Goal: Task Accomplishment & Management: Manage account settings

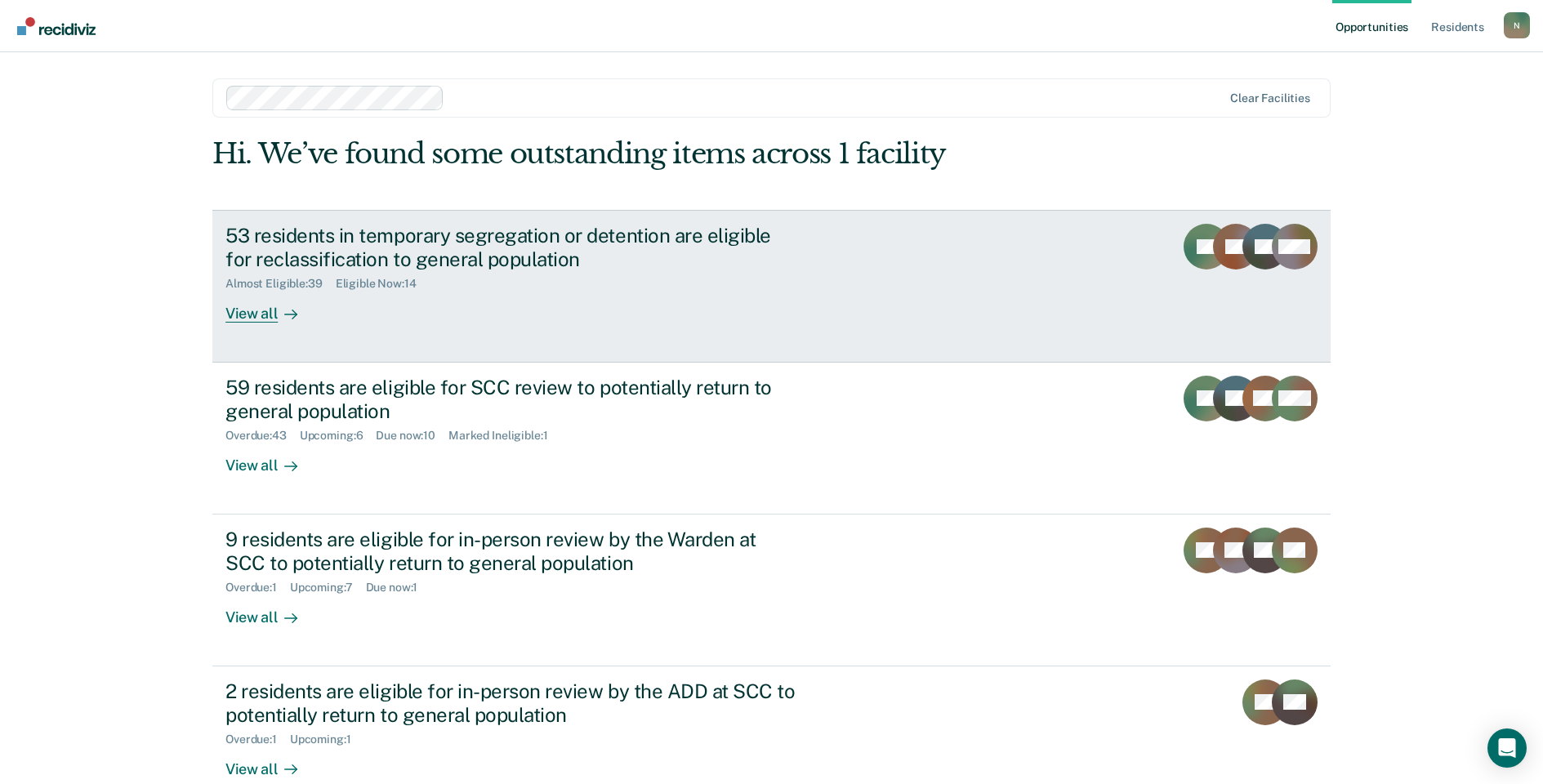
click at [422, 240] on div "53 residents in temporary segregation or detention are eligible for reclassific…" at bounding box center [512, 247] width 574 height 48
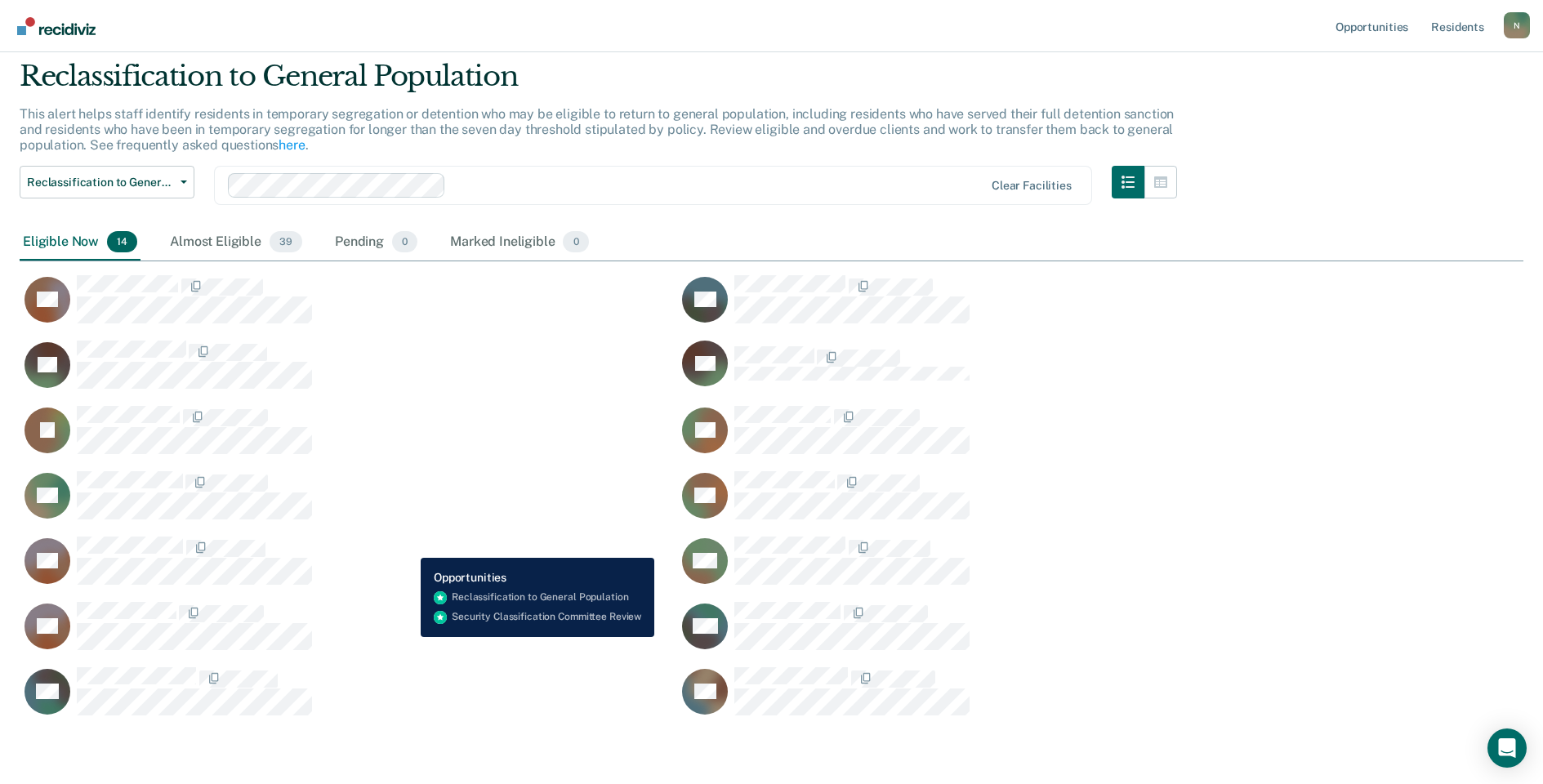
scroll to position [82, 0]
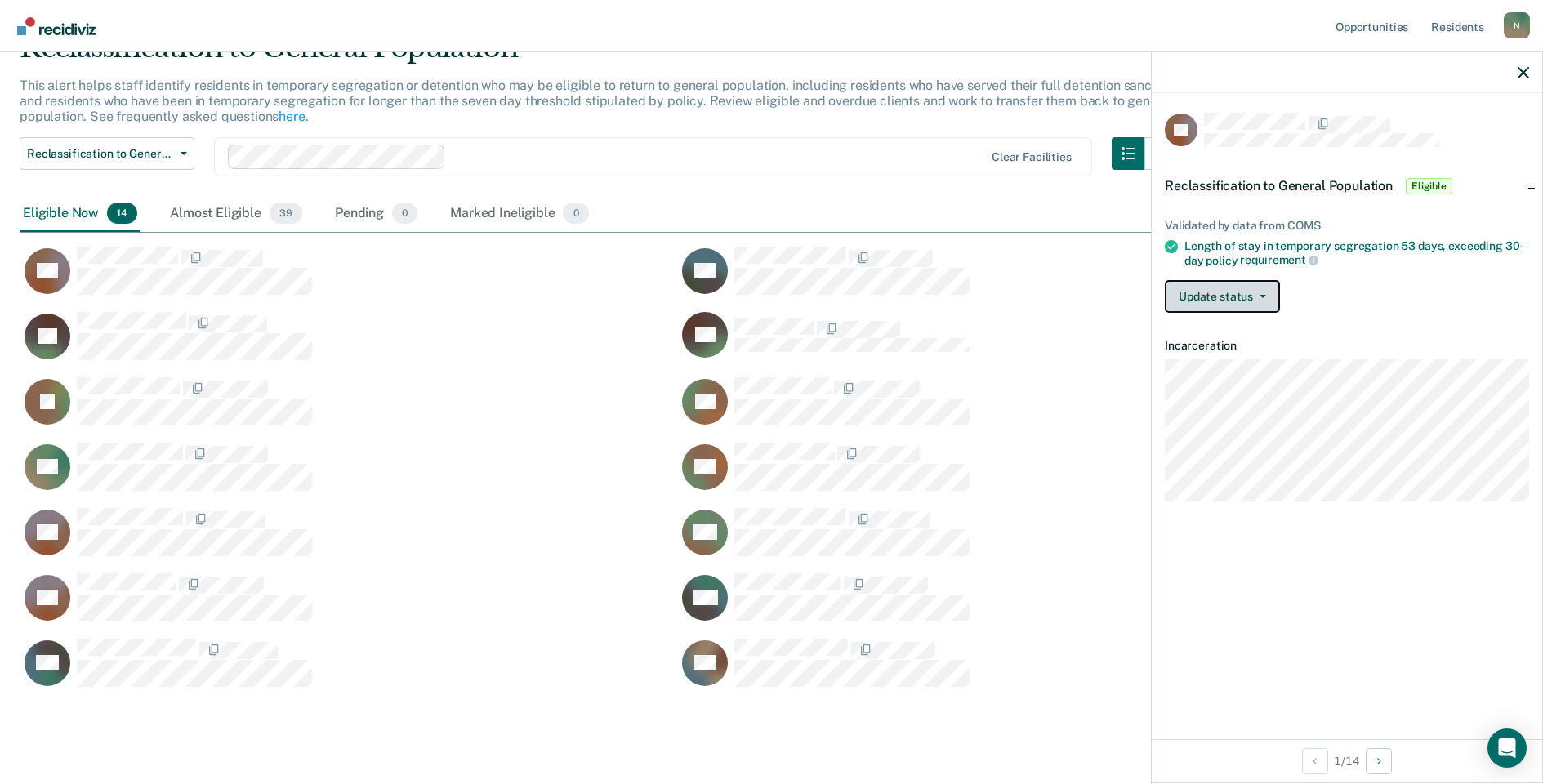
click at [1270, 303] on button "Update status" at bounding box center [1223, 297] width 115 height 33
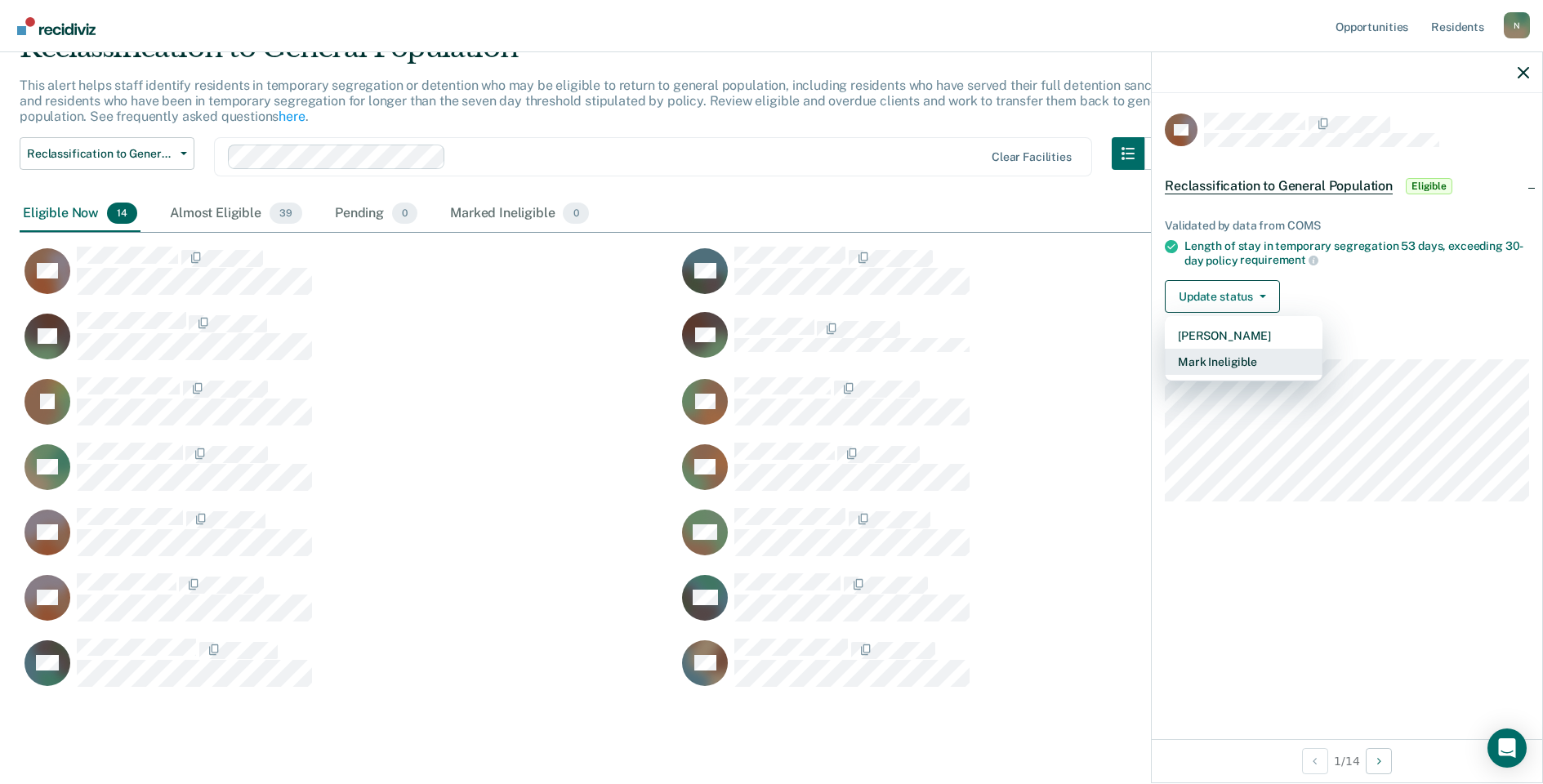
click at [1255, 359] on button "Mark Ineligible" at bounding box center [1244, 362] width 158 height 26
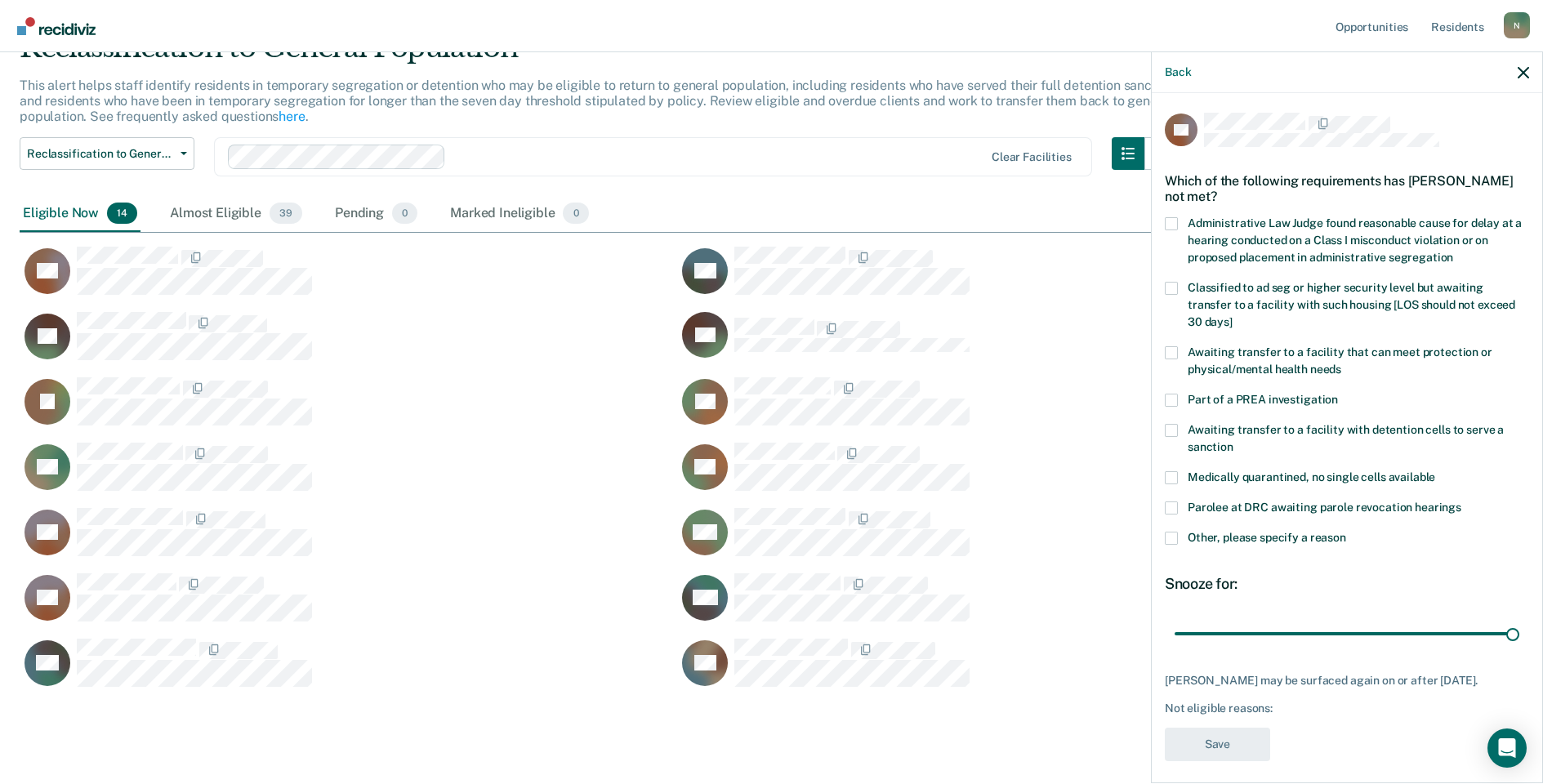
click at [1170, 532] on span at bounding box center [1171, 538] width 13 height 13
click at [1347, 532] on input "Other, please specify a reason" at bounding box center [1347, 532] width 0 height 0
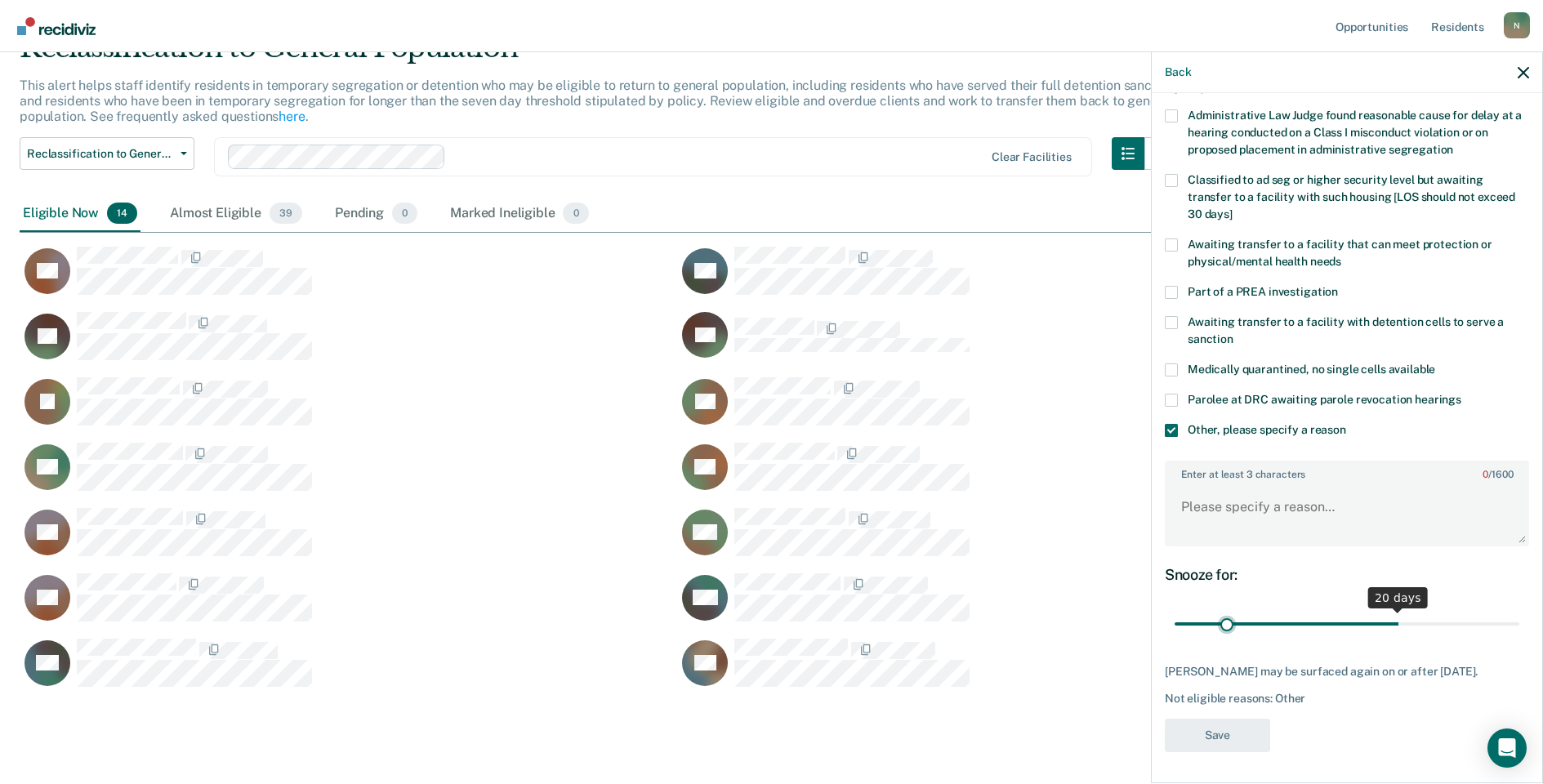
scroll to position [122, 0]
drag, startPoint x: 1506, startPoint y: 610, endPoint x: 1177, endPoint y: 624, distance: 329.3
type input "1"
click at [1177, 624] on input "range" at bounding box center [1347, 623] width 345 height 29
click at [1203, 501] on textarea "Enter at least 3 characters 0 / 1600" at bounding box center [1348, 513] width 361 height 61
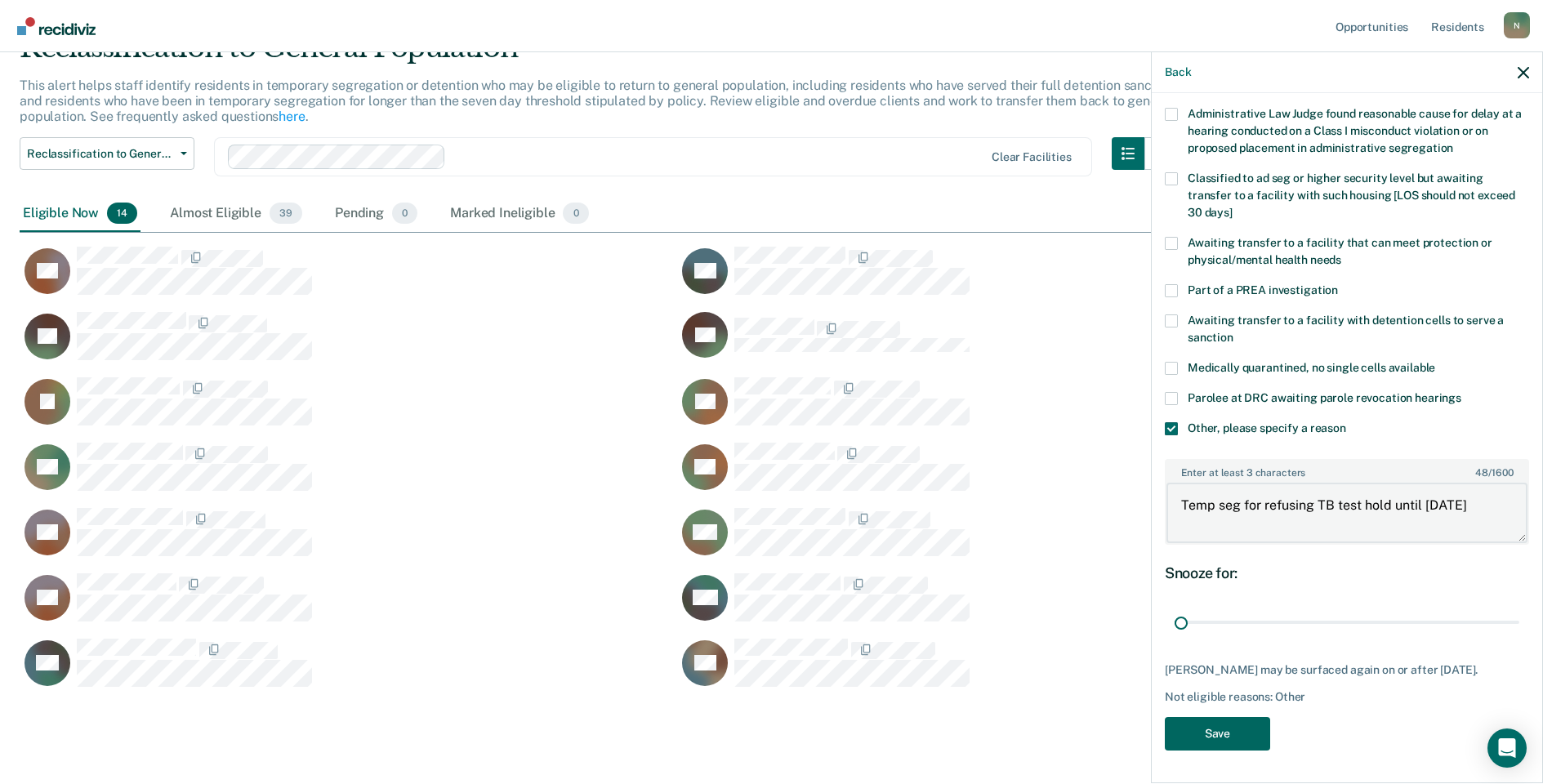
type textarea "Temp seg for refusing TB test hold until [DATE]"
click at [1212, 743] on button "Save" at bounding box center [1217, 734] width 105 height 34
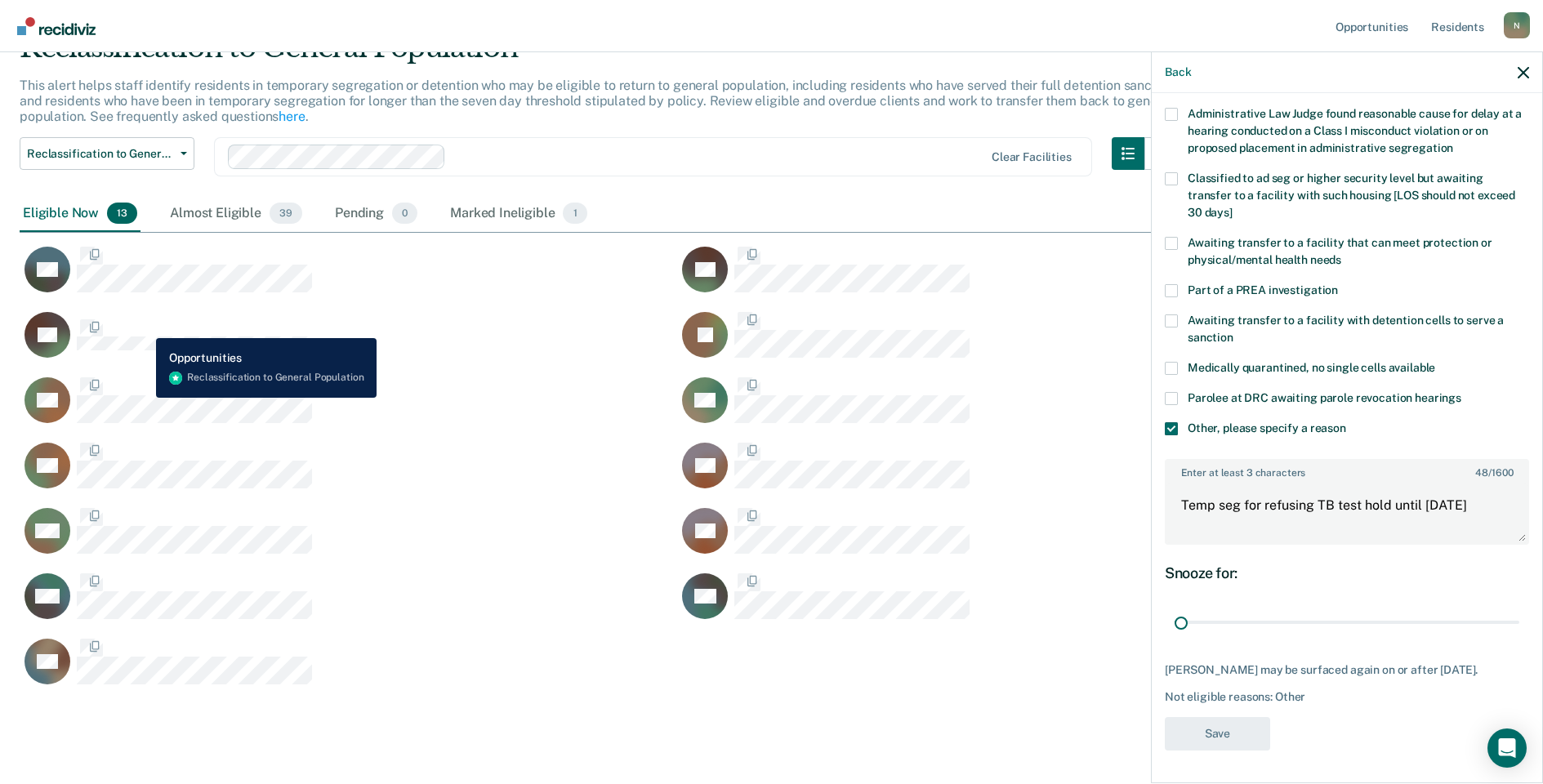
scroll to position [0, 0]
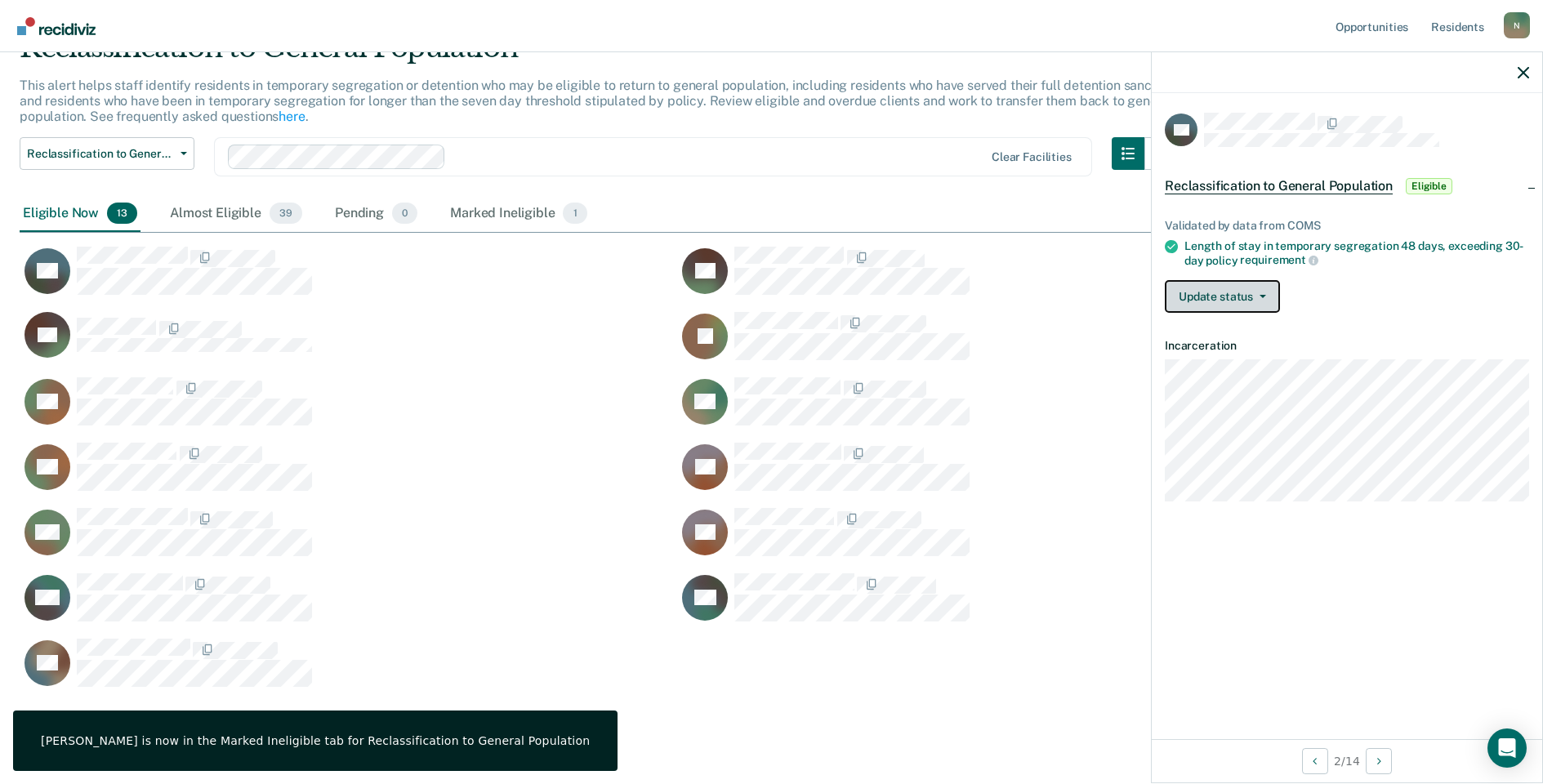
click at [1250, 300] on button "Update status" at bounding box center [1223, 297] width 115 height 33
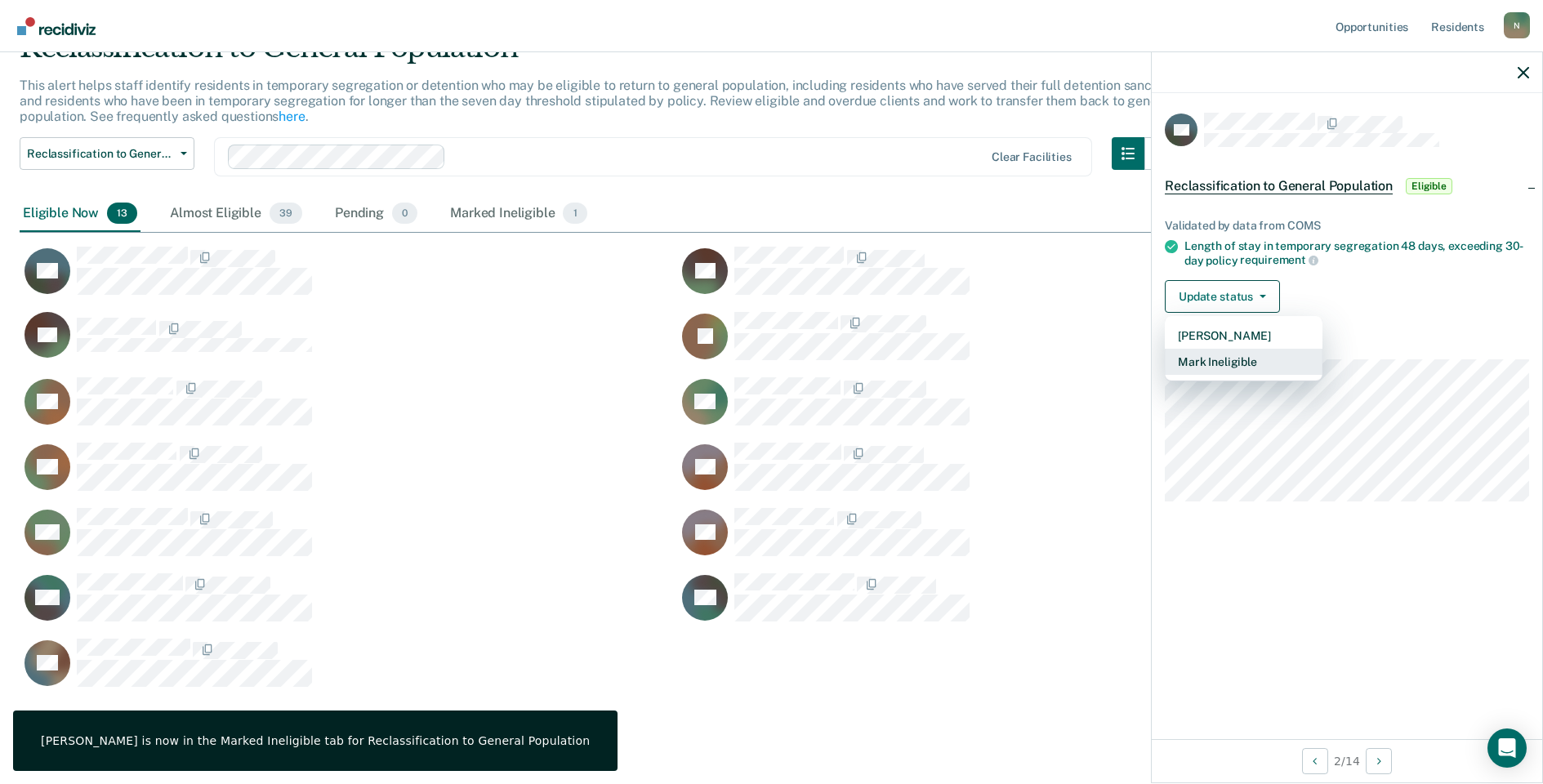
click at [1243, 361] on button "Mark Ineligible" at bounding box center [1244, 362] width 158 height 26
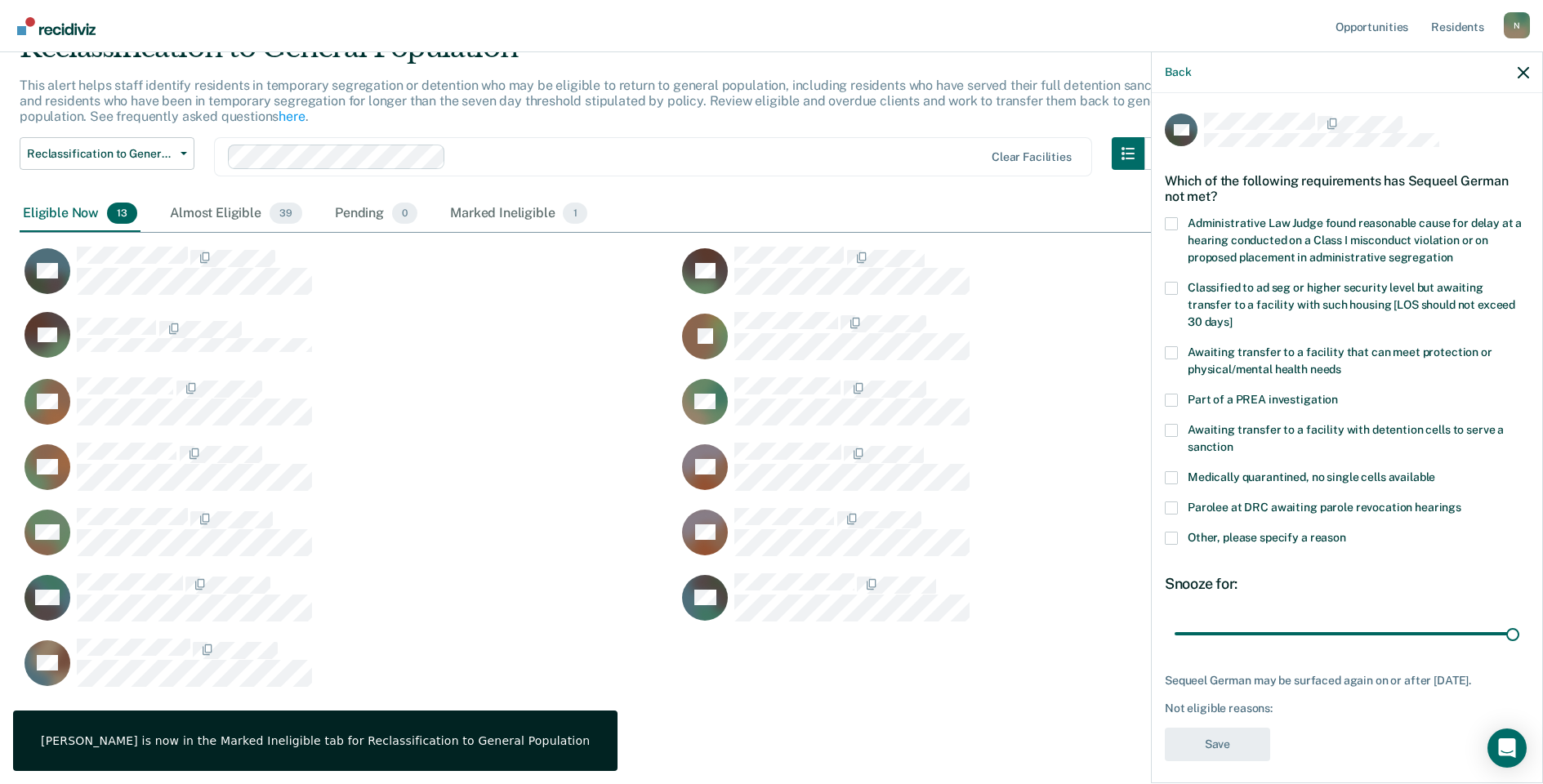
click at [1170, 532] on span at bounding box center [1171, 538] width 13 height 13
click at [1347, 532] on input "Other, please specify a reason" at bounding box center [1347, 532] width 0 height 0
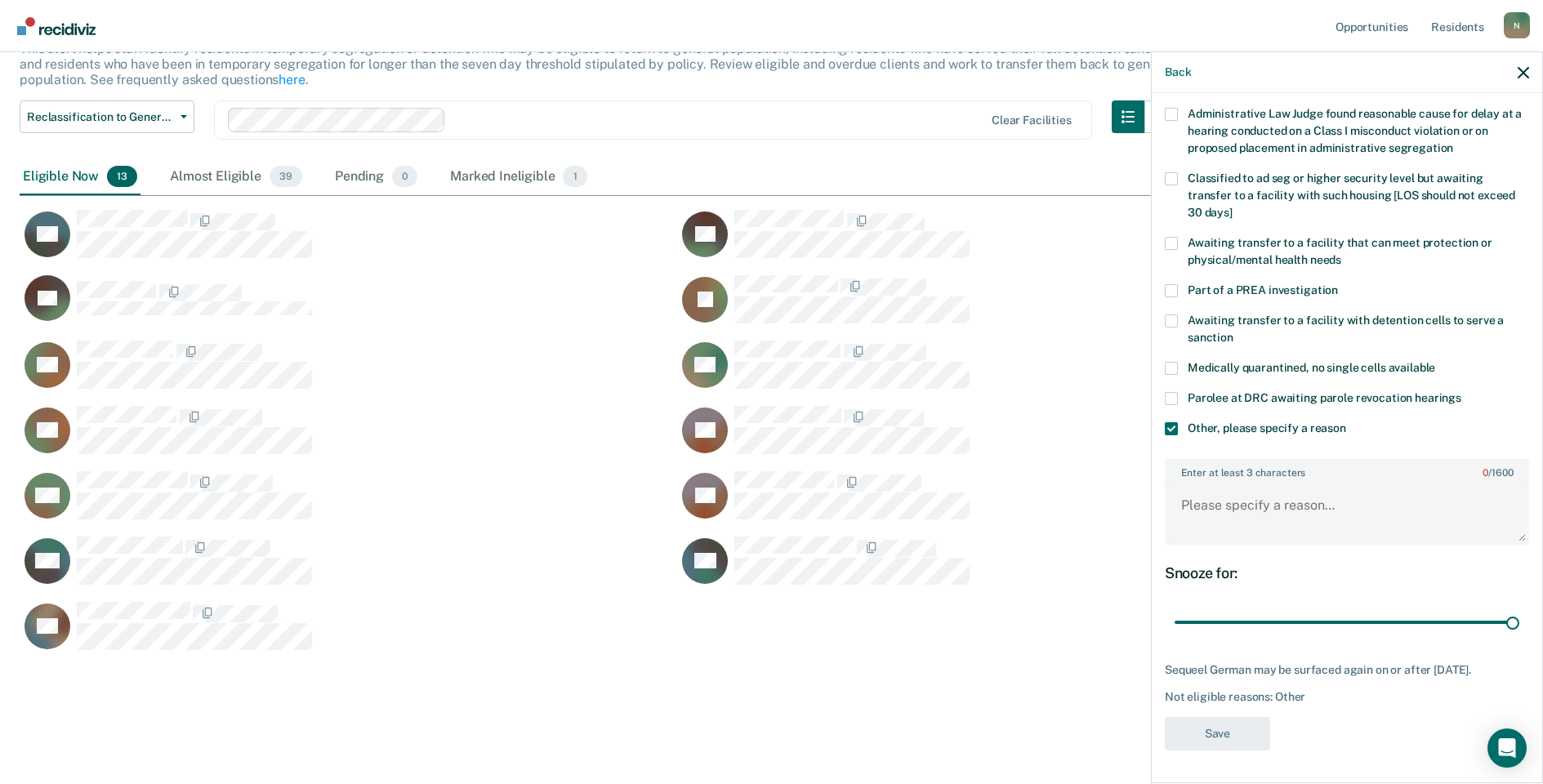
scroll to position [122, 0]
drag, startPoint x: 1500, startPoint y: 613, endPoint x: 1156, endPoint y: 627, distance: 344.3
type input "1"
click at [1175, 627] on input "range" at bounding box center [1347, 623] width 345 height 29
click at [1199, 511] on textarea "Enter at least 3 characters 0 / 1600" at bounding box center [1348, 513] width 361 height 61
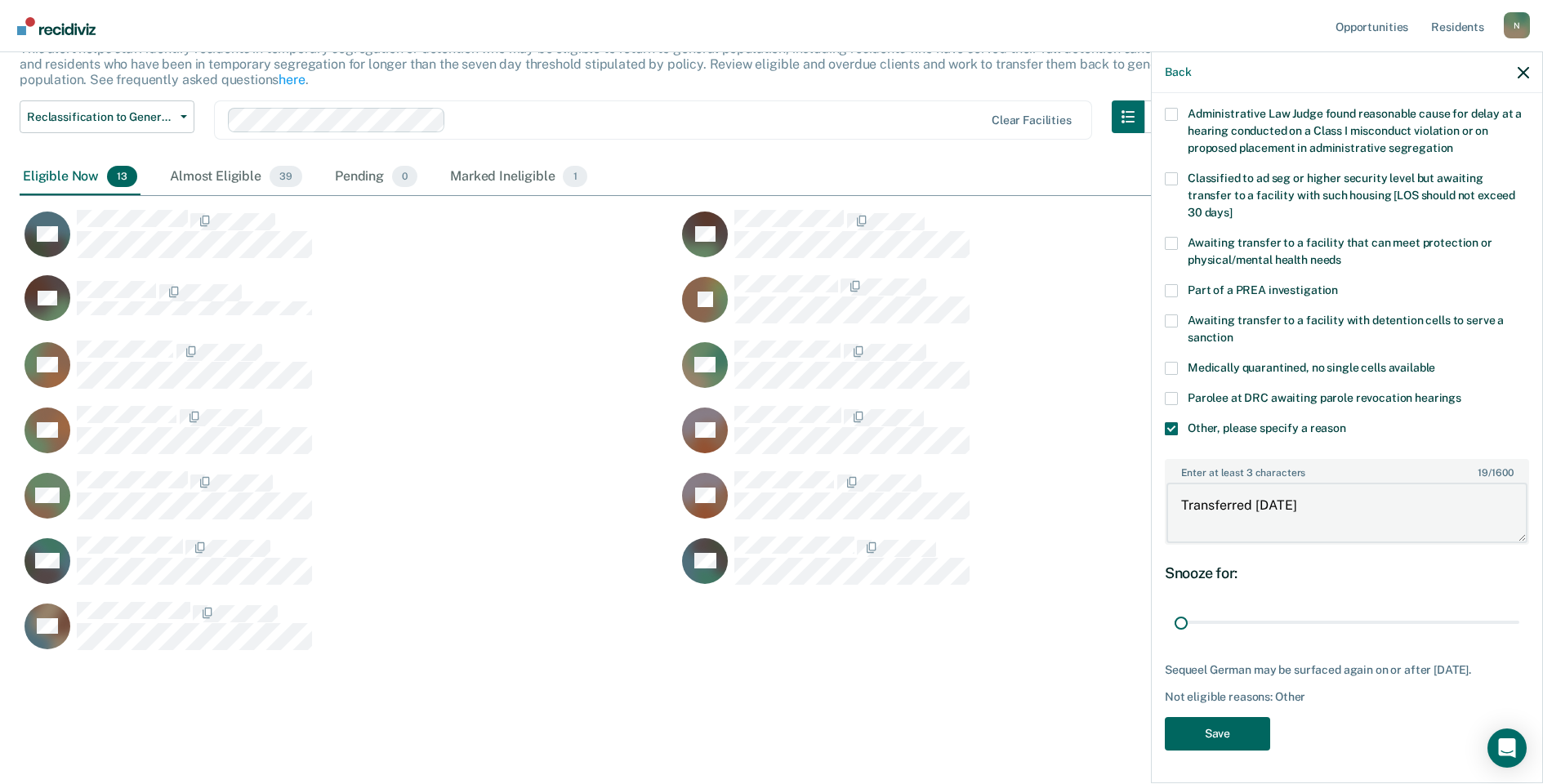
type textarea "Transferred [DATE]"
click at [1217, 721] on button "Save" at bounding box center [1217, 734] width 105 height 34
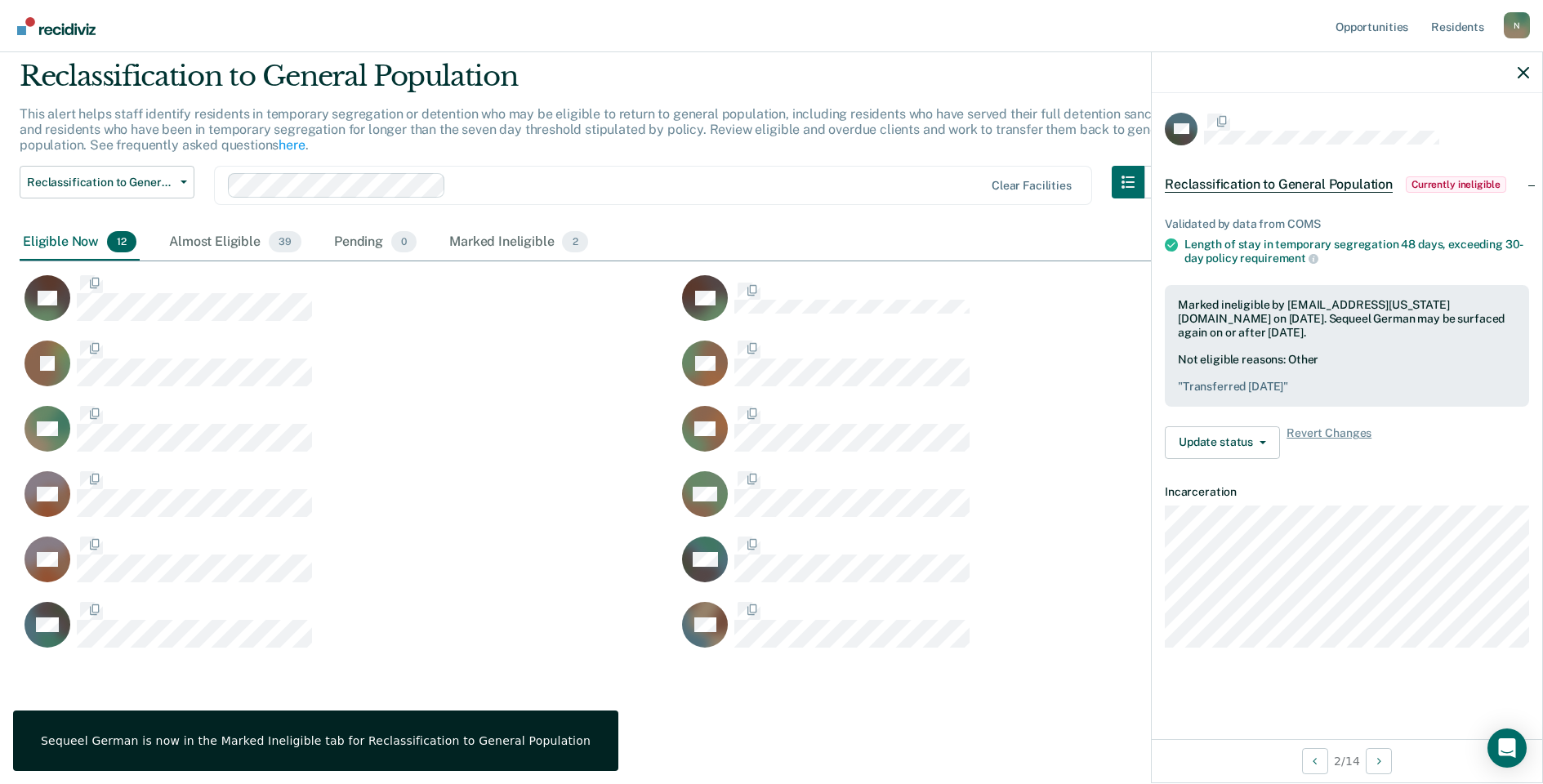
scroll to position [0, 0]
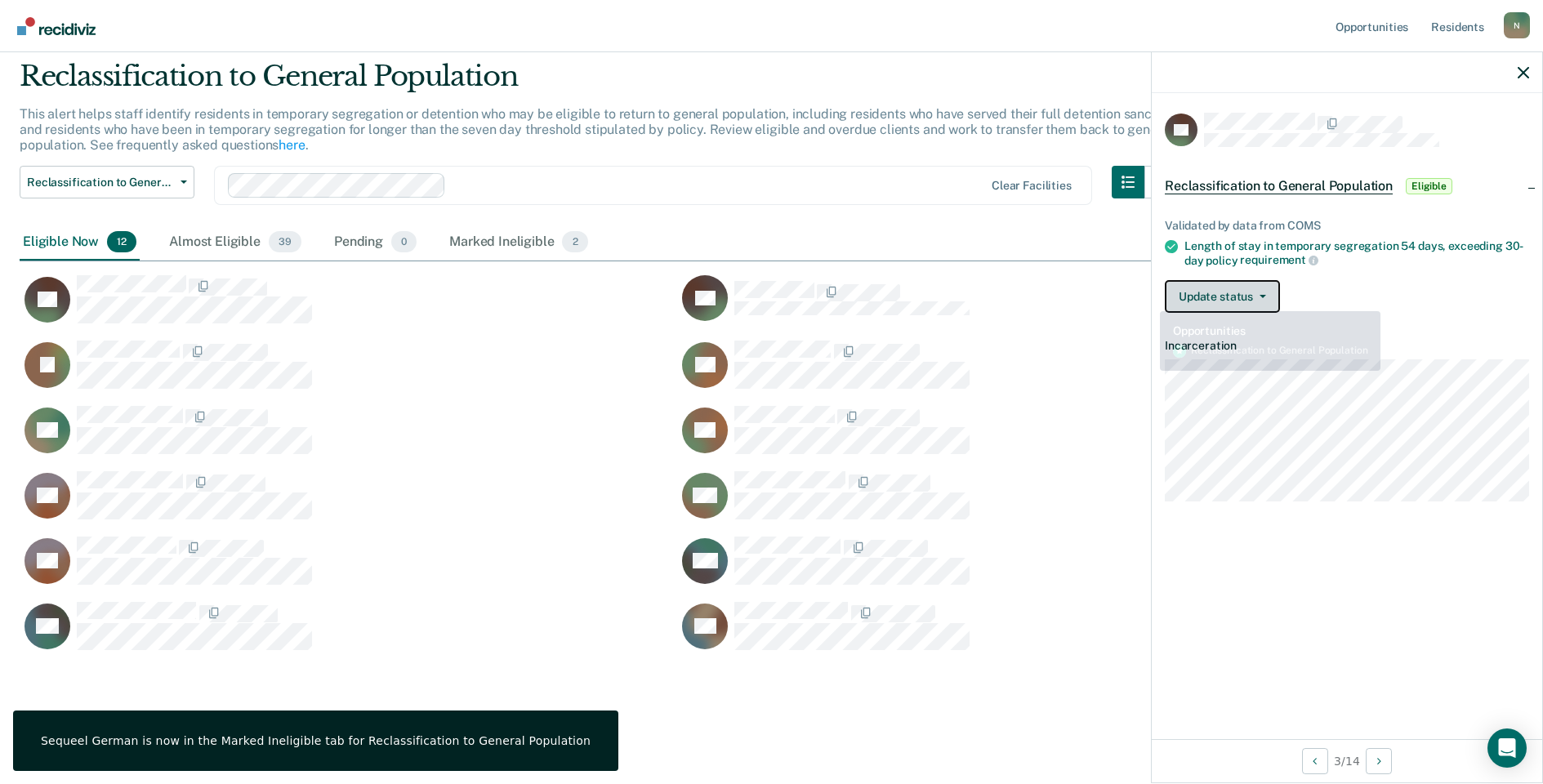
click at [1197, 291] on button "Update status" at bounding box center [1223, 297] width 115 height 33
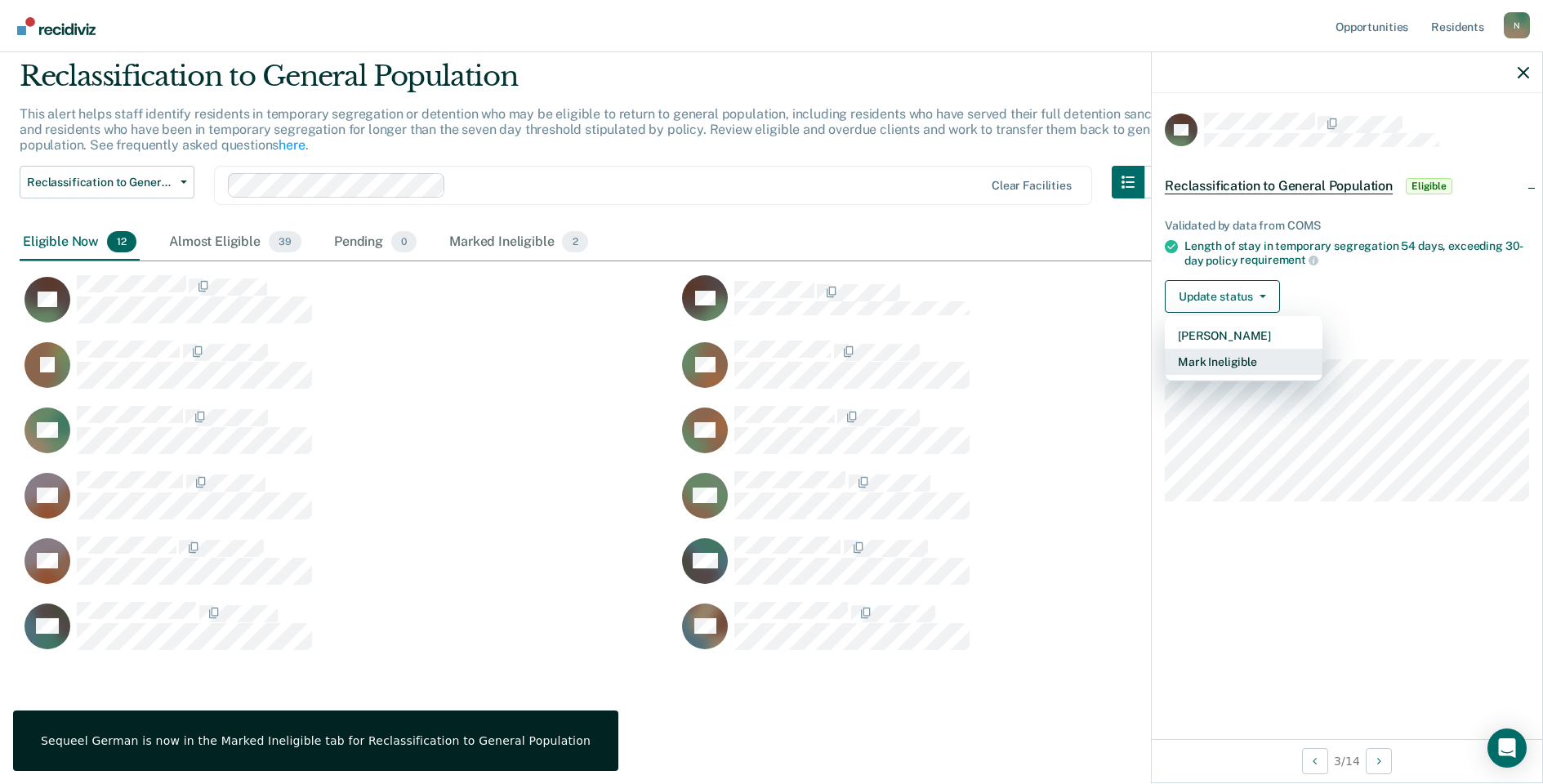
click at [1213, 358] on button "Mark Ineligible" at bounding box center [1244, 362] width 158 height 26
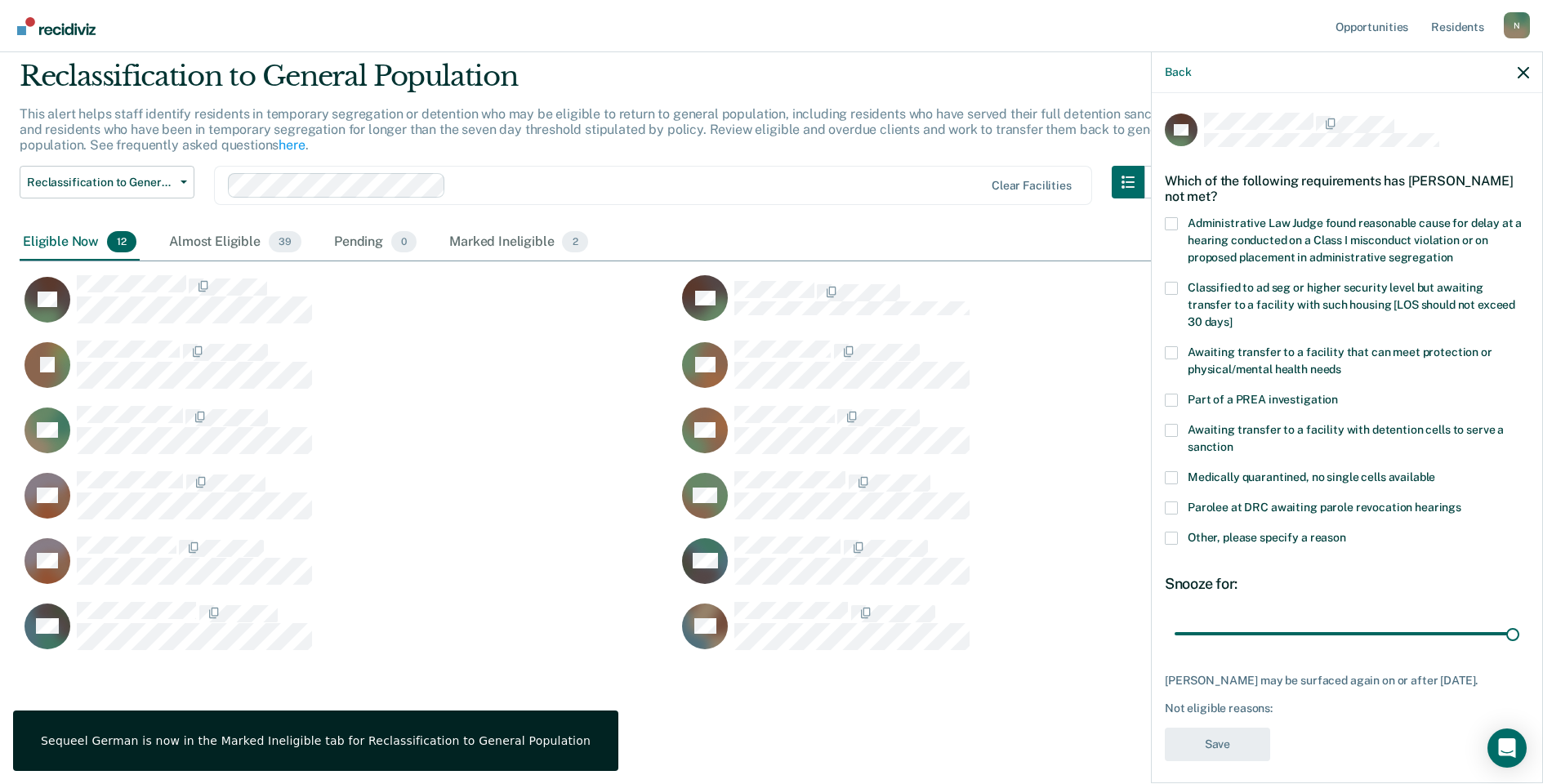
click at [1179, 532] on label "Other, please specify a reason" at bounding box center [1348, 541] width 365 height 17
click at [1347, 532] on input "Other, please specify a reason" at bounding box center [1347, 532] width 0 height 0
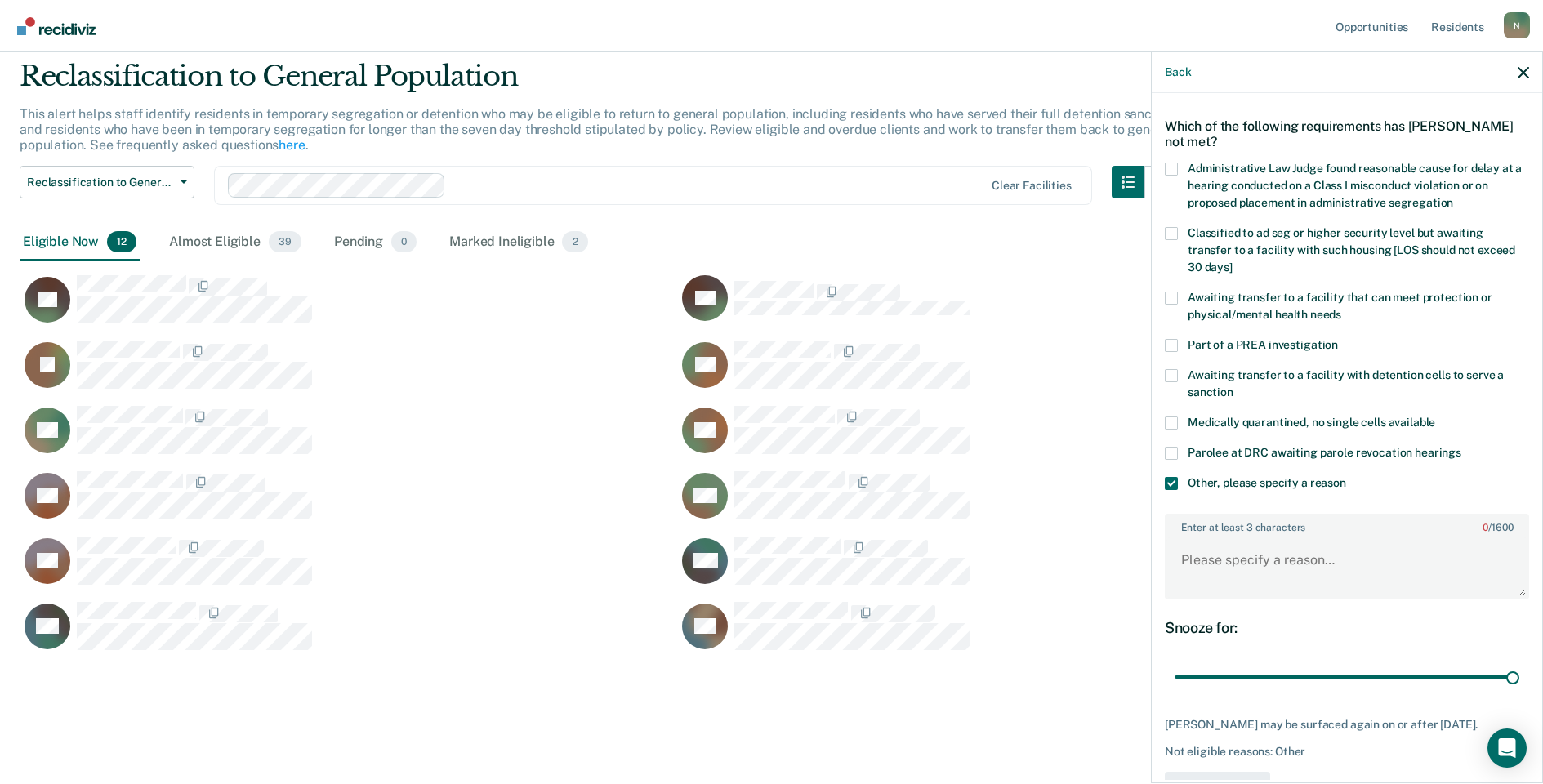
scroll to position [82, 0]
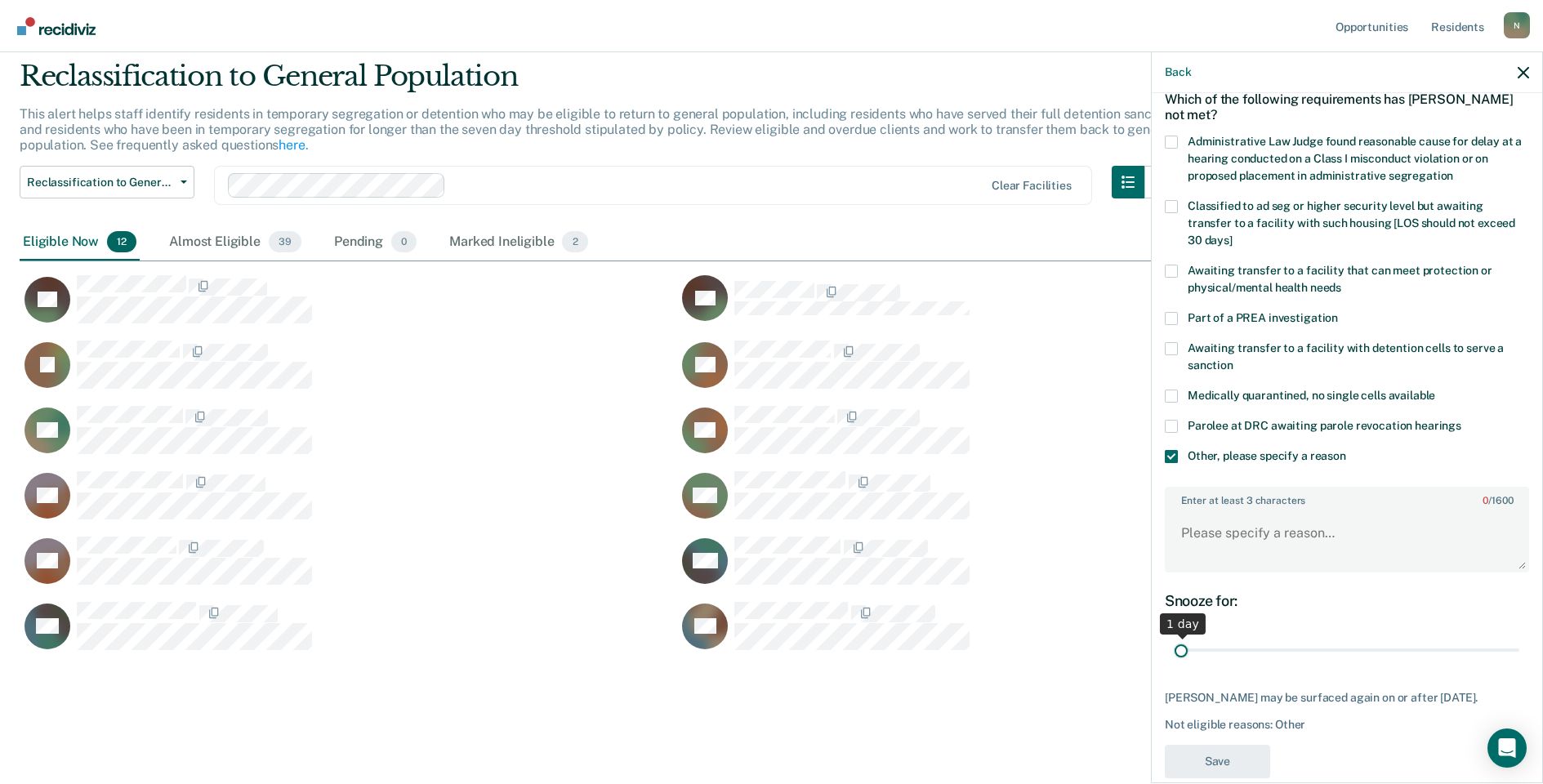
drag, startPoint x: 1500, startPoint y: 652, endPoint x: 1172, endPoint y: 659, distance: 328.1
type input "1"
click at [1175, 659] on input "range" at bounding box center [1347, 650] width 345 height 29
click at [1187, 544] on textarea "Enter at least 3 characters 0 / 1600" at bounding box center [1348, 541] width 361 height 61
type textarea "Transferred [DATE]"
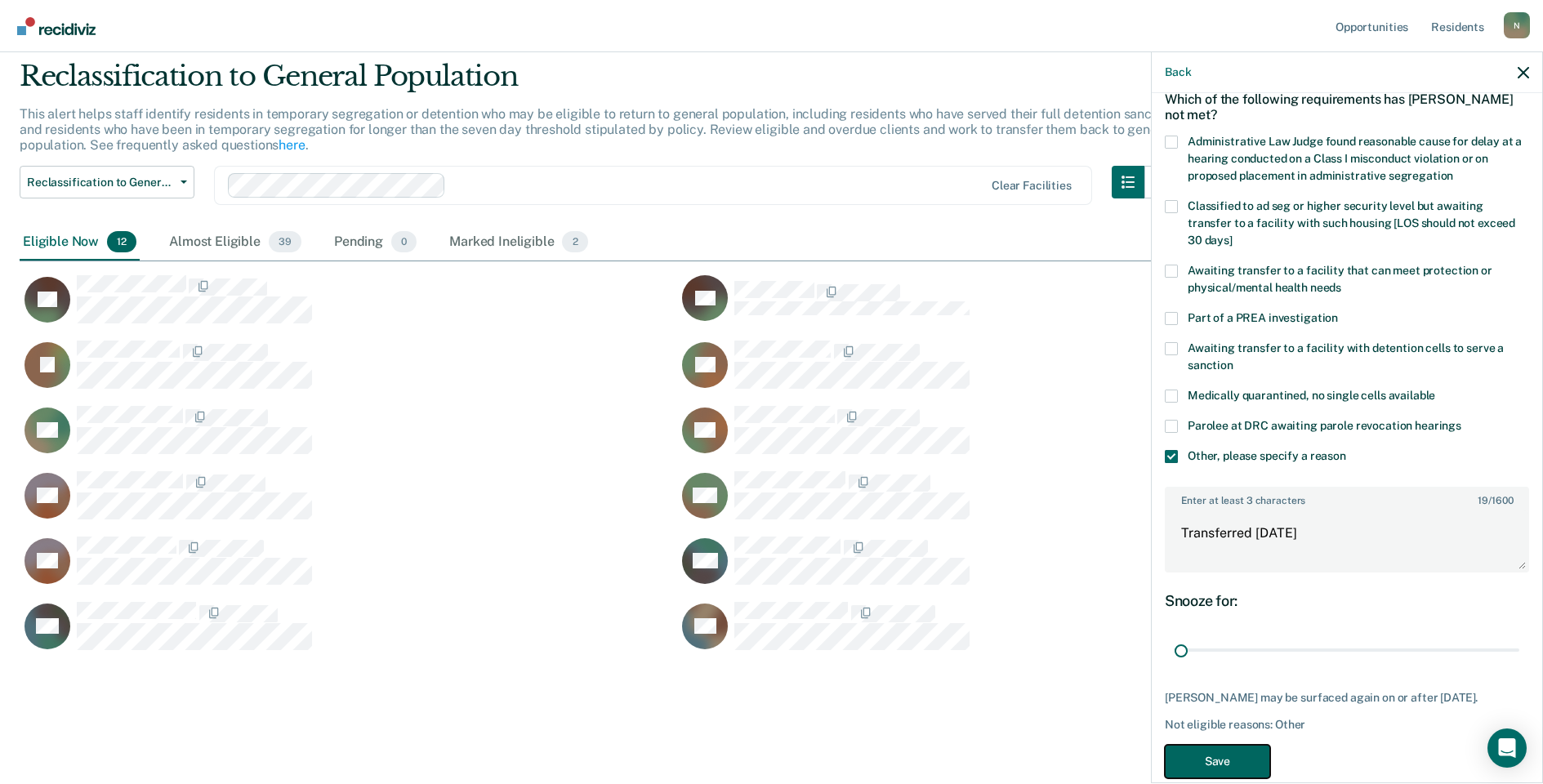
click at [1236, 771] on button "Save" at bounding box center [1217, 761] width 105 height 34
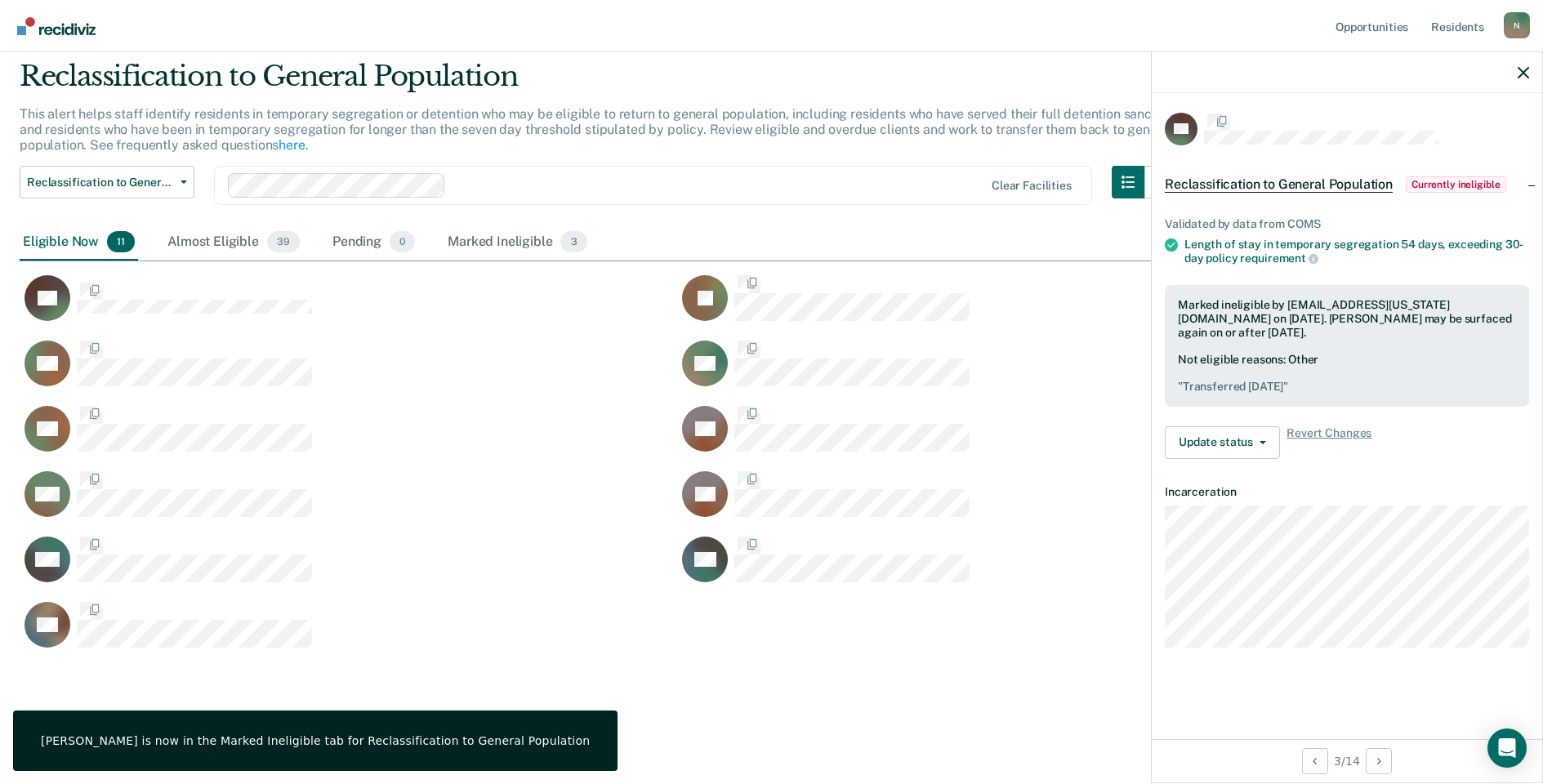
scroll to position [0, 0]
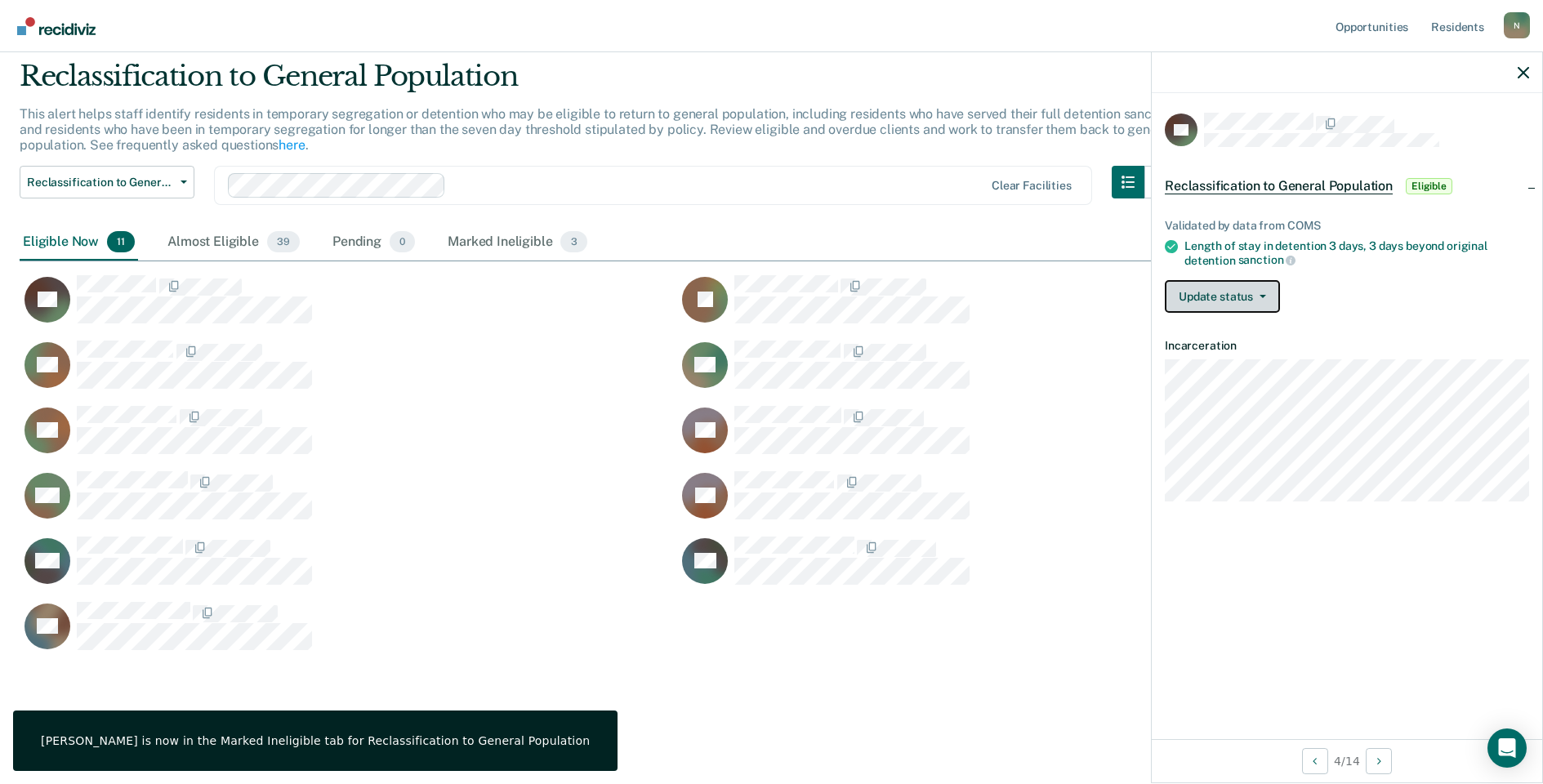
click at [1268, 294] on button "Update status" at bounding box center [1223, 297] width 115 height 33
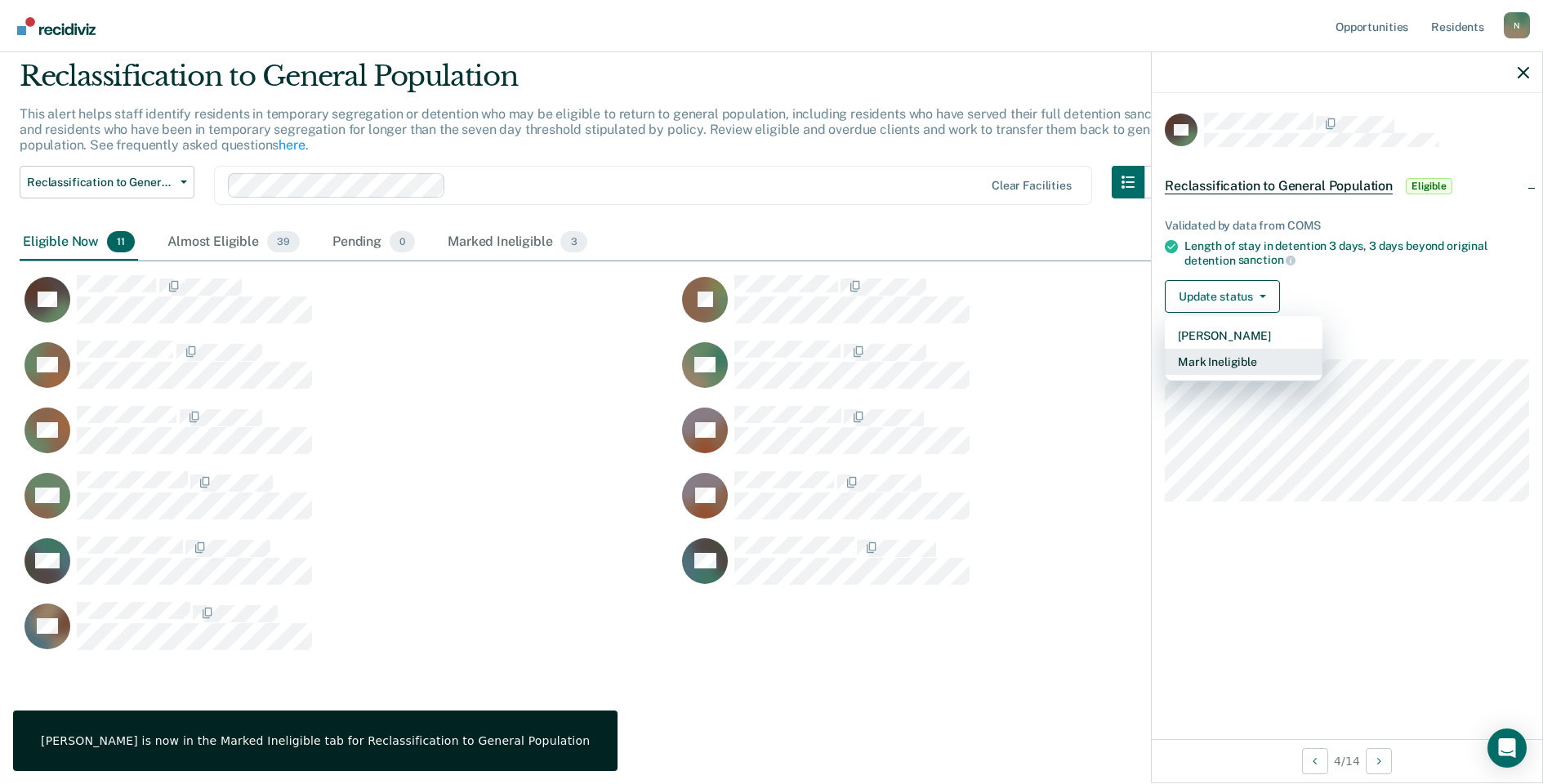
click at [1237, 353] on button "Mark Ineligible" at bounding box center [1244, 362] width 158 height 26
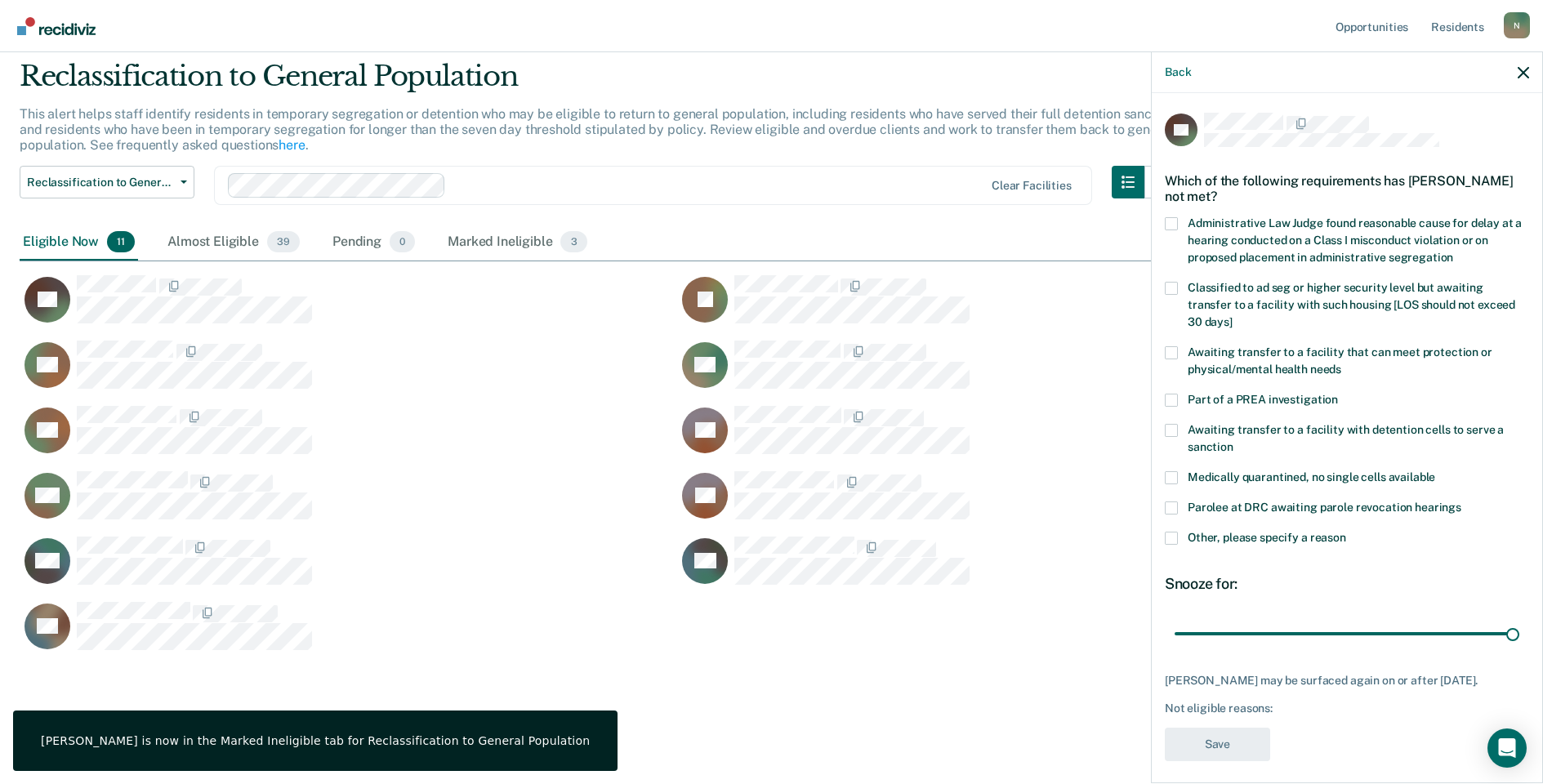
click at [1172, 532] on span at bounding box center [1171, 538] width 13 height 13
click at [1347, 532] on input "Other, please specify a reason" at bounding box center [1347, 532] width 0 height 0
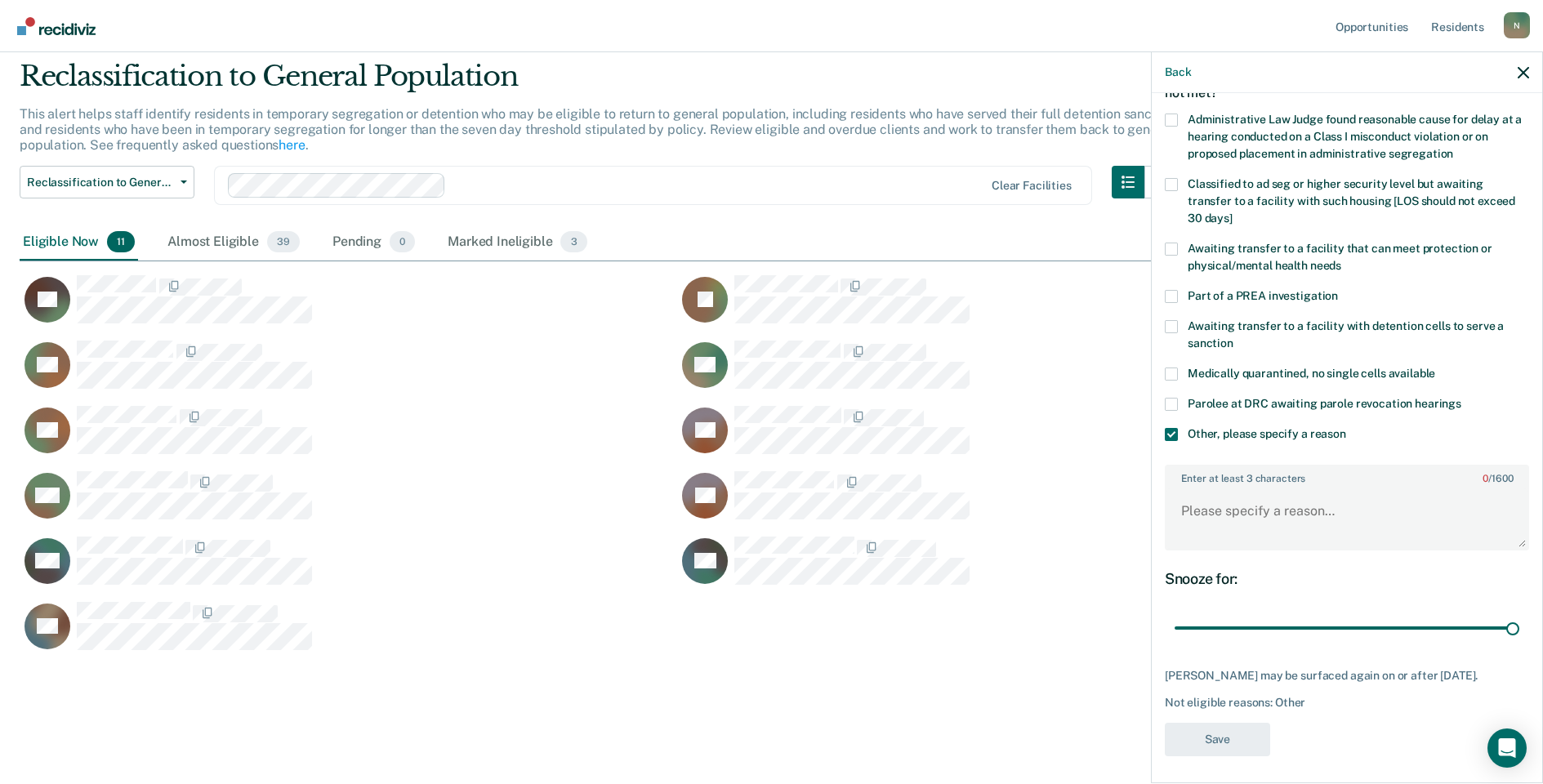
scroll to position [108, 0]
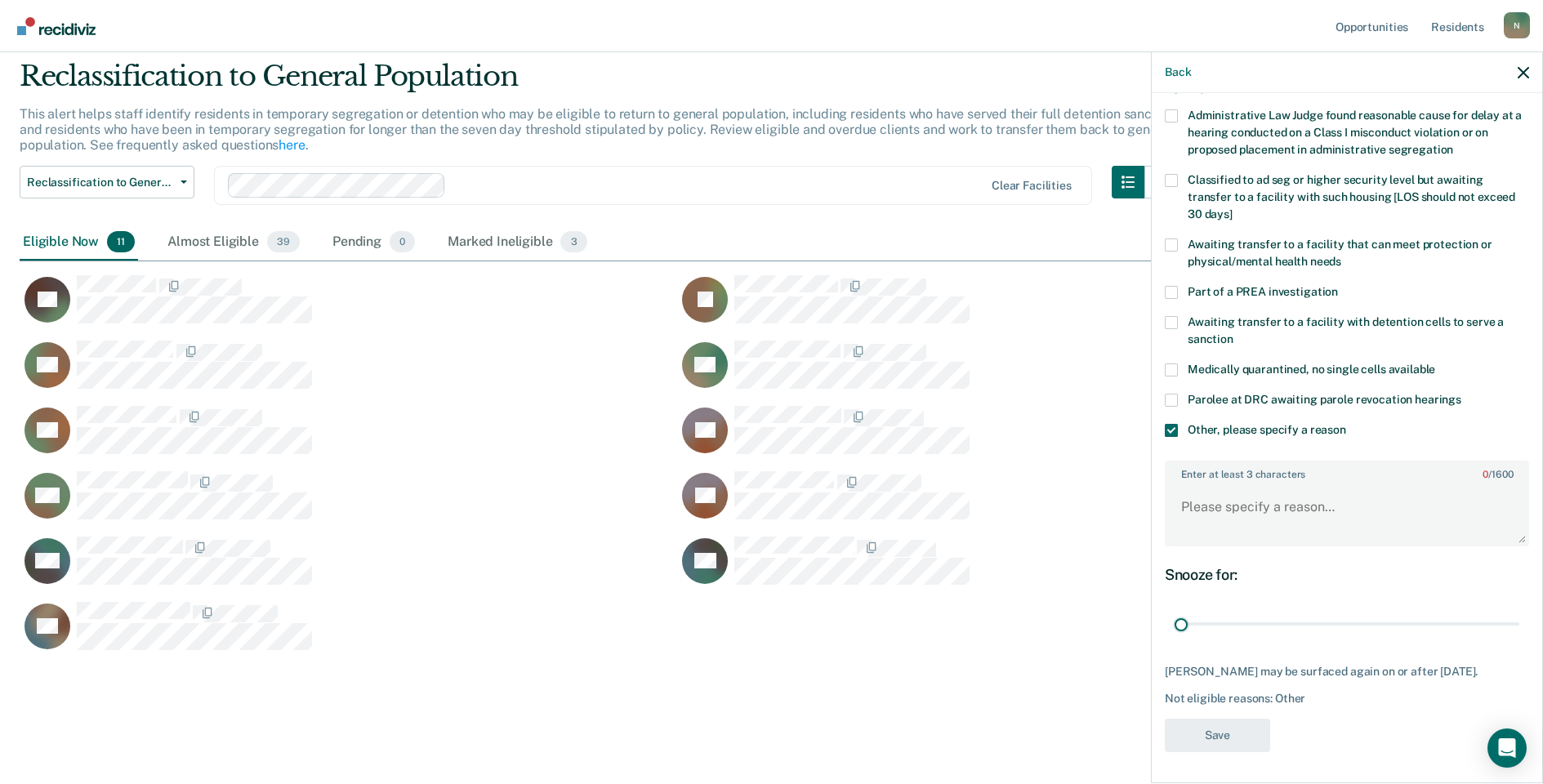
drag, startPoint x: 1502, startPoint y: 628, endPoint x: 1147, endPoint y: 602, distance: 356.0
type input "1"
click at [1175, 627] on input "range" at bounding box center [1347, 624] width 345 height 29
click at [1207, 509] on textarea "Enter at least 3 characters 0 / 1600" at bounding box center [1348, 515] width 361 height 61
type textarea "Temp seg pending misconduct hearing"
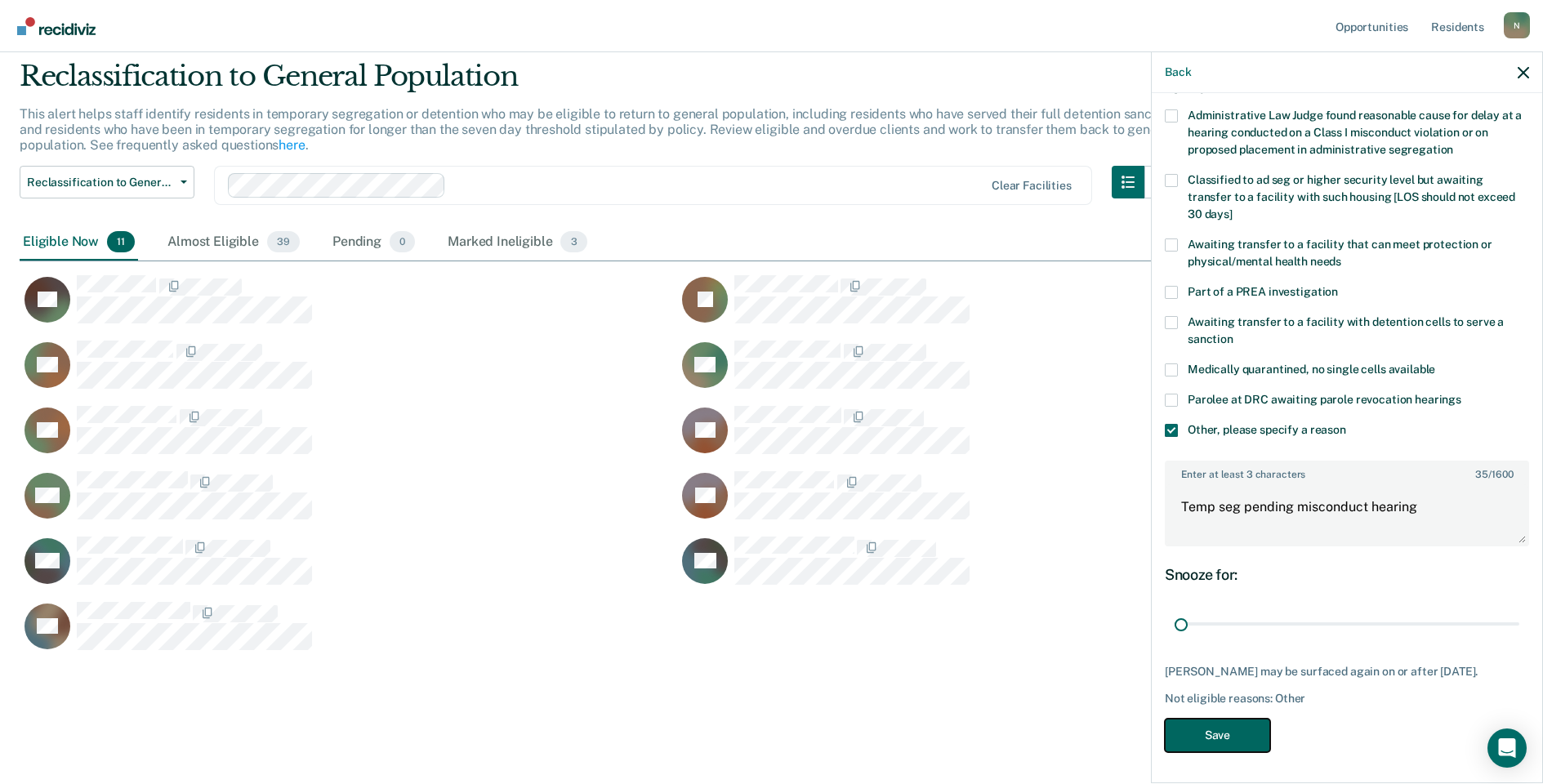
click at [1209, 753] on button "Save" at bounding box center [1217, 735] width 105 height 34
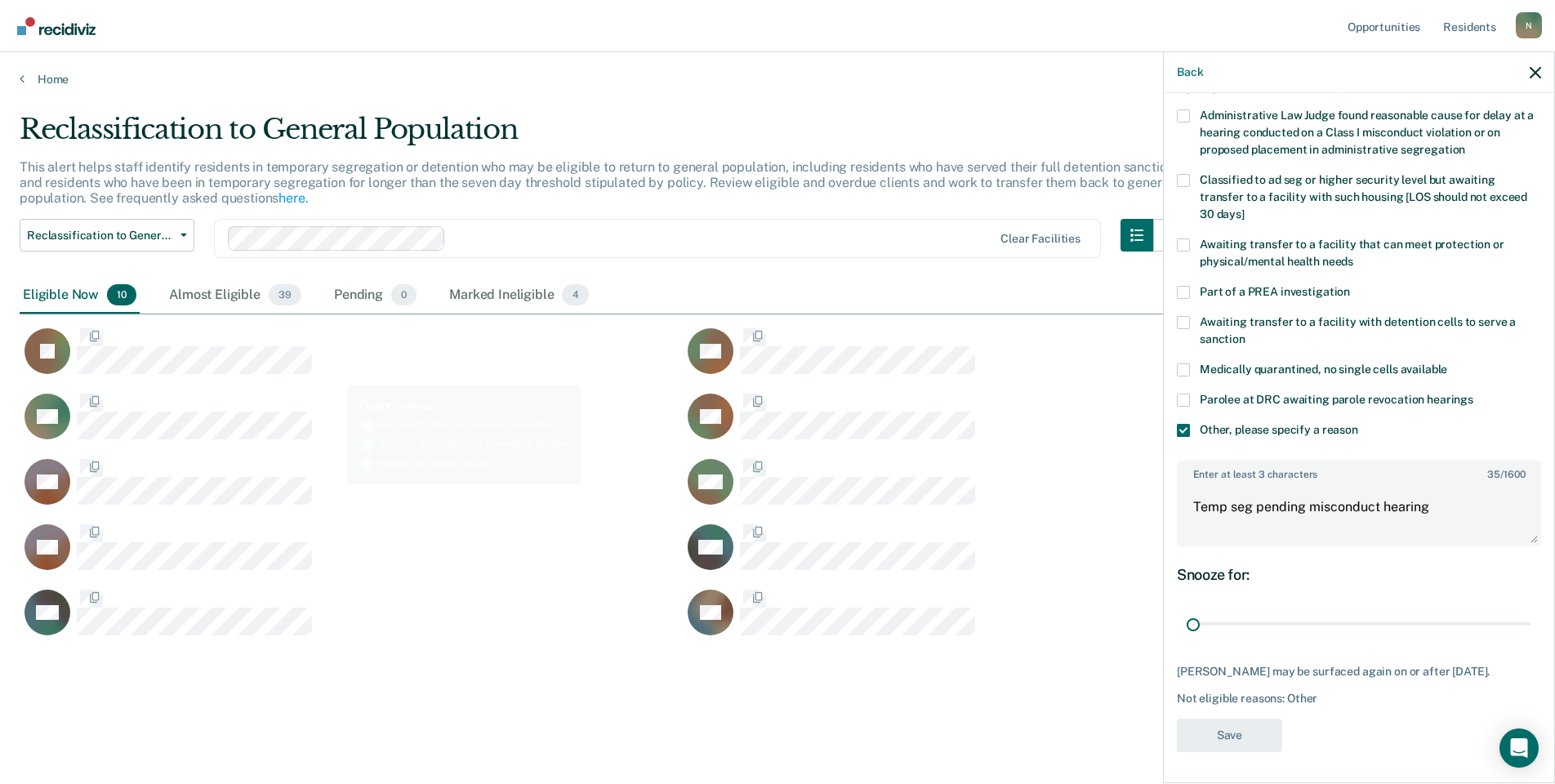
scroll to position [0, 0]
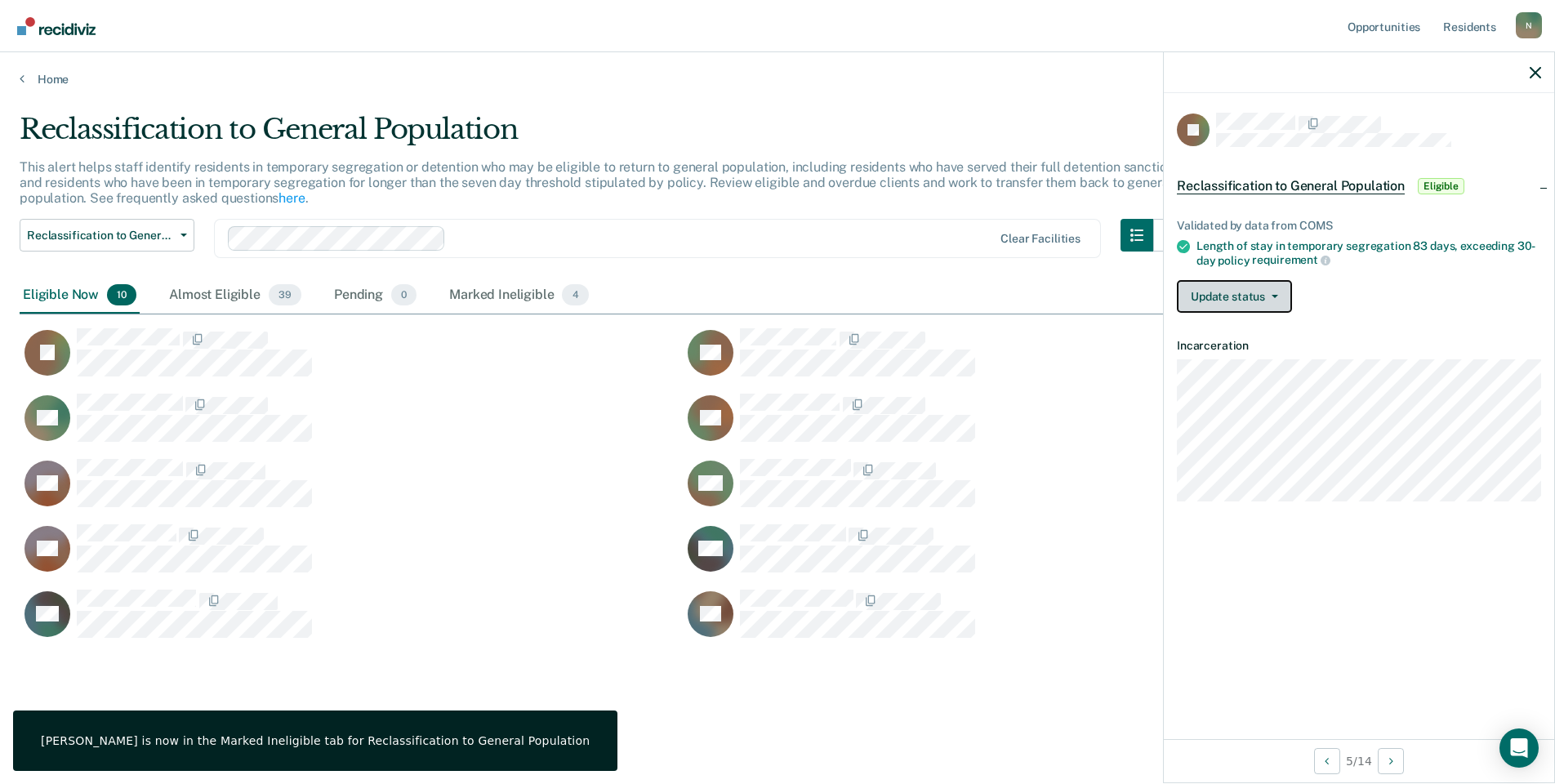
click at [1274, 298] on button "Update status" at bounding box center [1235, 297] width 115 height 33
click at [1235, 371] on button "Mark Ineligible" at bounding box center [1256, 362] width 158 height 26
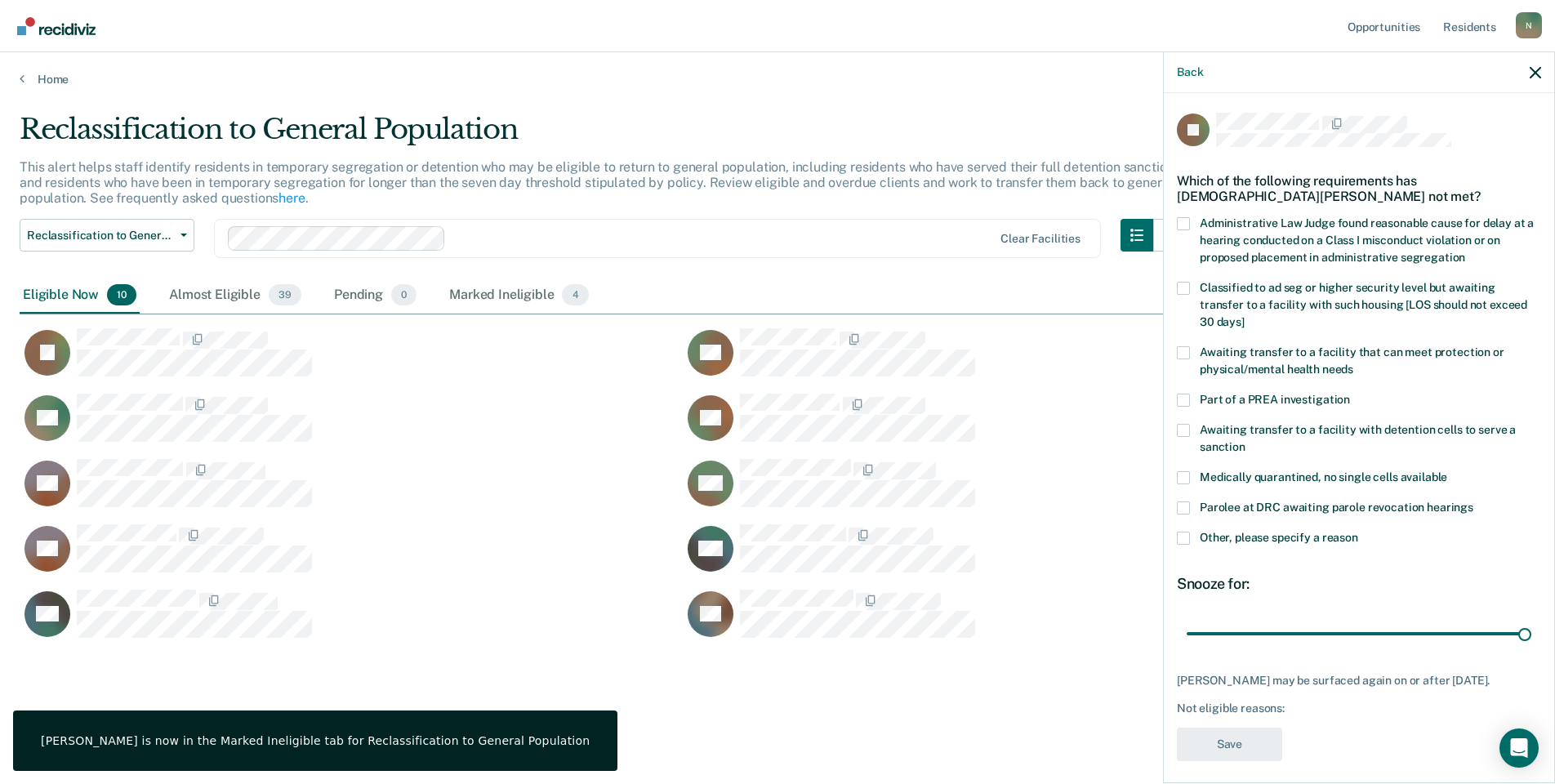
click at [1183, 532] on span at bounding box center [1183, 538] width 13 height 13
click at [1359, 532] on input "Other, please specify a reason" at bounding box center [1359, 532] width 0 height 0
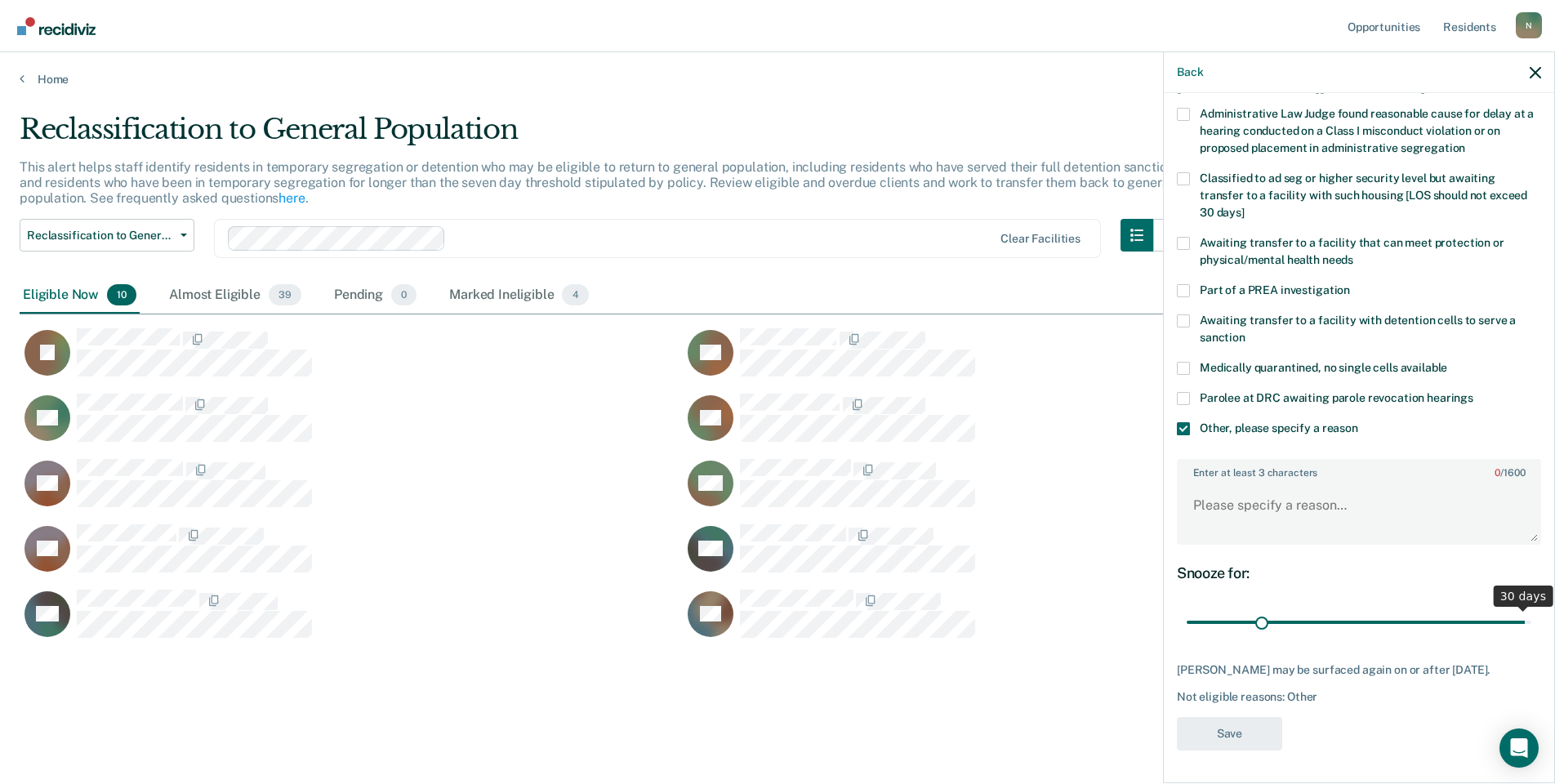
scroll to position [122, 0]
drag, startPoint x: 1512, startPoint y: 610, endPoint x: 1176, endPoint y: 628, distance: 336.5
type input "1"
click at [1187, 628] on input "range" at bounding box center [1359, 623] width 345 height 29
click at [1215, 517] on textarea "Enter at least 3 characters 0 / 1600" at bounding box center [1360, 513] width 361 height 61
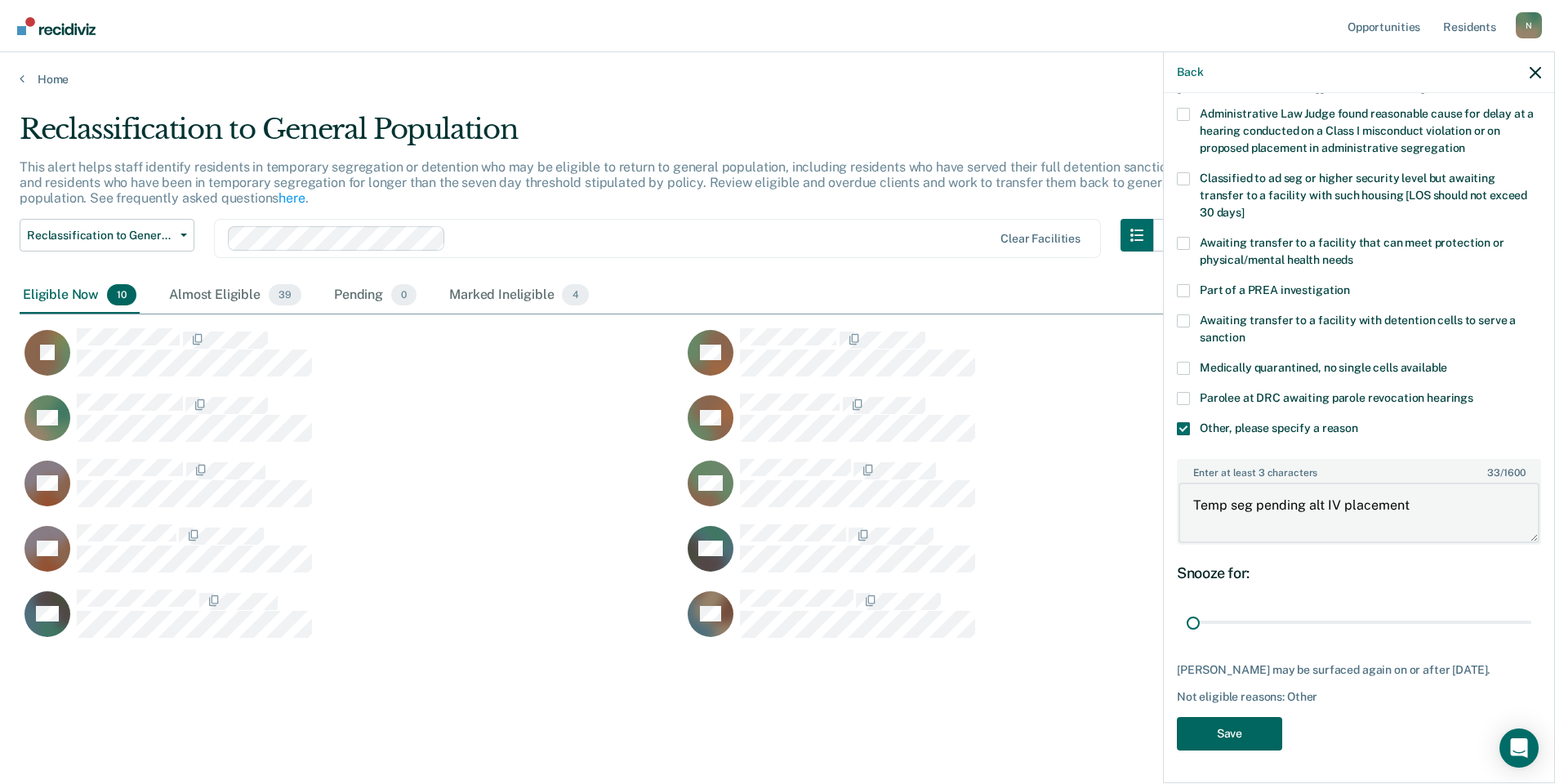
type textarea "Temp seg pending alt IV placement"
click at [1195, 732] on button "Save" at bounding box center [1229, 734] width 105 height 34
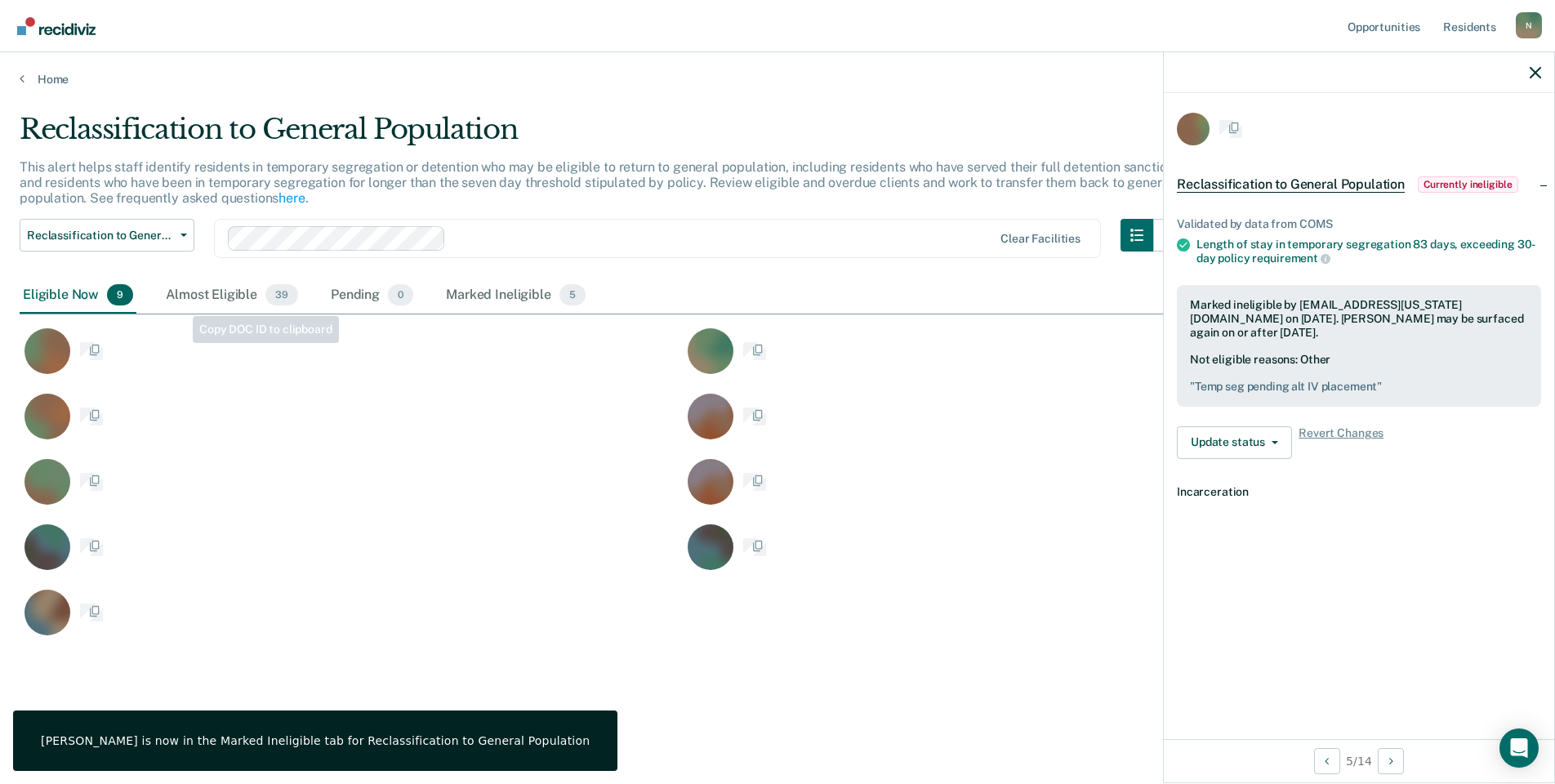
scroll to position [0, 0]
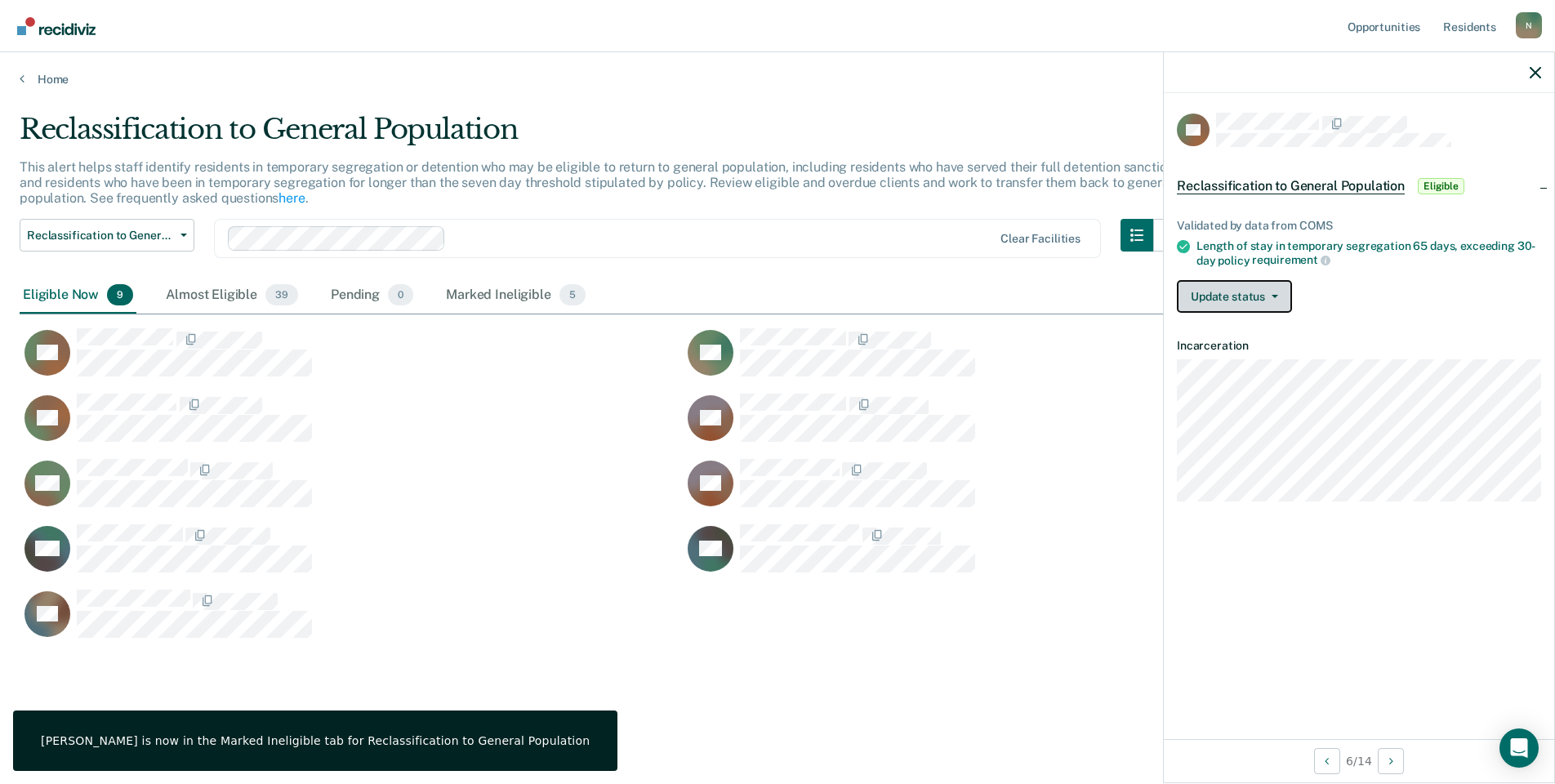
click at [1267, 287] on button "Update status" at bounding box center [1235, 297] width 115 height 33
click at [1267, 362] on button "Mark Ineligible" at bounding box center [1256, 362] width 158 height 26
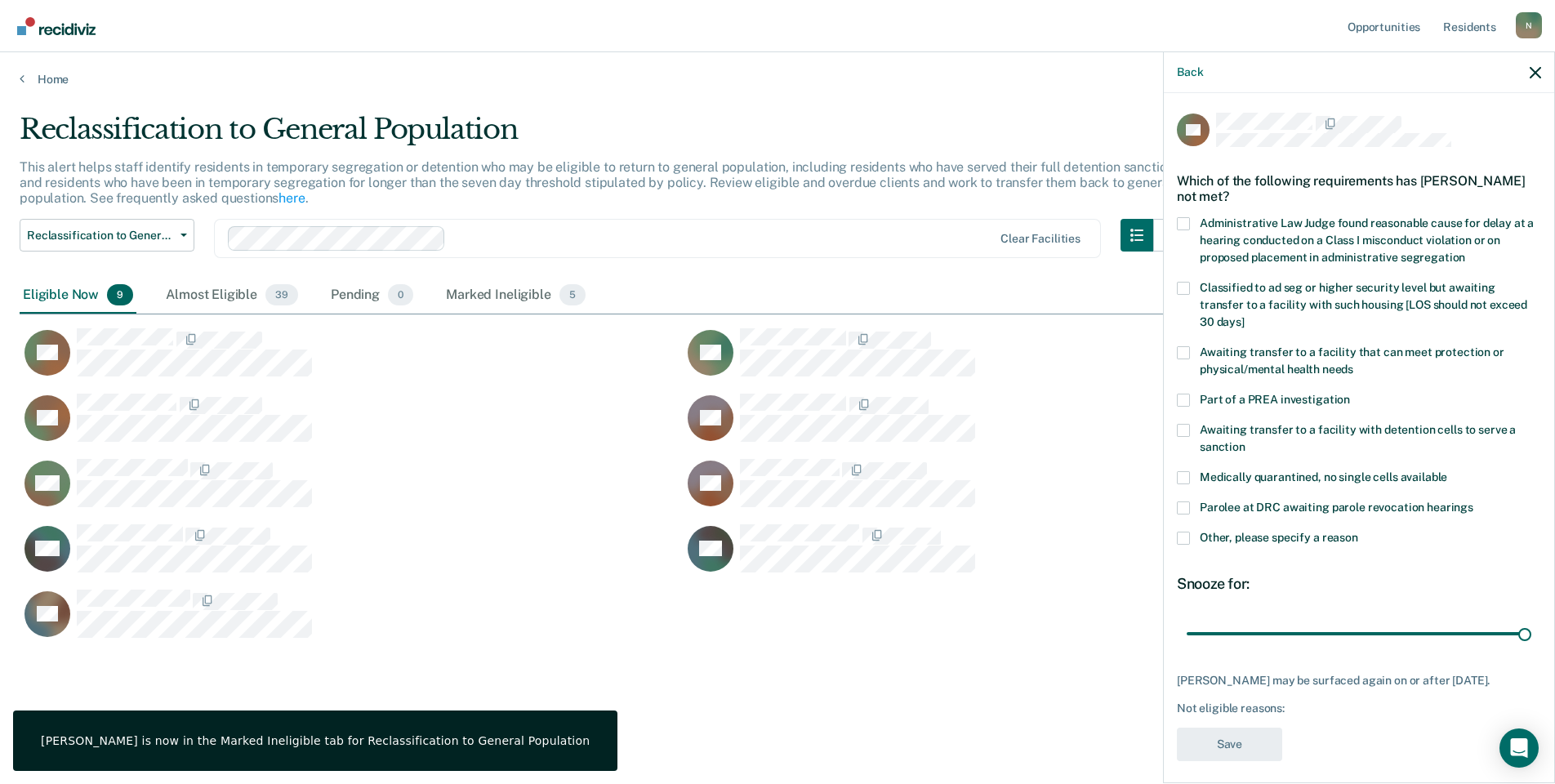
click at [1185, 532] on span at bounding box center [1183, 538] width 13 height 13
click at [1359, 532] on input "Other, please specify a reason" at bounding box center [1359, 532] width 0 height 0
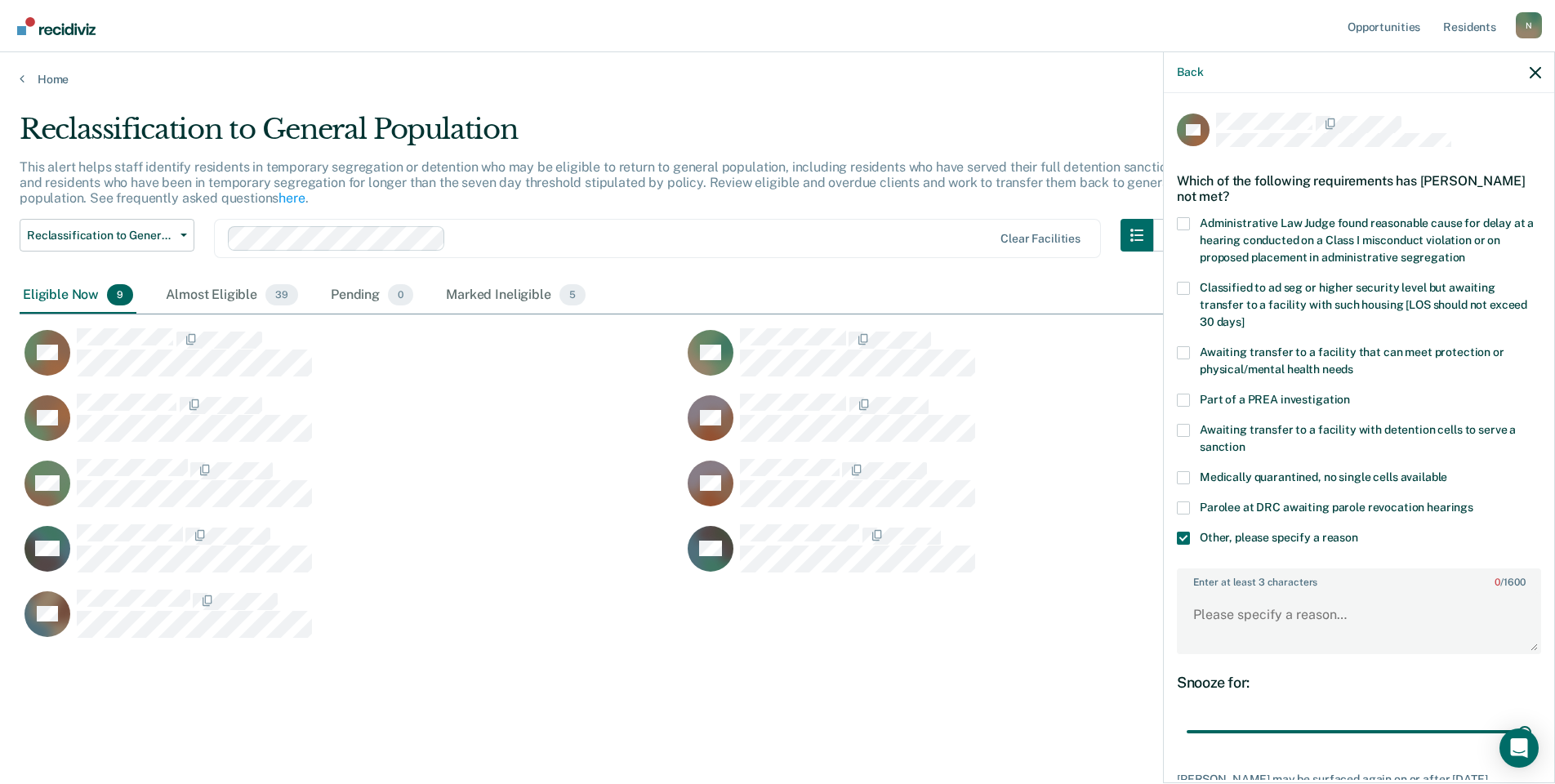
scroll to position [108, 0]
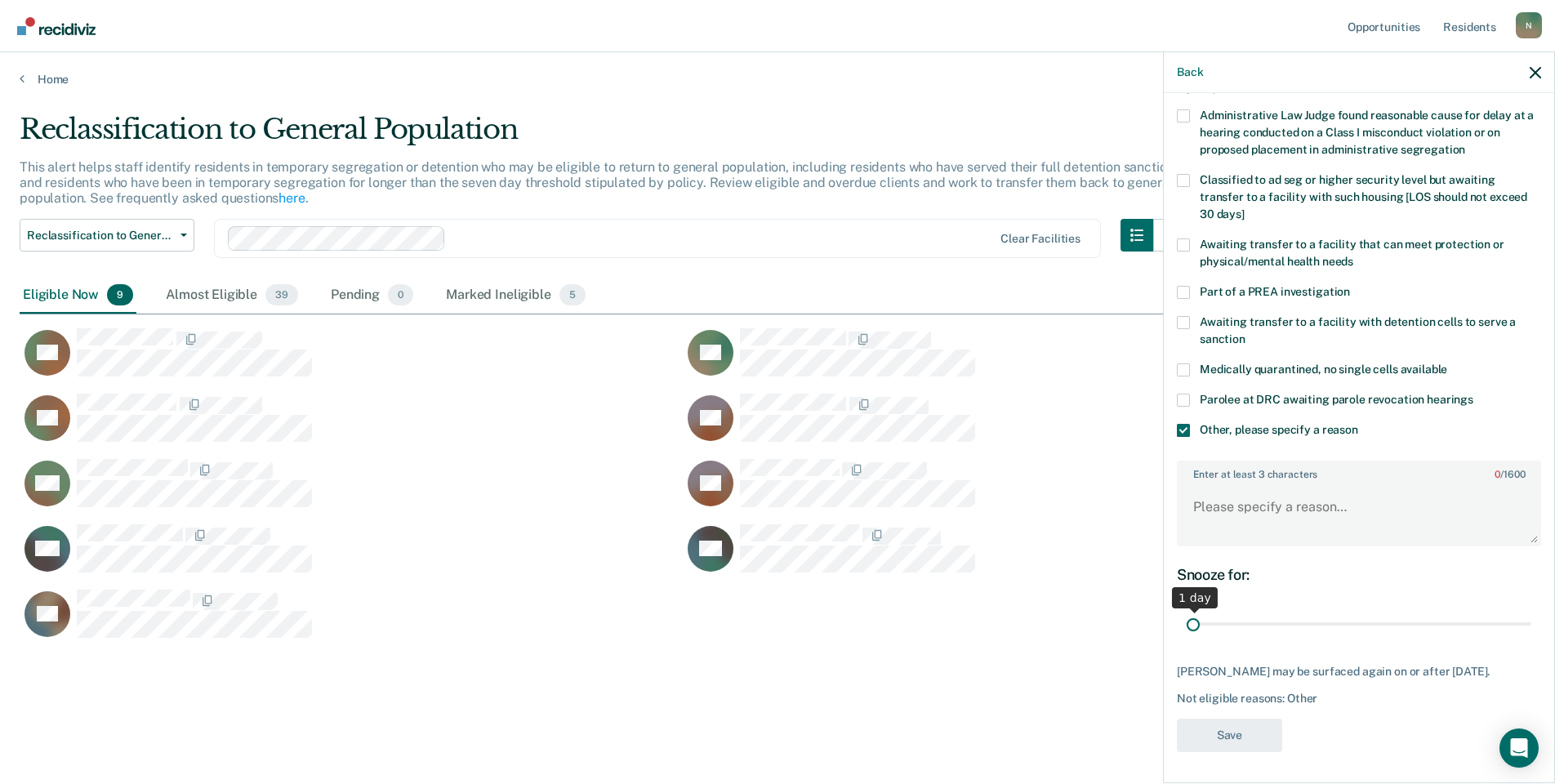
drag, startPoint x: 1515, startPoint y: 621, endPoint x: 1146, endPoint y: 637, distance: 369.3
type input "1"
click at [1187, 637] on input "range" at bounding box center [1359, 624] width 345 height 29
click at [1213, 517] on textarea "Enter at least 3 characters 0 / 1600" at bounding box center [1360, 515] width 361 height 61
type textarea "Transferred [DATE]"
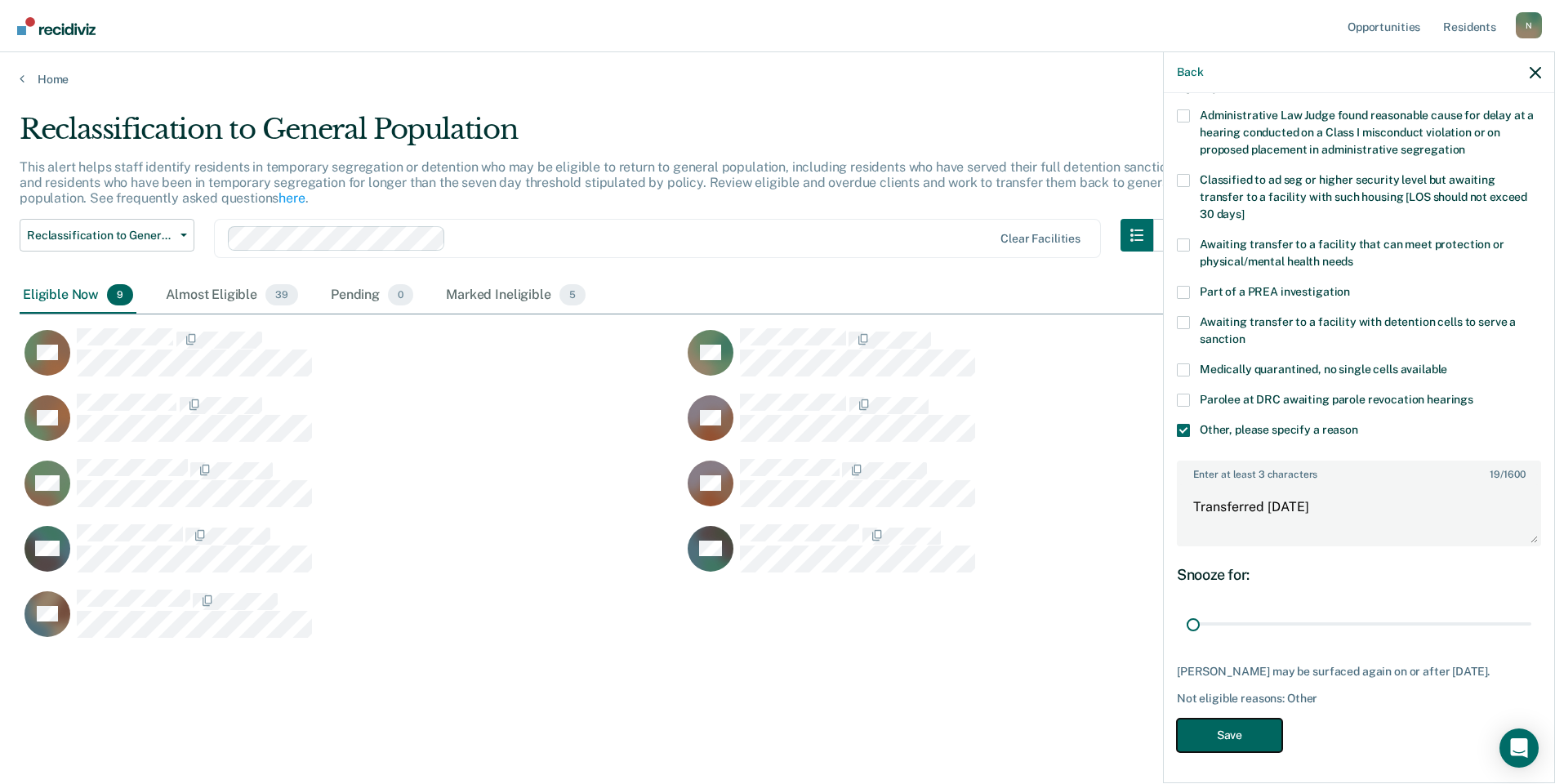
click at [1258, 753] on button "Save" at bounding box center [1229, 735] width 105 height 34
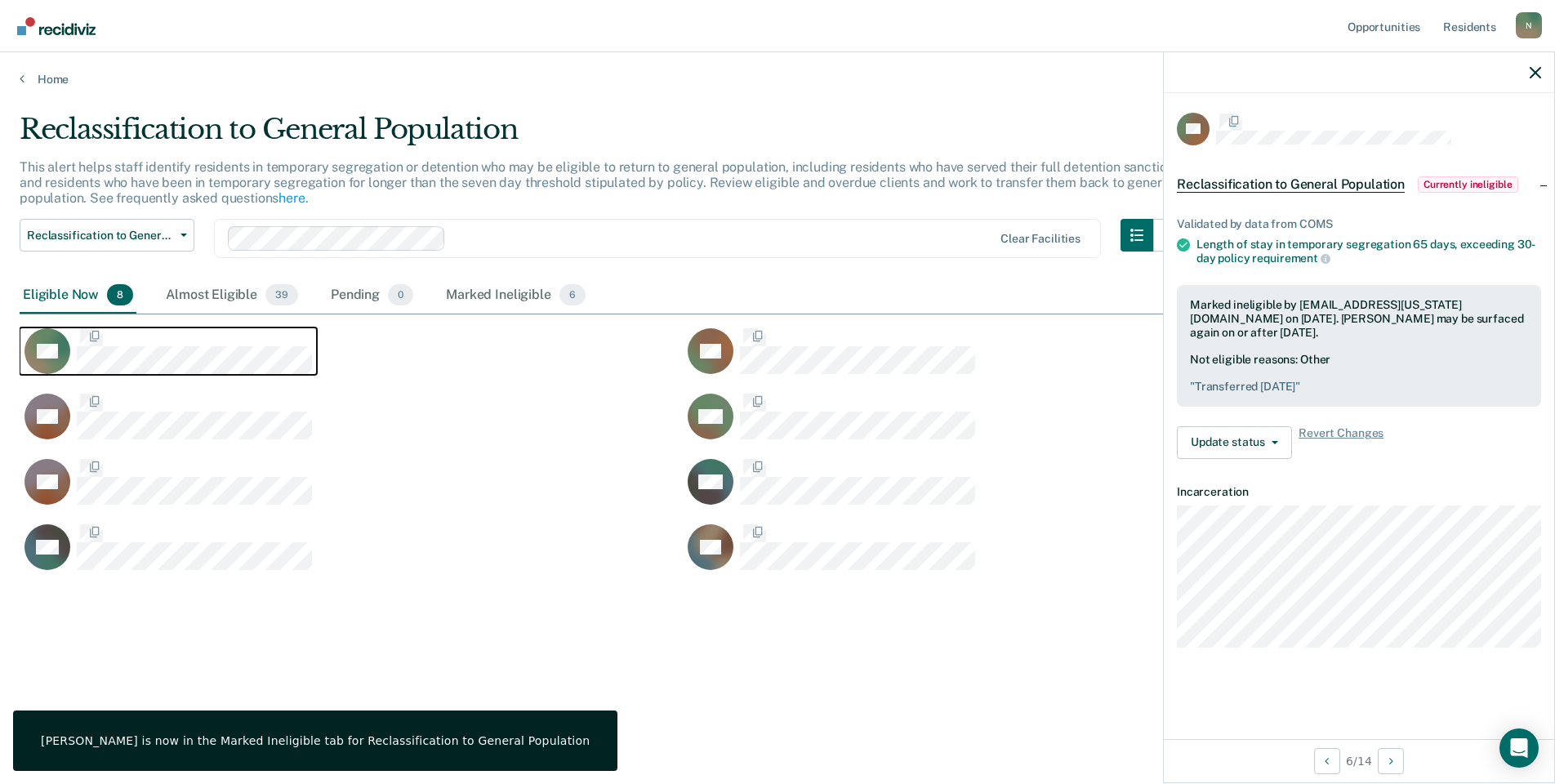
scroll to position [0, 0]
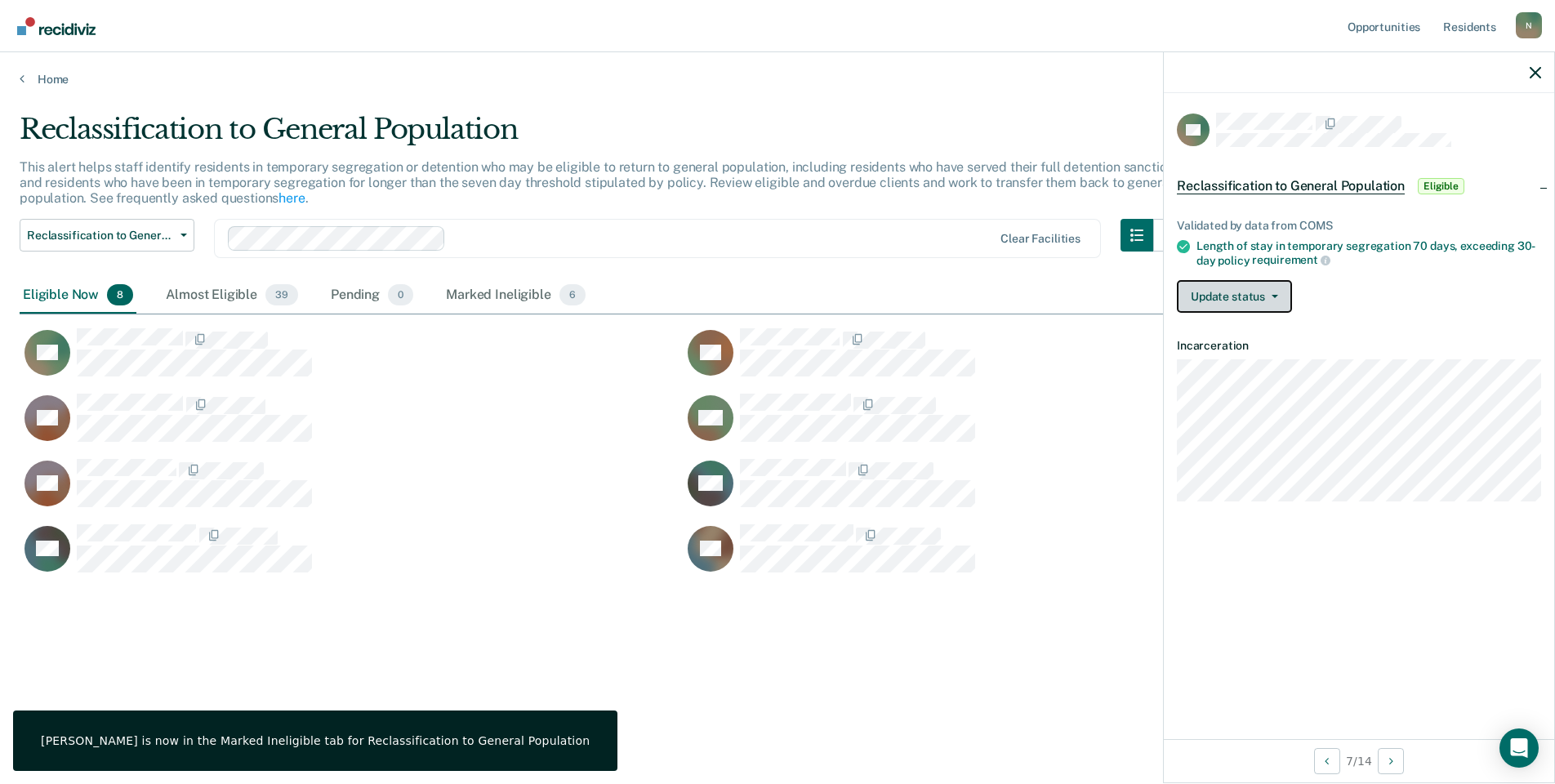
click at [1274, 302] on button "Update status" at bounding box center [1235, 297] width 115 height 33
click at [1262, 366] on button "Mark Ineligible" at bounding box center [1256, 362] width 158 height 26
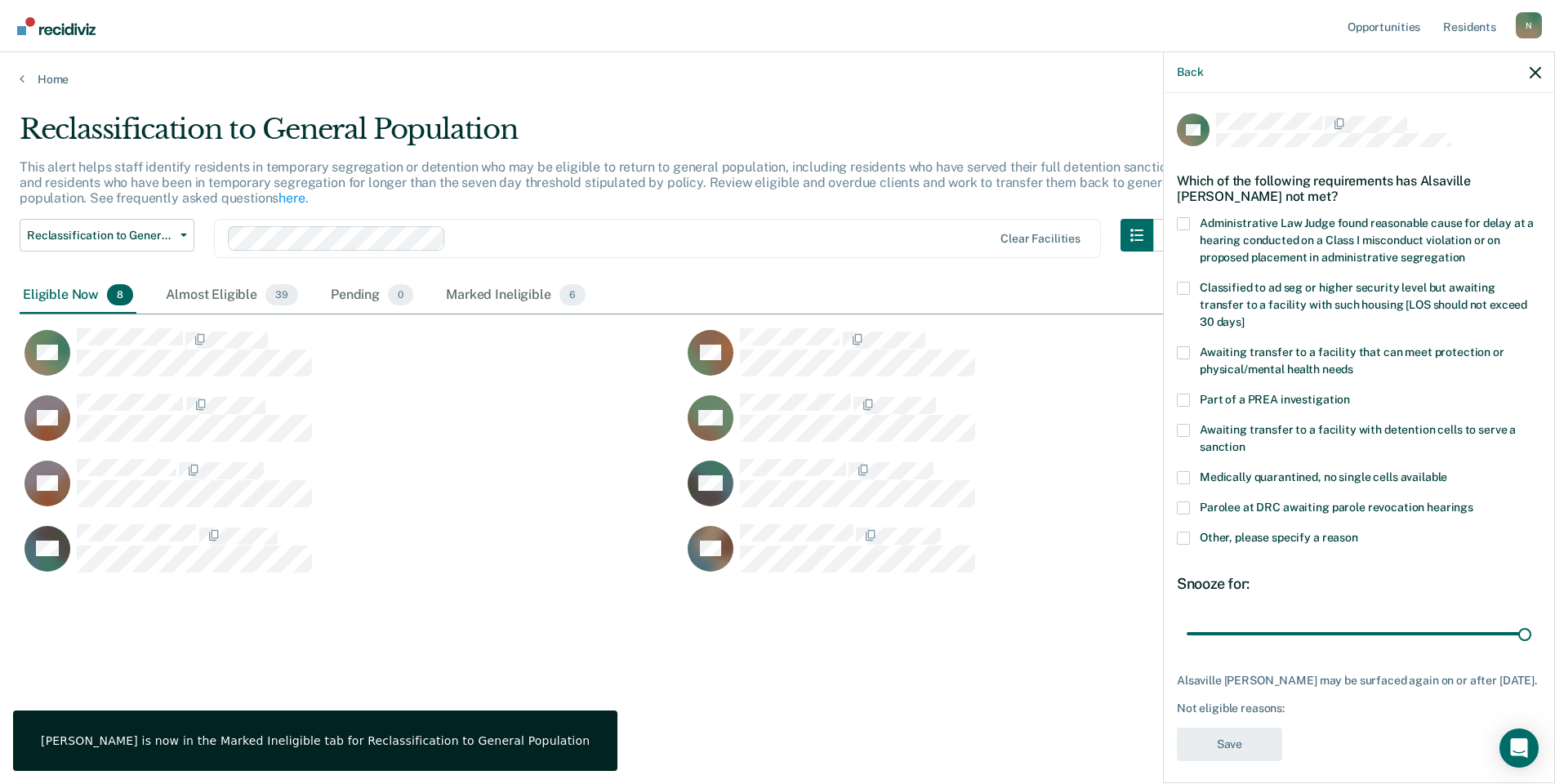
click at [1183, 532] on span at bounding box center [1183, 538] width 13 height 13
click at [1359, 532] on input "Other, please specify a reason" at bounding box center [1359, 532] width 0 height 0
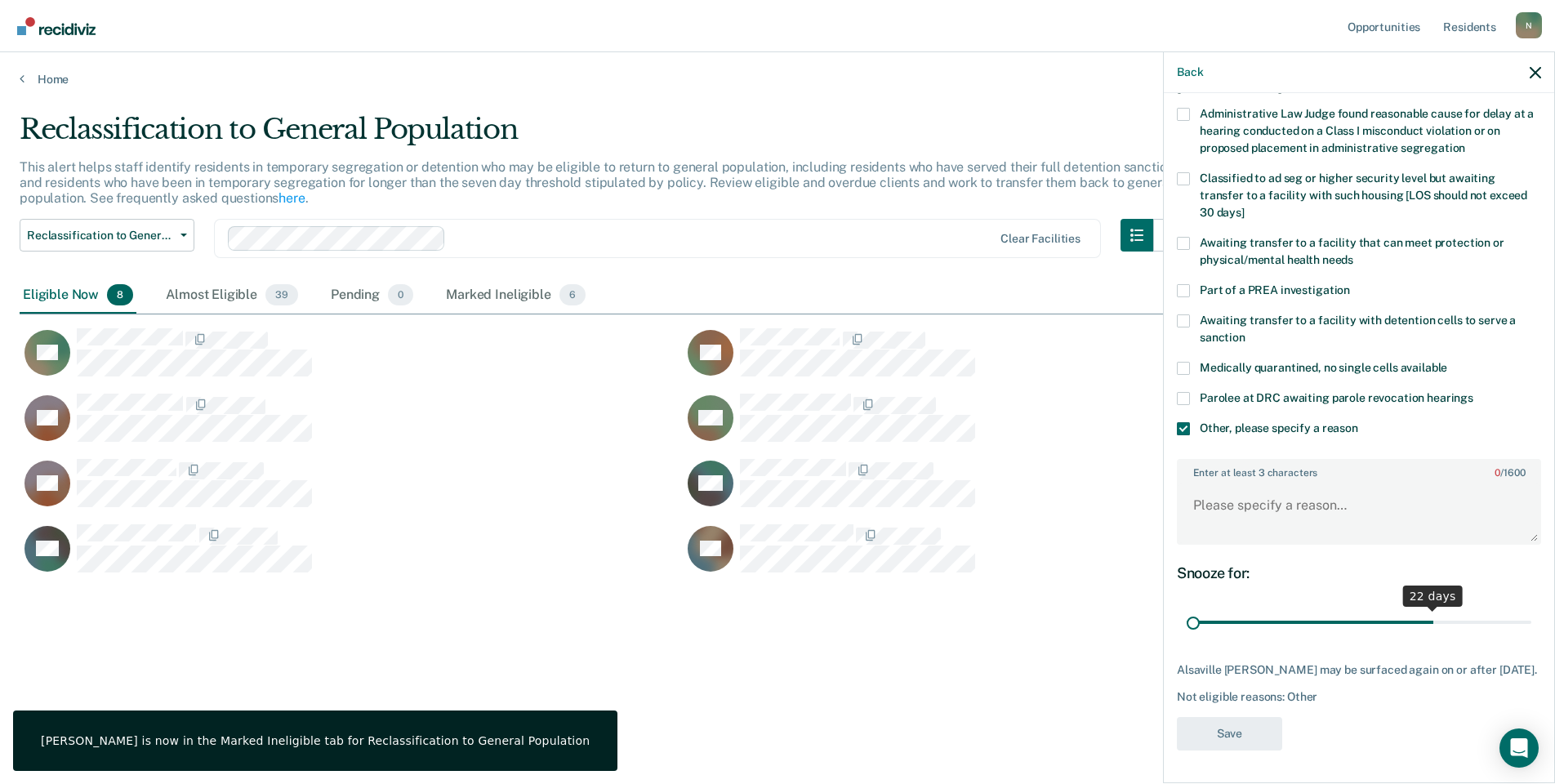
scroll to position [122, 0]
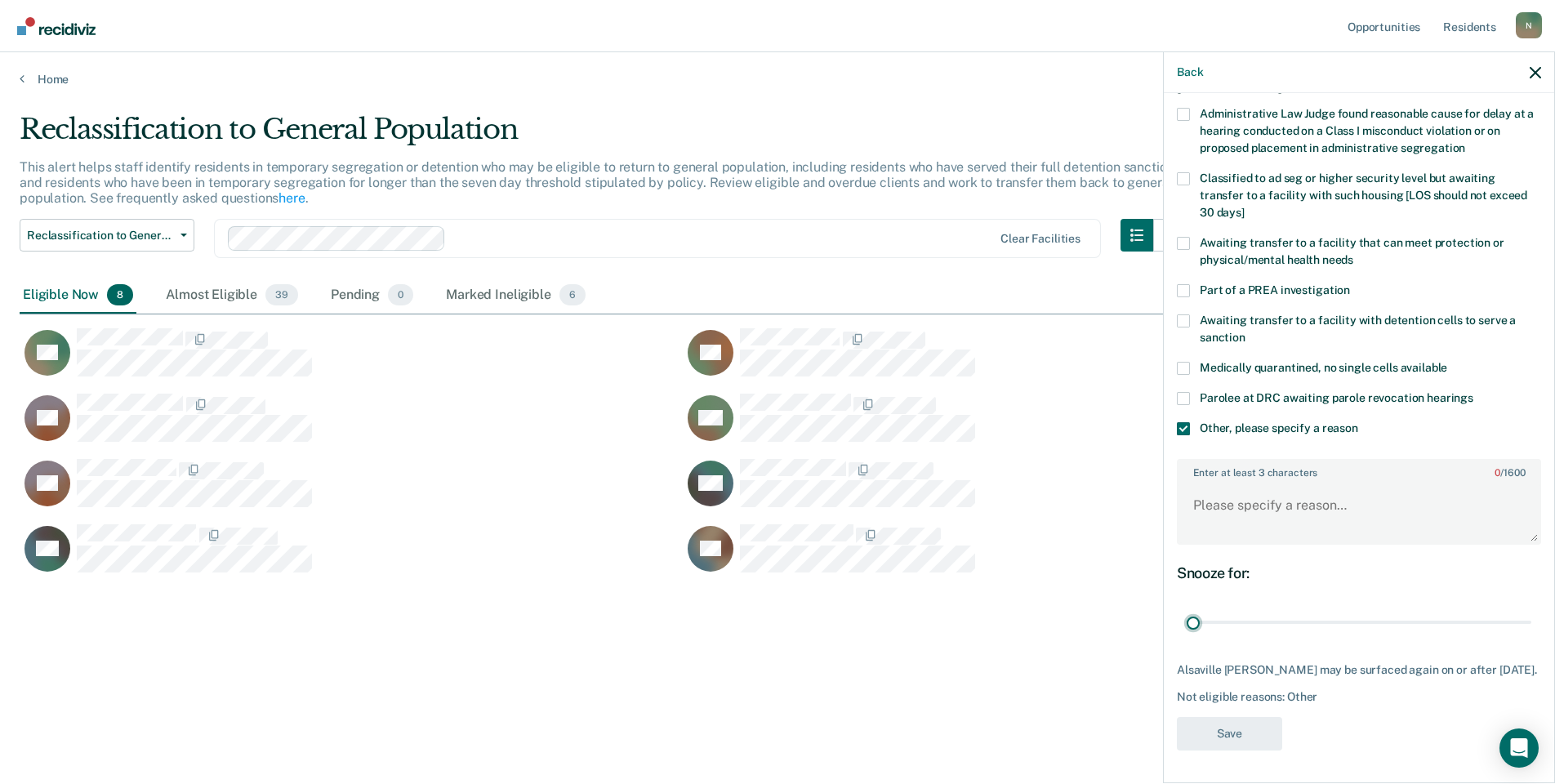
drag, startPoint x: 1516, startPoint y: 610, endPoint x: 1172, endPoint y: 521, distance: 355.3
type input "1"
click at [1187, 614] on input "range" at bounding box center [1359, 623] width 345 height 29
click at [1184, 497] on textarea "Enter at least 3 characters 0 / 1600" at bounding box center [1360, 513] width 361 height 61
type textarea "Temp seg pending alt IV placement"
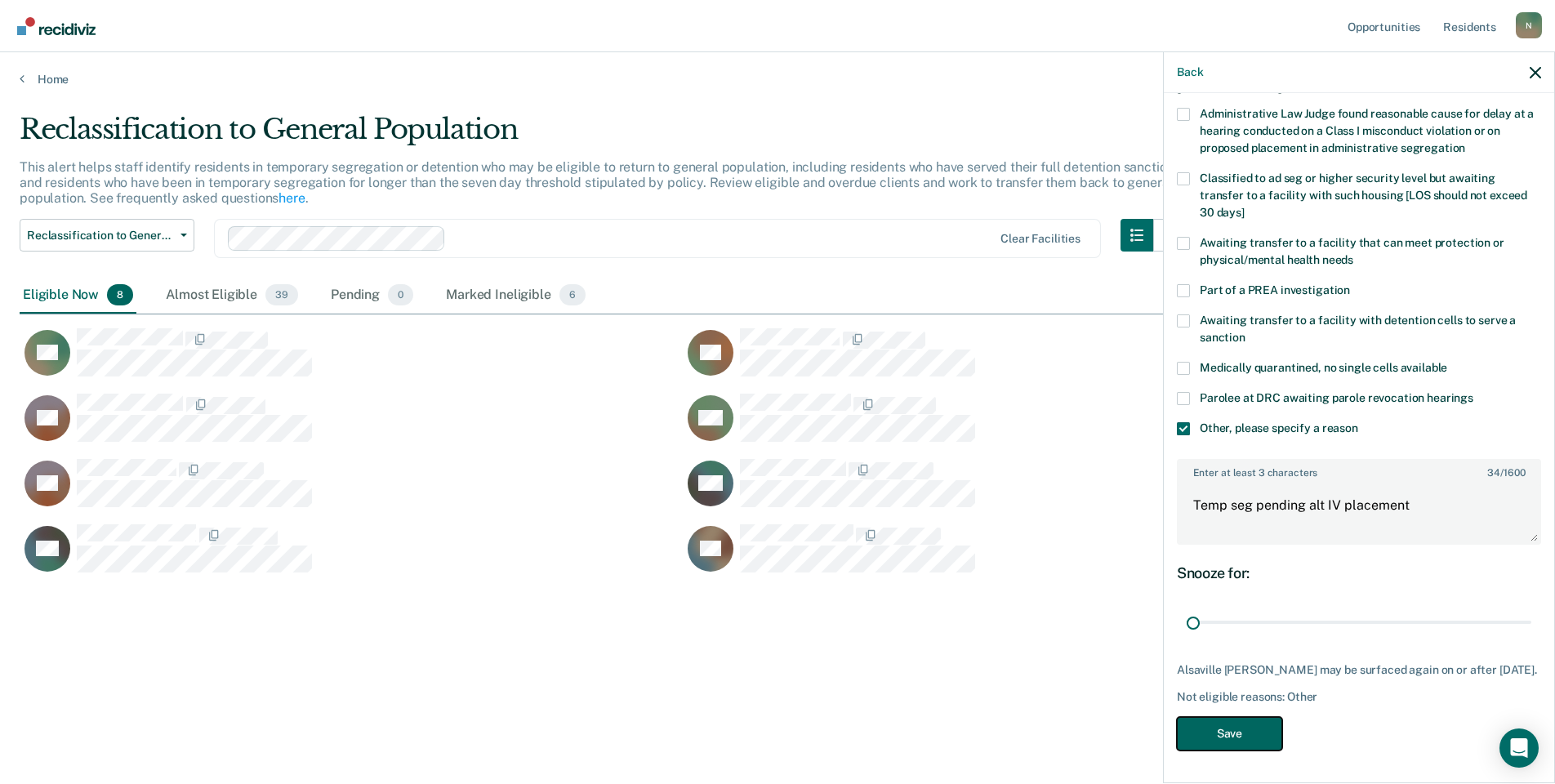
click at [1227, 724] on button "Save" at bounding box center [1229, 734] width 105 height 34
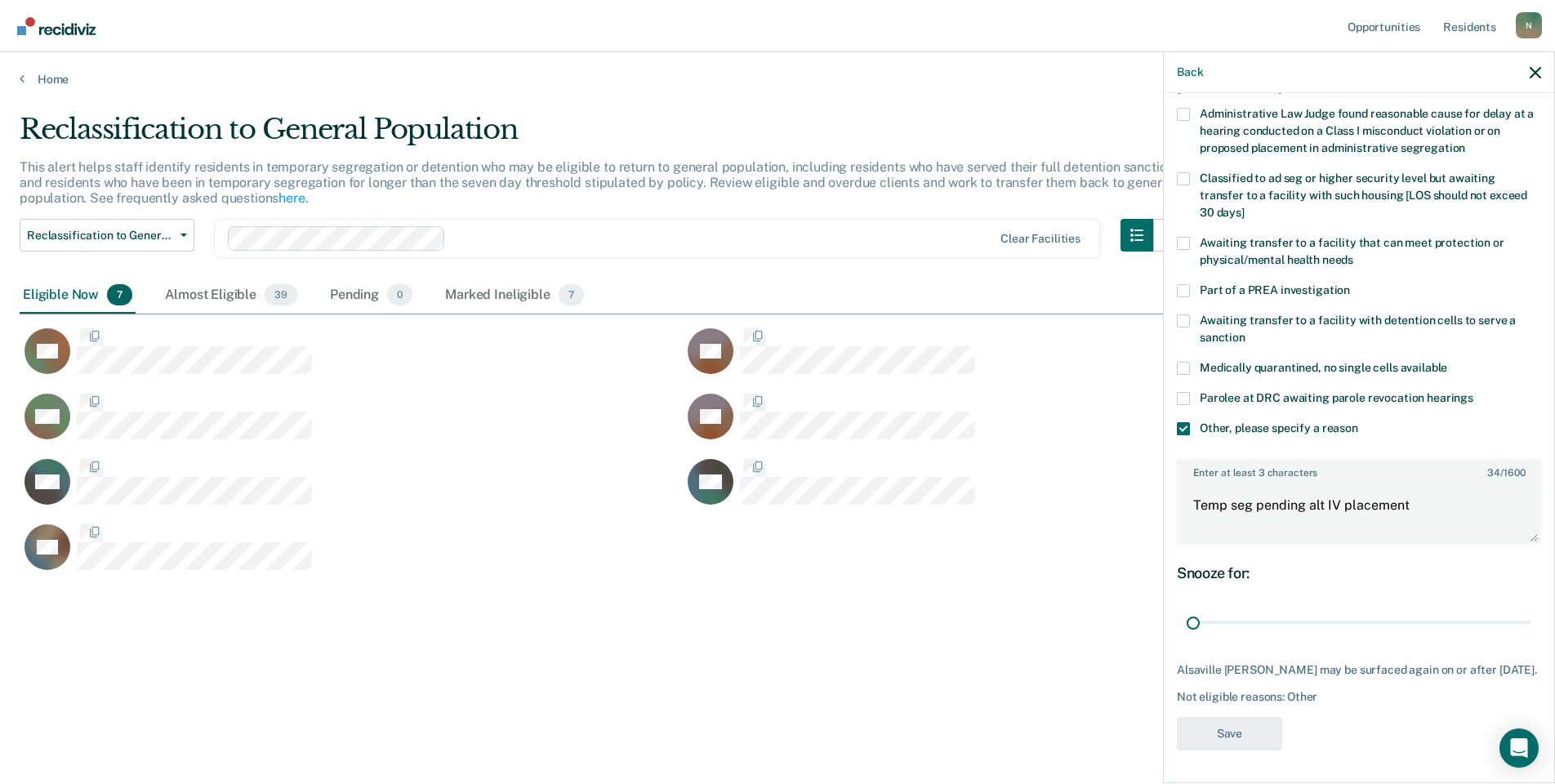
scroll to position [0, 0]
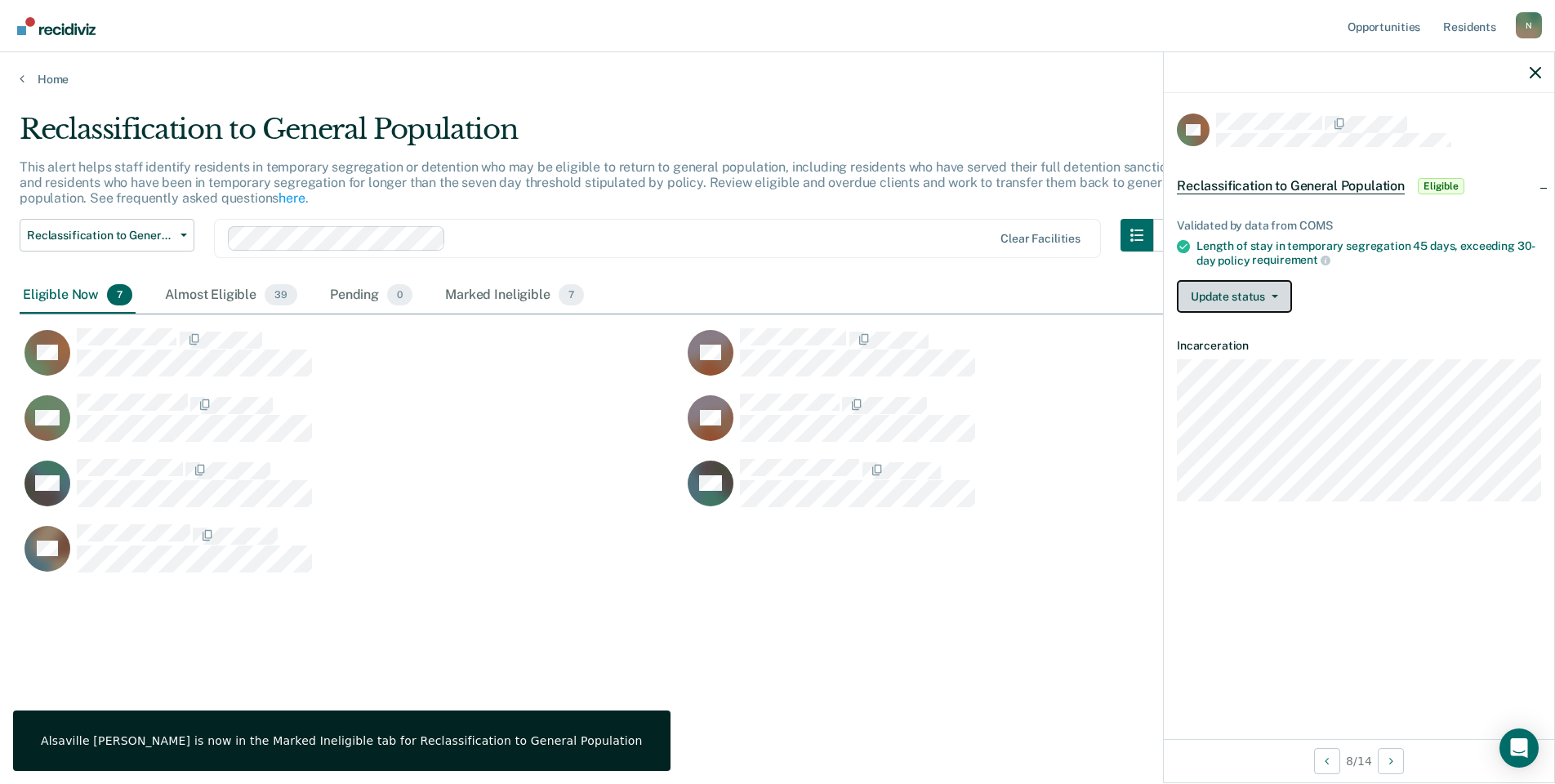
click at [1241, 299] on button "Update status" at bounding box center [1235, 297] width 115 height 33
click at [1255, 361] on button "Mark Ineligible" at bounding box center [1256, 362] width 158 height 26
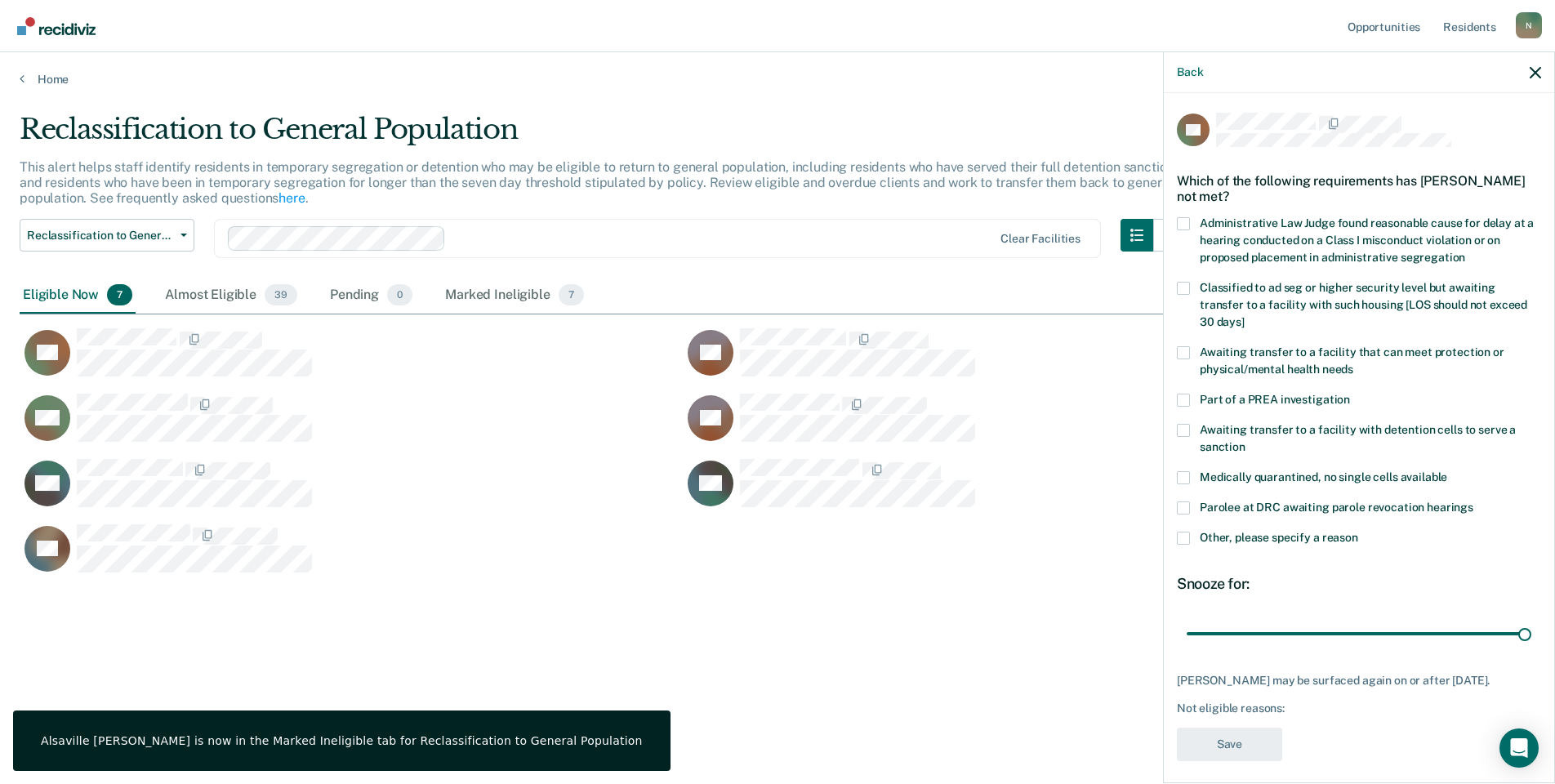
click at [1181, 532] on span at bounding box center [1183, 538] width 13 height 13
click at [1359, 532] on input "Other, please specify a reason" at bounding box center [1359, 532] width 0 height 0
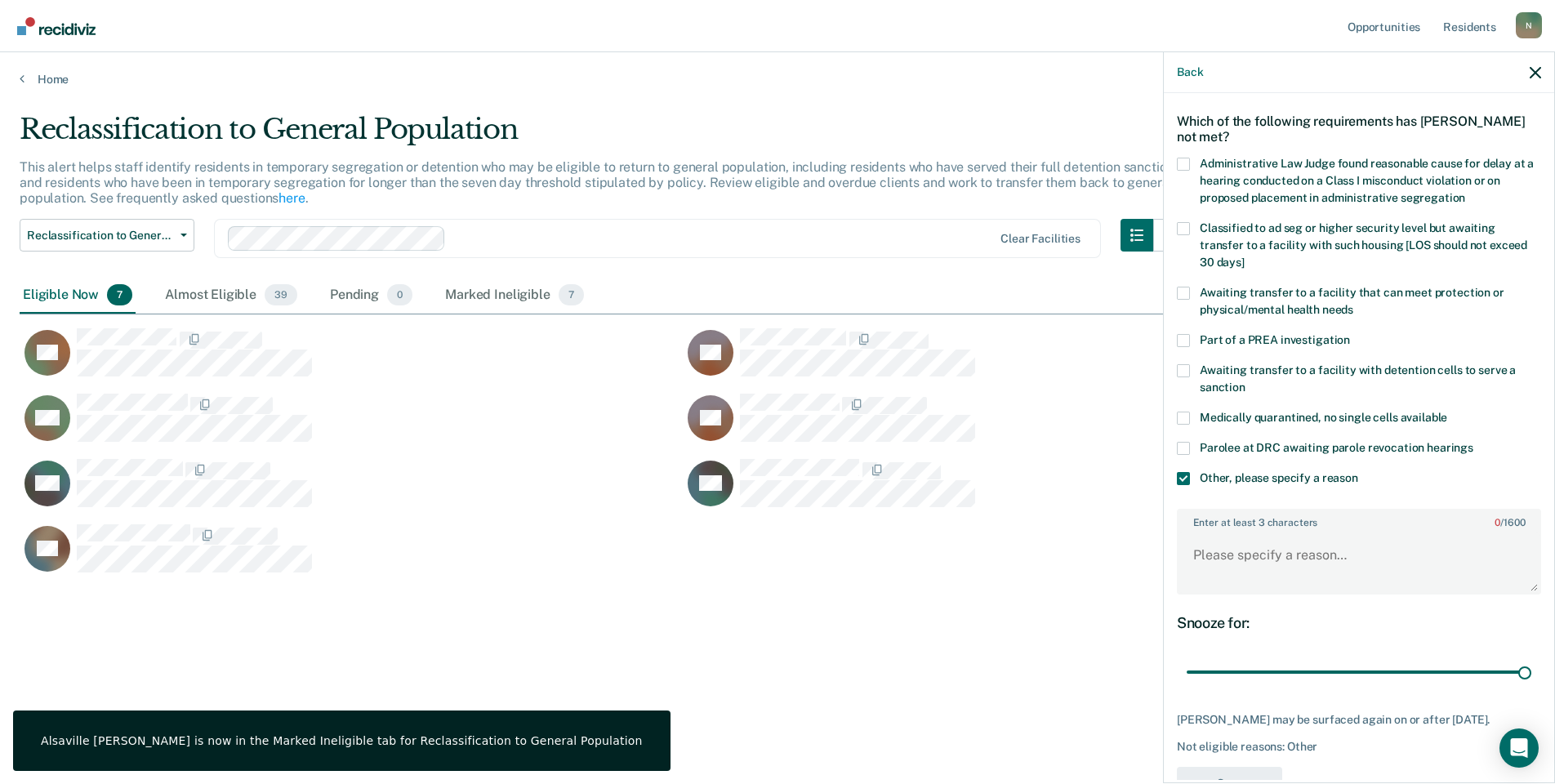
scroll to position [122, 0]
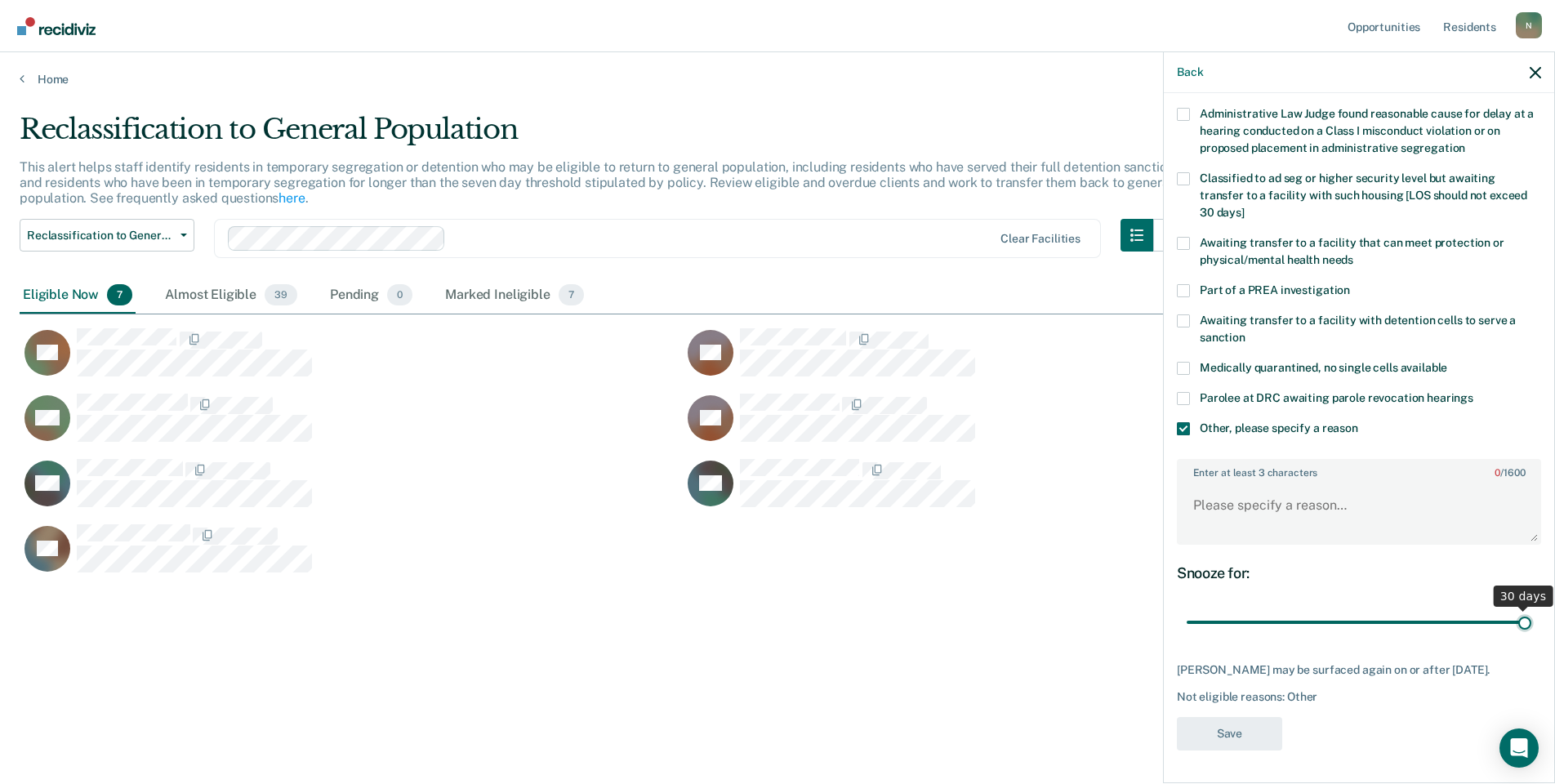
click at [1513, 614] on input "range" at bounding box center [1359, 623] width 345 height 29
drag, startPoint x: 1513, startPoint y: 614, endPoint x: 1178, endPoint y: 543, distance: 342.4
type input "1"
click at [1187, 628] on input "range" at bounding box center [1359, 623] width 345 height 29
click at [1209, 515] on textarea "Enter at least 3 characters 0 / 1600" at bounding box center [1360, 513] width 361 height 61
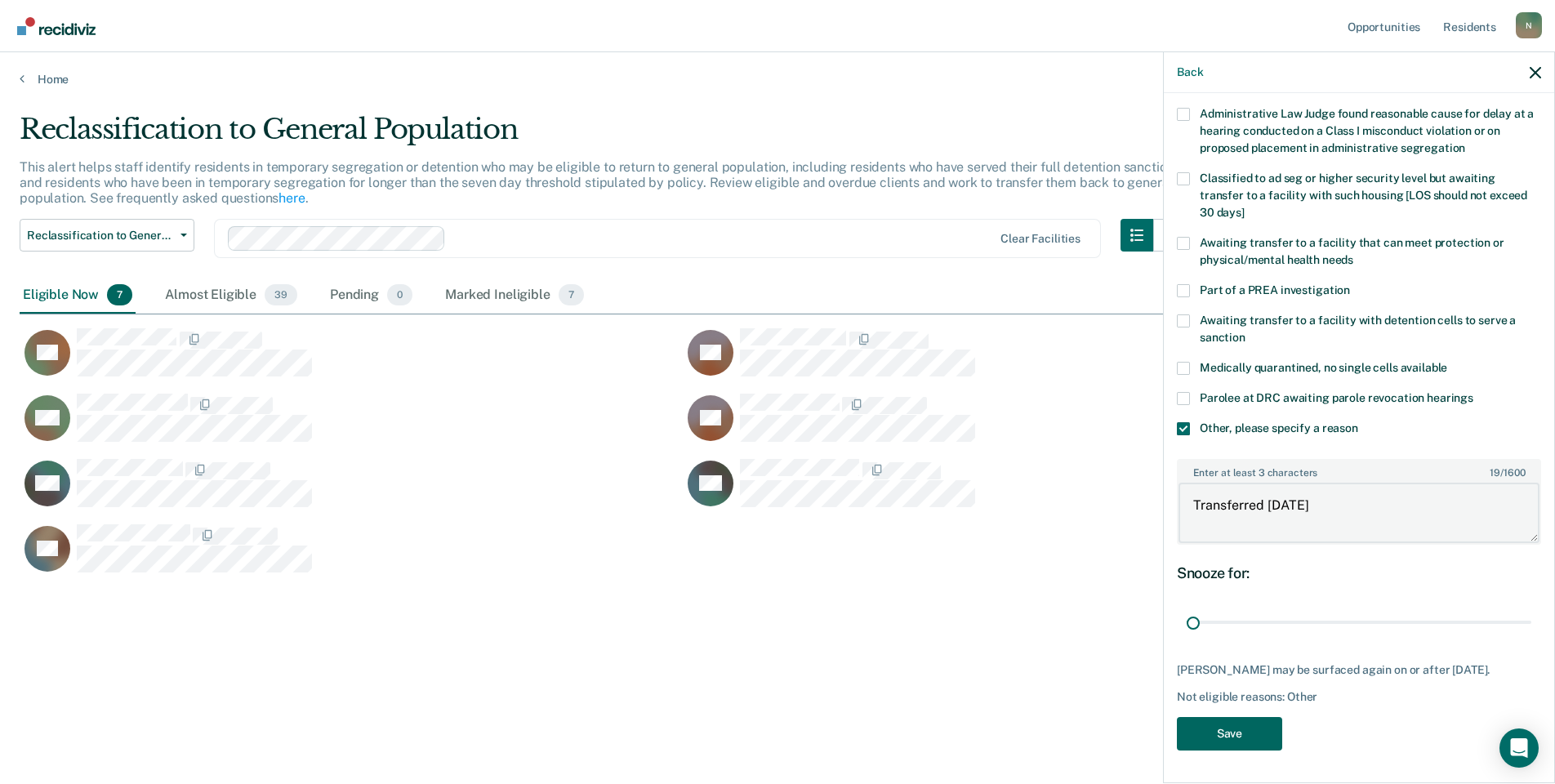
type textarea "Transferred [DATE]"
click at [1220, 723] on button "Save" at bounding box center [1229, 734] width 105 height 34
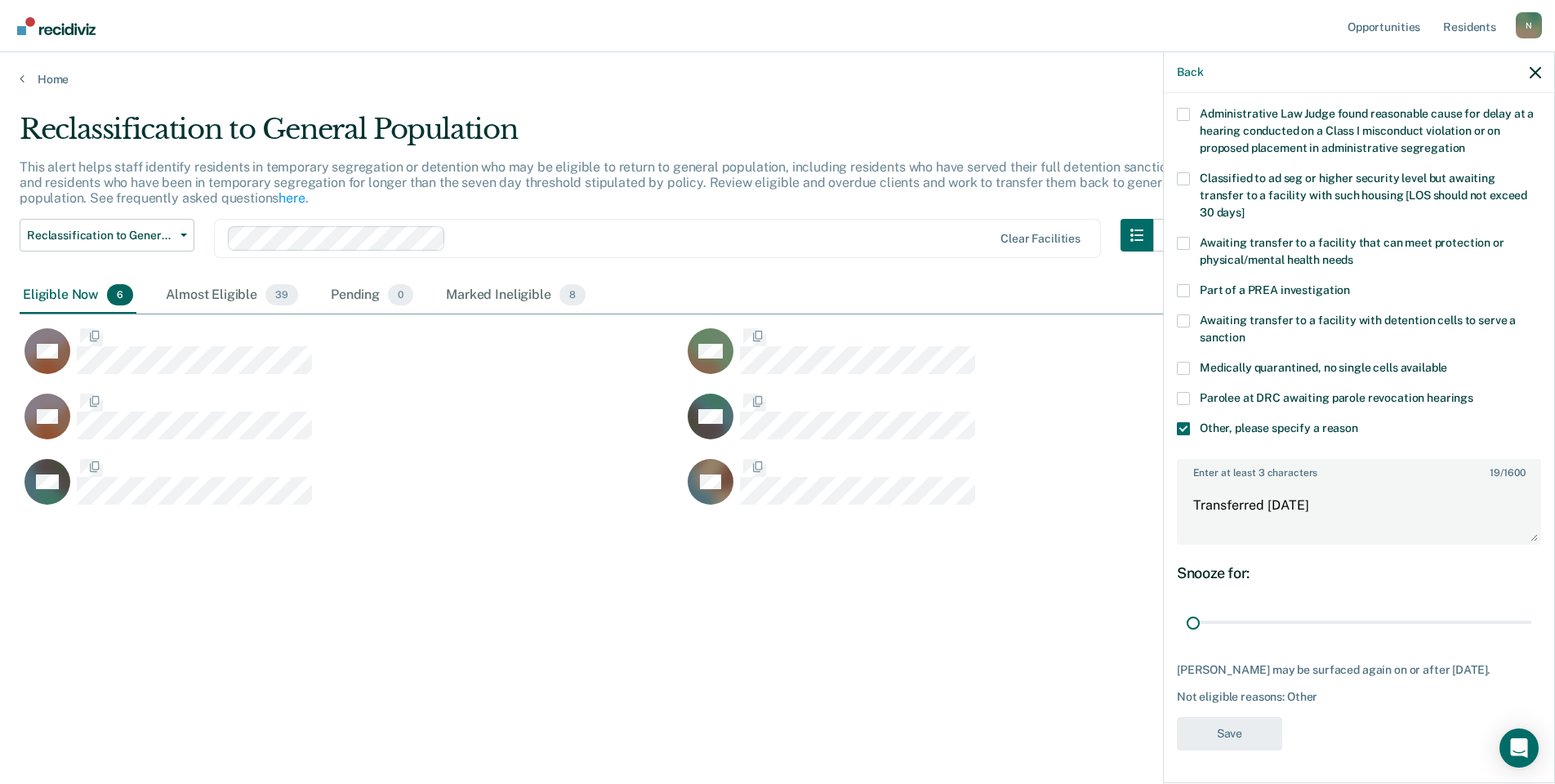
scroll to position [0, 0]
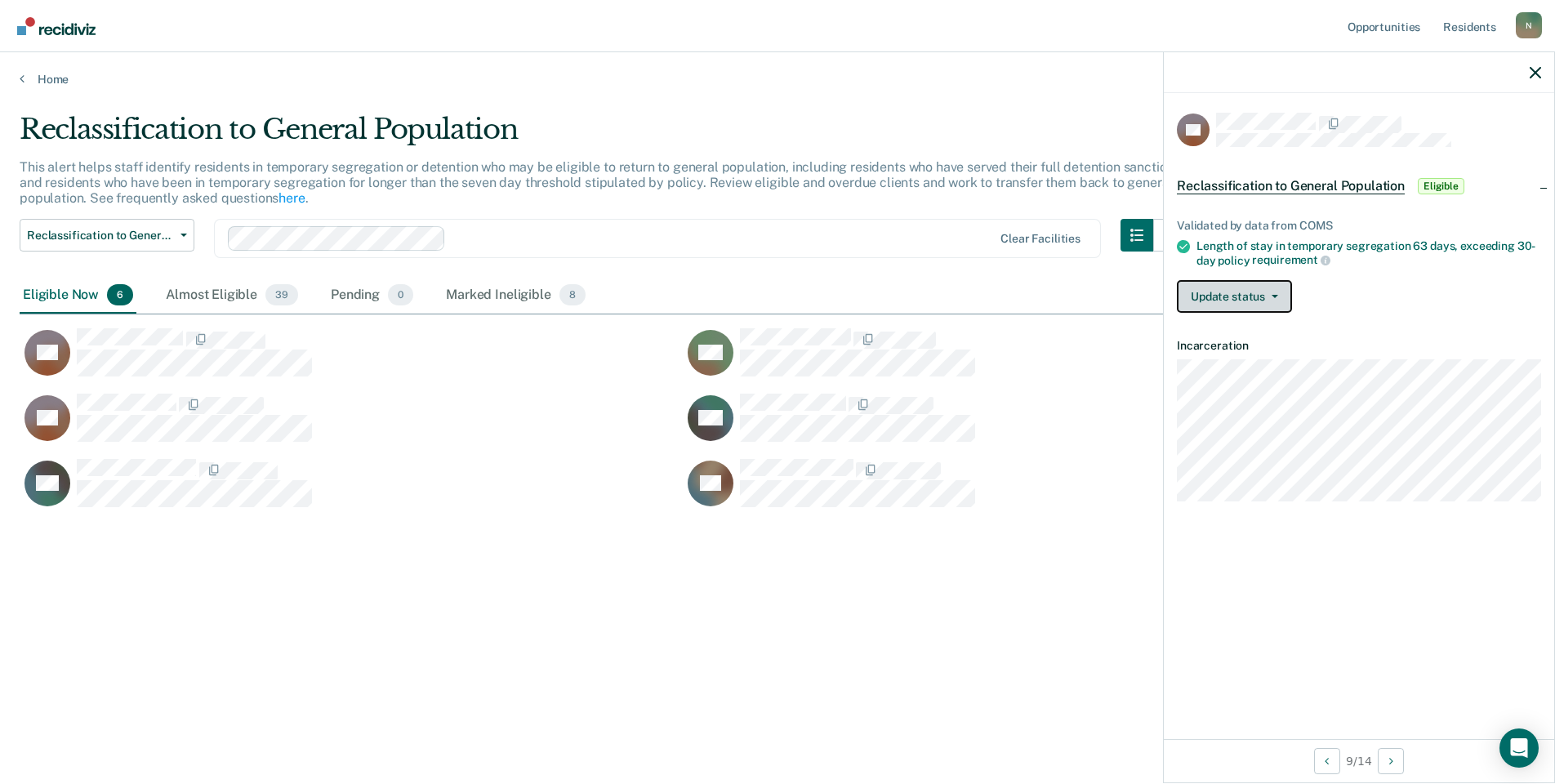
click at [1277, 296] on icon "button" at bounding box center [1275, 297] width 7 height 3
click at [1234, 352] on button "Mark Ineligible" at bounding box center [1256, 362] width 158 height 26
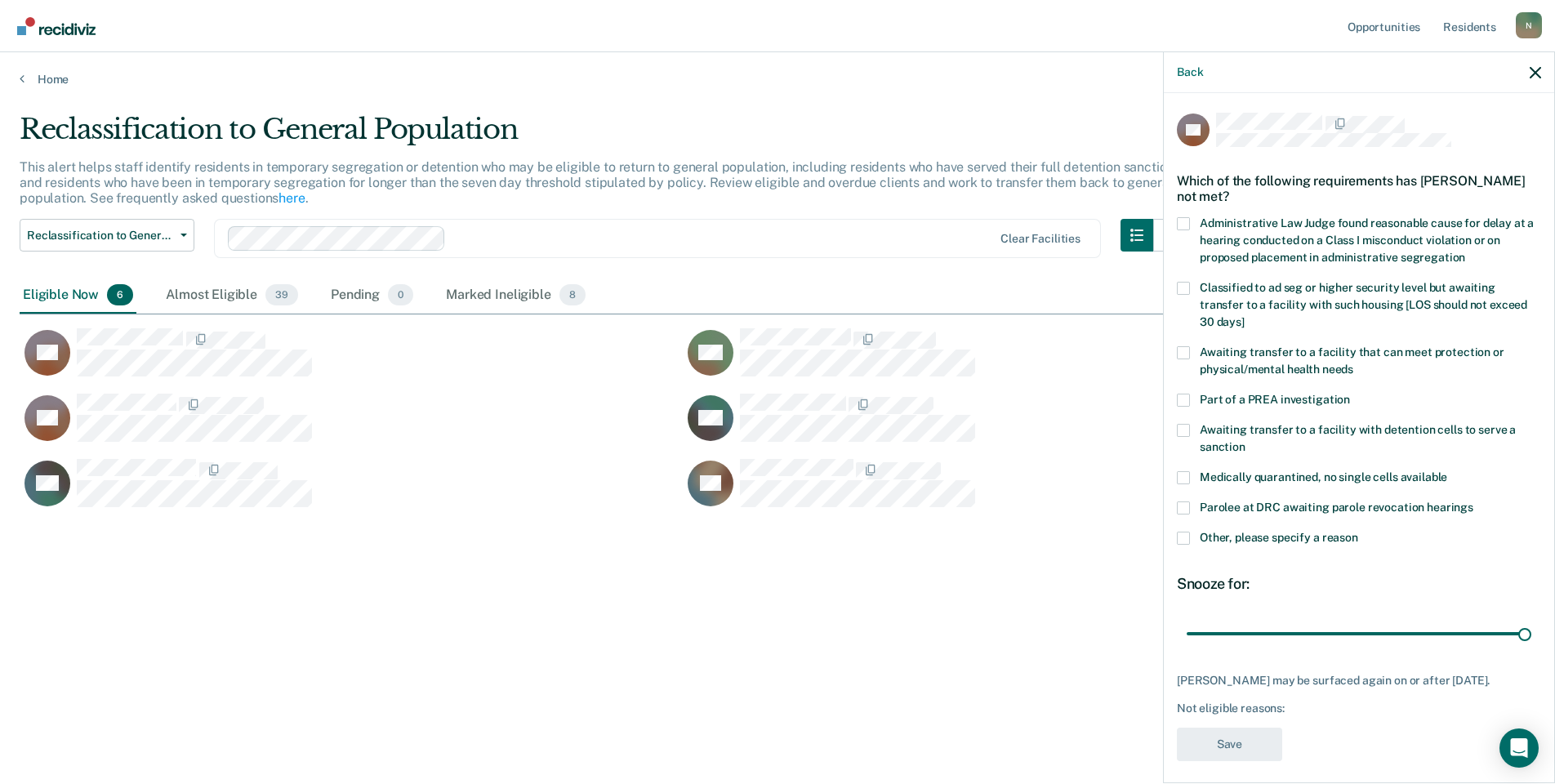
click at [1183, 532] on span at bounding box center [1183, 538] width 13 height 13
click at [1359, 532] on input "Other, please specify a reason" at bounding box center [1359, 532] width 0 height 0
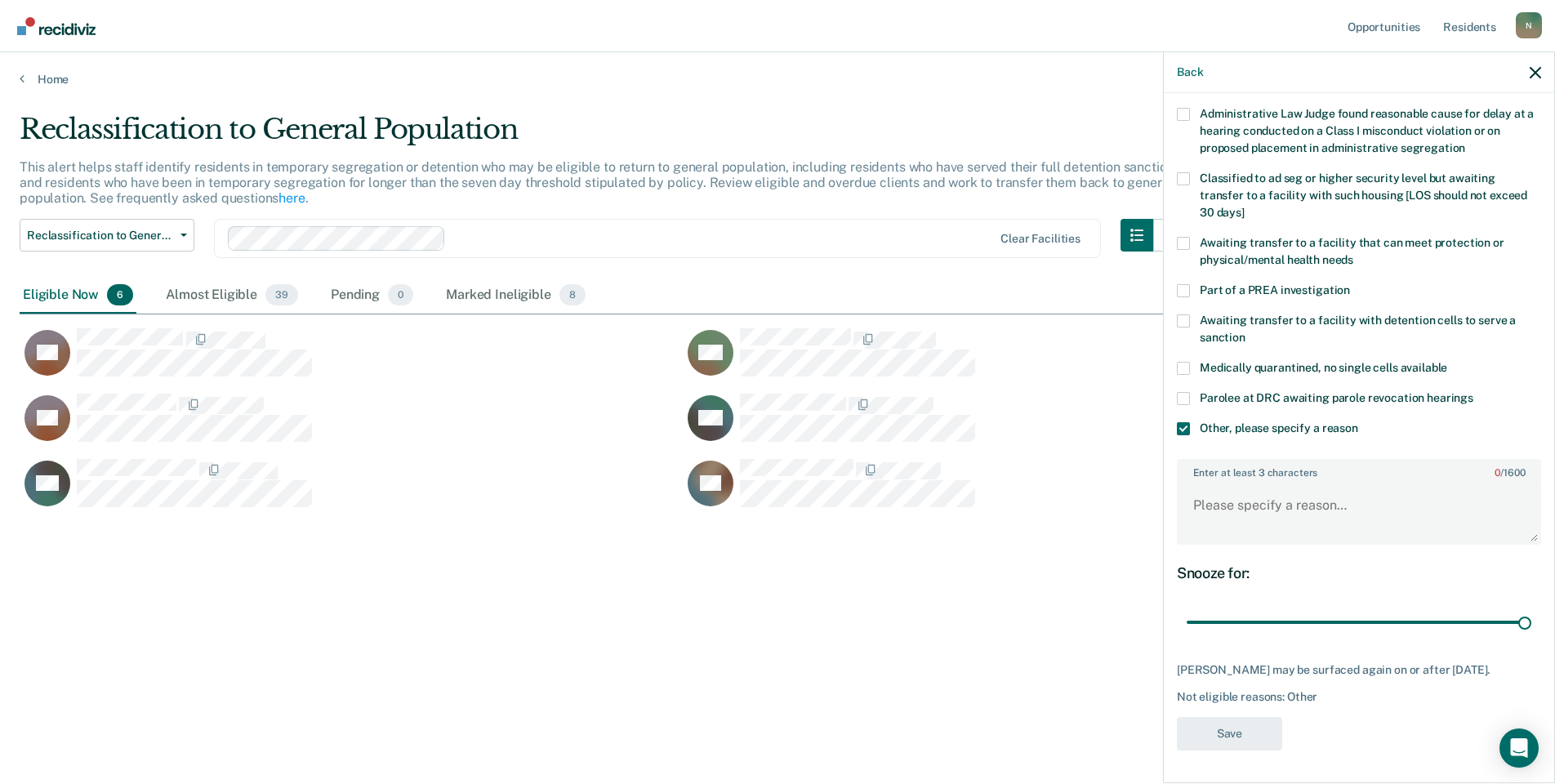
scroll to position [122, 0]
click at [1513, 616] on input "range" at bounding box center [1359, 623] width 345 height 29
drag, startPoint x: 1513, startPoint y: 609, endPoint x: 1183, endPoint y: 623, distance: 330.3
type input "1"
click at [1187, 623] on input "range" at bounding box center [1359, 623] width 345 height 29
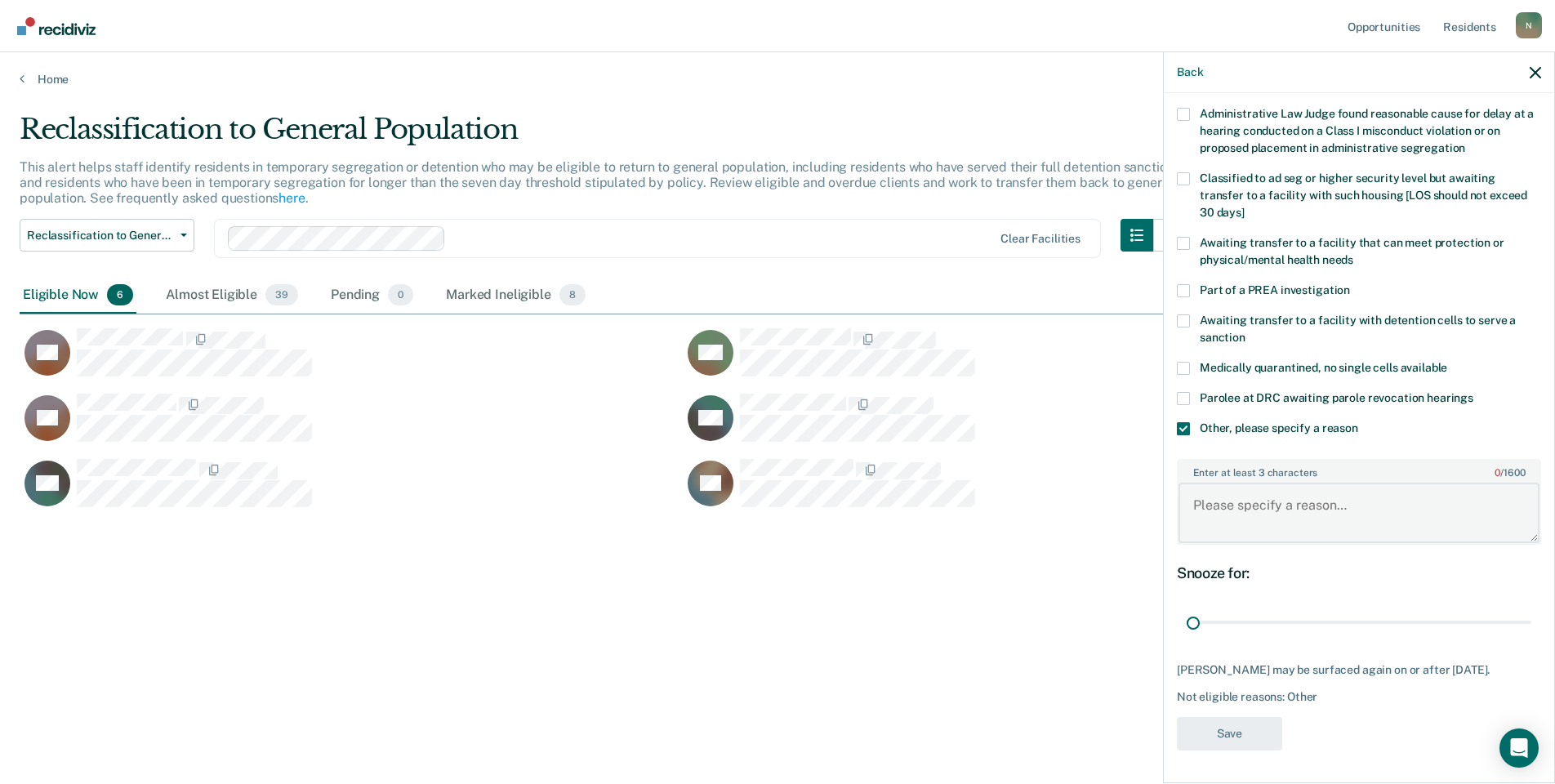
click at [1242, 503] on textarea "Enter at least 3 characters 0 / 1600" at bounding box center [1360, 513] width 361 height 61
type textarea "Temp seg pending alt IV placement"
click at [1202, 737] on button "Save" at bounding box center [1229, 734] width 105 height 34
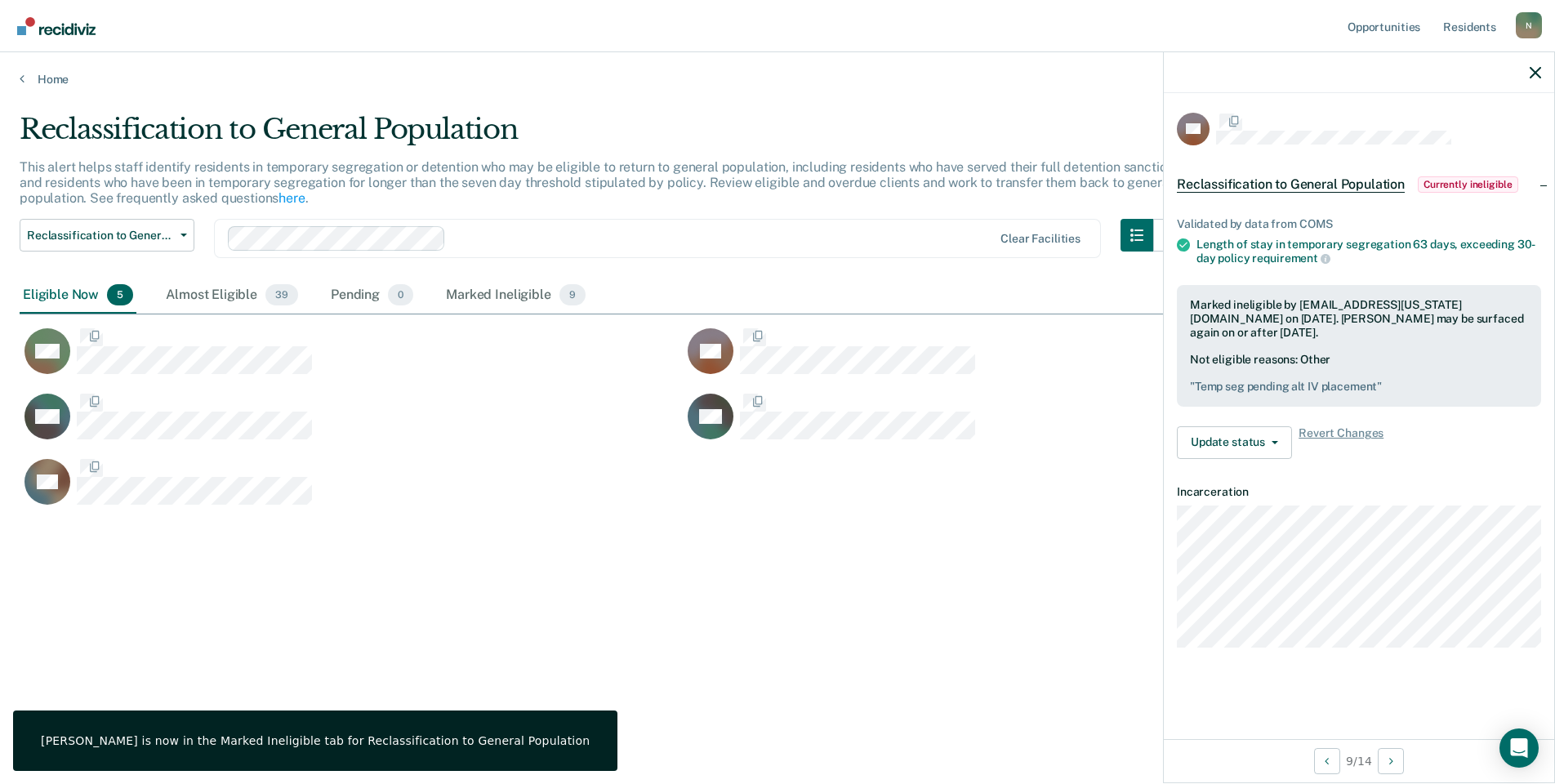
scroll to position [0, 0]
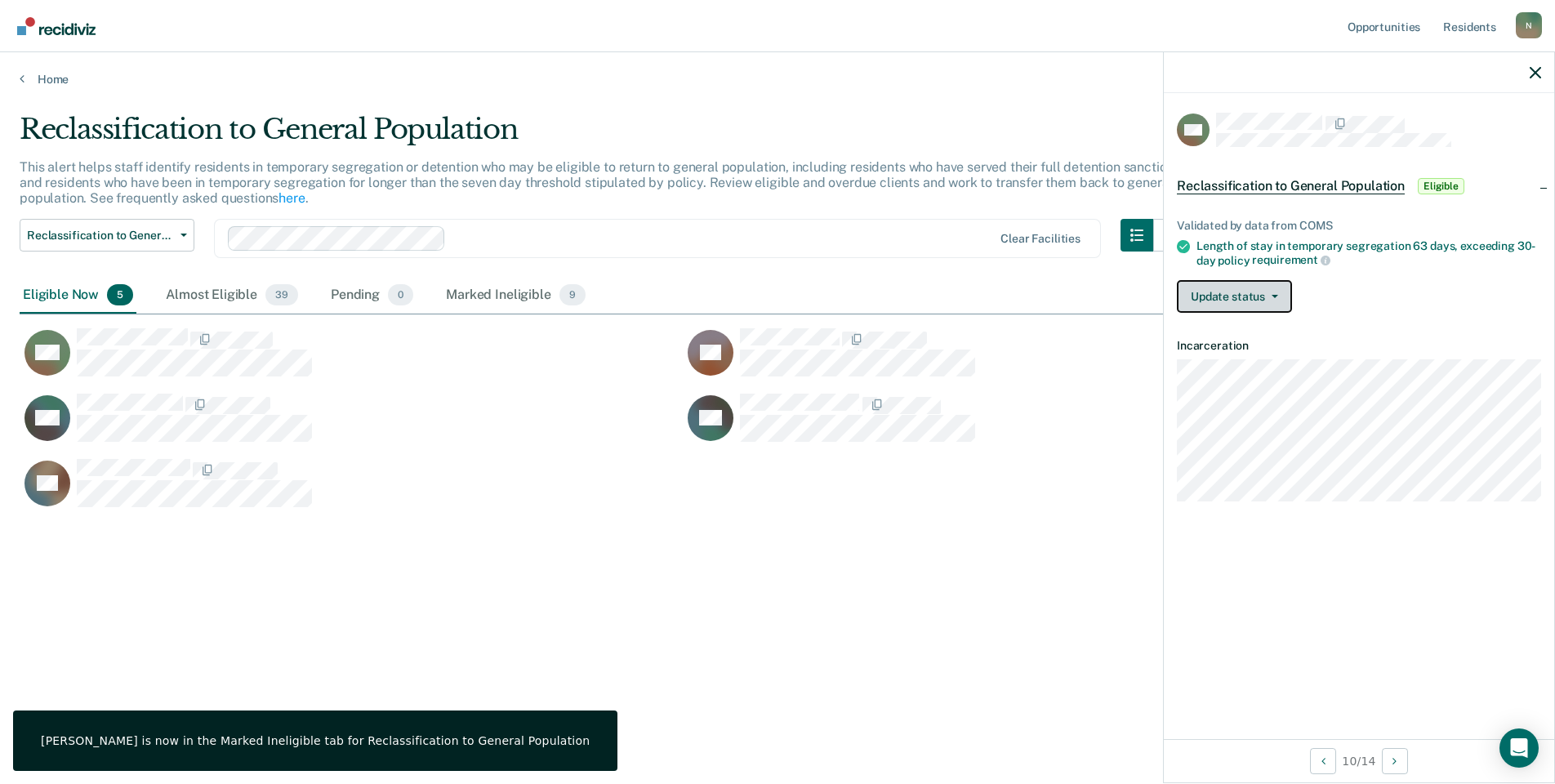
click at [1238, 299] on button "Update status" at bounding box center [1235, 297] width 115 height 33
click at [1229, 366] on button "Mark Ineligible" at bounding box center [1256, 362] width 158 height 26
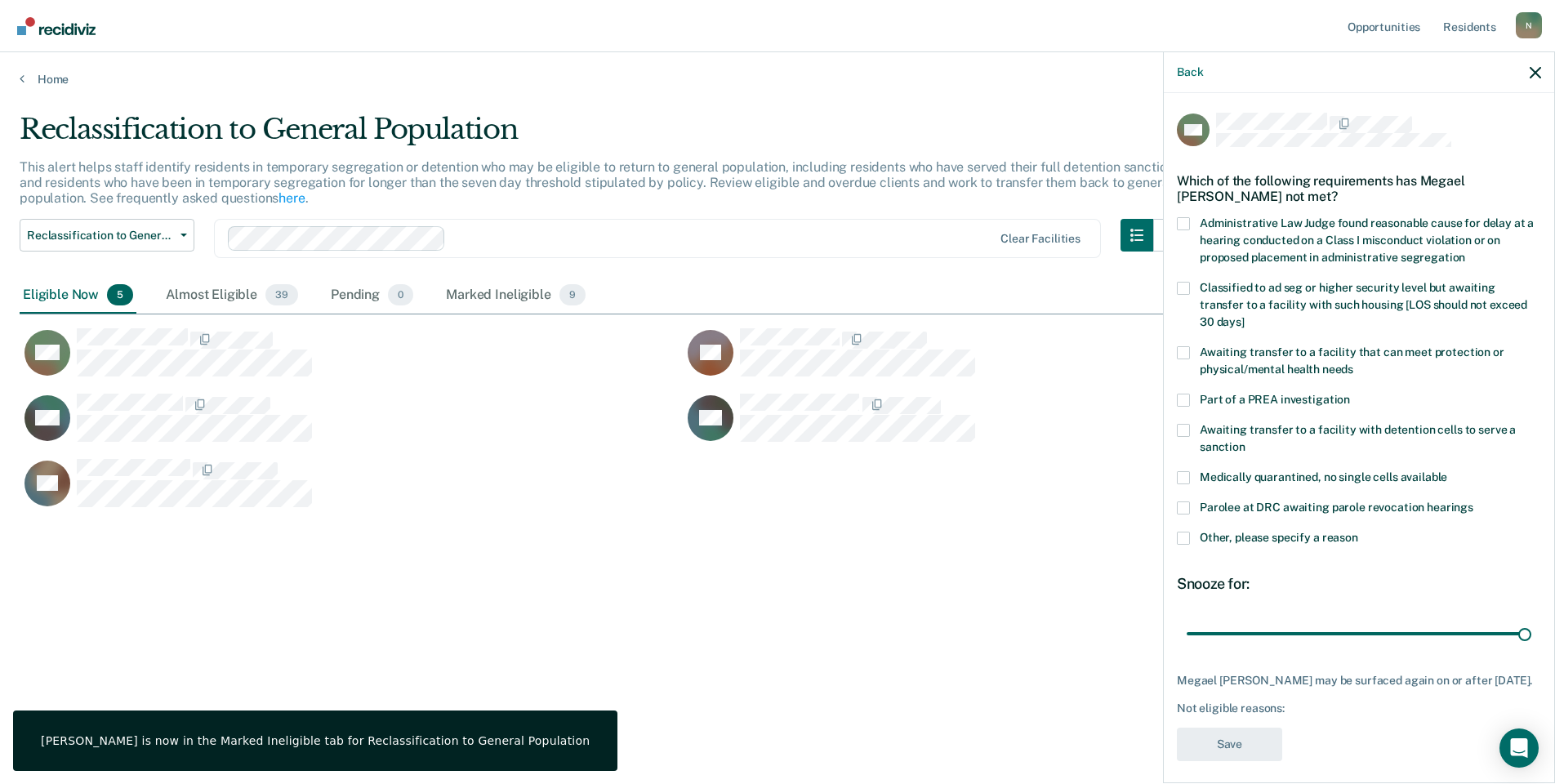
click at [1189, 532] on span at bounding box center [1183, 538] width 13 height 13
click at [1359, 532] on input "Other, please specify a reason" at bounding box center [1359, 532] width 0 height 0
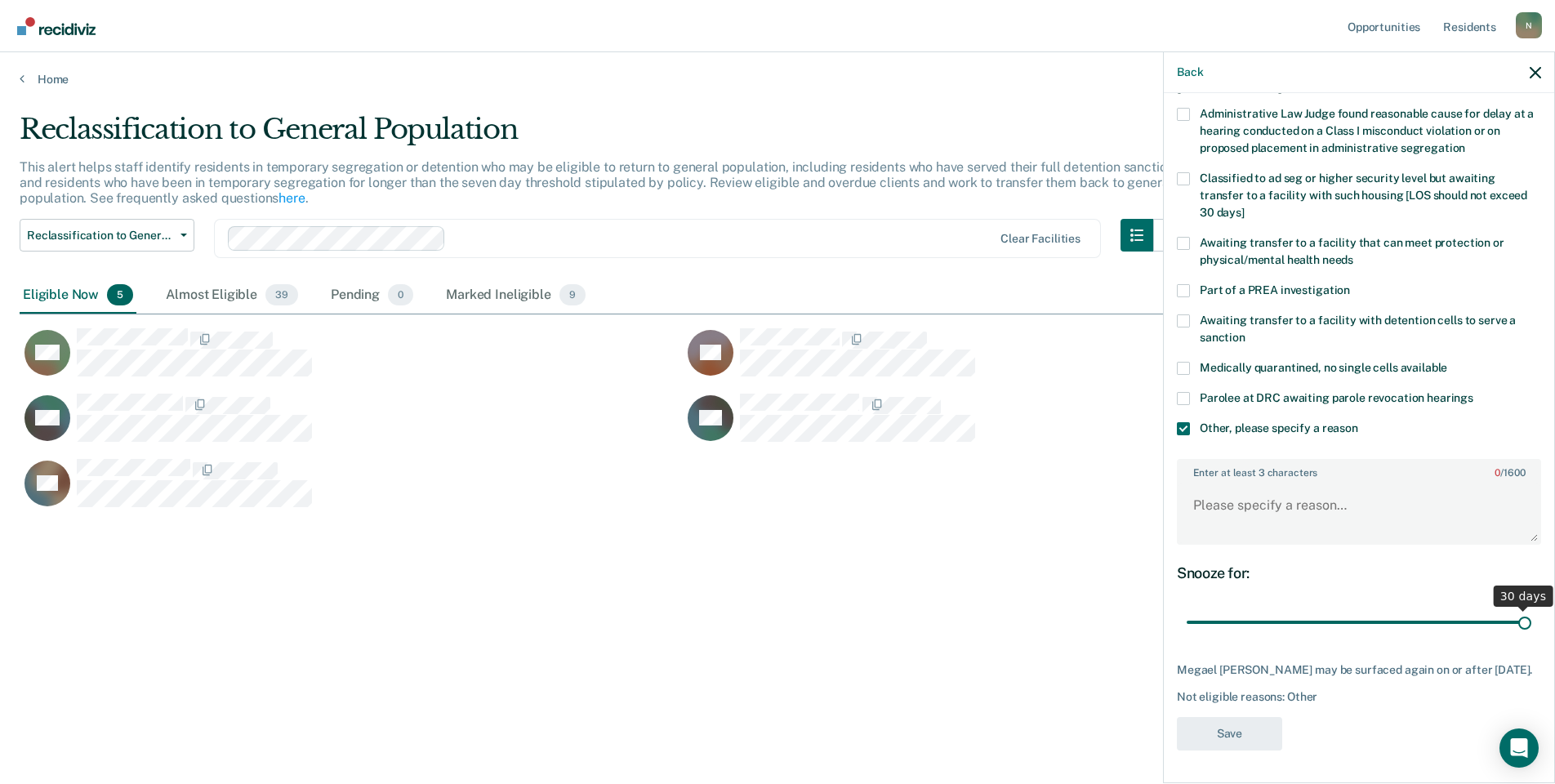
scroll to position [122, 0]
drag, startPoint x: 1514, startPoint y: 611, endPoint x: 1150, endPoint y: 632, distance: 364.6
type input "1"
click at [1187, 632] on input "range" at bounding box center [1359, 623] width 345 height 29
click at [1225, 494] on textarea "Enter at least 3 characters 0 / 1600" at bounding box center [1360, 513] width 361 height 61
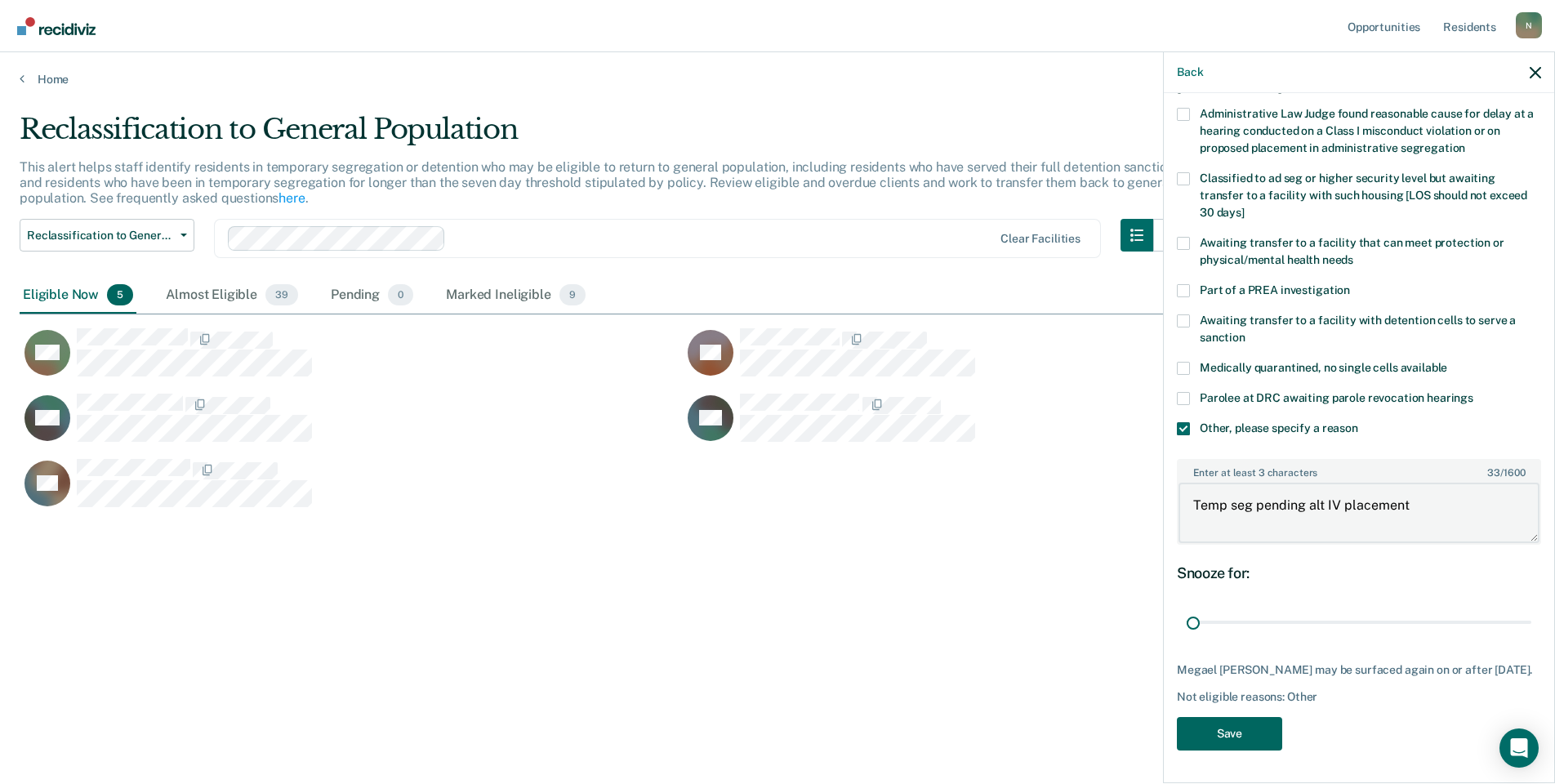
type textarea "Temp seg pending alt IV placement"
click at [1219, 736] on button "Save" at bounding box center [1229, 734] width 105 height 34
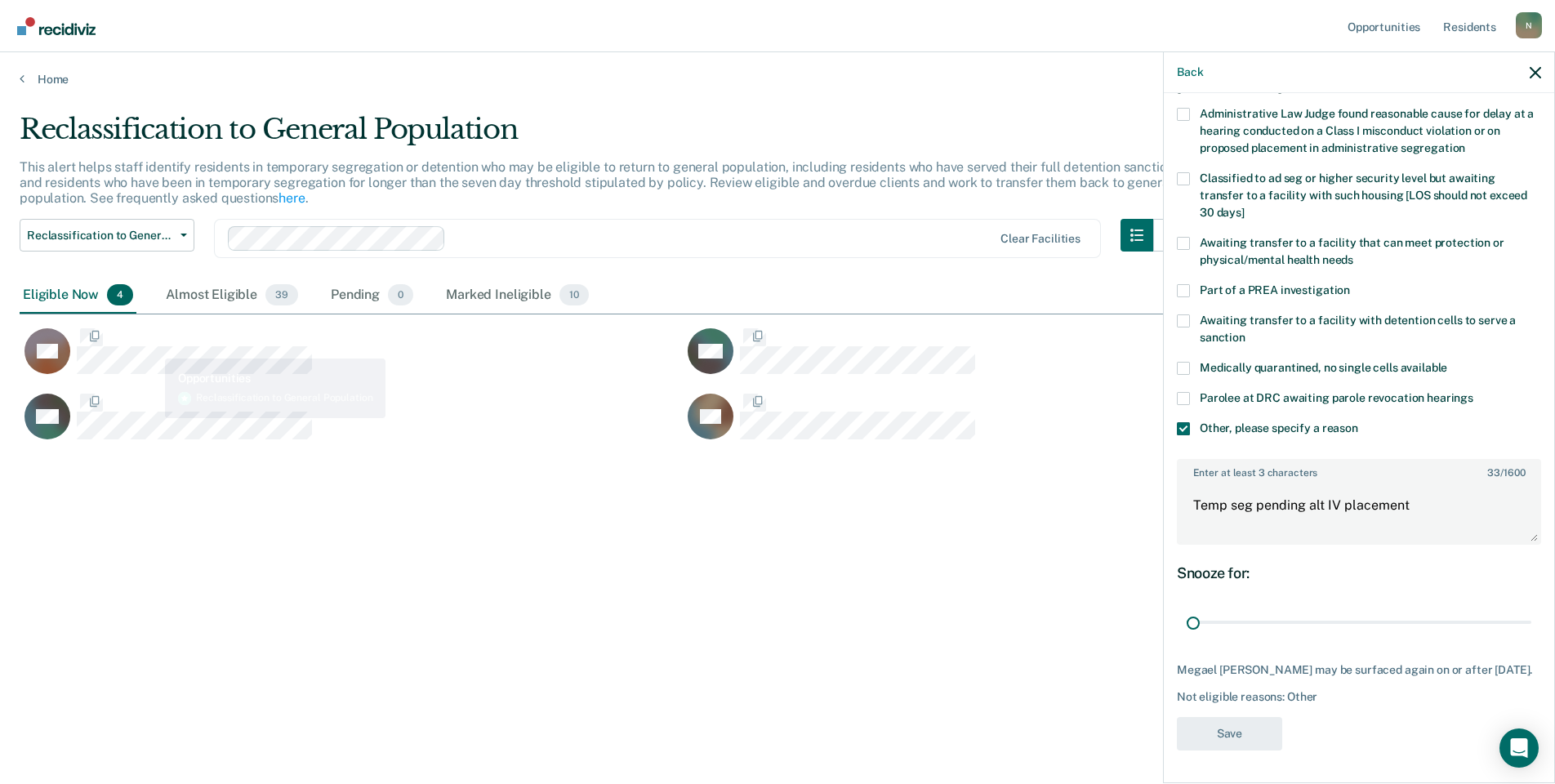
scroll to position [0, 0]
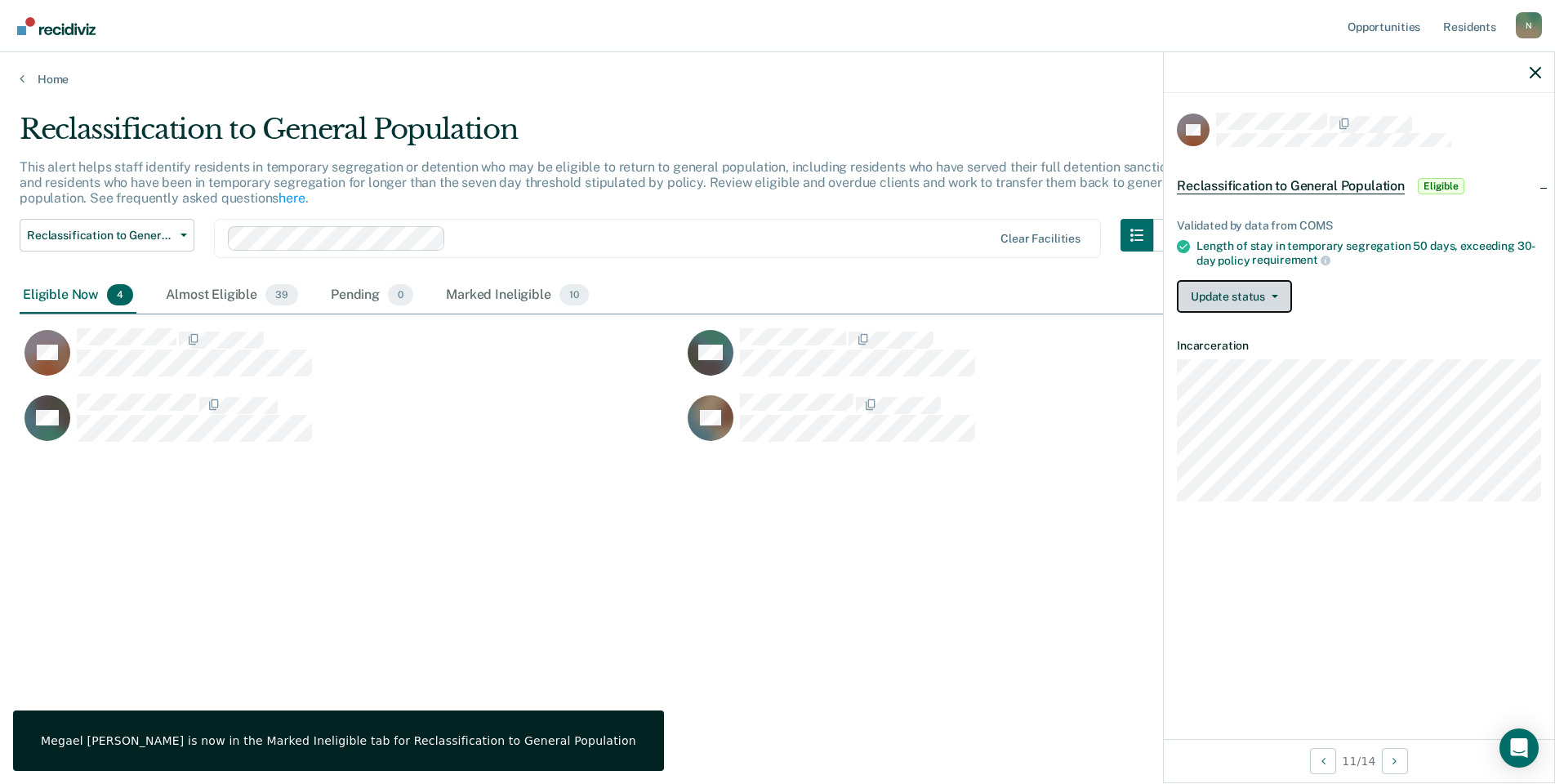
click at [1251, 303] on button "Update status" at bounding box center [1235, 297] width 115 height 33
click at [1245, 366] on button "Mark Ineligible" at bounding box center [1256, 362] width 158 height 26
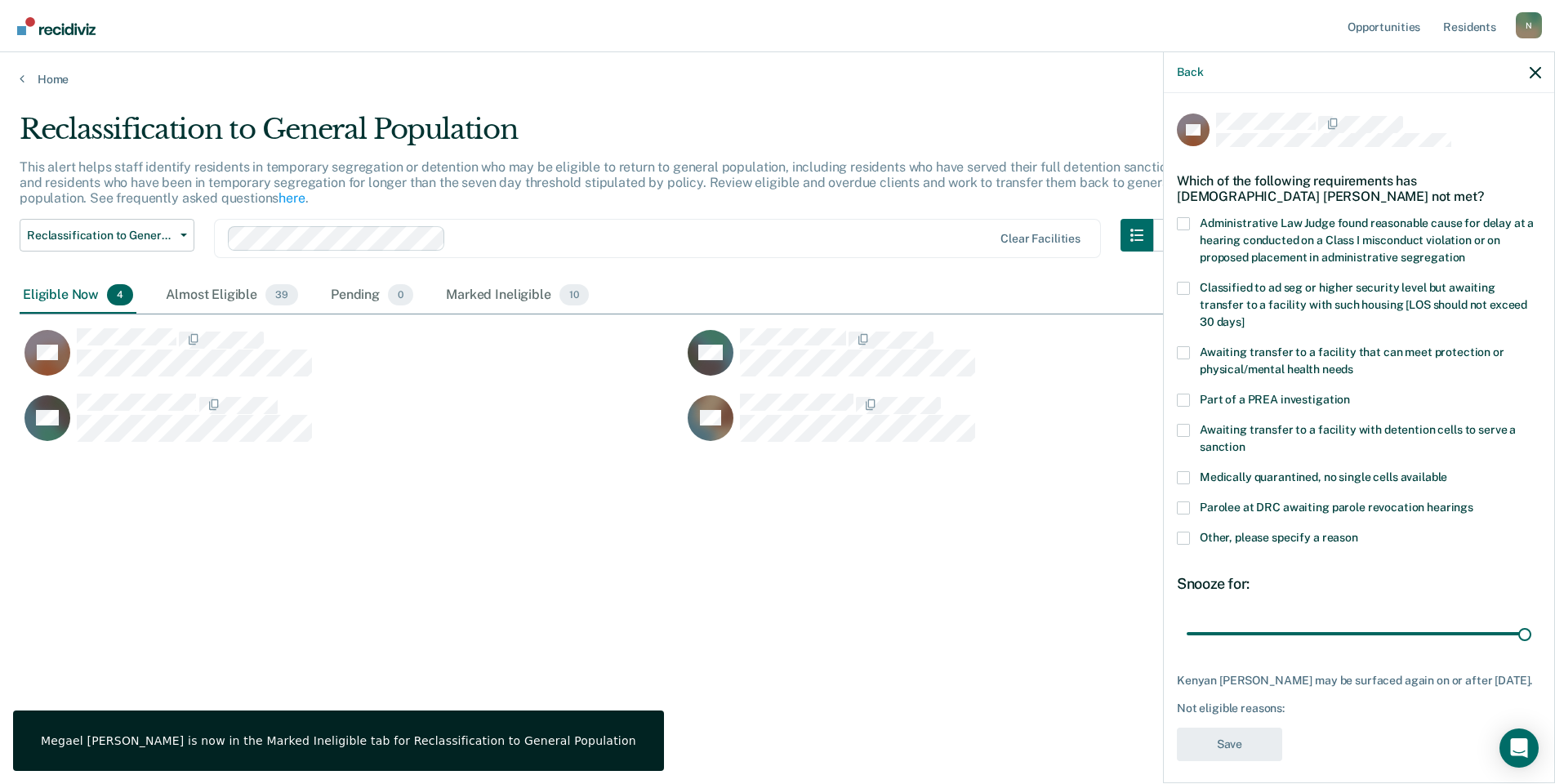
click at [1182, 532] on span at bounding box center [1183, 538] width 13 height 13
click at [1359, 532] on input "Other, please specify a reason" at bounding box center [1359, 532] width 0 height 0
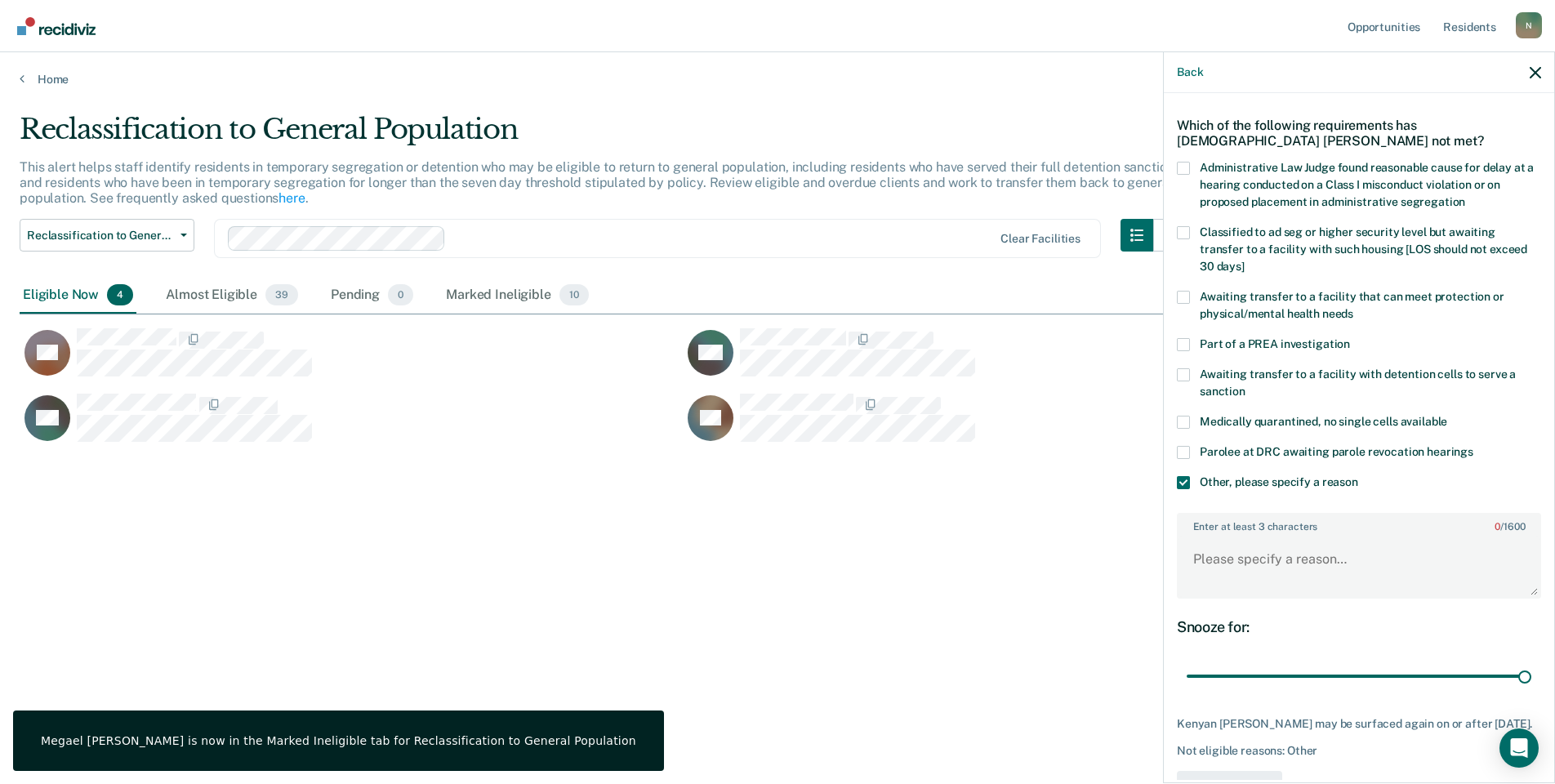
scroll to position [108, 0]
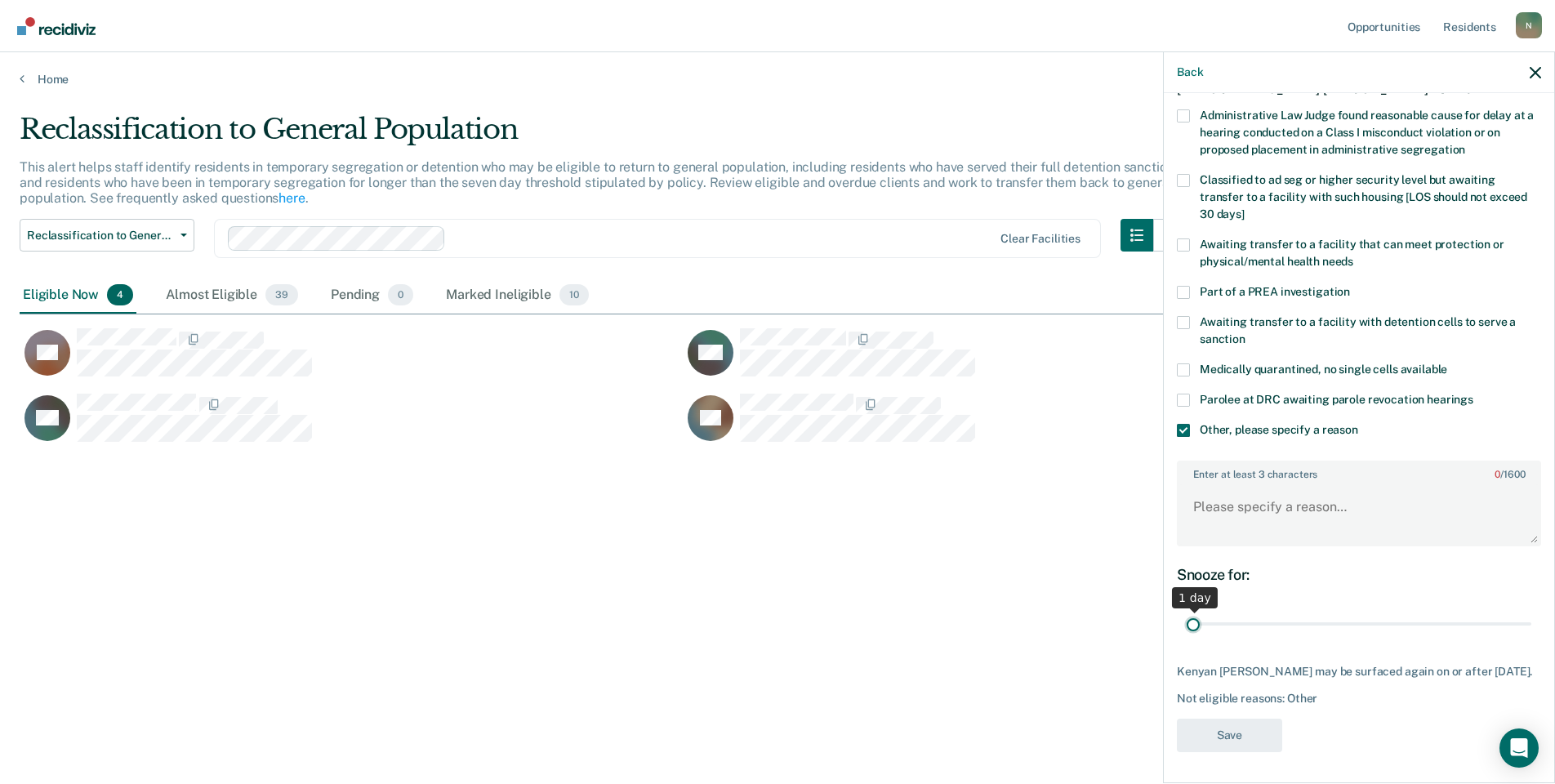
drag, startPoint x: 1515, startPoint y: 629, endPoint x: 1150, endPoint y: 632, distance: 365.0
type input "1"
click at [1187, 632] on input "range" at bounding box center [1359, 624] width 345 height 29
click at [1242, 530] on textarea "Enter at least 3 characters 0 / 1600" at bounding box center [1360, 515] width 361 height 61
type textarea "Temp seg pending alt IV placement"
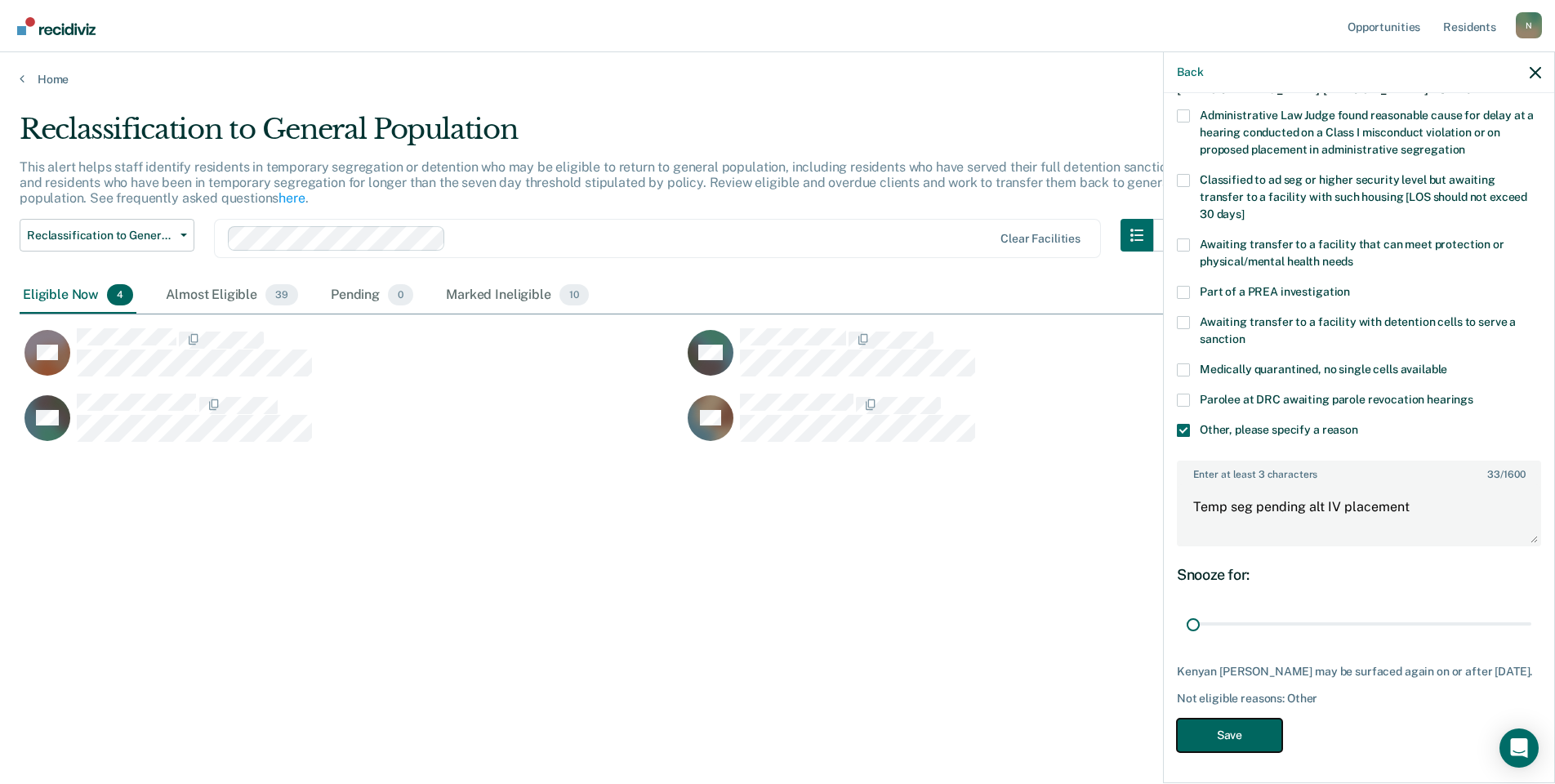
click at [1239, 753] on button "Save" at bounding box center [1229, 735] width 105 height 34
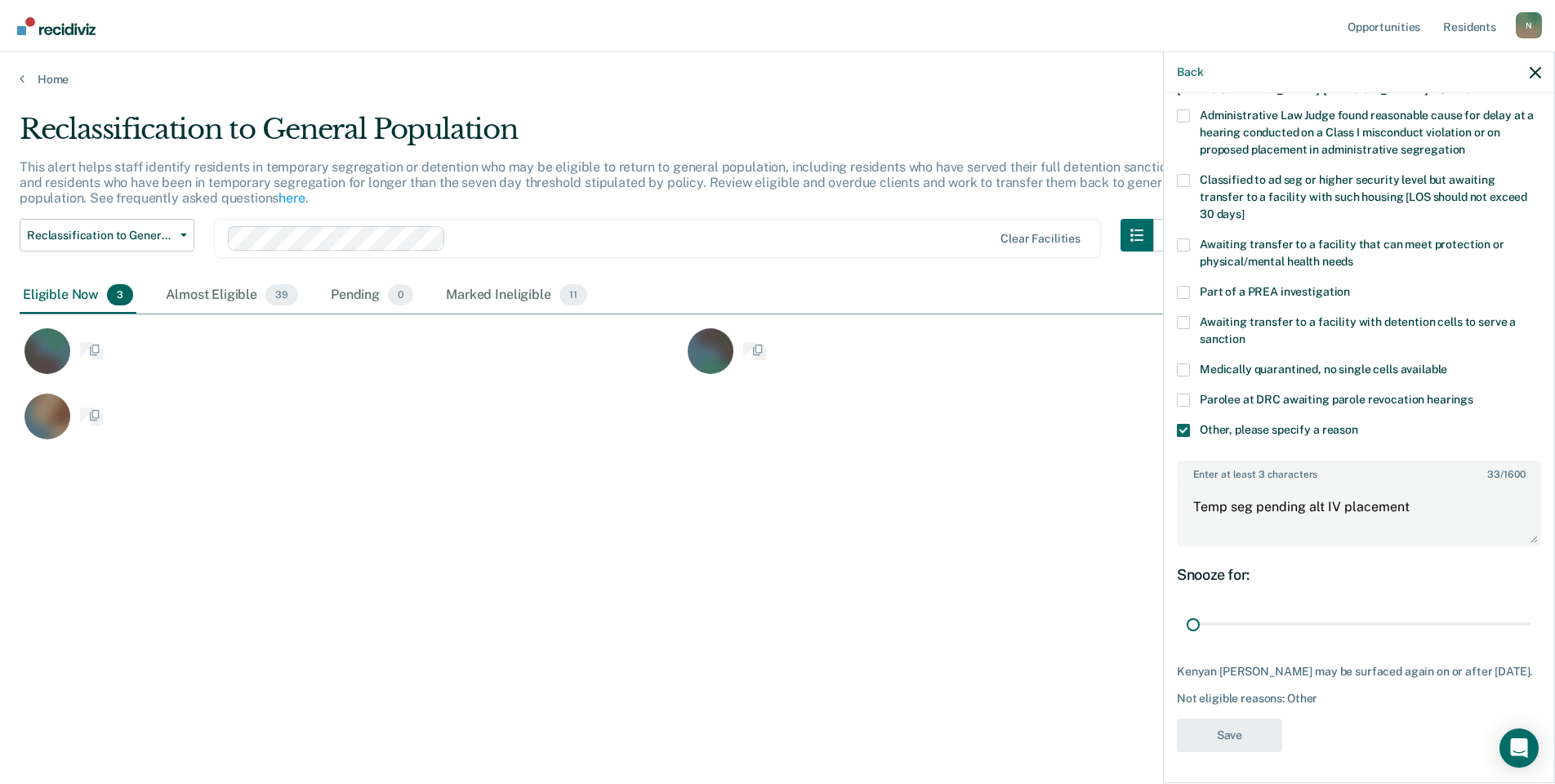
scroll to position [0, 0]
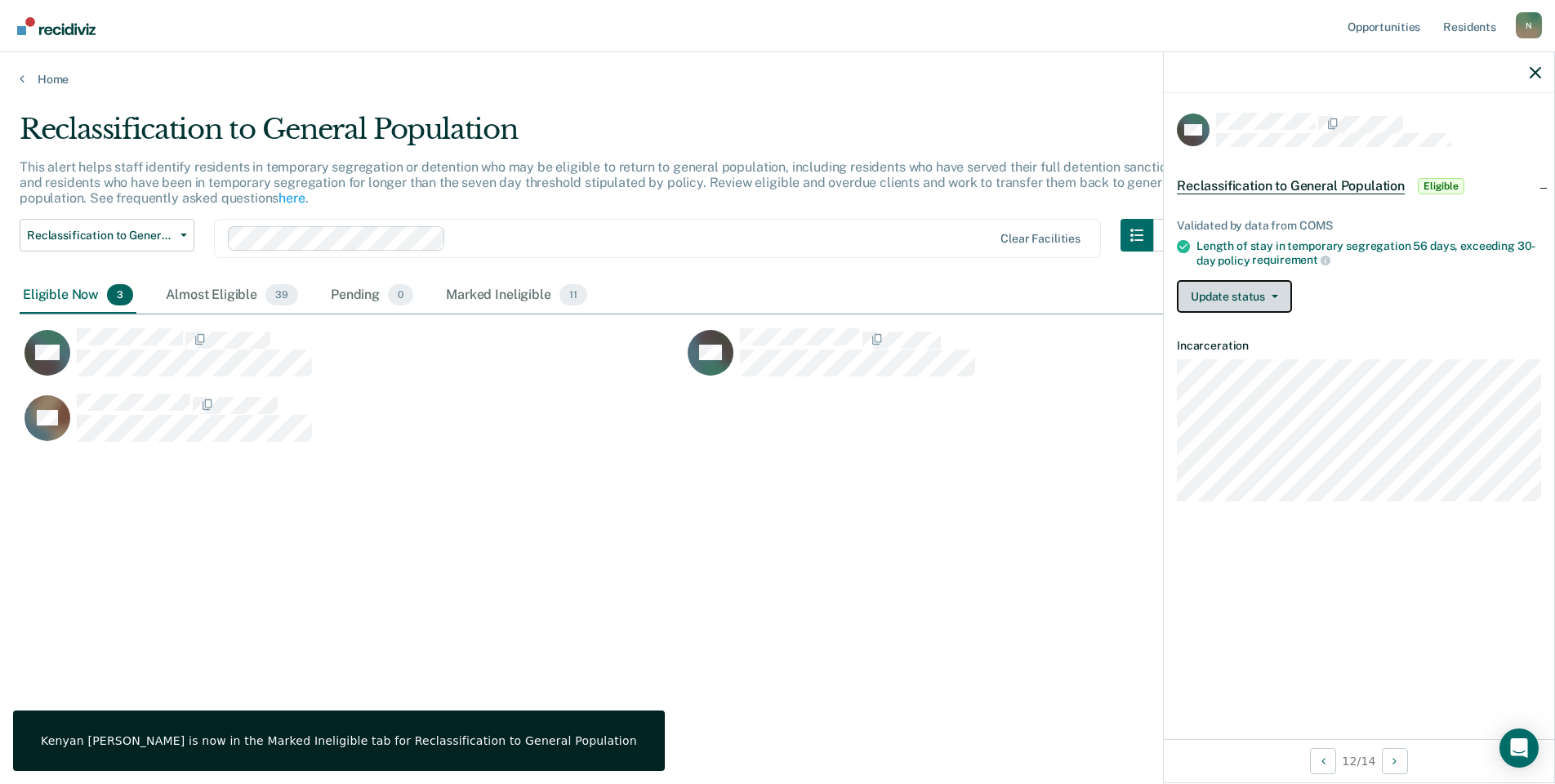
click at [1207, 300] on button "Update status" at bounding box center [1235, 297] width 115 height 33
click at [1229, 365] on button "Mark Ineligible" at bounding box center [1256, 362] width 158 height 26
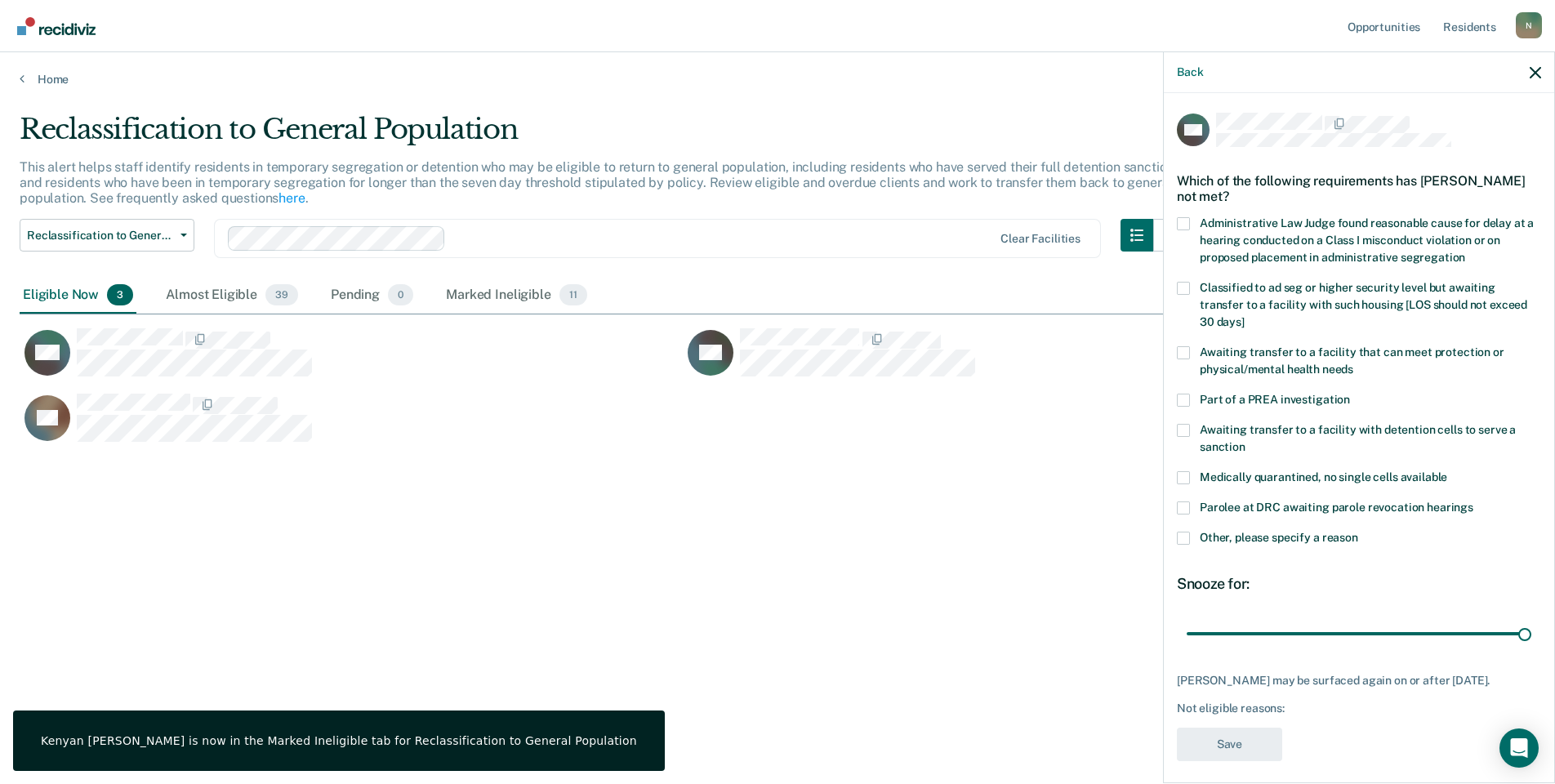
click at [1177, 532] on label "Other, please specify a reason" at bounding box center [1360, 541] width 365 height 17
click at [1359, 532] on input "Other, please specify a reason" at bounding box center [1359, 532] width 0 height 0
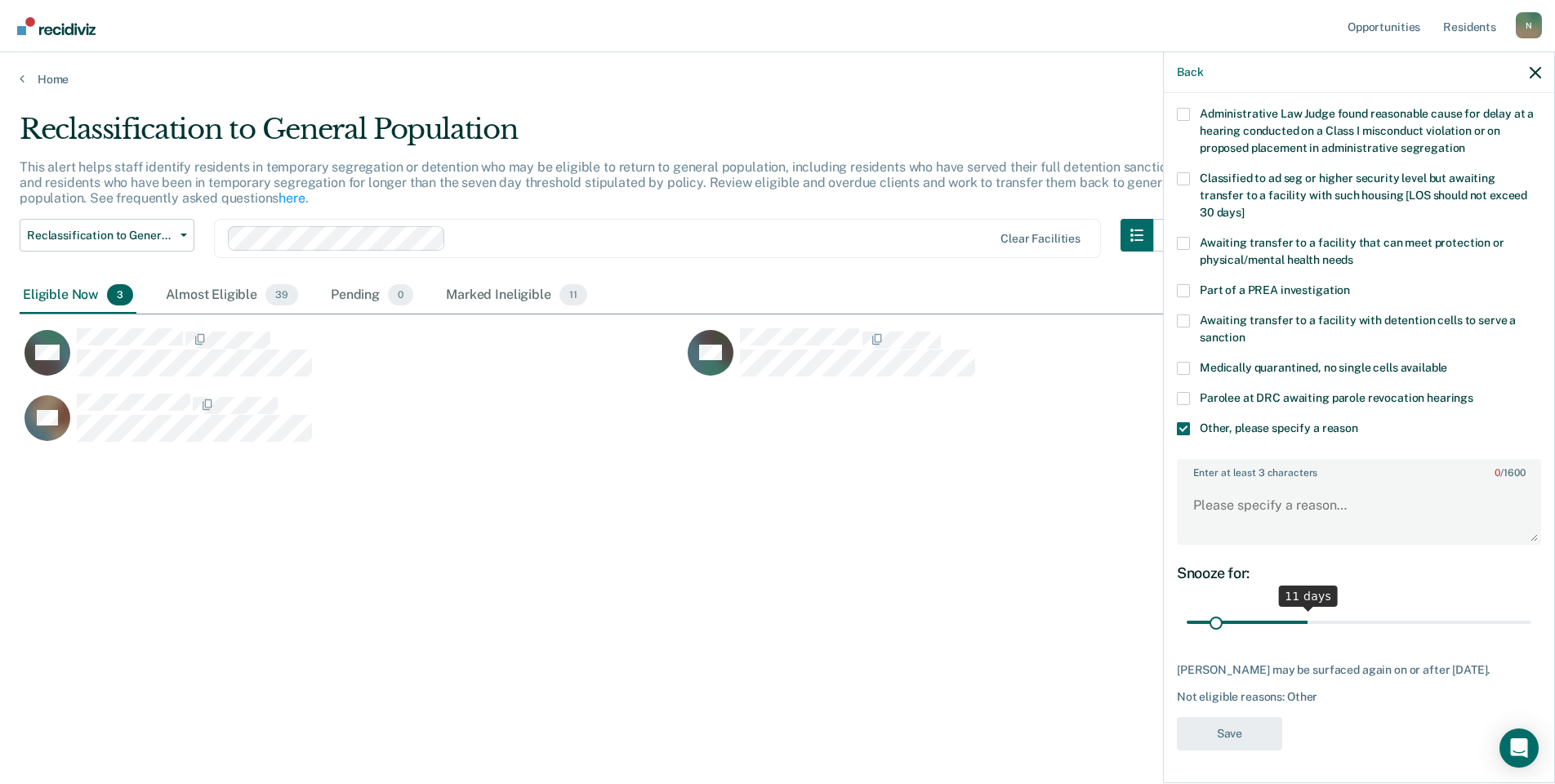
scroll to position [122, 0]
drag, startPoint x: 1511, startPoint y: 607, endPoint x: 1154, endPoint y: 593, distance: 357.3
type input "1"
click at [1187, 609] on input "range" at bounding box center [1359, 623] width 345 height 29
click at [1204, 487] on textarea "Enter at least 3 characters 0 / 1600" at bounding box center [1360, 513] width 361 height 61
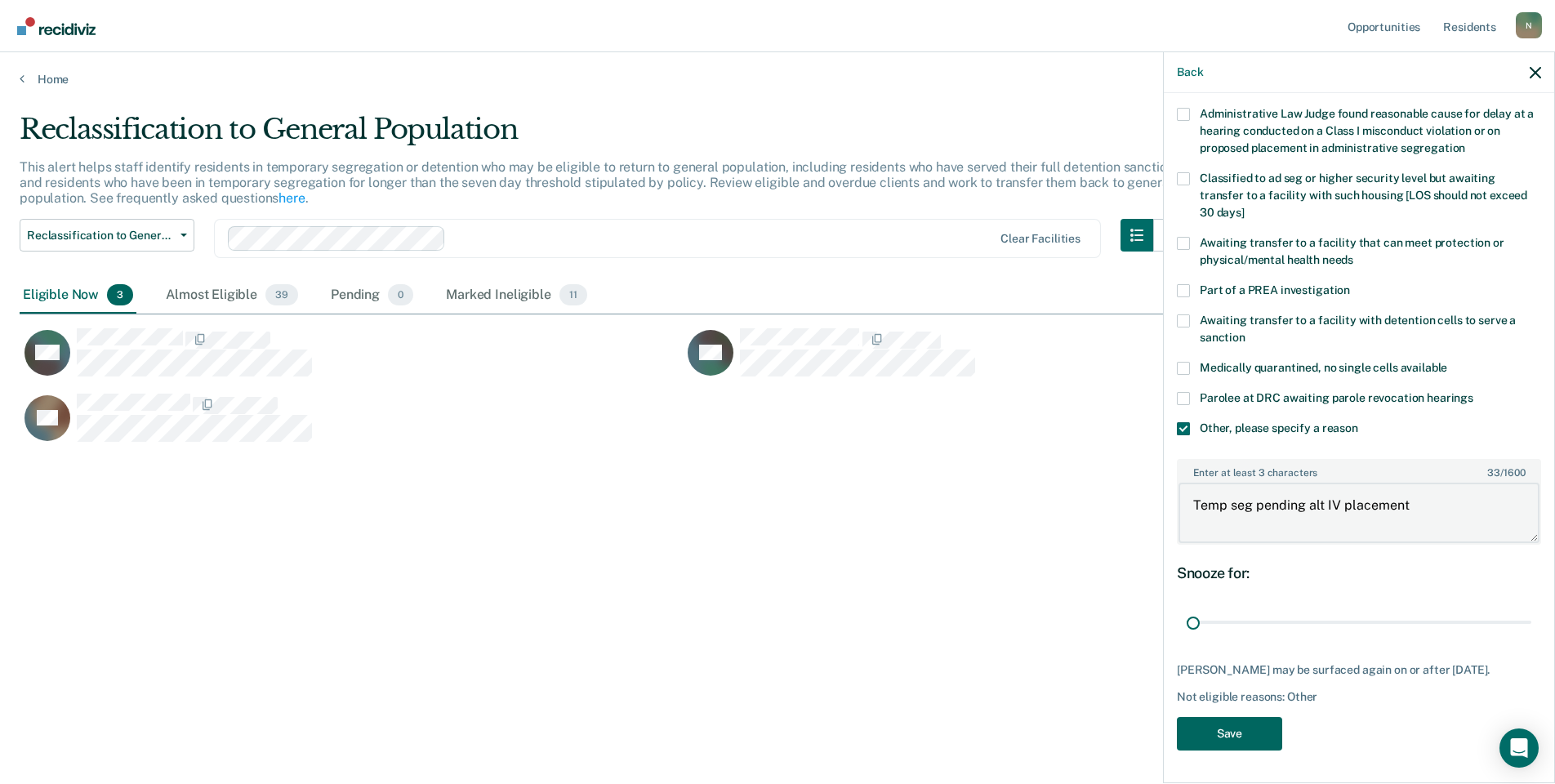
type textarea "Temp seg pending alt IV placement"
click at [1222, 728] on button "Save" at bounding box center [1229, 734] width 105 height 34
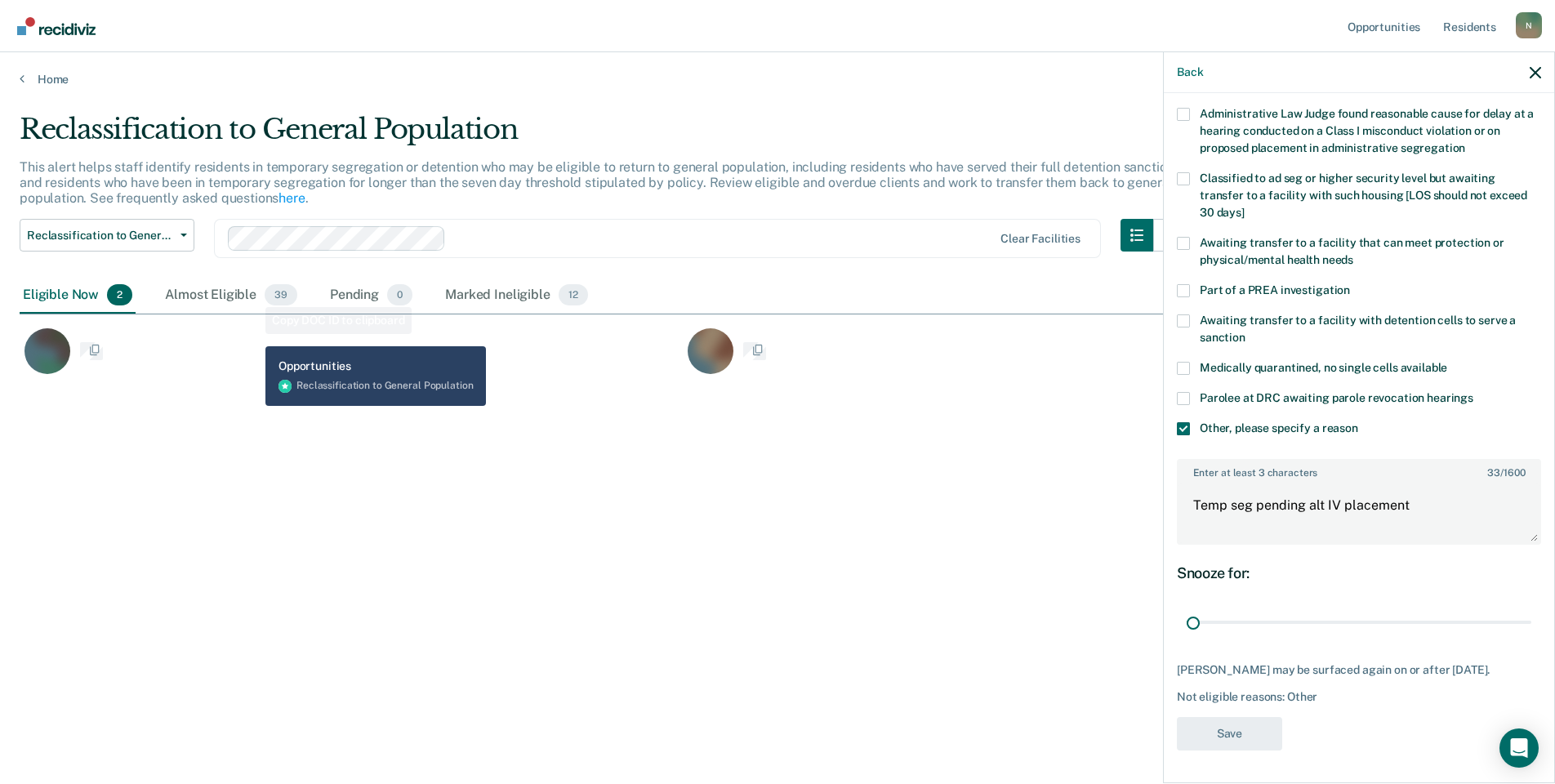
scroll to position [0, 0]
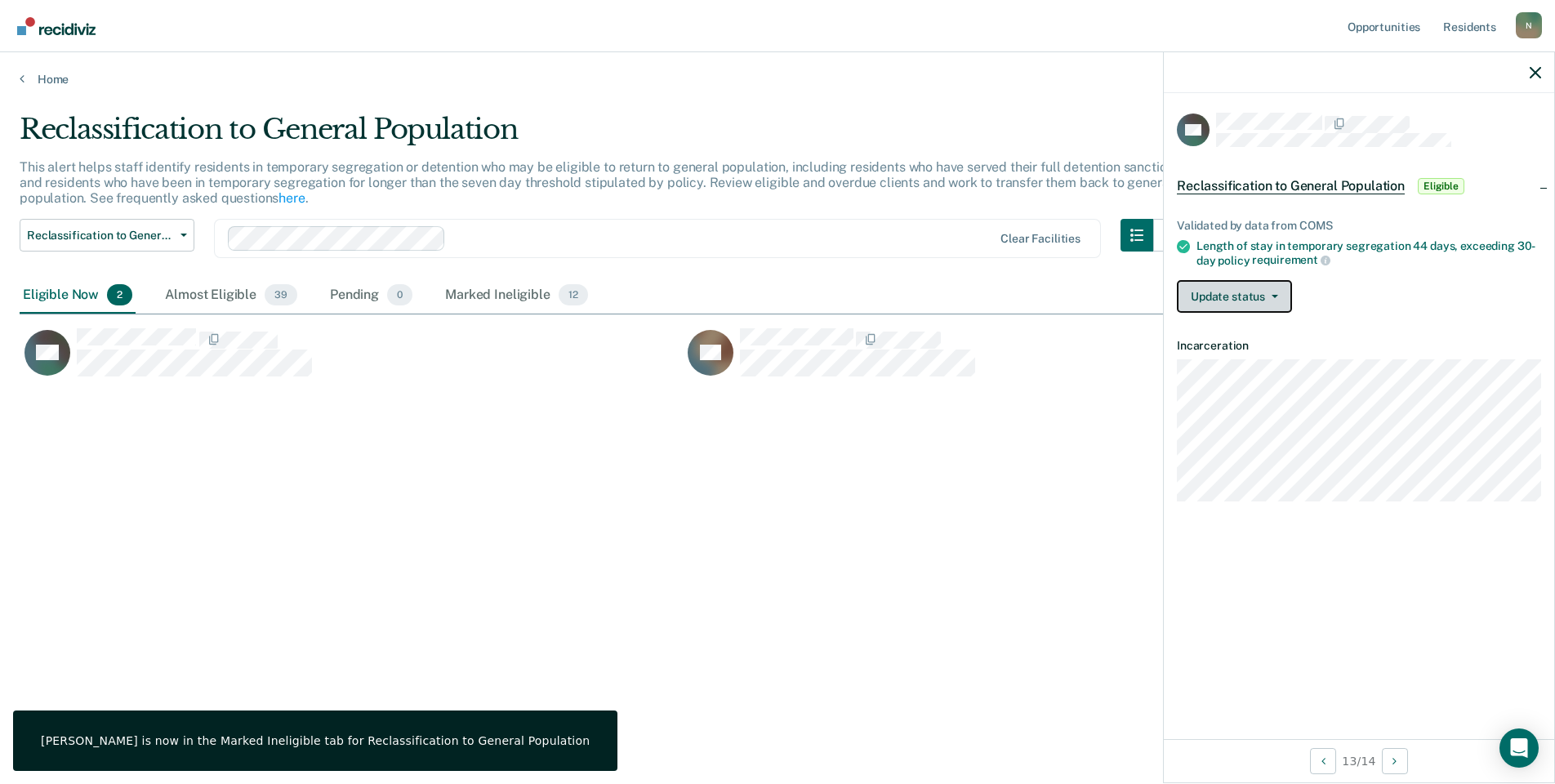
click at [1212, 281] on button "Update status" at bounding box center [1235, 297] width 115 height 33
click at [1255, 363] on button "Mark Ineligible" at bounding box center [1256, 362] width 158 height 26
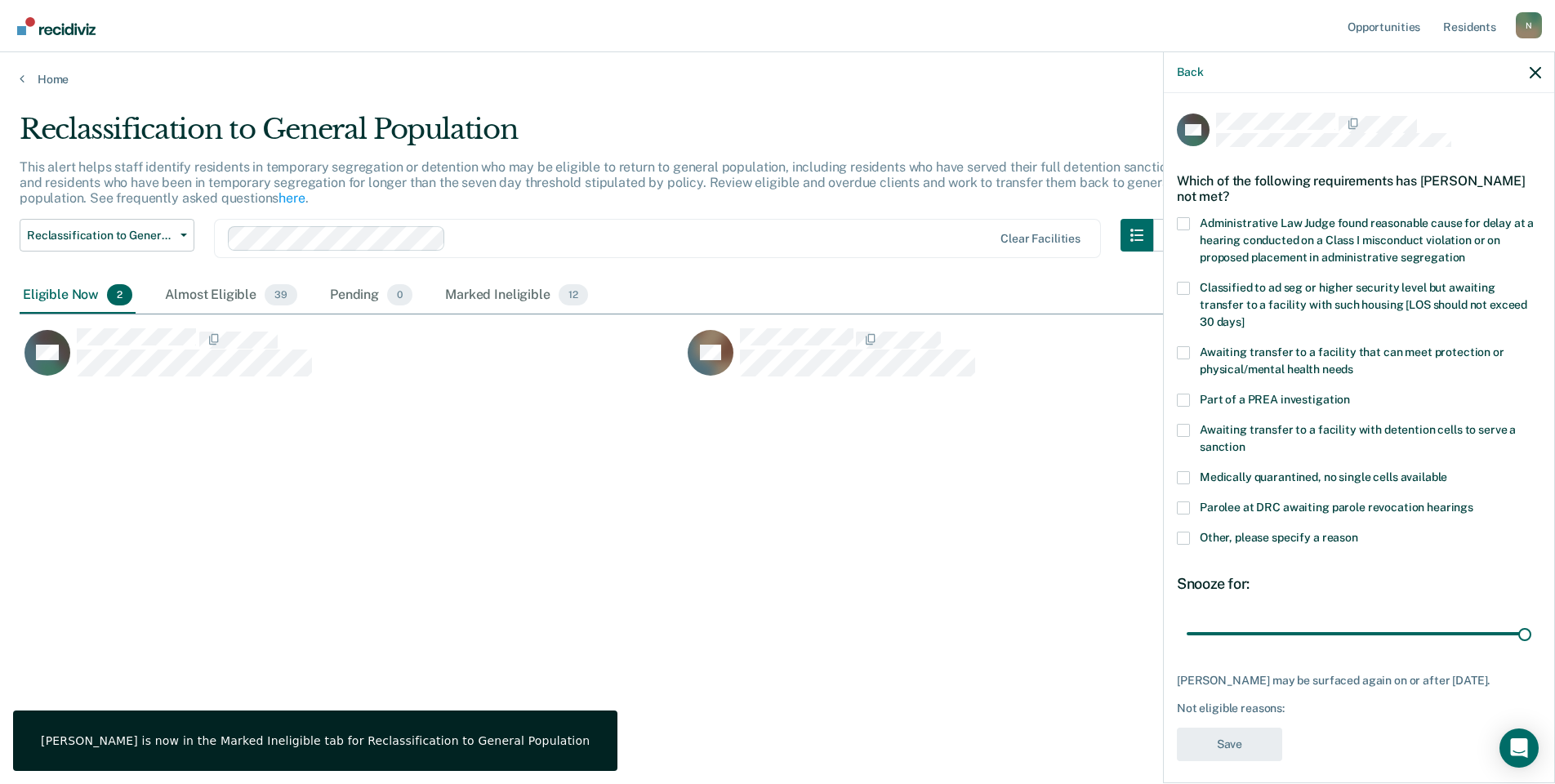
click at [1186, 539] on span at bounding box center [1183, 538] width 13 height 13
click at [1359, 532] on input "Other, please specify a reason" at bounding box center [1359, 532] width 0 height 0
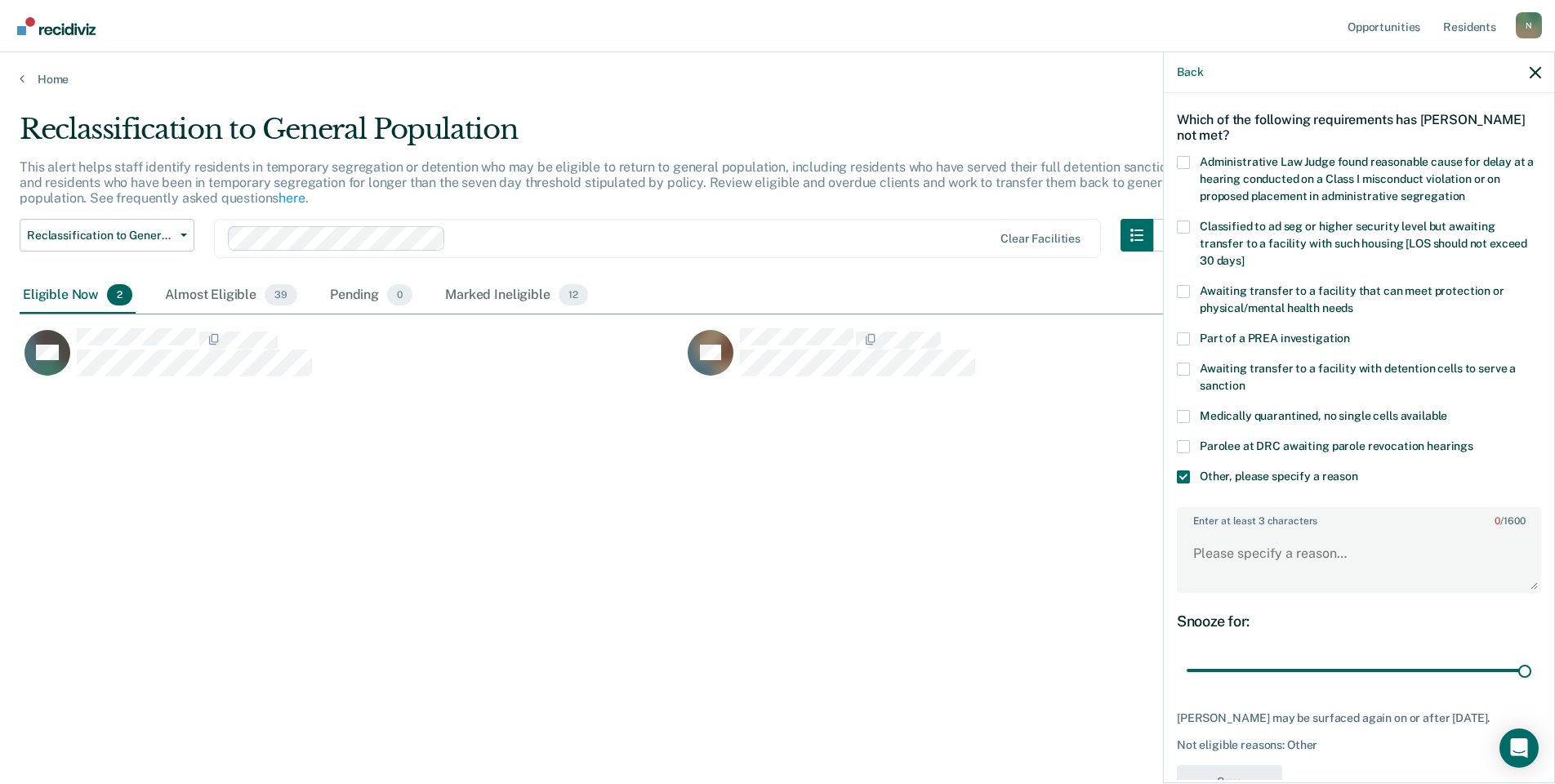
scroll to position [122, 0]
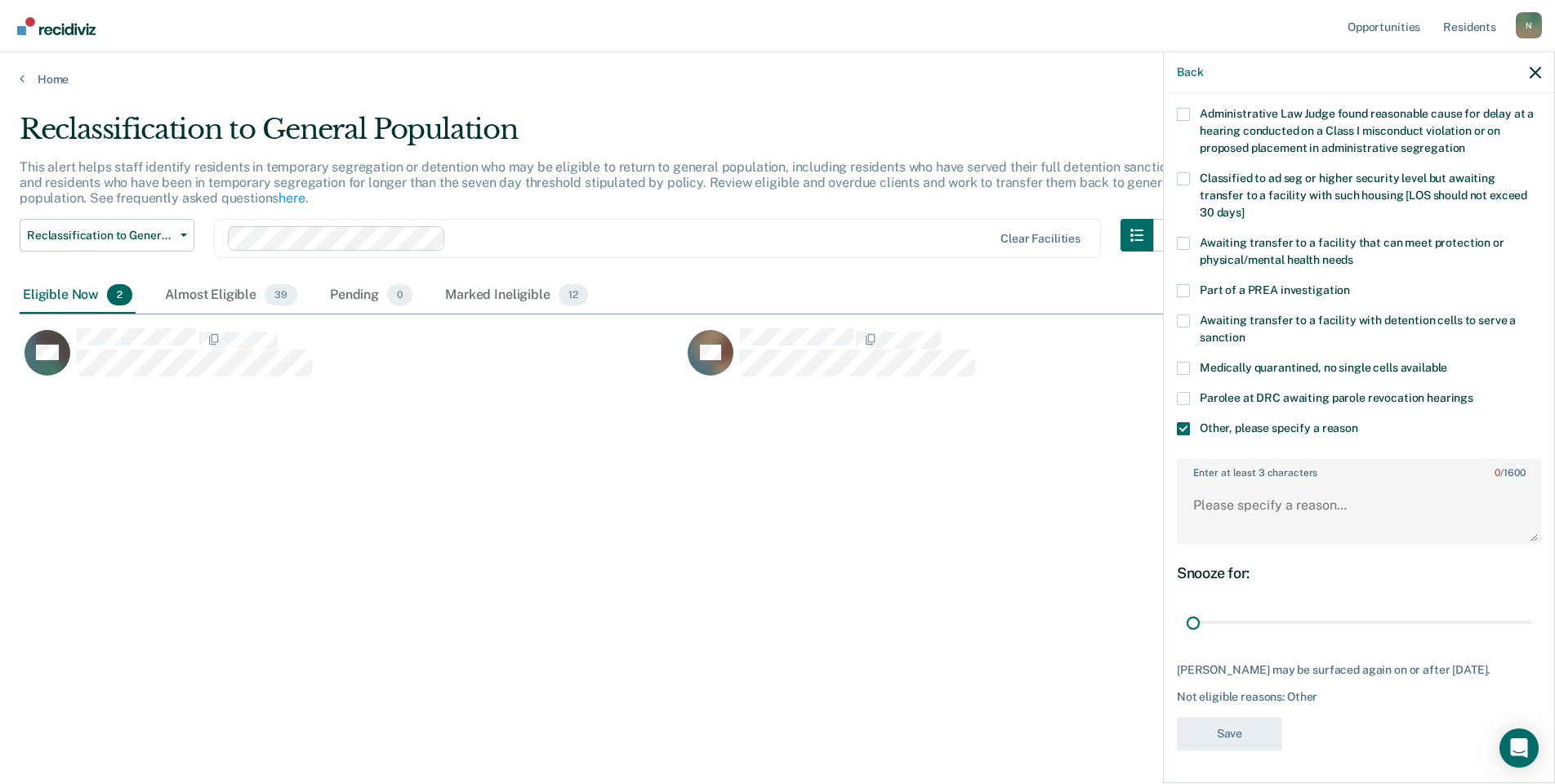
drag, startPoint x: 1513, startPoint y: 610, endPoint x: 1105, endPoint y: 629, distance: 408.4
type input "1"
click at [1187, 629] on input "range" at bounding box center [1359, 623] width 345 height 29
click at [1220, 497] on textarea "Enter at least 3 characters 0 / 1600" at bounding box center [1360, 513] width 361 height 61
type textarea "Temp seg pending alt IV placement"
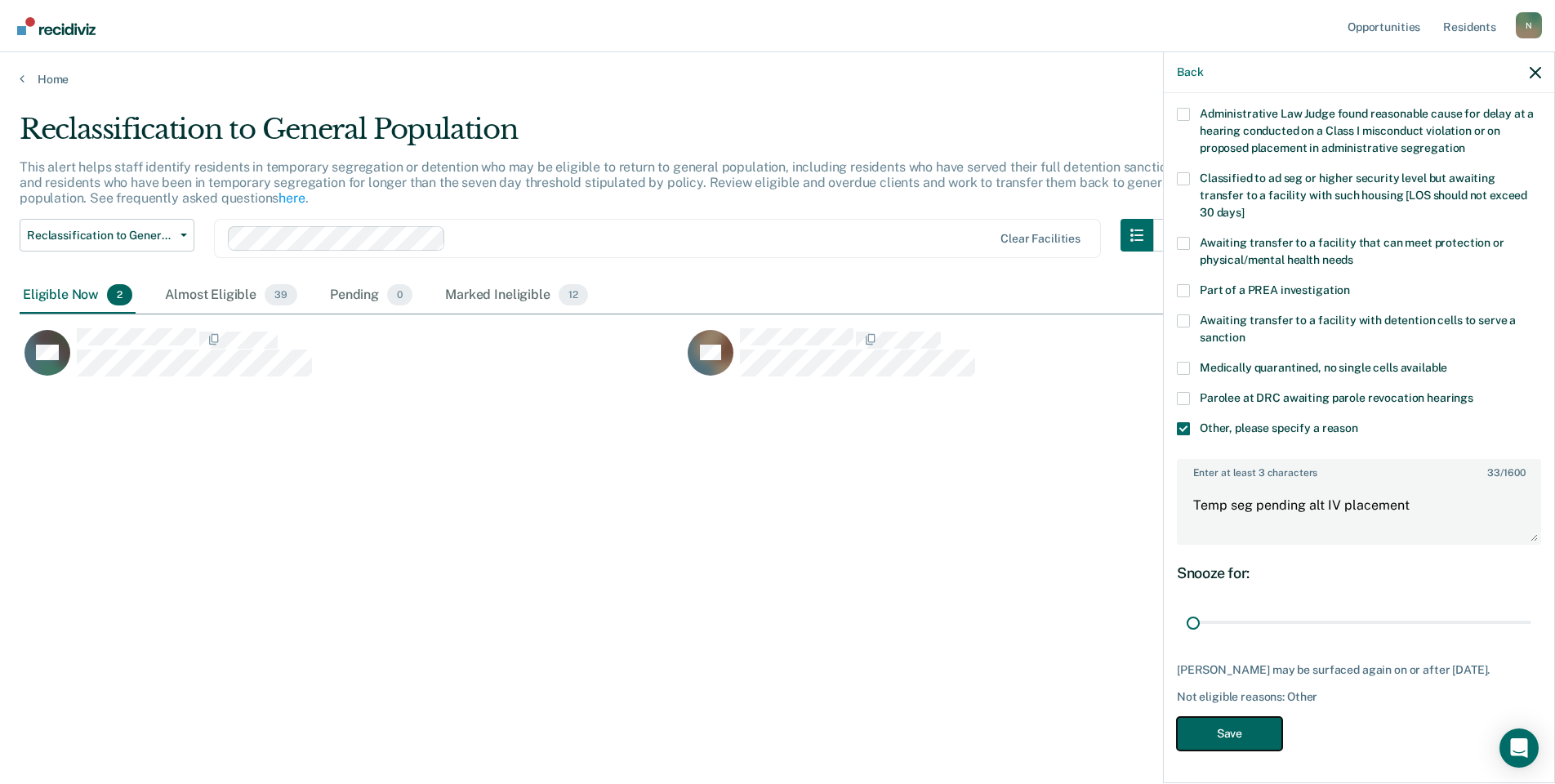
click at [1223, 717] on button "Save" at bounding box center [1229, 734] width 105 height 34
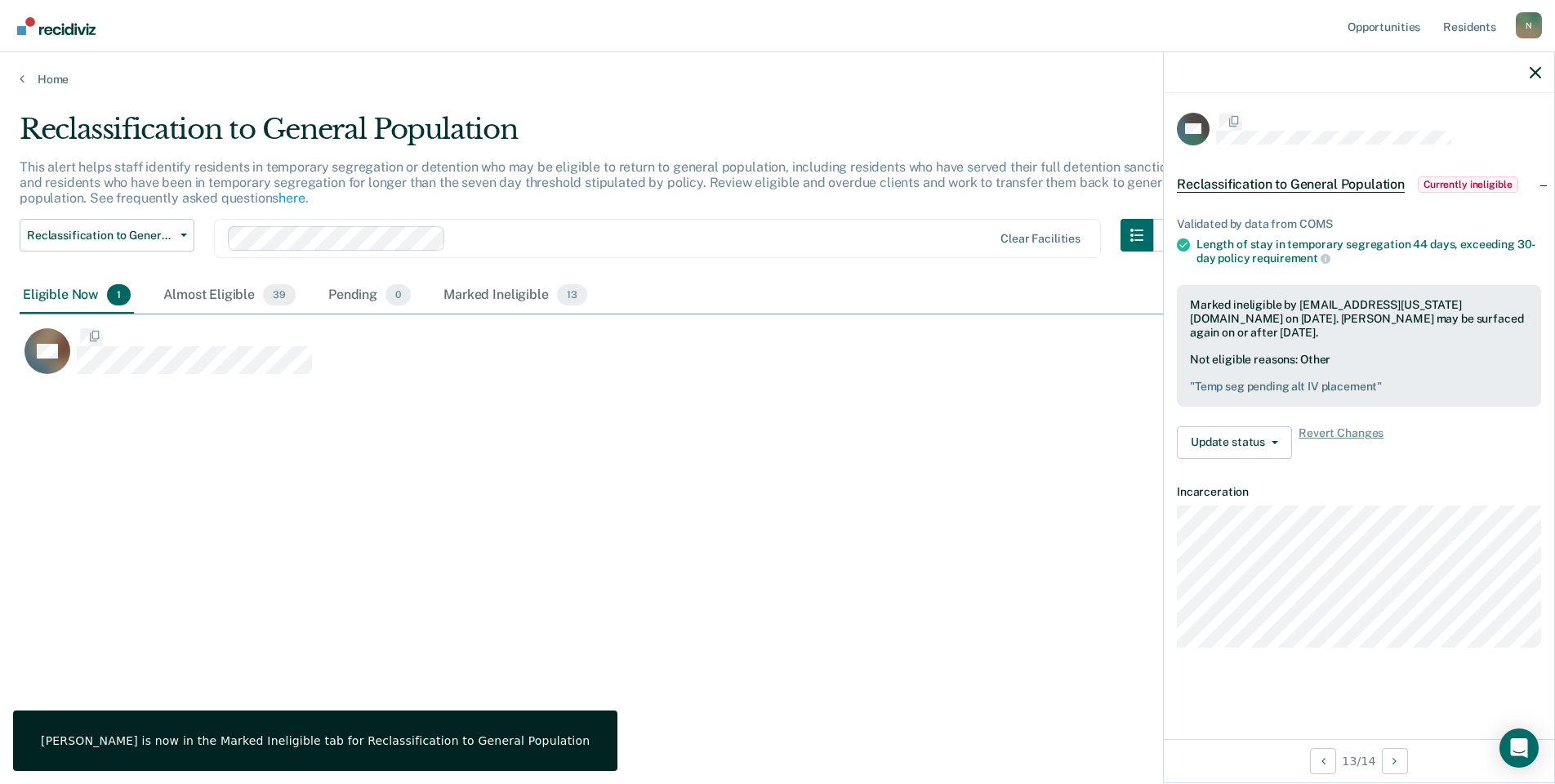
scroll to position [0, 0]
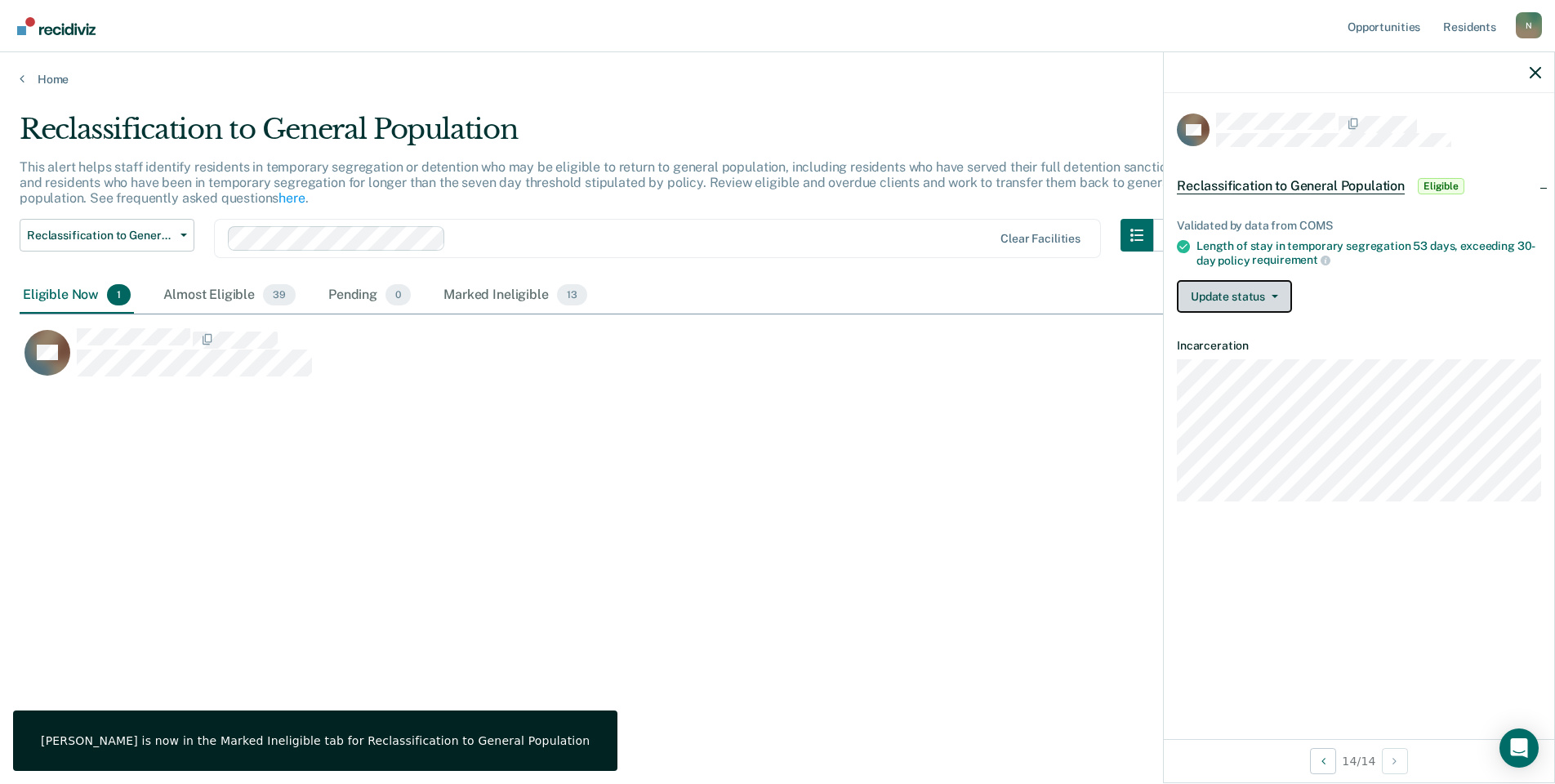
click at [1262, 298] on button "Update status" at bounding box center [1235, 297] width 115 height 33
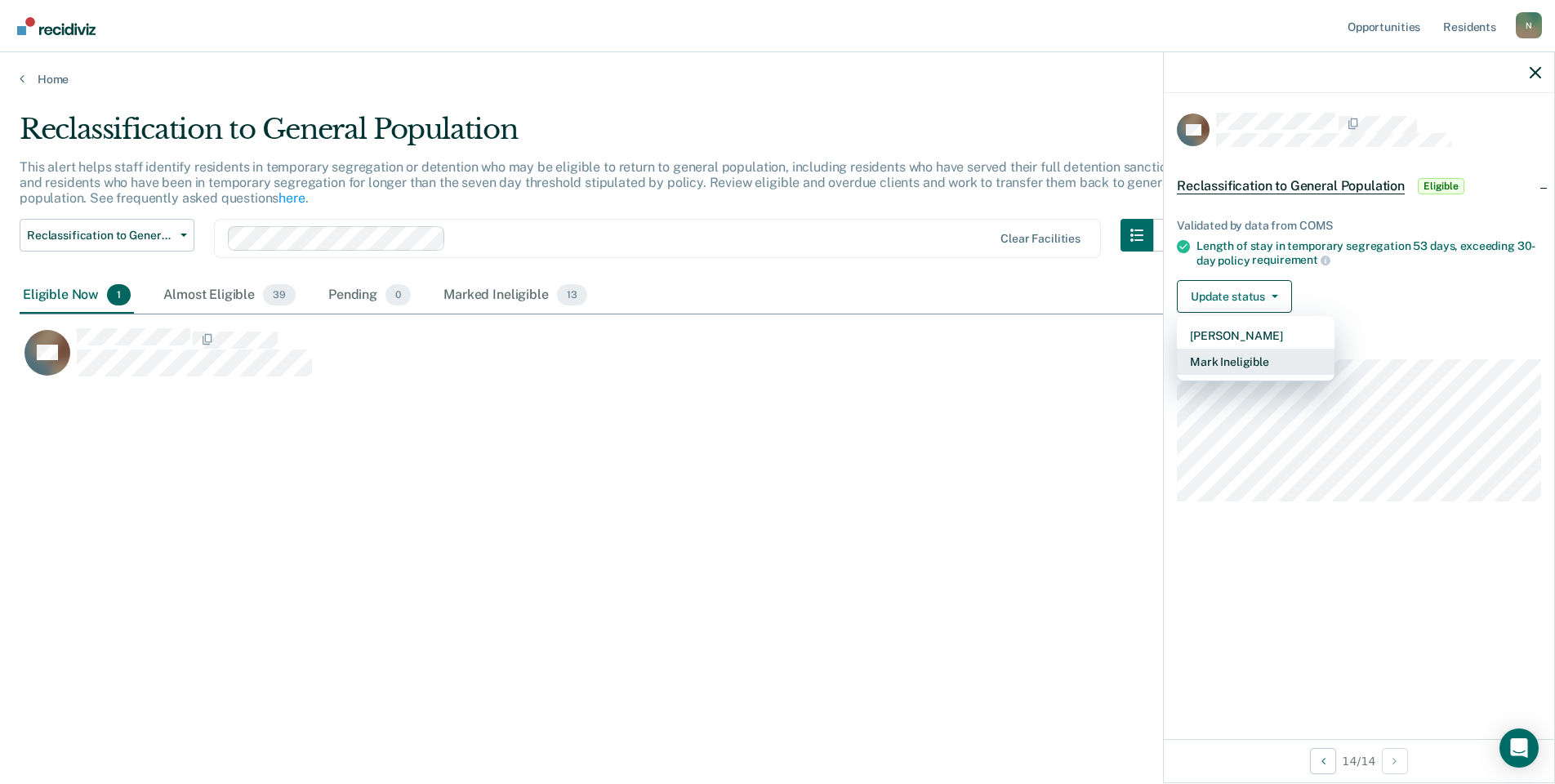
click at [1255, 360] on button "Mark Ineligible" at bounding box center [1256, 362] width 158 height 26
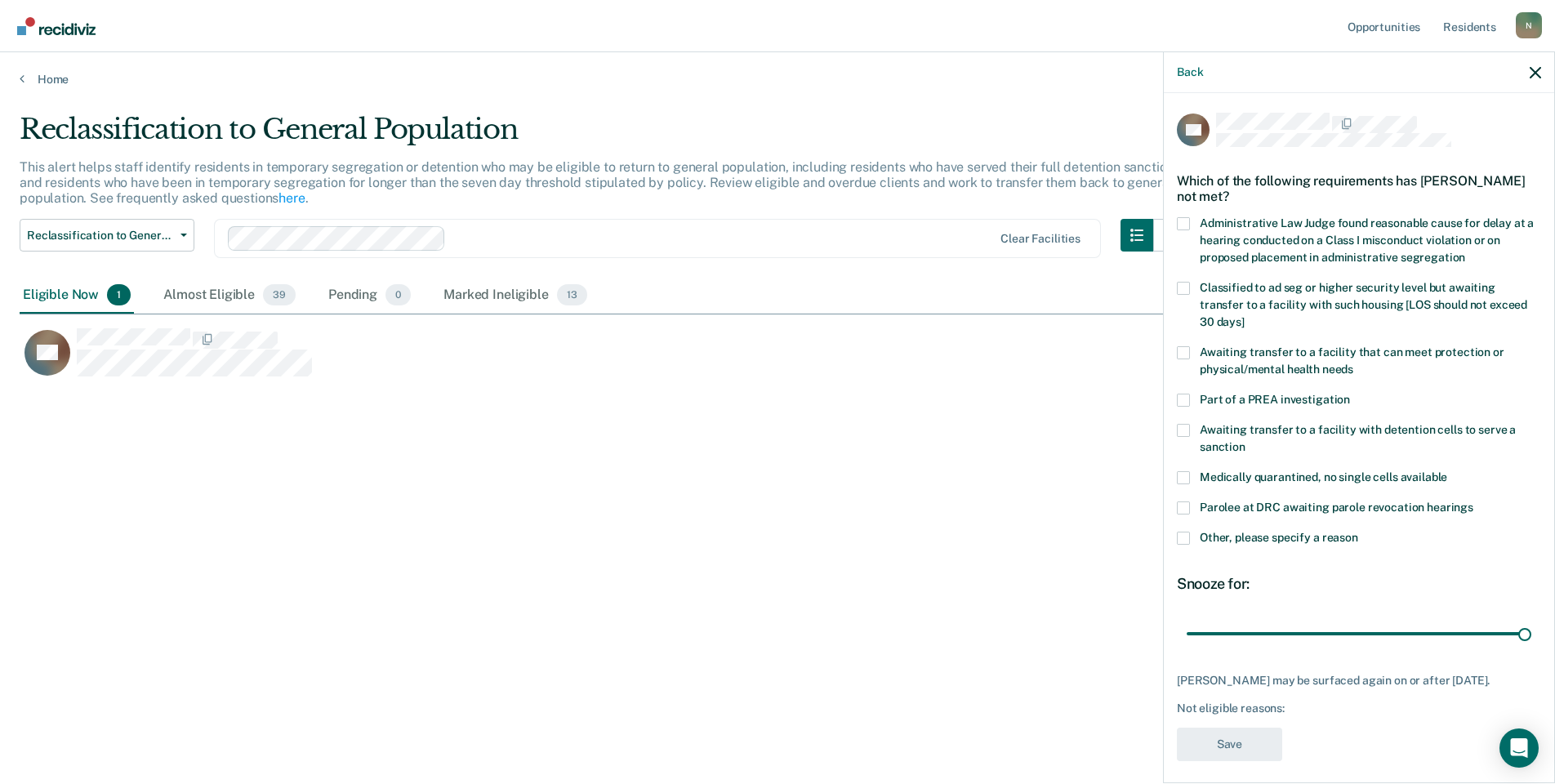
click at [1181, 532] on span at bounding box center [1183, 538] width 13 height 13
click at [1359, 532] on input "Other, please specify a reason" at bounding box center [1359, 532] width 0 height 0
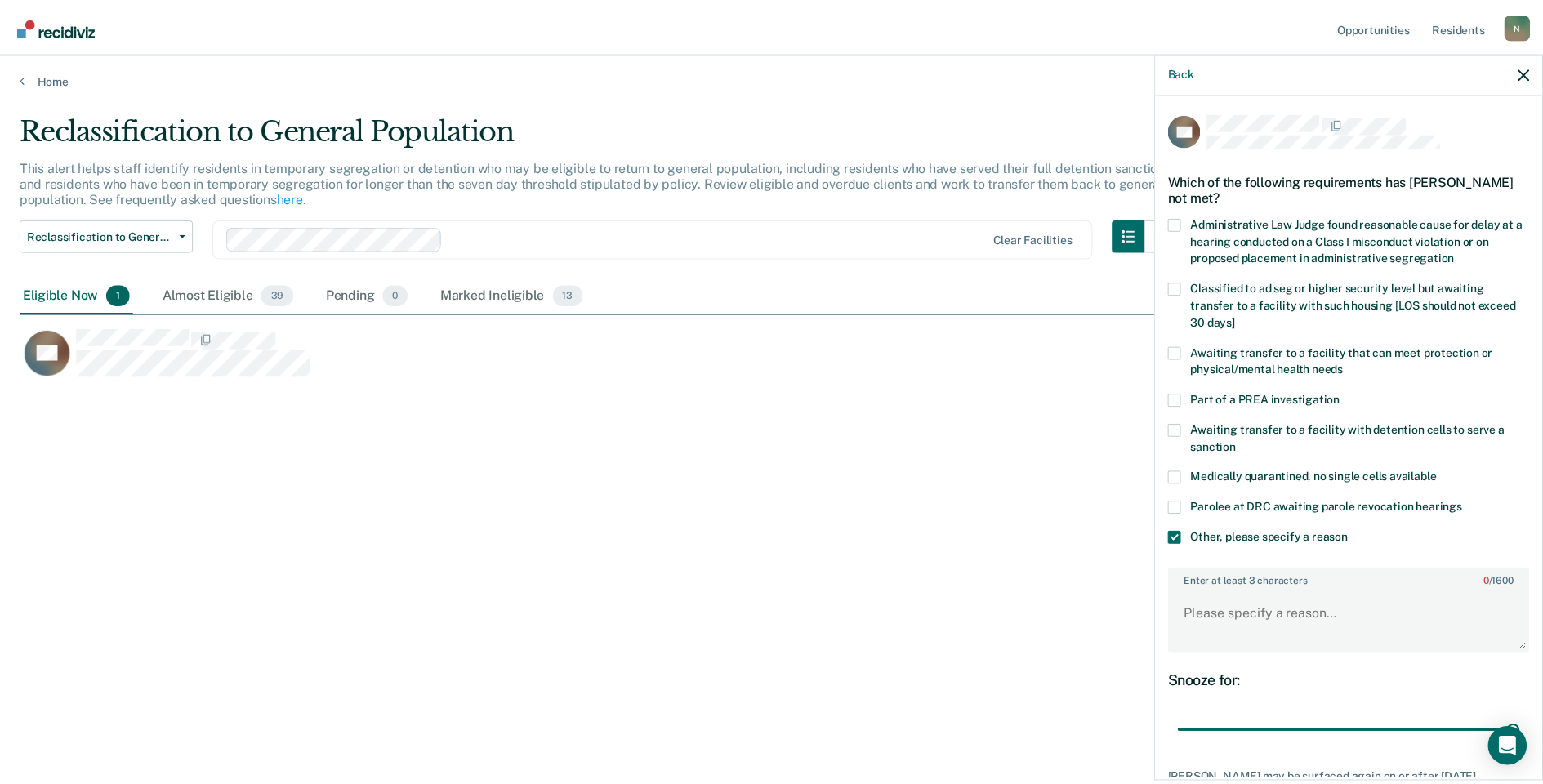
scroll to position [122, 0]
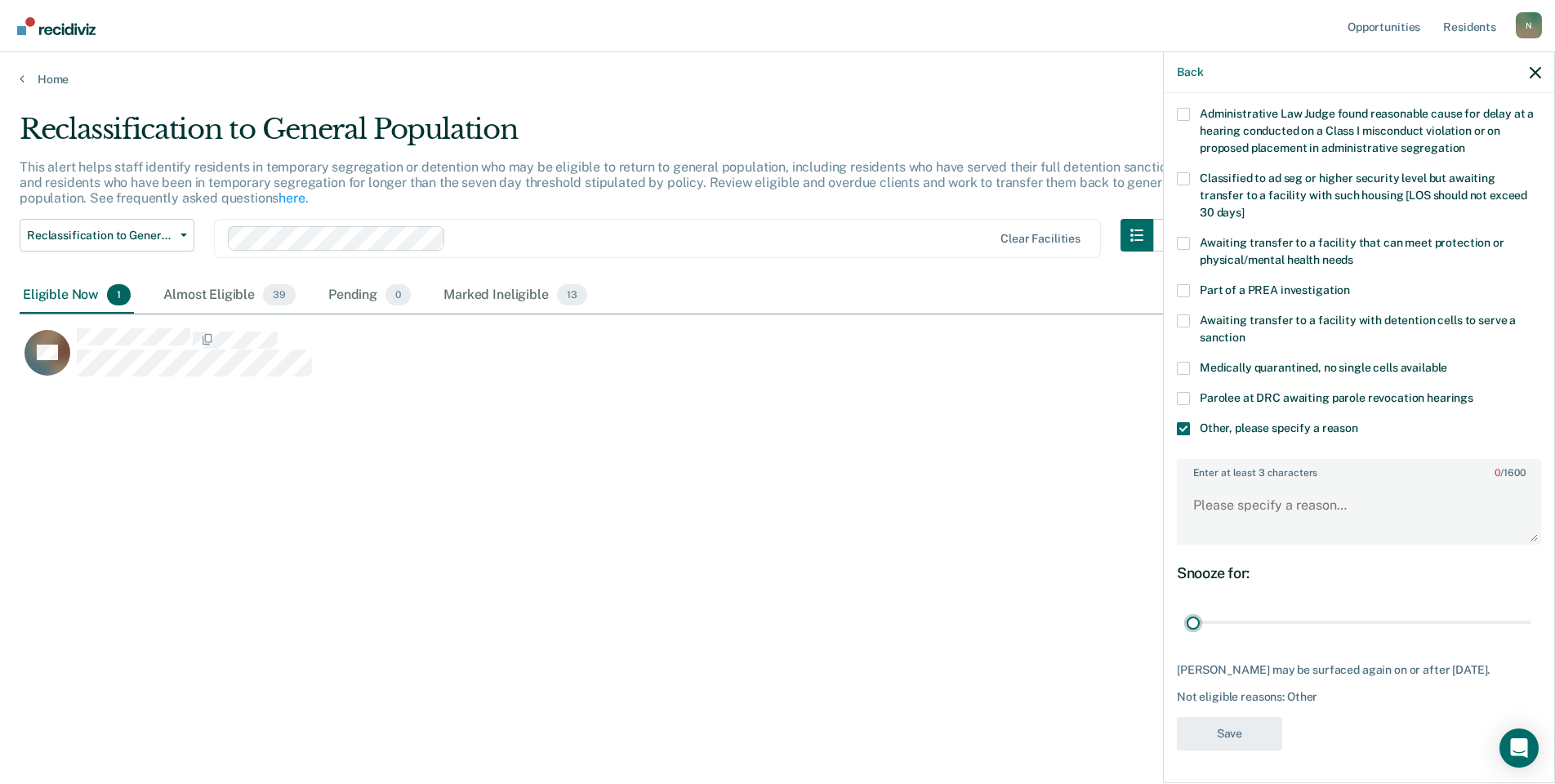
drag, startPoint x: 1512, startPoint y: 610, endPoint x: 1181, endPoint y: 623, distance: 331.3
type input "1"
click at [1187, 628] on input "range" at bounding box center [1359, 623] width 345 height 29
click at [1212, 518] on textarea "Enter at least 3 characters 0 / 1600" at bounding box center [1360, 513] width 361 height 61
type textarea "Transferred [DATE]"
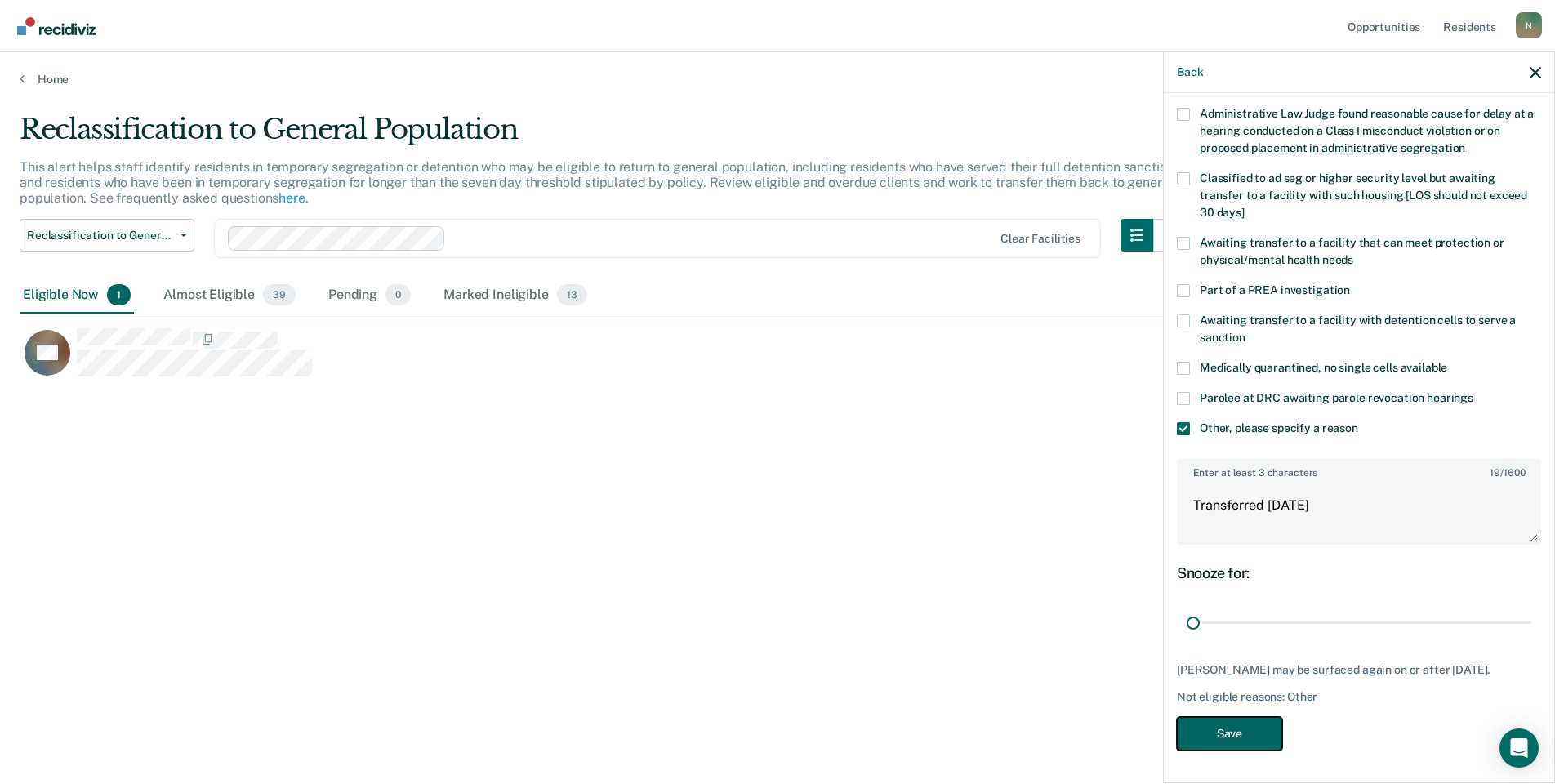
click at [1201, 729] on button "Save" at bounding box center [1229, 734] width 105 height 34
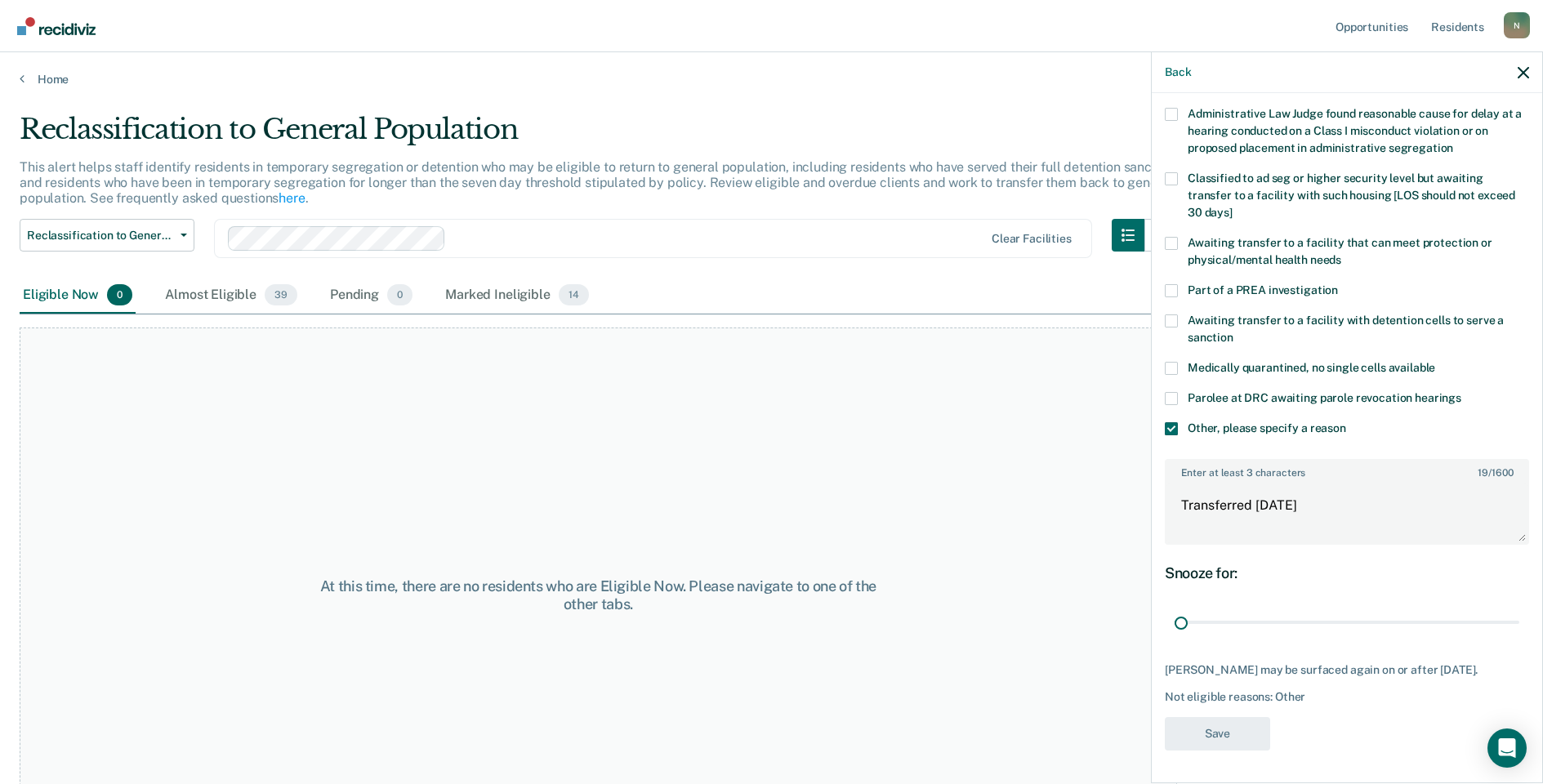
scroll to position [0, 0]
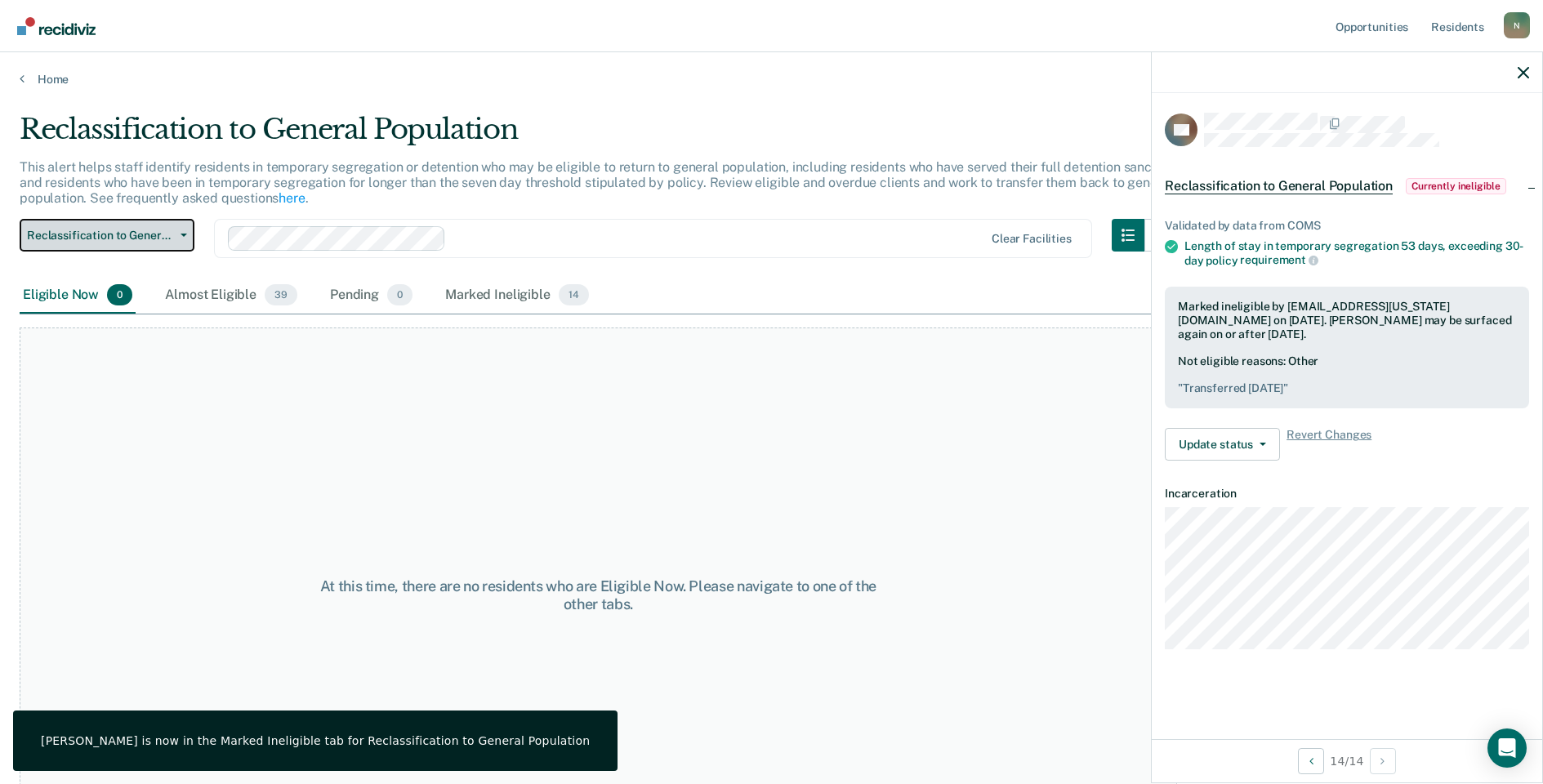
click at [163, 227] on button "Reclassification to General Population" at bounding box center [107, 235] width 175 height 33
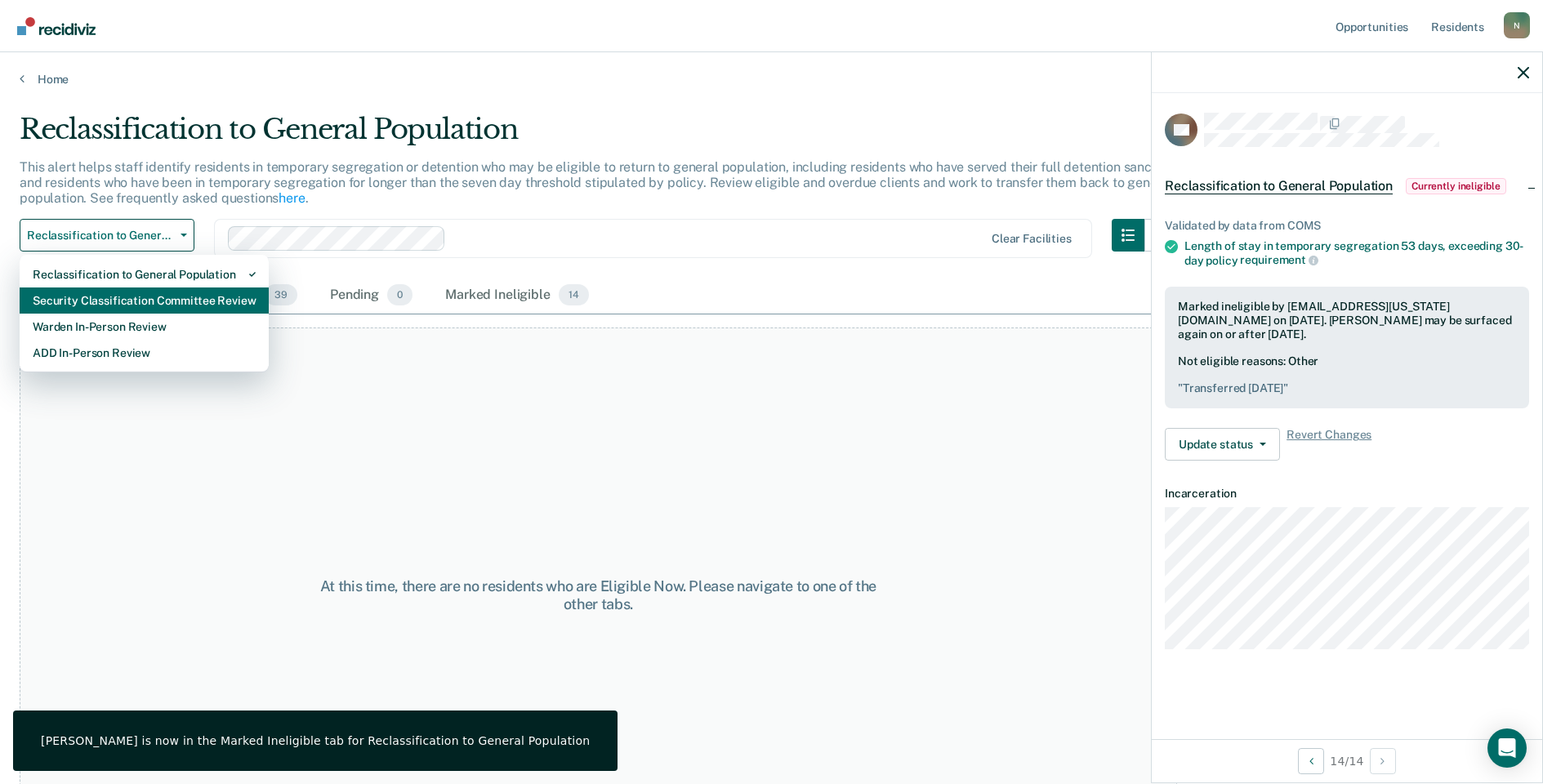
click at [128, 299] on div "Security Classification Committee Review" at bounding box center [144, 300] width 223 height 26
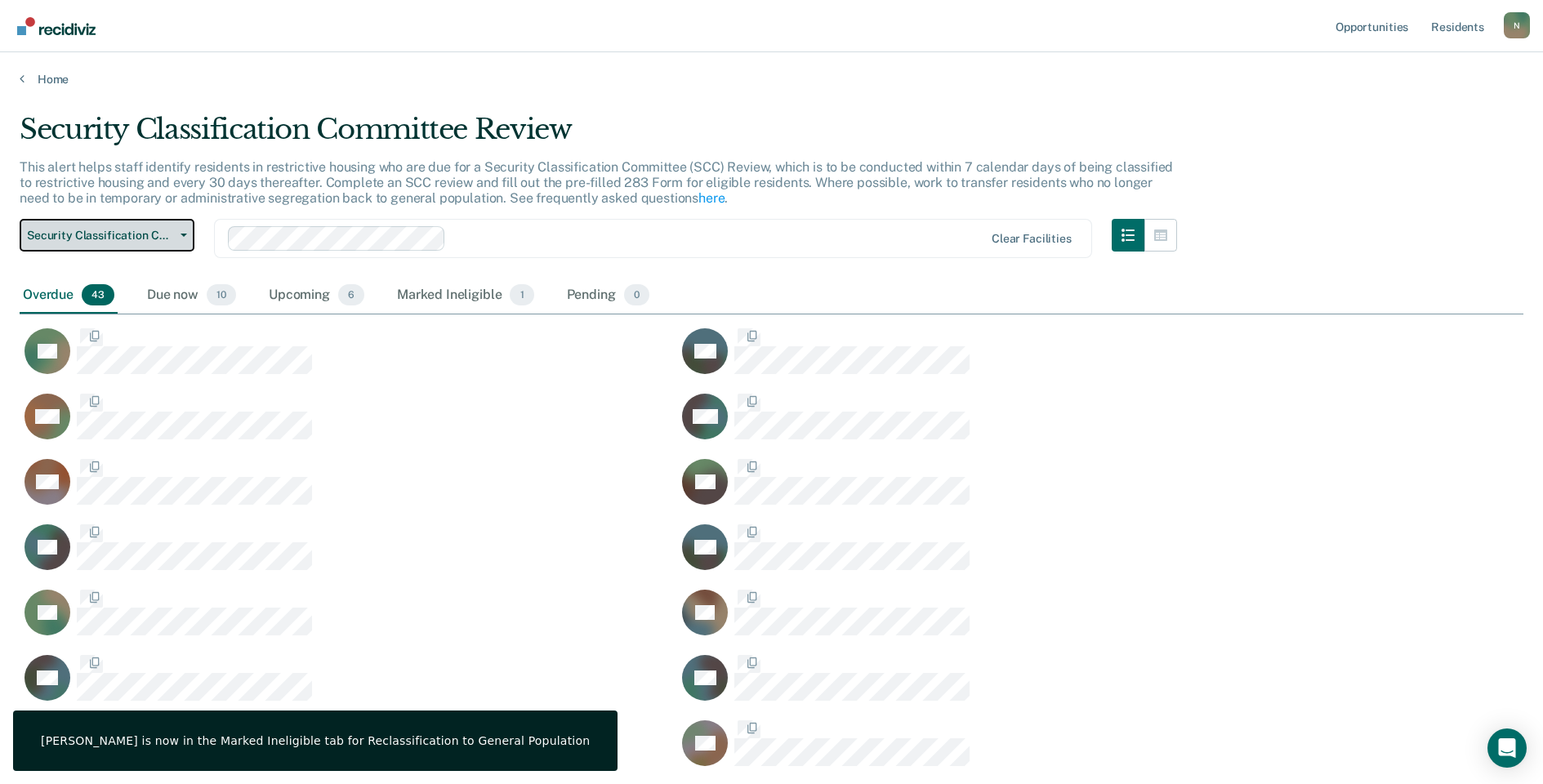
scroll to position [1636, 1492]
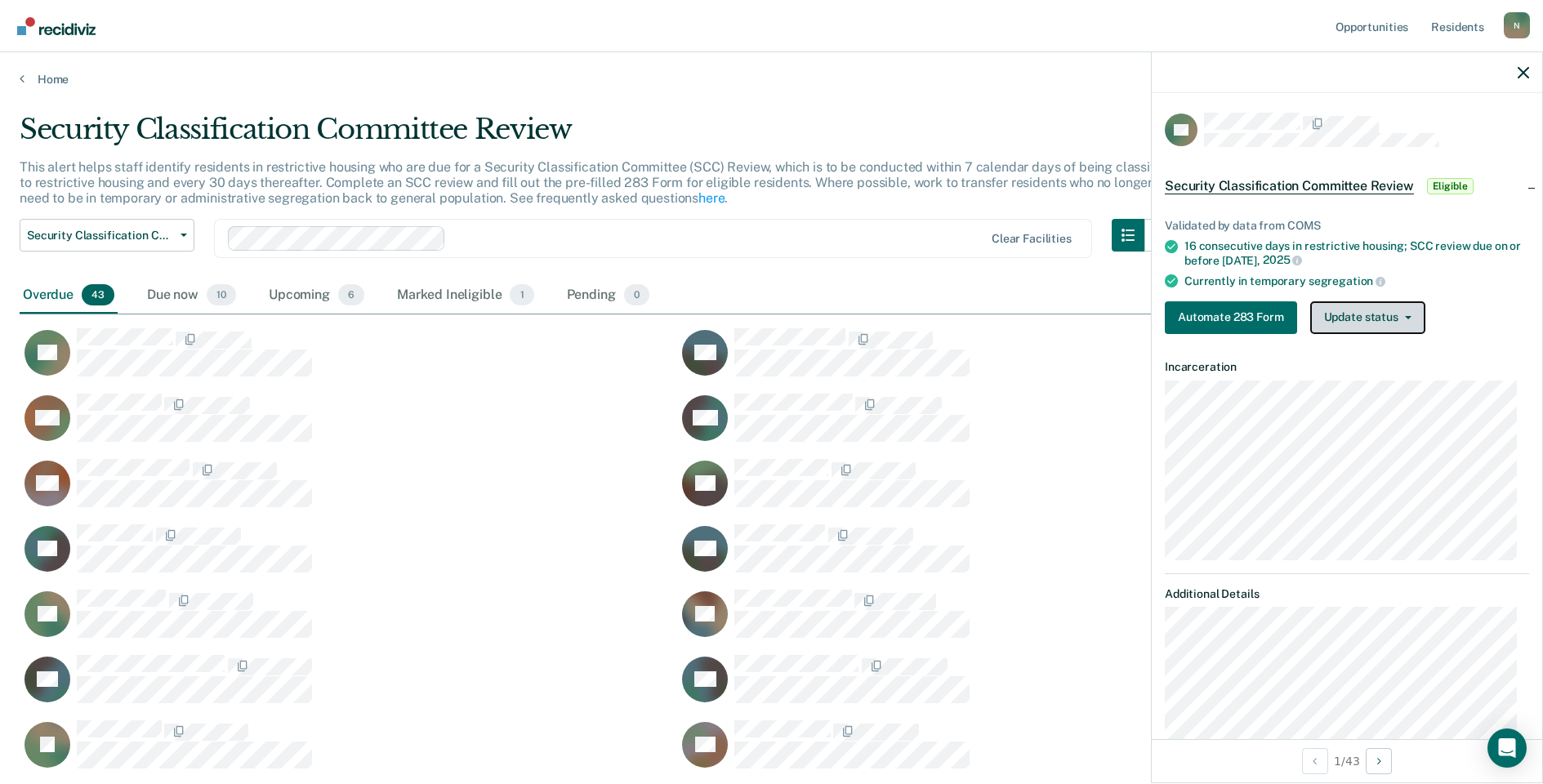
click at [1371, 303] on button "Update status" at bounding box center [1368, 318] width 115 height 33
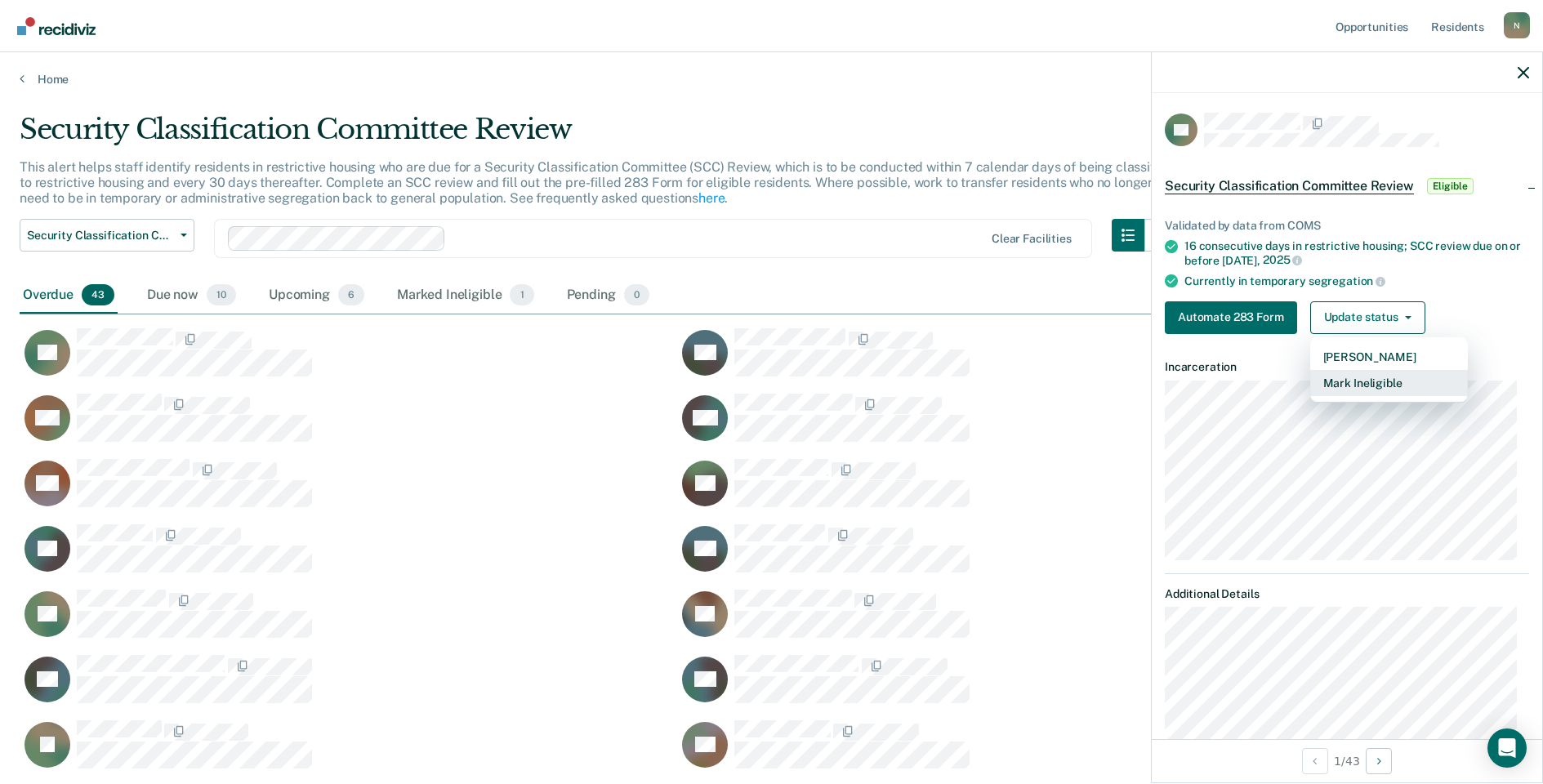
click at [1368, 383] on button "Mark Ineligible" at bounding box center [1389, 383] width 158 height 26
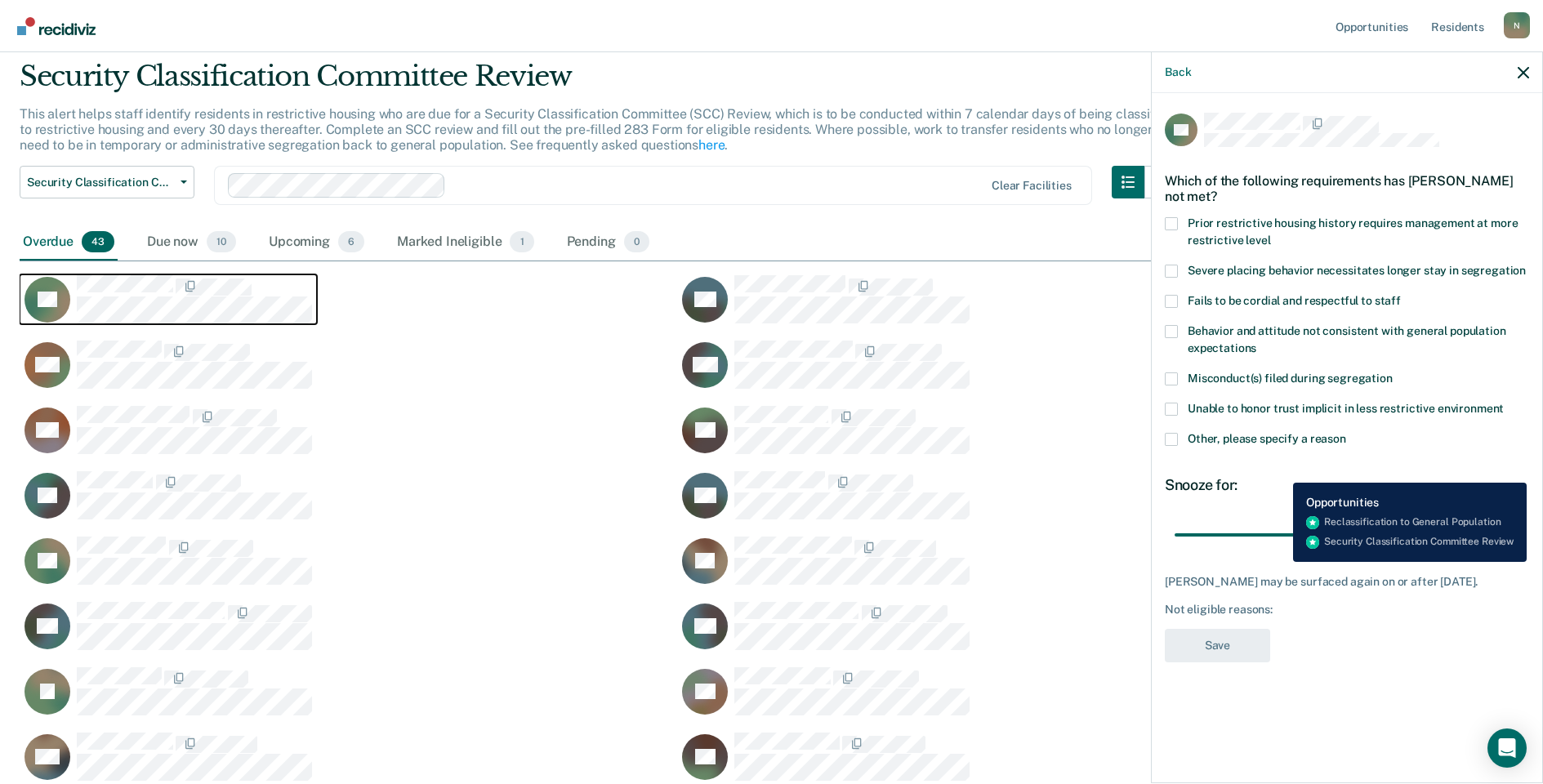
scroll to position [0, 0]
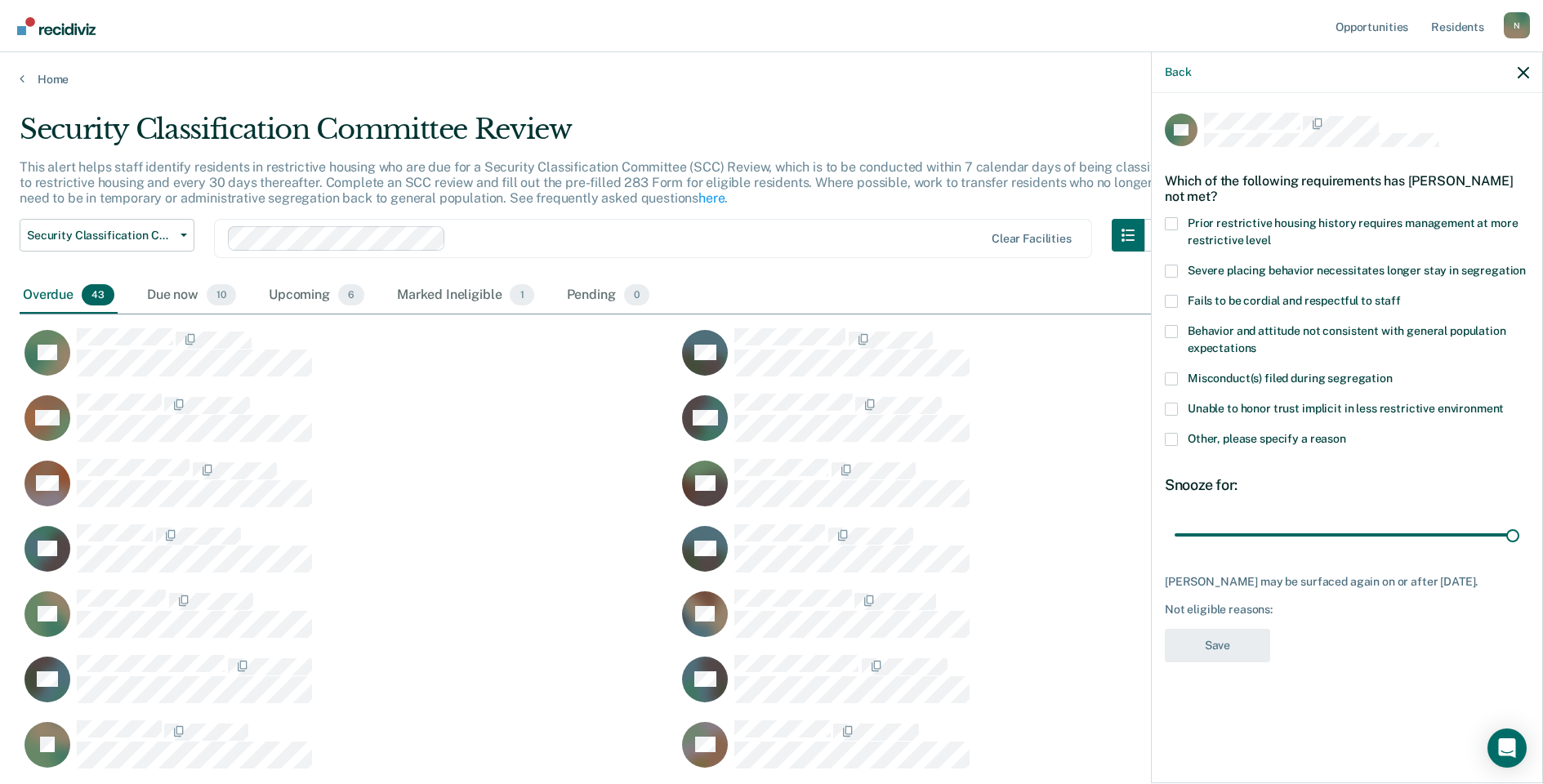
click at [1170, 444] on span at bounding box center [1171, 439] width 13 height 13
click at [1347, 433] on input "Other, please specify a reason" at bounding box center [1347, 433] width 0 height 0
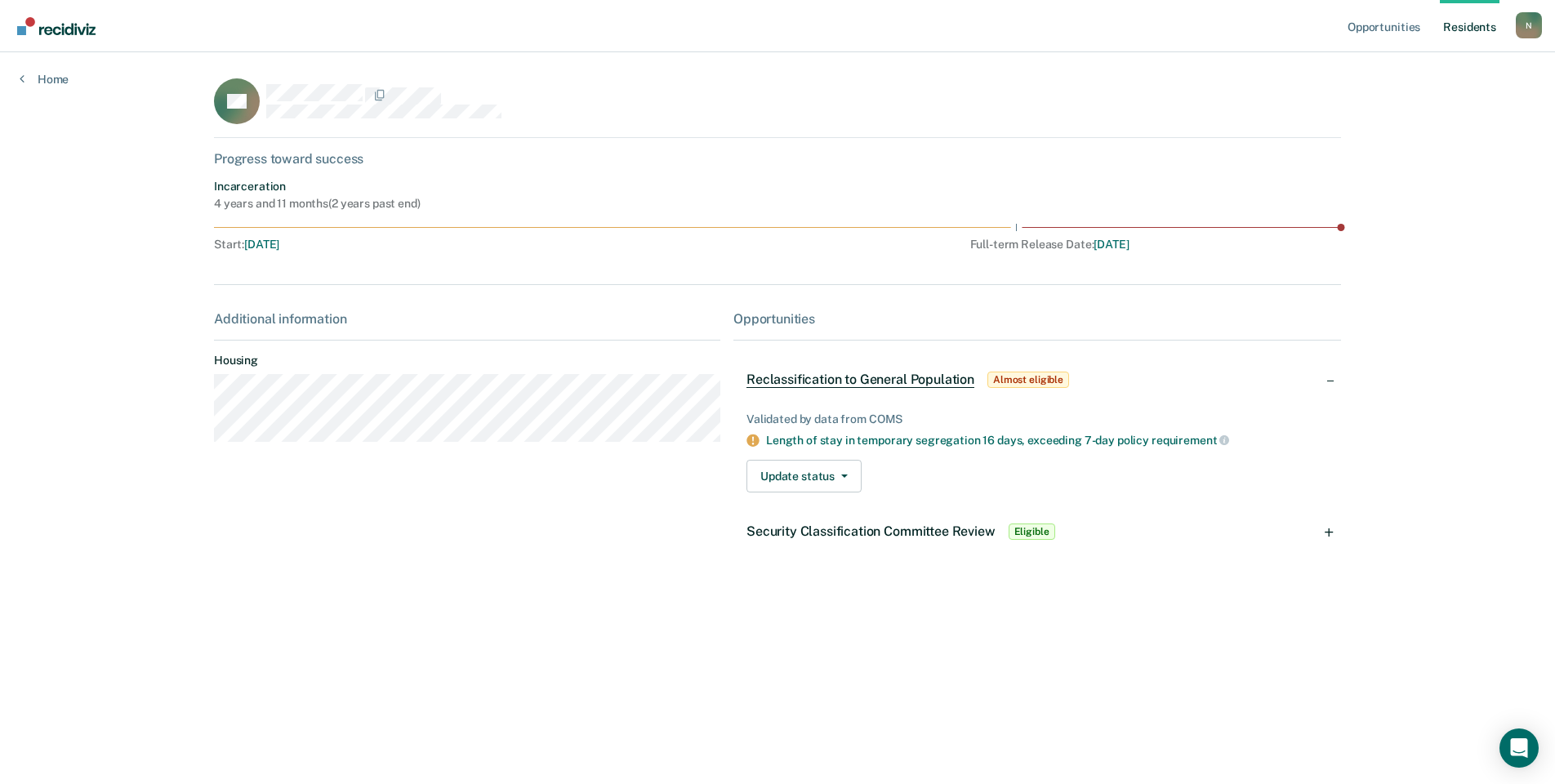
click at [1330, 533] on div "Security Classification Committee Review Eligible" at bounding box center [1038, 531] width 608 height 52
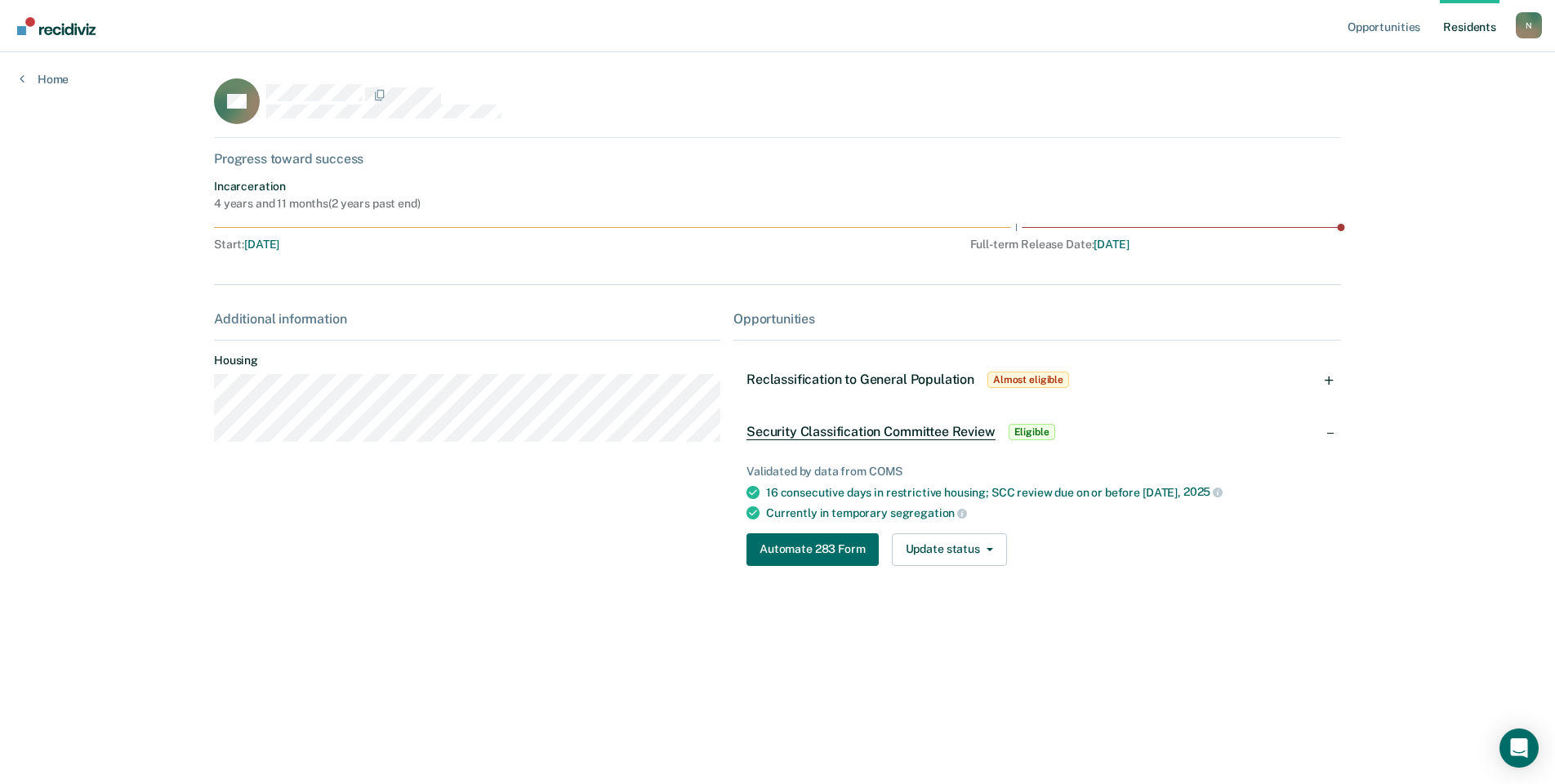
click at [865, 517] on div "Currently in temporary segregation" at bounding box center [1047, 512] width 562 height 15
click at [864, 493] on div "16 consecutive days in restrictive housing; SCC review due on or before [DATE]" at bounding box center [1047, 492] width 562 height 15
click at [878, 422] on div "Security Classification Committee Review Eligible" at bounding box center [902, 432] width 312 height 26
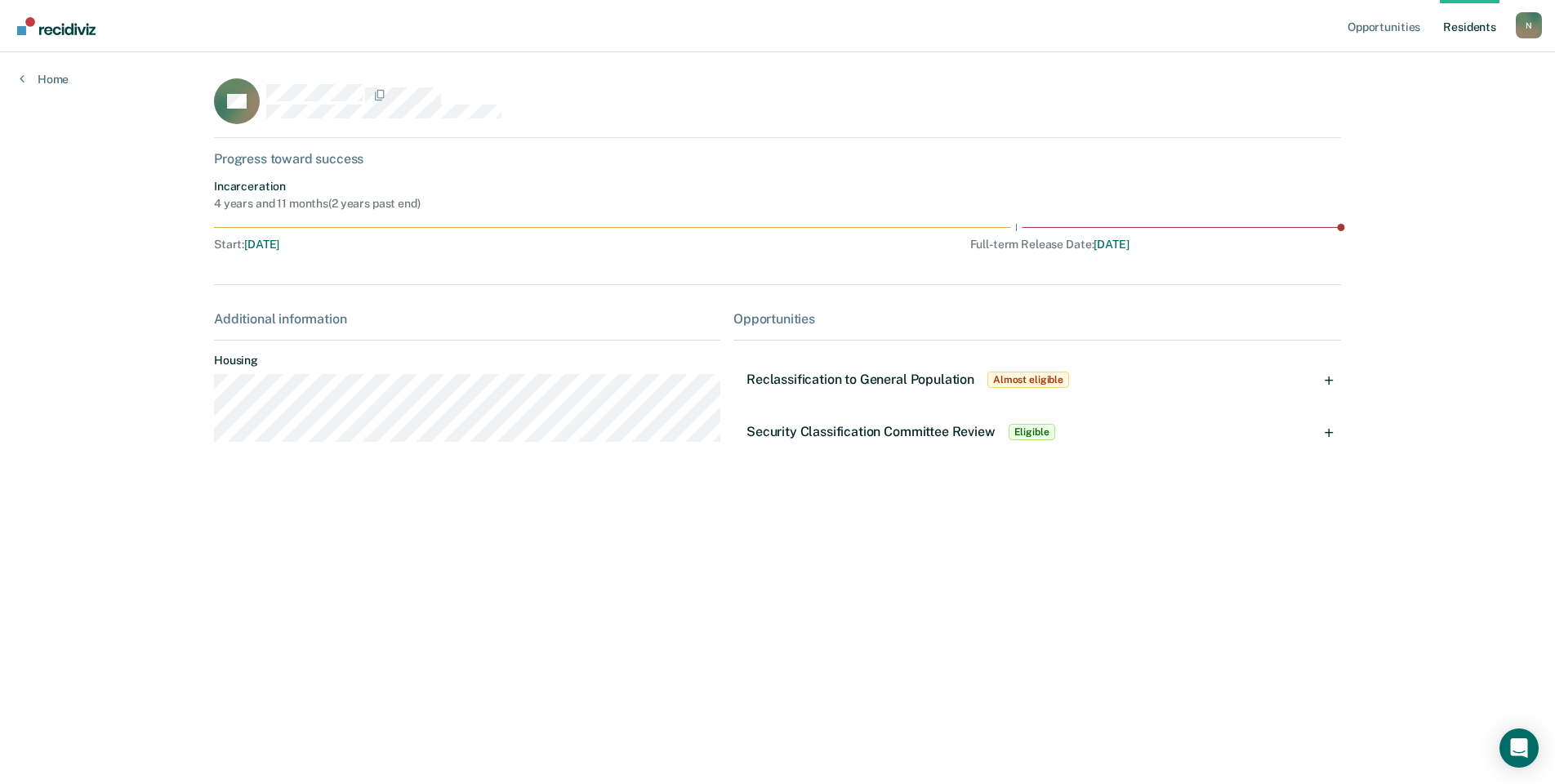
click at [880, 428] on span "Security Classification Committee Review" at bounding box center [871, 432] width 249 height 16
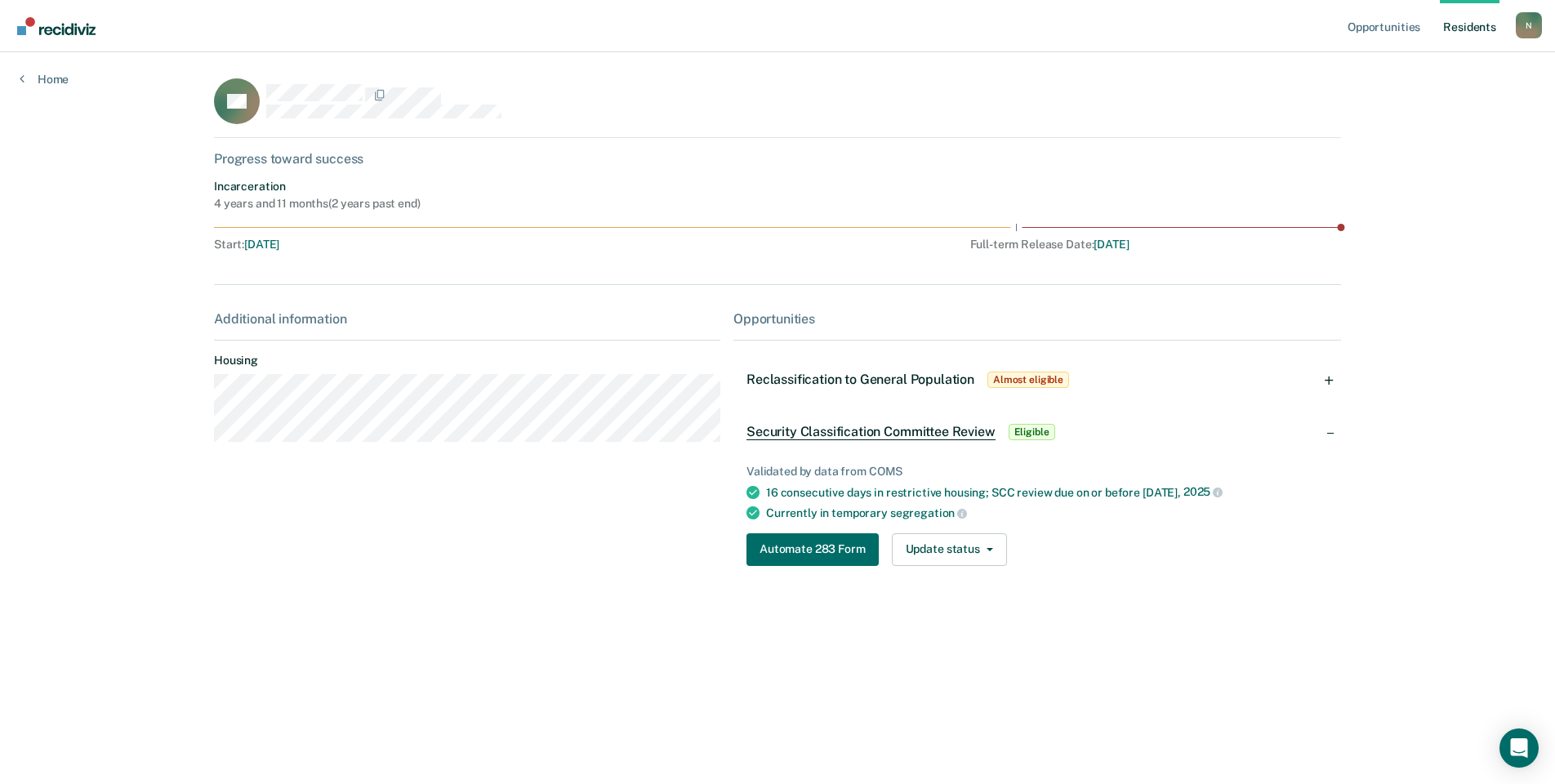
click at [885, 380] on span "Reclassification to General Population" at bounding box center [860, 379] width 228 height 16
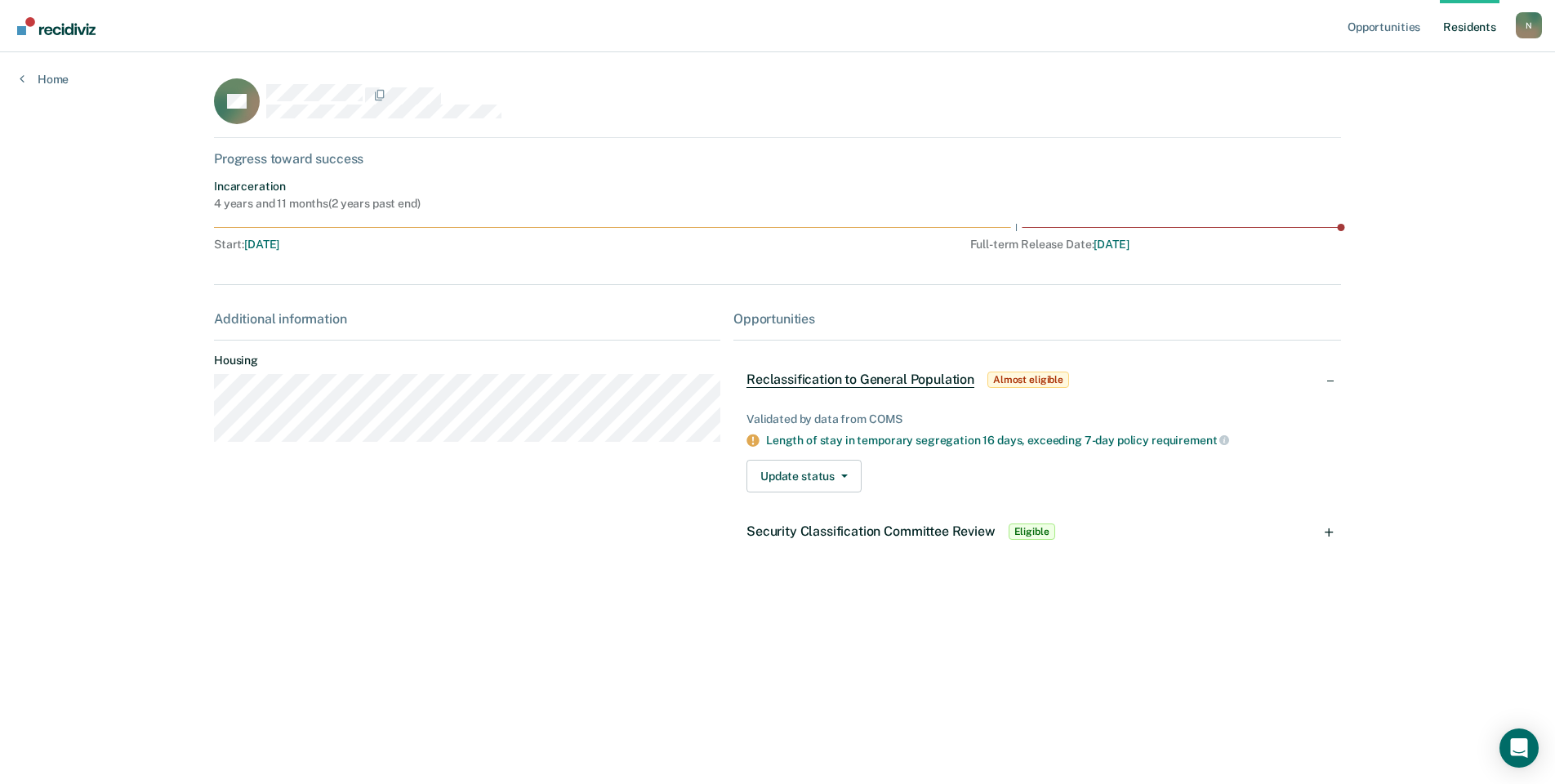
click at [885, 380] on span "Reclassification to General Population" at bounding box center [860, 379] width 228 height 16
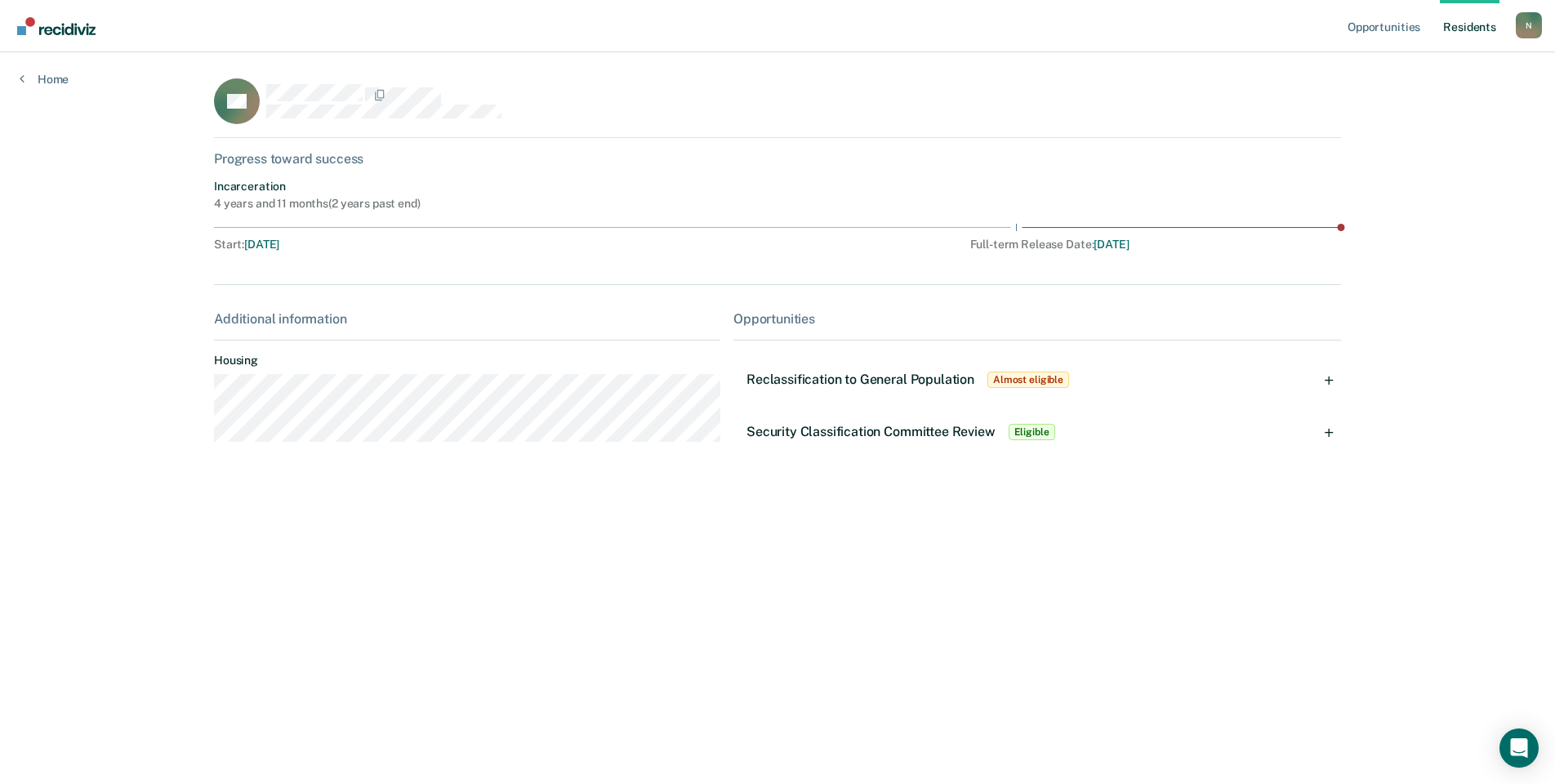
click at [885, 380] on span "Reclassification to General Population" at bounding box center [860, 379] width 228 height 16
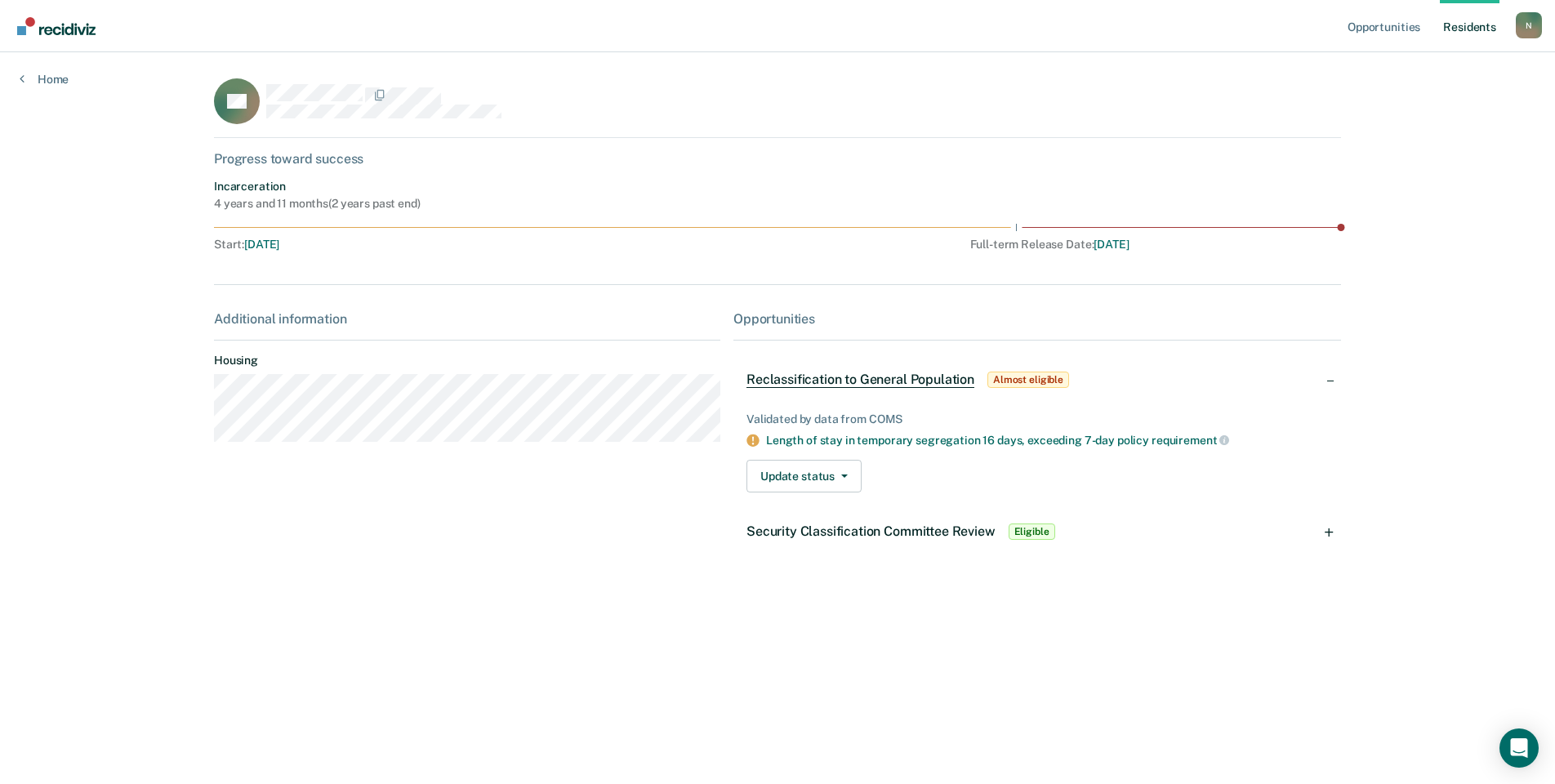
click at [898, 531] on span "Security Classification Committee Review" at bounding box center [871, 531] width 249 height 16
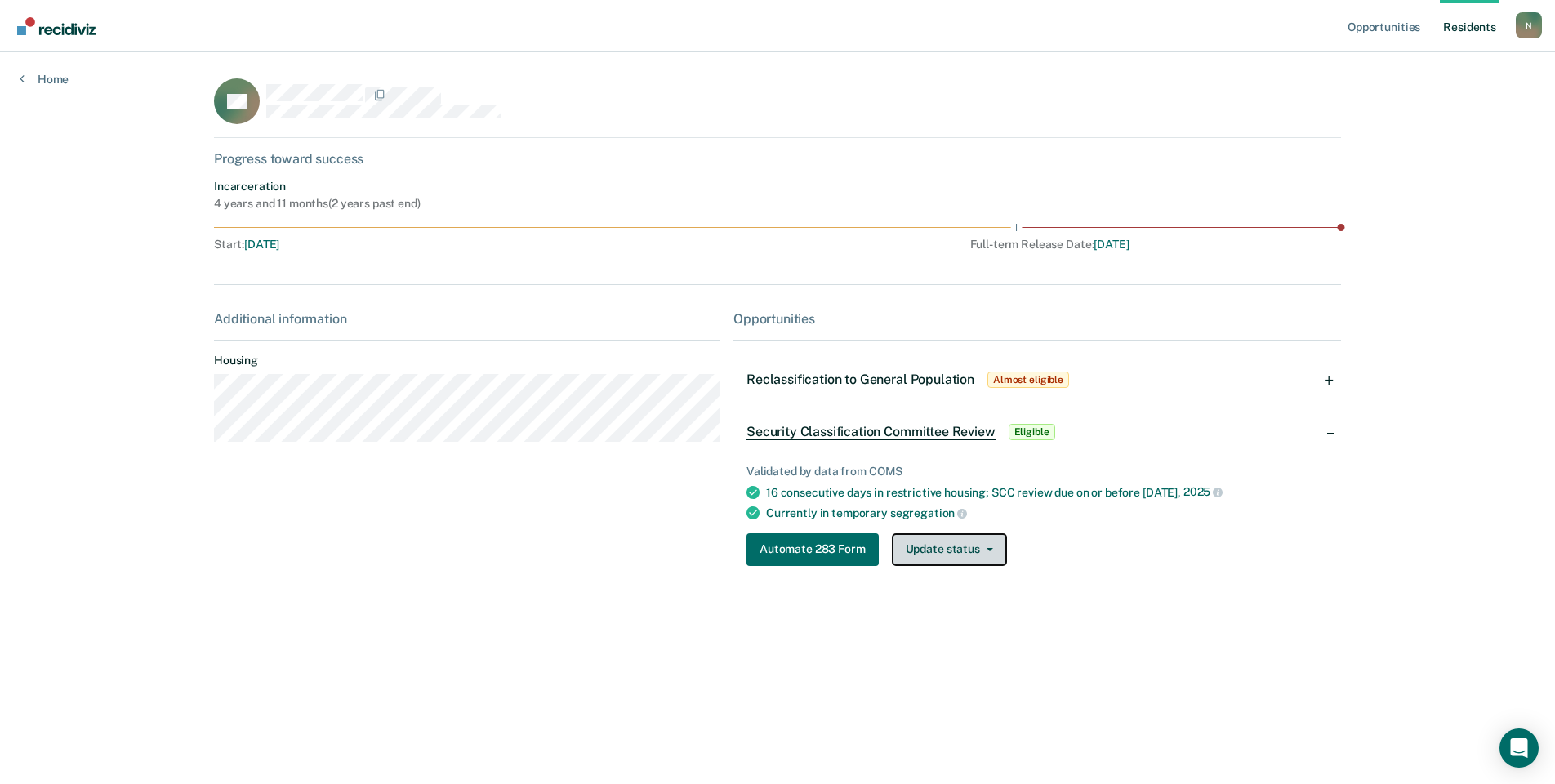
click at [946, 557] on button "Update status" at bounding box center [949, 550] width 115 height 33
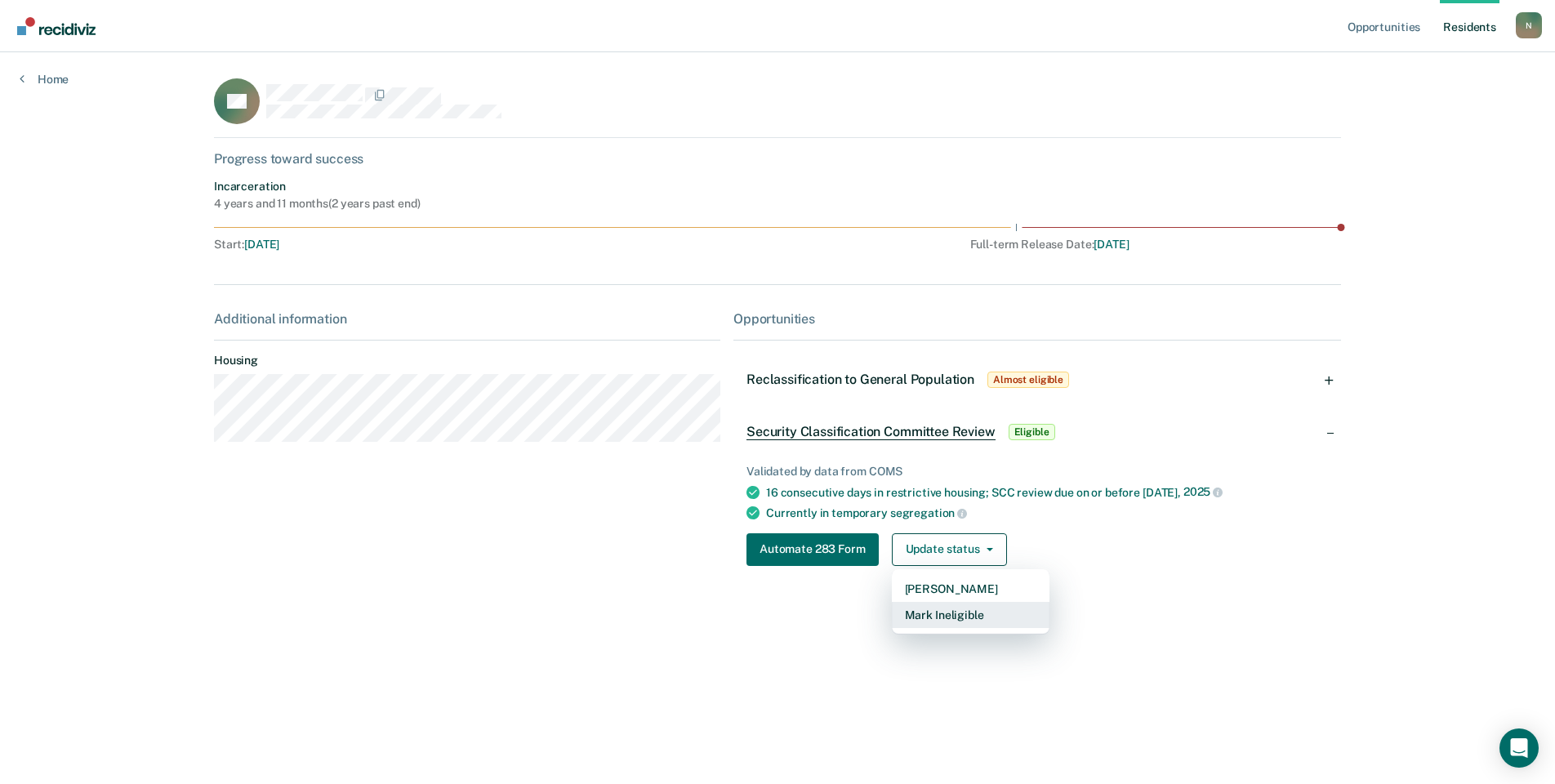
click at [960, 615] on button "Mark Ineligible" at bounding box center [971, 615] width 158 height 26
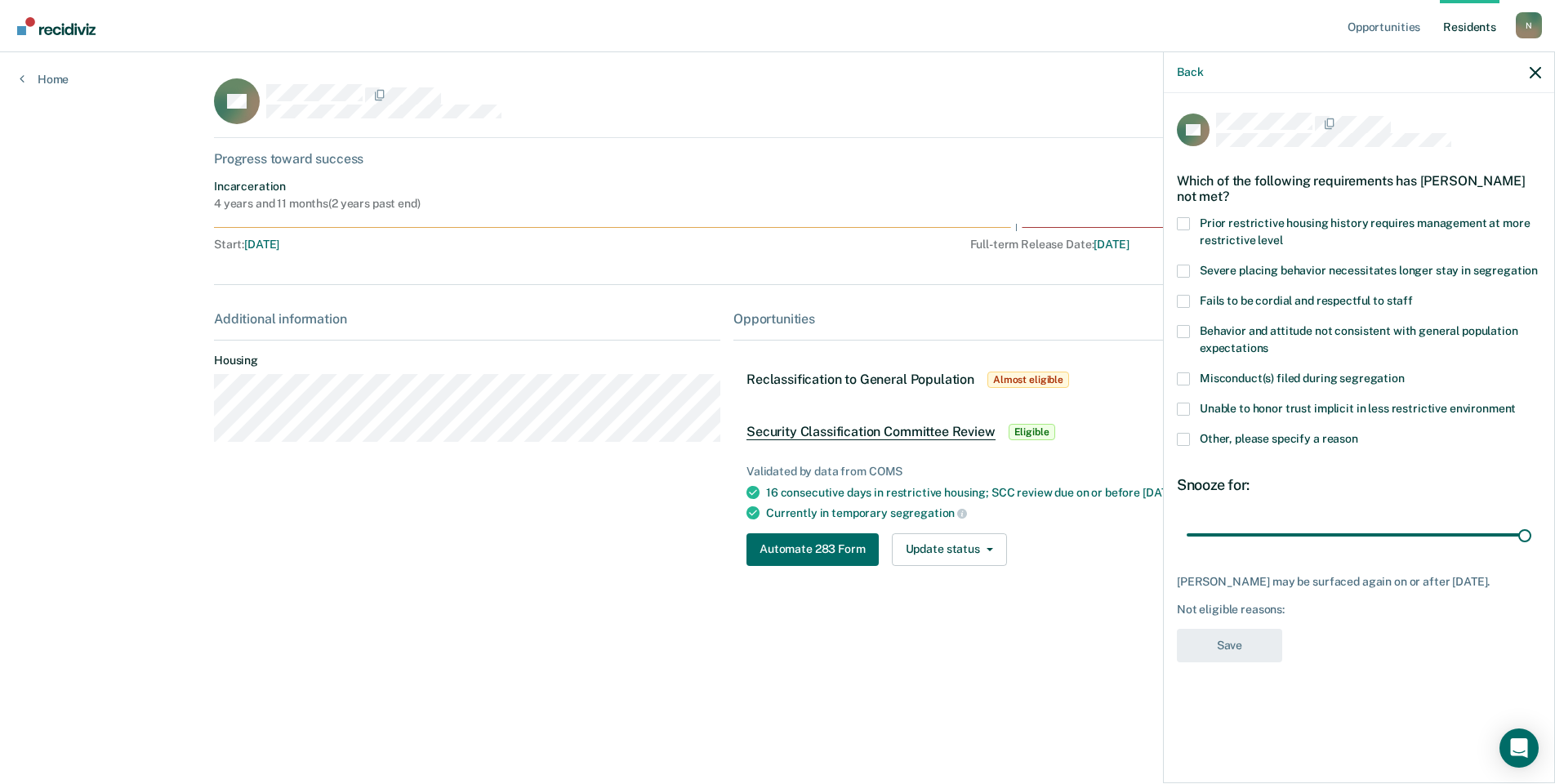
click at [1183, 446] on label "Other, please specify a reason" at bounding box center [1360, 442] width 365 height 17
click at [1359, 433] on input "Other, please specify a reason" at bounding box center [1359, 433] width 0 height 0
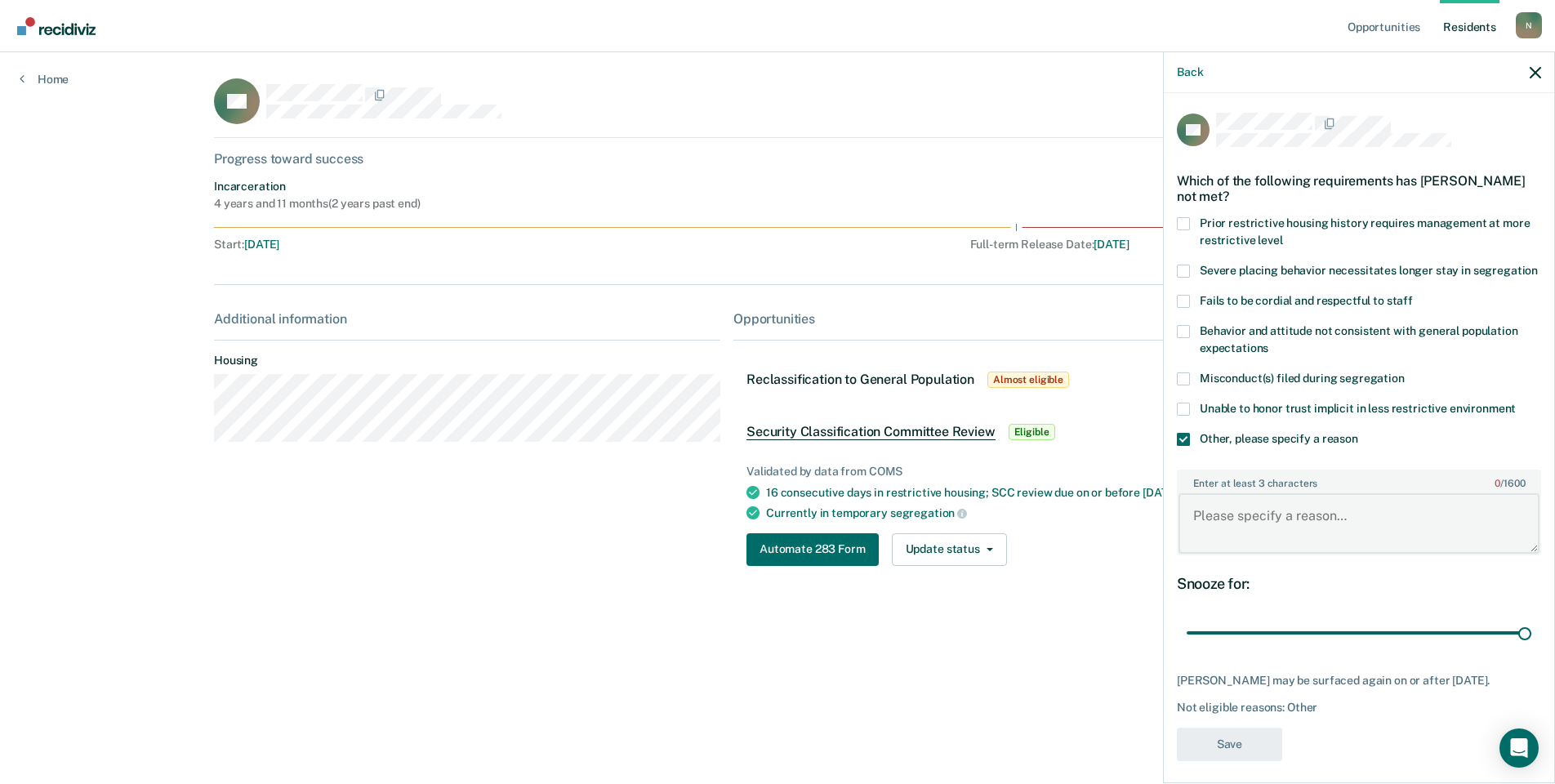
click at [1233, 525] on textarea "Enter at least 3 characters 0 / 1600" at bounding box center [1360, 524] width 361 height 61
type textarea "Temp seg until end of detention"
click at [1265, 758] on button "Save" at bounding box center [1229, 744] width 105 height 34
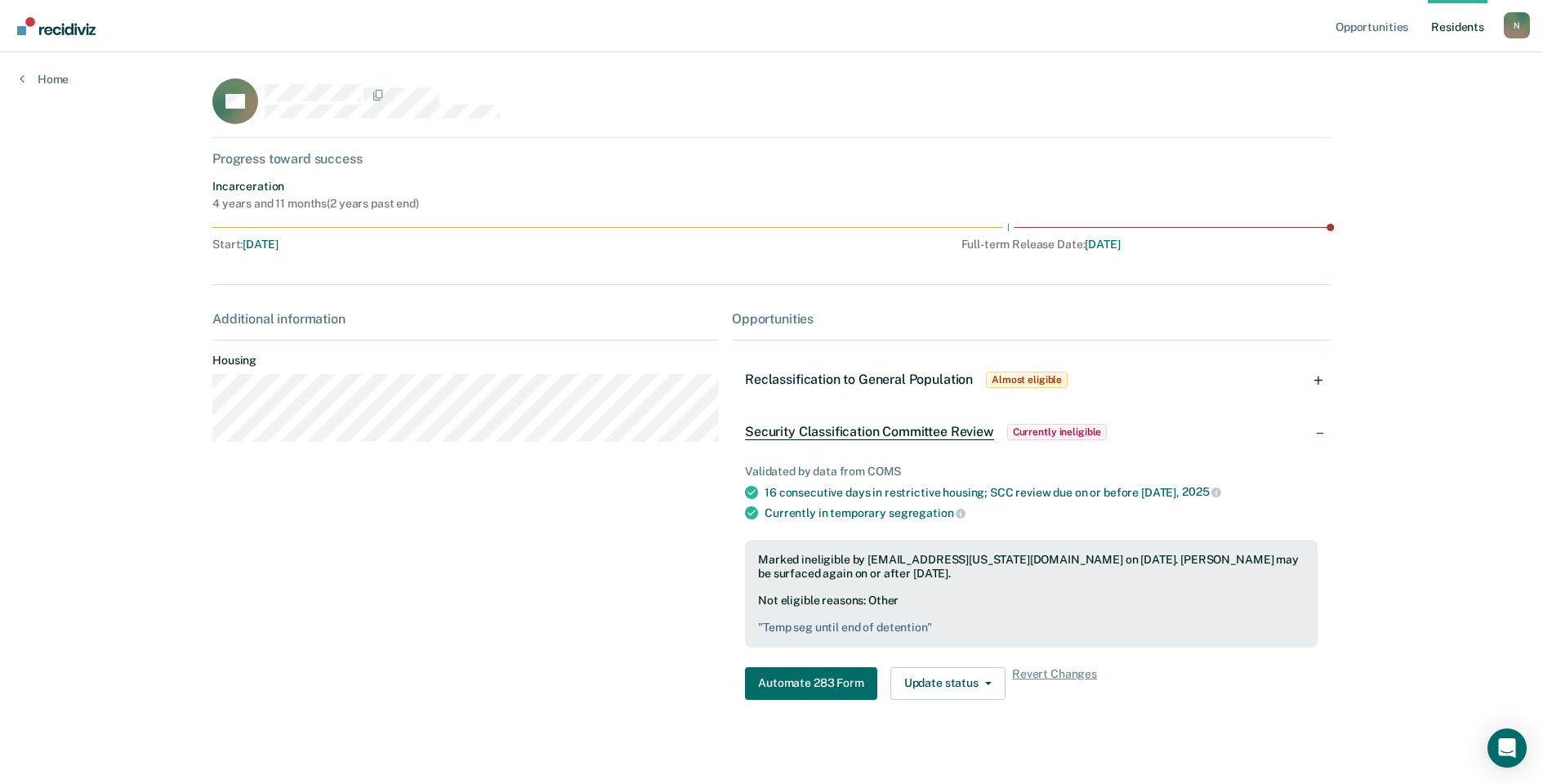
click at [62, 87] on div "Opportunities Resident s [EMAIL_ADDRESS][US_STATE][DOMAIN_NAME] N Profile How i…" at bounding box center [771, 399] width 1543 height 798
click at [60, 83] on link "Home" at bounding box center [44, 79] width 49 height 15
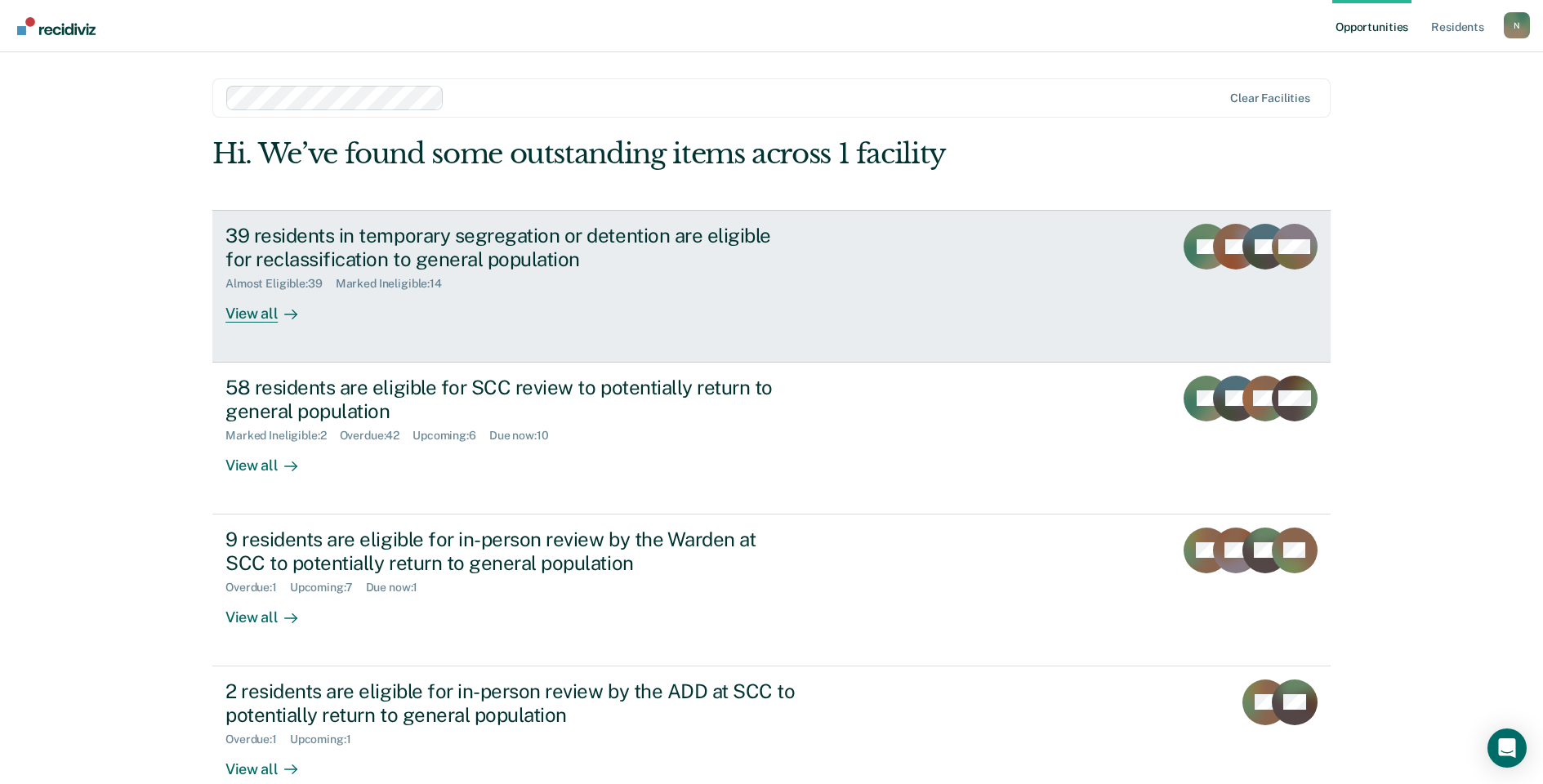
click at [308, 261] on div "39 residents in temporary segregation or detention are eligible for reclassific…" at bounding box center [512, 247] width 574 height 48
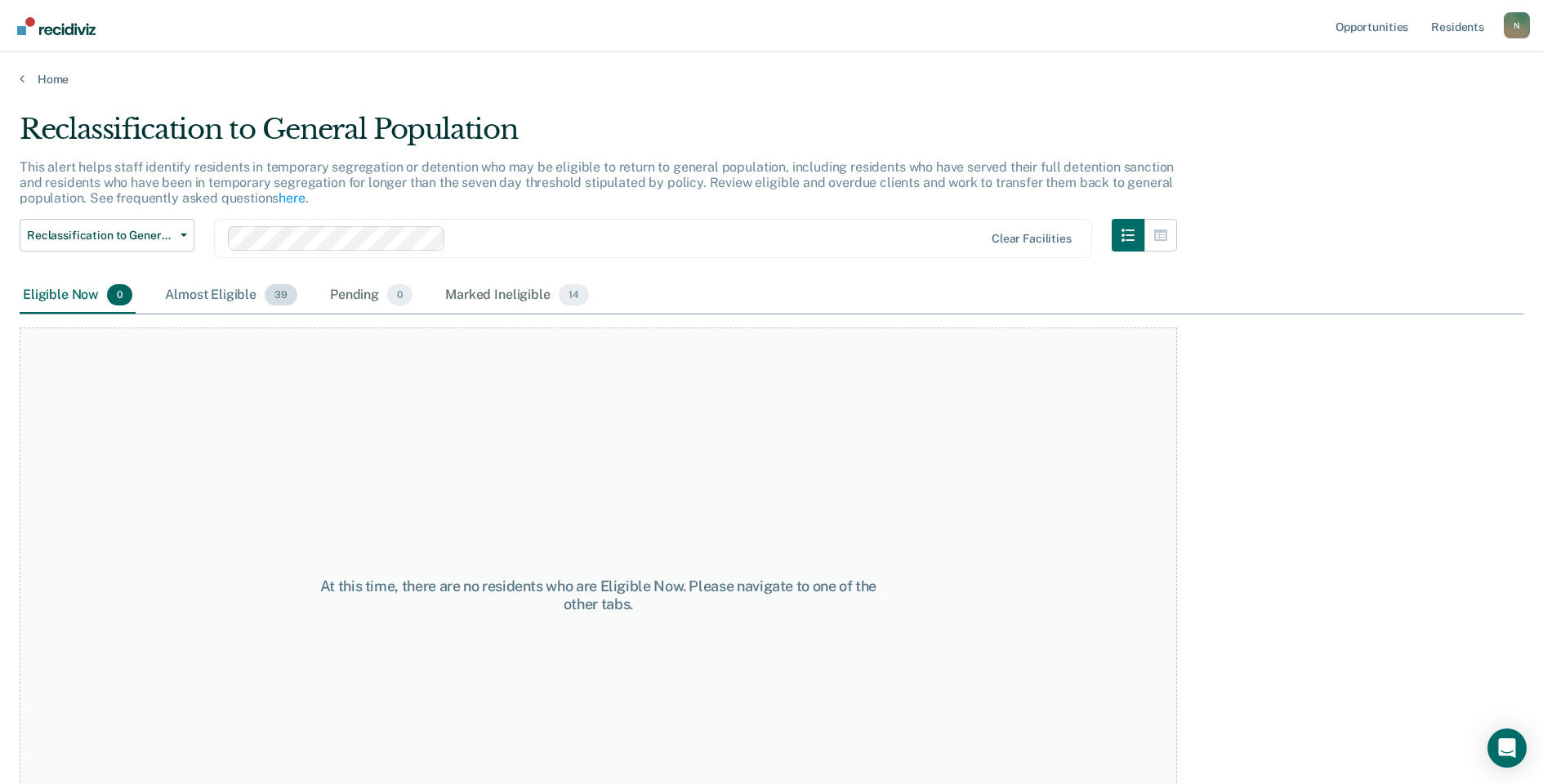
click at [216, 294] on div "Almost Eligible 39" at bounding box center [231, 295] width 139 height 36
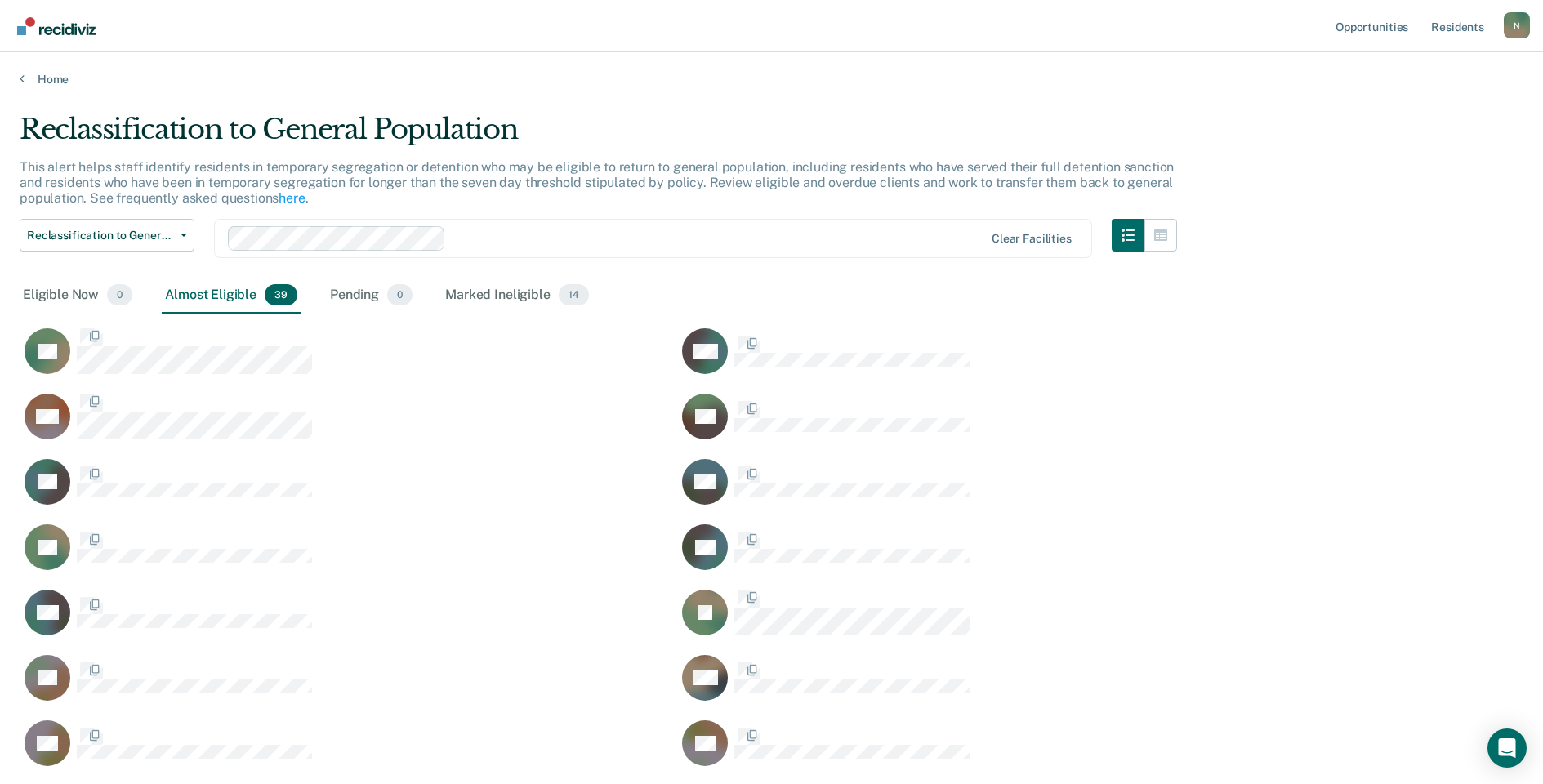
scroll to position [1505, 1492]
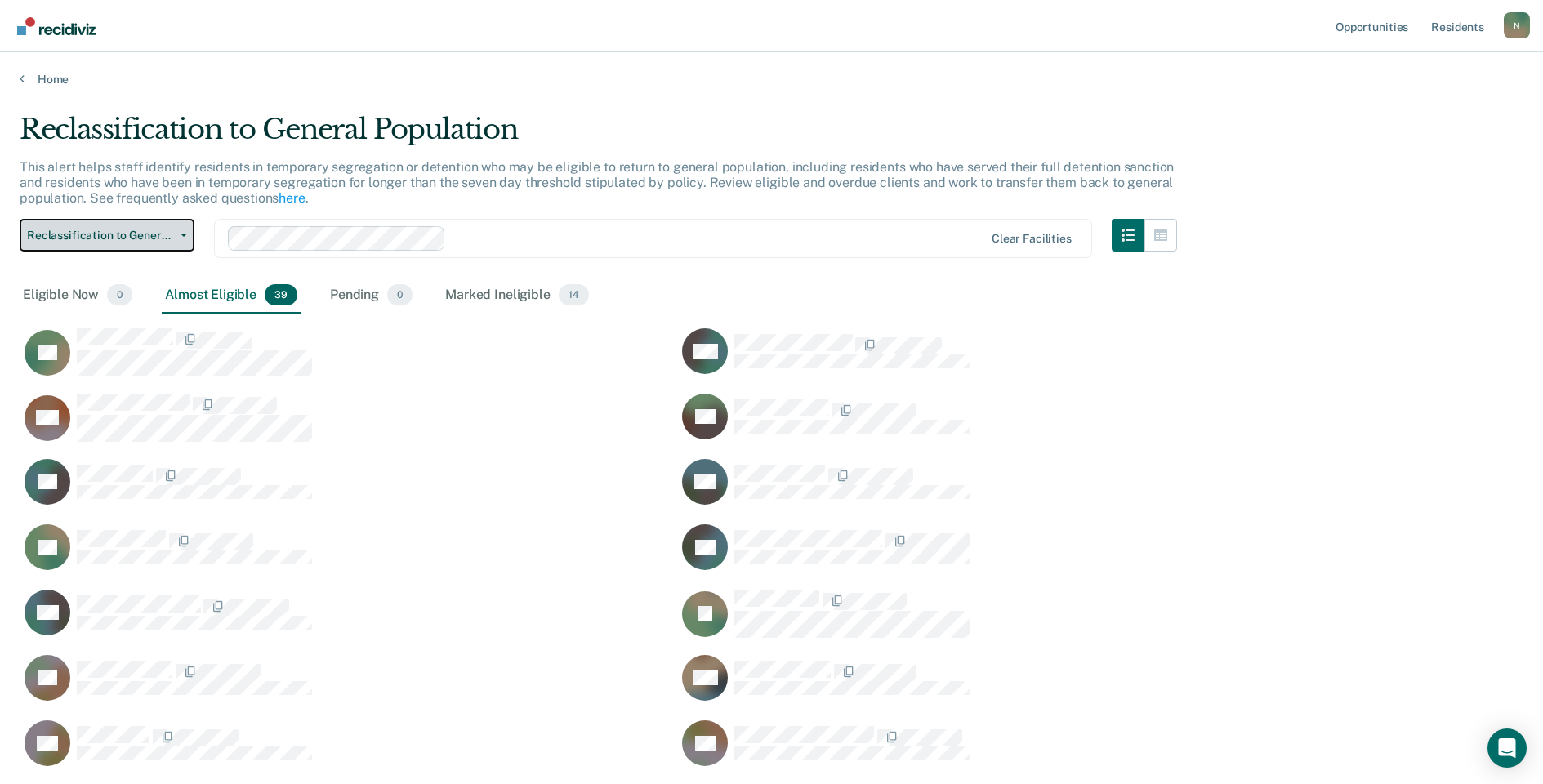
click at [140, 229] on span "Reclassification to General Population" at bounding box center [100, 235] width 147 height 14
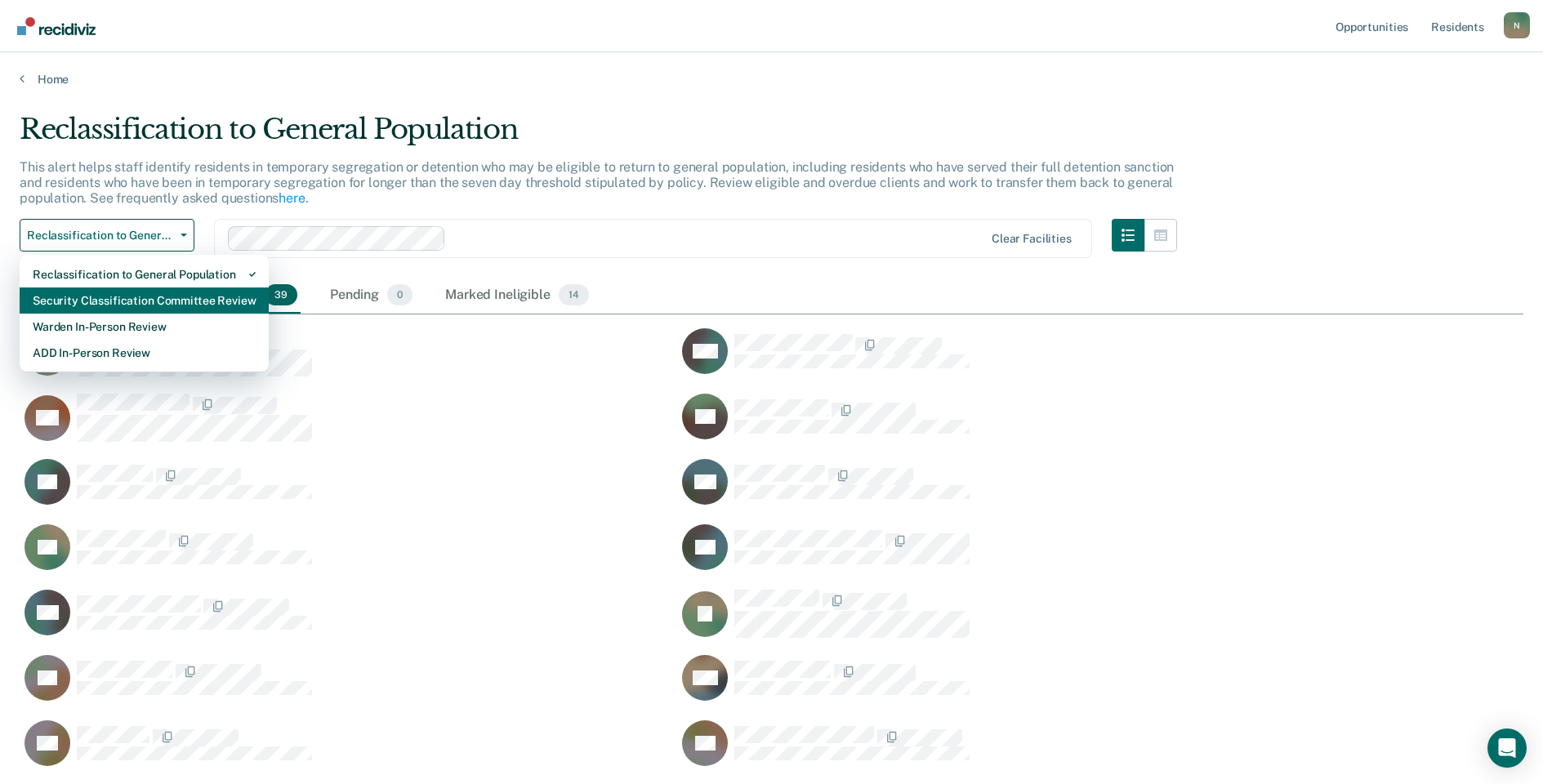
click at [163, 304] on div "Security Classification Committee Review" at bounding box center [144, 300] width 223 height 26
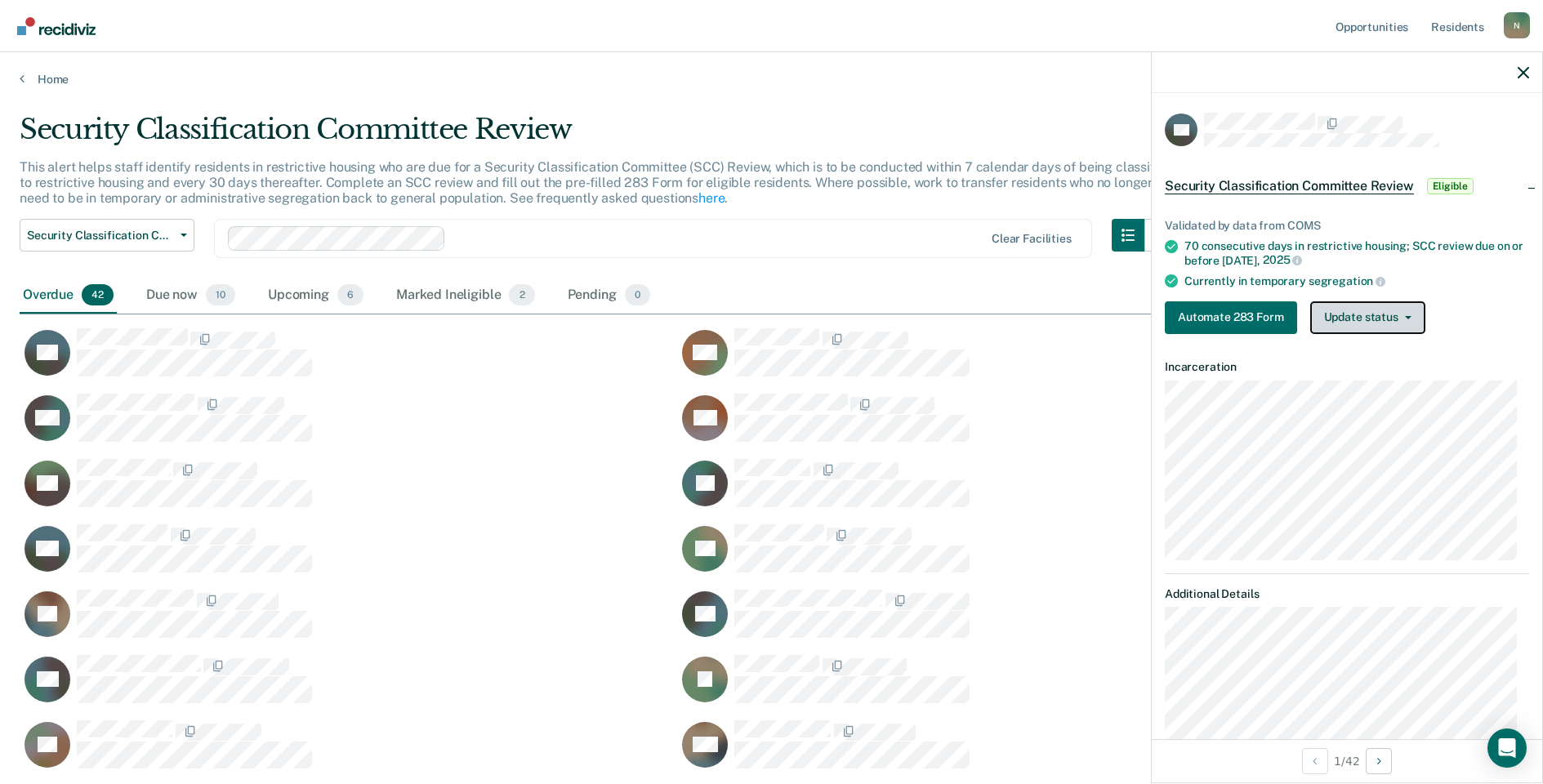
click at [1356, 313] on button "Update status" at bounding box center [1368, 318] width 115 height 33
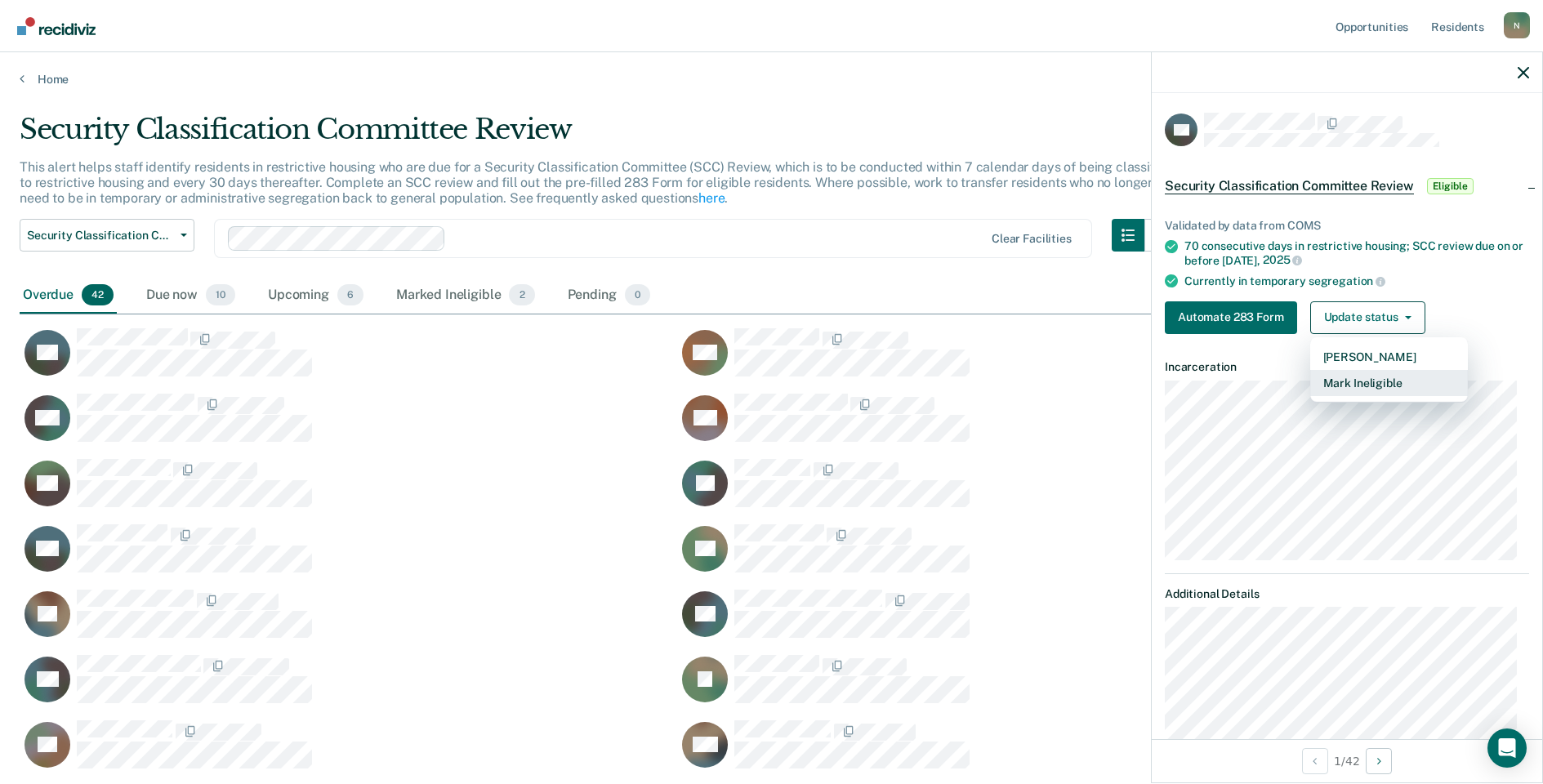
click at [1384, 378] on button "Mark Ineligible" at bounding box center [1389, 383] width 158 height 26
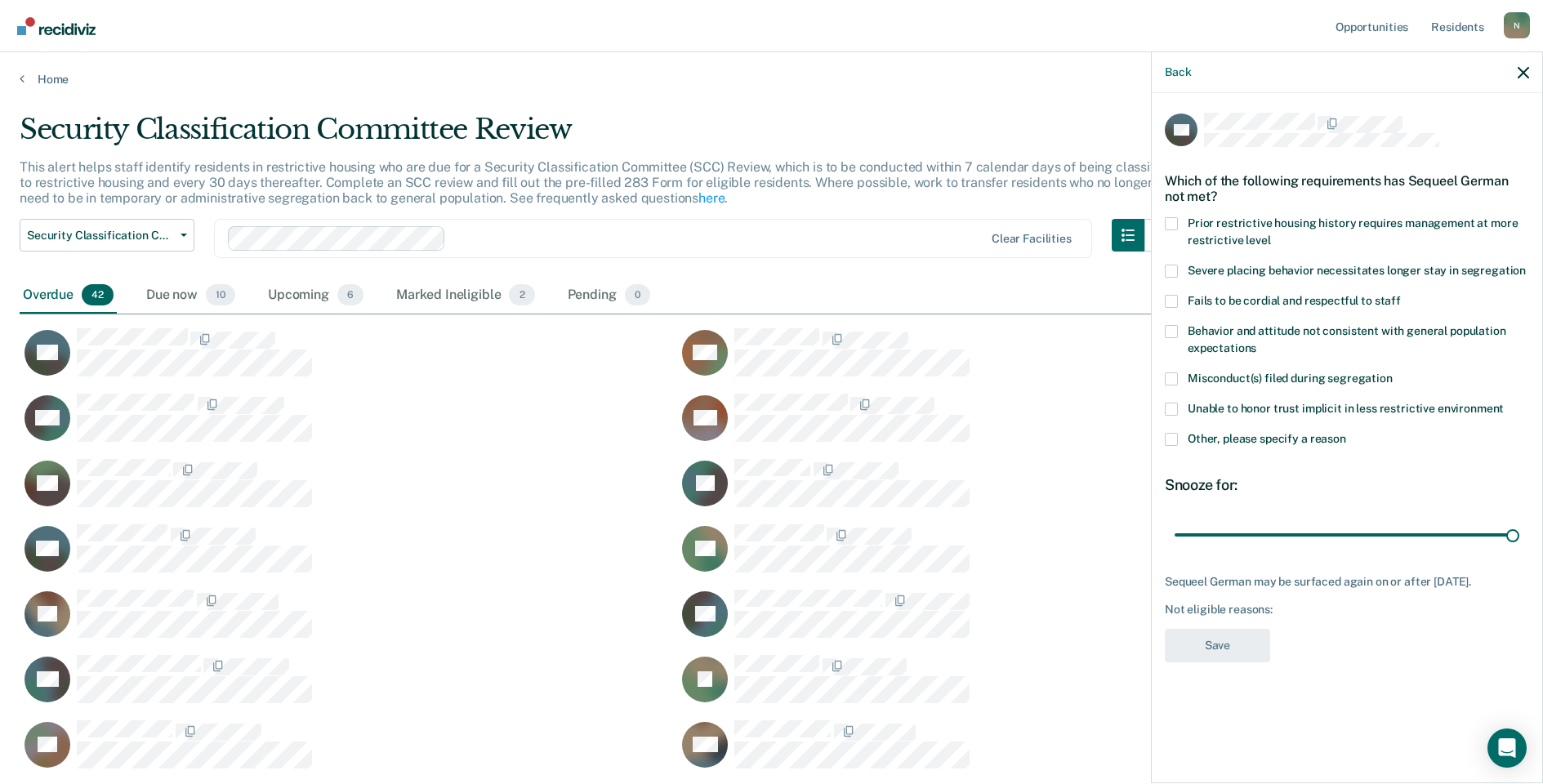
click at [1176, 436] on span at bounding box center [1171, 439] width 13 height 13
click at [1347, 433] on input "Other, please specify a reason" at bounding box center [1347, 433] width 0 height 0
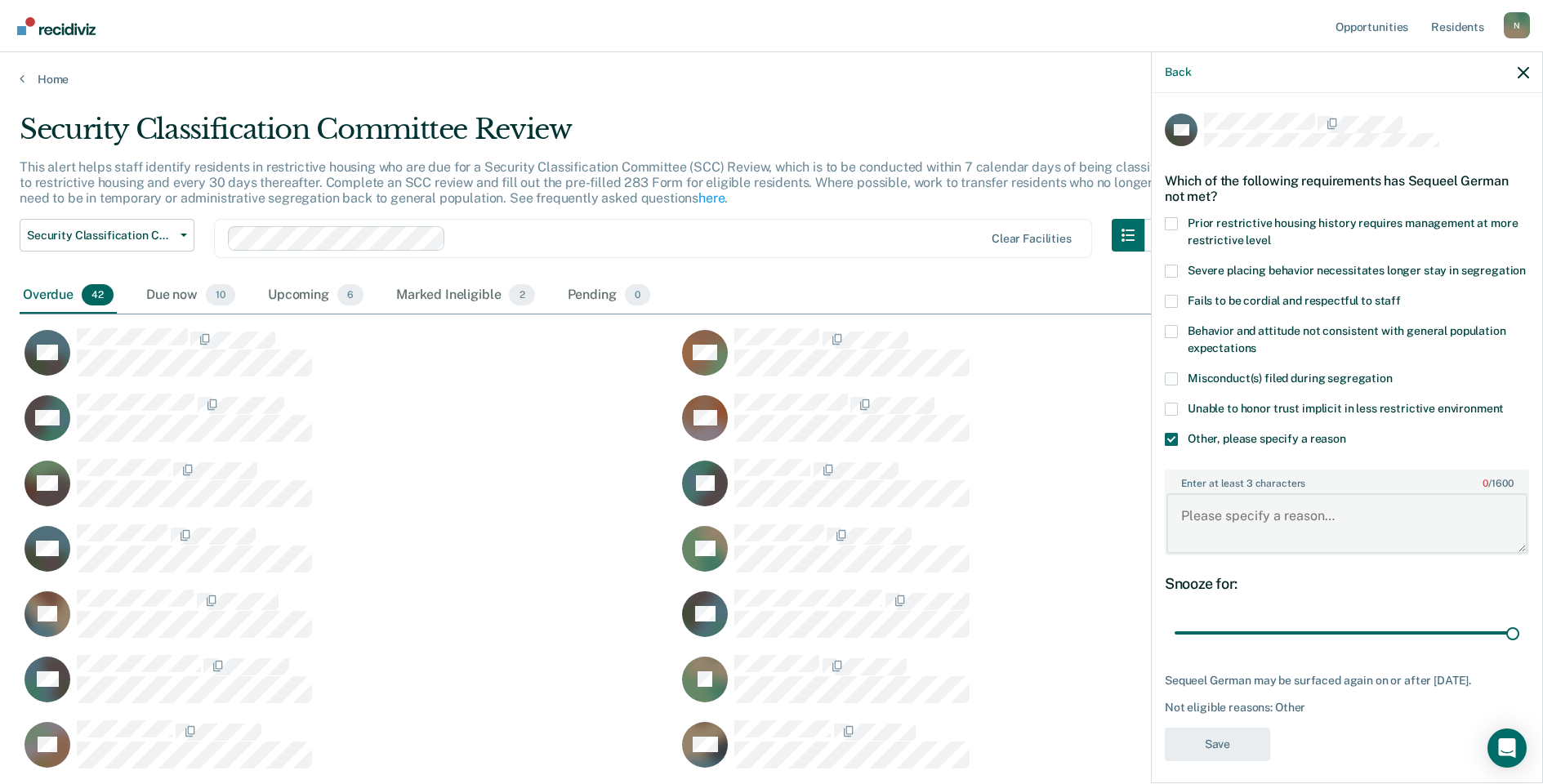
click at [1191, 522] on textarea "Enter at least 3 characters 0 / 1600" at bounding box center [1348, 524] width 361 height 61
type textarea "Transferred [DATE]"
click at [1260, 761] on button "Save" at bounding box center [1217, 744] width 105 height 34
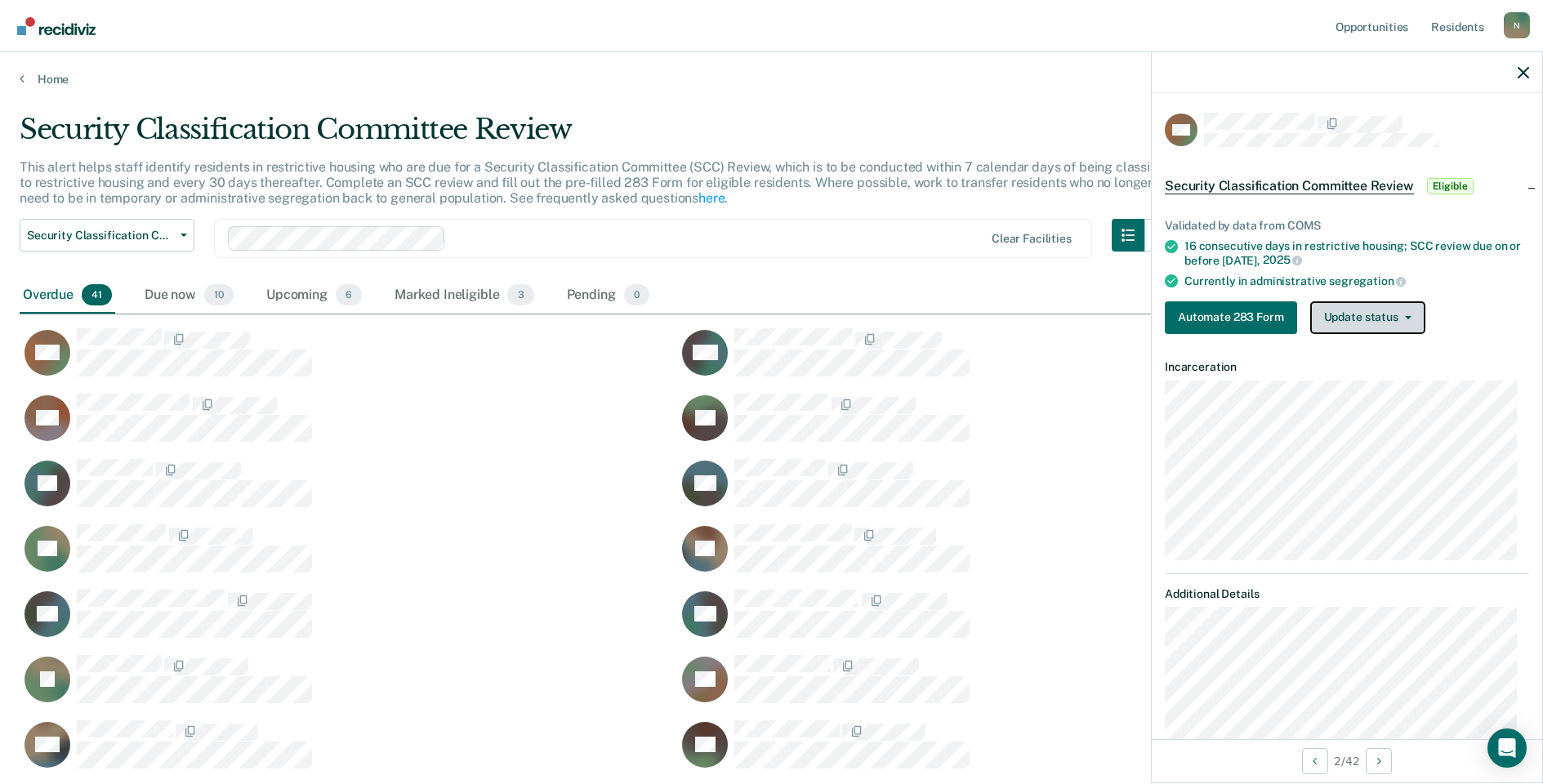
click at [1362, 325] on button "Update status" at bounding box center [1368, 318] width 115 height 33
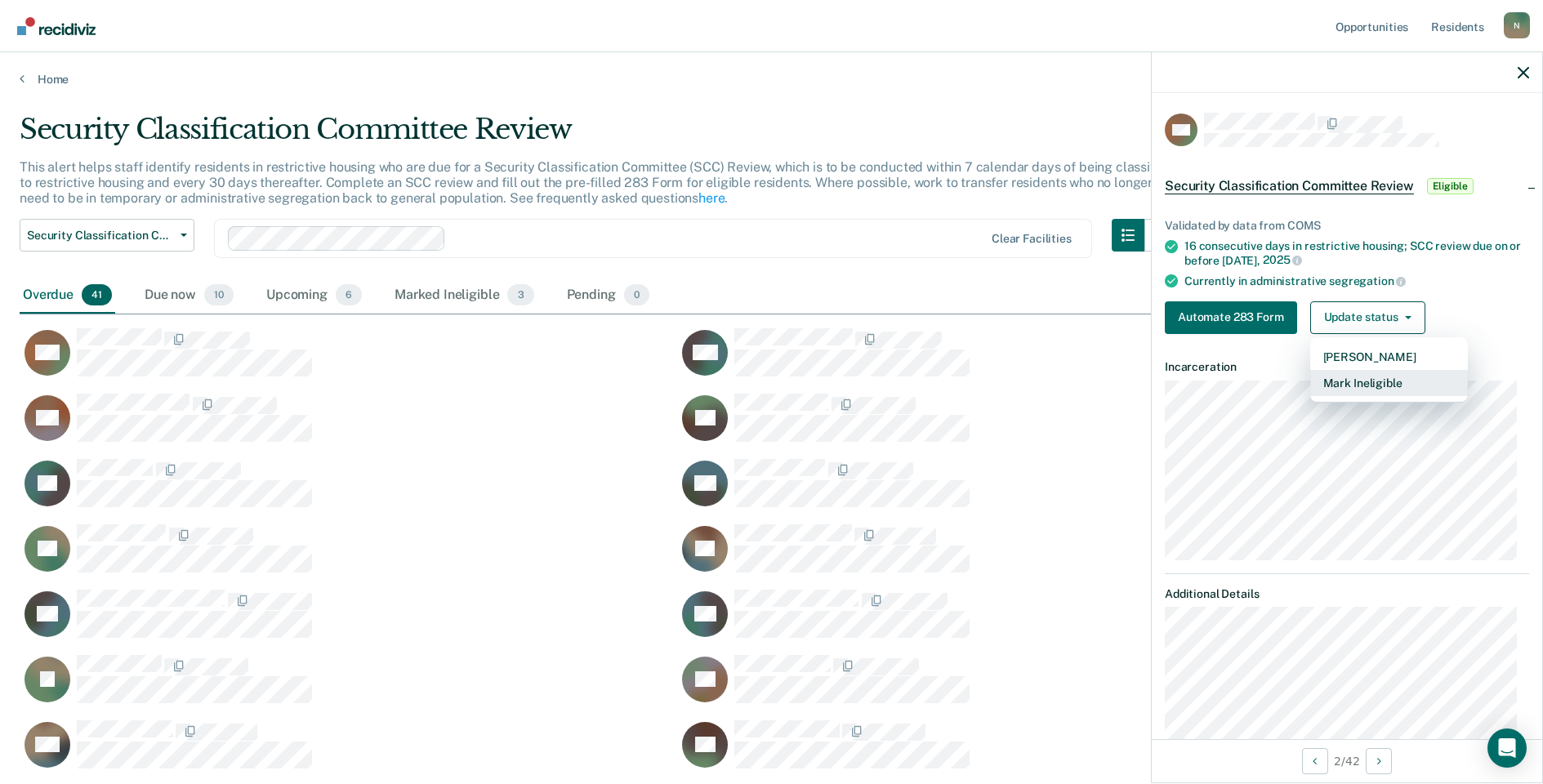
click at [1356, 379] on button "Mark Ineligible" at bounding box center [1389, 383] width 158 height 26
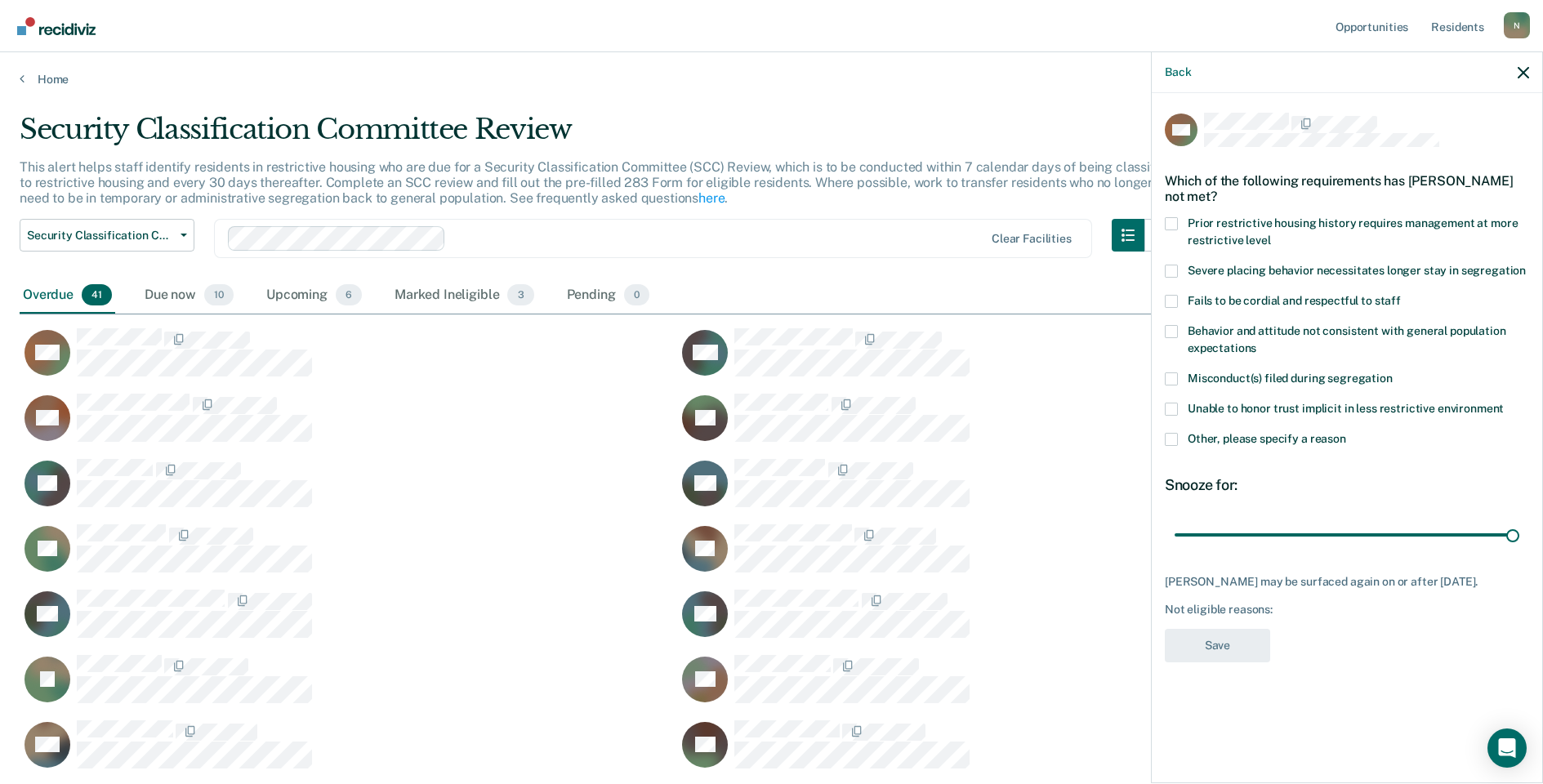
click at [1177, 440] on span at bounding box center [1171, 439] width 13 height 13
click at [1347, 433] on input "Other, please specify a reason" at bounding box center [1347, 433] width 0 height 0
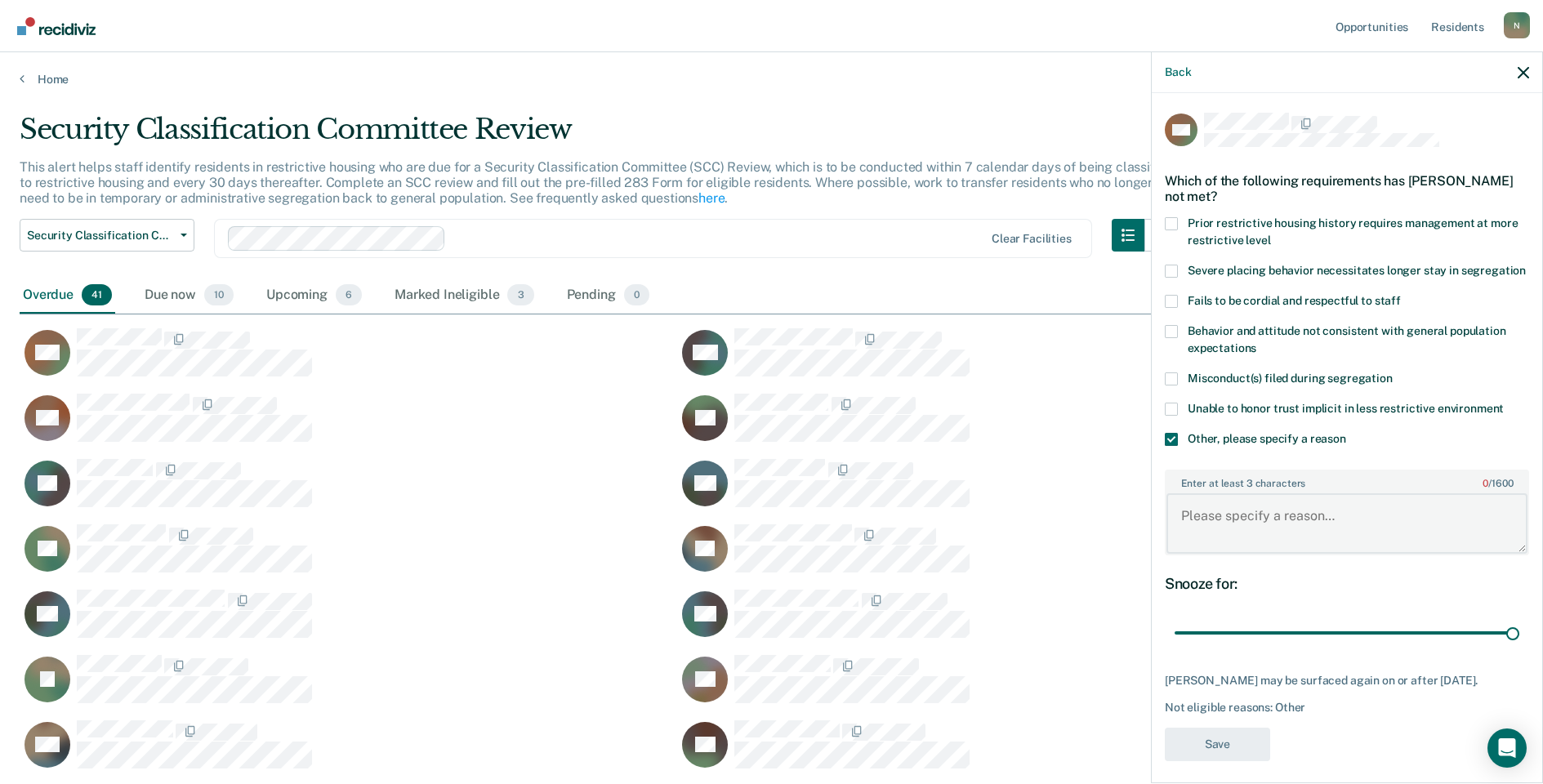
click at [1210, 530] on textarea "Enter at least 3 characters 0 / 1600" at bounding box center [1348, 524] width 361 height 61
type textarea "Temp seg until end of detention"
click at [1223, 761] on button "Save" at bounding box center [1217, 744] width 105 height 34
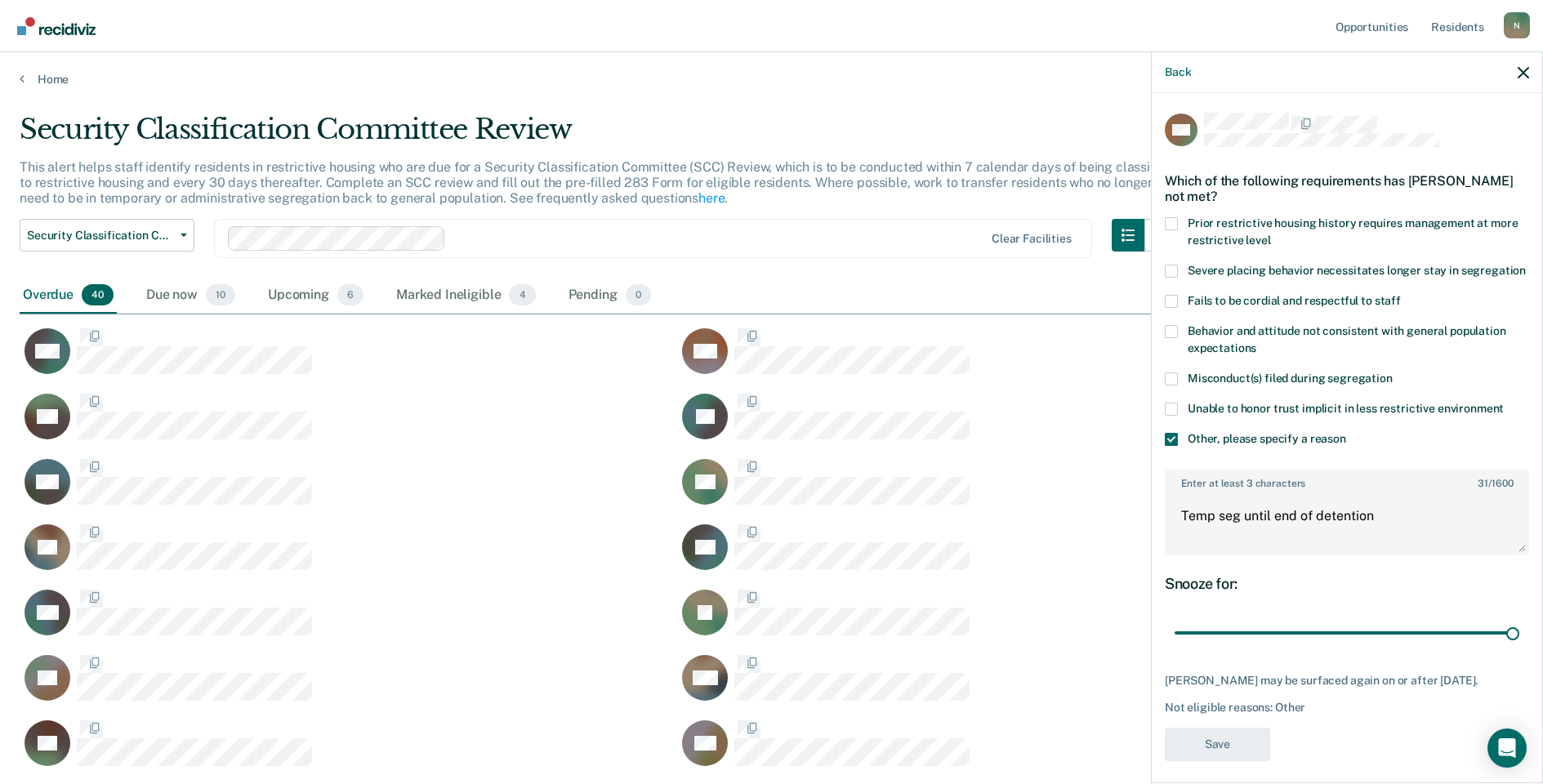
scroll to position [1505, 1492]
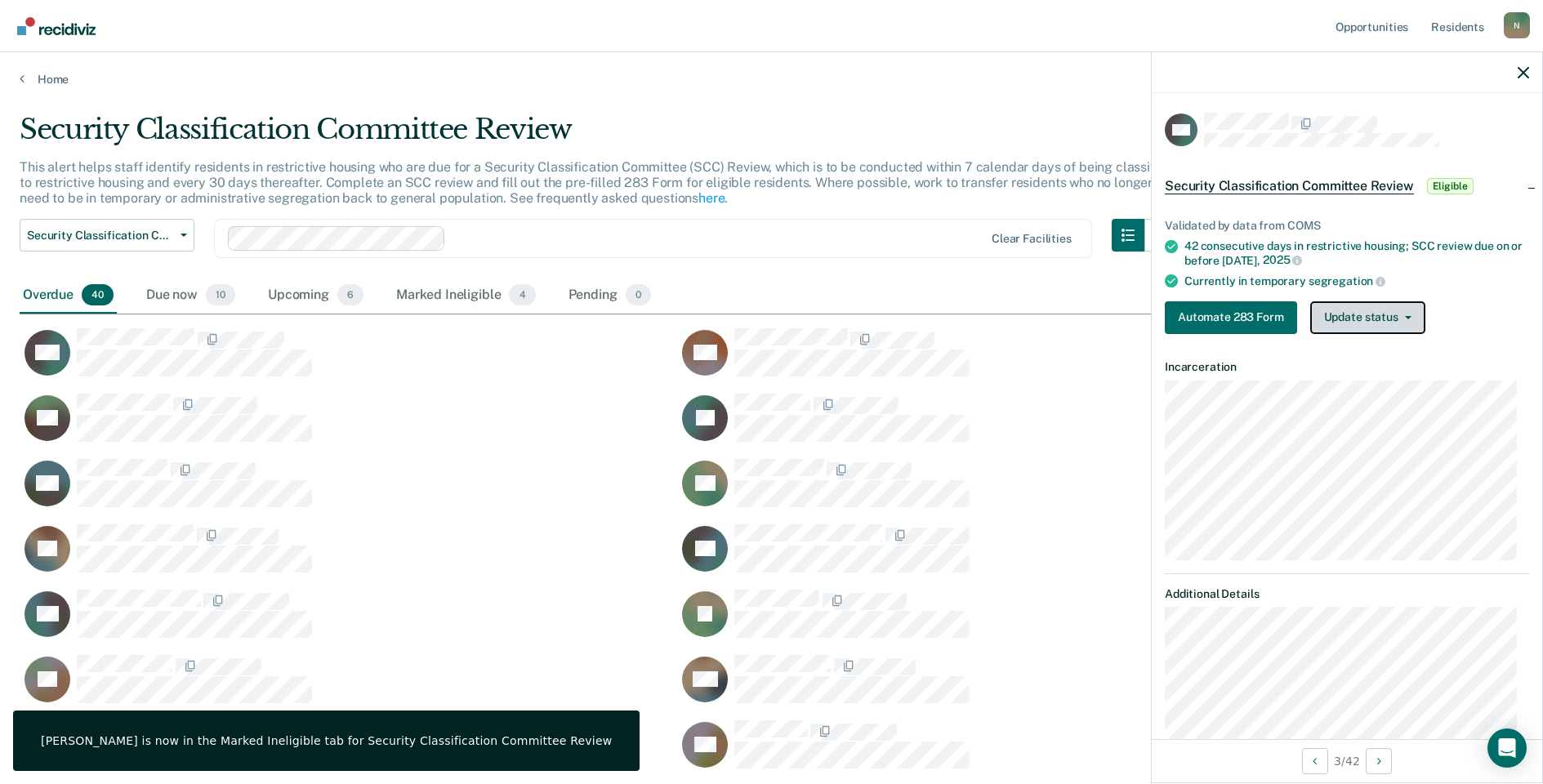
click at [1347, 321] on button "Update status" at bounding box center [1368, 318] width 115 height 33
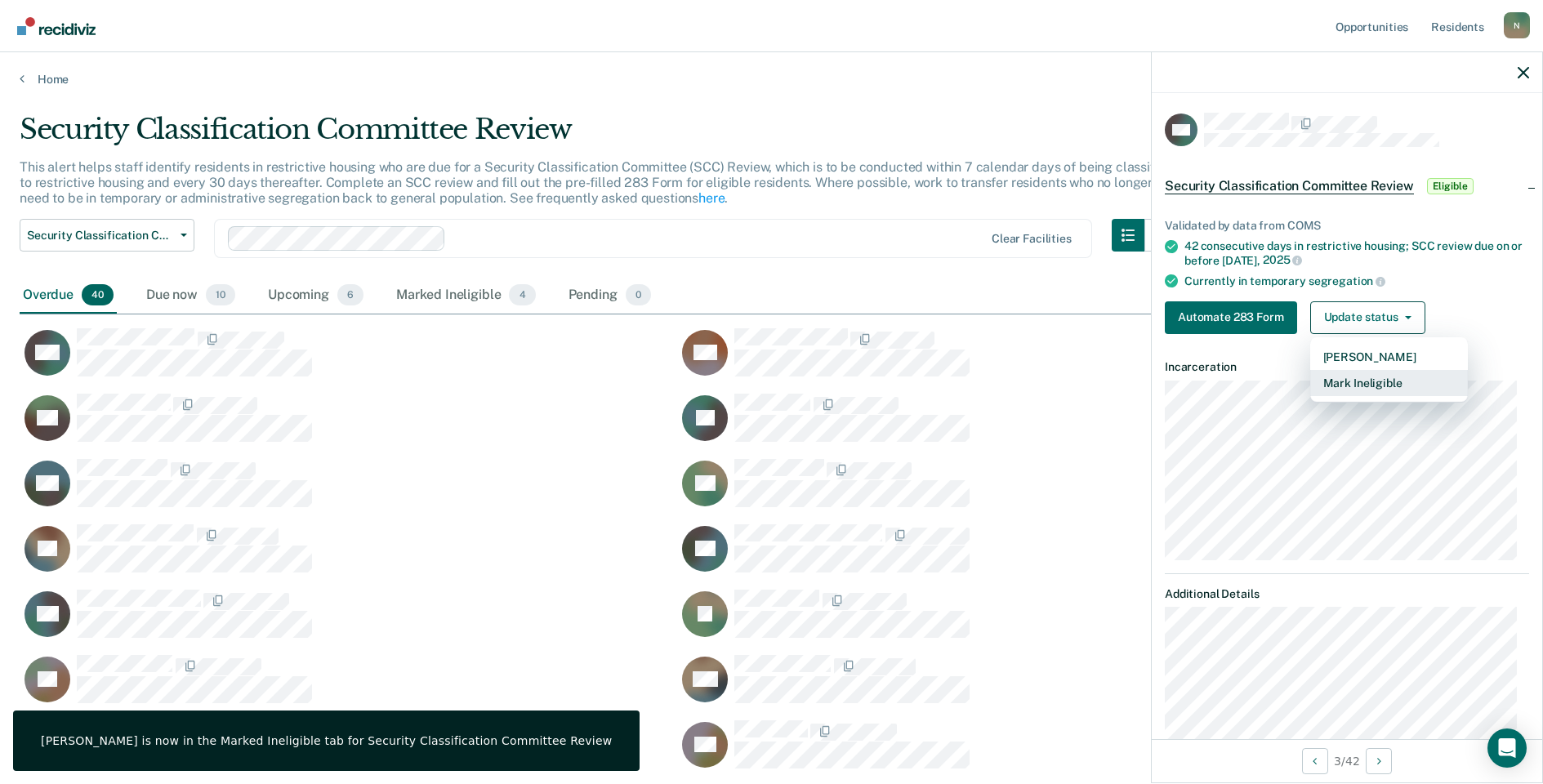
click at [1347, 379] on button "Mark Ineligible" at bounding box center [1389, 383] width 158 height 26
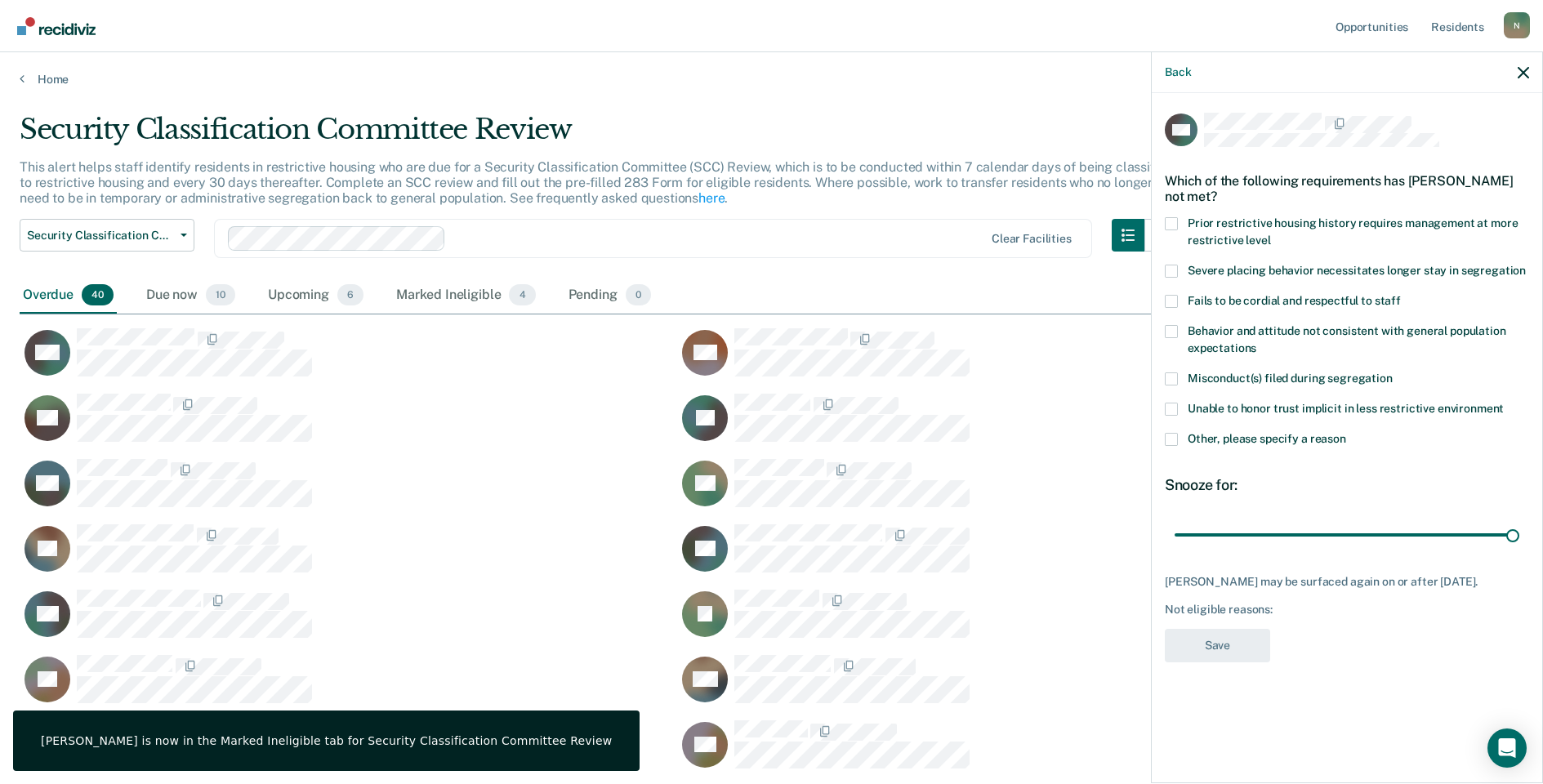
click at [1168, 440] on span at bounding box center [1171, 439] width 13 height 13
click at [1347, 433] on input "Other, please specify a reason" at bounding box center [1347, 433] width 0 height 0
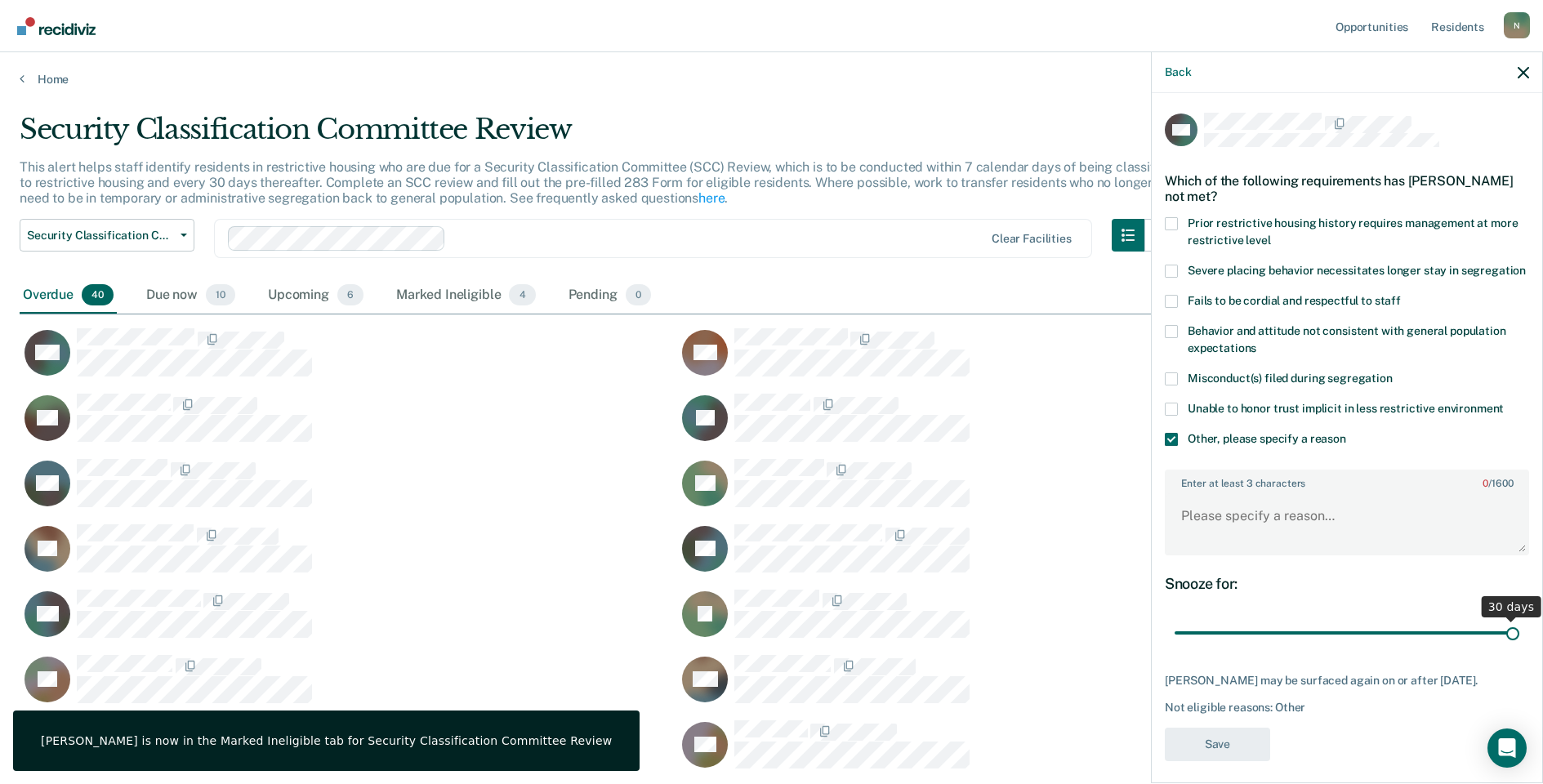
click at [1500, 645] on input "range" at bounding box center [1347, 633] width 345 height 29
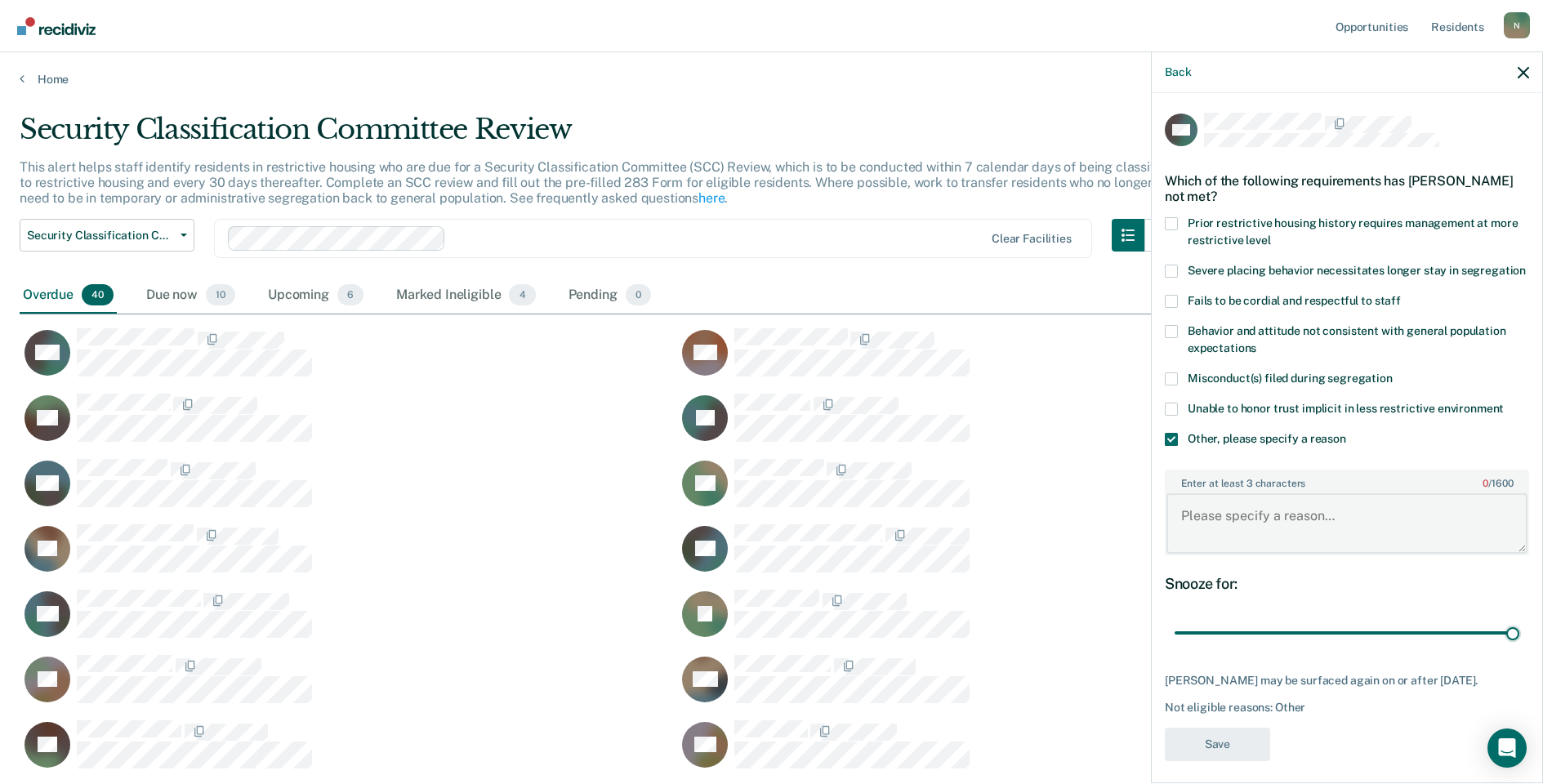
click at [1223, 521] on textarea "Enter at least 3 characters 0 / 1600" at bounding box center [1348, 524] width 361 height 61
type textarea "Temp seg pending misconduct hearing"
click at [1194, 760] on button "Save" at bounding box center [1217, 744] width 105 height 34
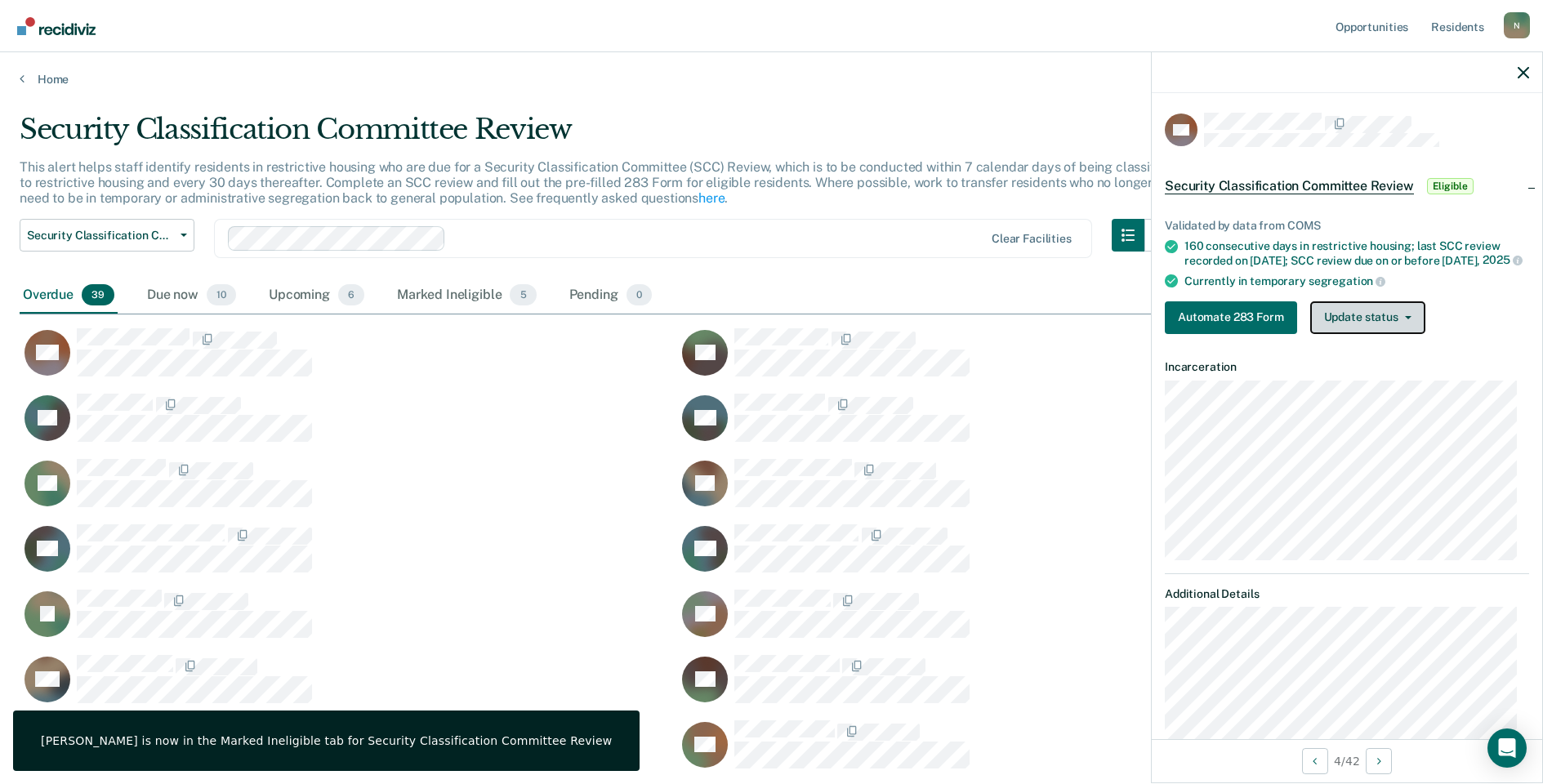
click at [1388, 333] on button "Update status" at bounding box center [1368, 318] width 115 height 33
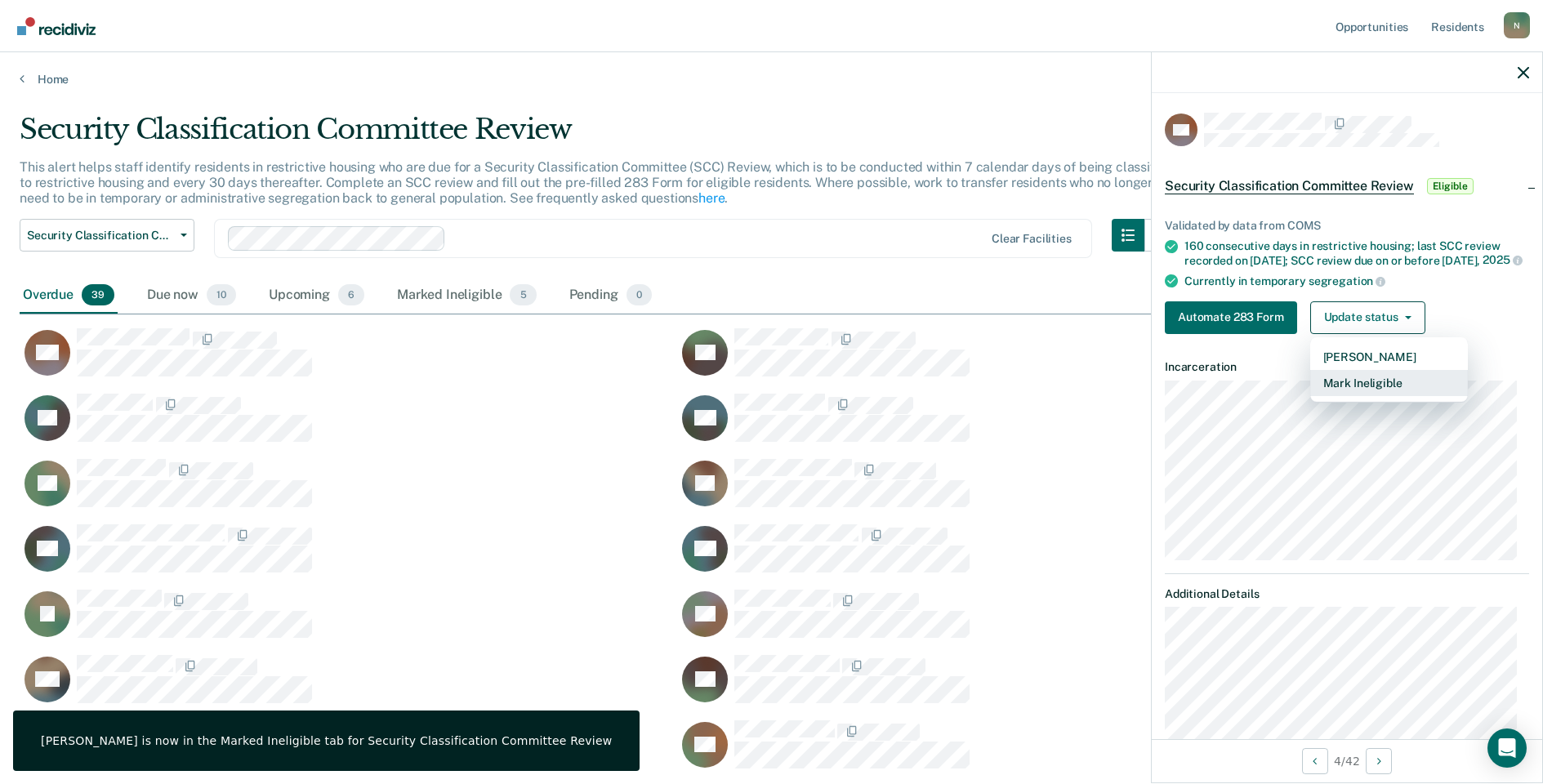
click at [1375, 396] on button "Mark Ineligible" at bounding box center [1389, 383] width 158 height 26
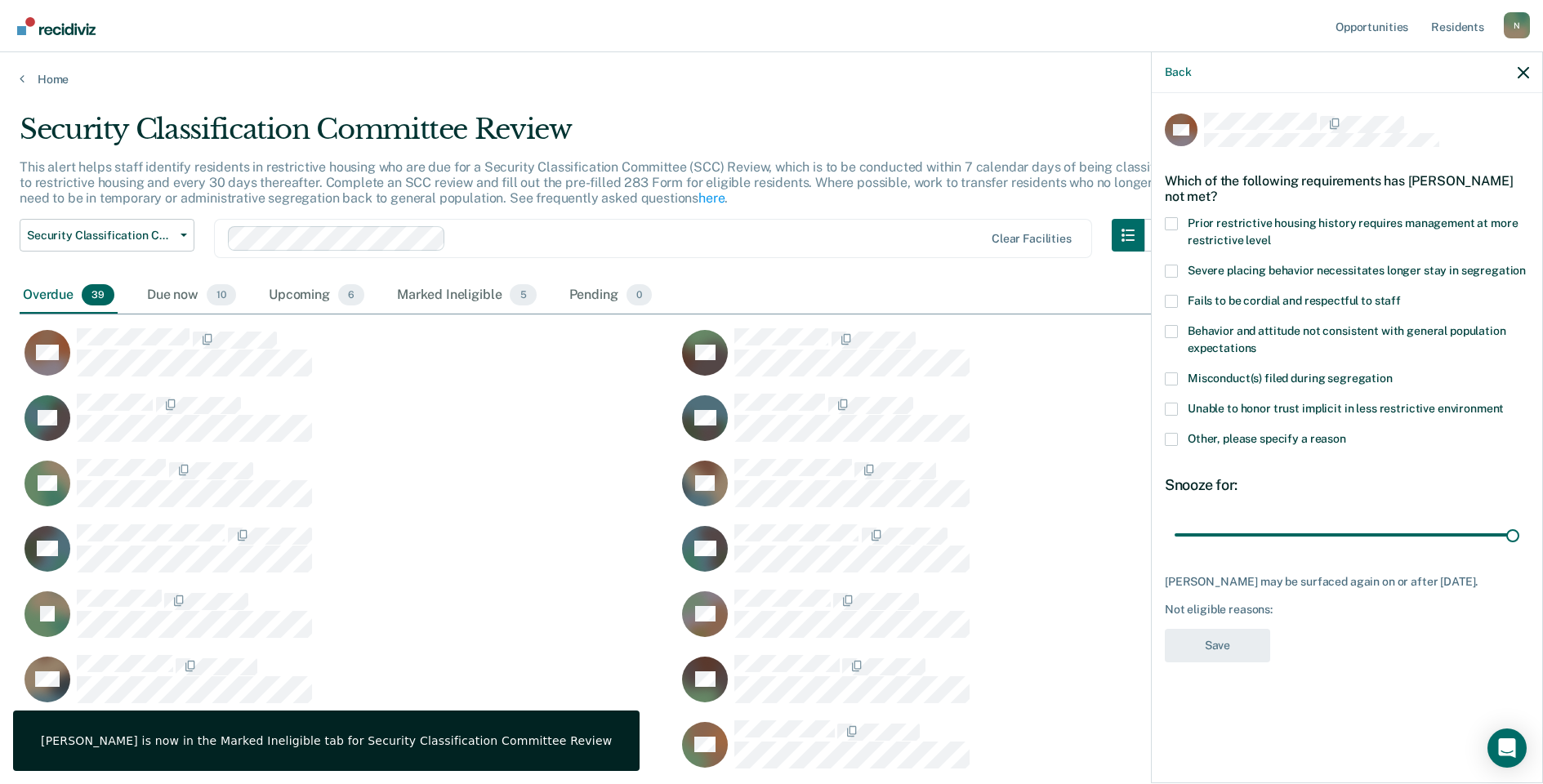
click at [1170, 439] on span at bounding box center [1171, 439] width 13 height 13
click at [1347, 433] on input "Other, please specify a reason" at bounding box center [1347, 433] width 0 height 0
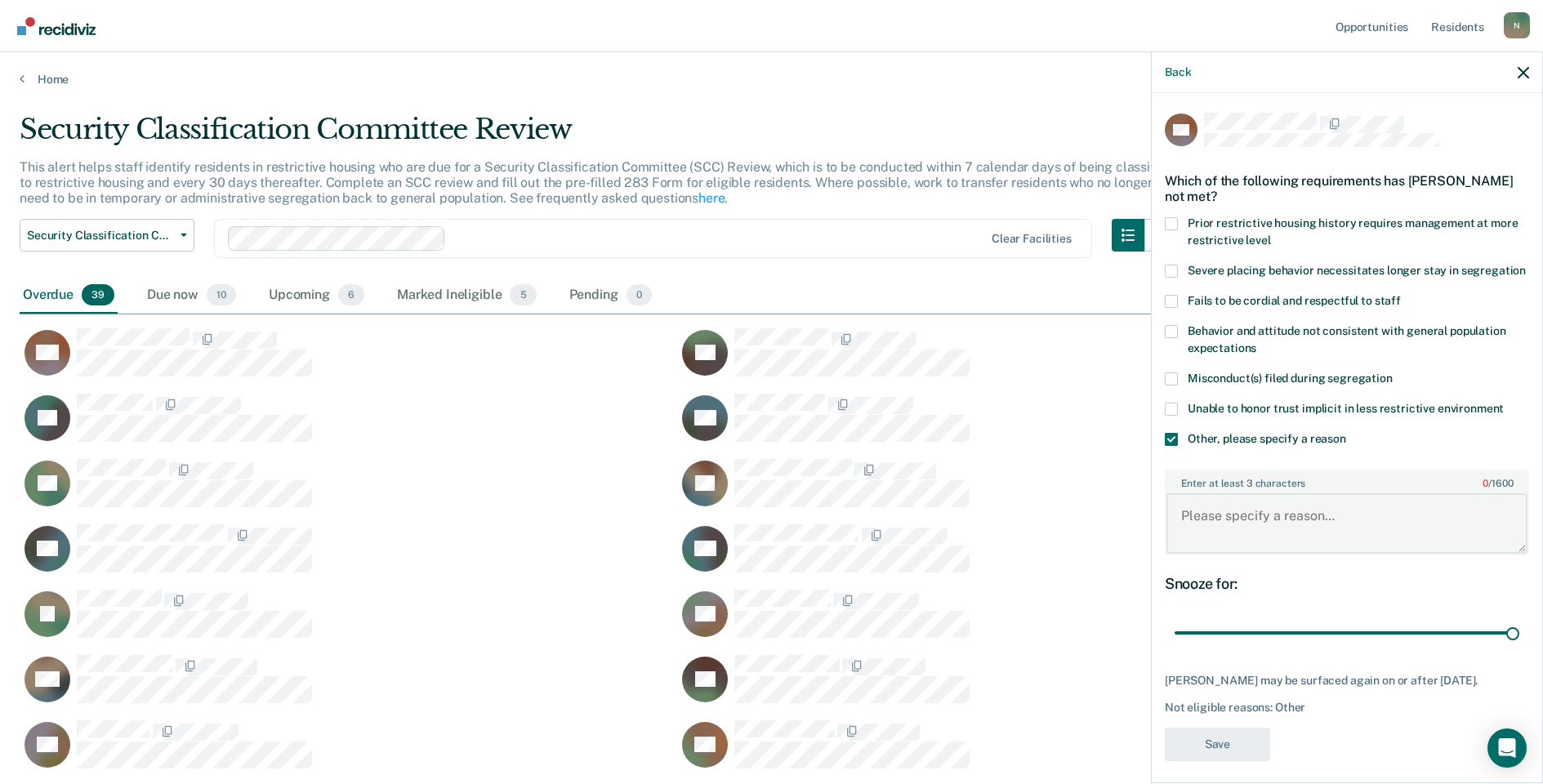
click at [1194, 519] on textarea "Enter at least 3 characters 0 / 1600" at bounding box center [1348, 524] width 361 height 61
type textarea "Temps seg pending alt IV placement"
click at [1216, 761] on button "Save" at bounding box center [1217, 744] width 105 height 34
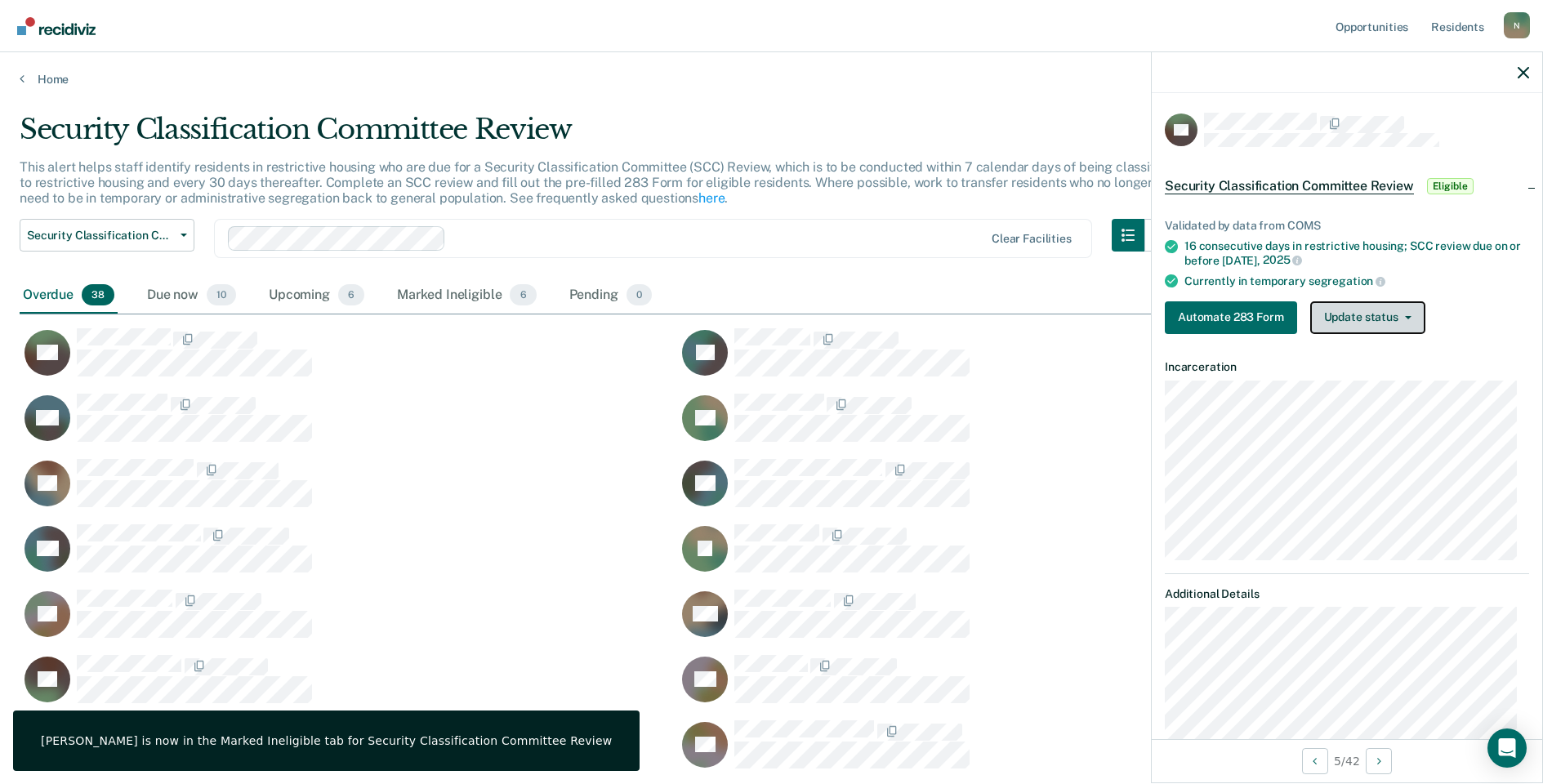
click at [1358, 325] on button "Update status" at bounding box center [1368, 318] width 115 height 33
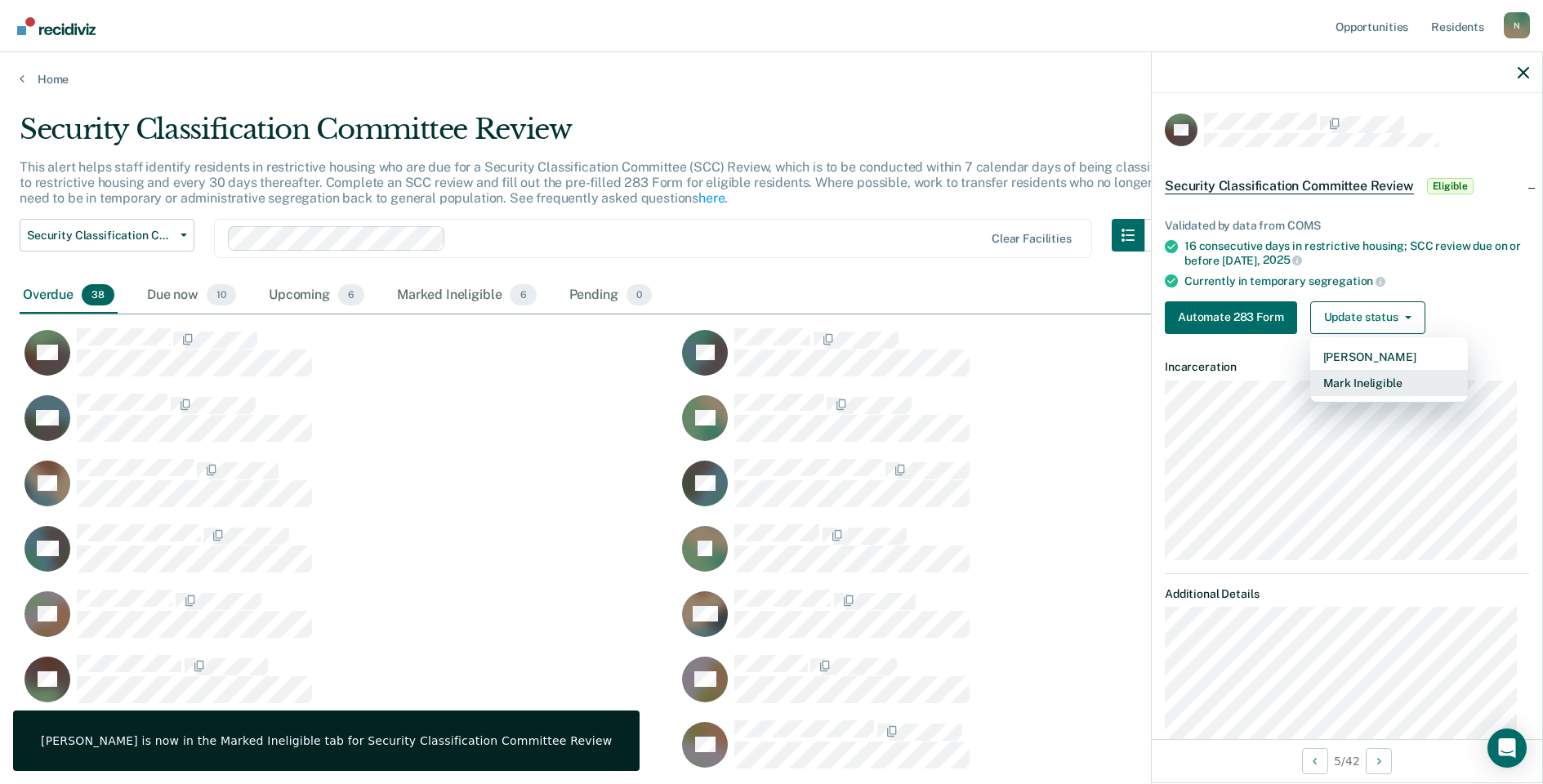
click at [1347, 376] on button "Mark Ineligible" at bounding box center [1389, 383] width 158 height 26
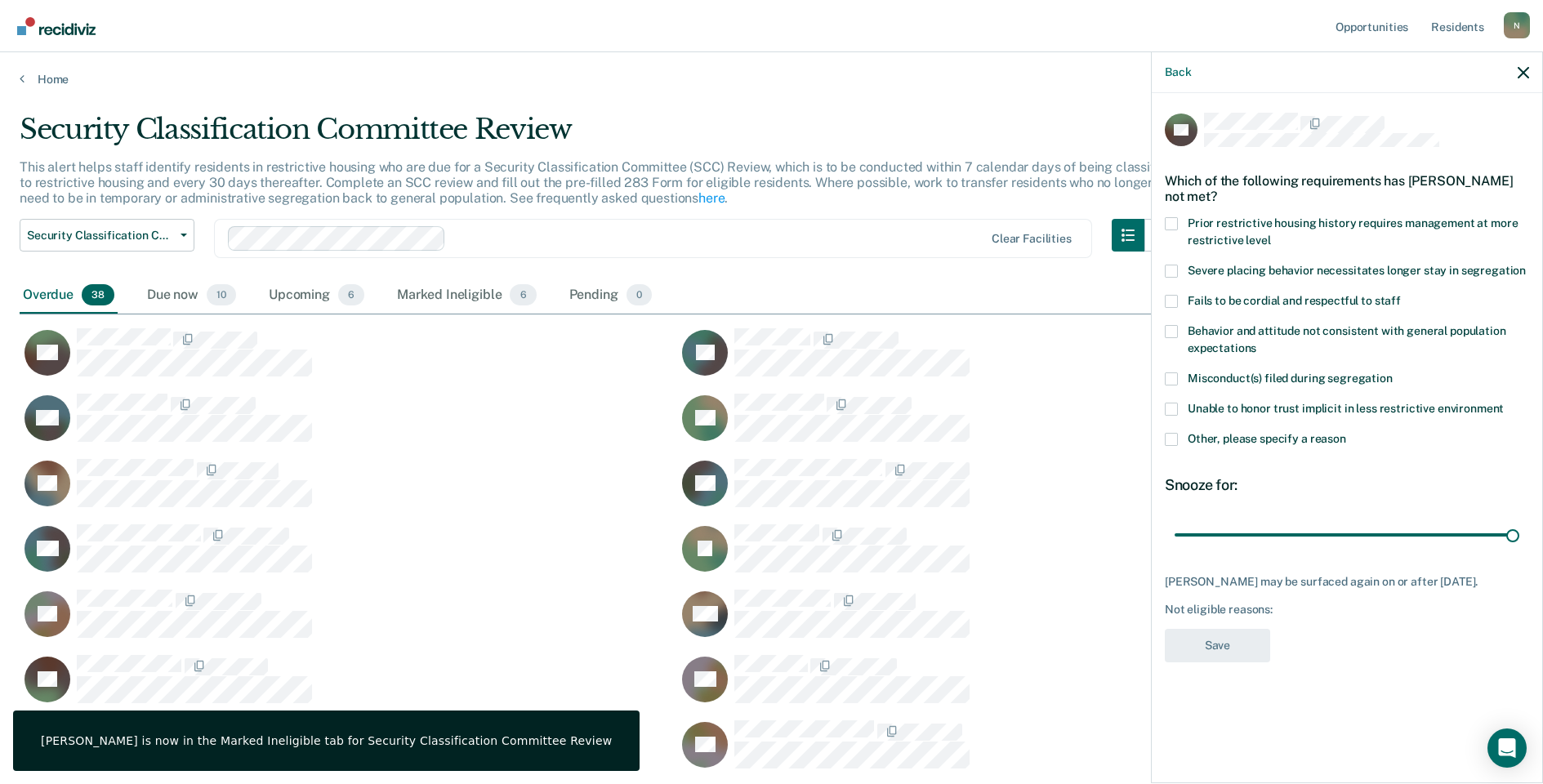
click at [1175, 439] on span at bounding box center [1171, 439] width 13 height 13
click at [1347, 433] on input "Other, please specify a reason" at bounding box center [1347, 433] width 0 height 0
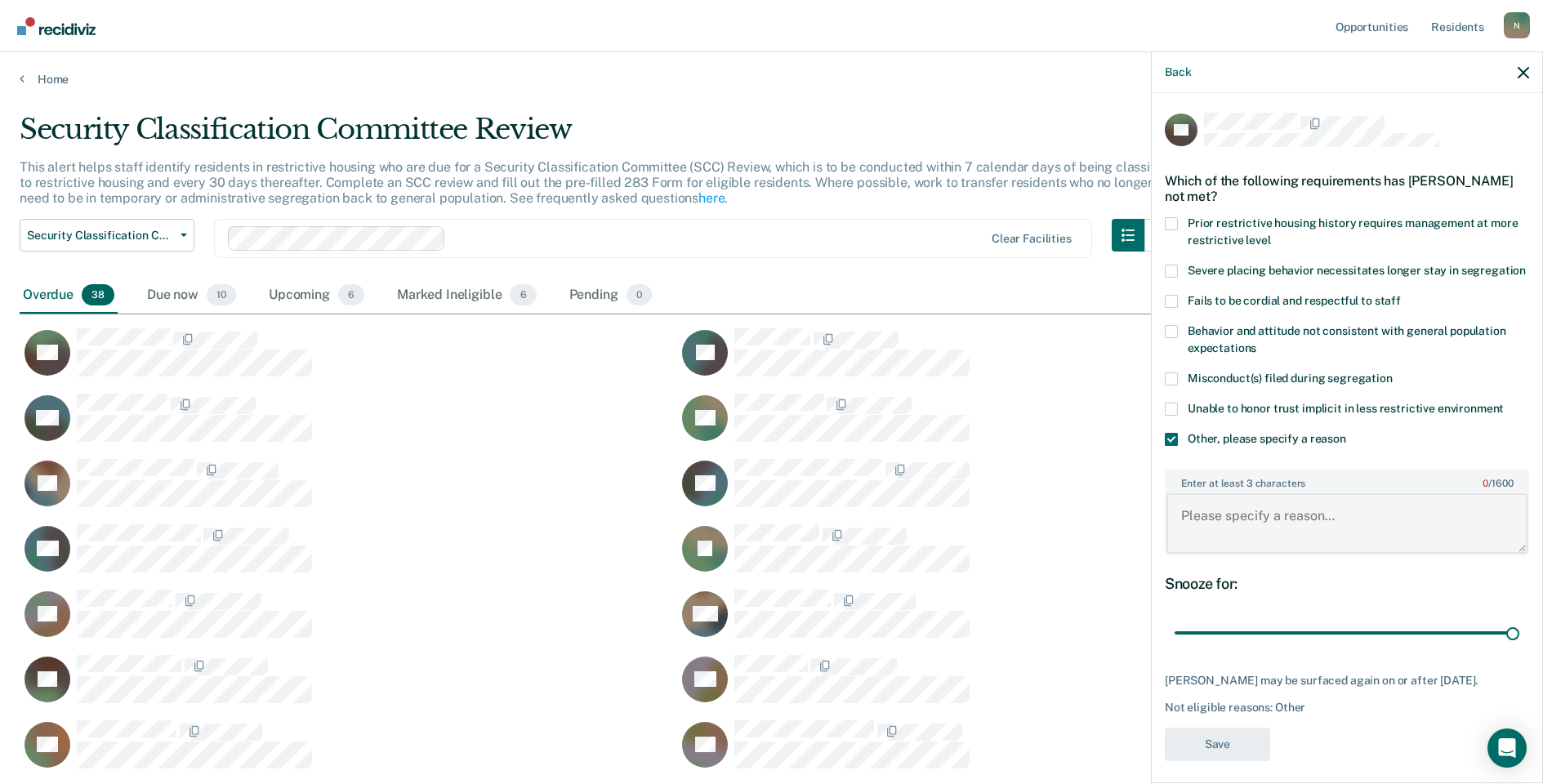
click at [1255, 547] on textarea "Enter at least 3 characters 0 / 1600" at bounding box center [1348, 524] width 361 height 61
type textarea "Temp seg pending misconduct hearing"
click at [1223, 752] on button "Save" at bounding box center [1217, 744] width 105 height 34
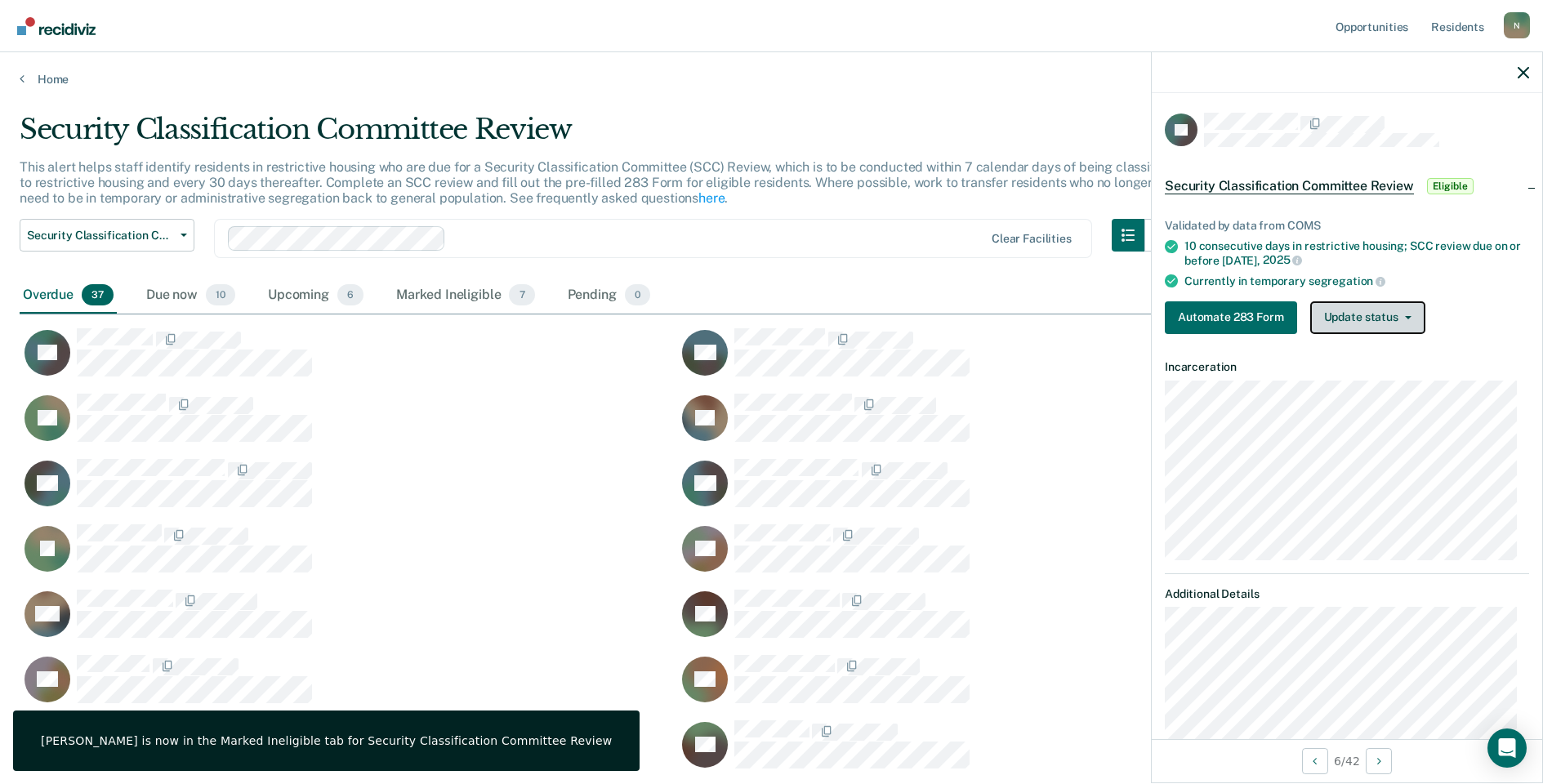
click at [1376, 301] on button "Update status" at bounding box center [1368, 318] width 115 height 33
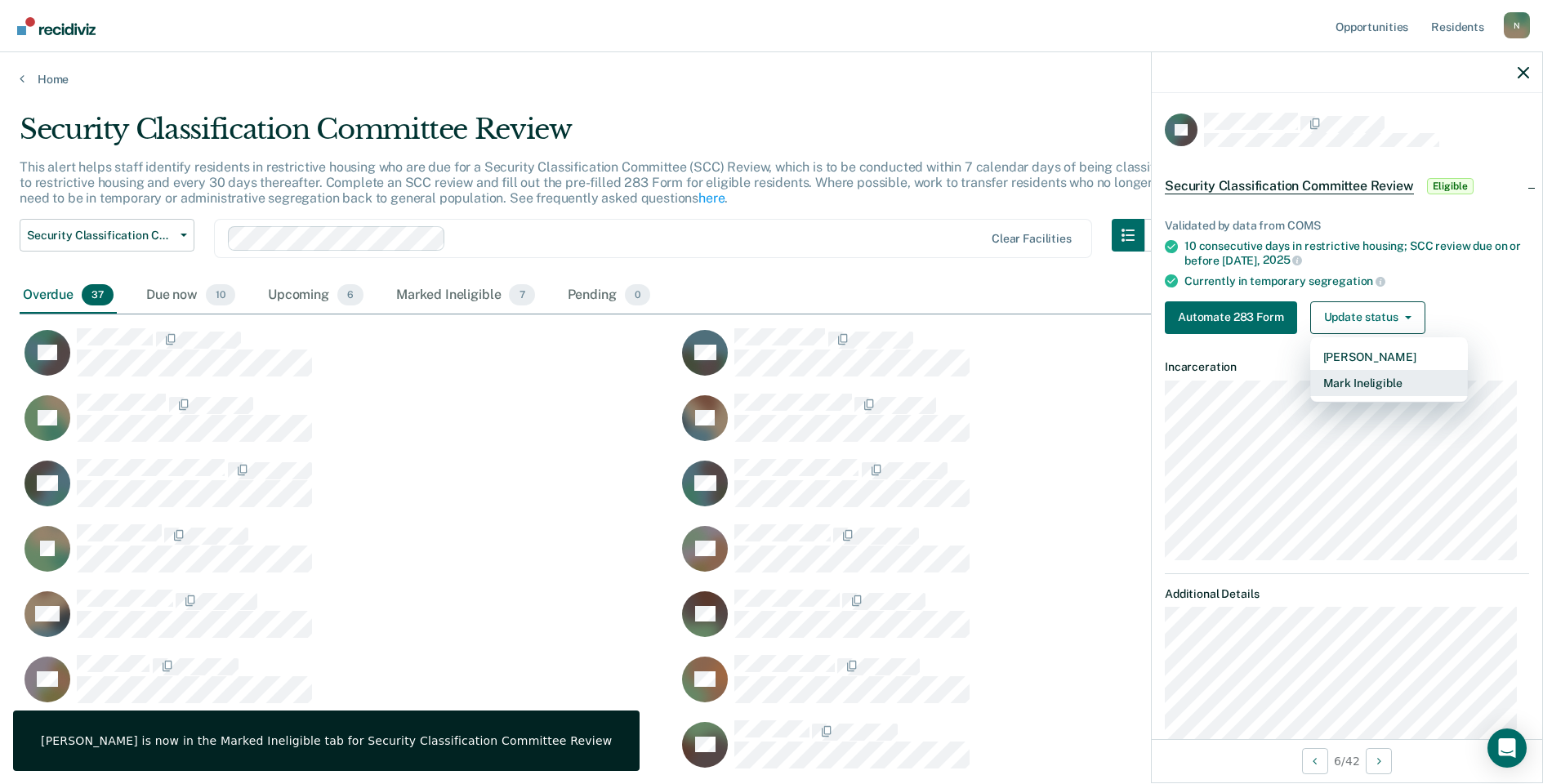
click at [1362, 384] on button "Mark Ineligible" at bounding box center [1389, 383] width 158 height 26
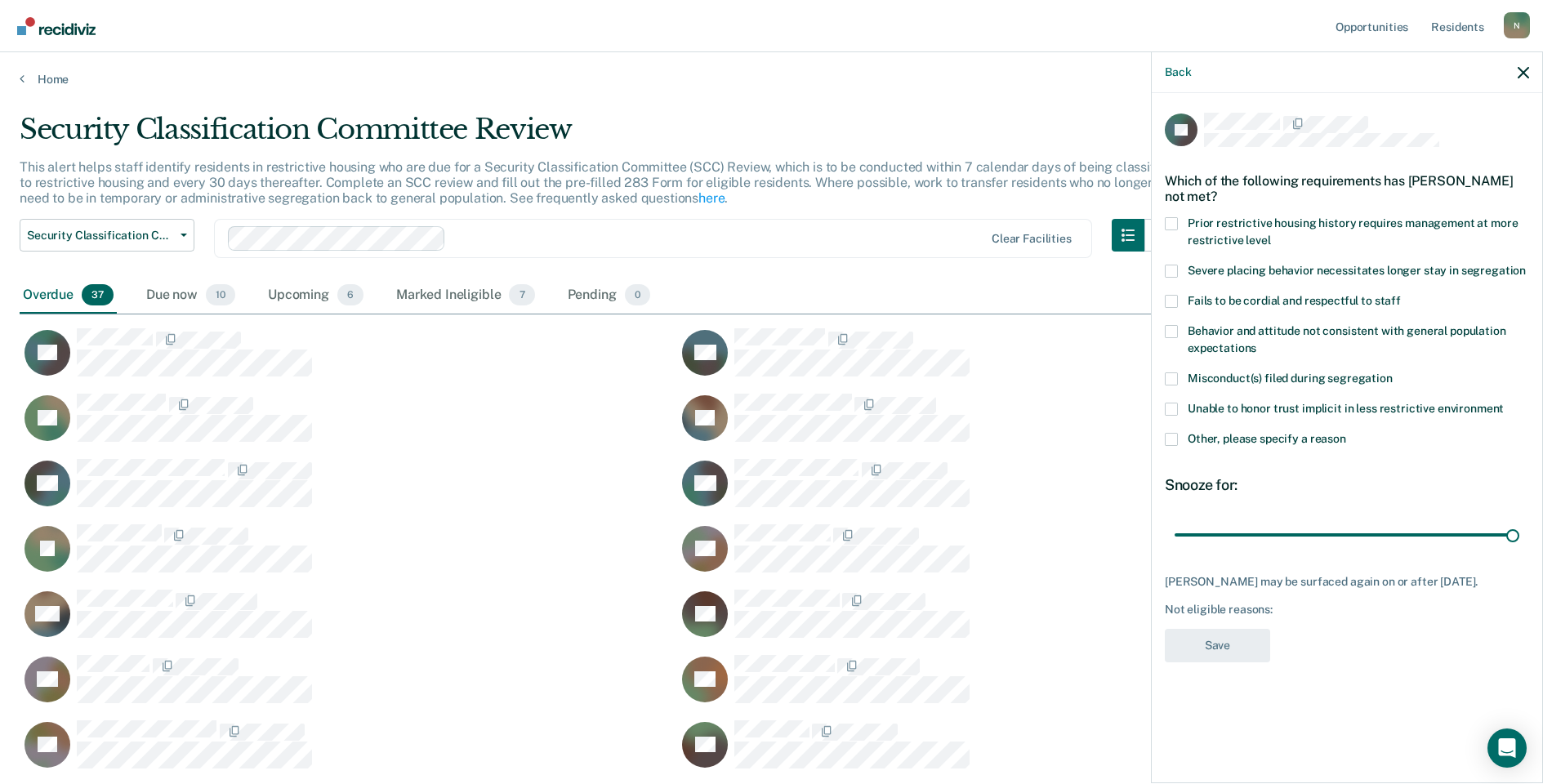
click at [1172, 445] on span at bounding box center [1171, 439] width 13 height 13
click at [1347, 433] on input "Other, please specify a reason" at bounding box center [1347, 433] width 0 height 0
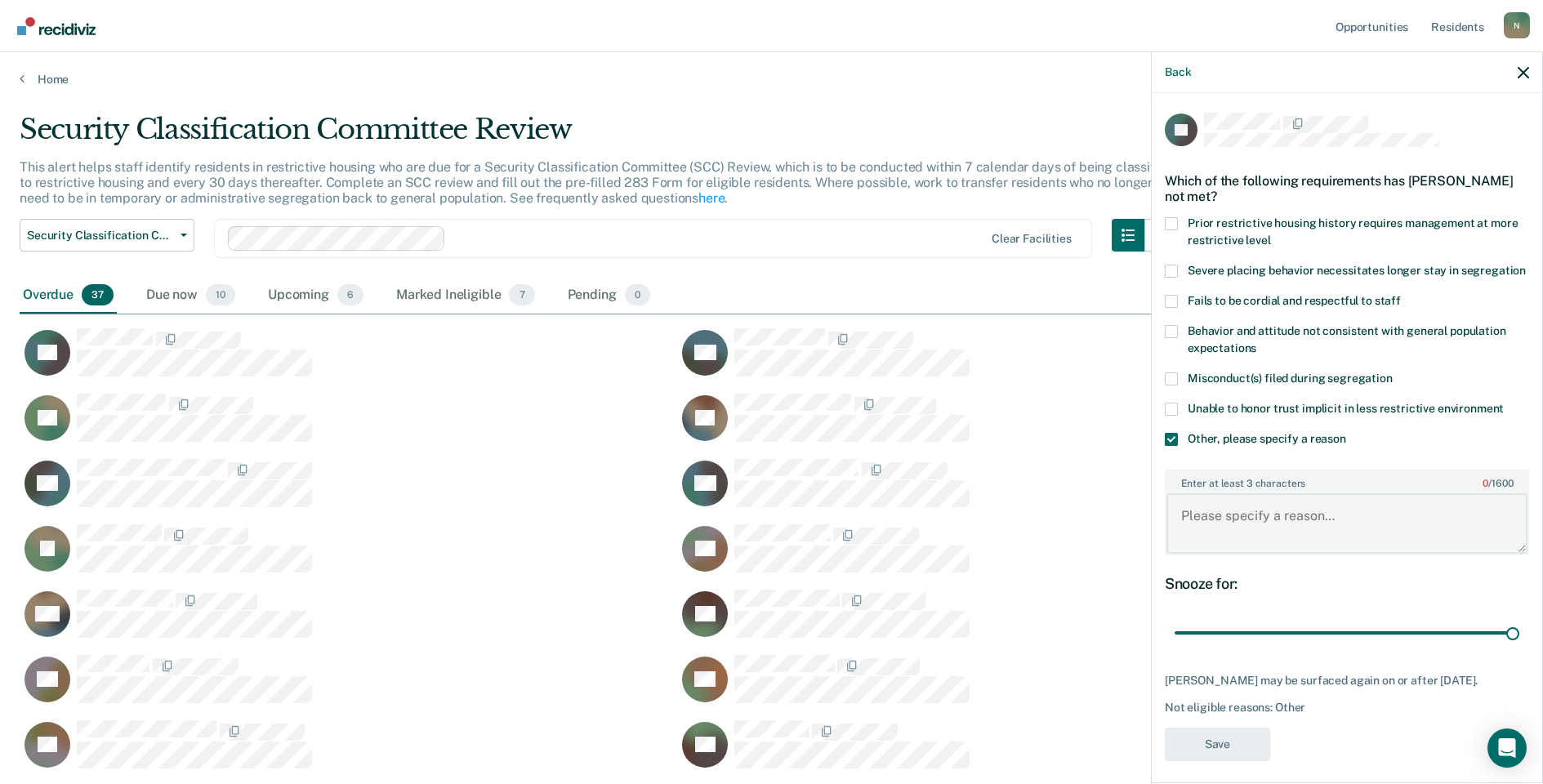
click at [1210, 539] on textarea "Enter at least 3 characters 0 / 1600" at bounding box center [1348, 524] width 361 height 61
type textarea "Temp seg pending PC investigation"
click at [1210, 757] on button "Save" at bounding box center [1217, 744] width 105 height 34
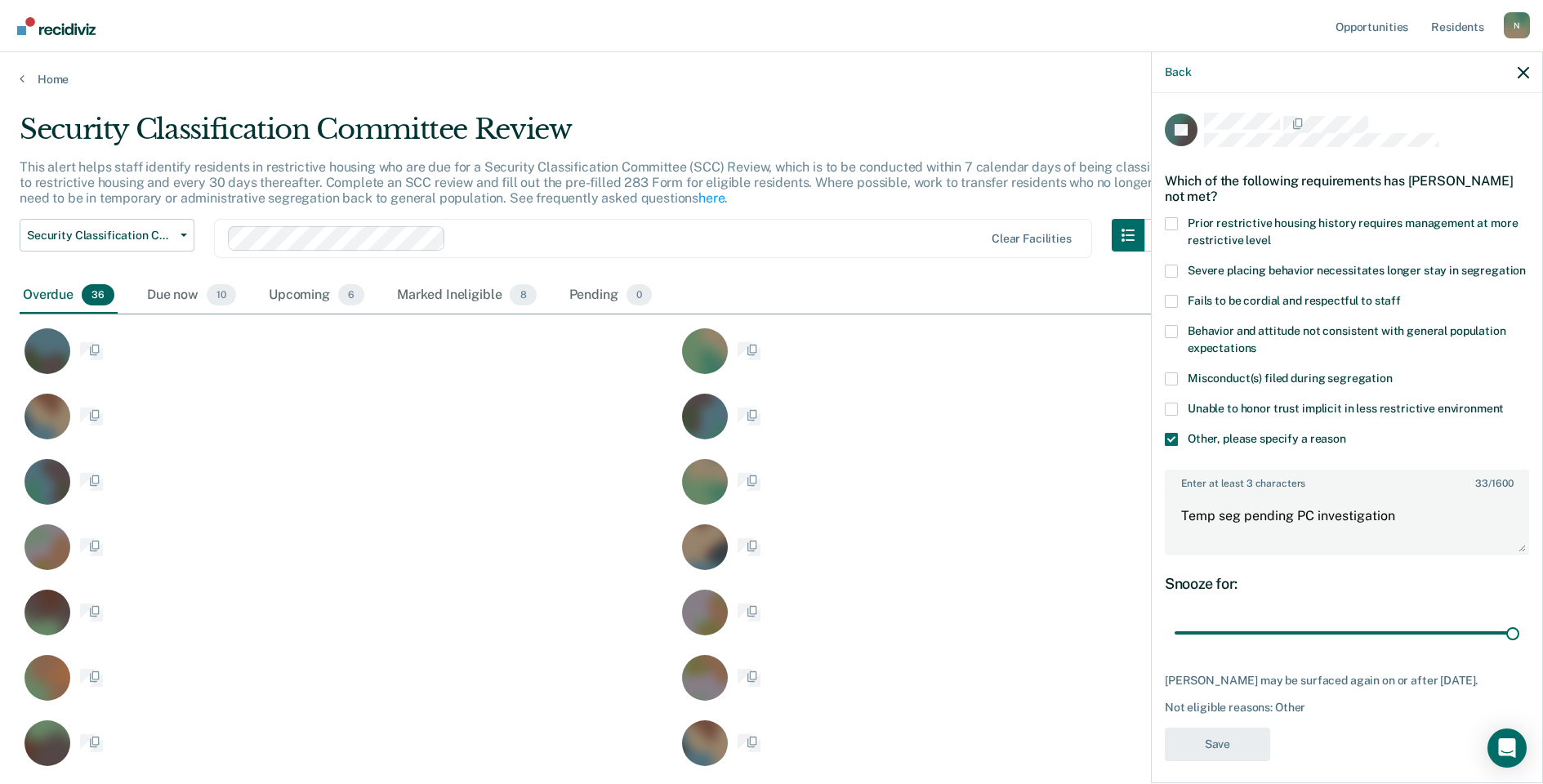
scroll to position [1374, 1492]
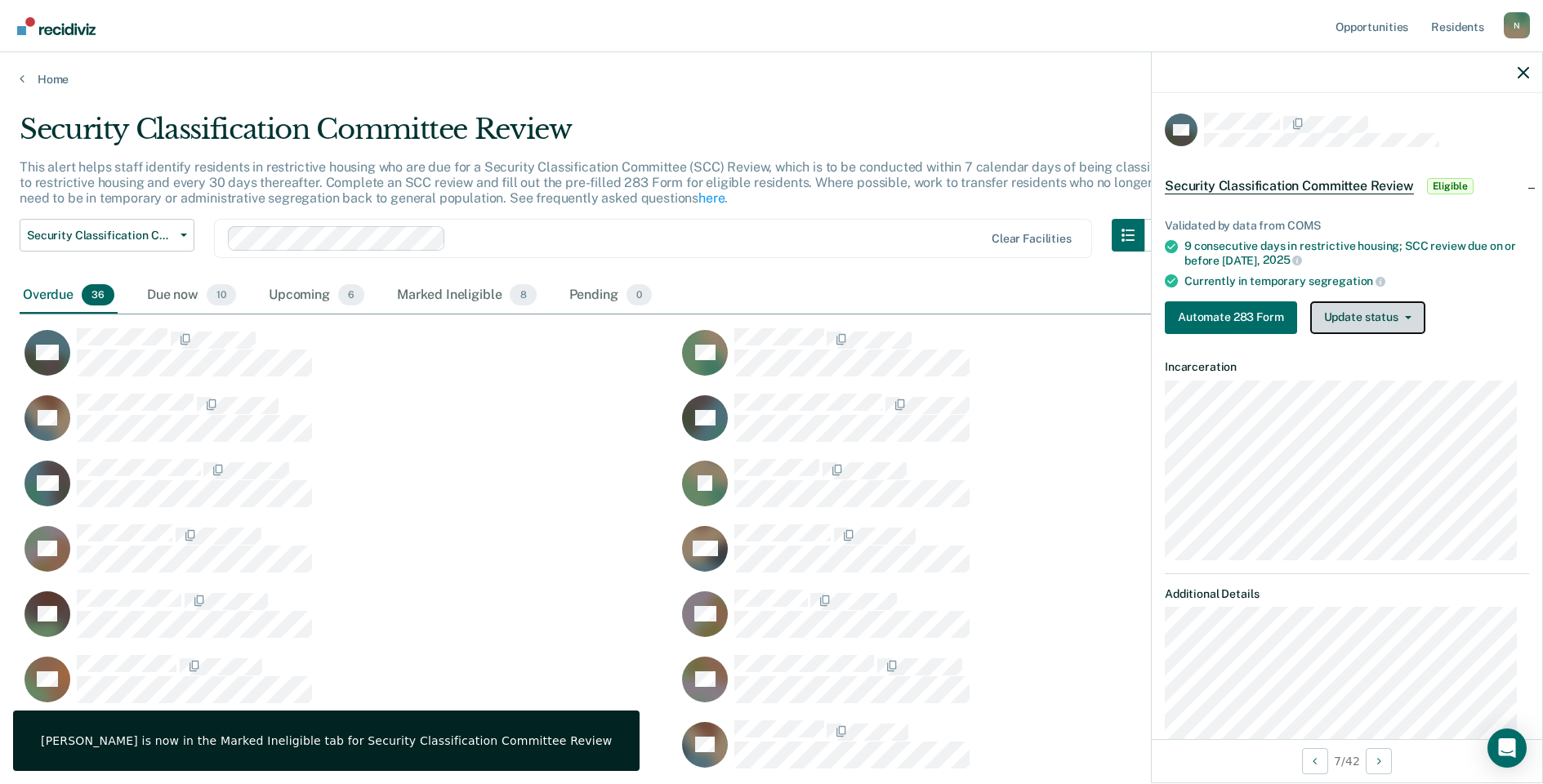
click at [1350, 320] on button "Update status" at bounding box center [1368, 318] width 115 height 33
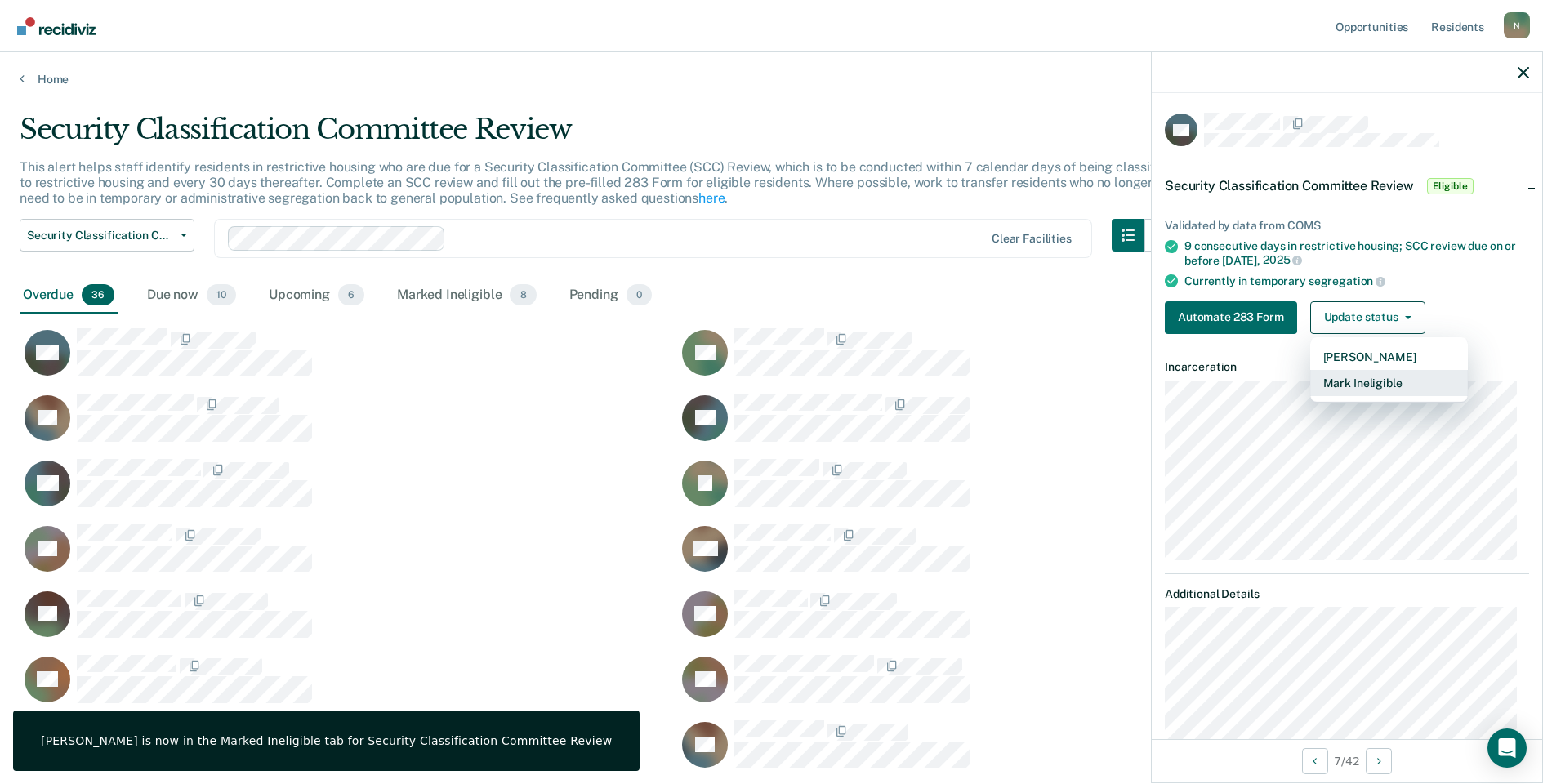
click at [1372, 378] on button "Mark Ineligible" at bounding box center [1389, 383] width 158 height 26
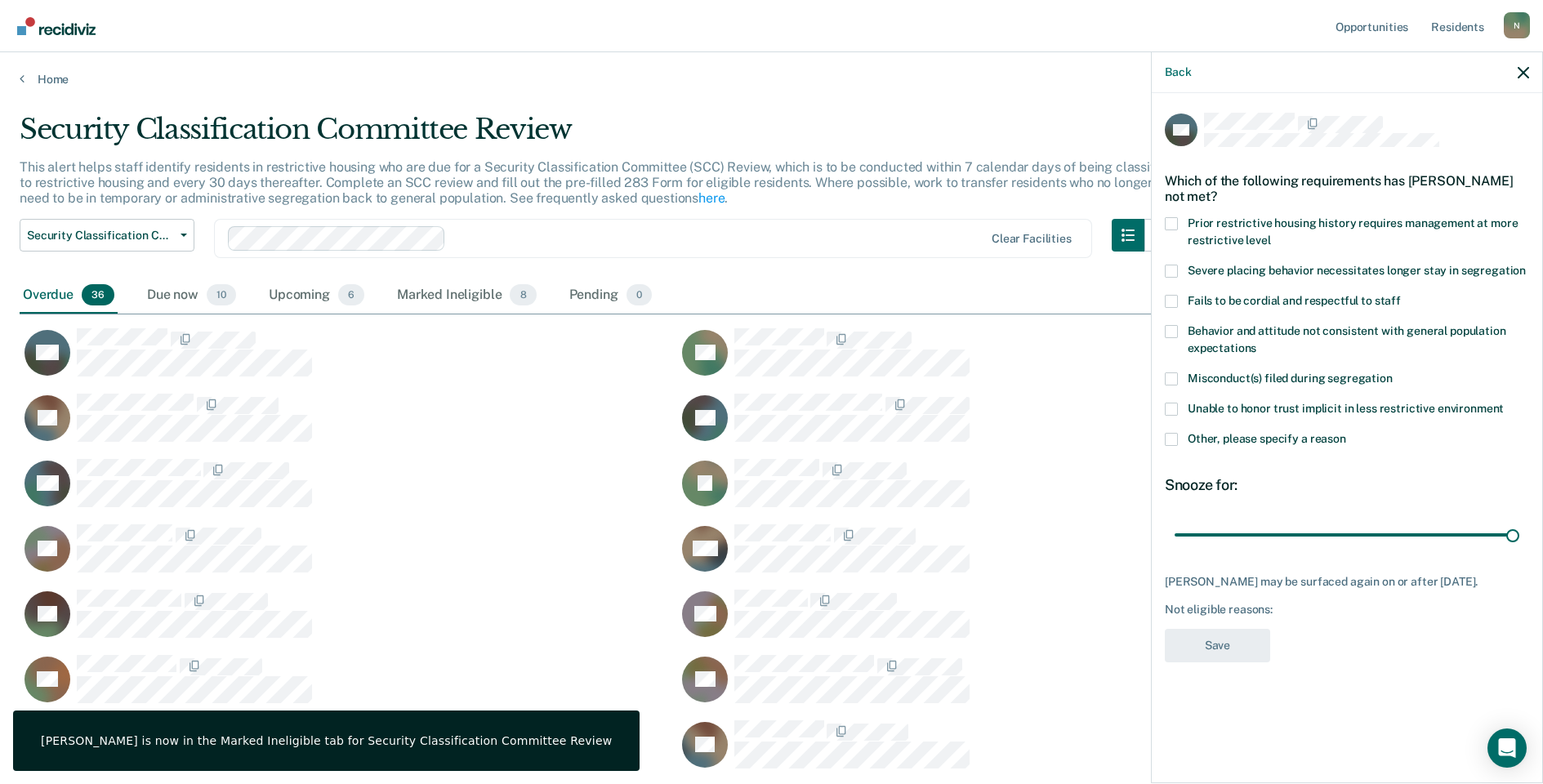
click at [1177, 439] on span at bounding box center [1171, 439] width 13 height 13
click at [1347, 433] on input "Other, please specify a reason" at bounding box center [1347, 433] width 0 height 0
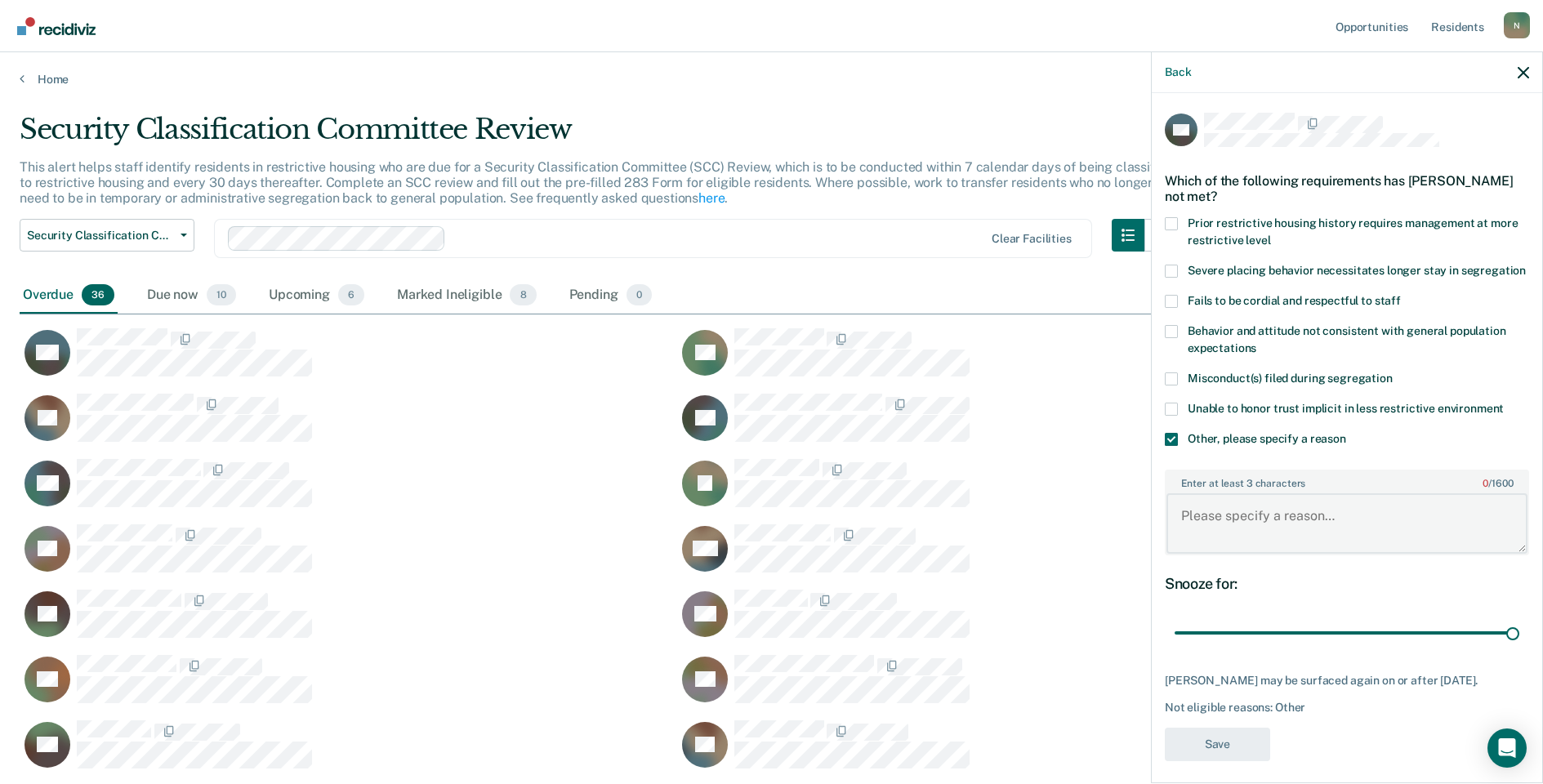
click at [1226, 548] on textarea "Enter at least 3 characters 0 / 1600" at bounding box center [1348, 524] width 361 height 61
type textarea "Temp seg until end of detention"
click at [1229, 755] on button "Save" at bounding box center [1217, 744] width 105 height 34
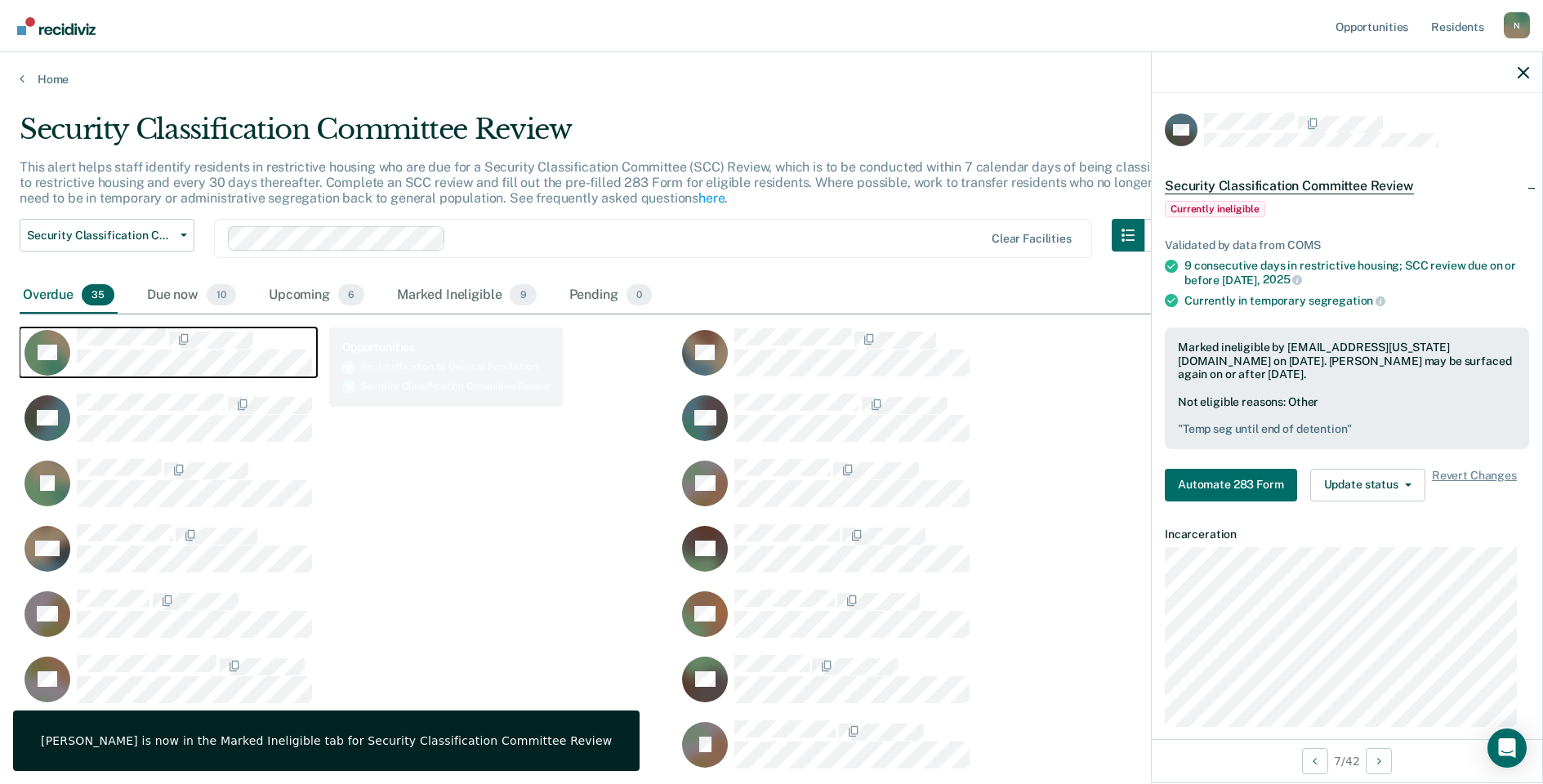
click at [168, 334] on span "CaseloadOpportunityCell-0748527" at bounding box center [168, 340] width 3 height 17
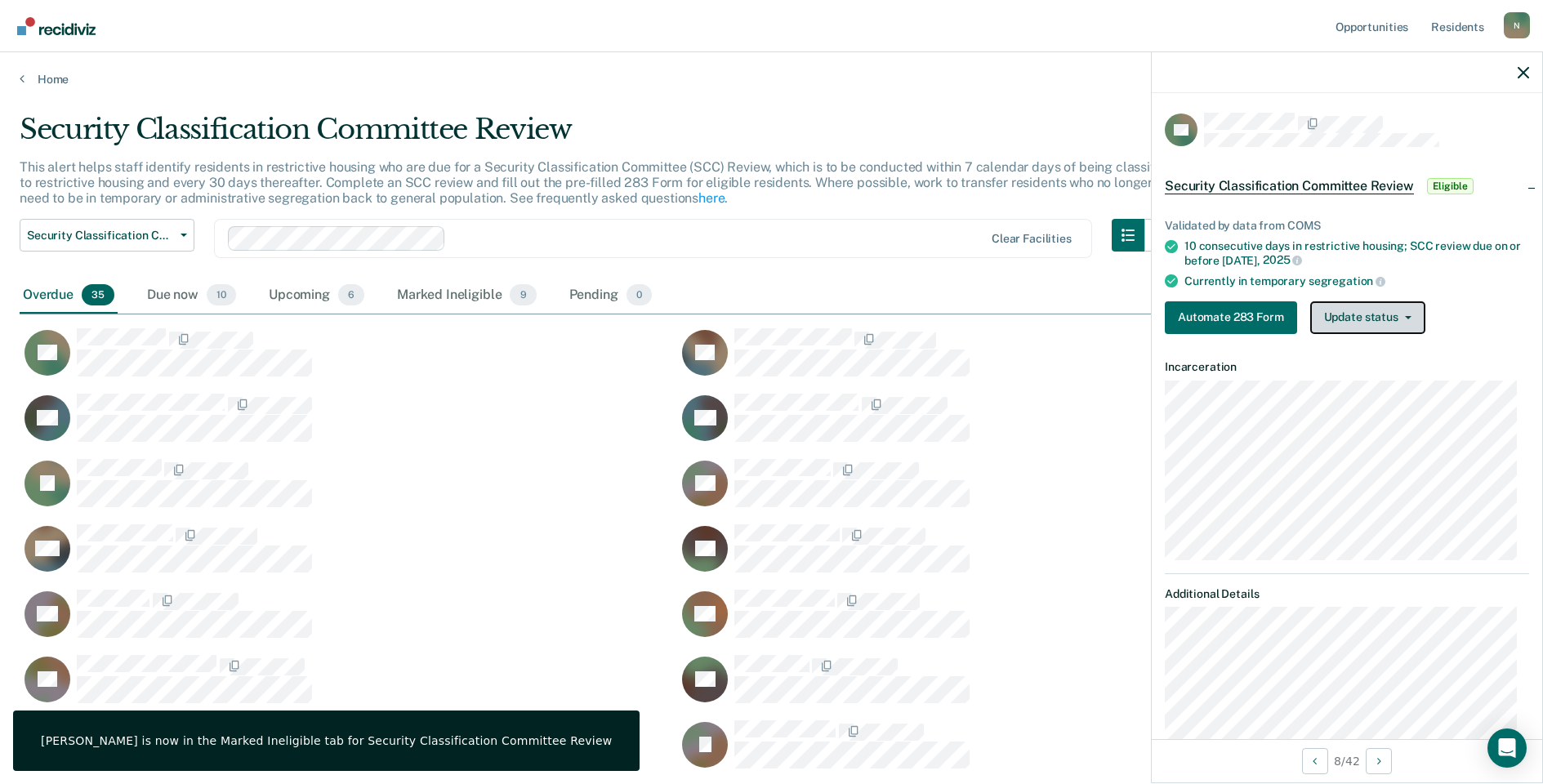
click at [1352, 315] on button "Update status" at bounding box center [1368, 318] width 115 height 33
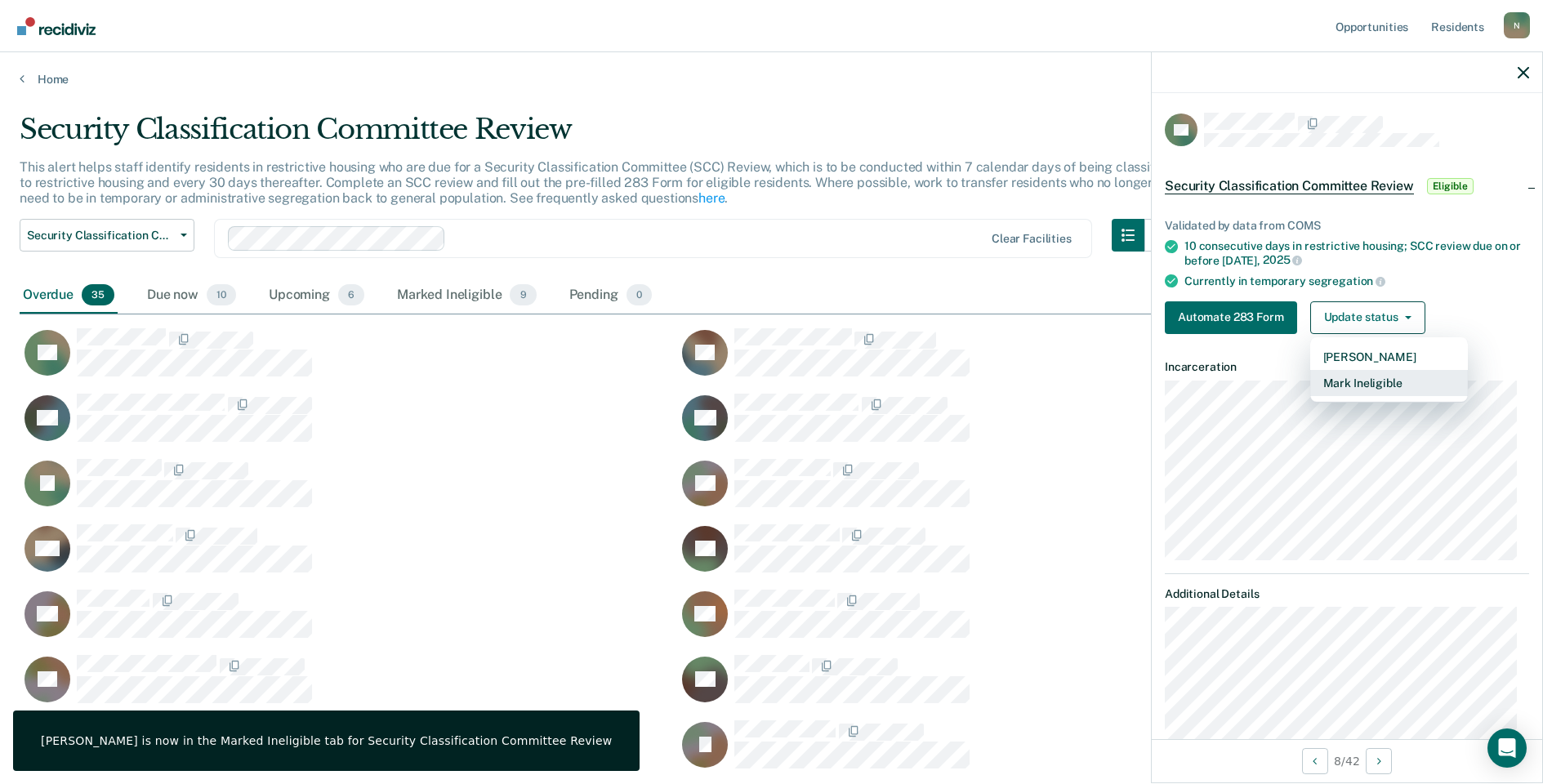
click at [1352, 385] on button "Mark Ineligible" at bounding box center [1389, 383] width 158 height 26
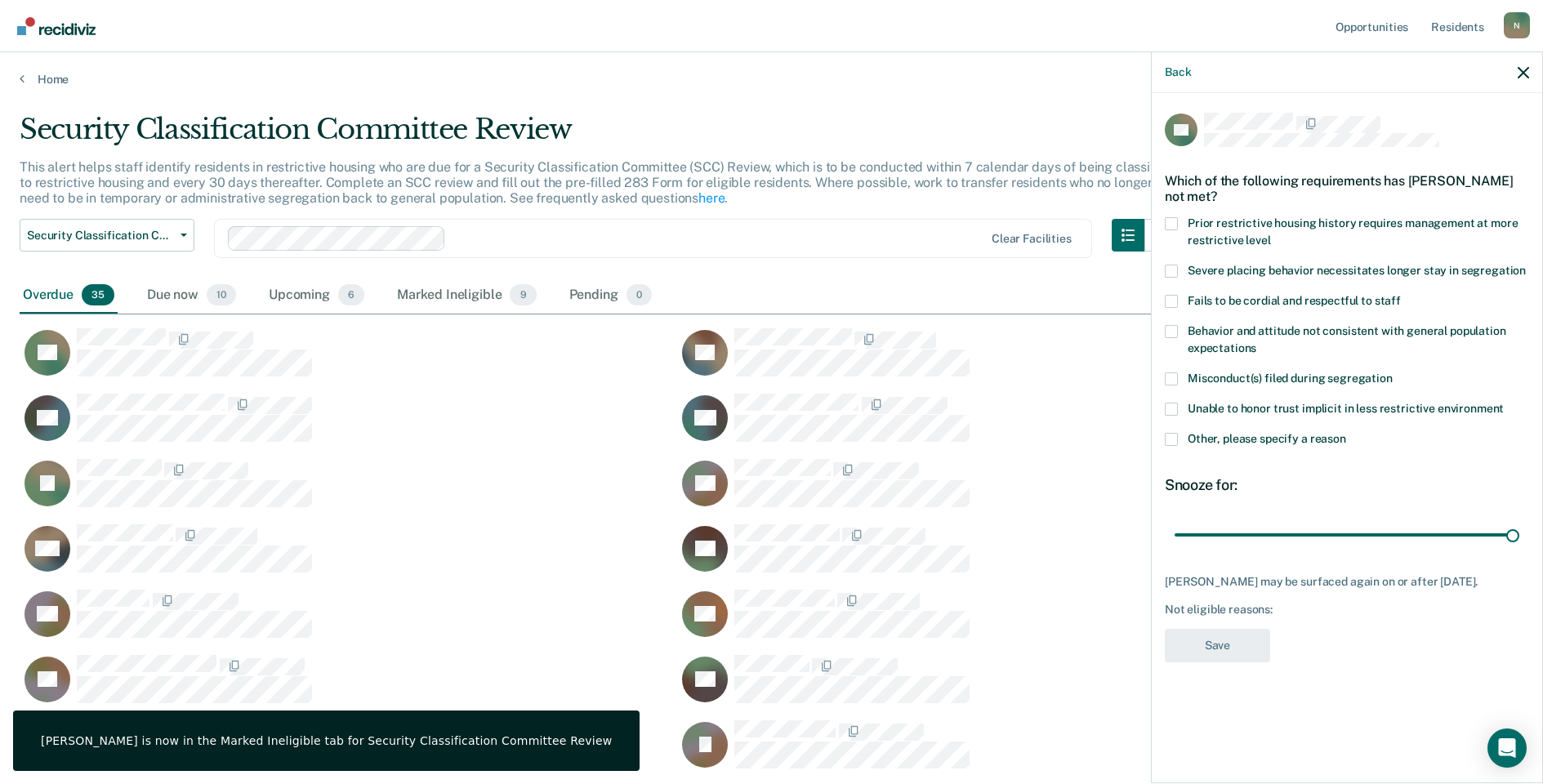
click at [1175, 443] on span at bounding box center [1171, 439] width 13 height 13
click at [1347, 433] on input "Other, please specify a reason" at bounding box center [1347, 433] width 0 height 0
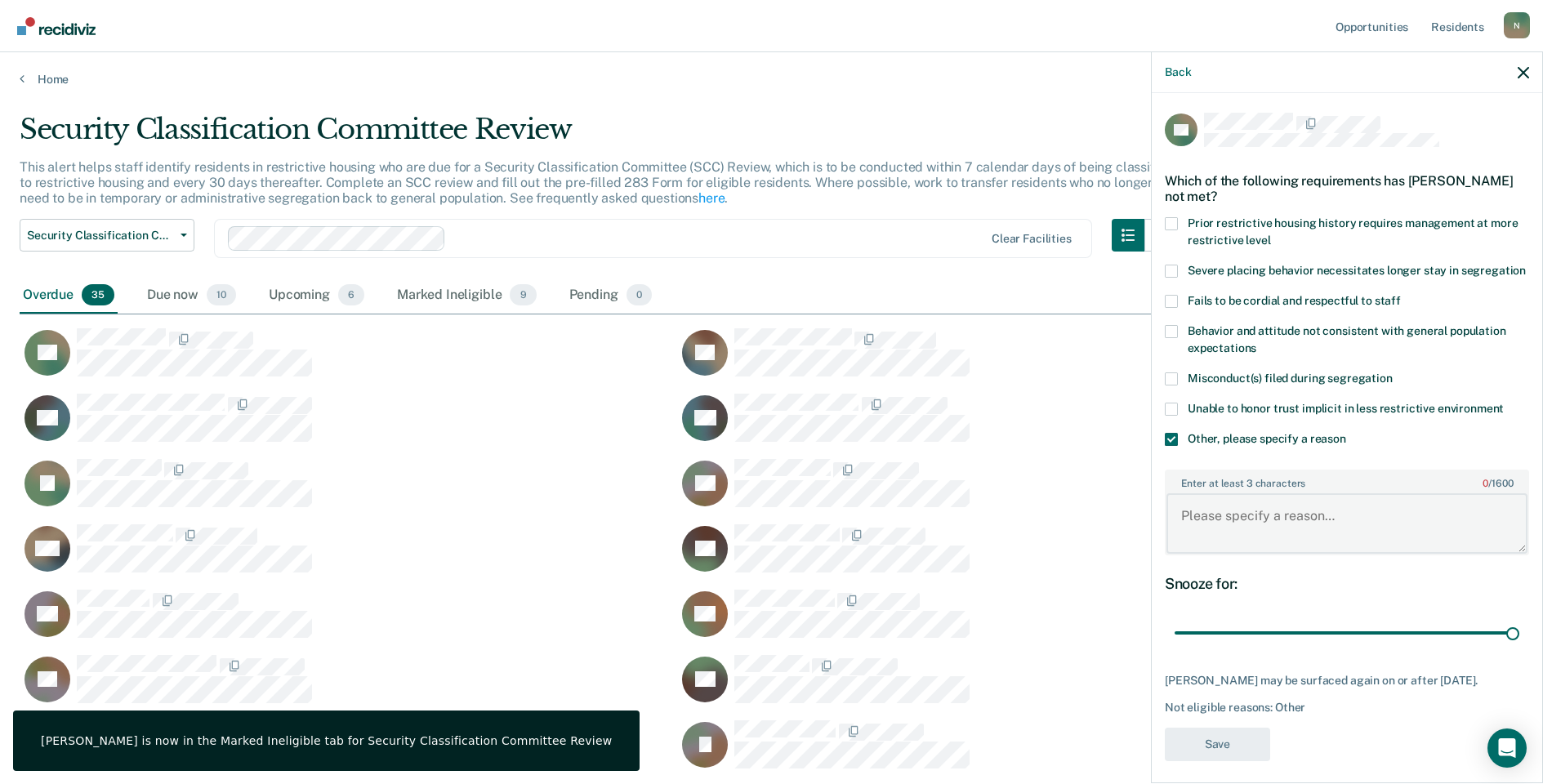
click at [1213, 532] on textarea "Enter at least 3 characters 0 / 1600" at bounding box center [1348, 524] width 361 height 61
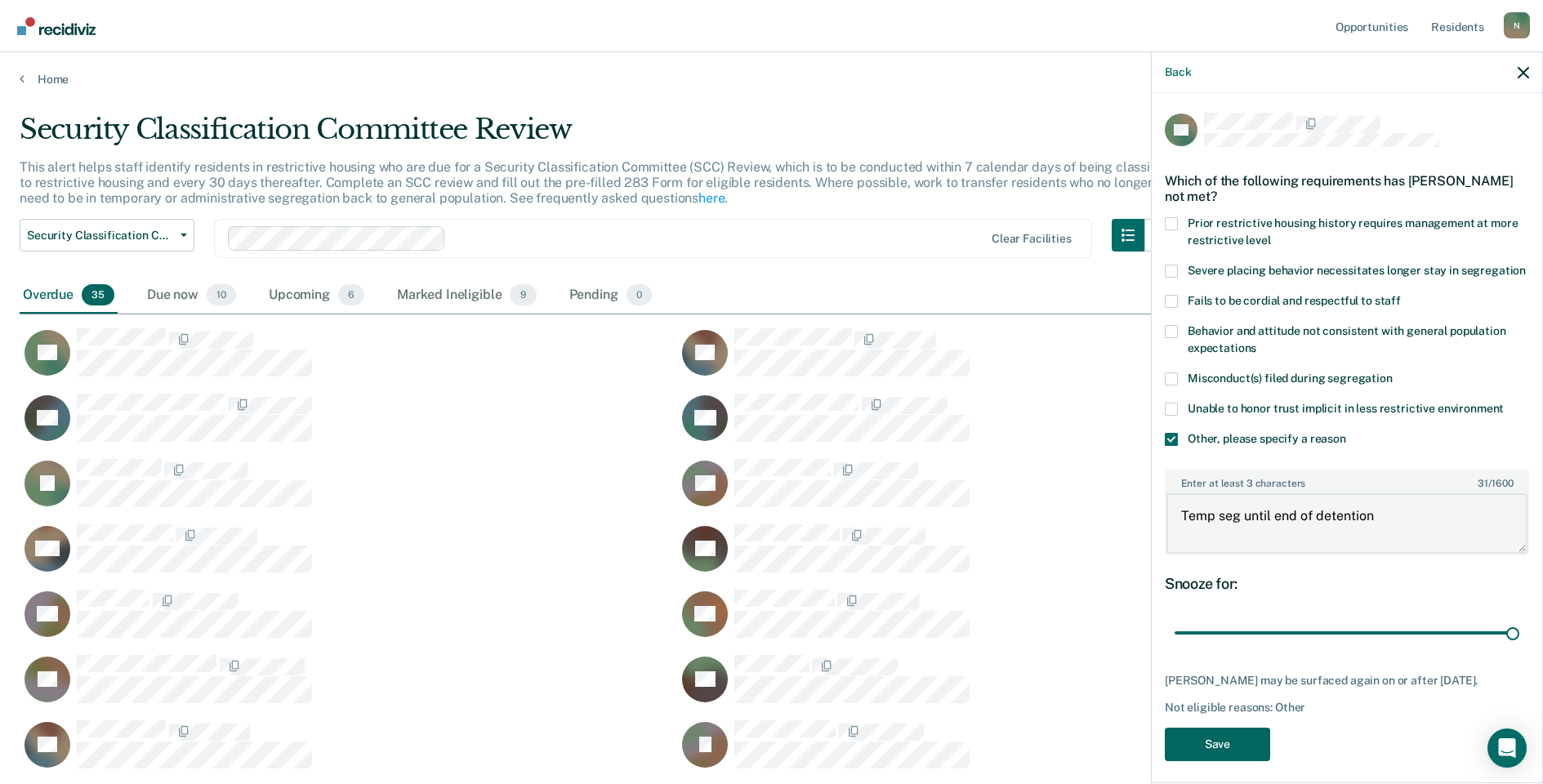
type textarea "Temp seg until end of detention"
click at [1204, 761] on button "Save" at bounding box center [1217, 744] width 105 height 34
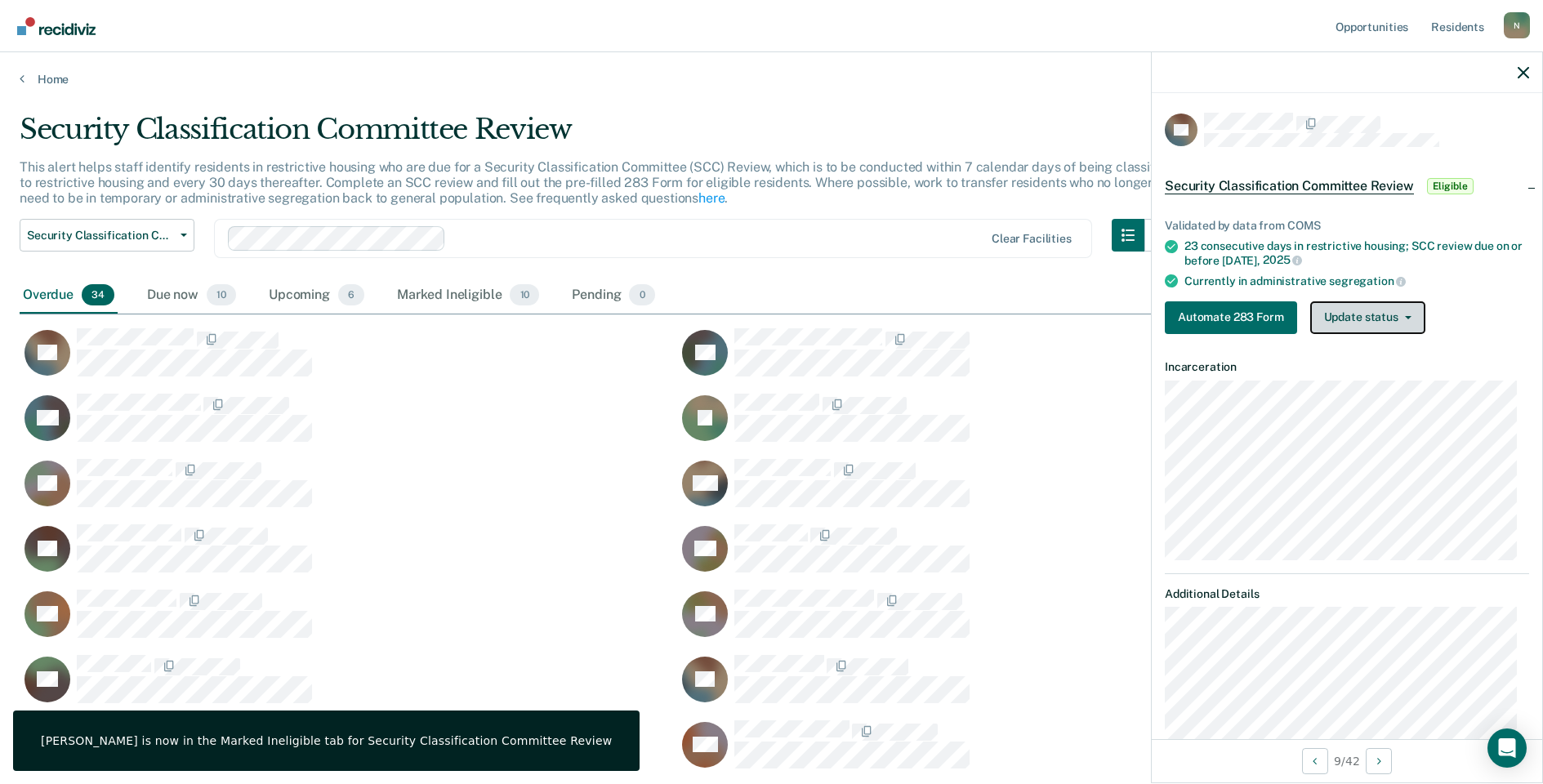
drag, startPoint x: 1372, startPoint y: 313, endPoint x: 1367, endPoint y: 351, distance: 38.3
click at [1372, 313] on button "Update status" at bounding box center [1368, 318] width 115 height 33
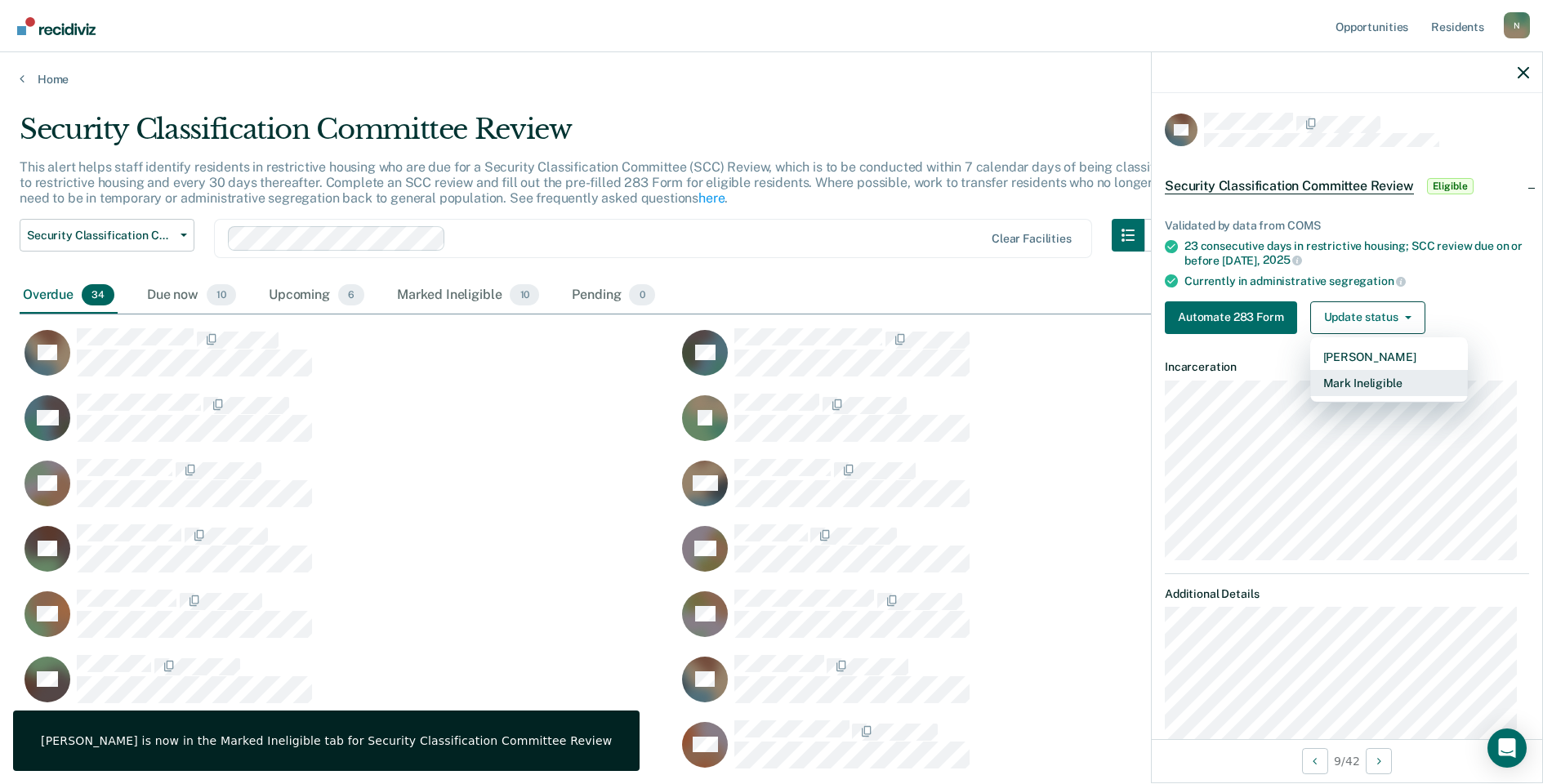
click at [1348, 385] on button "Mark Ineligible" at bounding box center [1389, 383] width 158 height 26
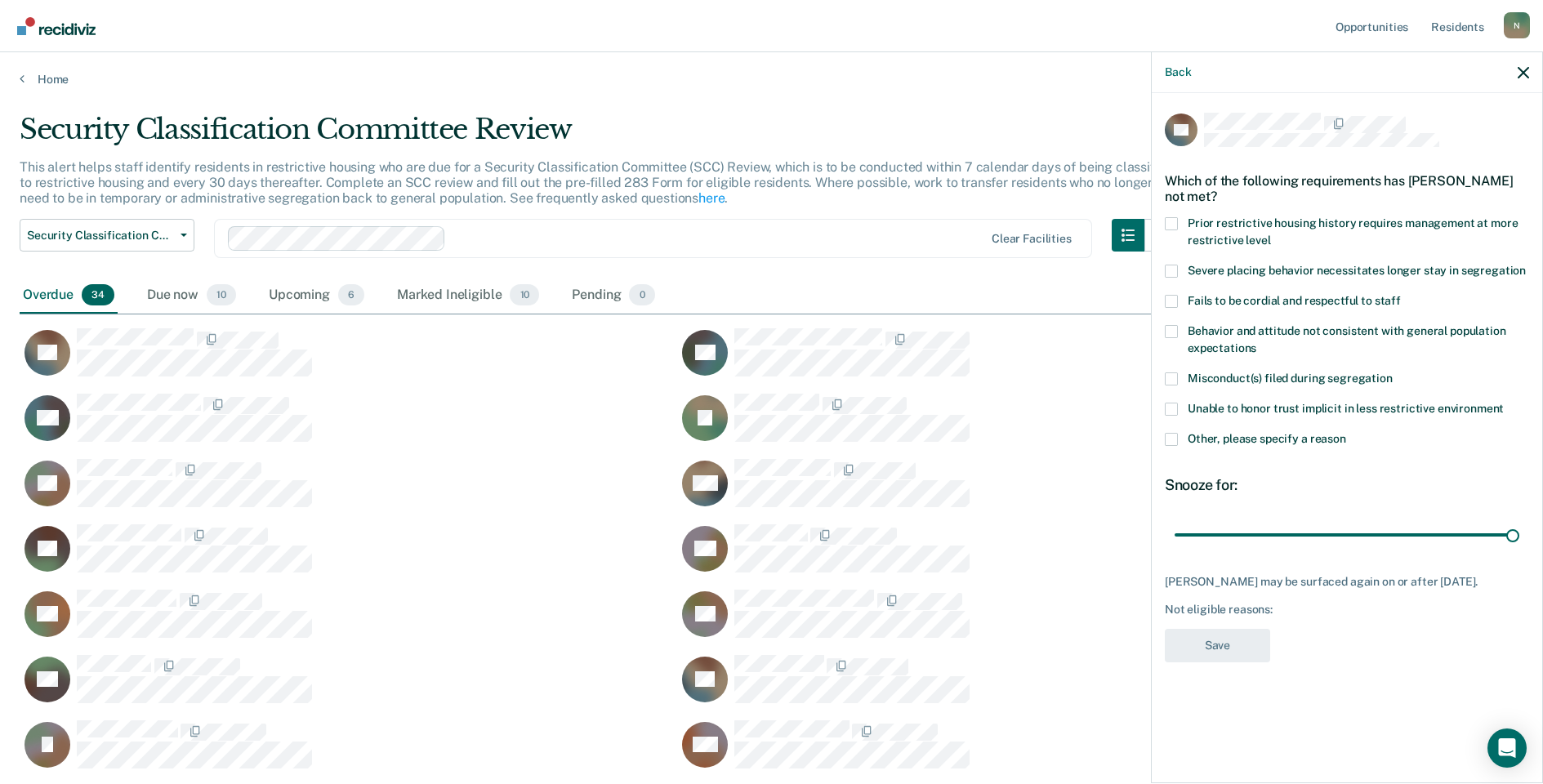
click at [1176, 442] on span at bounding box center [1171, 439] width 13 height 13
click at [1347, 433] on input "Other, please specify a reason" at bounding box center [1347, 433] width 0 height 0
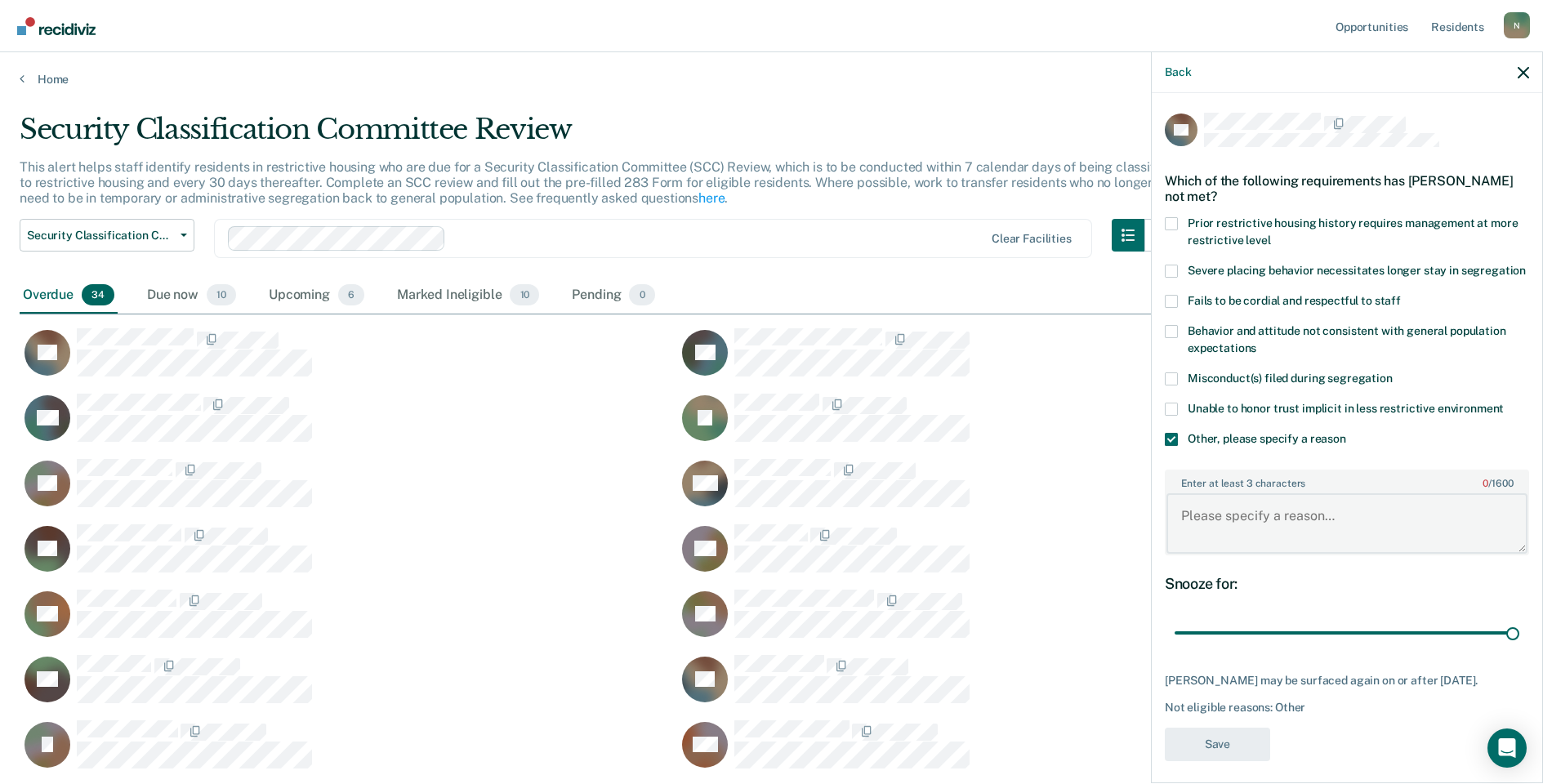
click at [1223, 525] on textarea "Enter at least 3 characters 0 / 1600" at bounding box center [1348, 524] width 361 height 61
type textarea "C"
type textarea "Classified as ad seg"
click at [1209, 761] on button "Save" at bounding box center [1217, 744] width 105 height 34
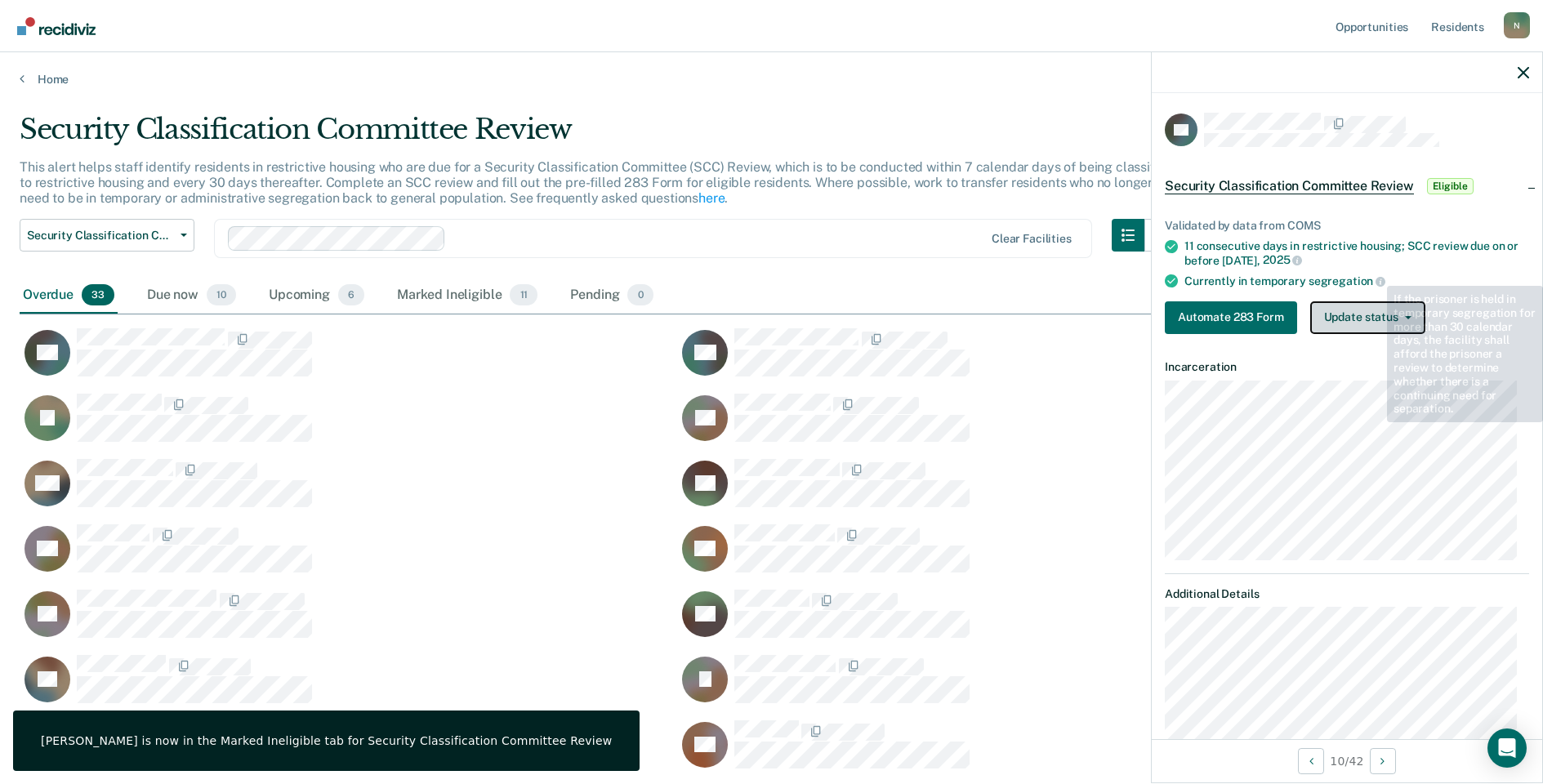
click at [1375, 315] on button "Update status" at bounding box center [1368, 318] width 115 height 33
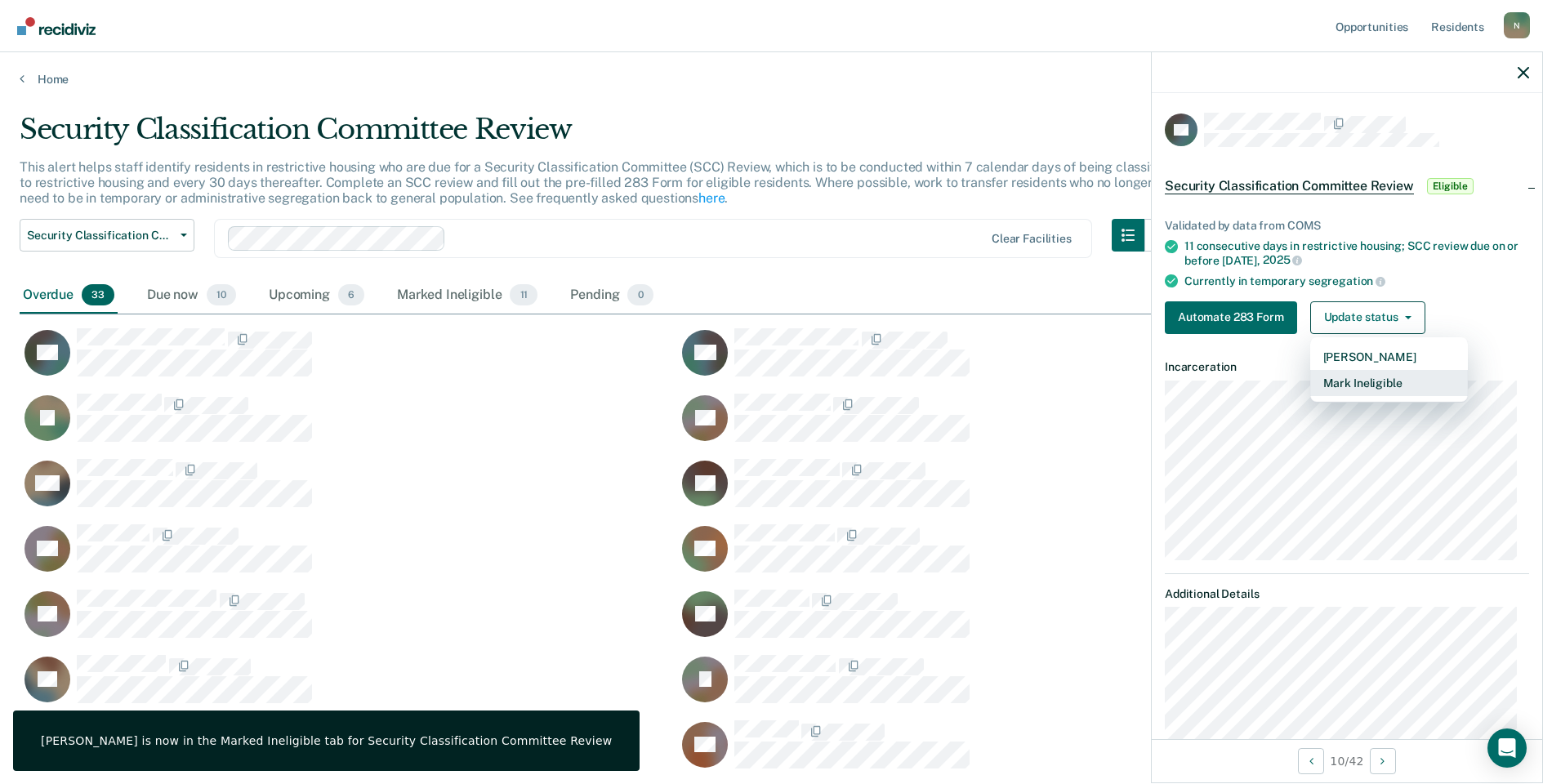
click at [1339, 383] on button "Mark Ineligible" at bounding box center [1389, 383] width 158 height 26
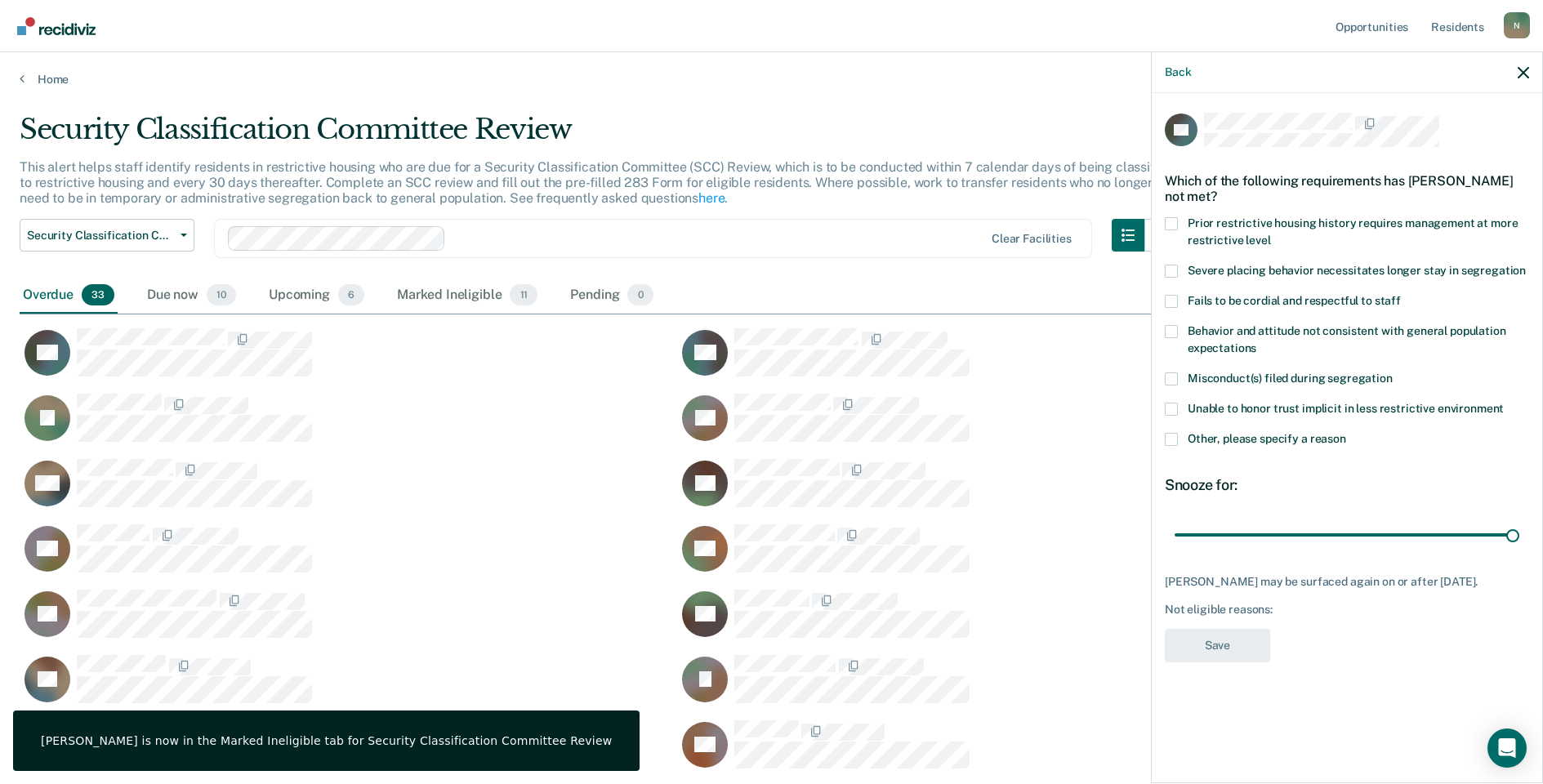
click at [1175, 444] on span at bounding box center [1171, 439] width 13 height 13
click at [1347, 433] on input "Other, please specify a reason" at bounding box center [1347, 433] width 0 height 0
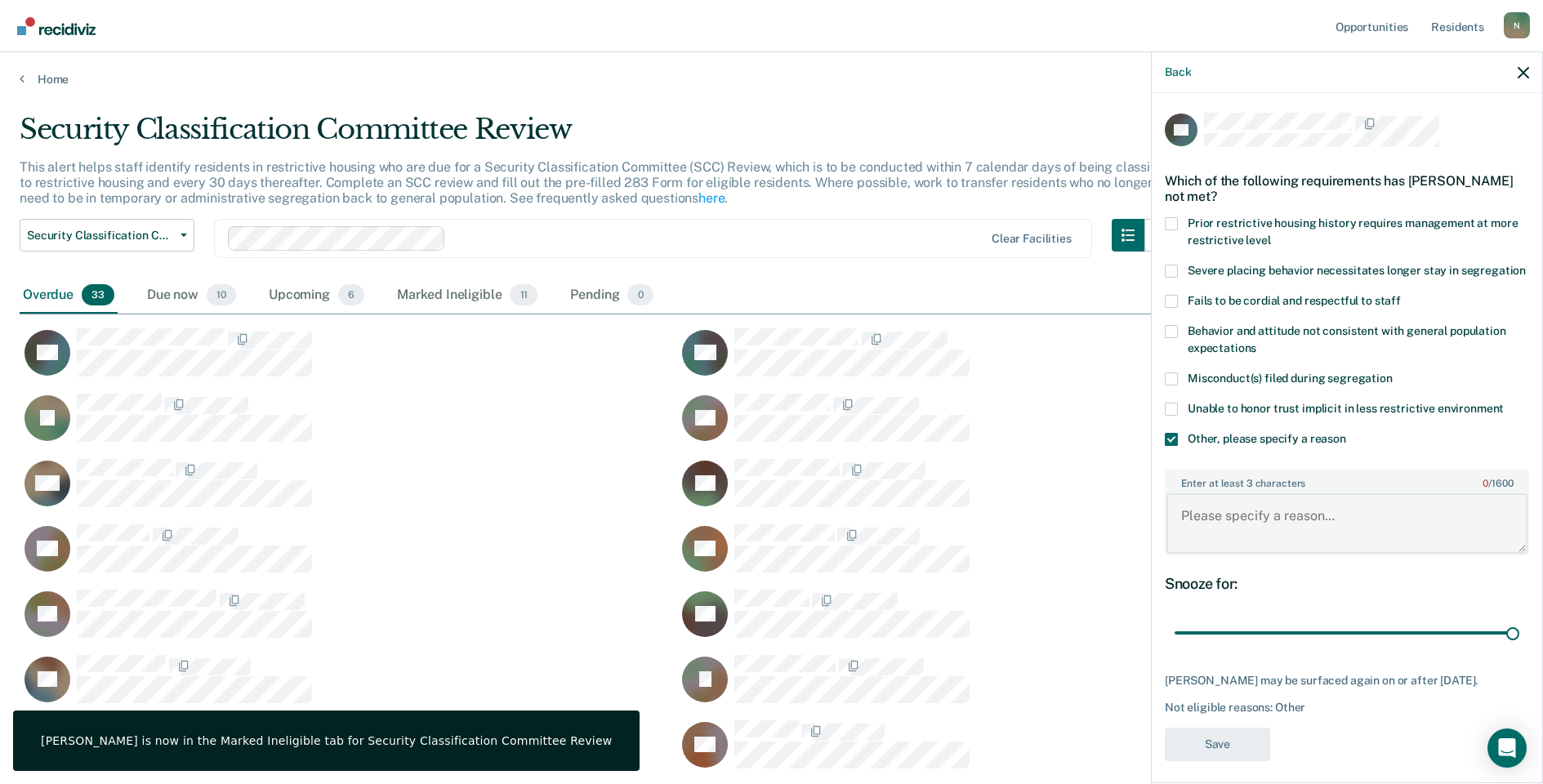
click at [1223, 532] on textarea "Enter at least 3 characters 0 / 1600" at bounding box center [1348, 524] width 361 height 61
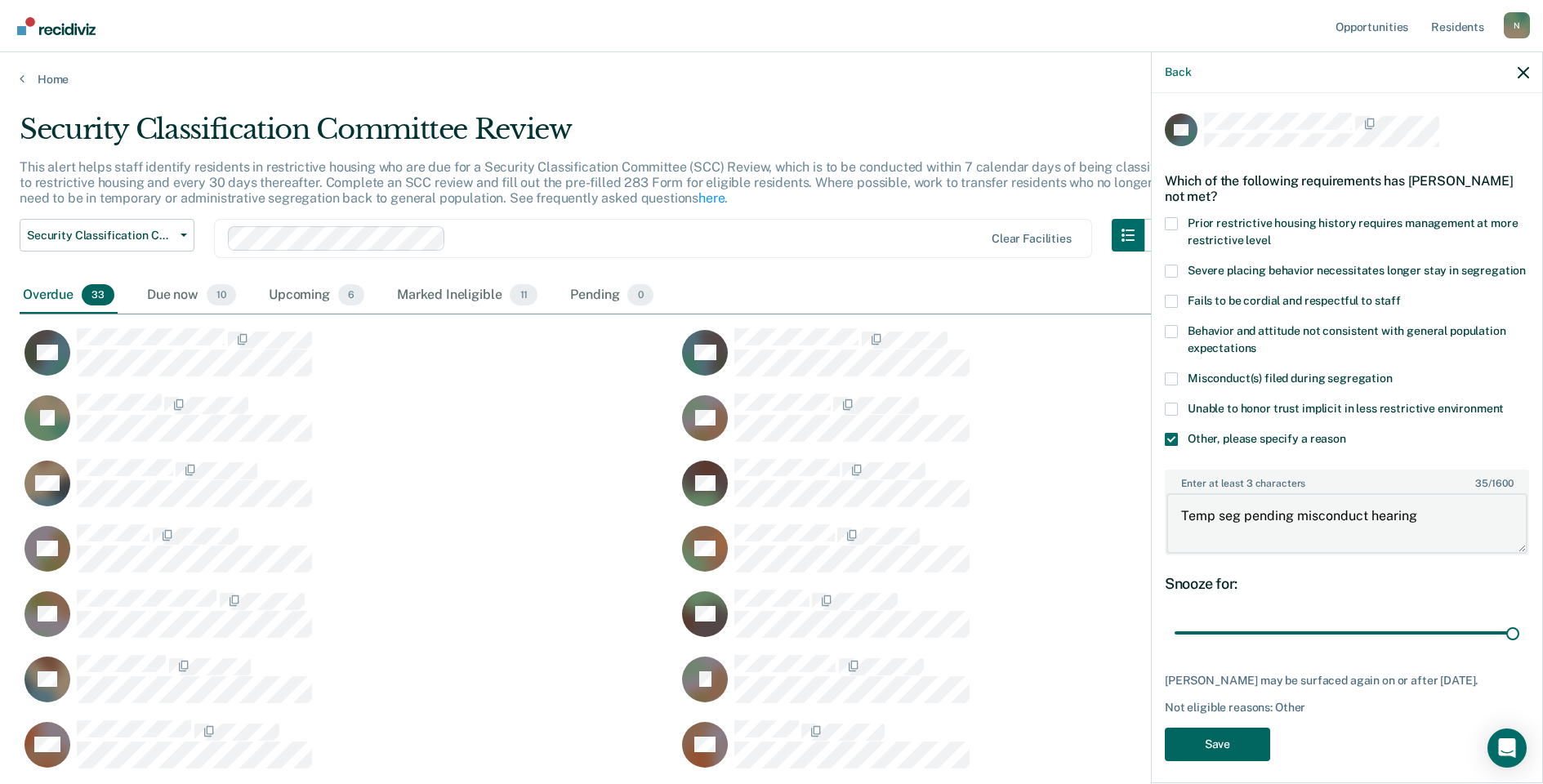
type textarea "Temp seg pending misconduct hearing"
click at [1196, 761] on button "Save" at bounding box center [1217, 744] width 105 height 34
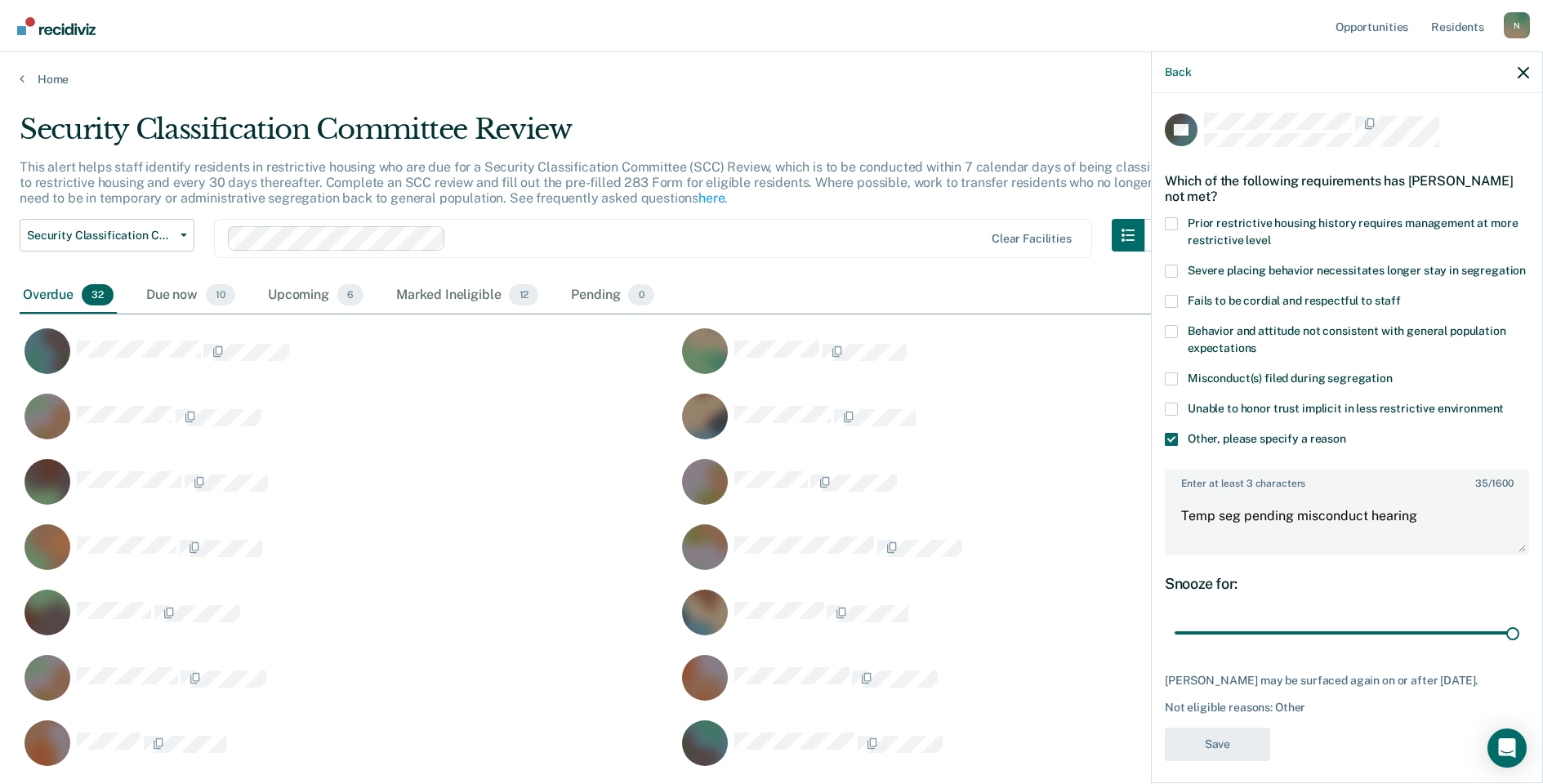
scroll to position [1243, 1492]
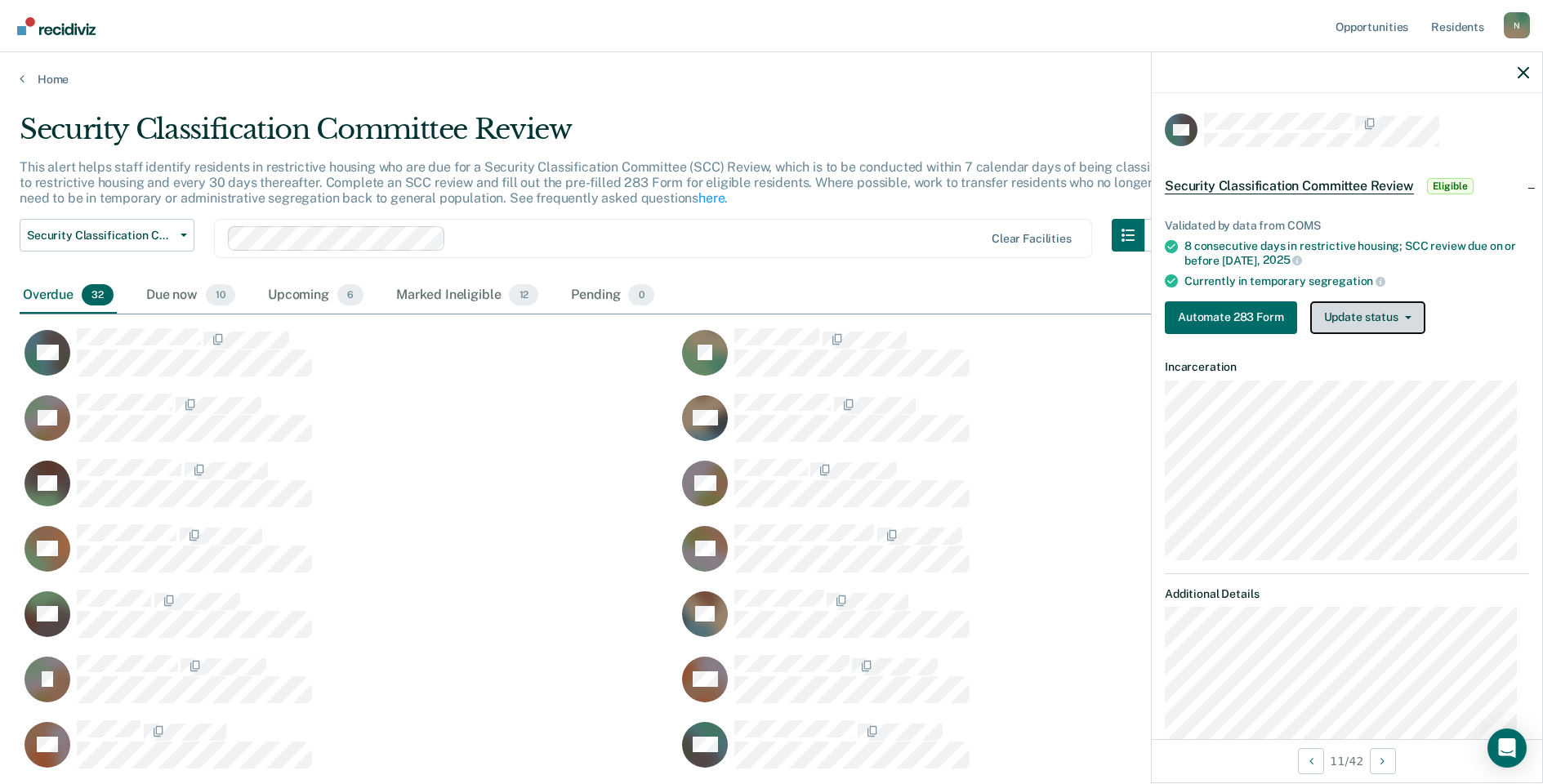
click at [1376, 322] on button "Update status" at bounding box center [1368, 318] width 115 height 33
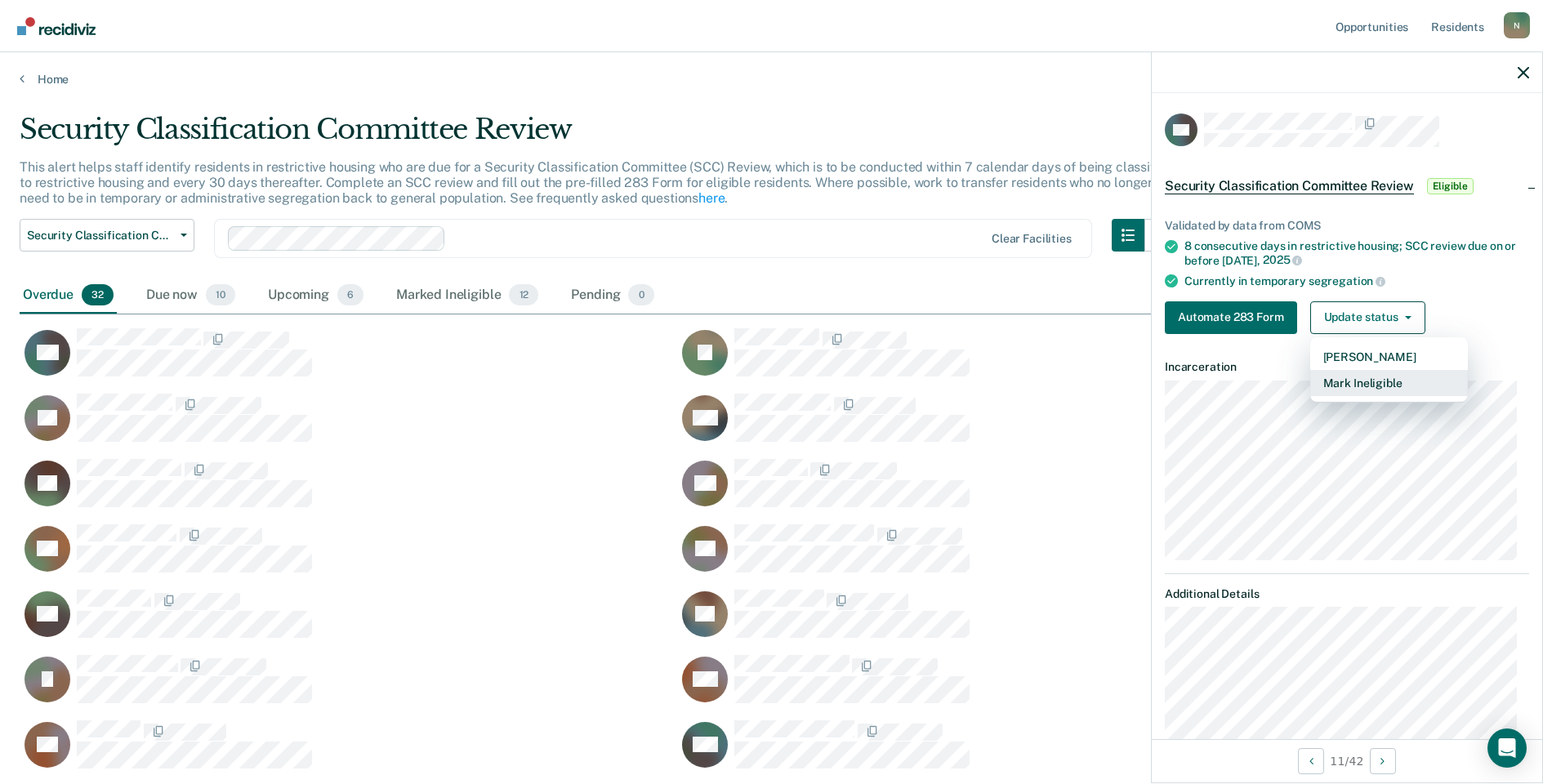
click at [1372, 381] on button "Mark Ineligible" at bounding box center [1389, 383] width 158 height 26
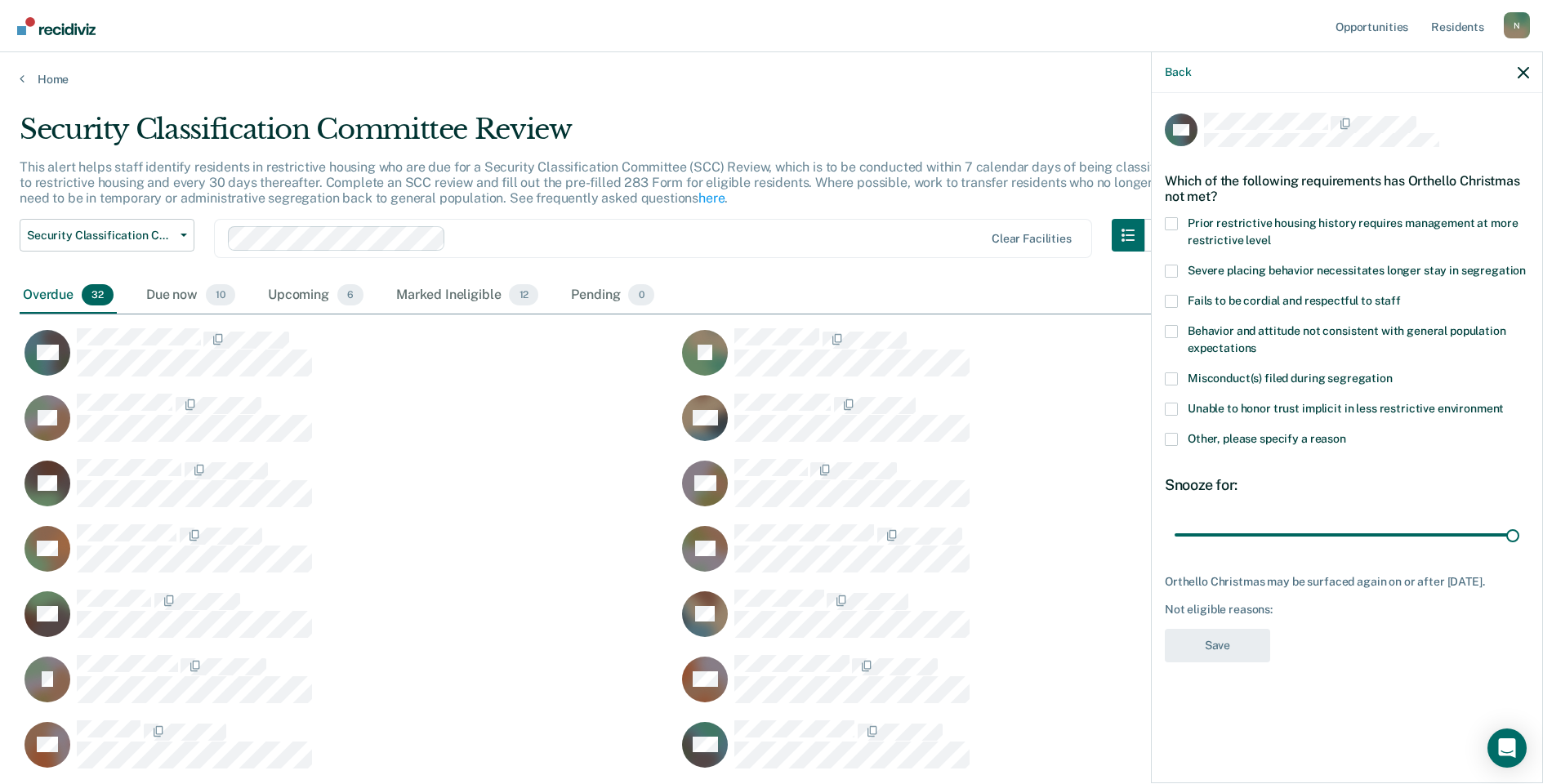
click at [1173, 447] on label "Other, please specify a reason" at bounding box center [1348, 442] width 365 height 17
click at [1347, 433] on input "Other, please specify a reason" at bounding box center [1347, 433] width 0 height 0
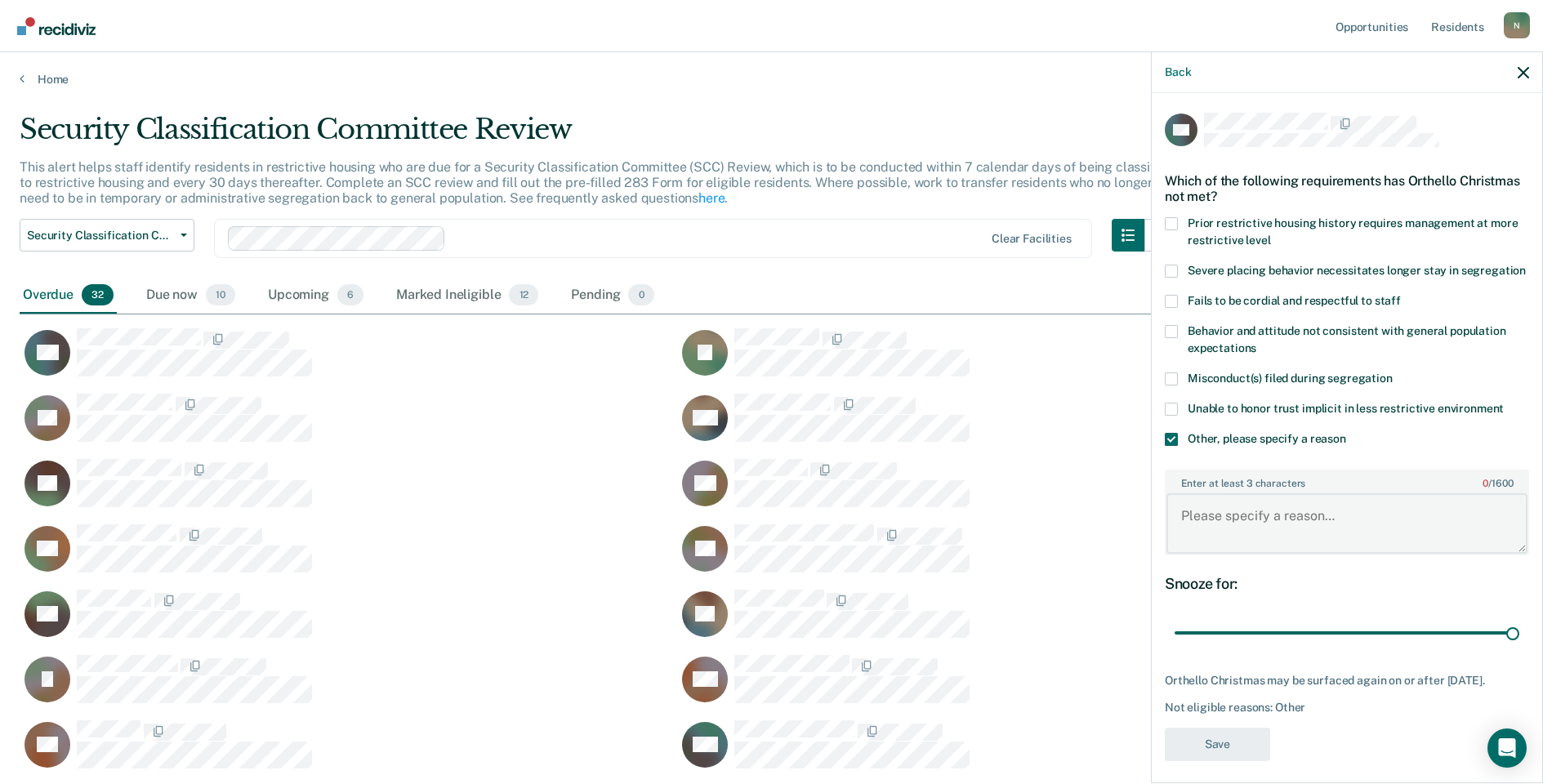
click at [1213, 537] on textarea "Enter at least 3 characters 0 / 1600" at bounding box center [1348, 524] width 361 height 61
type textarea "Temp seg until end of detention"
click at [1223, 761] on button "Save" at bounding box center [1217, 744] width 105 height 34
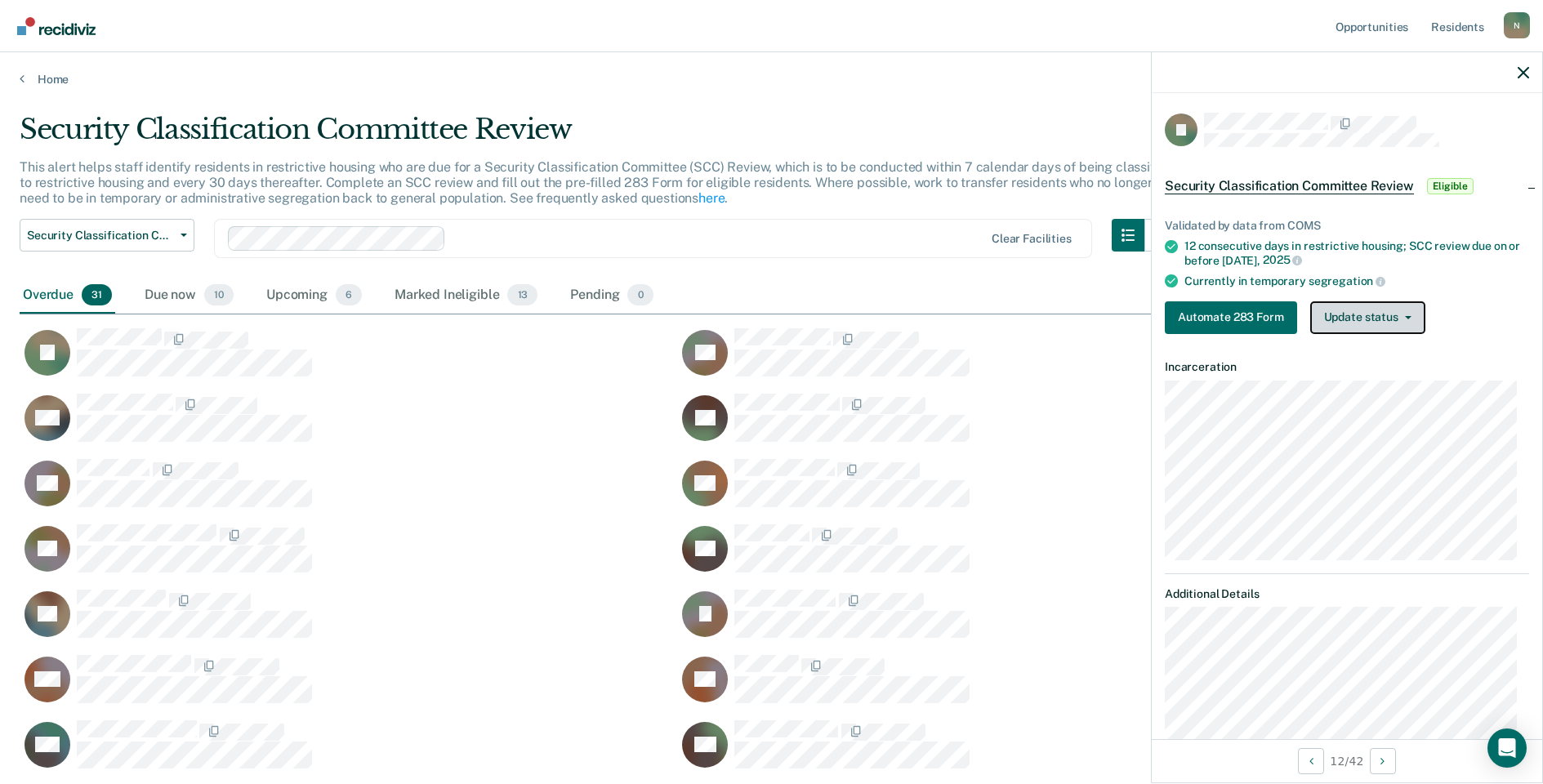
click at [1358, 328] on button "Update status" at bounding box center [1368, 318] width 115 height 33
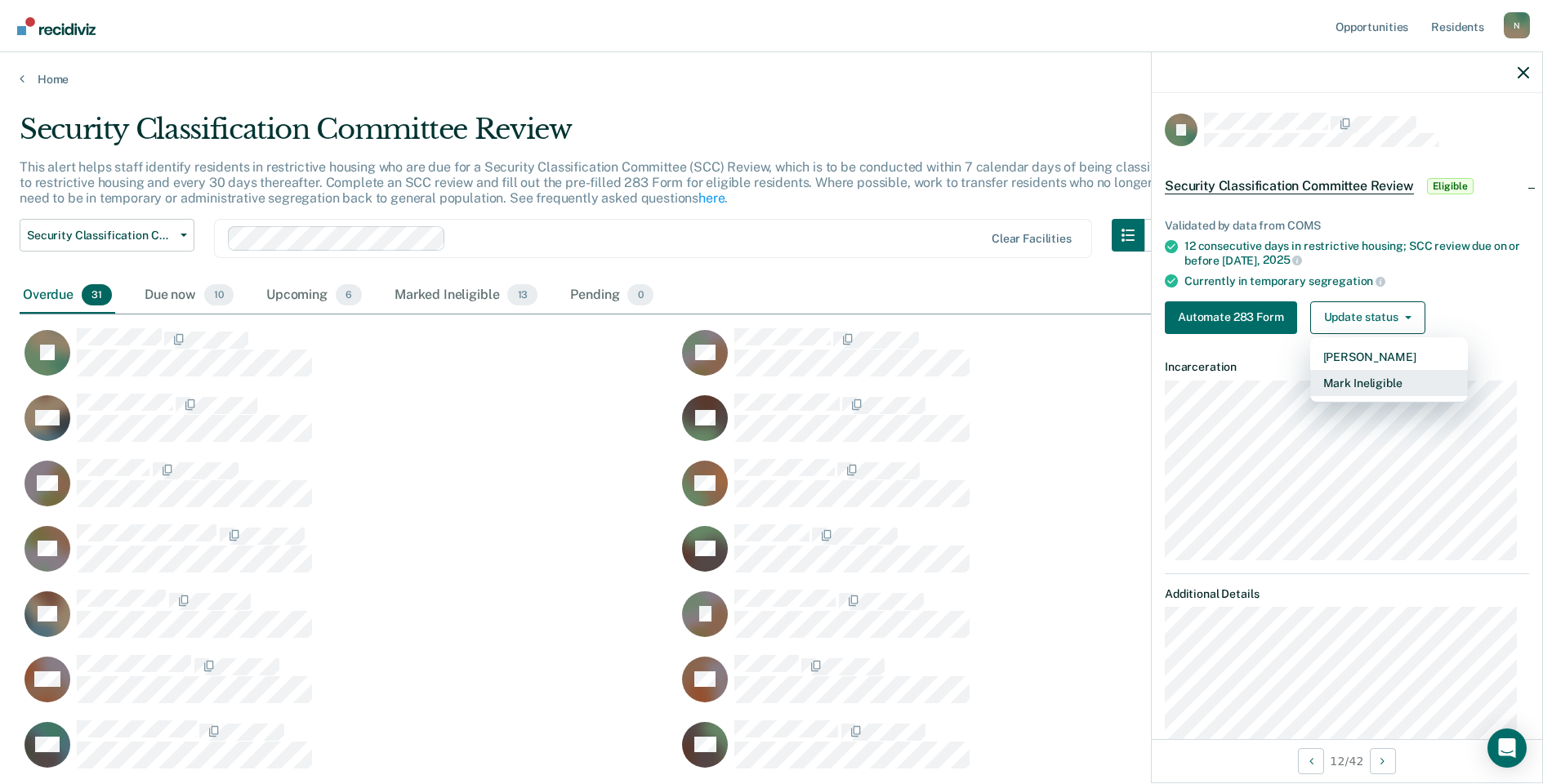
click at [1367, 379] on button "Mark Ineligible" at bounding box center [1389, 383] width 158 height 26
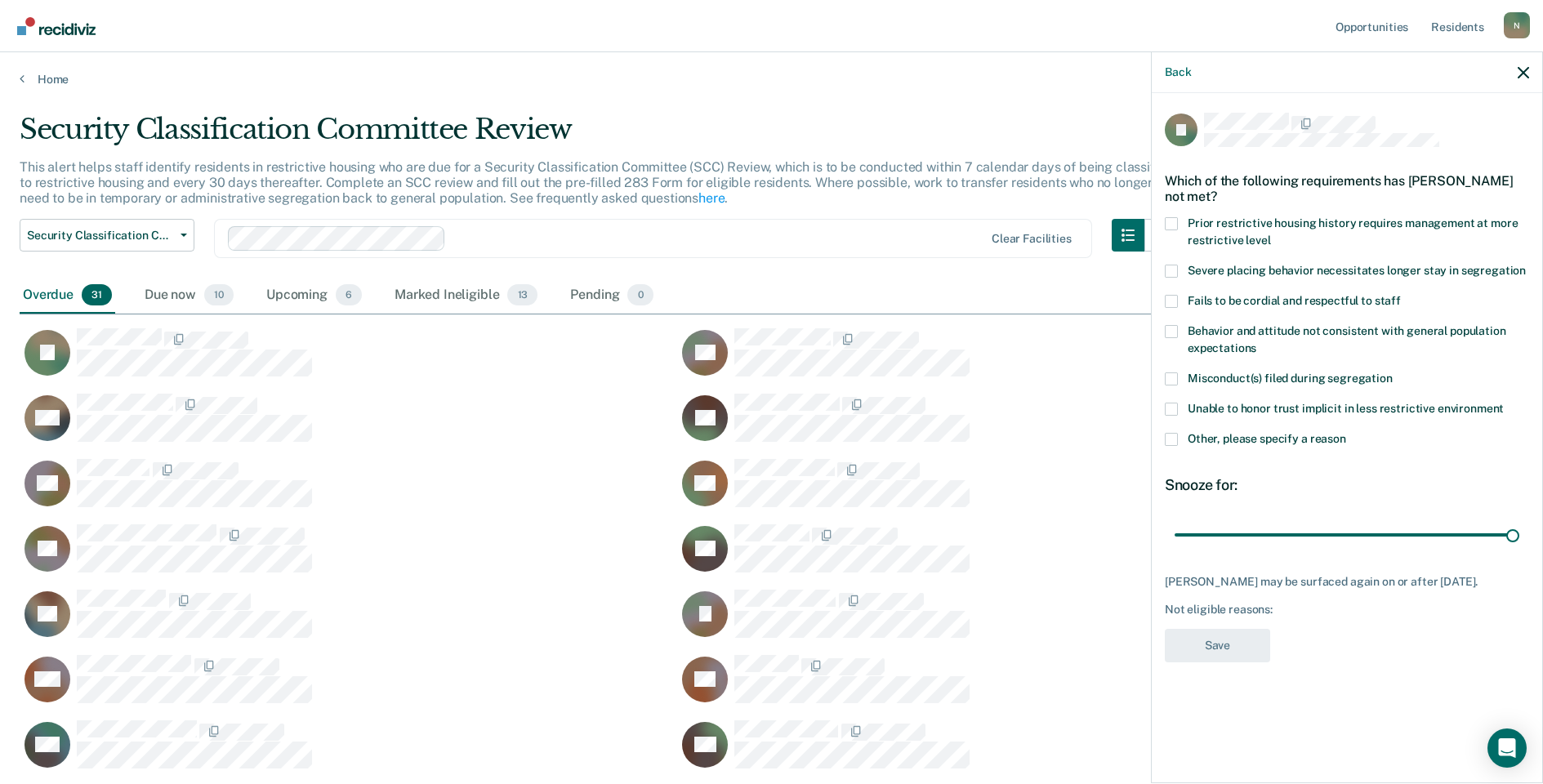
click at [1177, 438] on span at bounding box center [1171, 439] width 13 height 13
click at [1347, 433] on input "Other, please specify a reason" at bounding box center [1347, 433] width 0 height 0
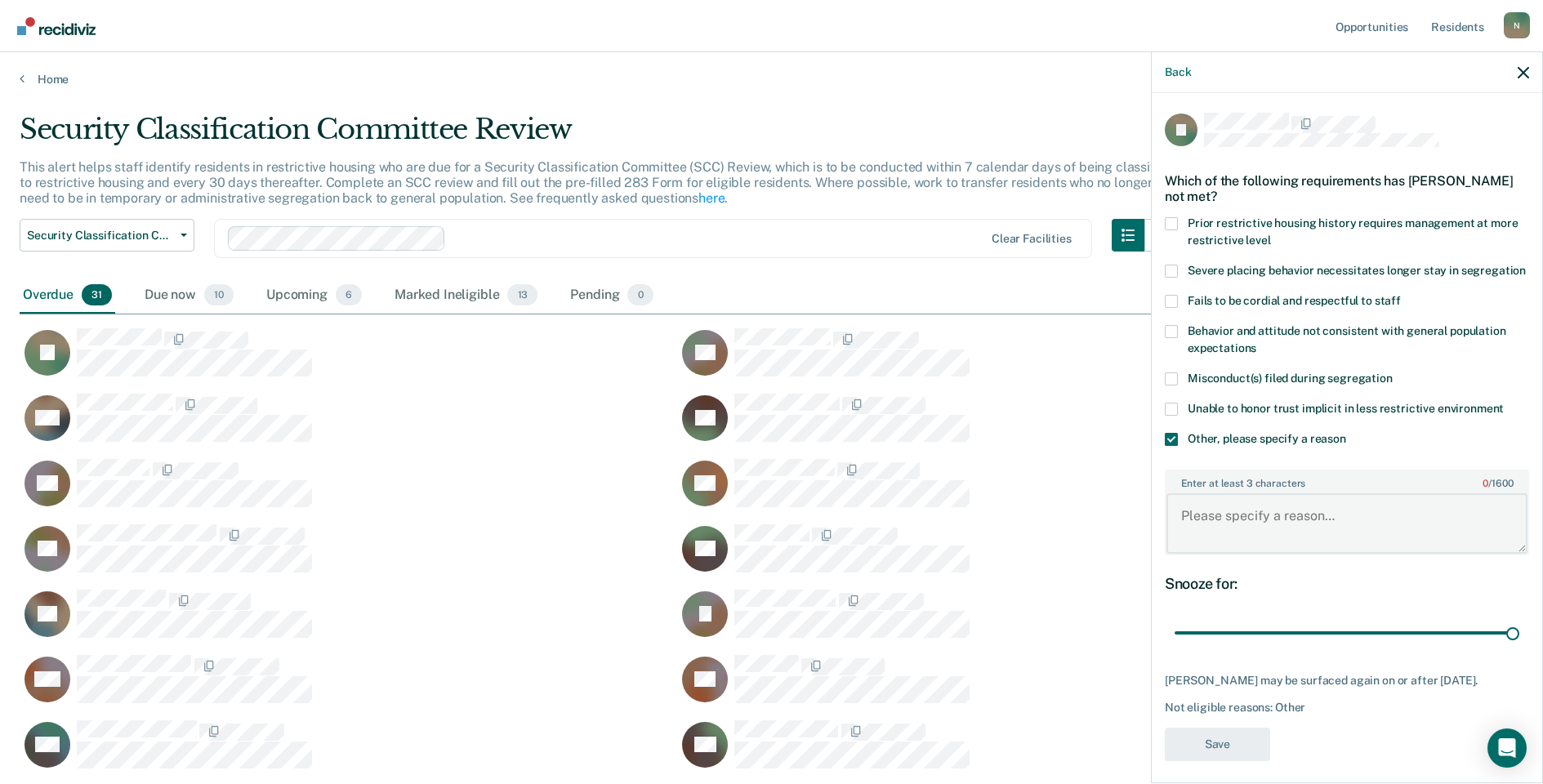
click at [1205, 530] on textarea "Enter at least 3 characters 0 / 1600" at bounding box center [1348, 524] width 361 height 61
type textarea "Reclassed to [PERSON_NAME] [DATE]"
click at [1231, 753] on button "Save" at bounding box center [1217, 744] width 105 height 34
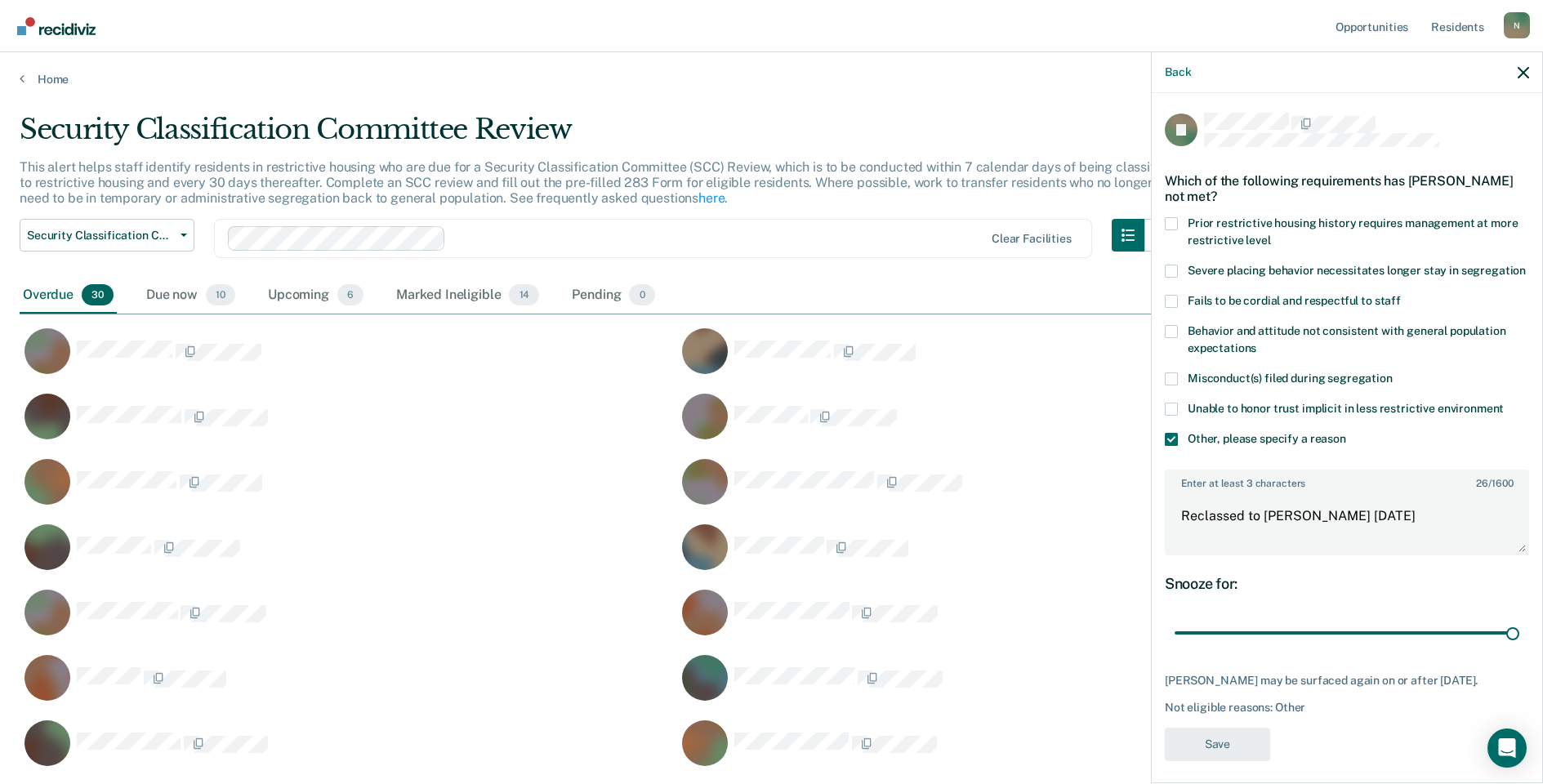
scroll to position [1178, 1492]
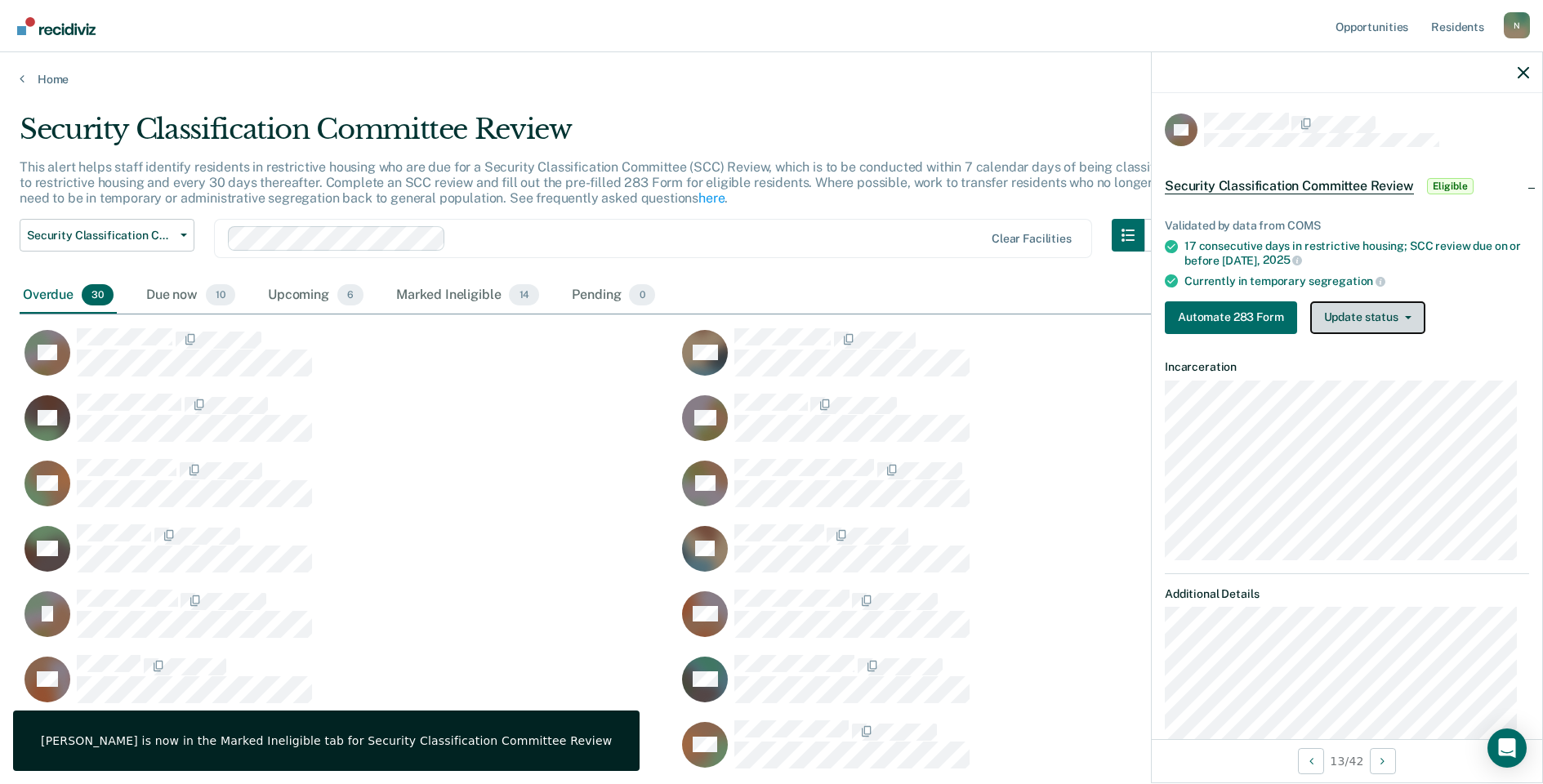
click at [1358, 308] on button "Update status" at bounding box center [1368, 318] width 115 height 33
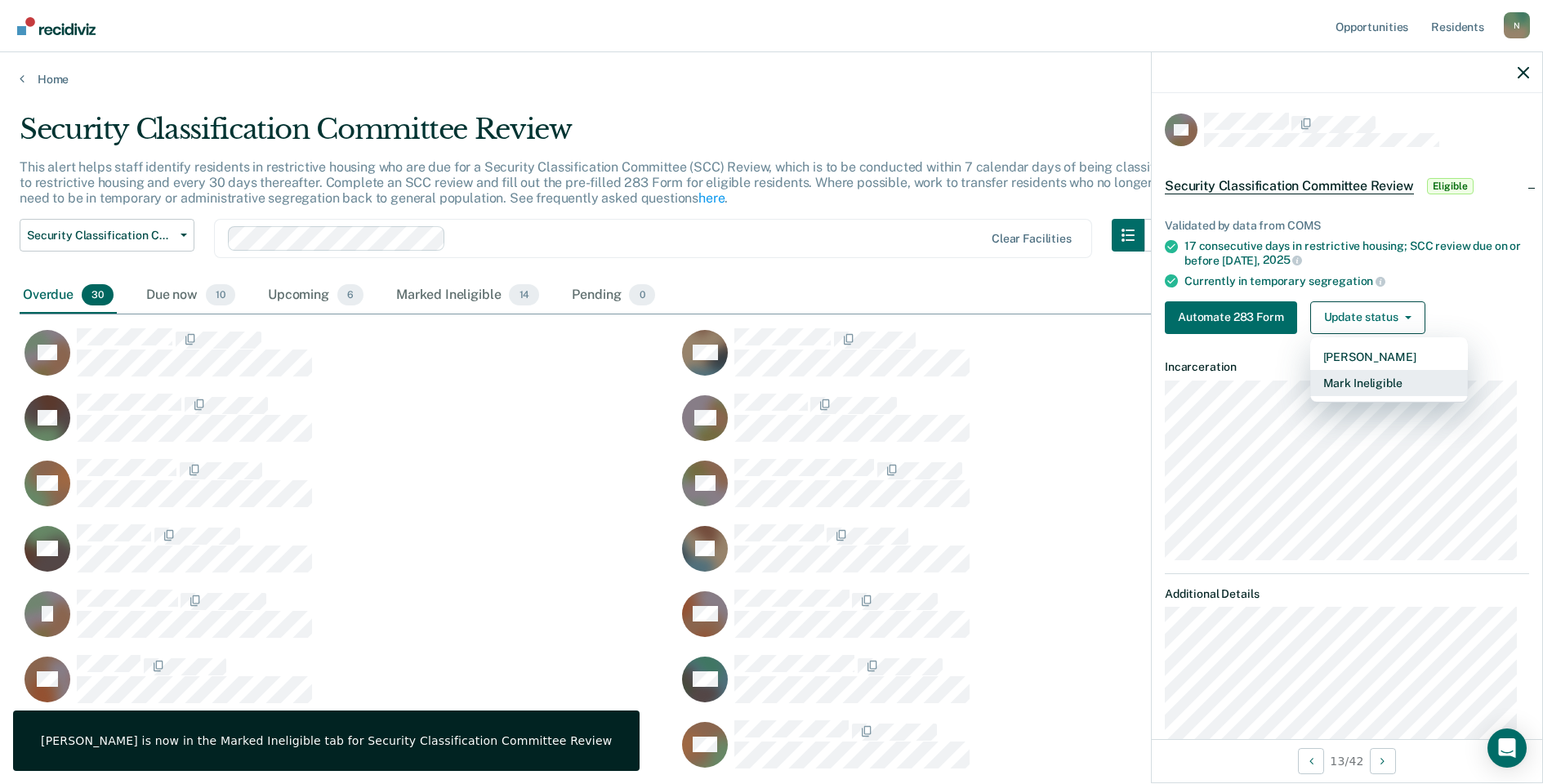
click at [1328, 374] on button "Mark Ineligible" at bounding box center [1389, 383] width 158 height 26
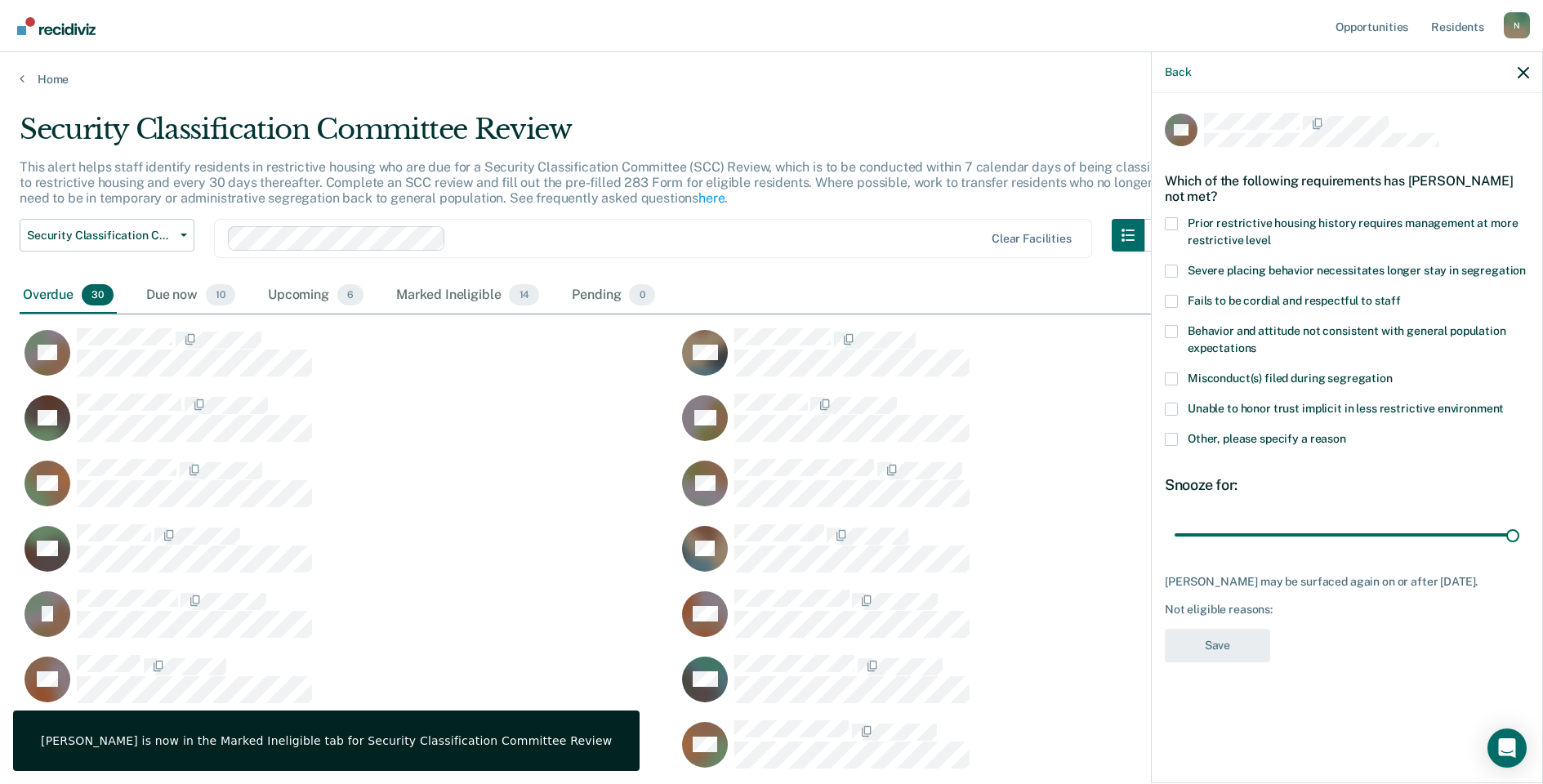
click at [1177, 438] on span at bounding box center [1171, 439] width 13 height 13
click at [1347, 433] on input "Other, please specify a reason" at bounding box center [1347, 433] width 0 height 0
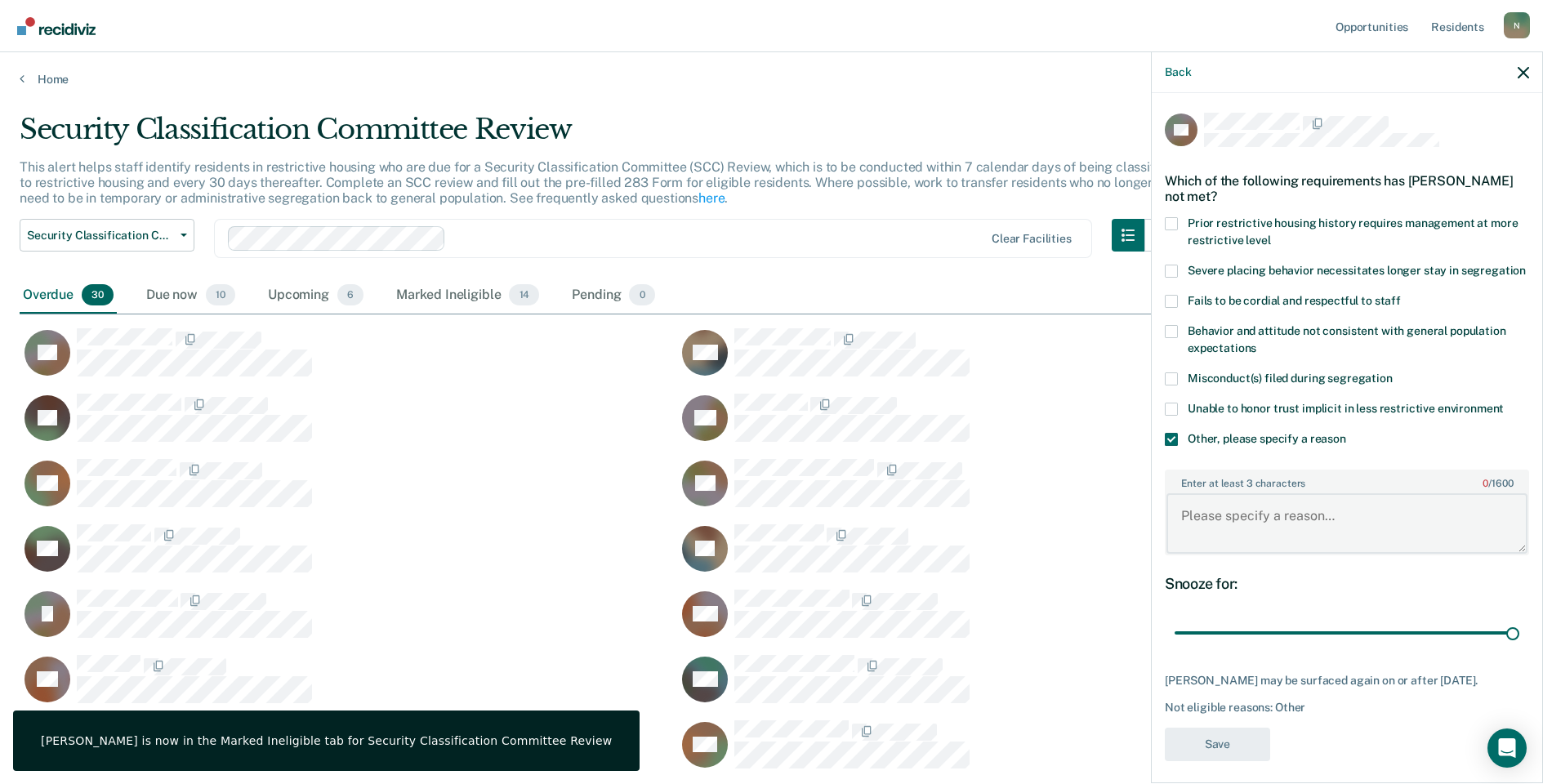
click at [1196, 525] on textarea "Enter at least 3 characters 0 / 1600" at bounding box center [1348, 524] width 361 height 61
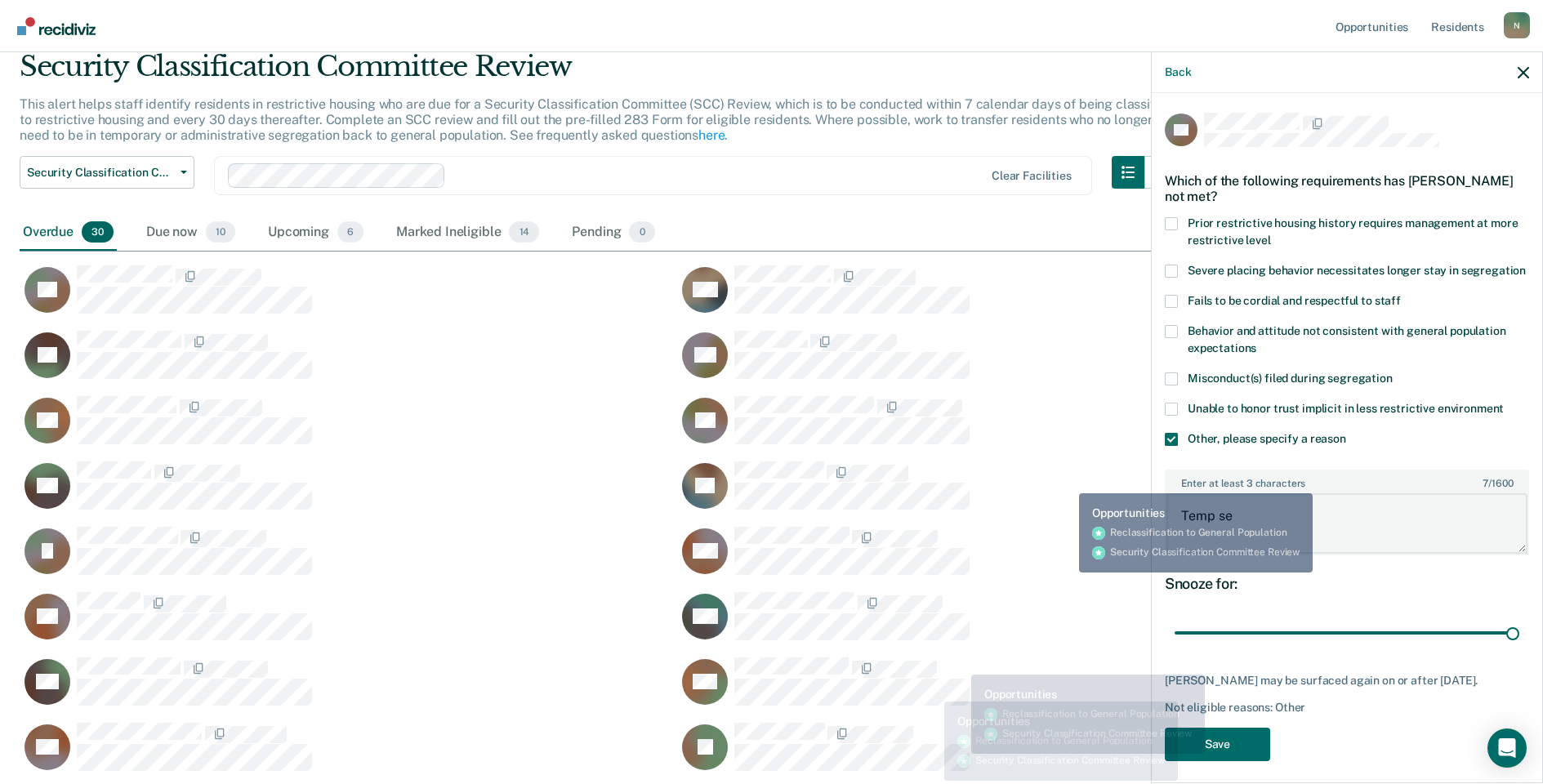
scroll to position [82, 0]
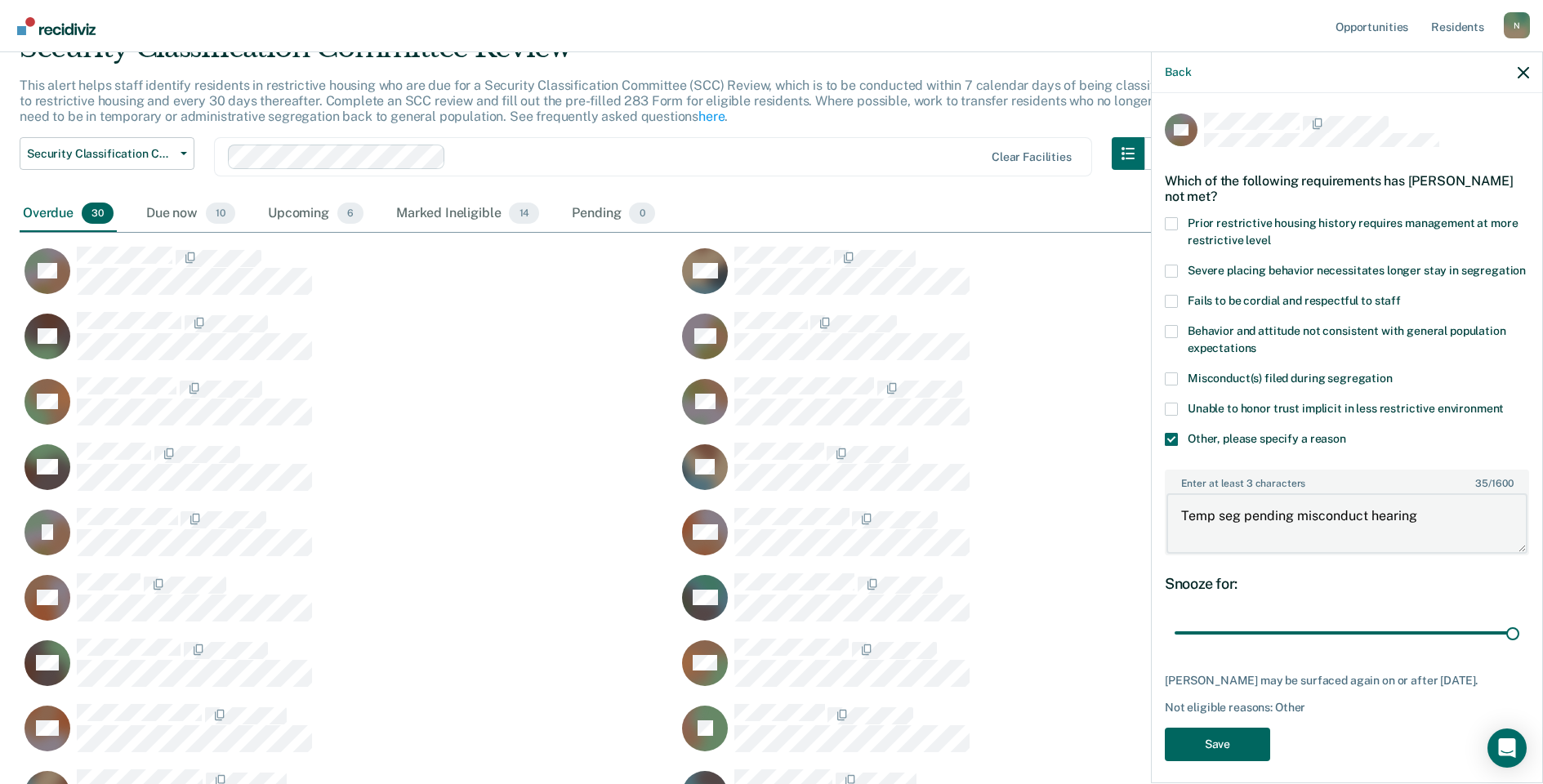
type textarea "Temp seg pending misconduct hearing"
click at [1228, 761] on button "Save" at bounding box center [1217, 744] width 105 height 34
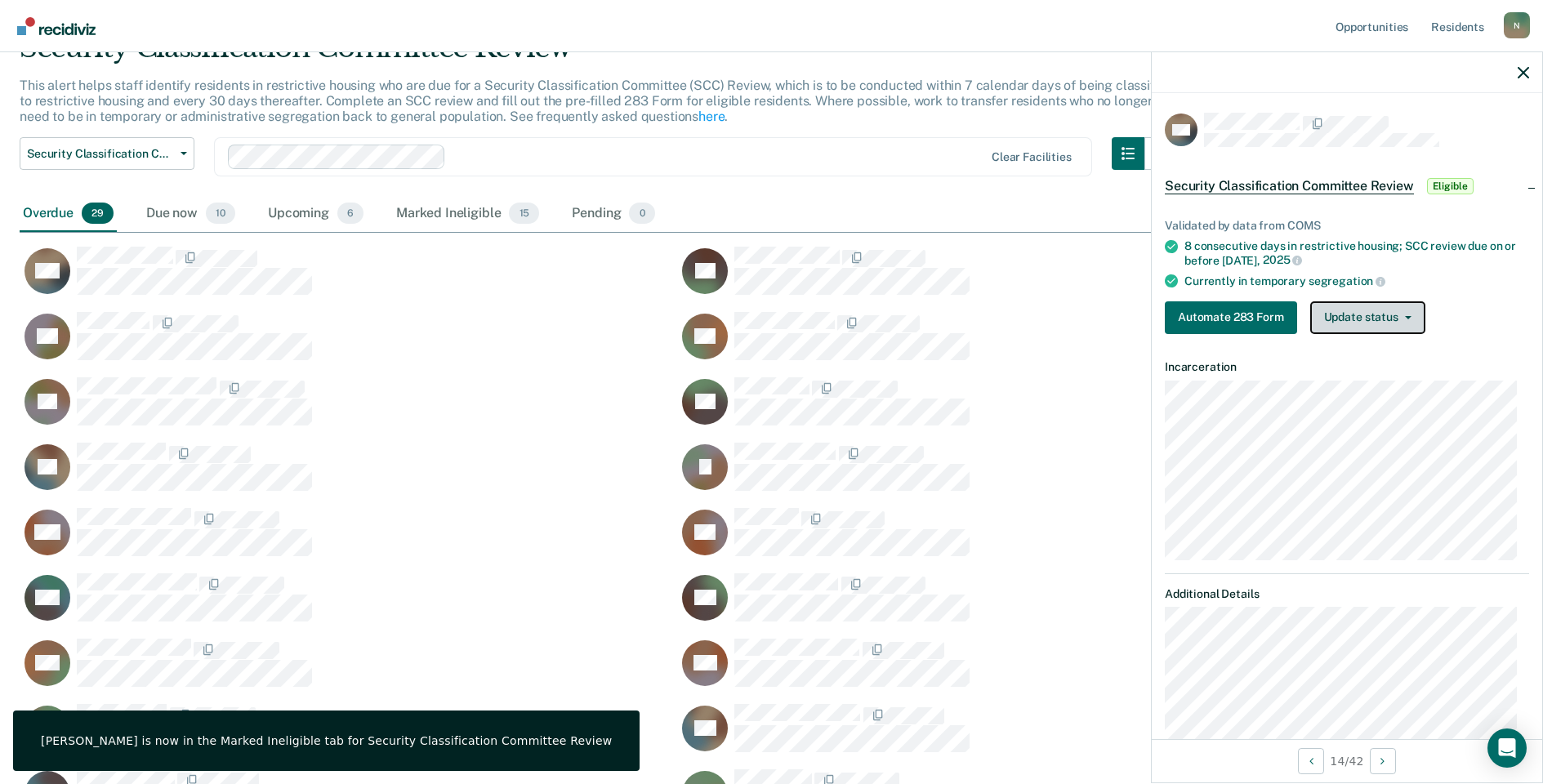
click at [1336, 318] on button "Update status" at bounding box center [1368, 318] width 115 height 33
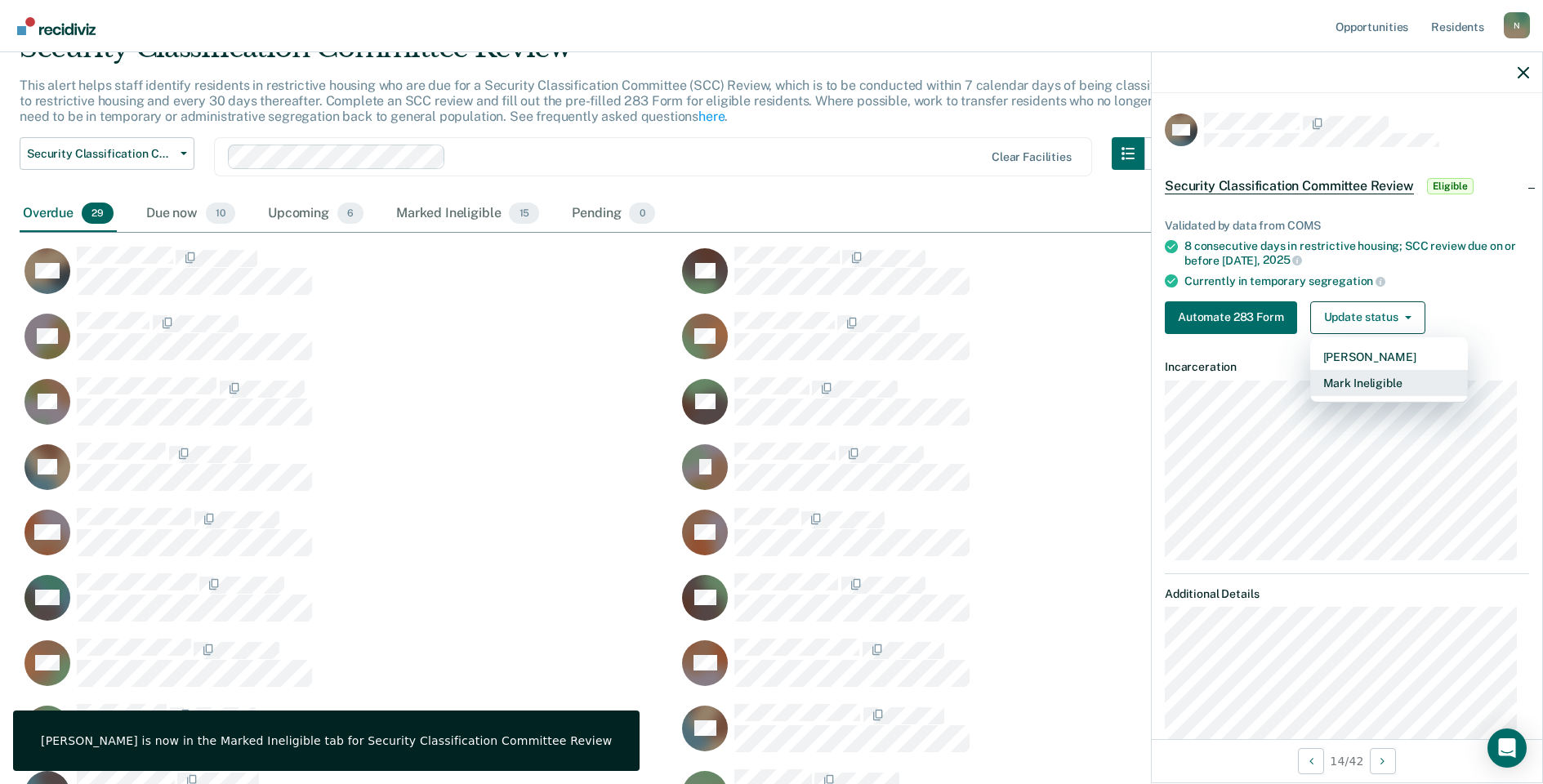
click at [1331, 381] on button "Mark Ineligible" at bounding box center [1389, 383] width 158 height 26
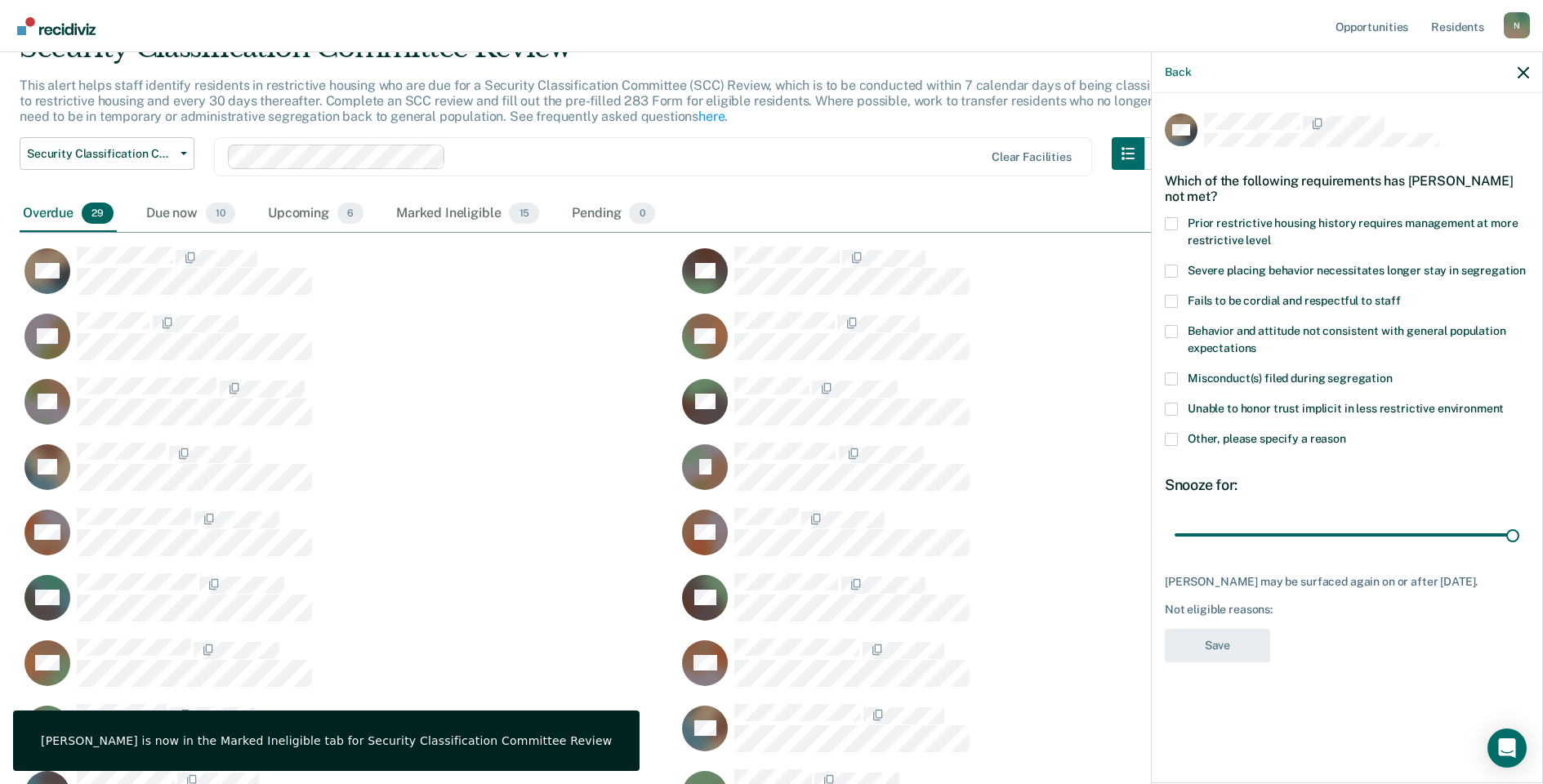
click at [1172, 438] on span at bounding box center [1171, 439] width 13 height 13
click at [1347, 433] on input "Other, please specify a reason" at bounding box center [1347, 433] width 0 height 0
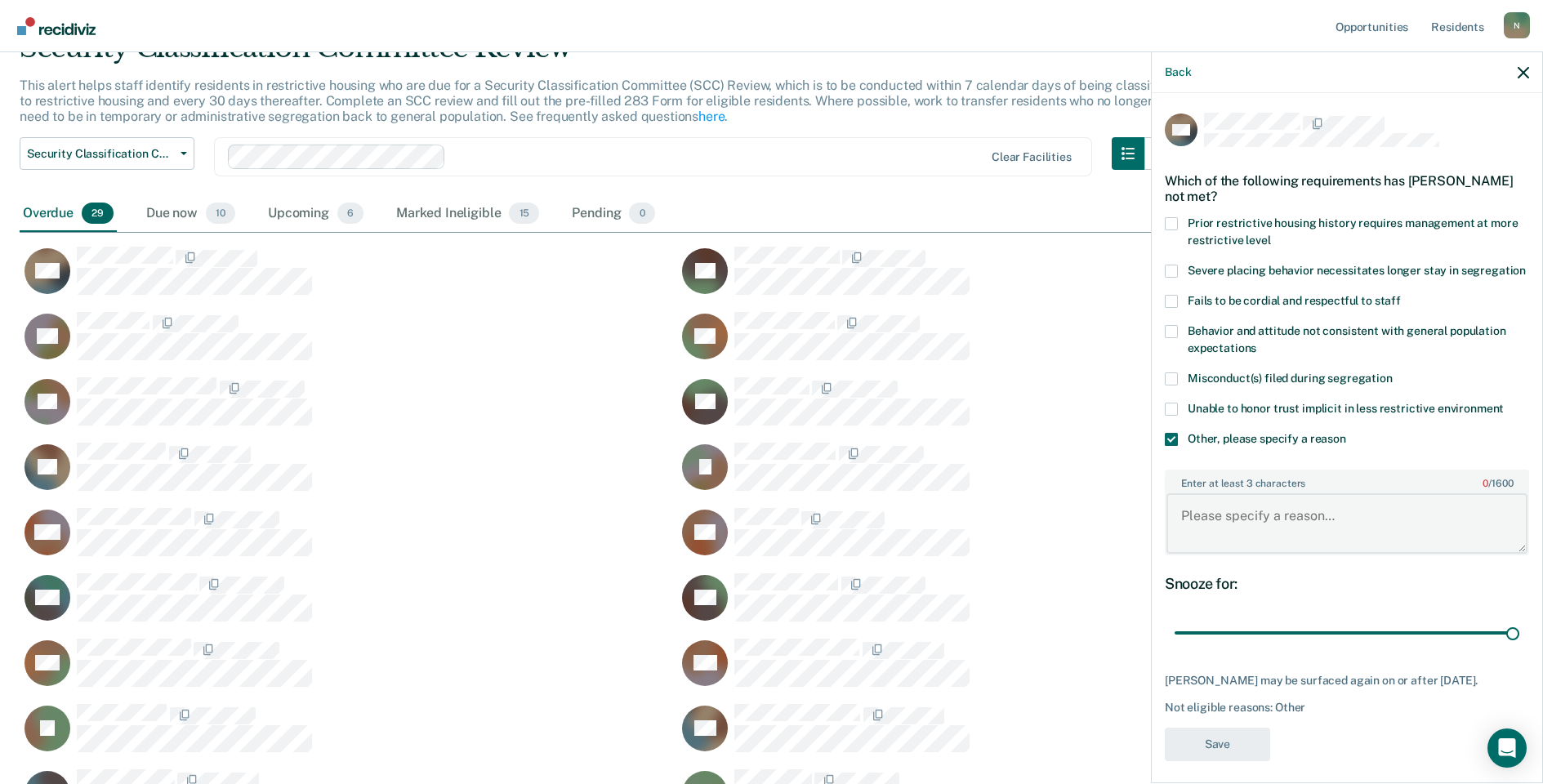
click at [1255, 545] on textarea "Enter at least 3 characters 0 / 1600" at bounding box center [1348, 524] width 361 height 61
type textarea "Temp seg pending misconduct review"
click at [1240, 754] on button "Save" at bounding box center [1217, 744] width 105 height 34
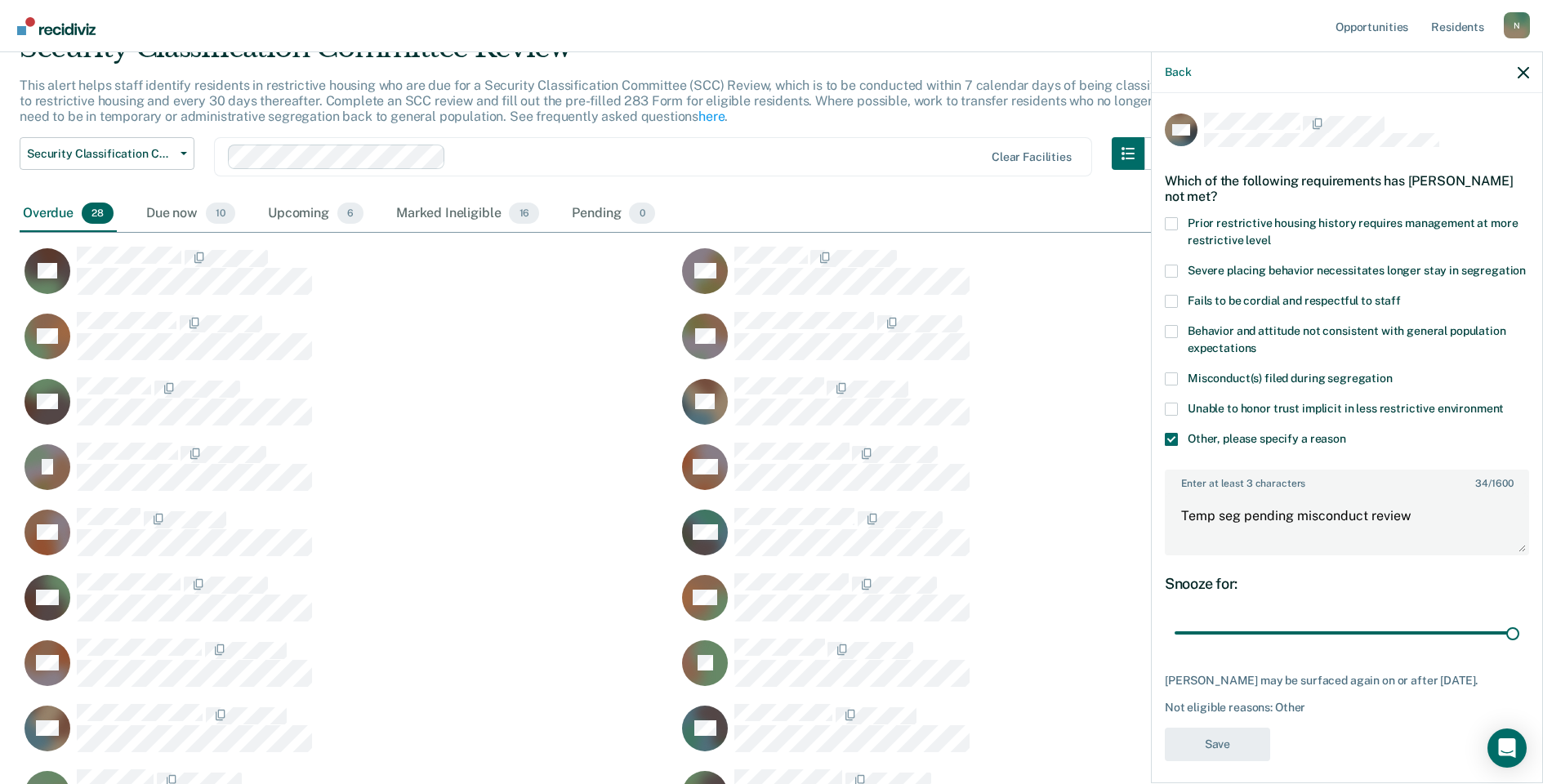
scroll to position [1113, 1492]
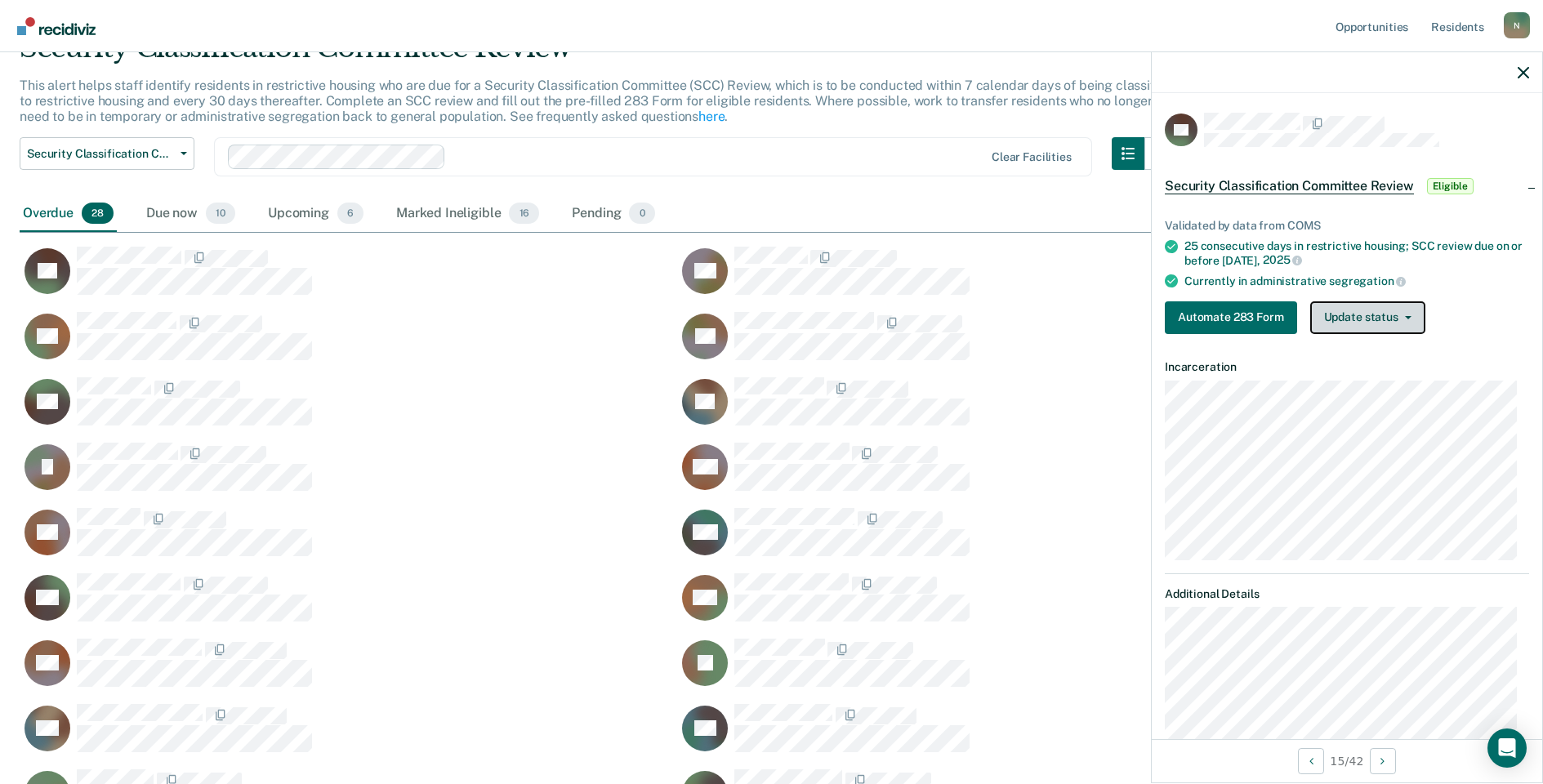
click at [1394, 326] on button "Update status" at bounding box center [1368, 318] width 115 height 33
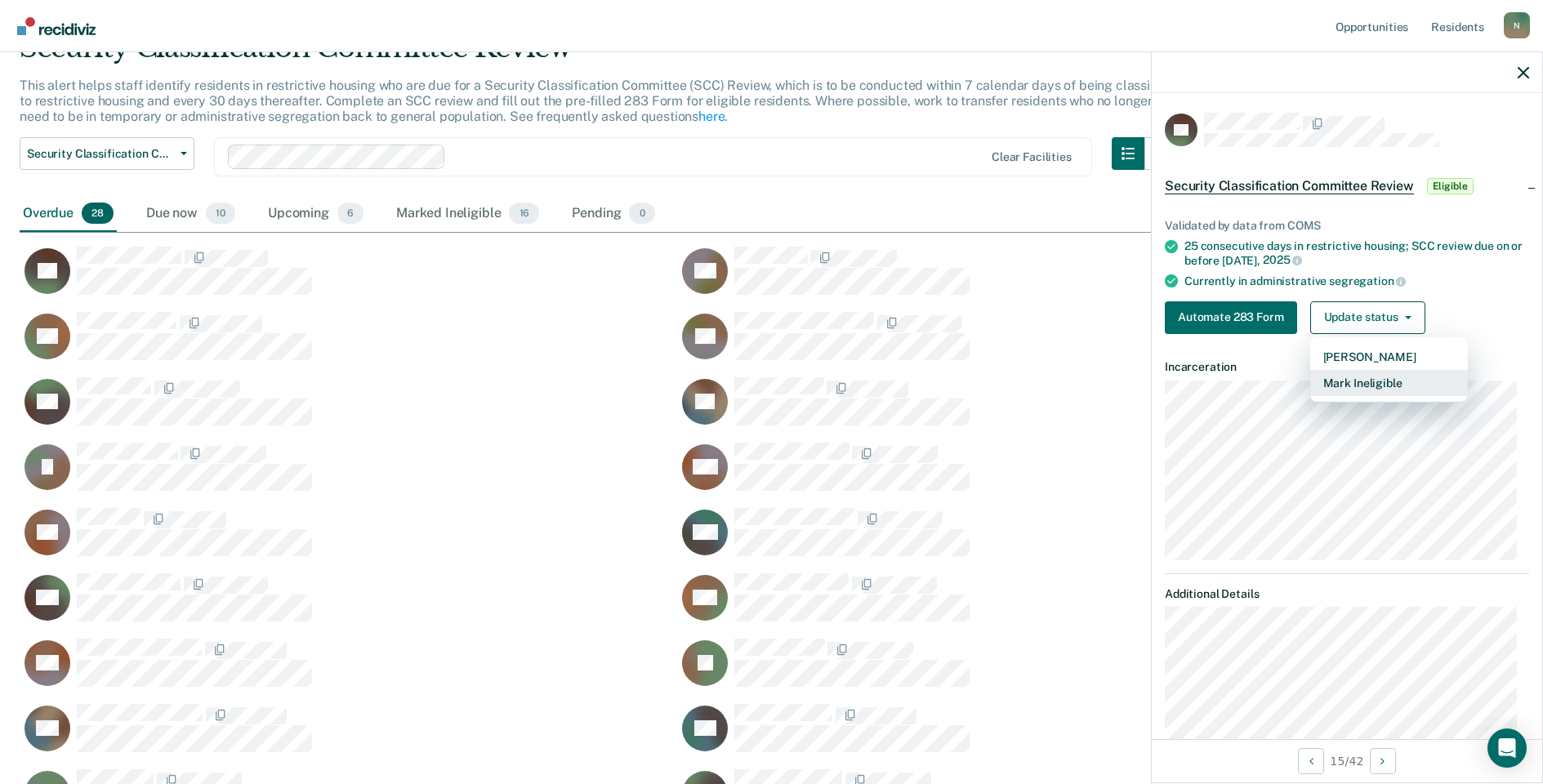
click at [1359, 379] on button "Mark Ineligible" at bounding box center [1389, 383] width 158 height 26
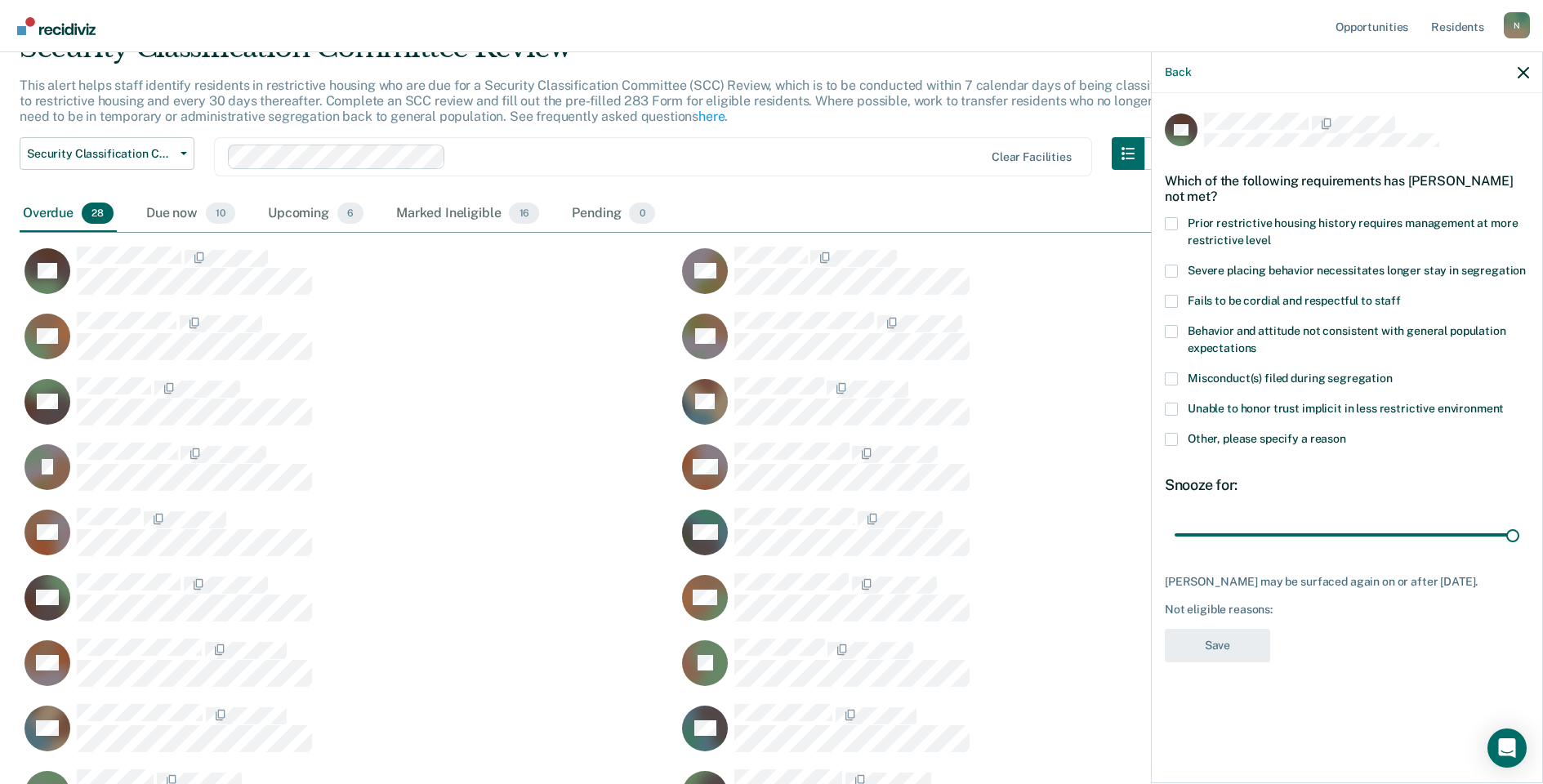
click at [1165, 443] on span at bounding box center [1171, 439] width 13 height 13
click at [1347, 433] on input "Other, please specify a reason" at bounding box center [1347, 433] width 0 height 0
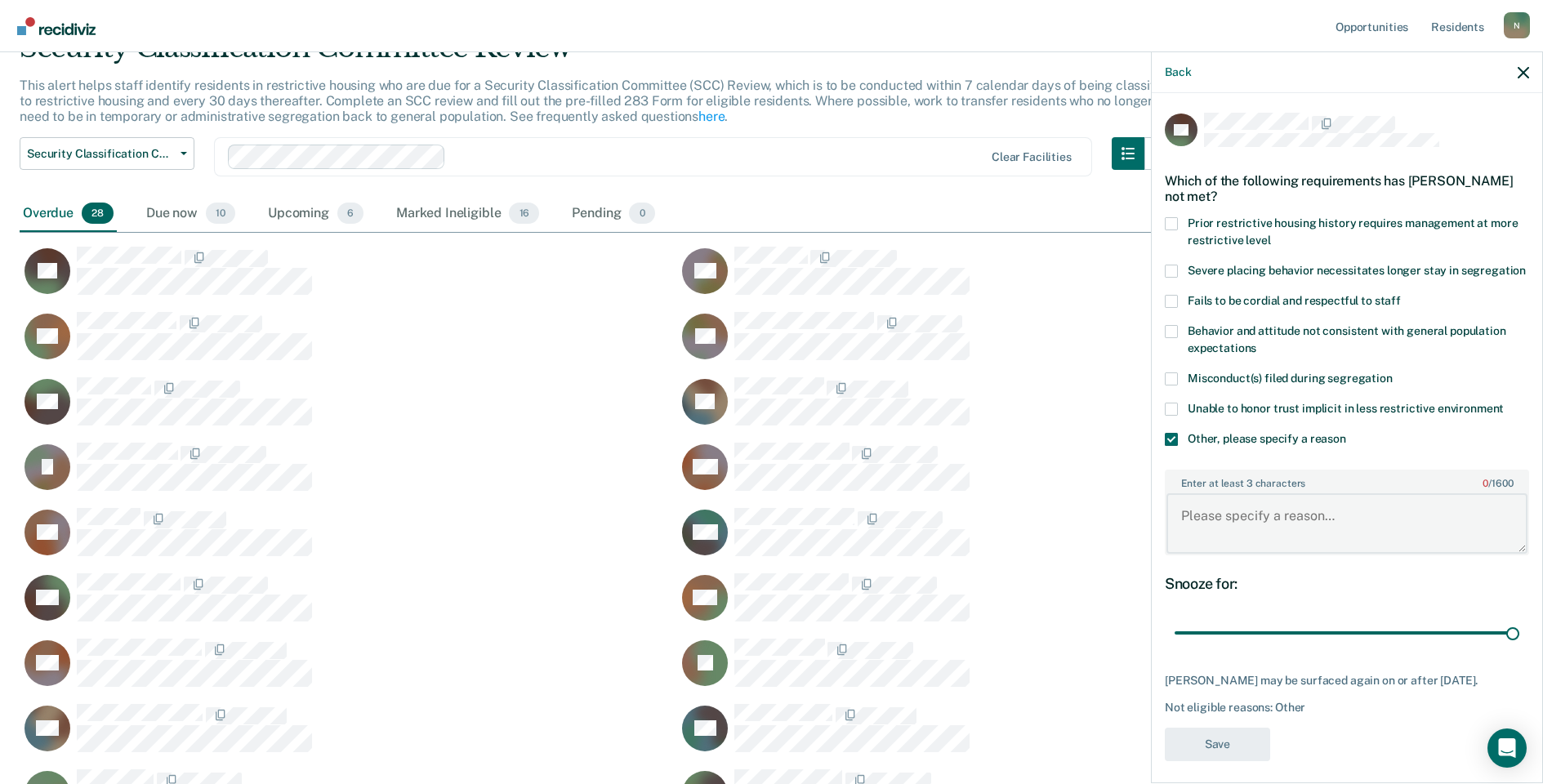
click at [1277, 544] on textarea "Enter at least 3 characters 0 / 1600" at bounding box center [1348, 524] width 361 height 61
type textarea "Reclassed to [PERSON_NAME] [DATE]"
click at [1236, 761] on button "Save" at bounding box center [1217, 744] width 105 height 34
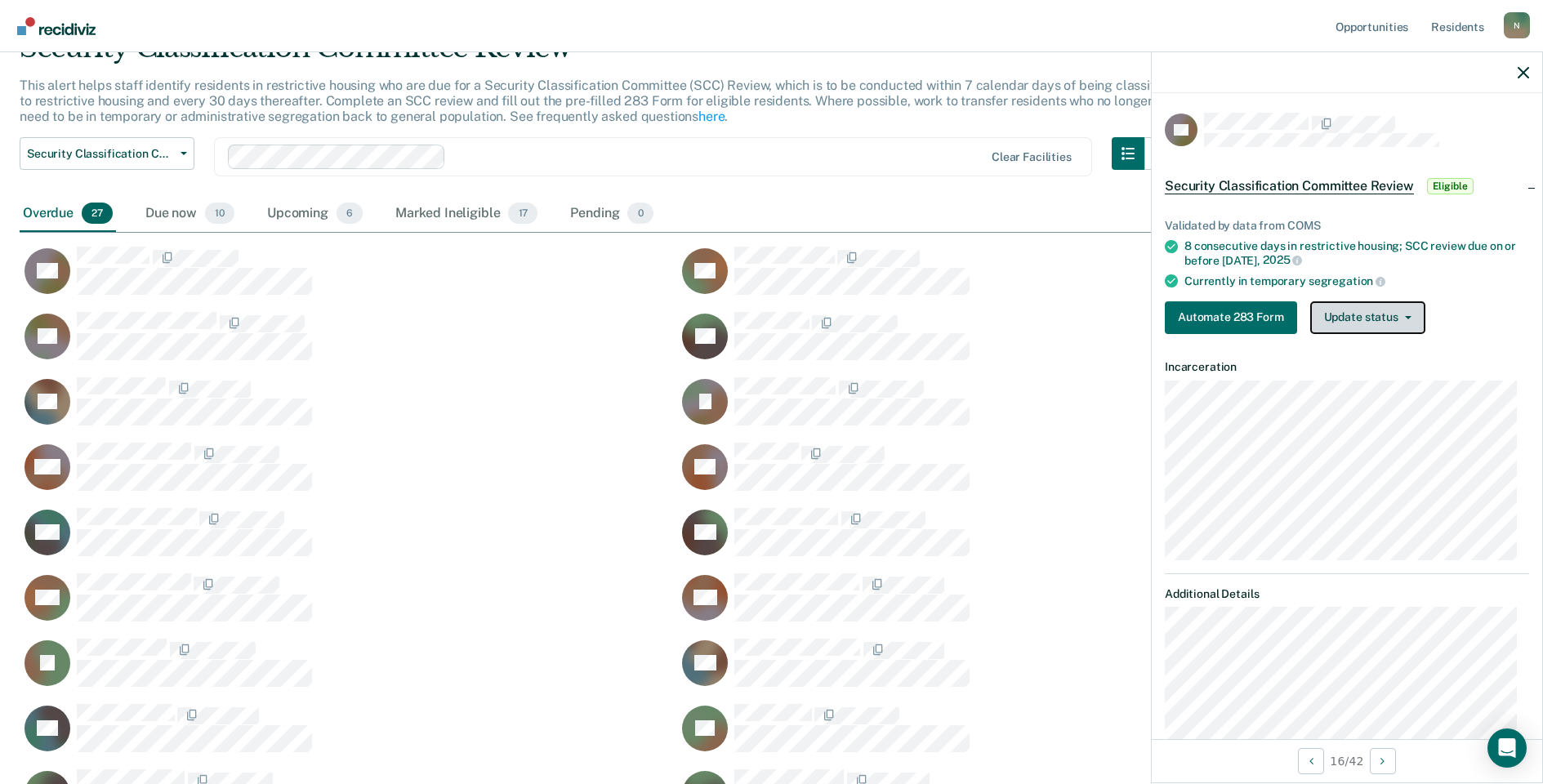
click at [1370, 311] on button "Update status" at bounding box center [1368, 318] width 115 height 33
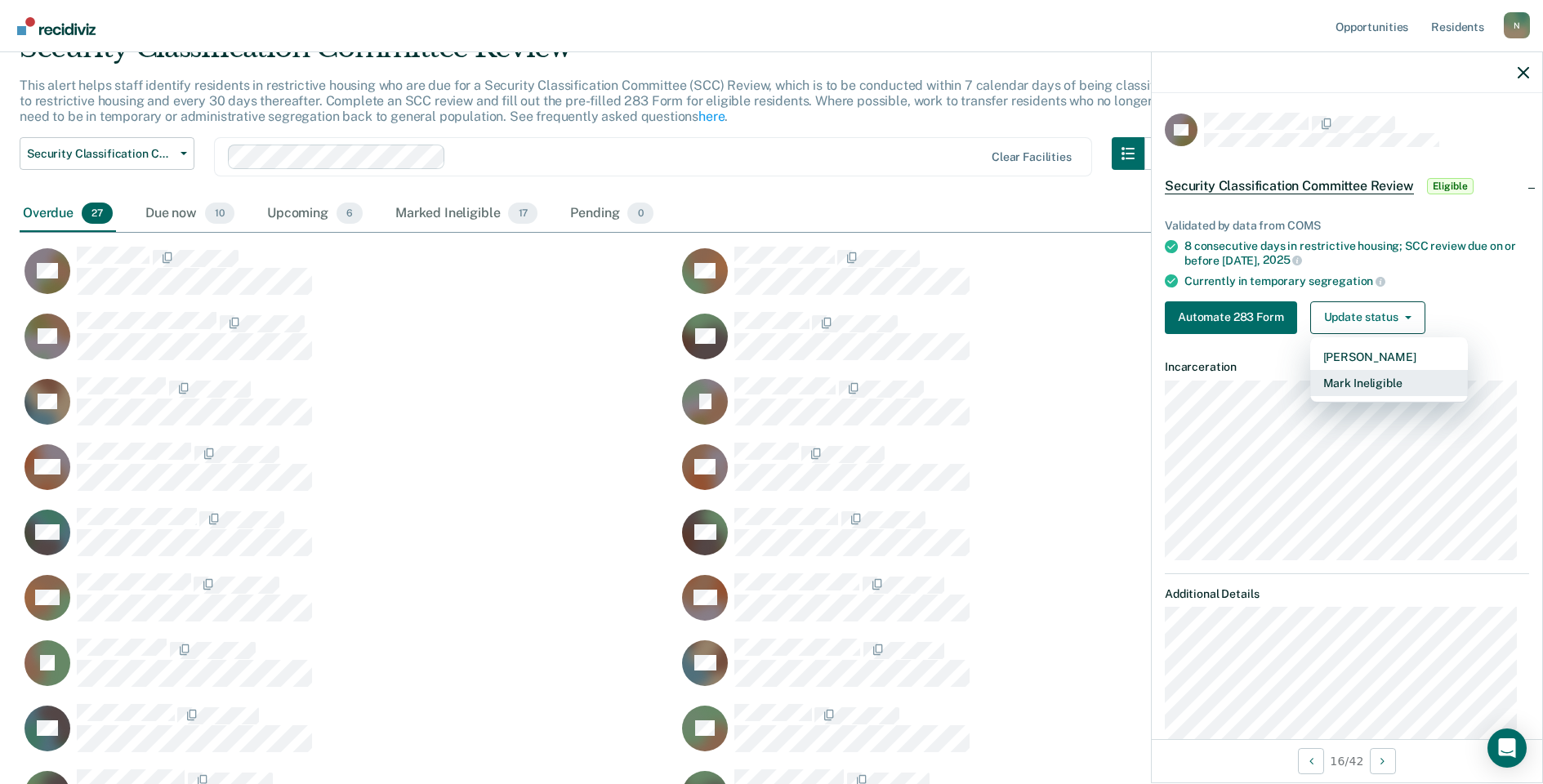
click at [1341, 385] on button "Mark Ineligible" at bounding box center [1389, 383] width 158 height 26
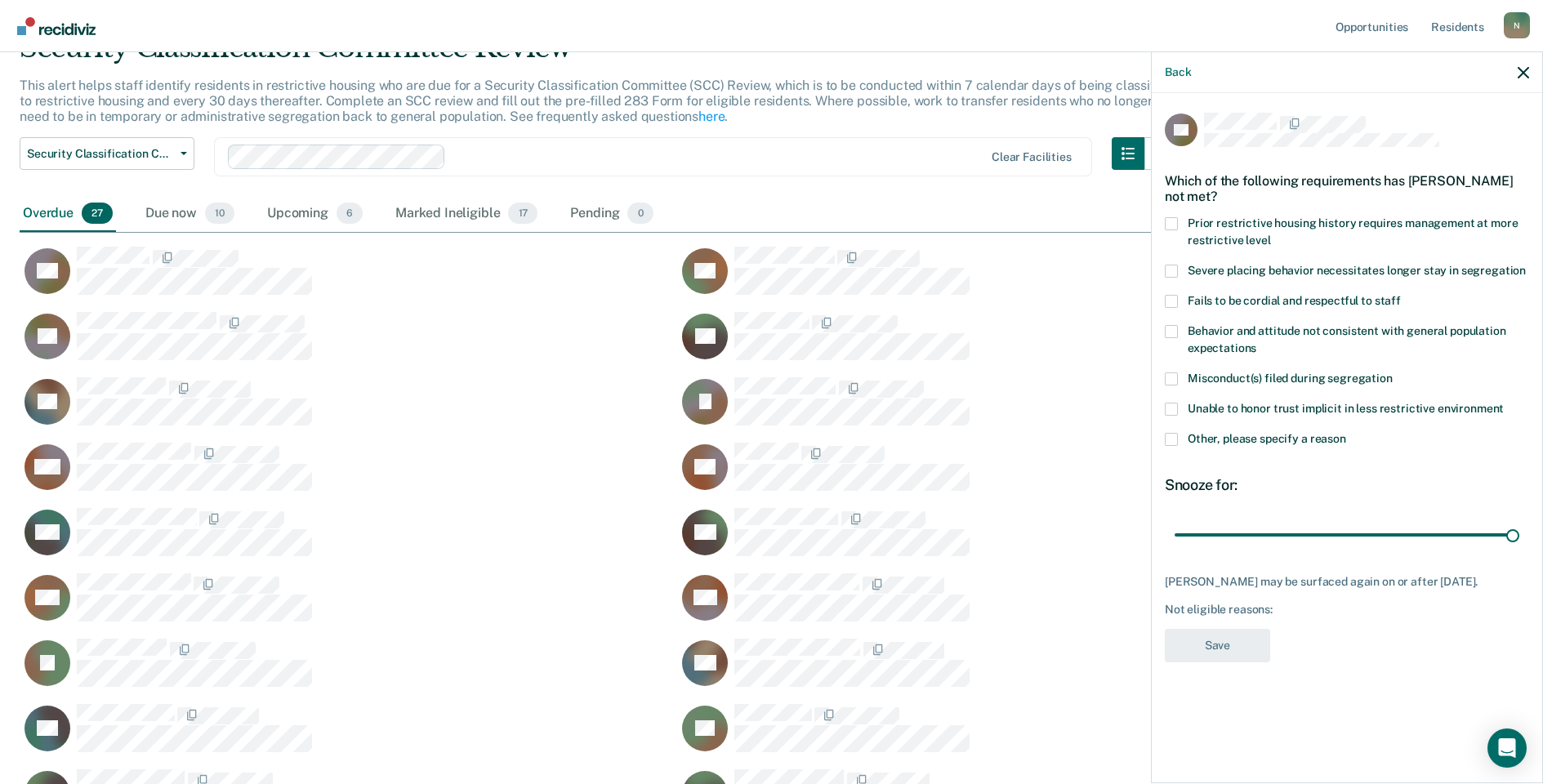
click at [1179, 444] on label "Other, please specify a reason" at bounding box center [1348, 442] width 365 height 17
click at [1347, 433] on input "Other, please specify a reason" at bounding box center [1347, 433] width 0 height 0
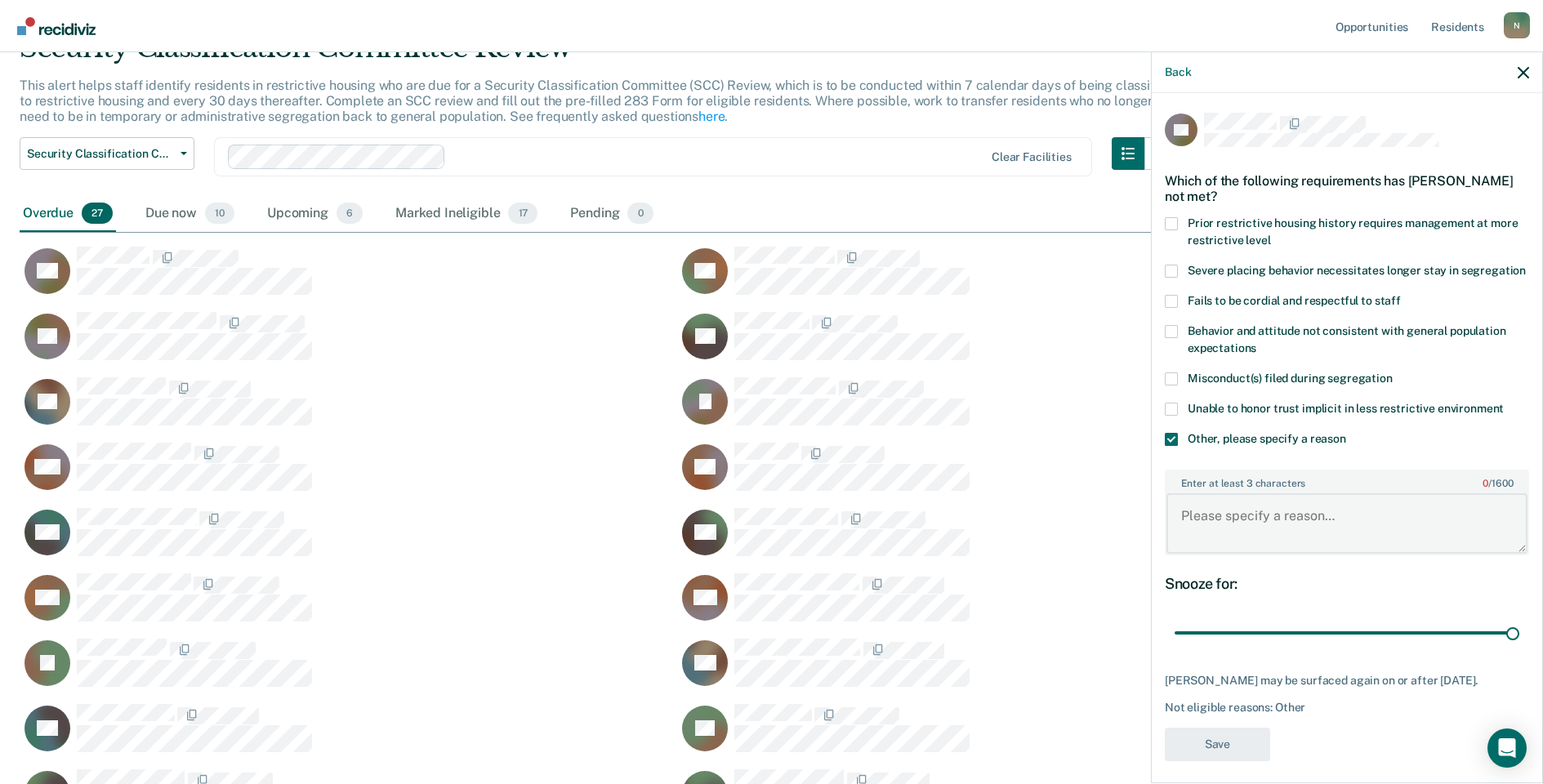
click at [1233, 549] on textarea "Enter at least 3 characters 0 / 1600" at bounding box center [1348, 524] width 361 height 61
type textarea "Temp seg until end of detention"
click at [1223, 749] on button "Save" at bounding box center [1217, 744] width 105 height 34
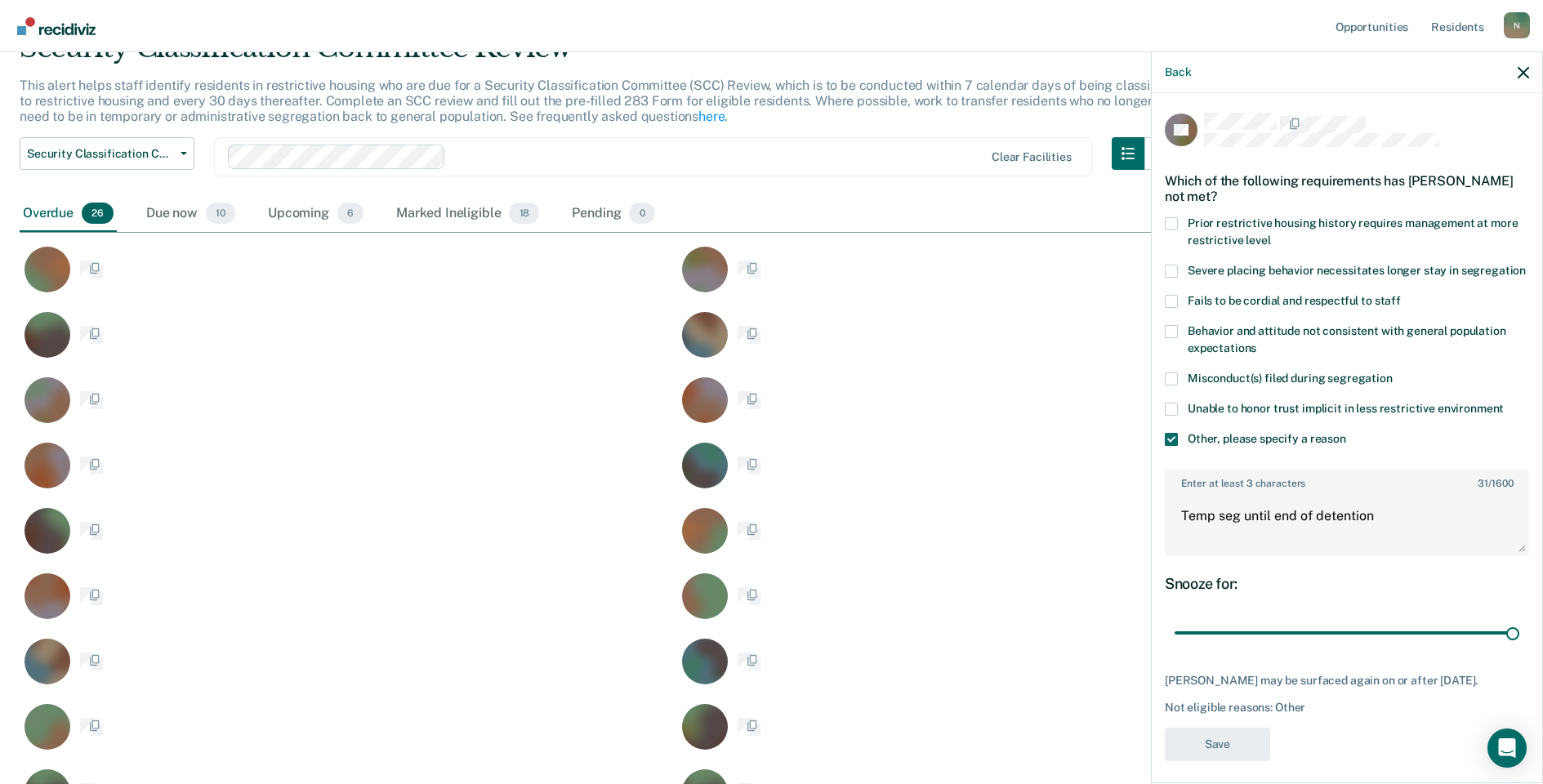
scroll to position [1047, 1492]
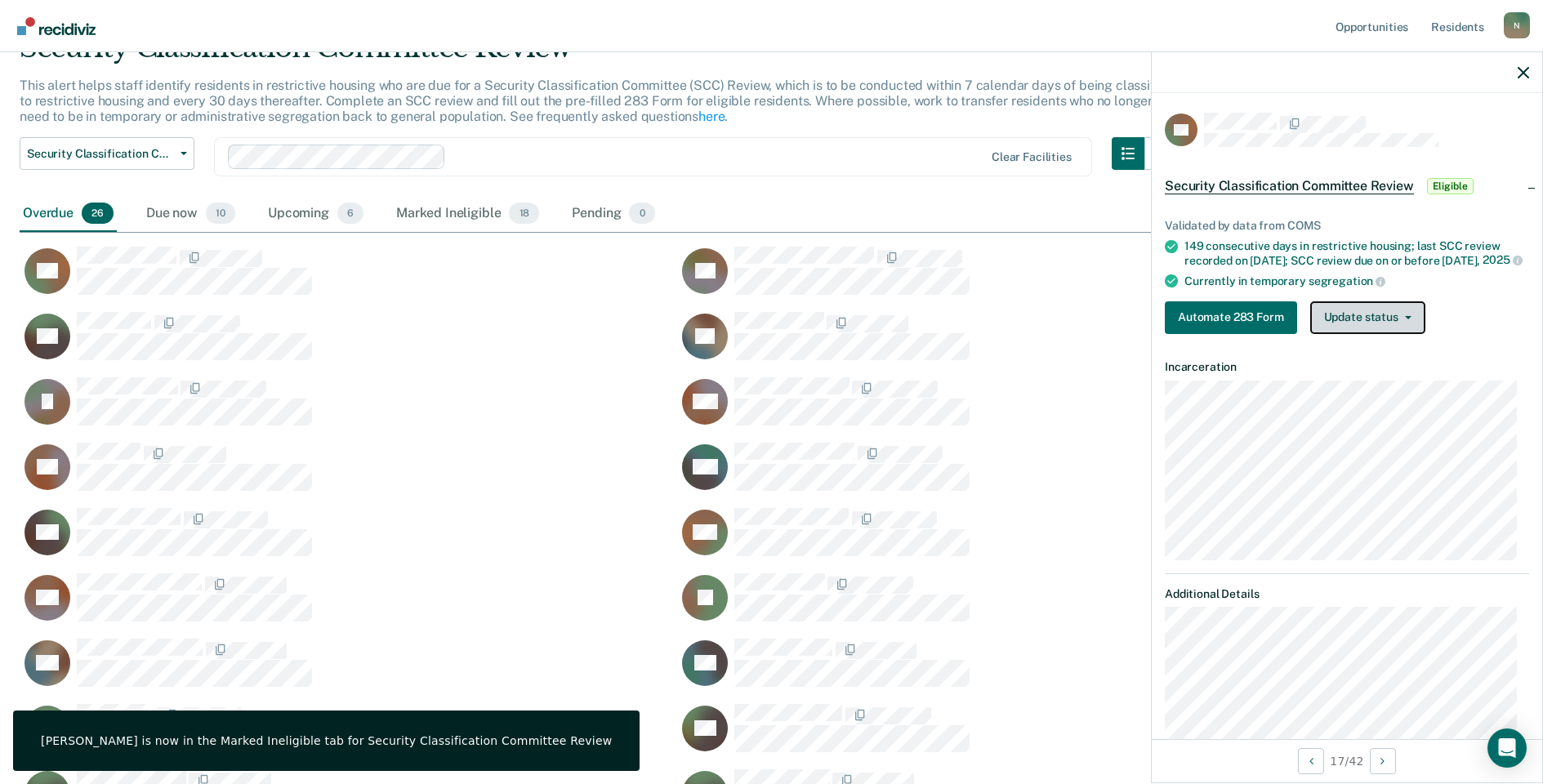
click at [1356, 331] on button "Update status" at bounding box center [1368, 318] width 115 height 33
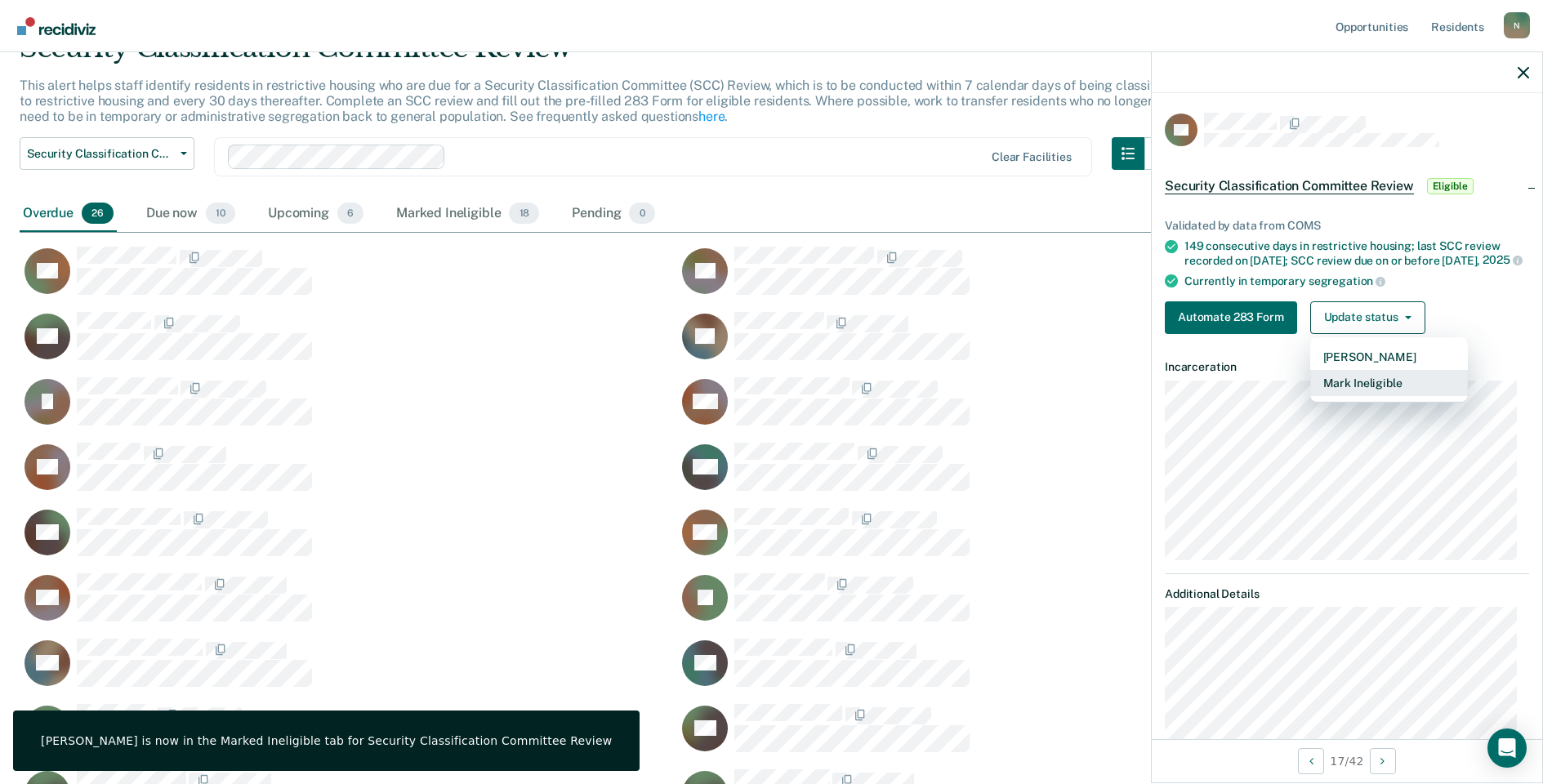
click at [1351, 396] on button "Mark Ineligible" at bounding box center [1389, 383] width 158 height 26
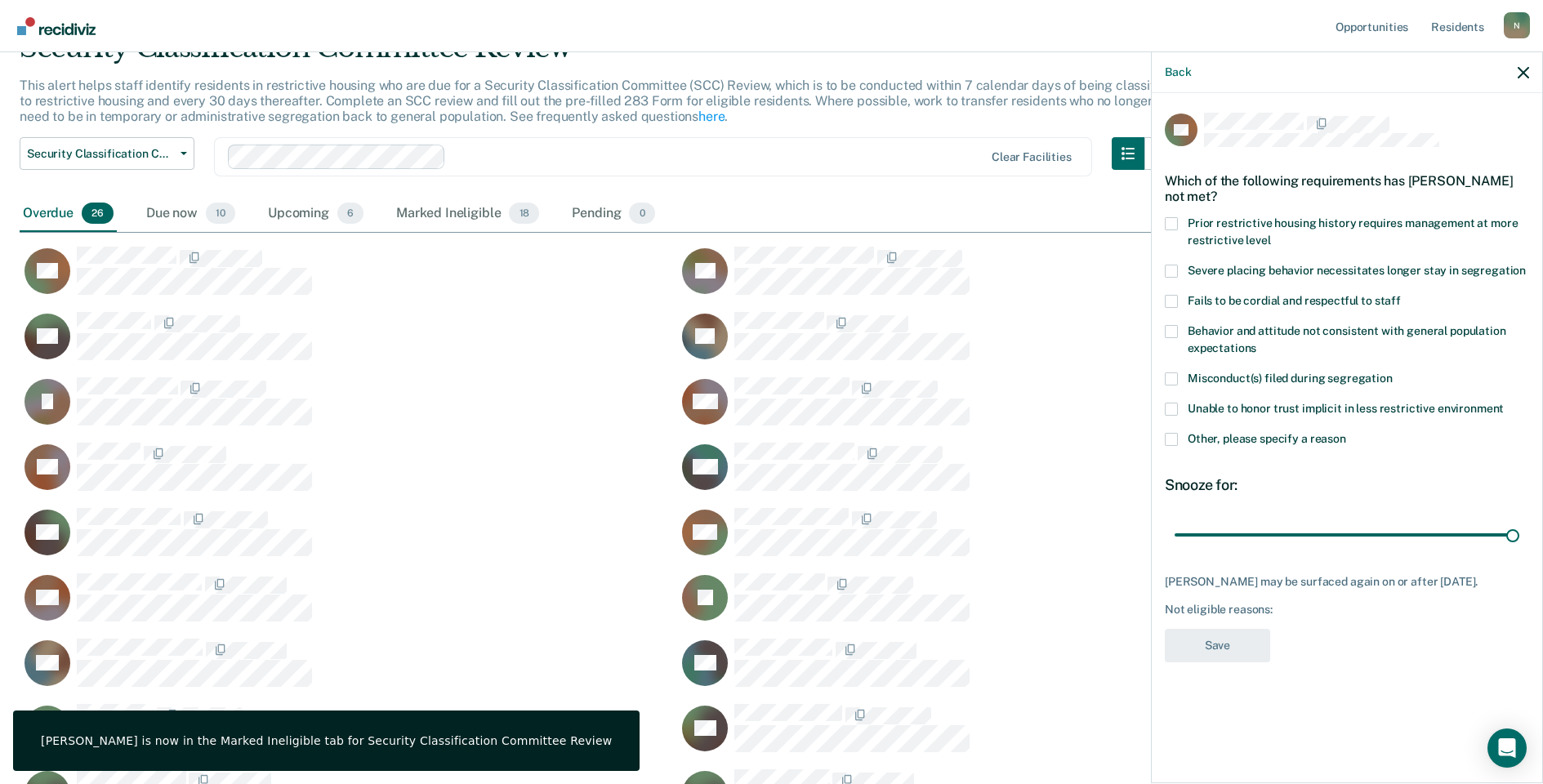
click at [1170, 446] on label "Other, please specify a reason" at bounding box center [1348, 442] width 365 height 17
click at [1347, 433] on input "Other, please specify a reason" at bounding box center [1347, 433] width 0 height 0
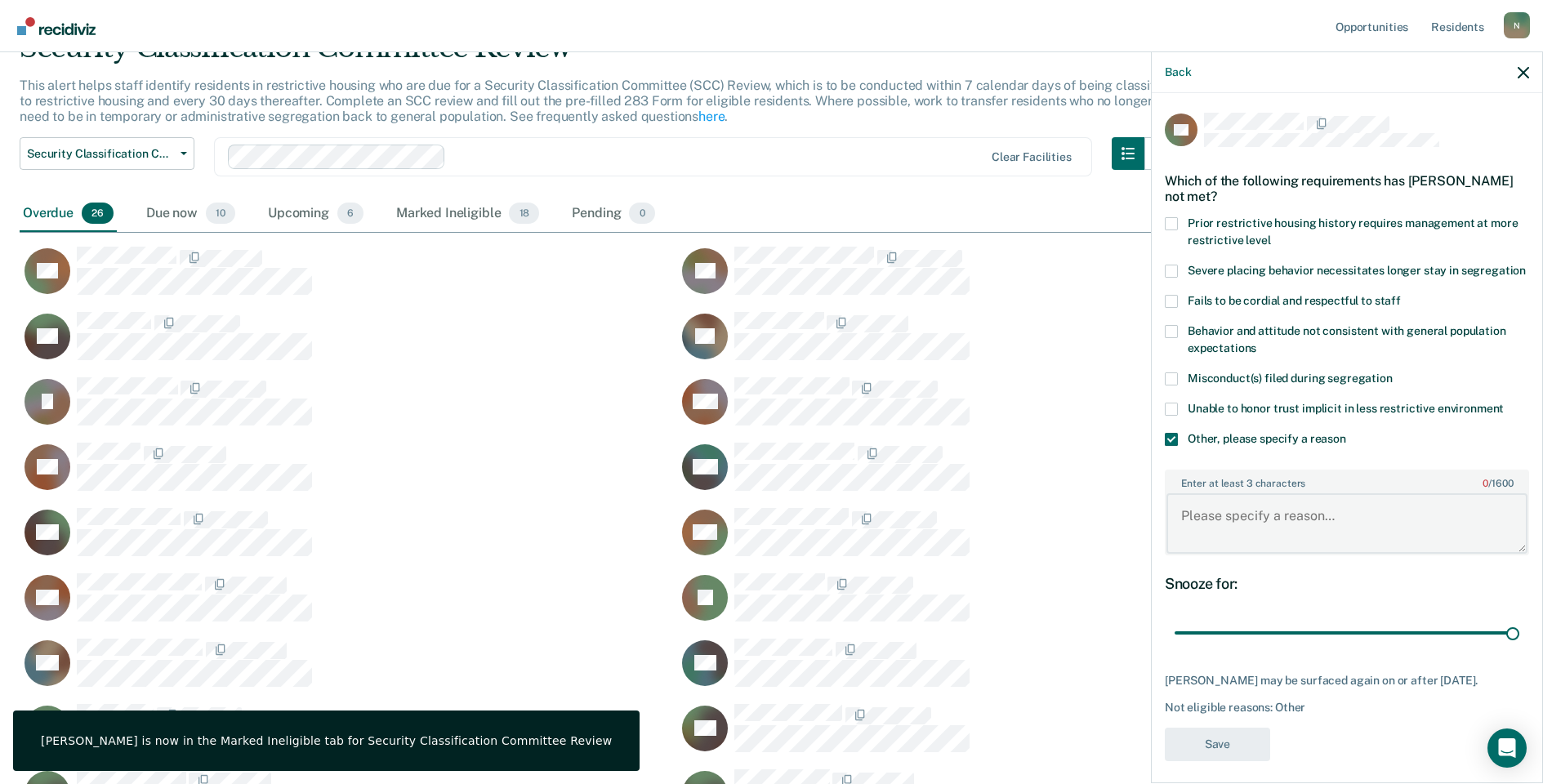
click at [1222, 532] on textarea "Enter at least 3 characters 0 / 1600" at bounding box center [1348, 524] width 361 height 61
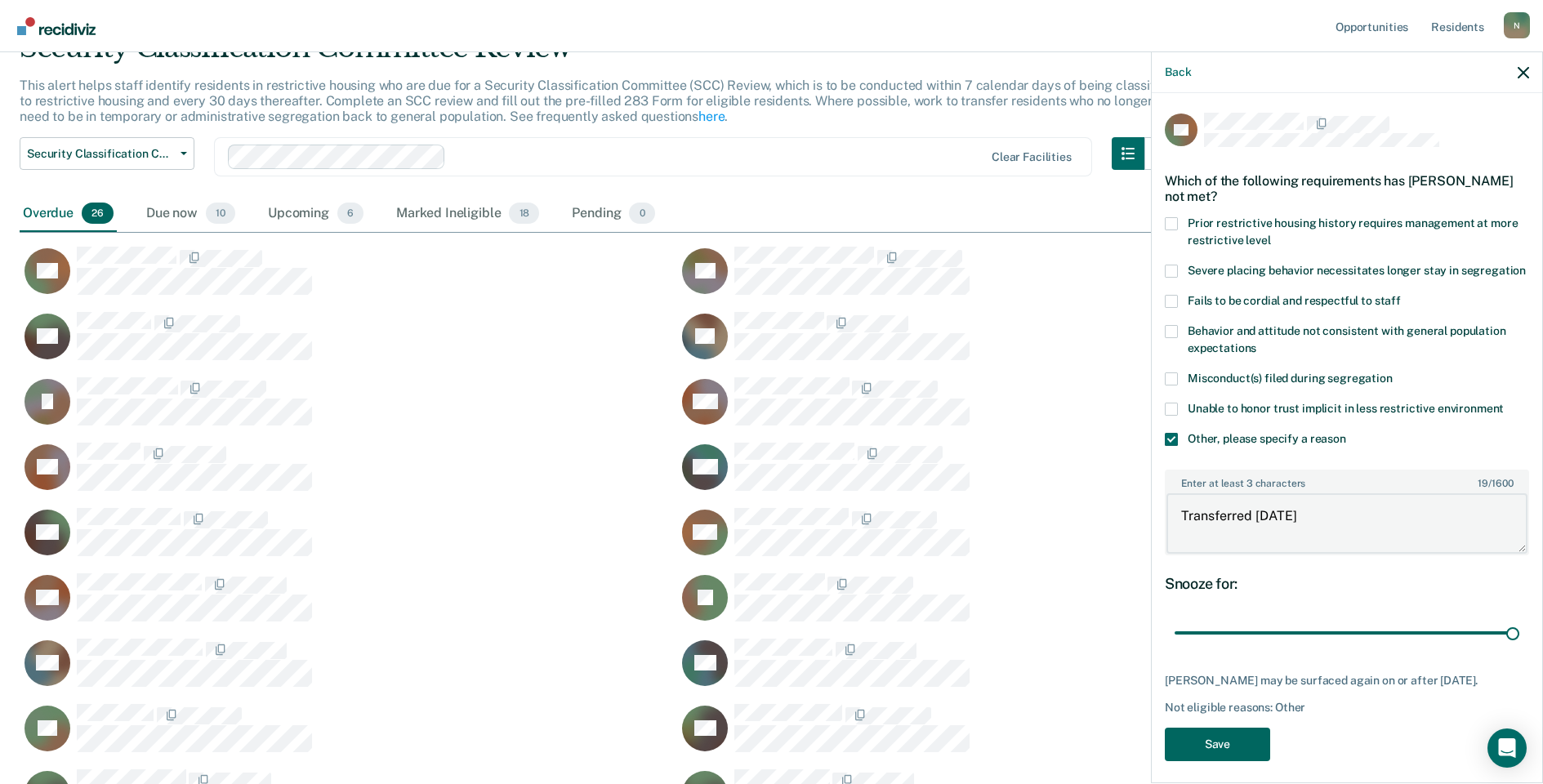
type textarea "Transferred [DATE]"
click at [1251, 757] on button "Save" at bounding box center [1217, 744] width 105 height 34
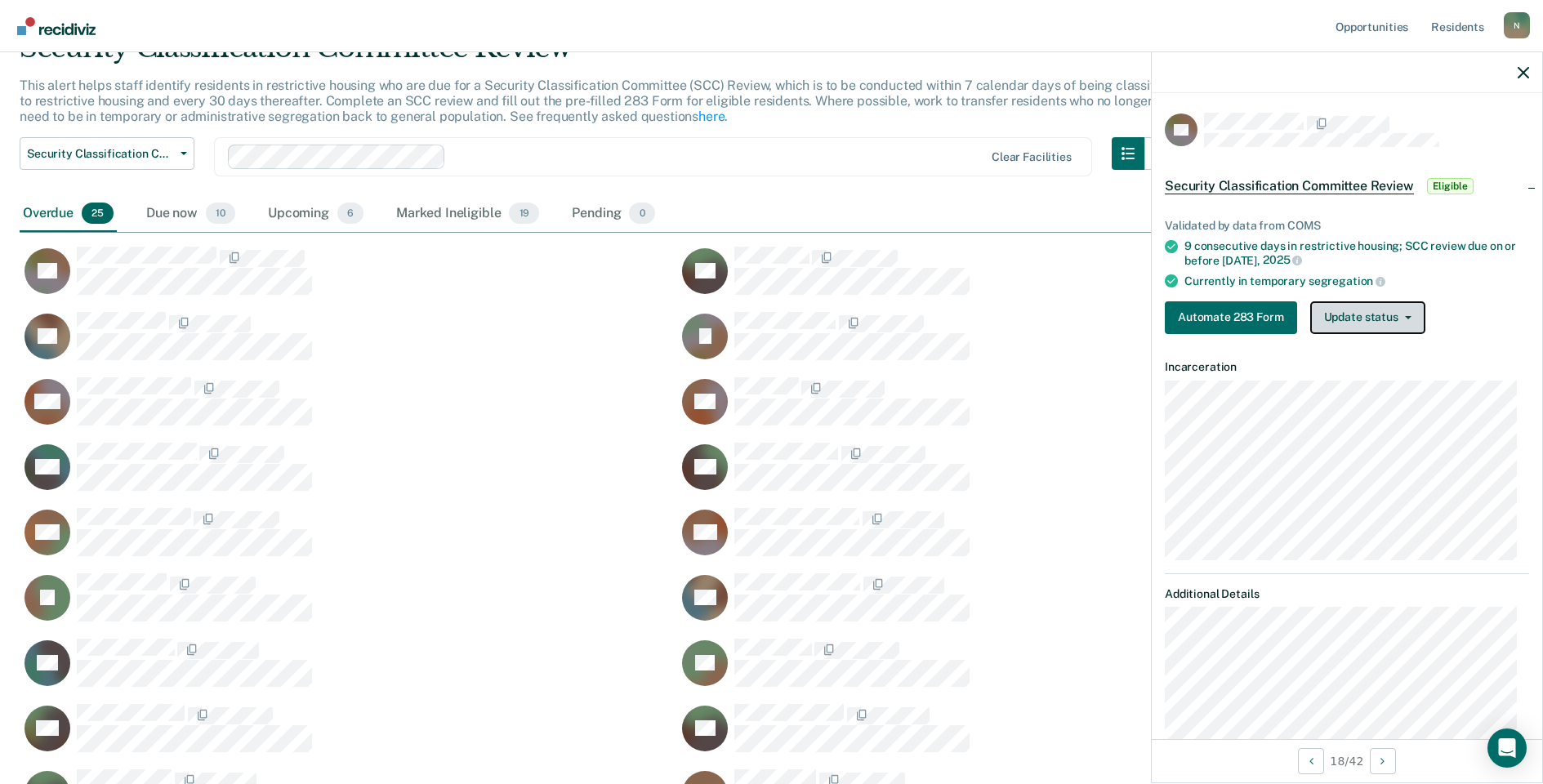
click at [1360, 328] on button "Update status" at bounding box center [1368, 318] width 115 height 33
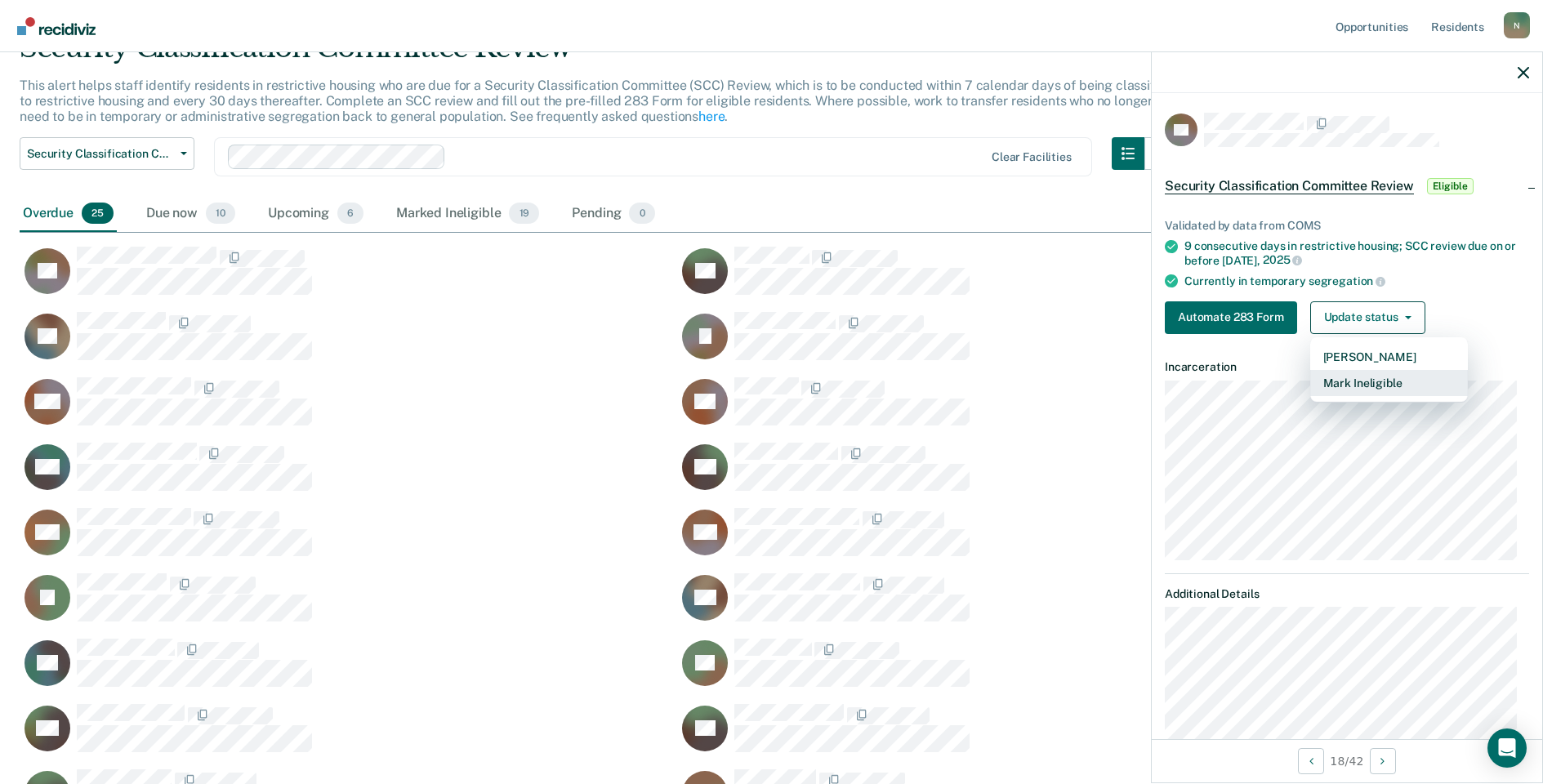
click at [1362, 387] on button "Mark Ineligible" at bounding box center [1389, 383] width 158 height 26
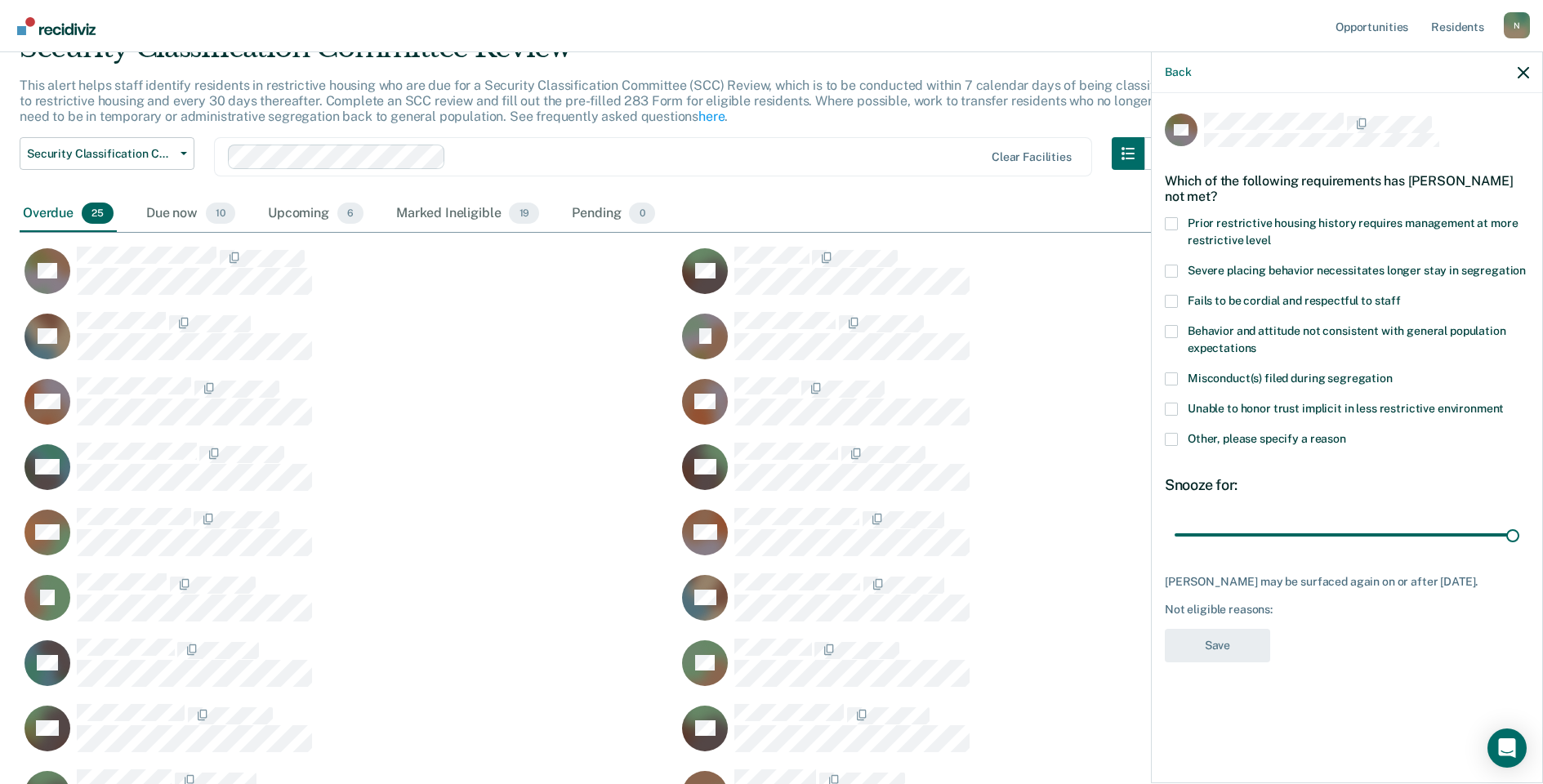
click at [1171, 439] on span at bounding box center [1171, 439] width 13 height 13
click at [1347, 433] on input "Other, please specify a reason" at bounding box center [1347, 433] width 0 height 0
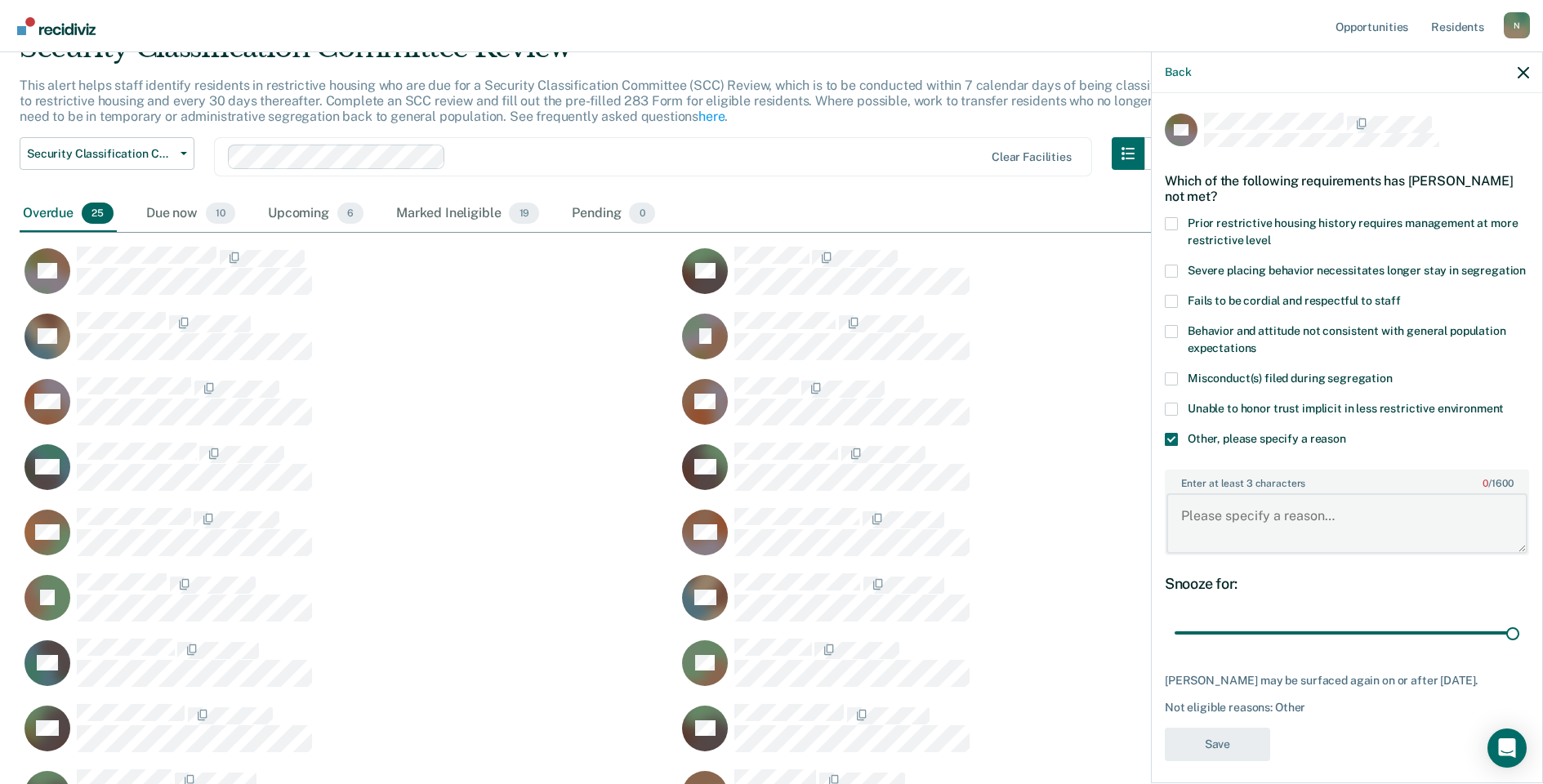
click at [1210, 538] on textarea "Enter at least 3 characters 0 / 1600" at bounding box center [1348, 524] width 361 height 61
type textarea "Temp seg until end of detention"
click at [1233, 758] on button "Save" at bounding box center [1217, 744] width 105 height 34
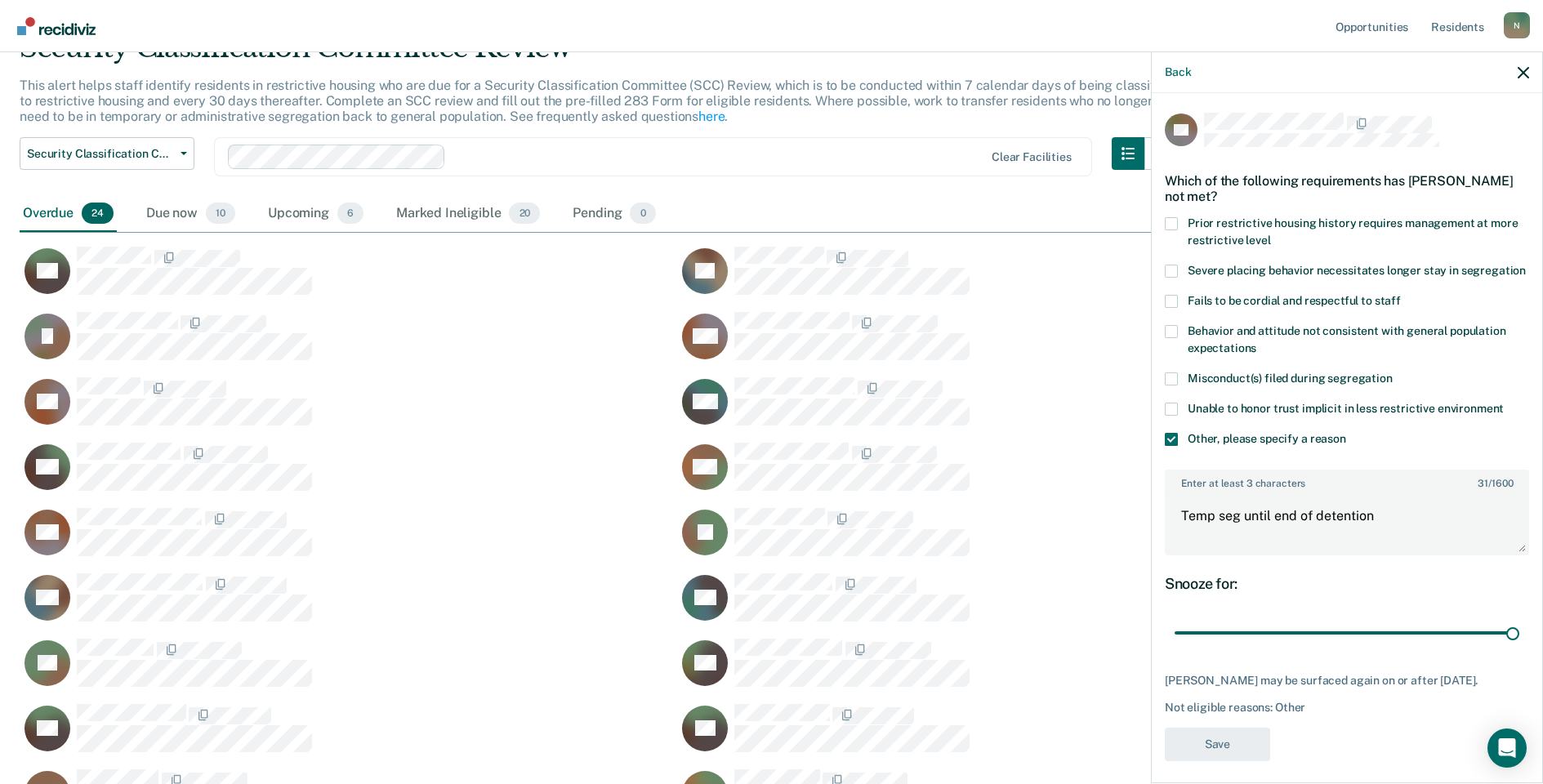
scroll to position [982, 1492]
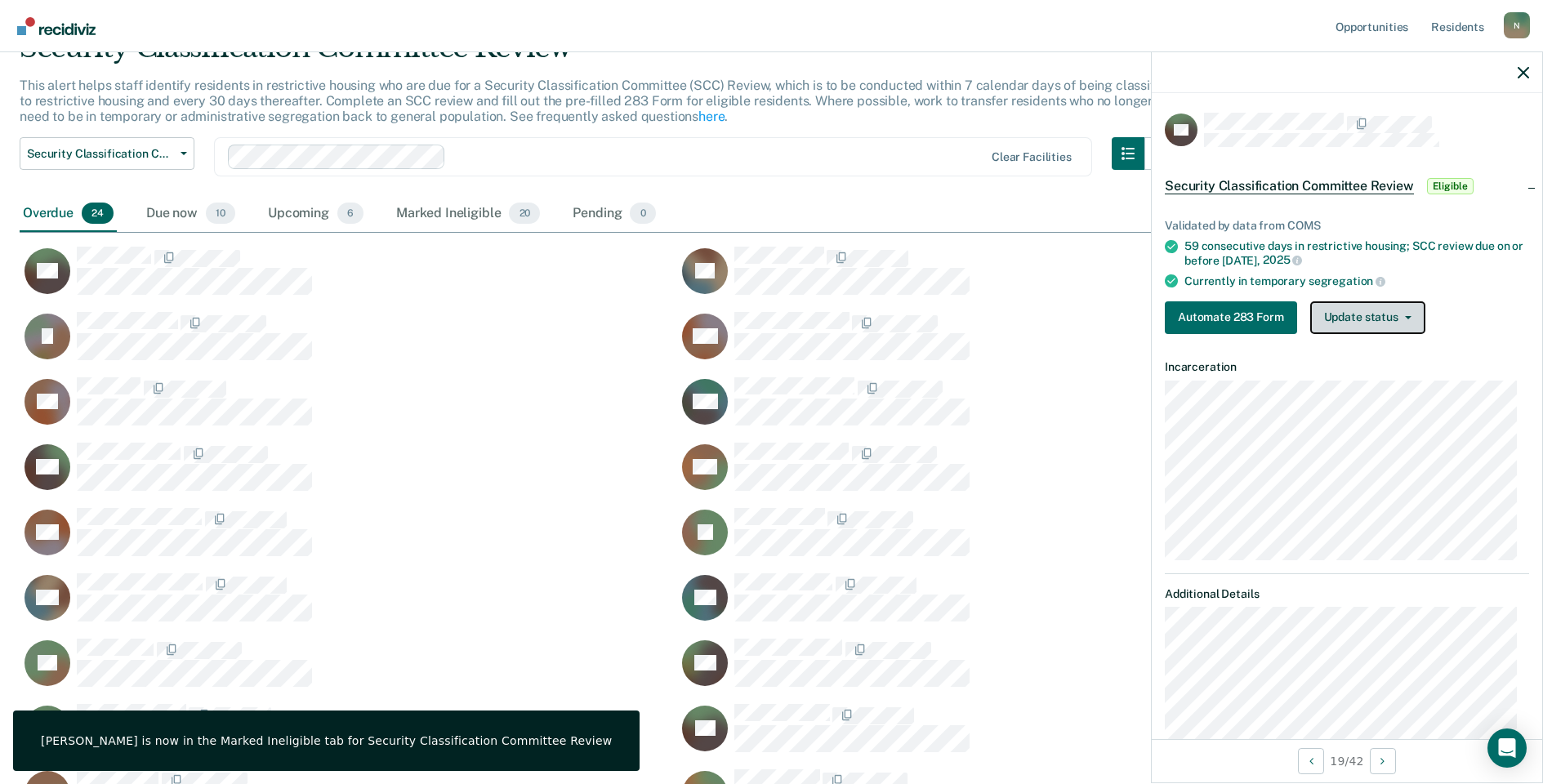
click at [1347, 306] on button "Update status" at bounding box center [1368, 318] width 115 height 33
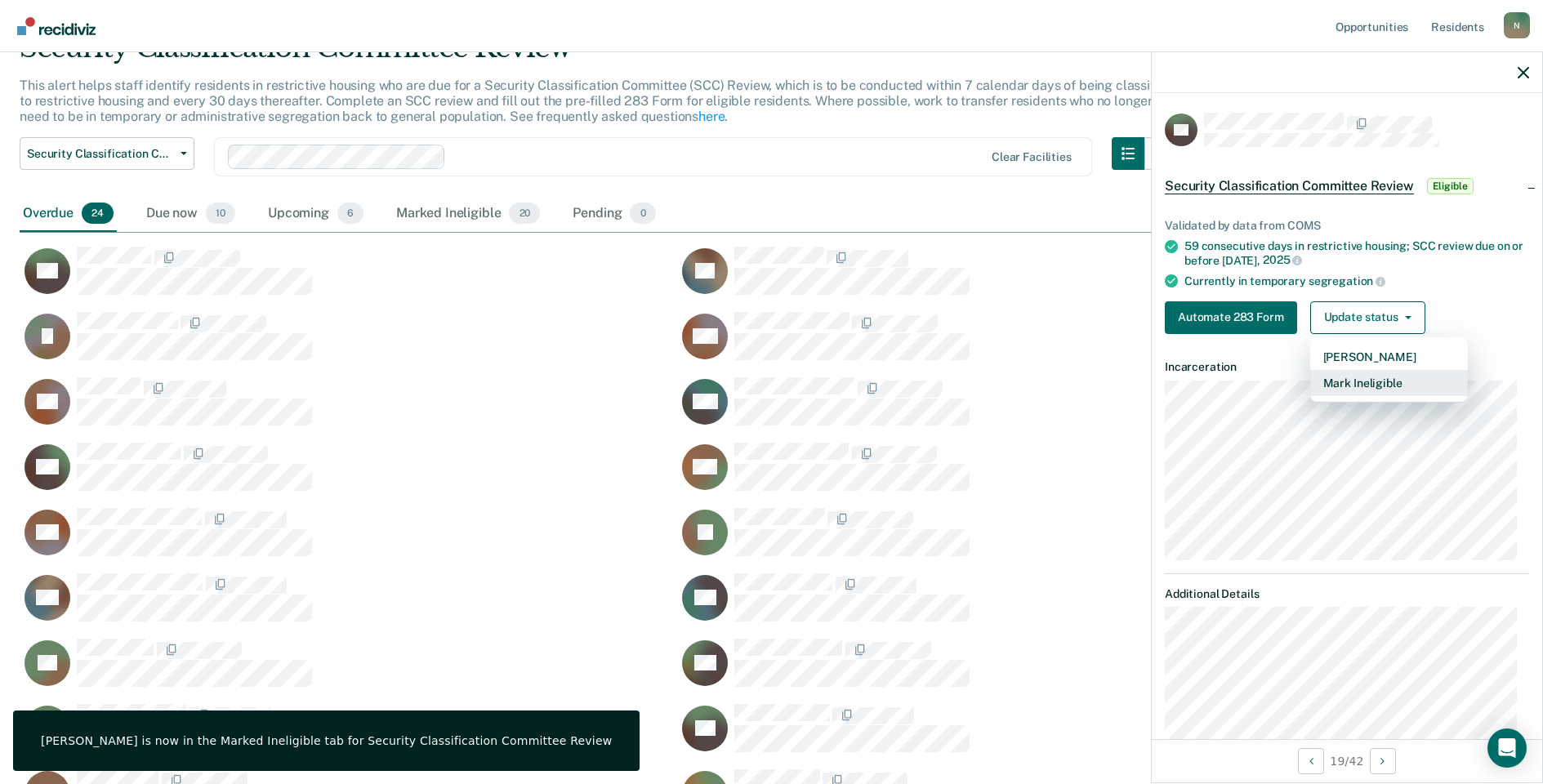
click at [1348, 377] on button "Mark Ineligible" at bounding box center [1389, 383] width 158 height 26
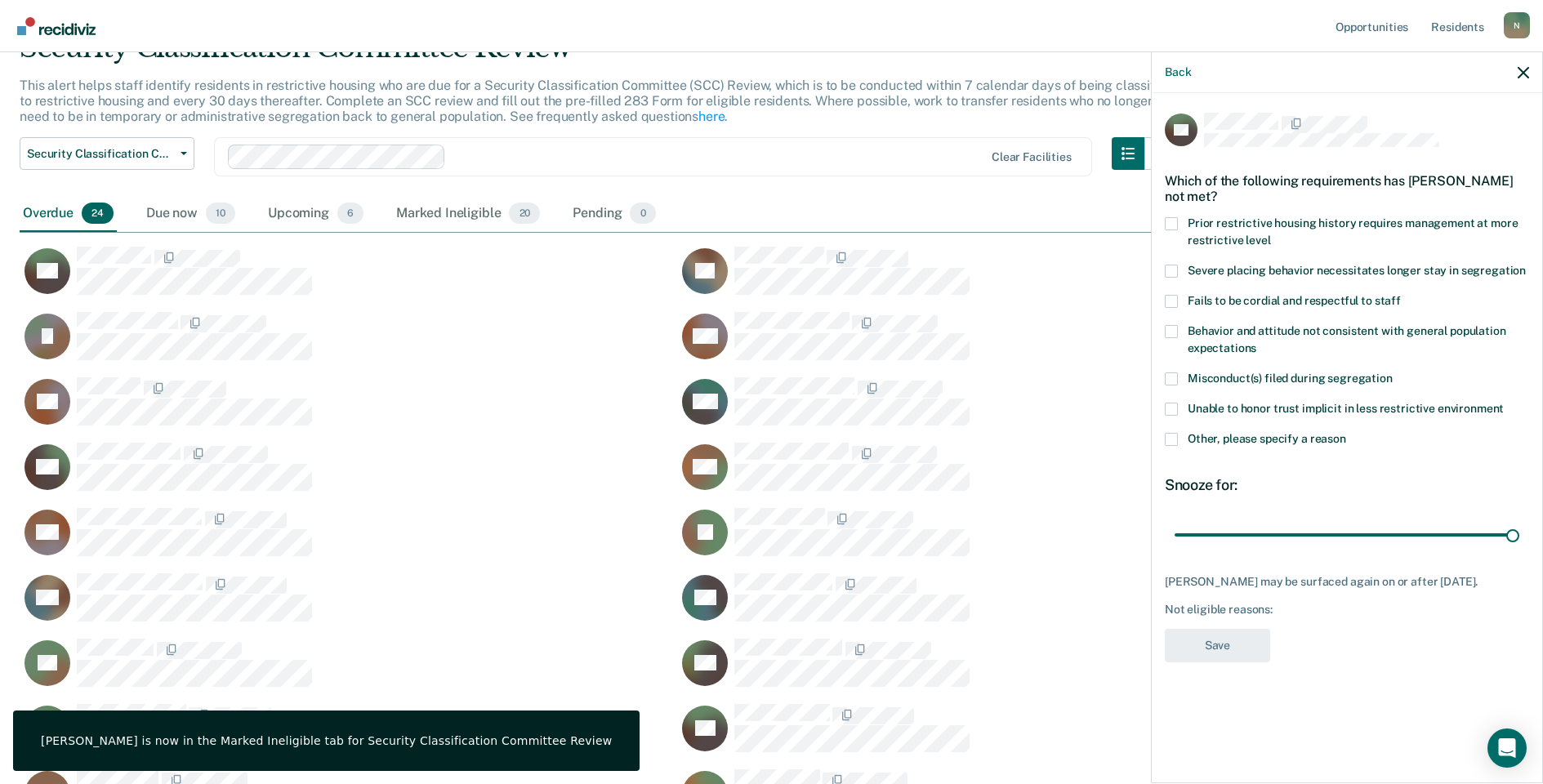
click at [1165, 442] on span at bounding box center [1171, 439] width 13 height 13
click at [1347, 433] on input "Other, please specify a reason" at bounding box center [1347, 433] width 0 height 0
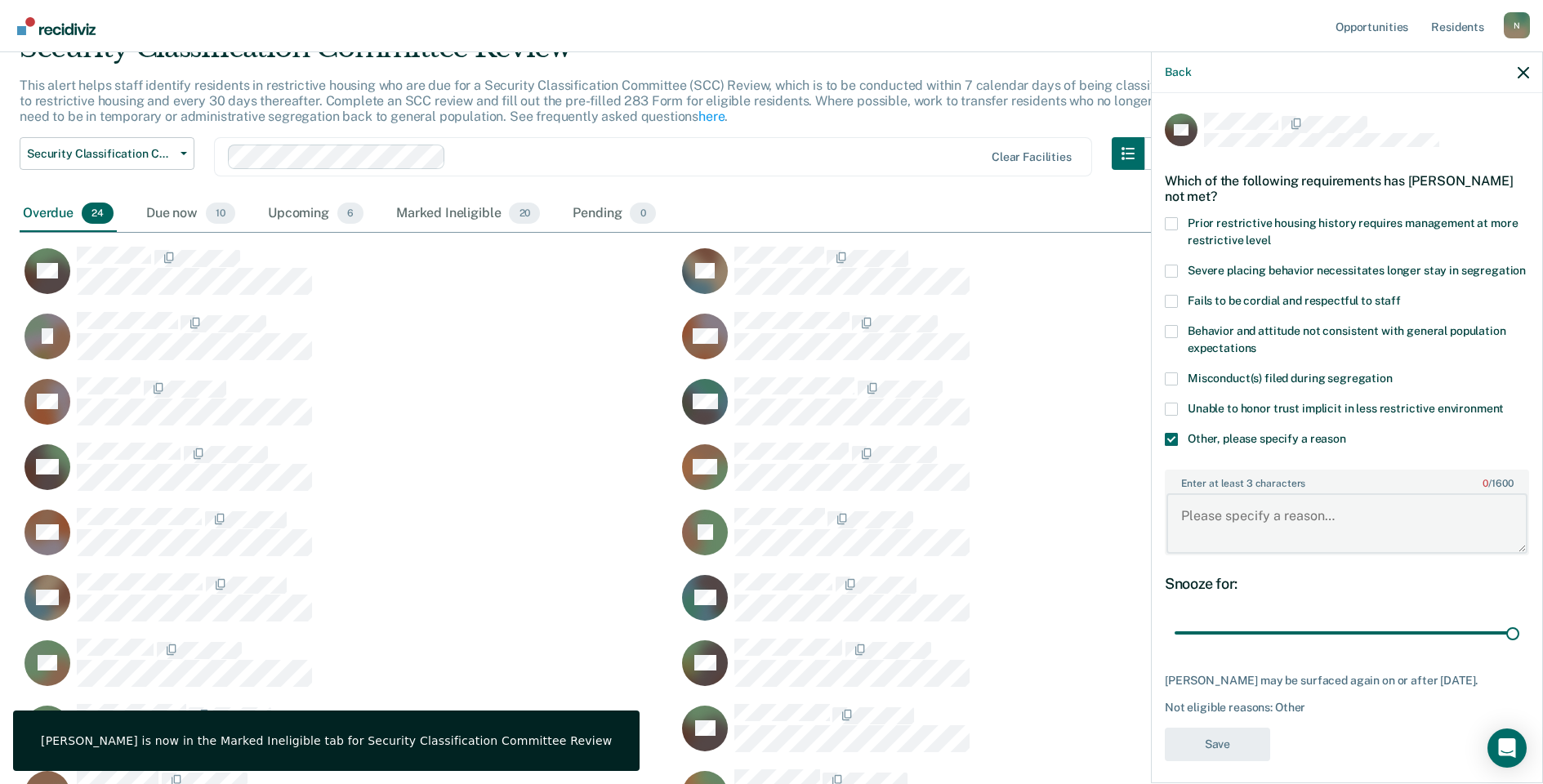
click at [1226, 554] on textarea "Enter at least 3 characters 0 / 1600" at bounding box center [1348, 524] width 361 height 61
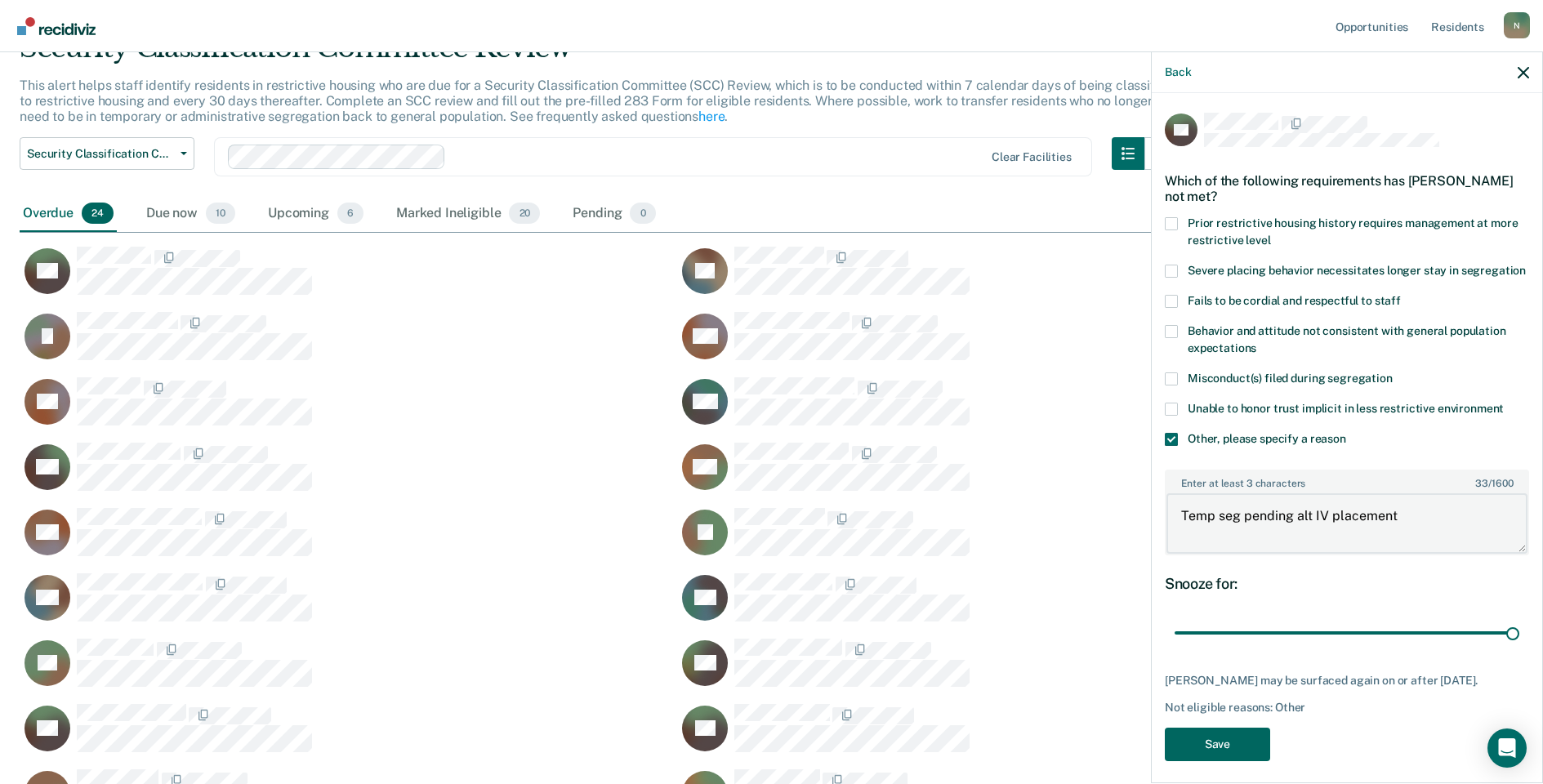
type textarea "Temp seg pending alt IV placement"
click at [1241, 757] on button "Save" at bounding box center [1217, 744] width 105 height 34
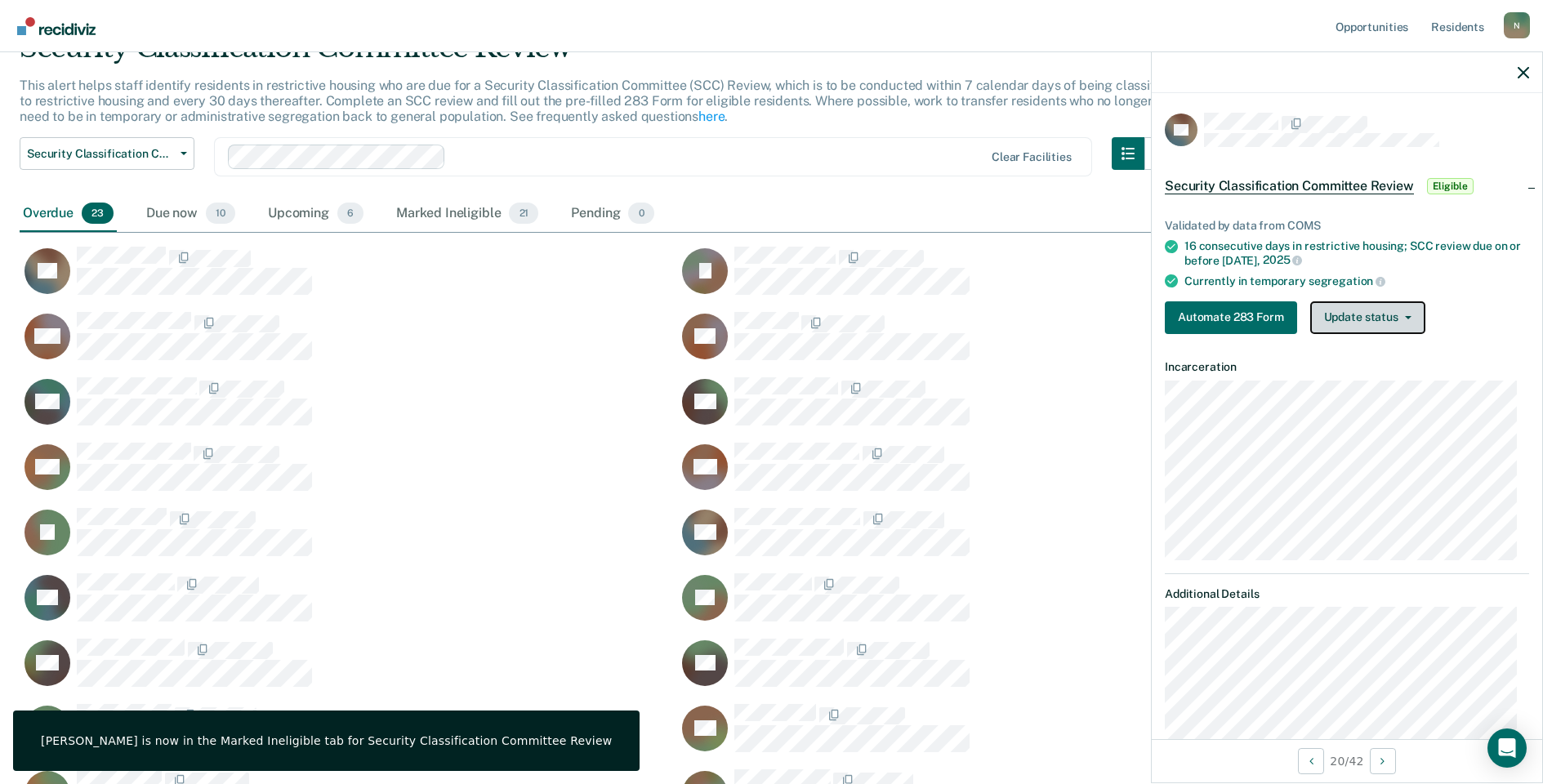
click at [1331, 317] on button "Update status" at bounding box center [1368, 318] width 115 height 33
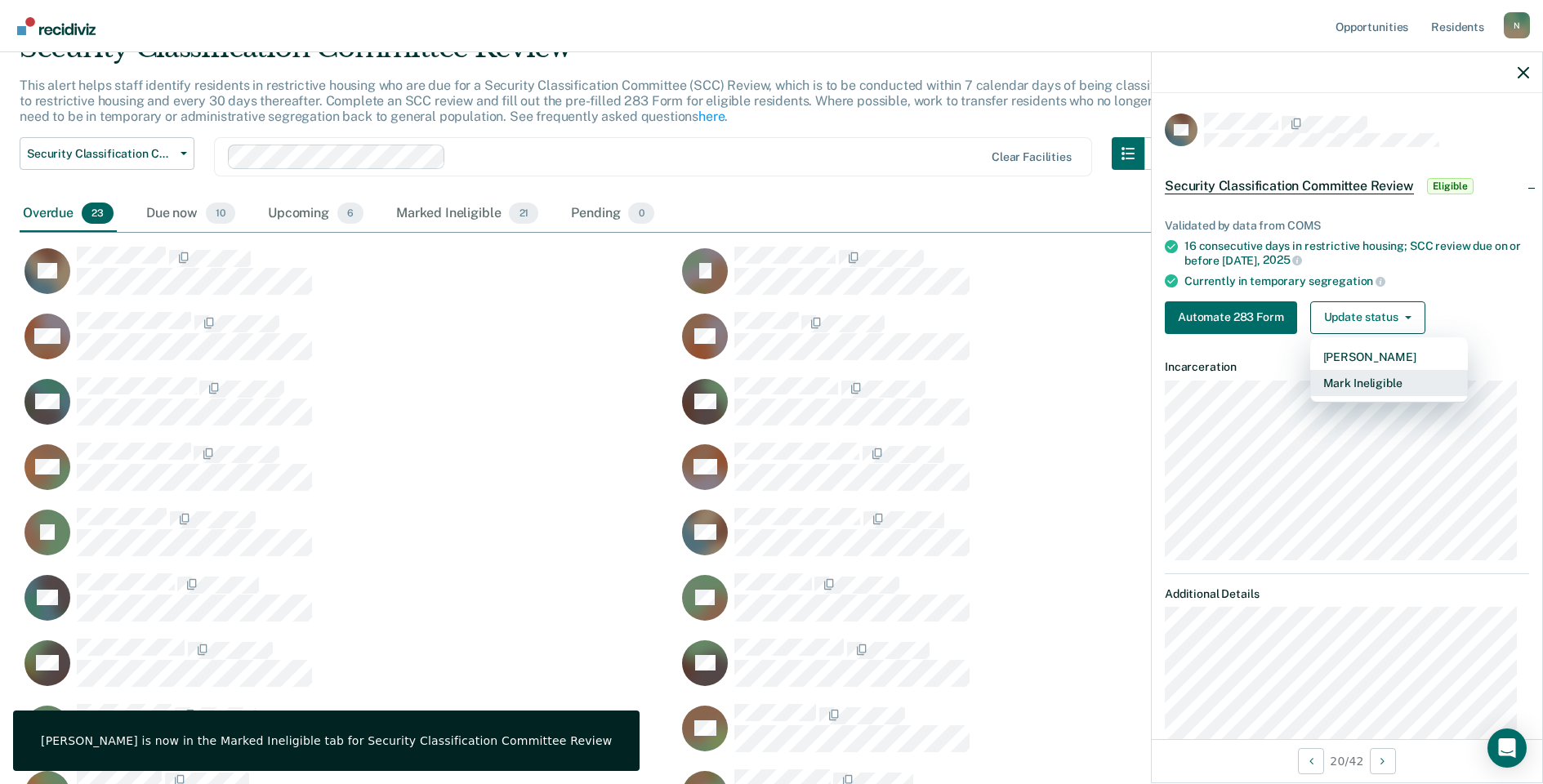
click at [1344, 384] on button "Mark Ineligible" at bounding box center [1389, 383] width 158 height 26
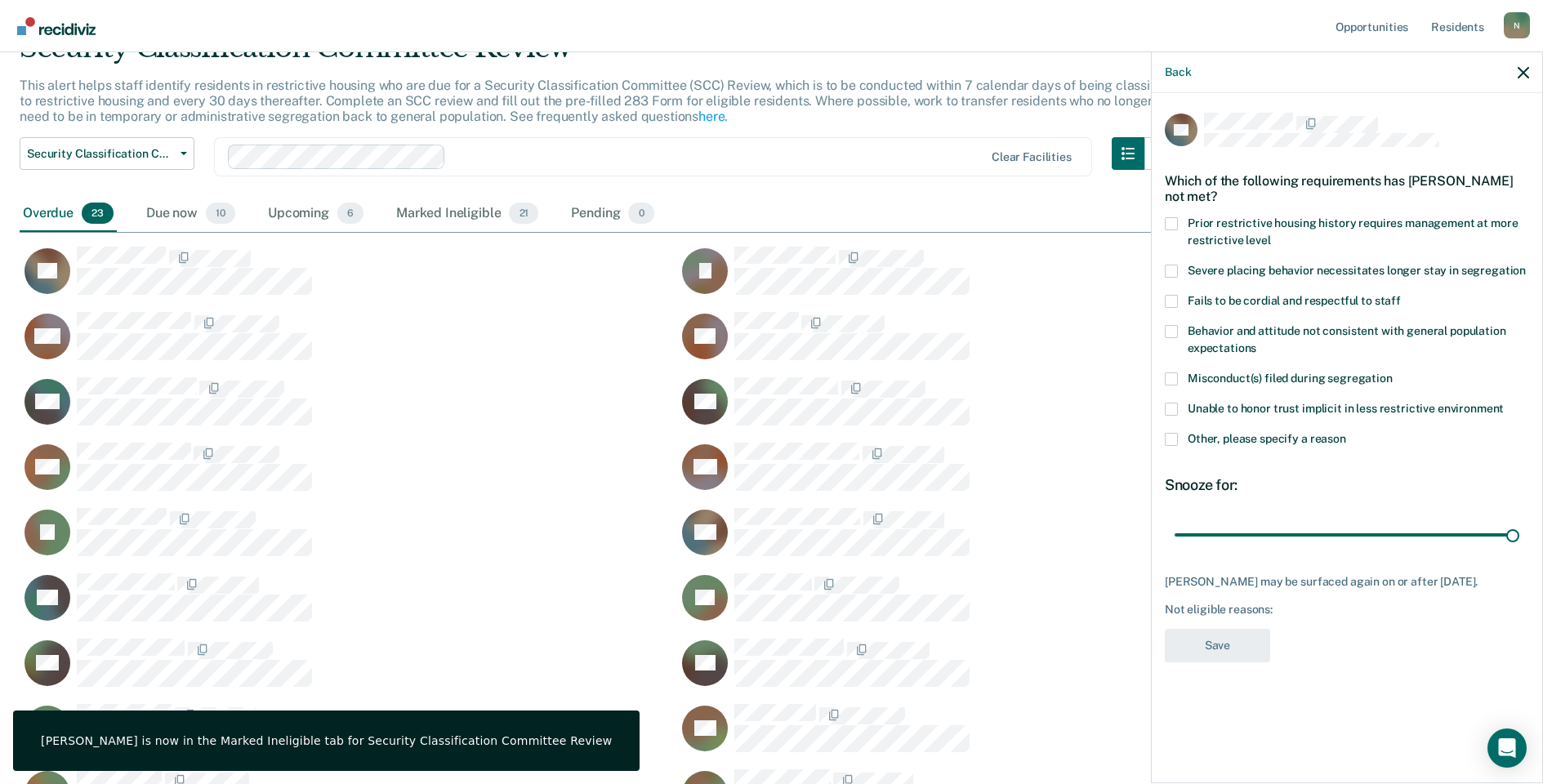
click at [1174, 439] on span at bounding box center [1171, 439] width 13 height 13
click at [1347, 433] on input "Other, please specify a reason" at bounding box center [1347, 433] width 0 height 0
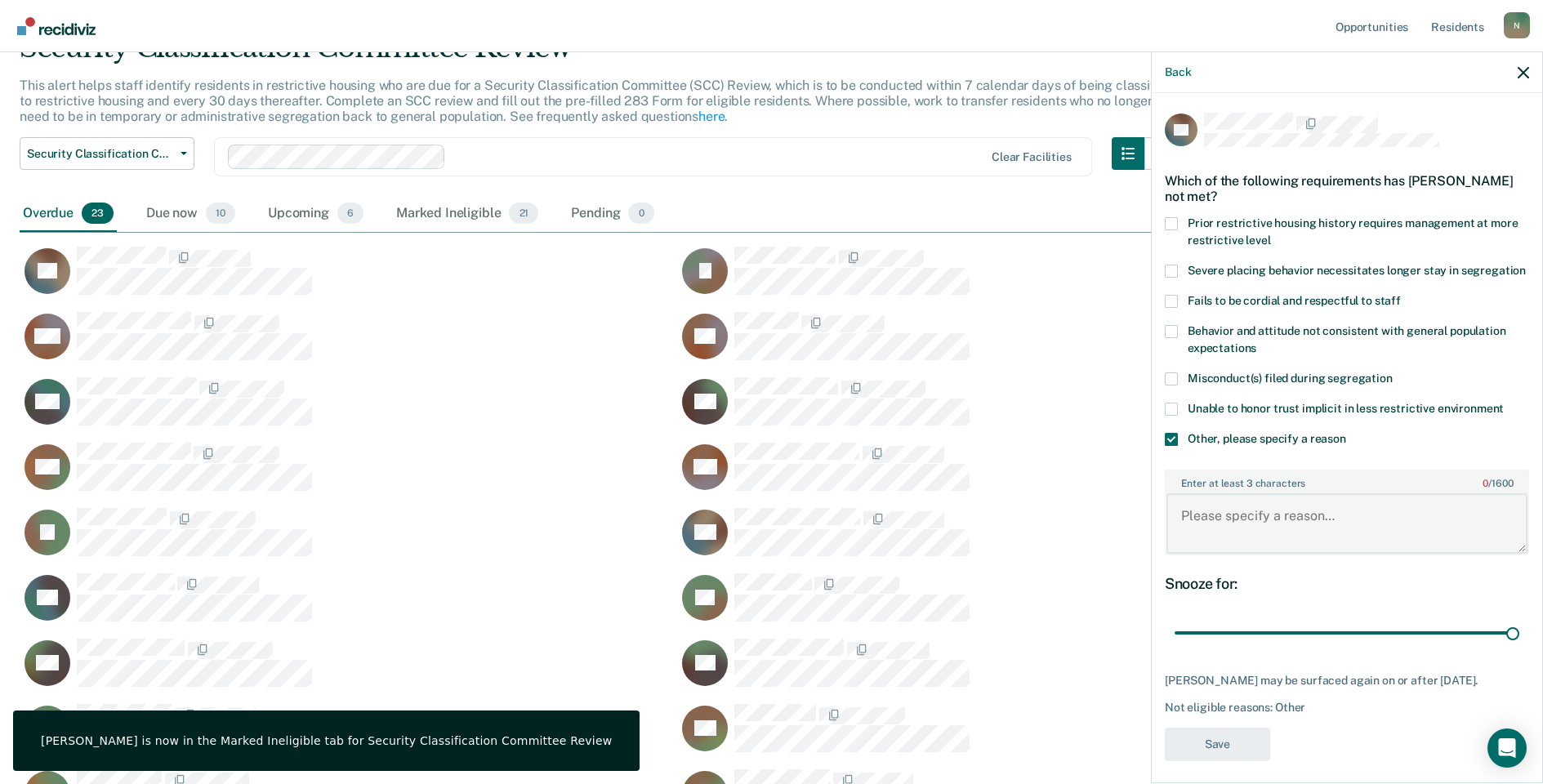
click at [1221, 538] on textarea "Enter at least 3 characters 0 / 1600" at bounding box center [1348, 524] width 361 height 61
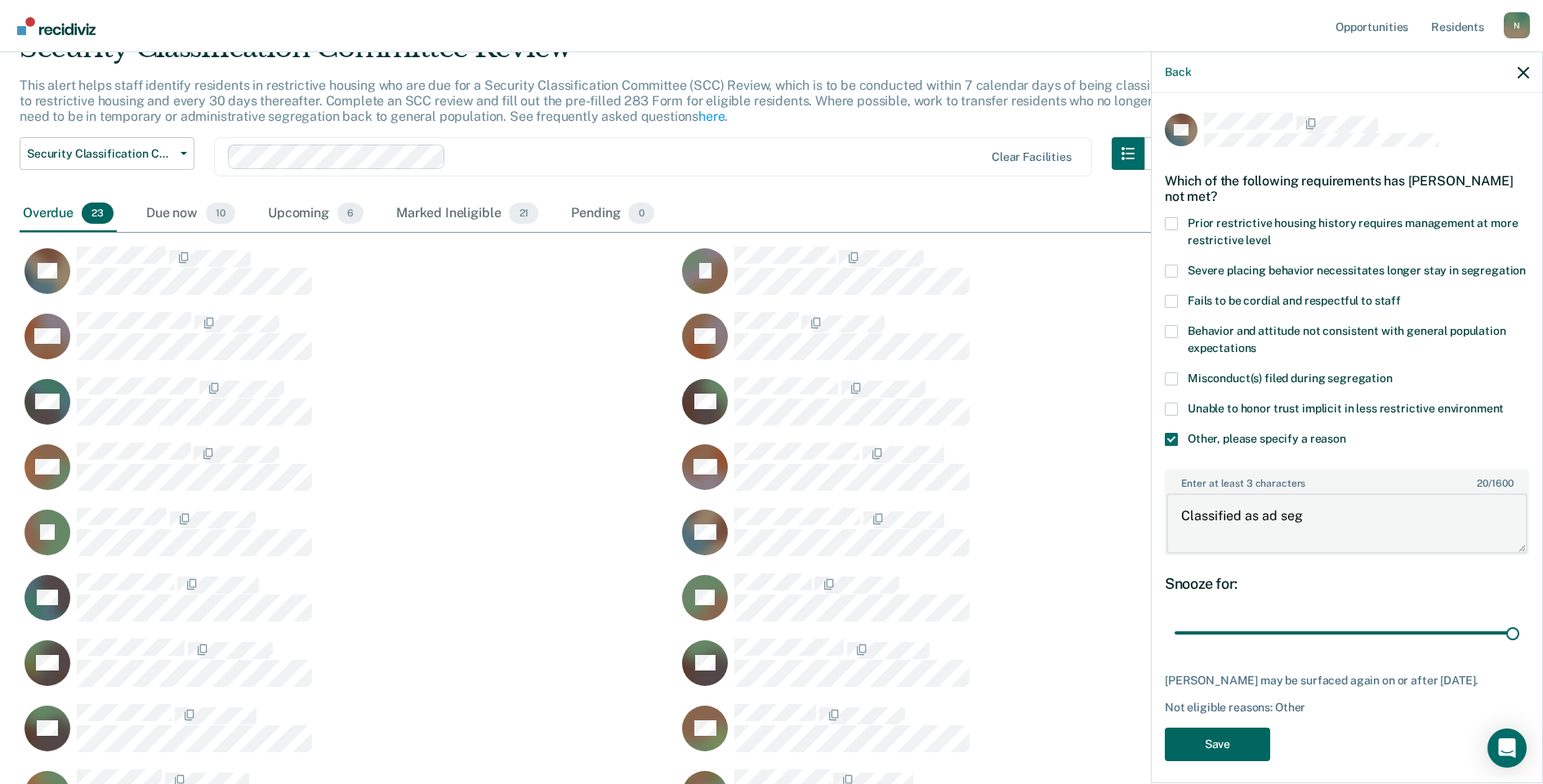
type textarea "Classified as ad seg"
click at [1246, 748] on button "Save" at bounding box center [1217, 744] width 105 height 34
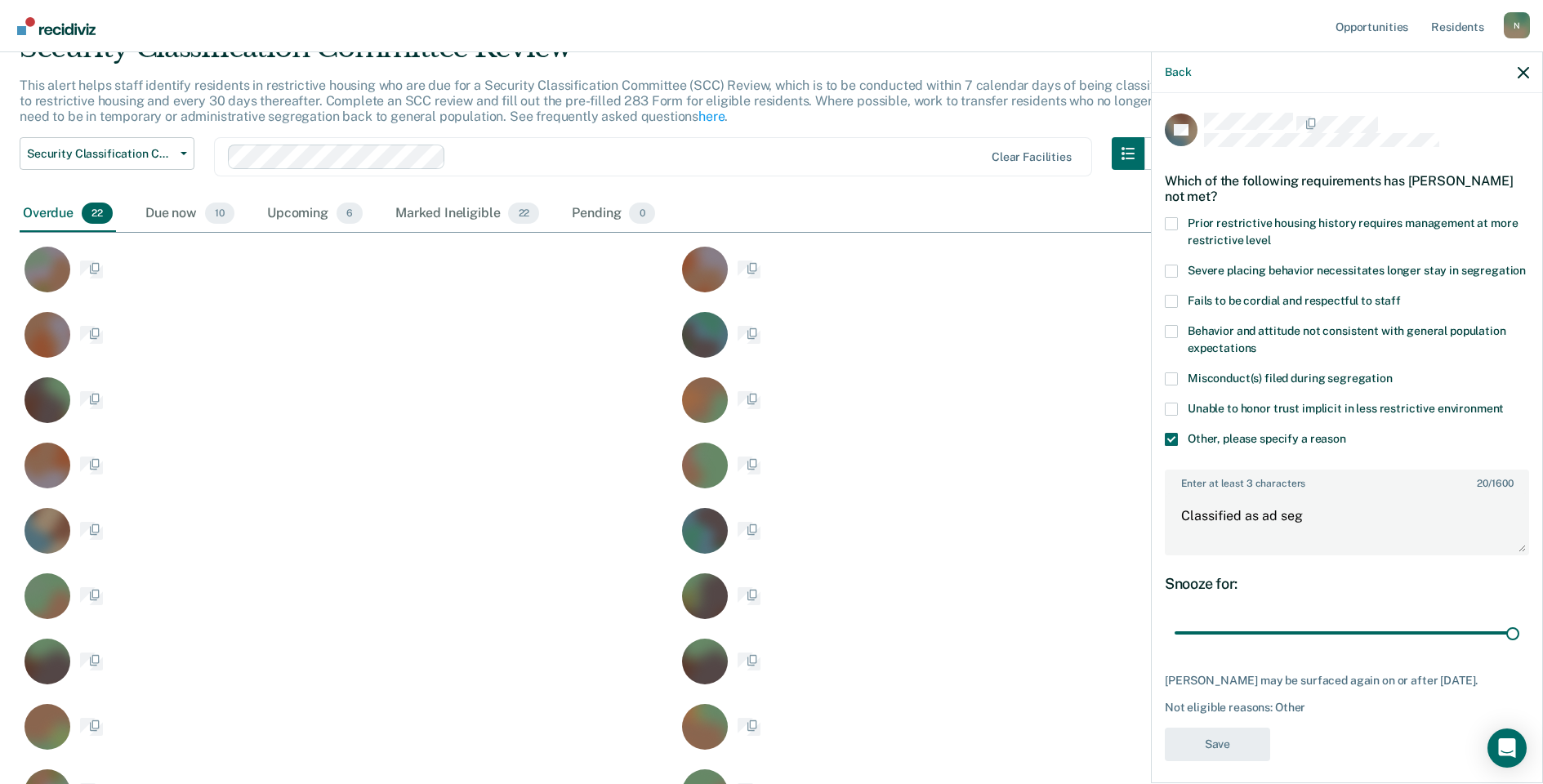
scroll to position [917, 1492]
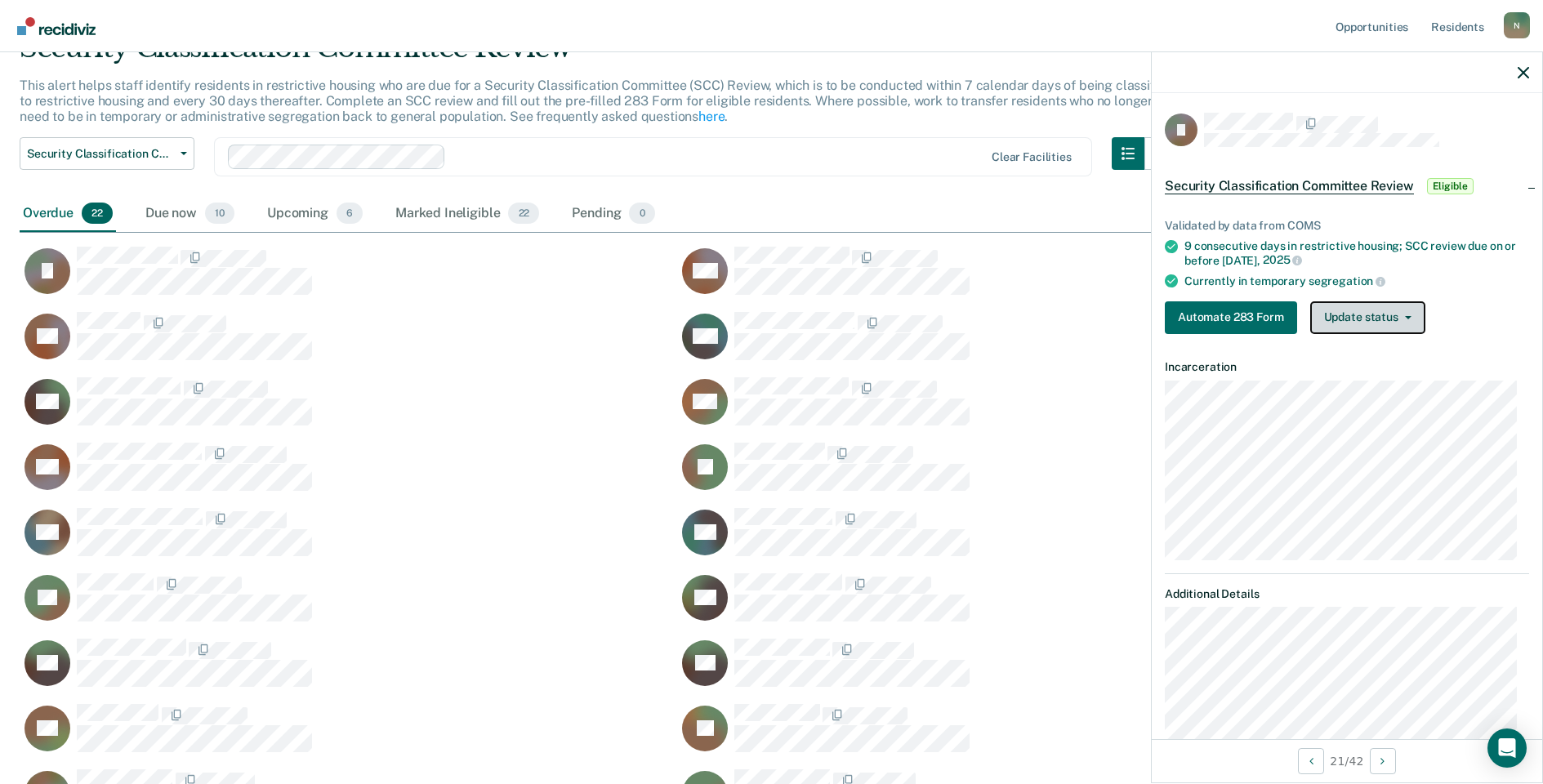
click at [1338, 310] on button "Update status" at bounding box center [1368, 318] width 115 height 33
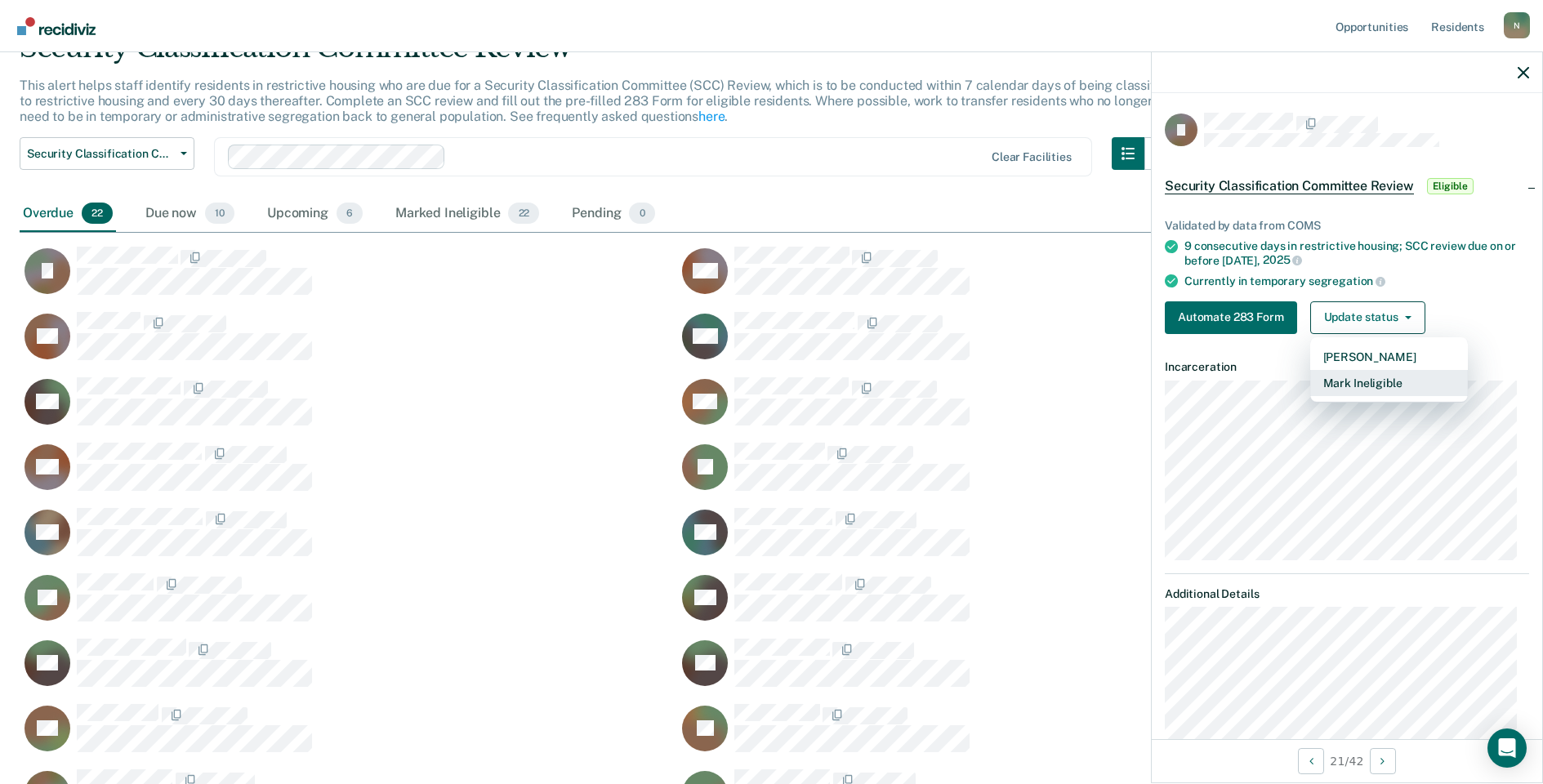
click at [1331, 388] on button "Mark Ineligible" at bounding box center [1389, 383] width 158 height 26
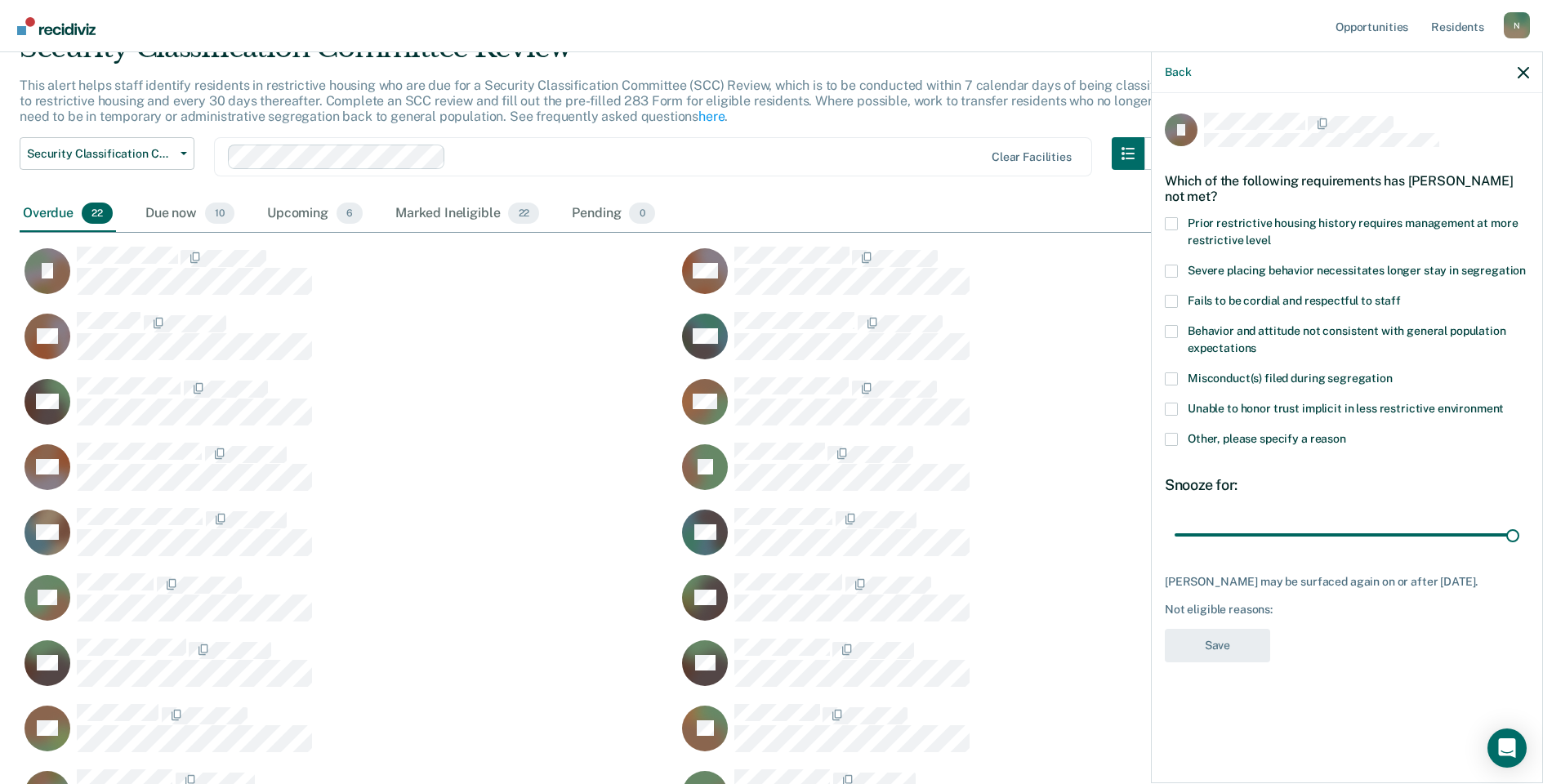
click at [1177, 445] on label "Other, please specify a reason" at bounding box center [1348, 442] width 365 height 17
click at [1347, 433] on input "Other, please specify a reason" at bounding box center [1347, 433] width 0 height 0
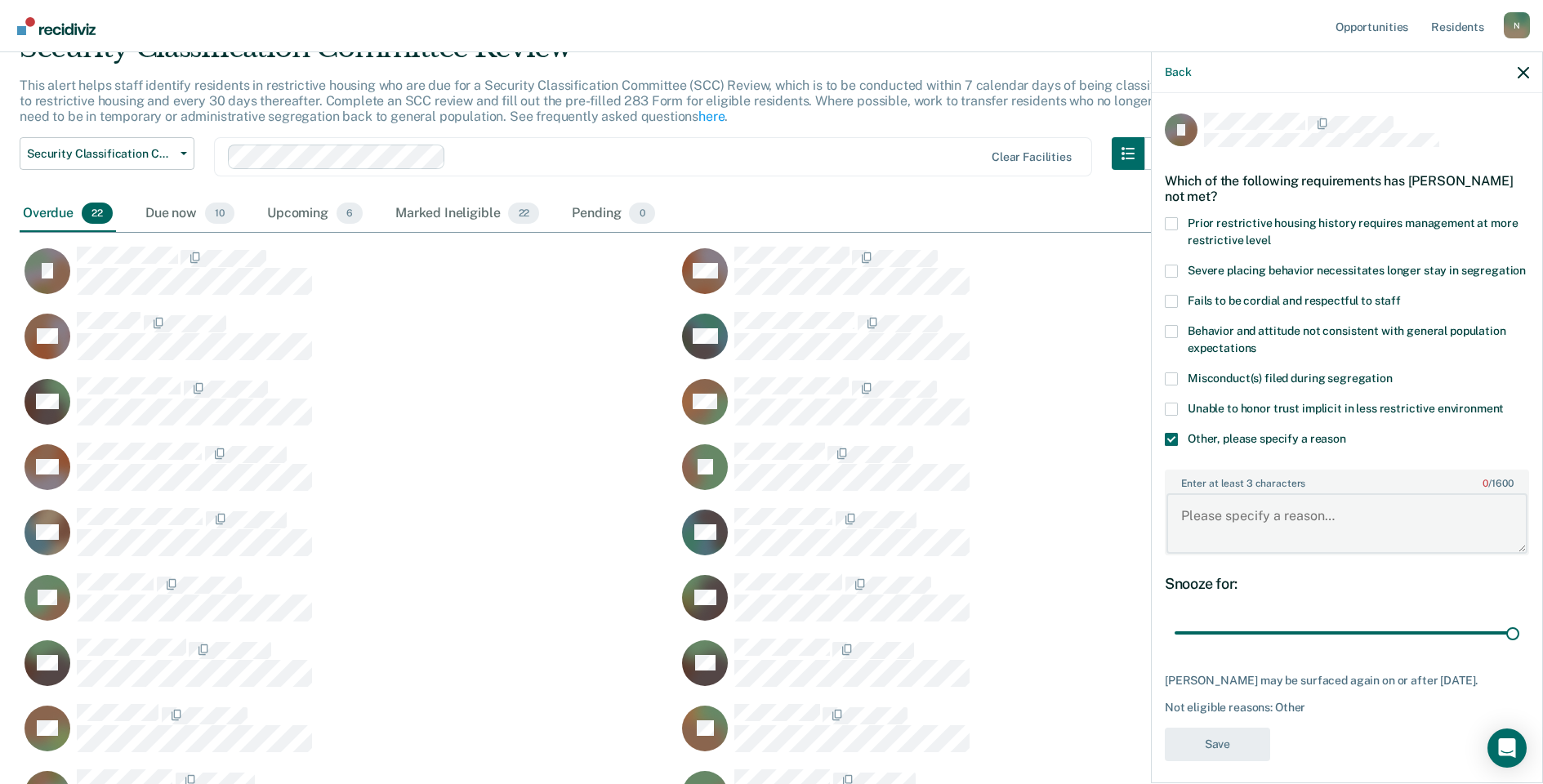
click at [1217, 532] on textarea "Enter at least 3 characters 0 / 1600" at bounding box center [1348, 524] width 361 height 61
type textarea "Temp seg until end of detention"
click at [1253, 761] on button "Save" at bounding box center [1217, 744] width 105 height 34
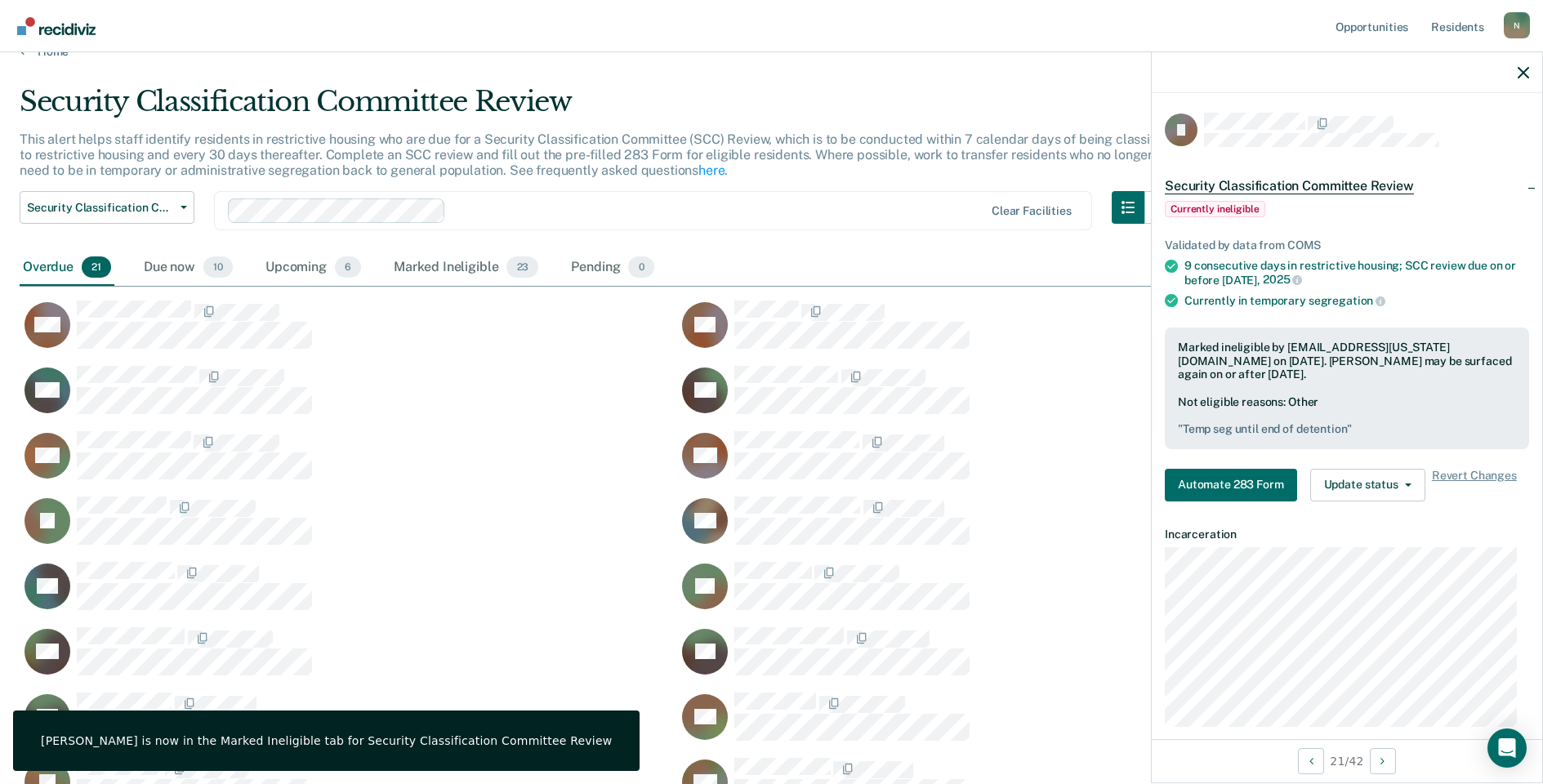
scroll to position [0, 0]
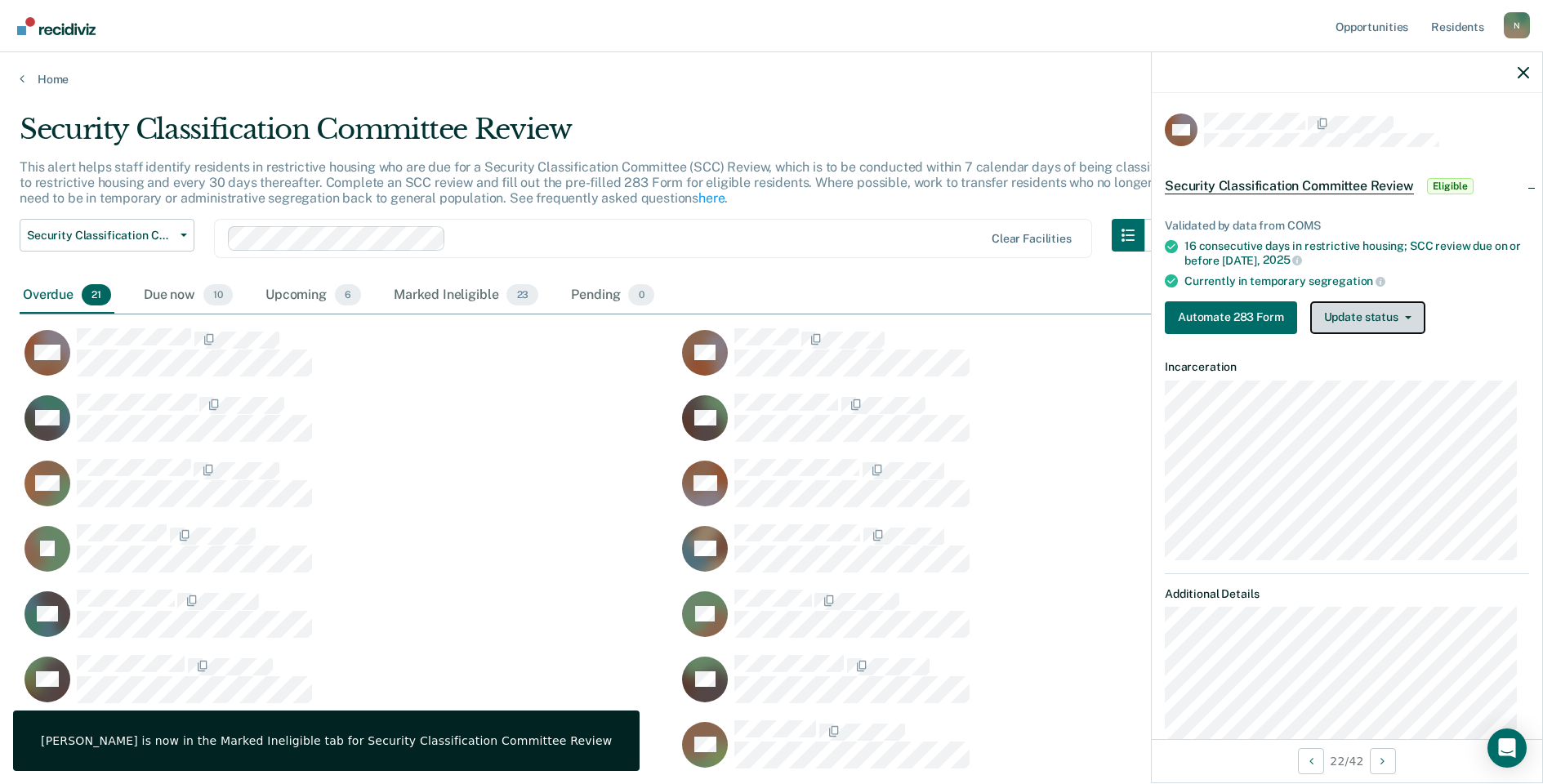
click at [1397, 323] on button "Update status" at bounding box center [1368, 318] width 115 height 33
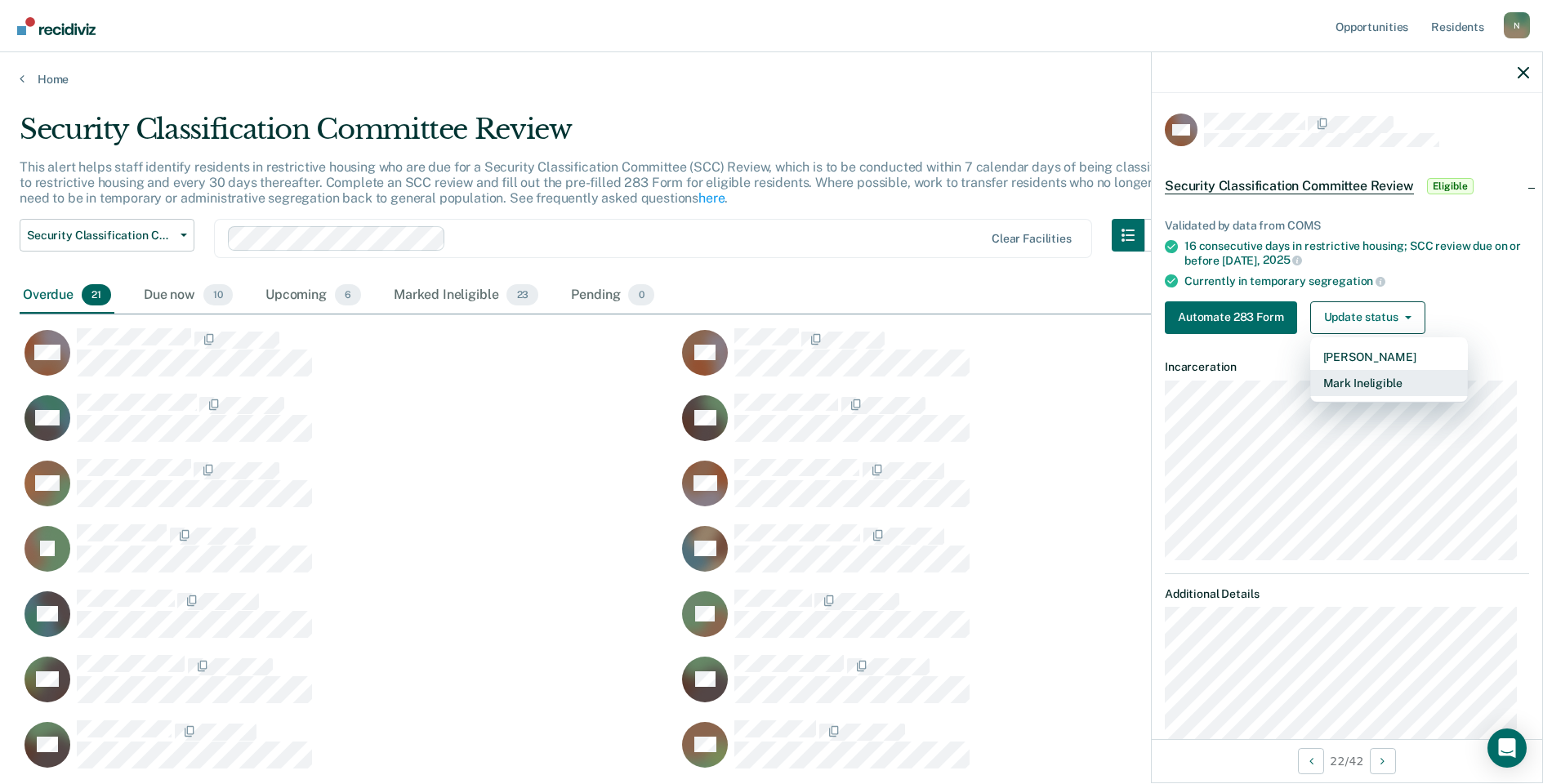
click at [1388, 391] on button "Mark Ineligible" at bounding box center [1389, 383] width 158 height 26
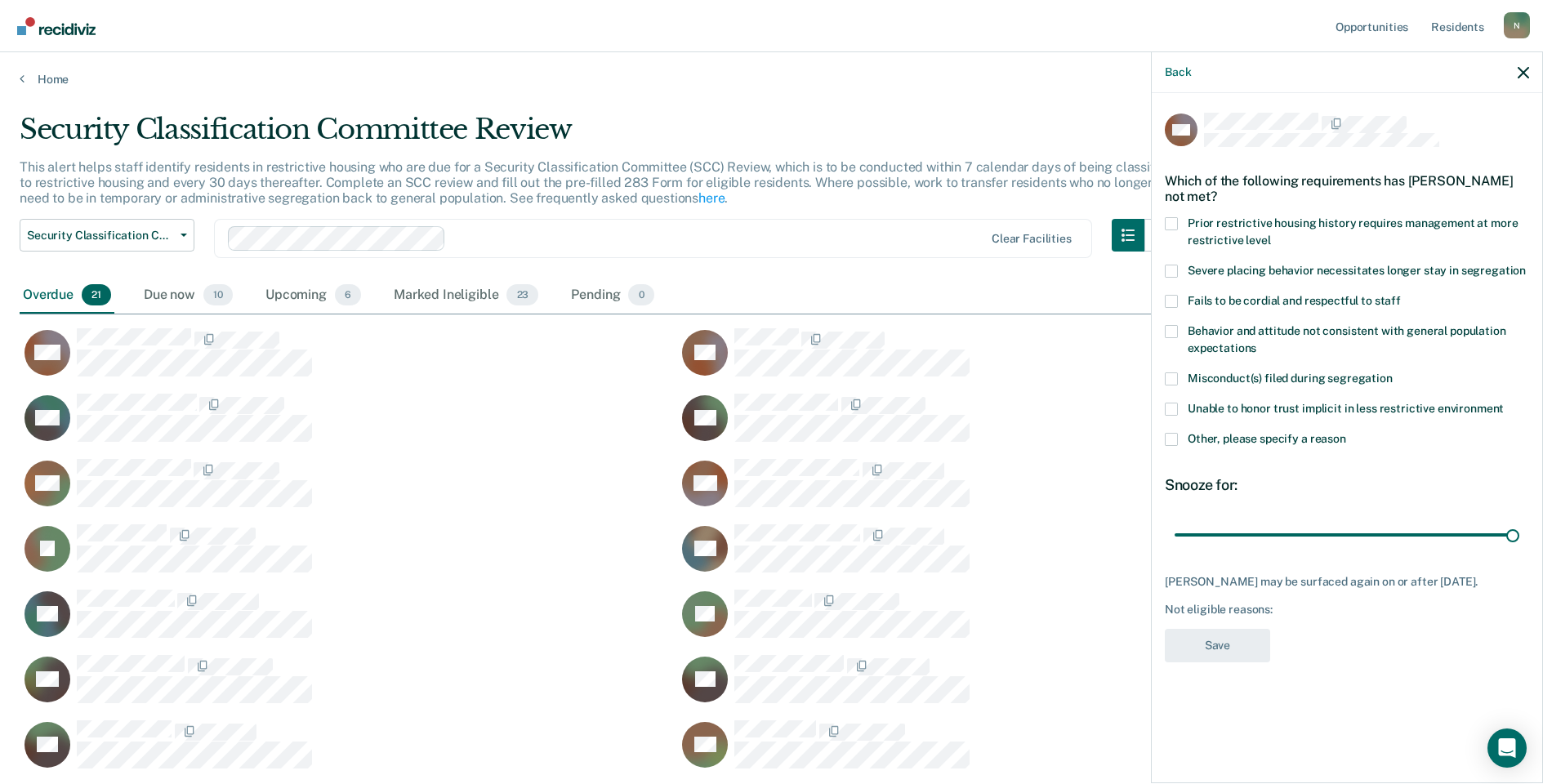
click at [1177, 446] on label "Other, please specify a reason" at bounding box center [1348, 442] width 365 height 17
click at [1347, 433] on input "Other, please specify a reason" at bounding box center [1347, 433] width 0 height 0
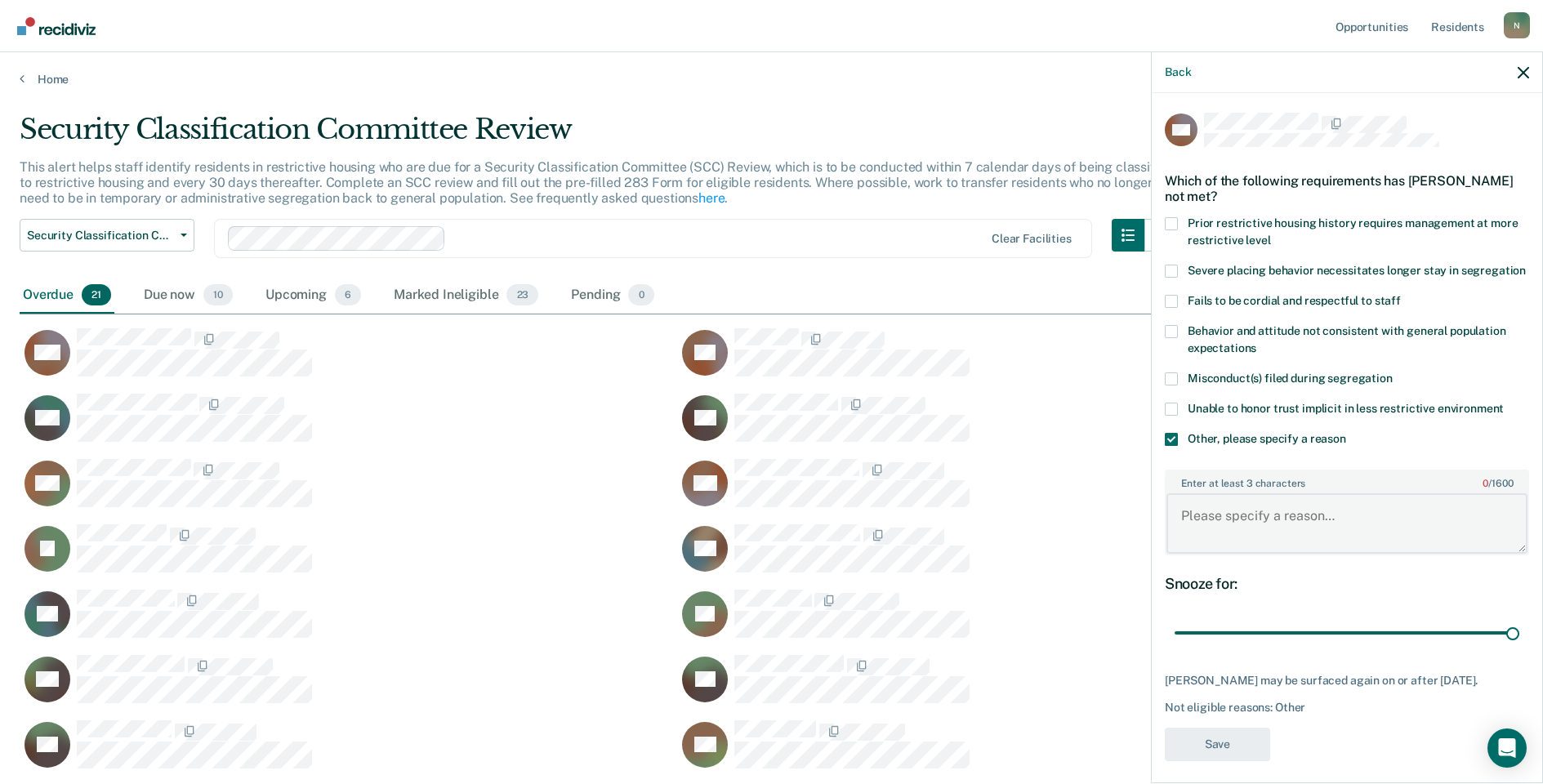
click at [1219, 554] on textarea "Enter at least 3 characters 0 / 1600" at bounding box center [1348, 524] width 361 height 61
type textarea "Temp seg until end of detention"
click at [1257, 759] on button "Save" at bounding box center [1217, 744] width 105 height 34
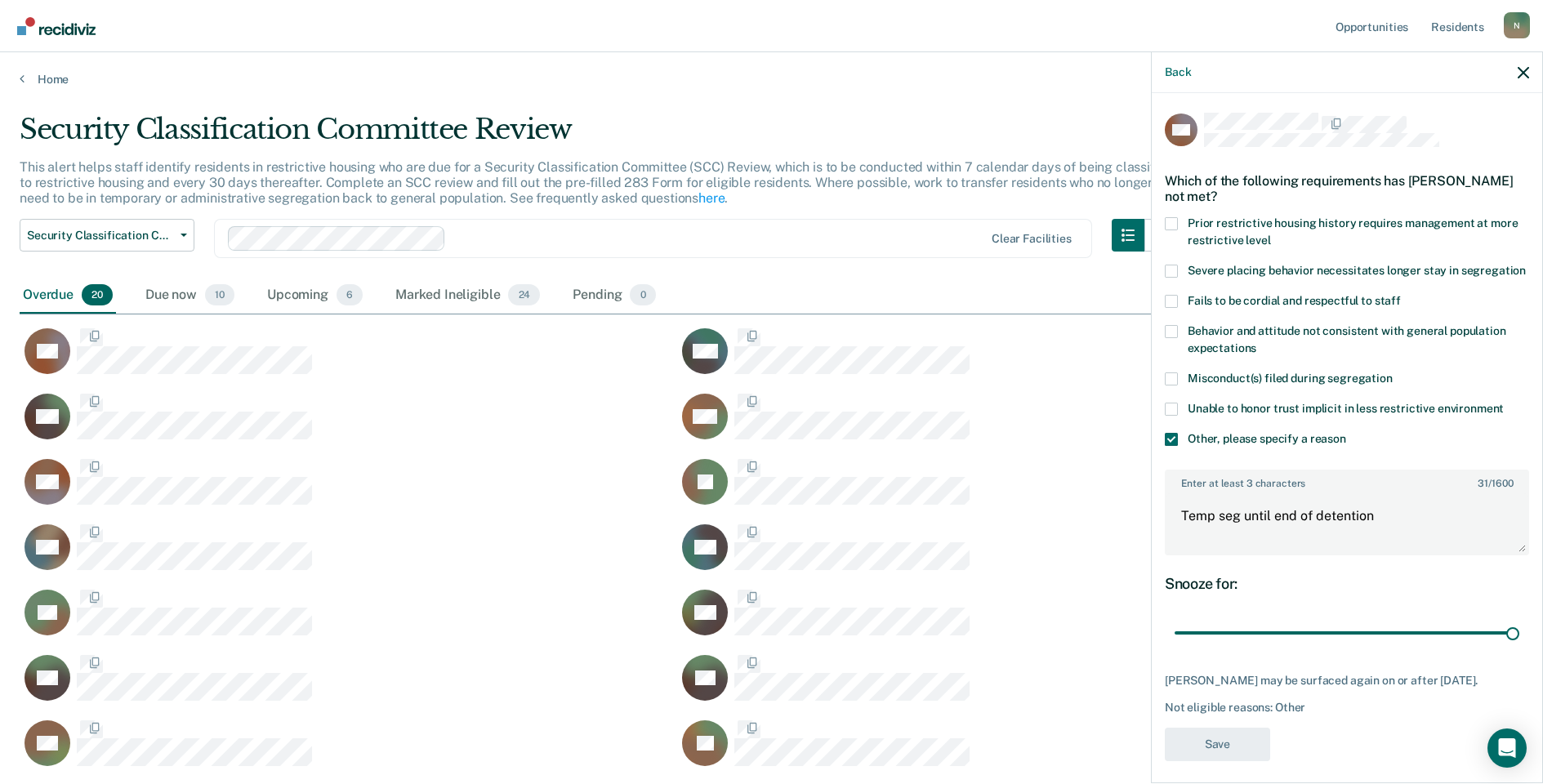
scroll to position [851, 1492]
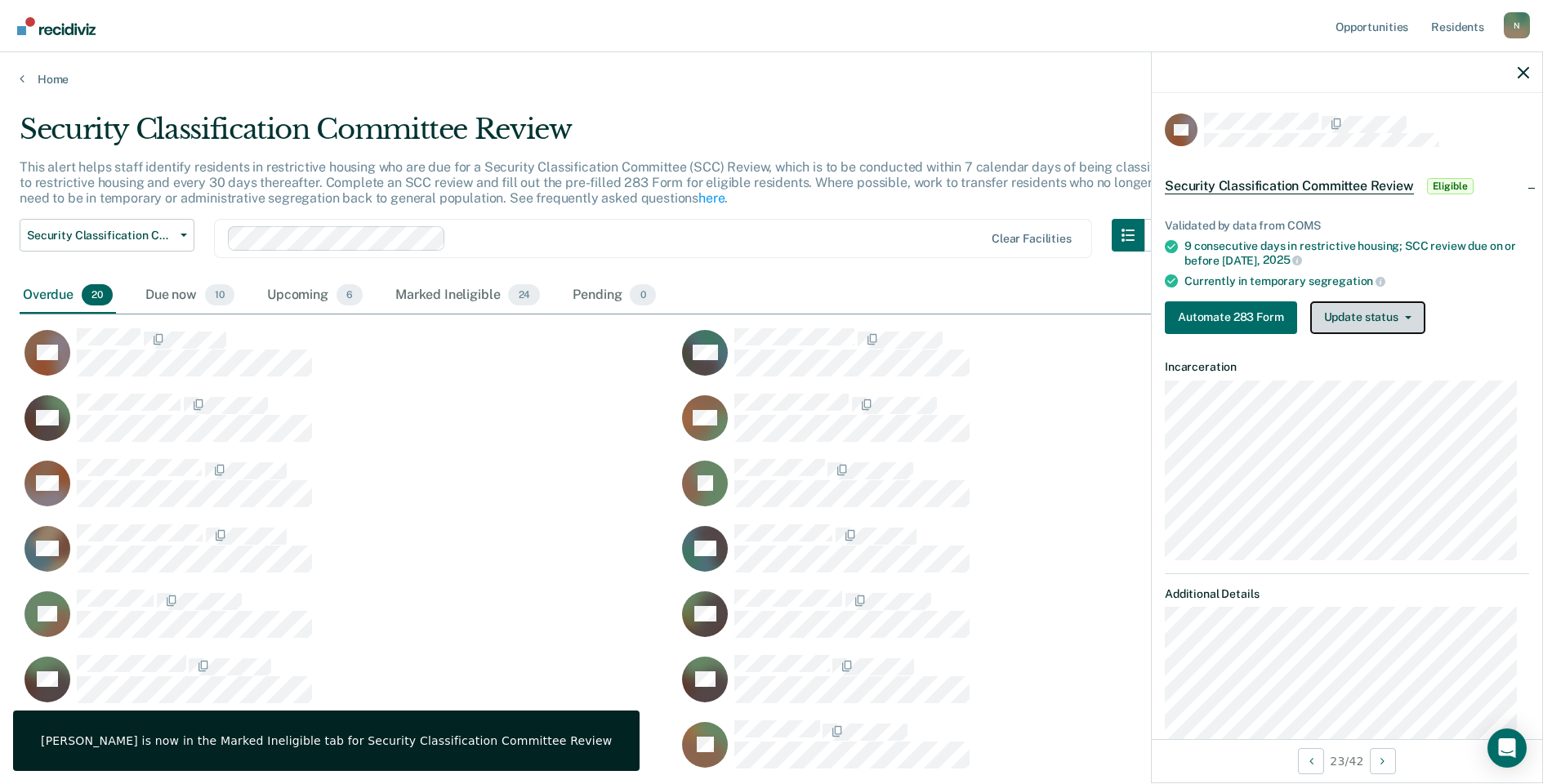
click at [1366, 312] on button "Update status" at bounding box center [1368, 318] width 115 height 33
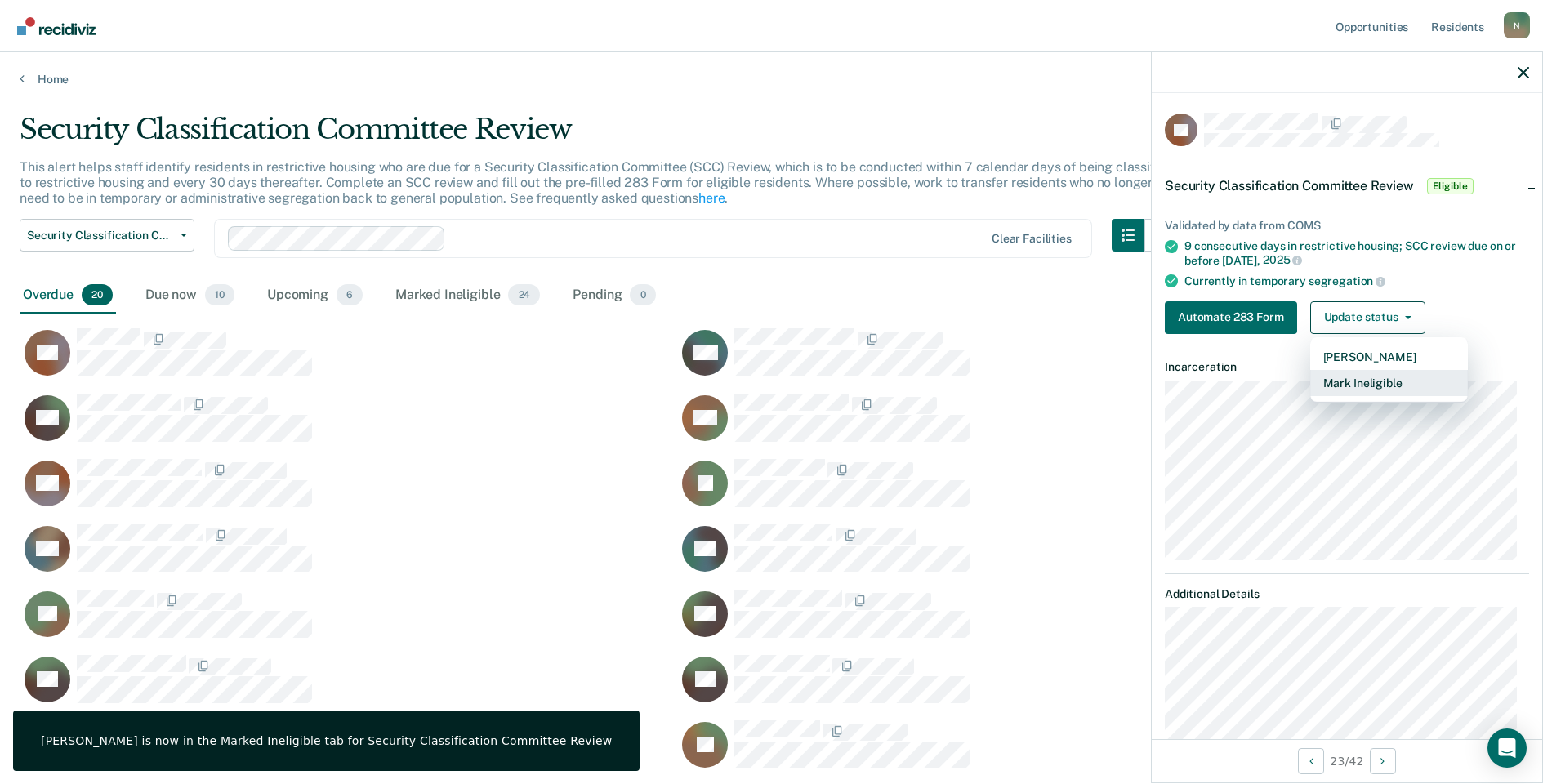
click at [1357, 385] on button "Mark Ineligible" at bounding box center [1389, 383] width 158 height 26
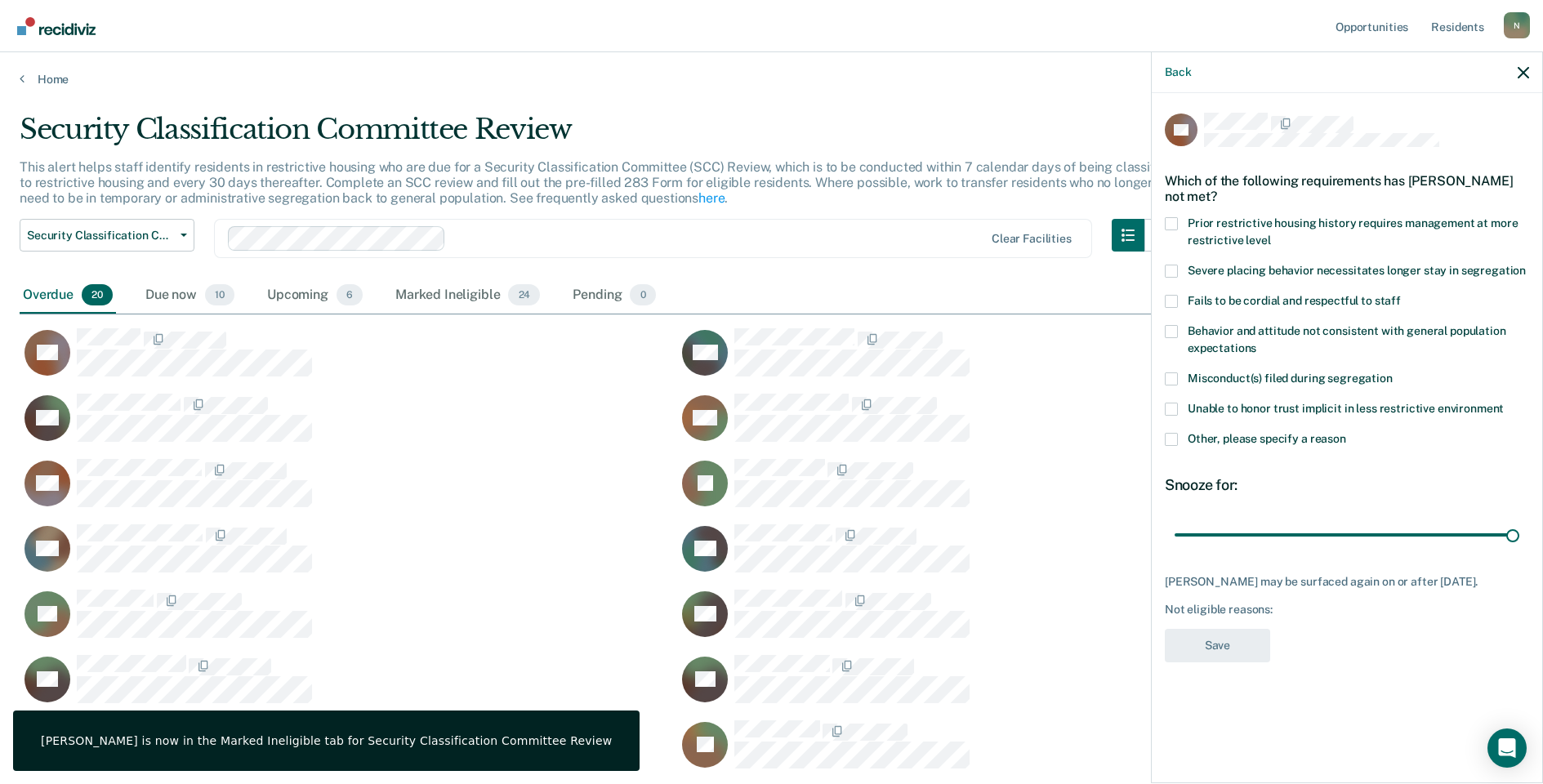
click at [1177, 433] on span at bounding box center [1171, 439] width 13 height 13
click at [1347, 433] on input "Other, please specify a reason" at bounding box center [1347, 433] width 0 height 0
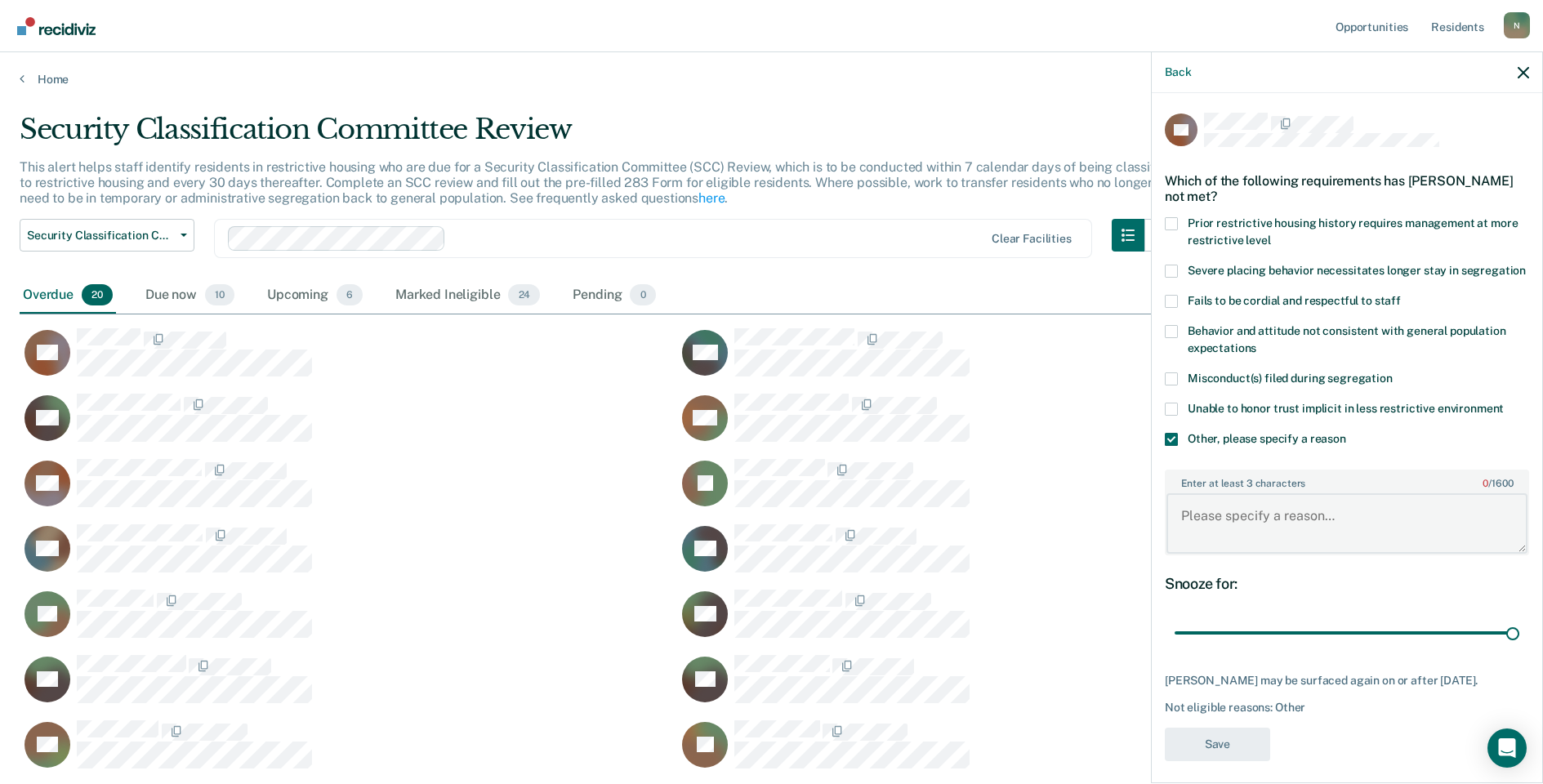
click at [1211, 504] on textarea "Enter at least 3 characters 0 / 1600" at bounding box center [1348, 524] width 361 height 61
click at [1335, 499] on textarea "Enter at least 3 characters 0 / 1600" at bounding box center [1348, 524] width 361 height 61
type textarea "Temp seg until end of detention"
click at [1249, 728] on button "Save" at bounding box center [1217, 744] width 105 height 34
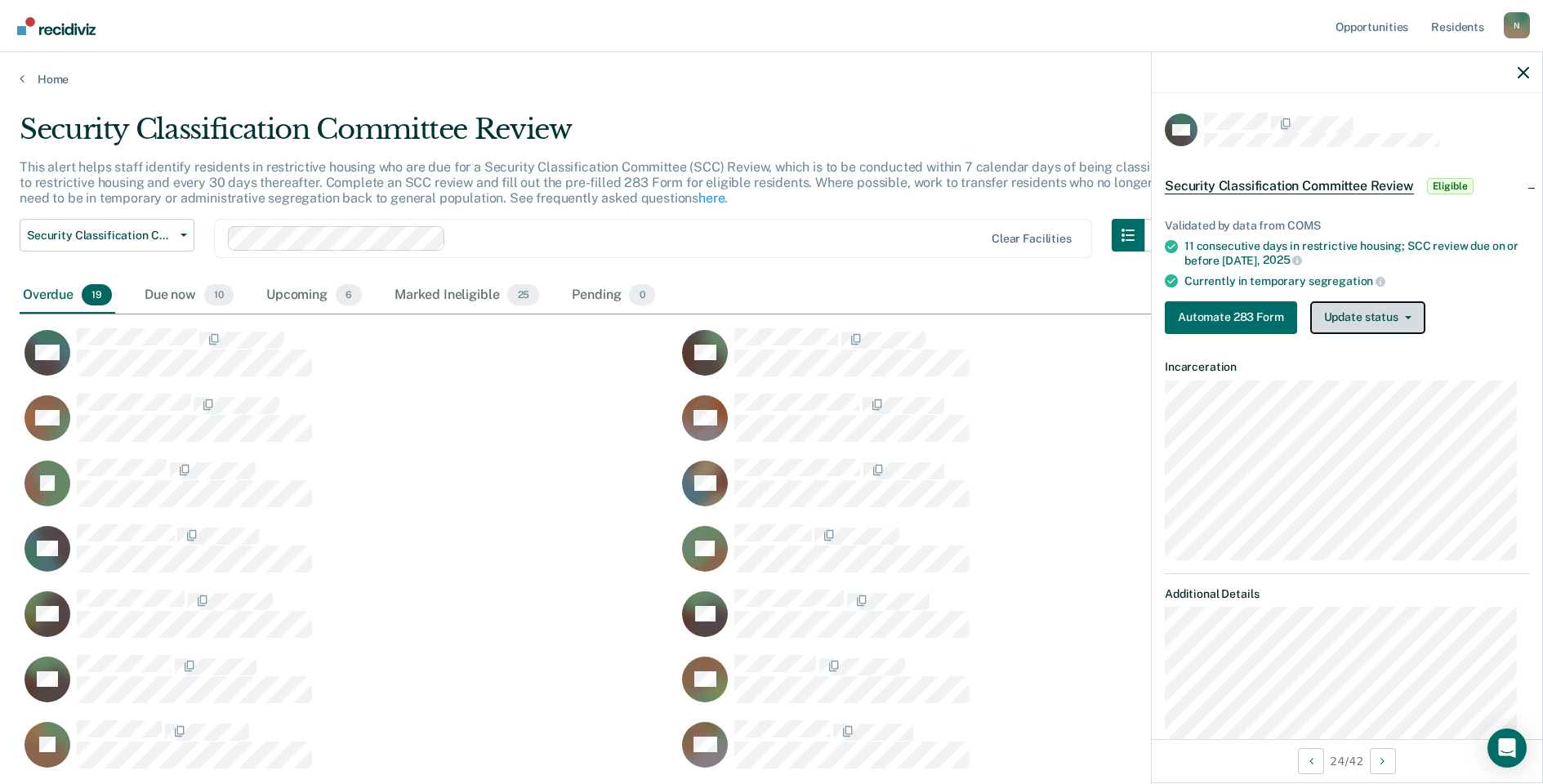
click at [1407, 325] on button "Update status" at bounding box center [1368, 318] width 115 height 33
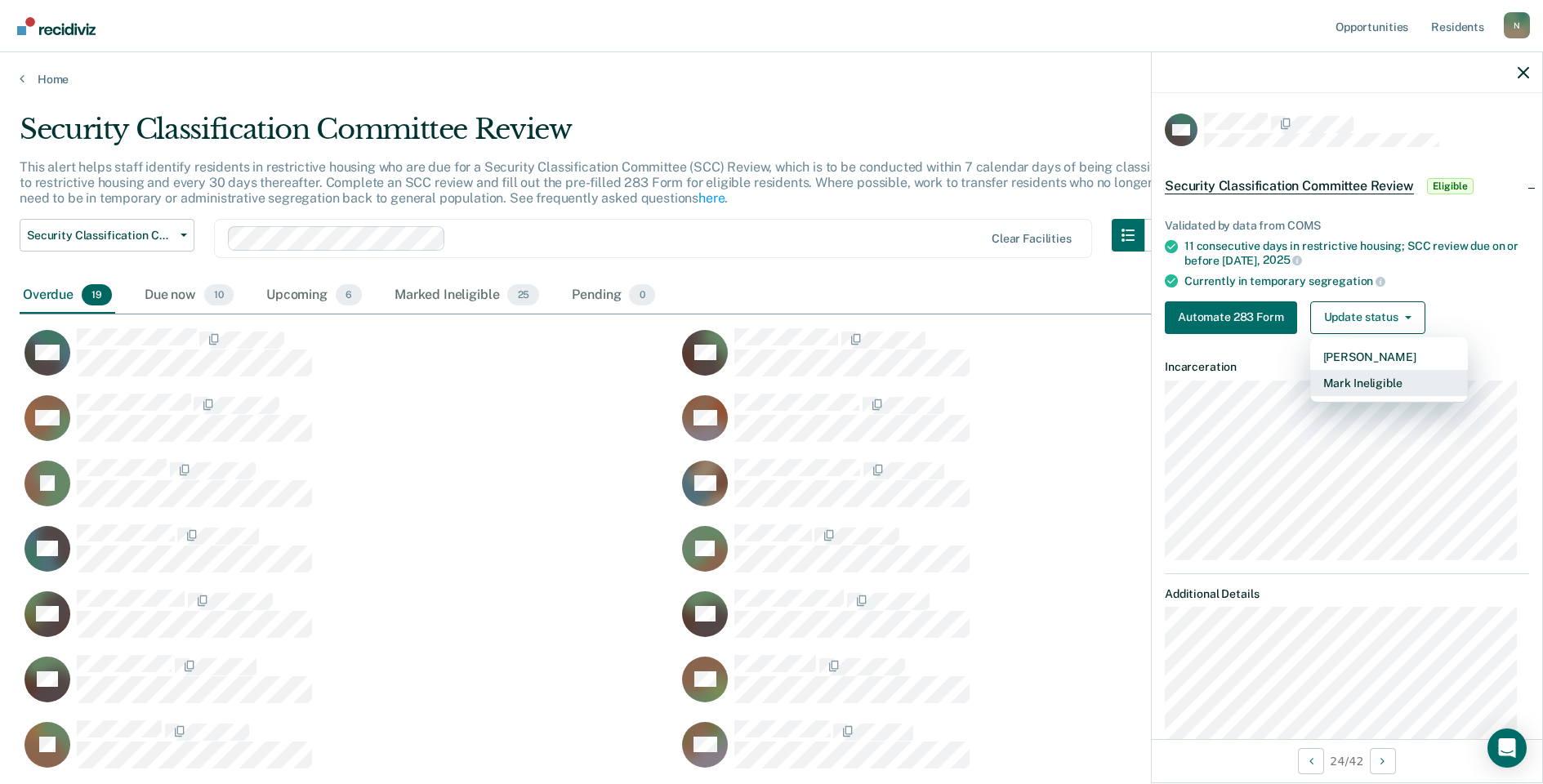
click at [1350, 376] on button "Mark Ineligible" at bounding box center [1389, 383] width 158 height 26
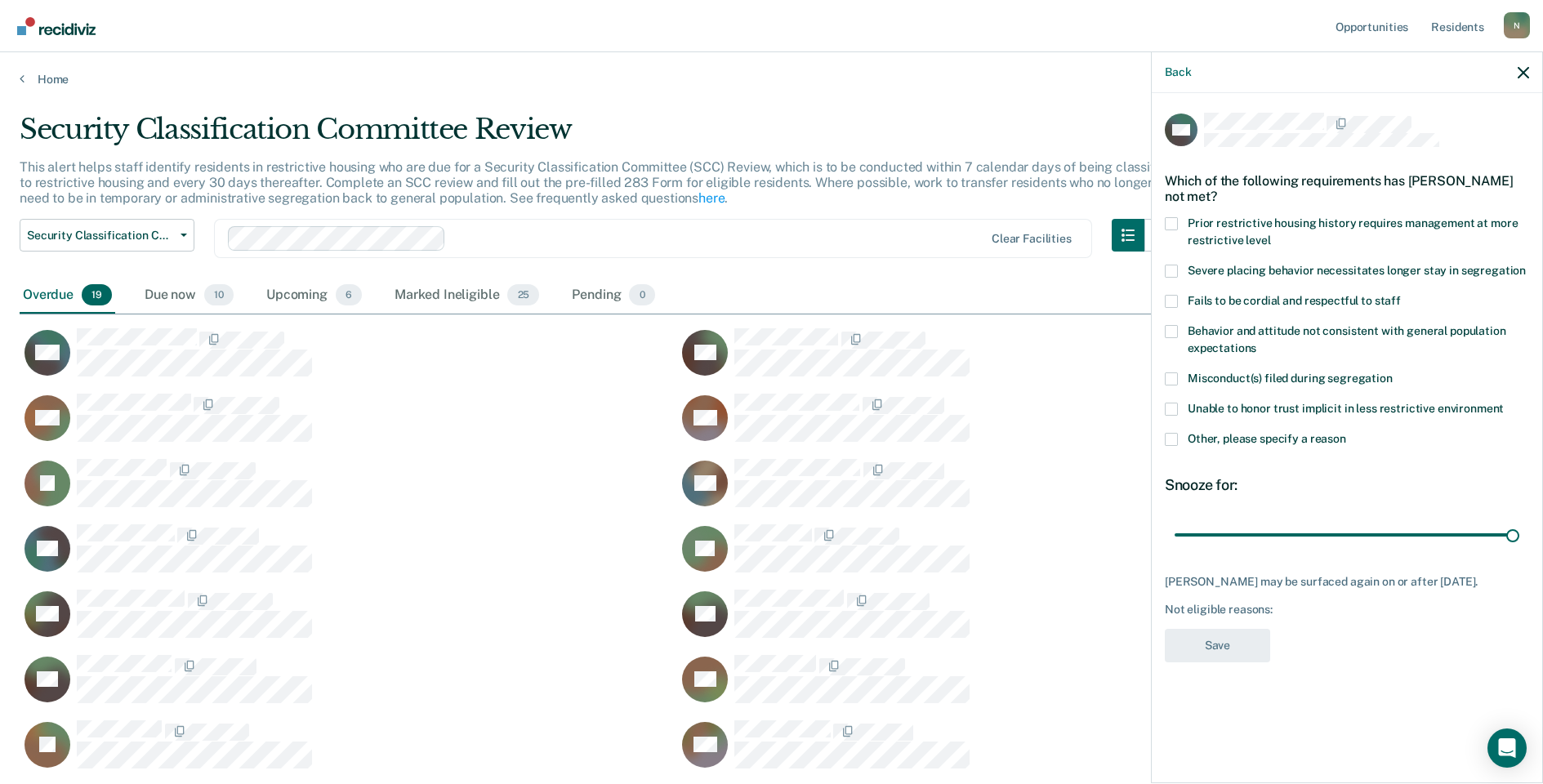
click at [1173, 436] on span at bounding box center [1171, 439] width 13 height 13
click at [1347, 433] on input "Other, please specify a reason" at bounding box center [1347, 433] width 0 height 0
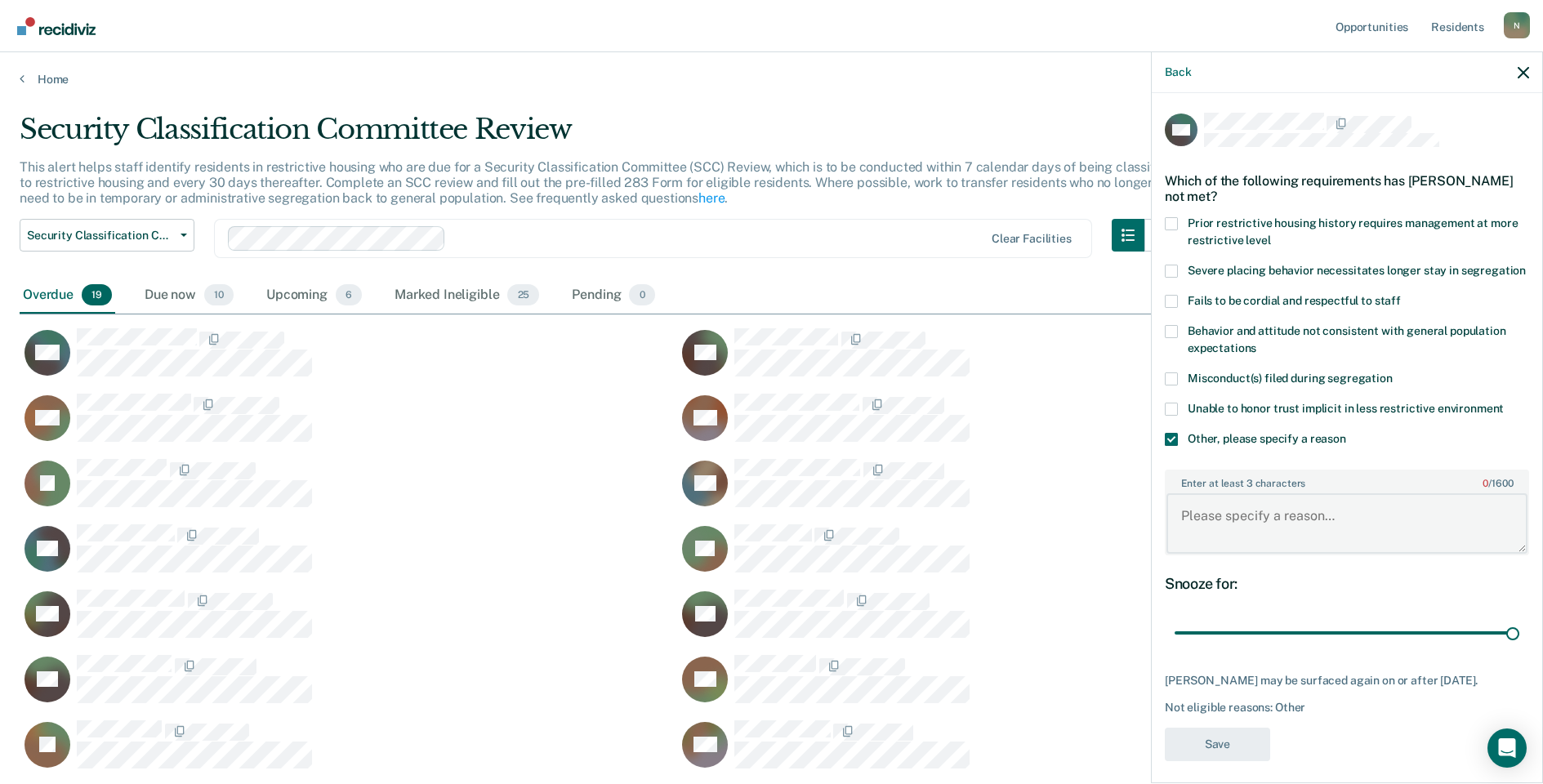
click at [1218, 537] on textarea "Enter at least 3 characters 0 / 1600" at bounding box center [1348, 524] width 361 height 61
type textarea "Temp seg pending PC investigation"
click at [1236, 761] on button "Save" at bounding box center [1217, 744] width 105 height 34
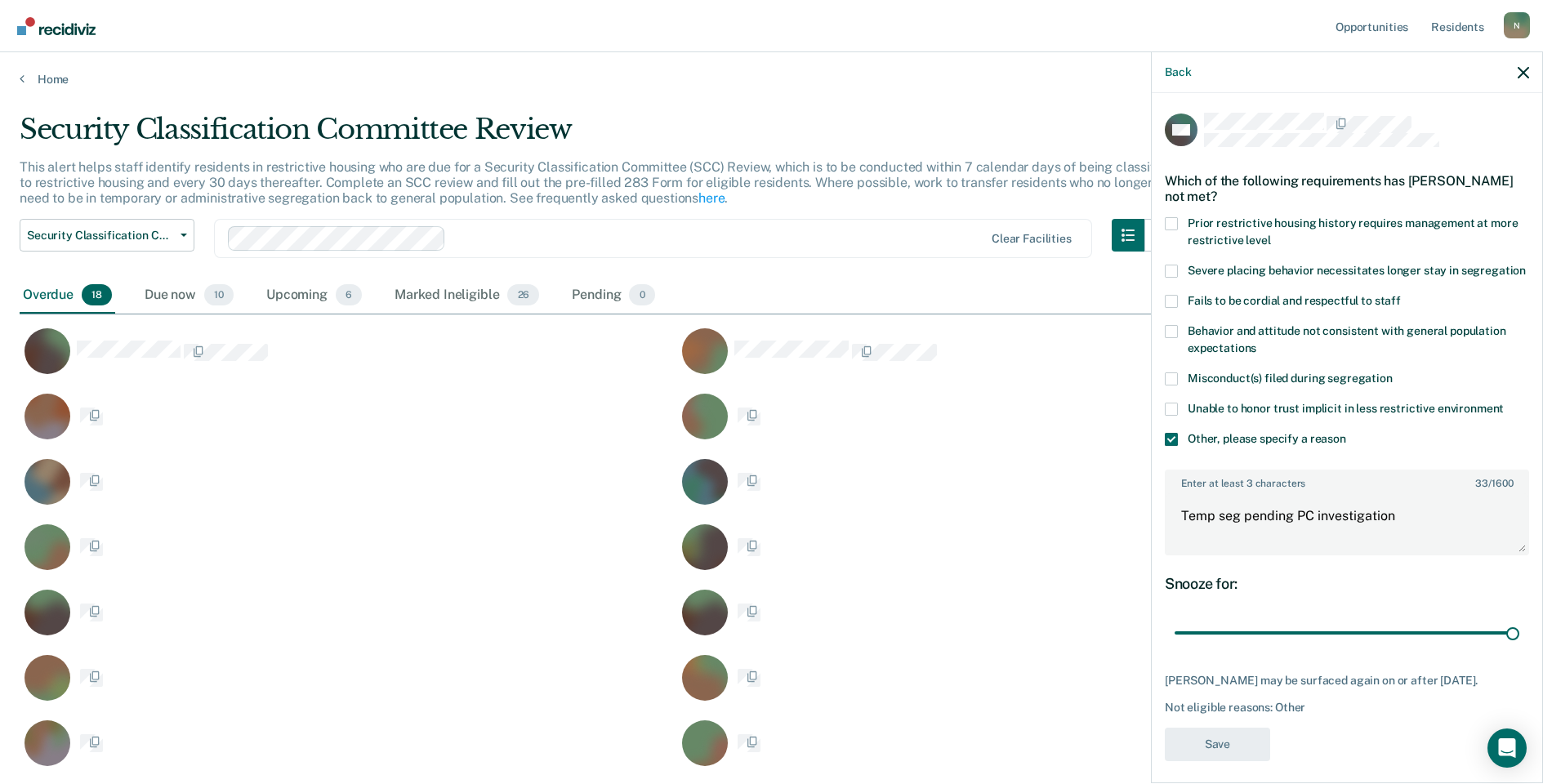
scroll to position [786, 1492]
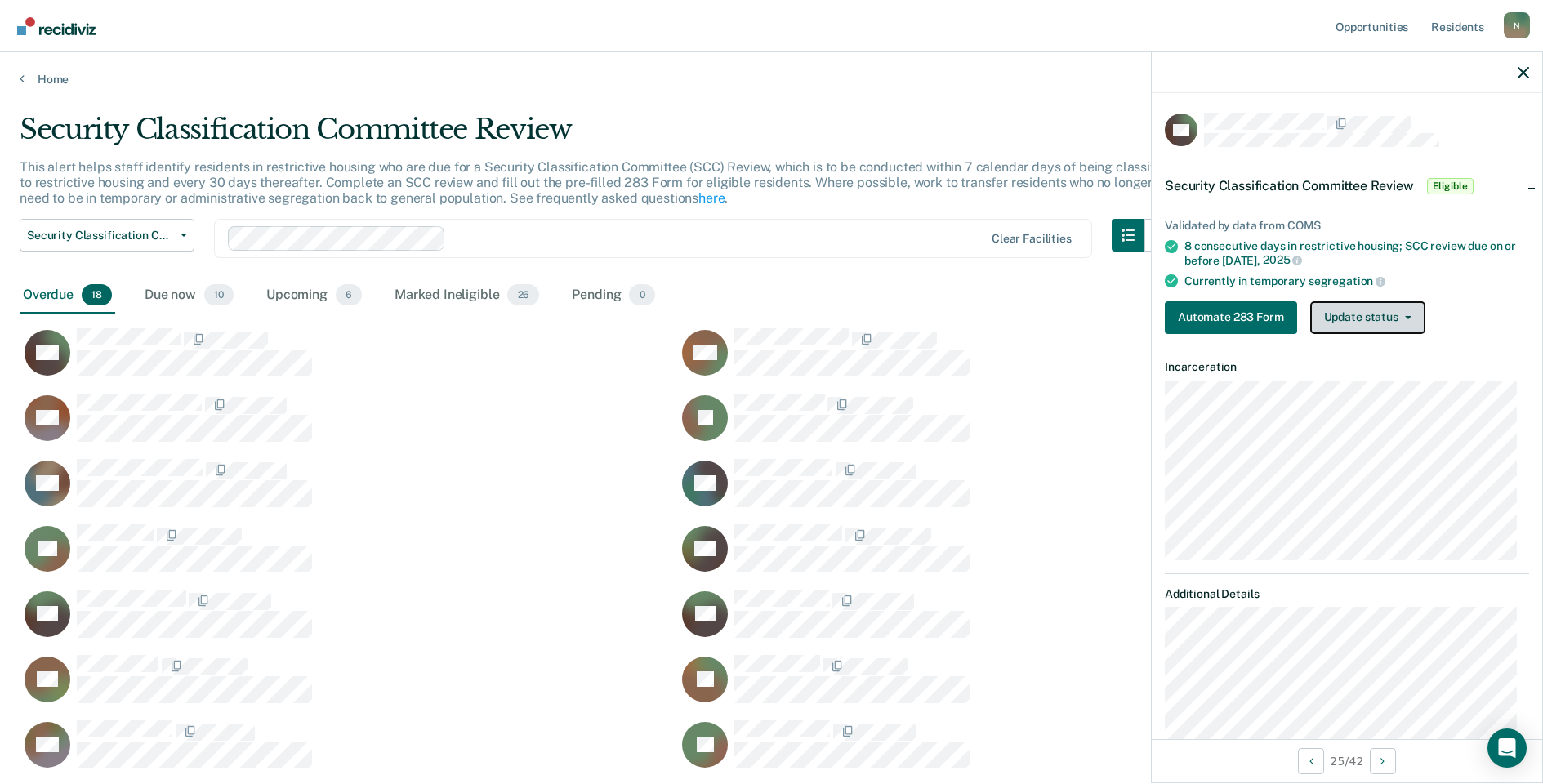
click at [1414, 310] on button "Update status" at bounding box center [1368, 318] width 115 height 33
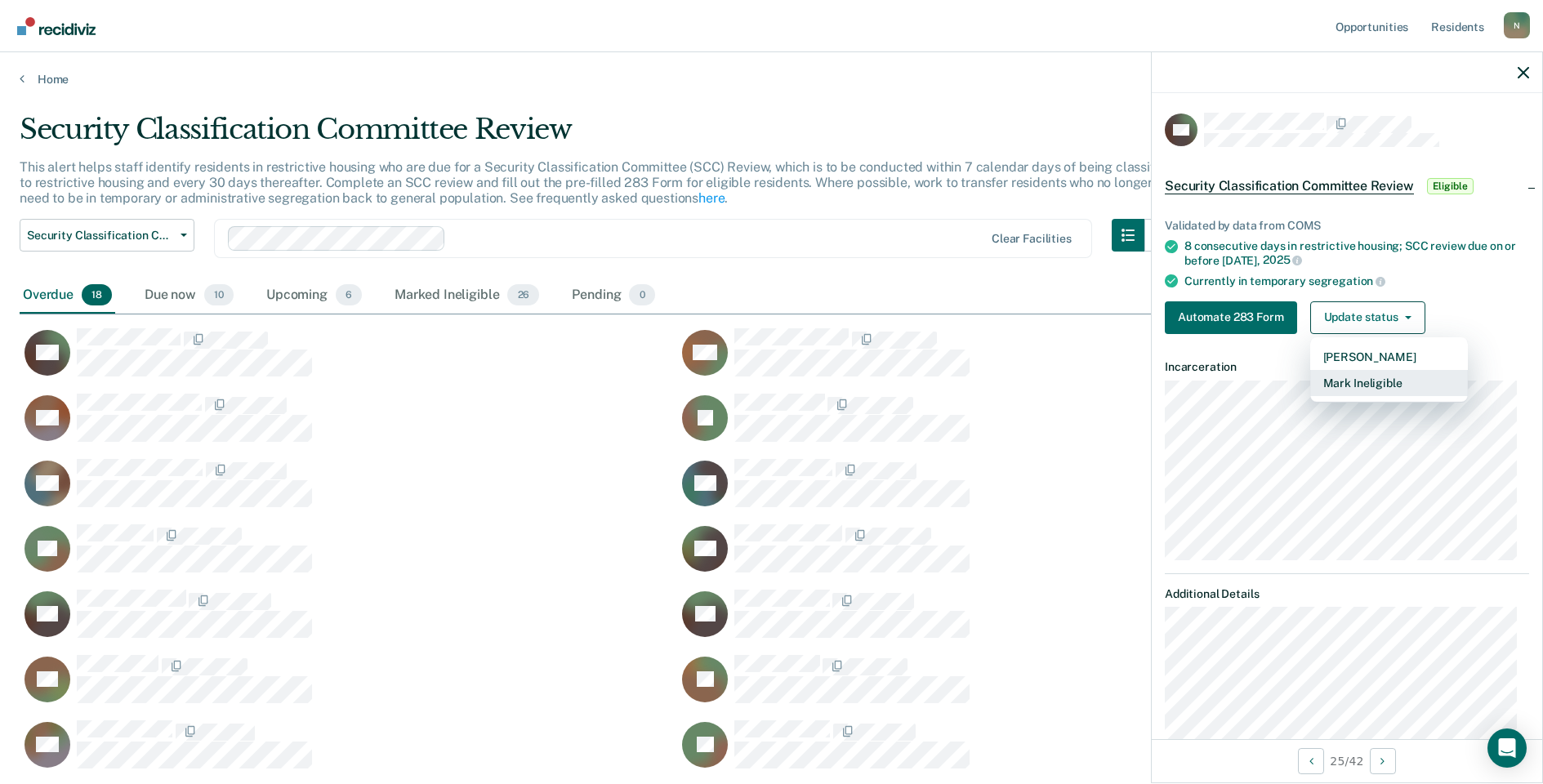
click at [1329, 385] on button "Mark Ineligible" at bounding box center [1389, 383] width 158 height 26
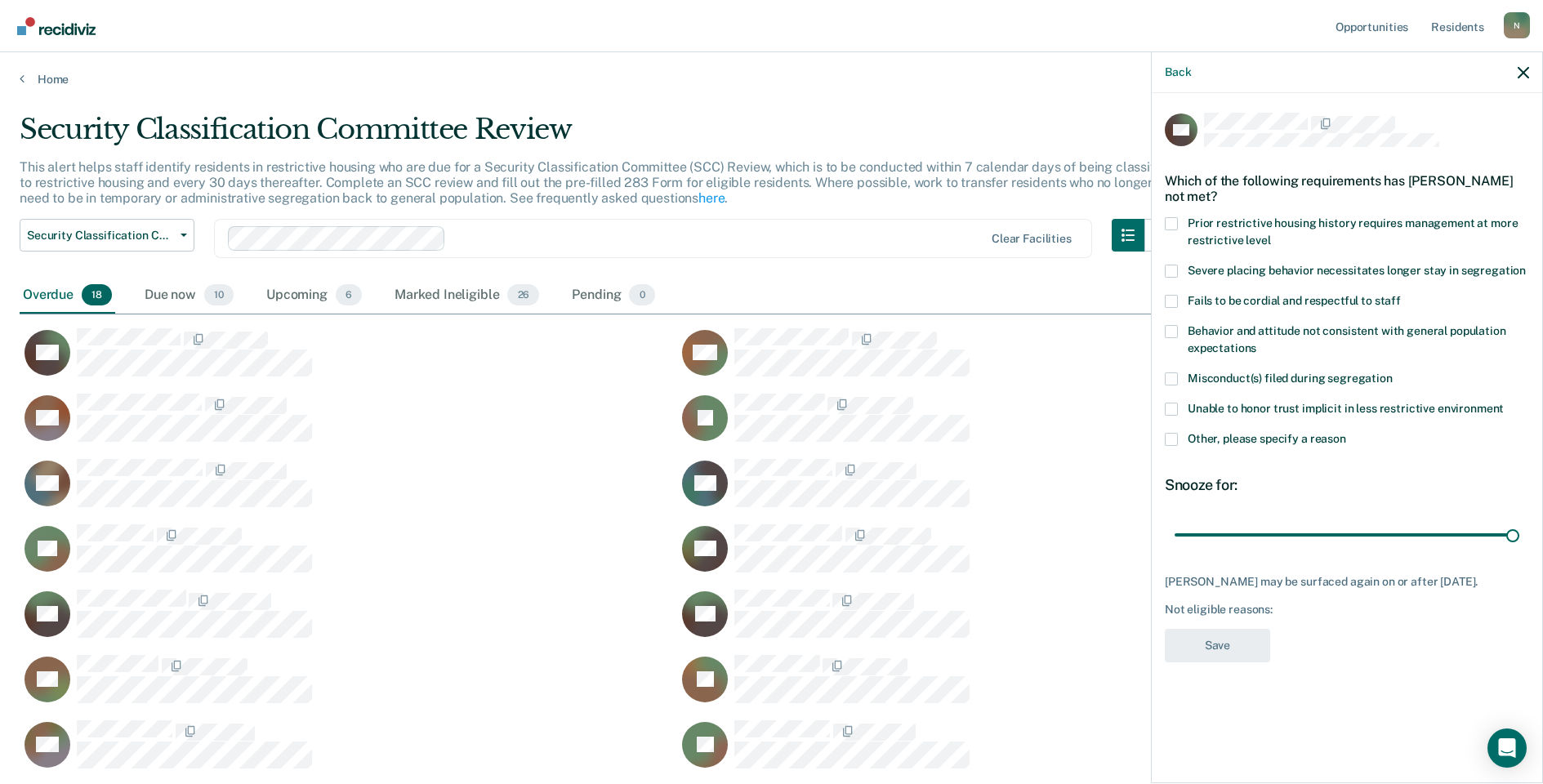
click at [1170, 441] on span at bounding box center [1171, 439] width 13 height 13
click at [1347, 433] on input "Other, please specify a reason" at bounding box center [1347, 433] width 0 height 0
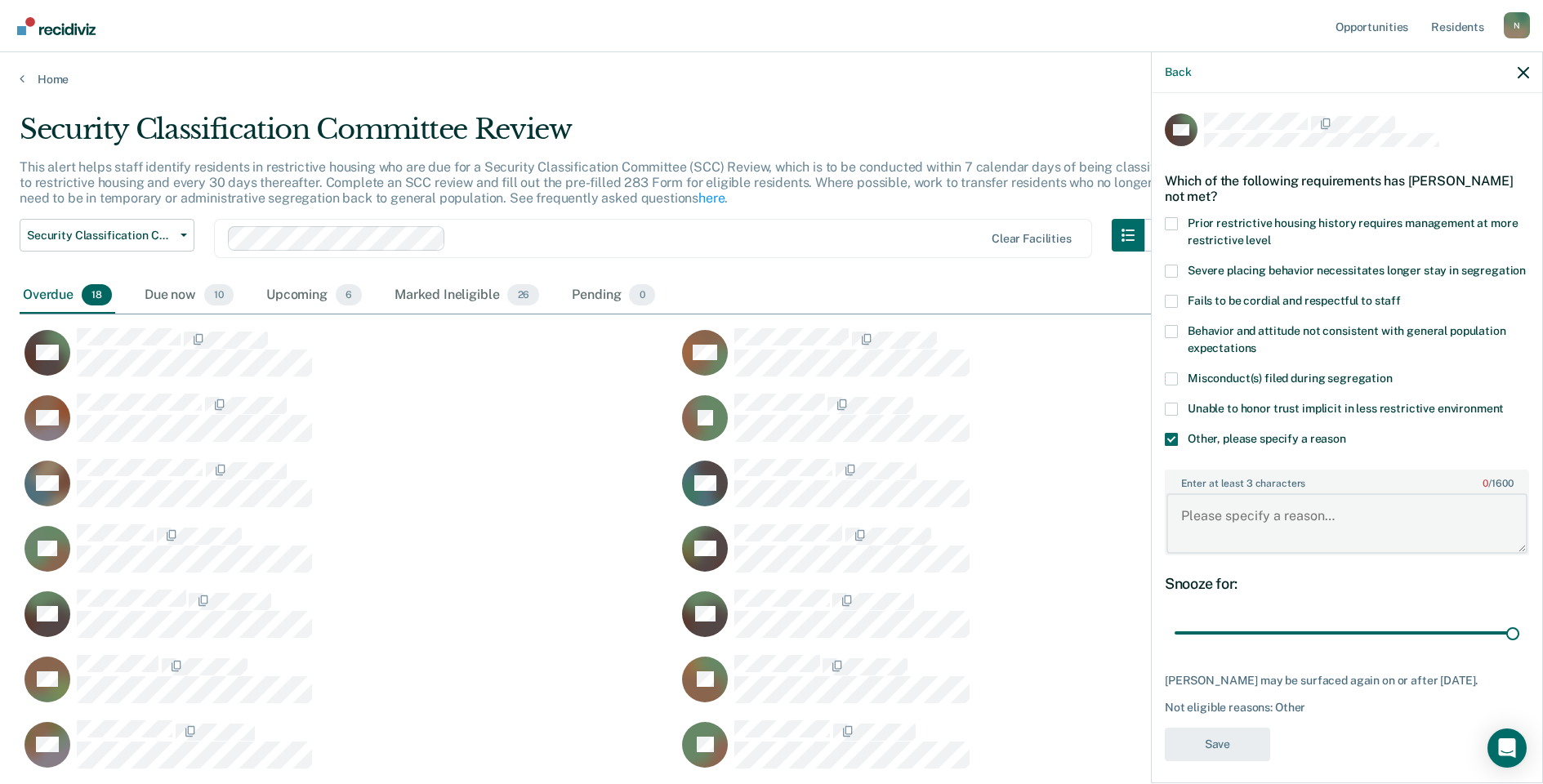
click at [1235, 551] on textarea "Enter at least 3 characters 0 / 1600" at bounding box center [1348, 524] width 361 height 61
type textarea "Temp seg until misconduct hearing"
click at [1208, 761] on button "Save" at bounding box center [1217, 744] width 105 height 34
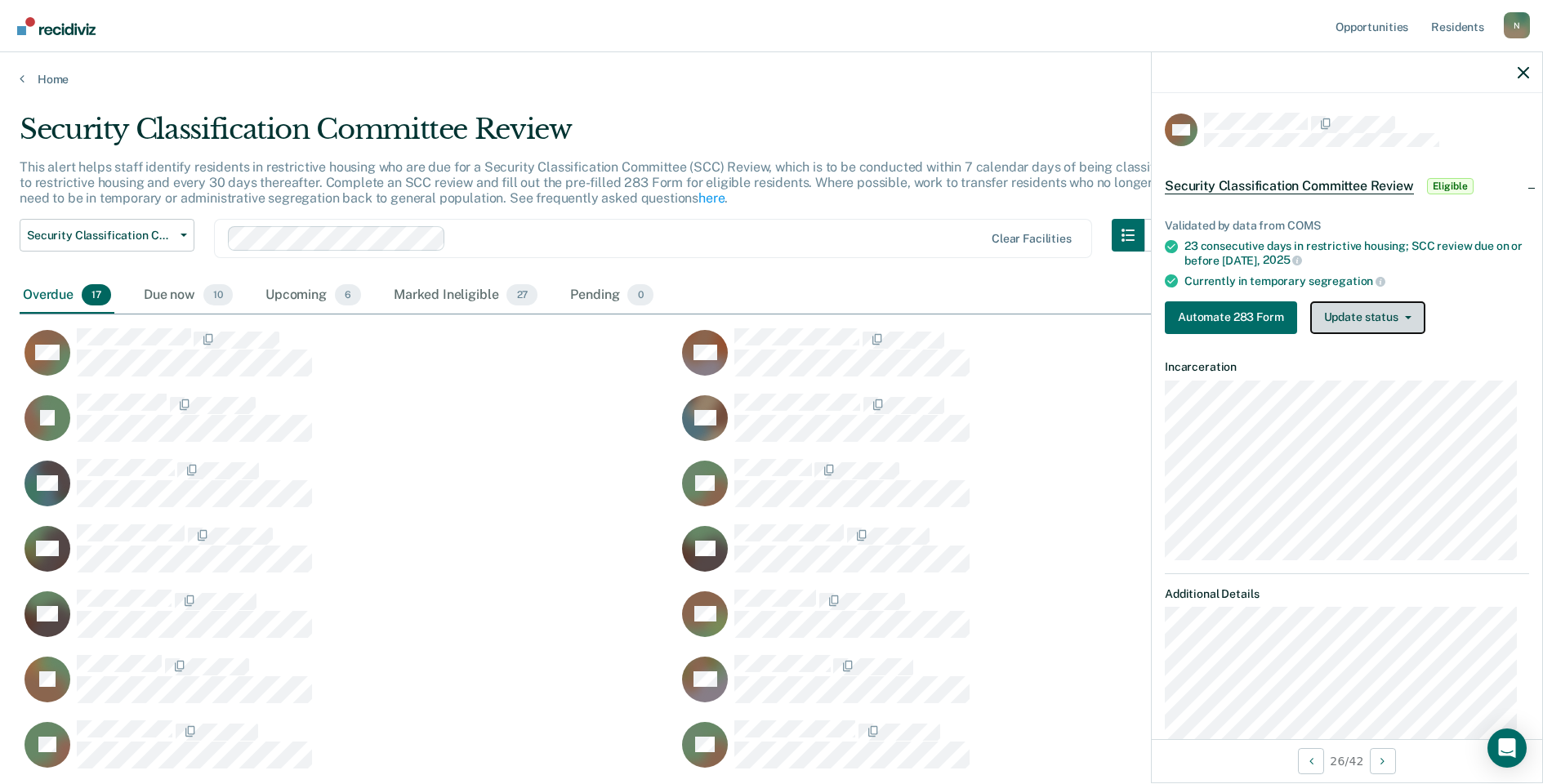
click at [1355, 319] on button "Update status" at bounding box center [1368, 318] width 115 height 33
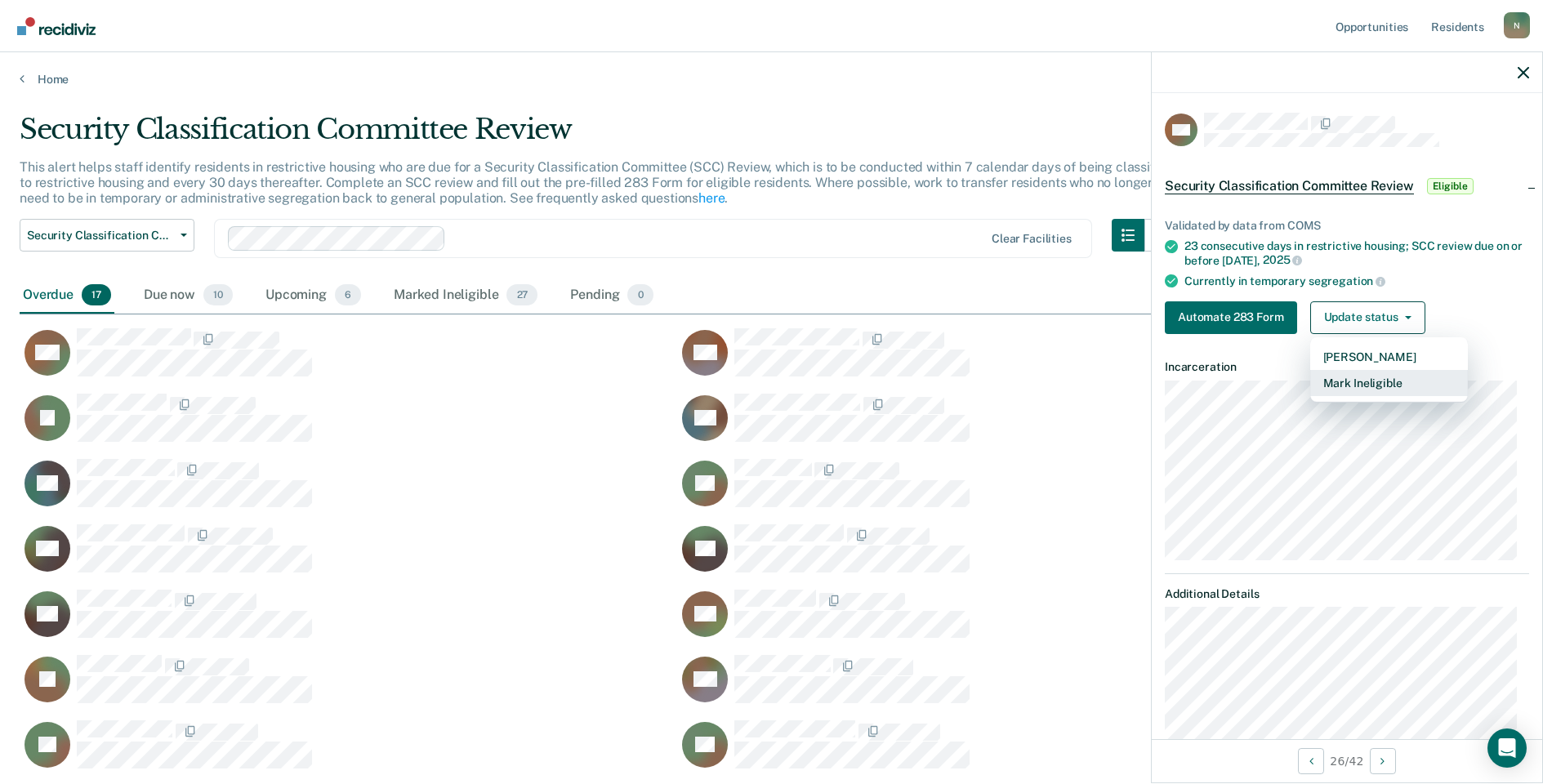
click at [1362, 381] on button "Mark Ineligible" at bounding box center [1389, 383] width 158 height 26
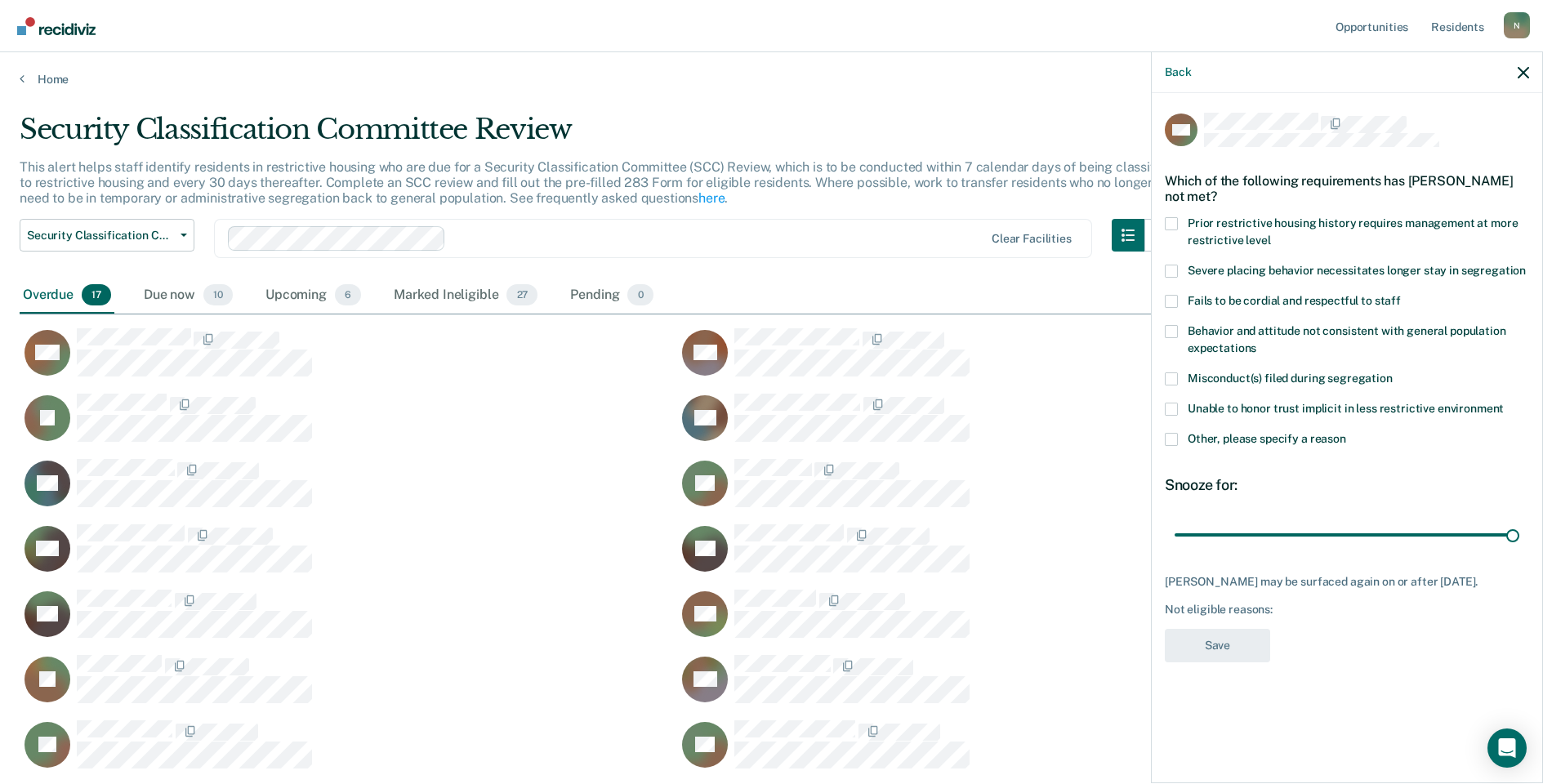
click at [1170, 441] on span at bounding box center [1171, 439] width 13 height 13
click at [1347, 433] on input "Other, please specify a reason" at bounding box center [1347, 433] width 0 height 0
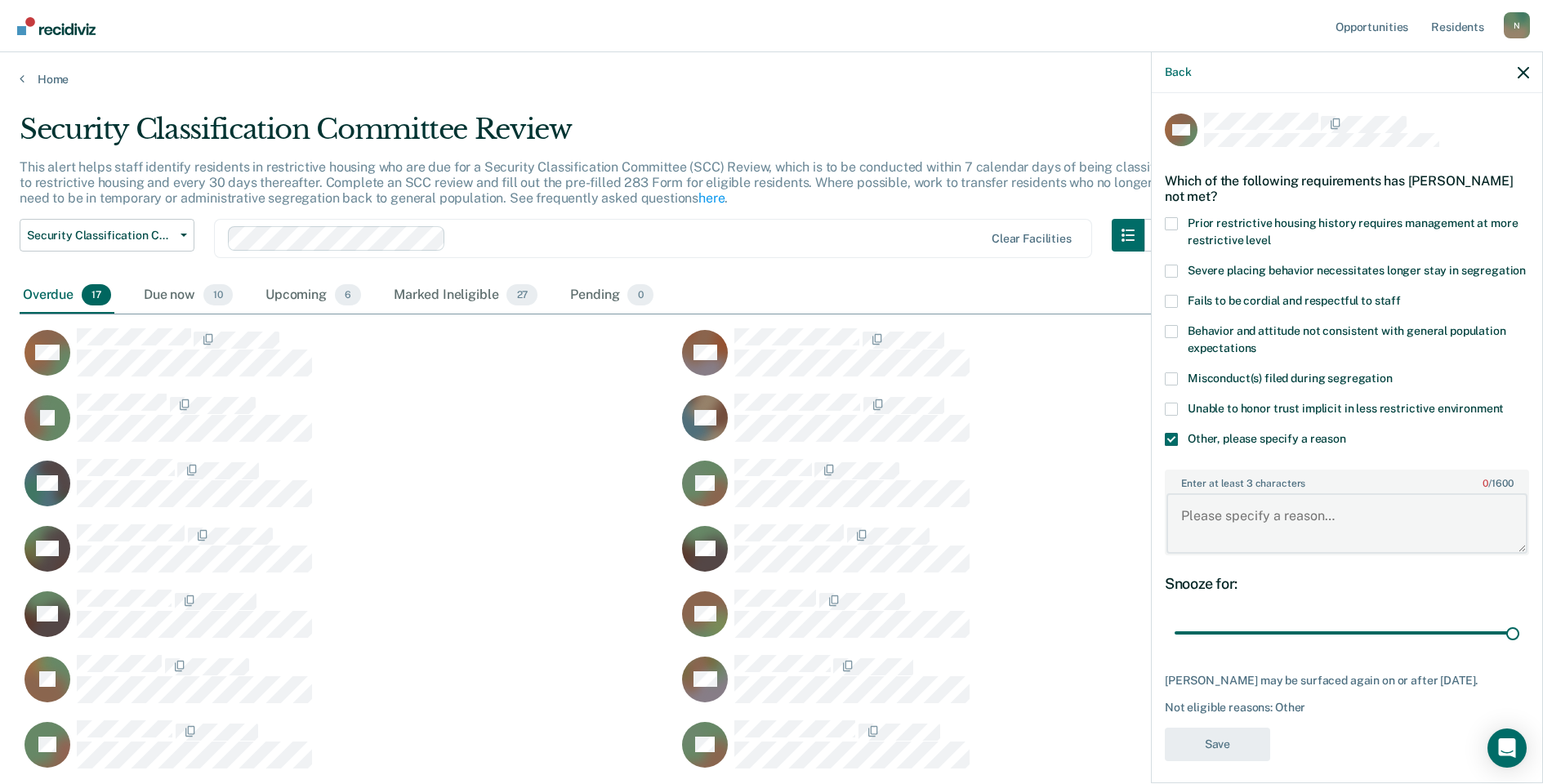
click at [1216, 520] on textarea "Enter at least 3 characters 0 / 1600" at bounding box center [1348, 524] width 361 height 61
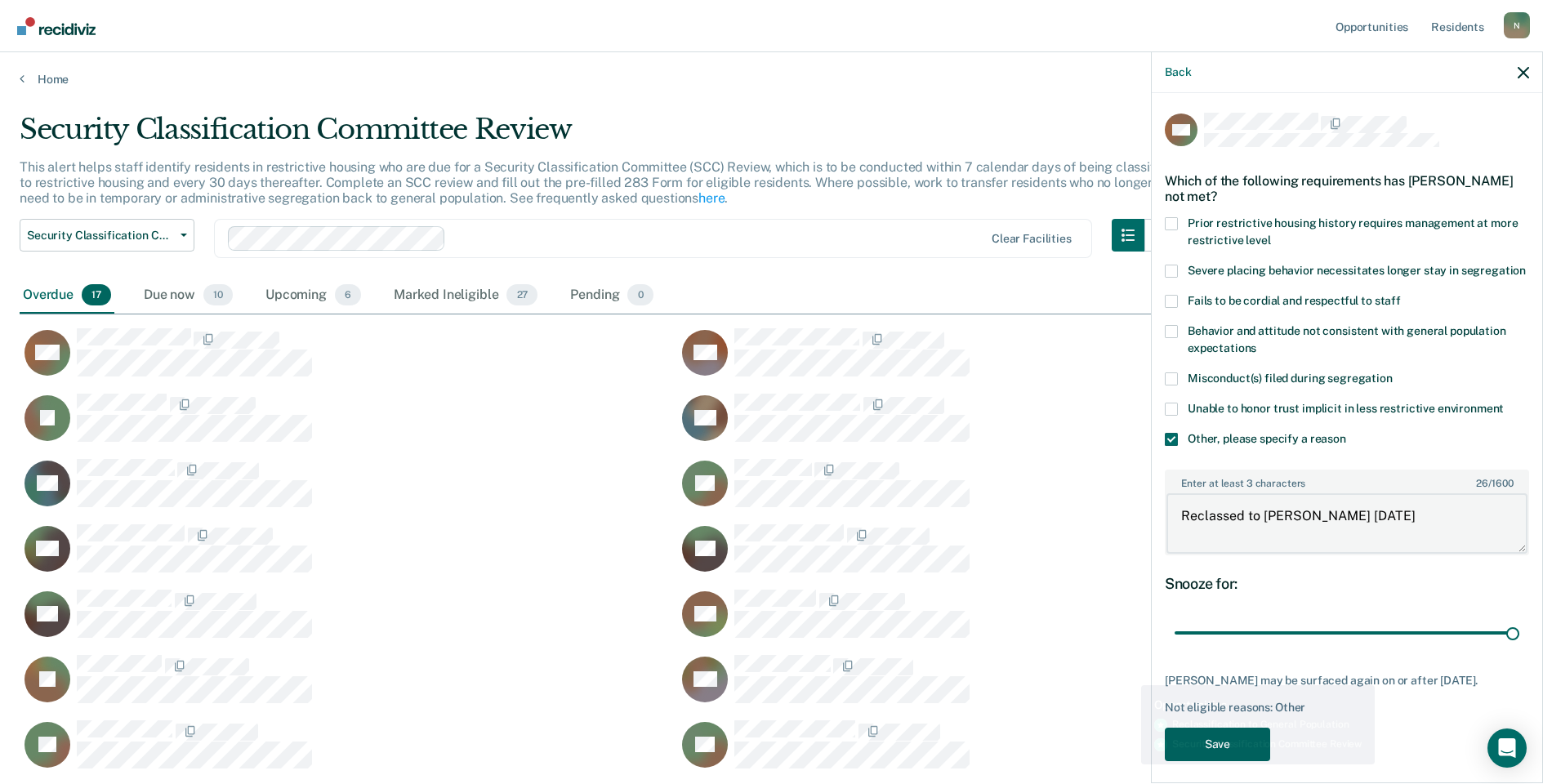
type textarea "Reclassed to [PERSON_NAME] [DATE]"
click at [1233, 761] on button "Save" at bounding box center [1217, 744] width 105 height 34
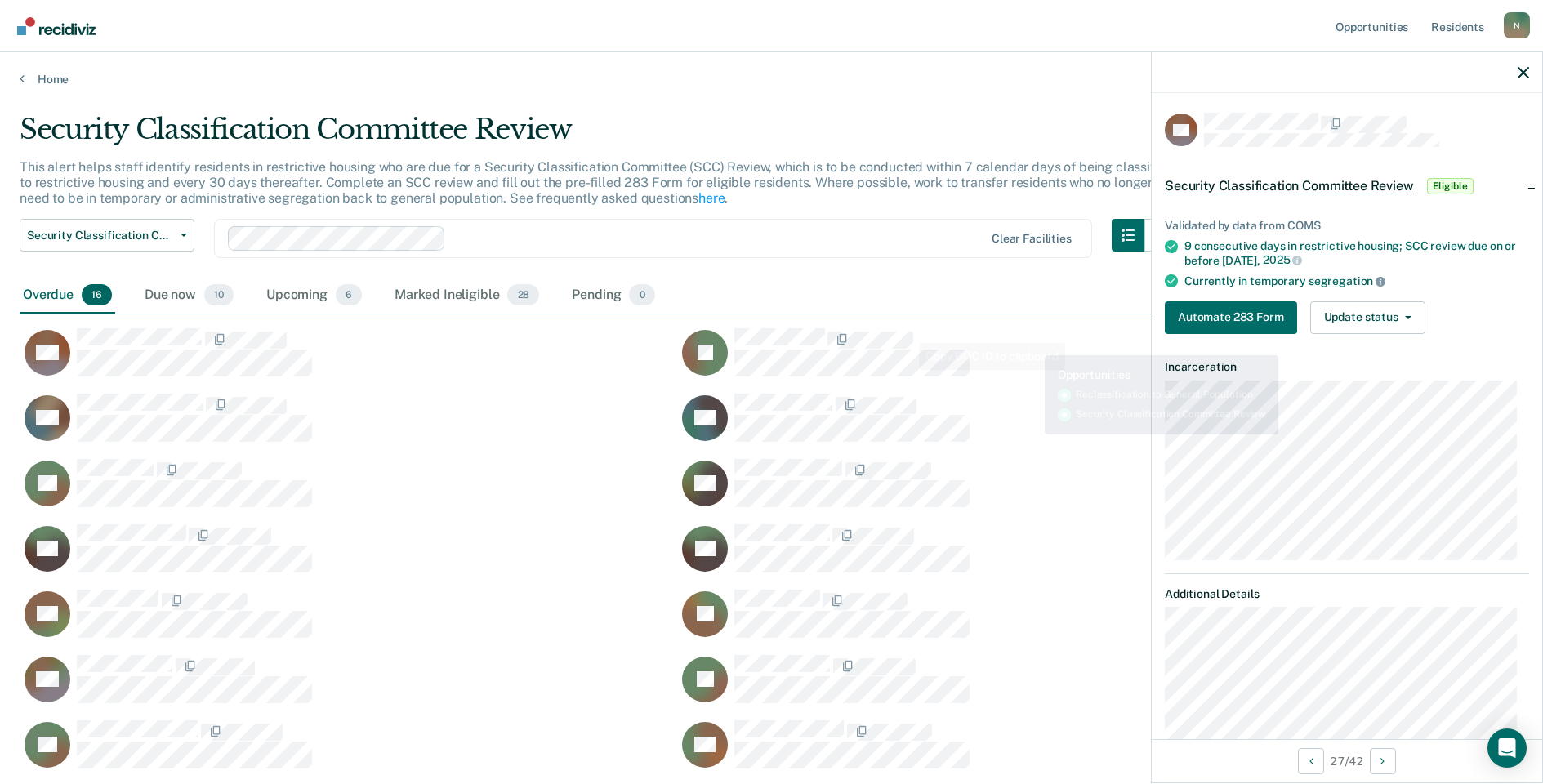
click at [1377, 284] on icon at bounding box center [1380, 281] width 10 height 10
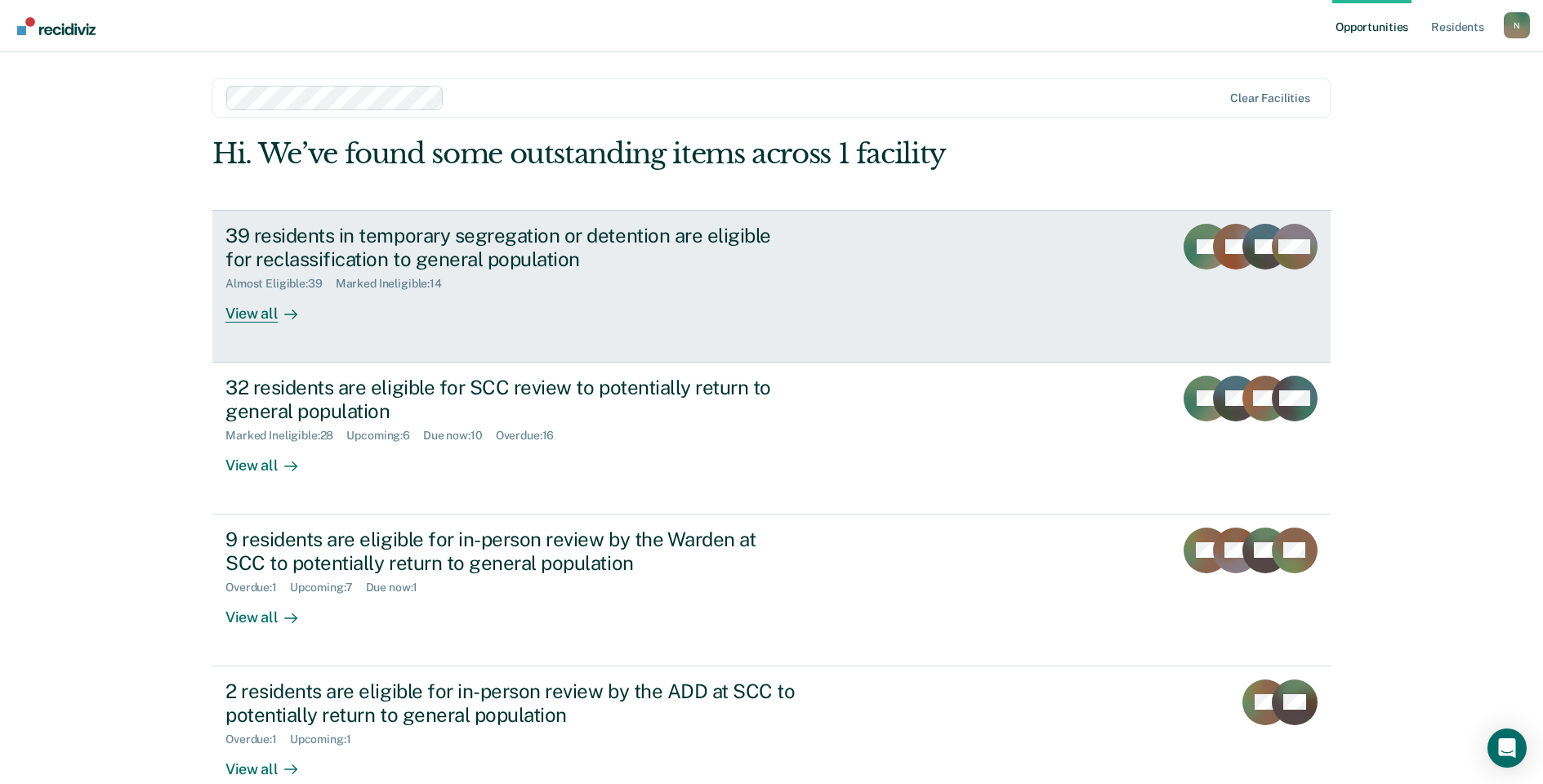
click at [351, 254] on div "39 residents in temporary segregation or detention are eligible for reclassific…" at bounding box center [512, 247] width 574 height 48
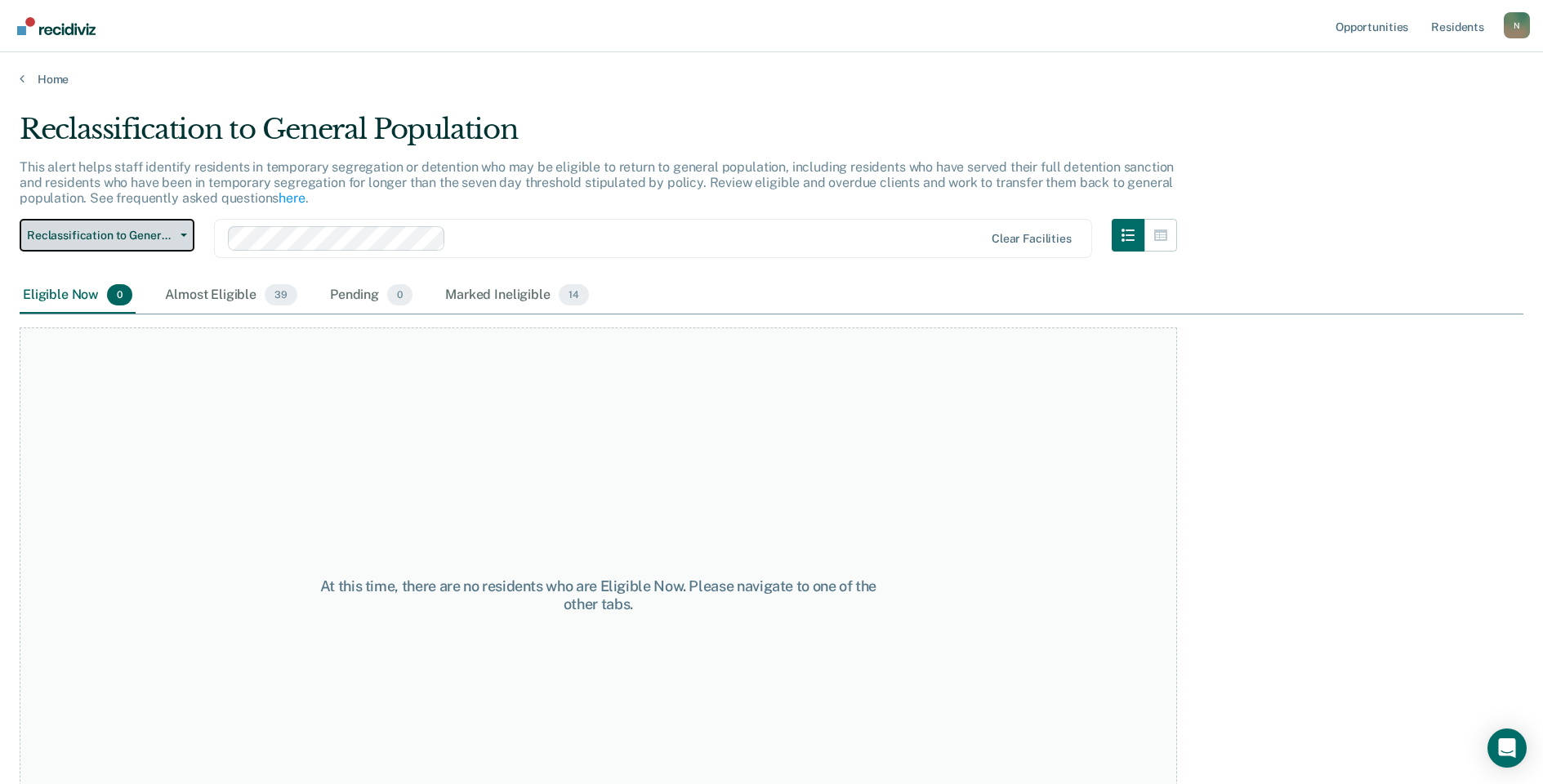
click at [131, 246] on button "Reclassification to General Population" at bounding box center [107, 235] width 175 height 33
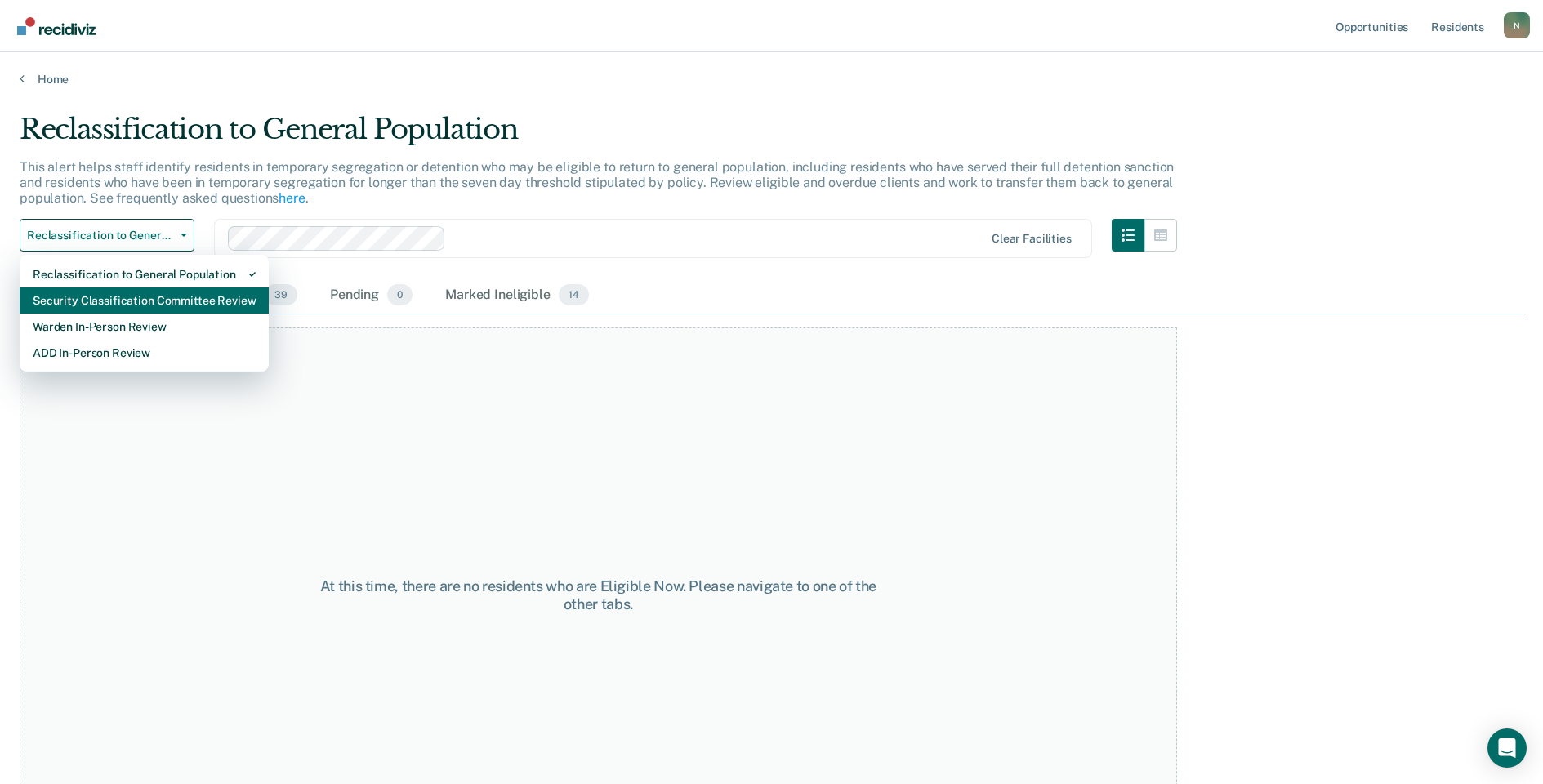
click at [125, 299] on div "Security Classification Committee Review" at bounding box center [144, 300] width 223 height 26
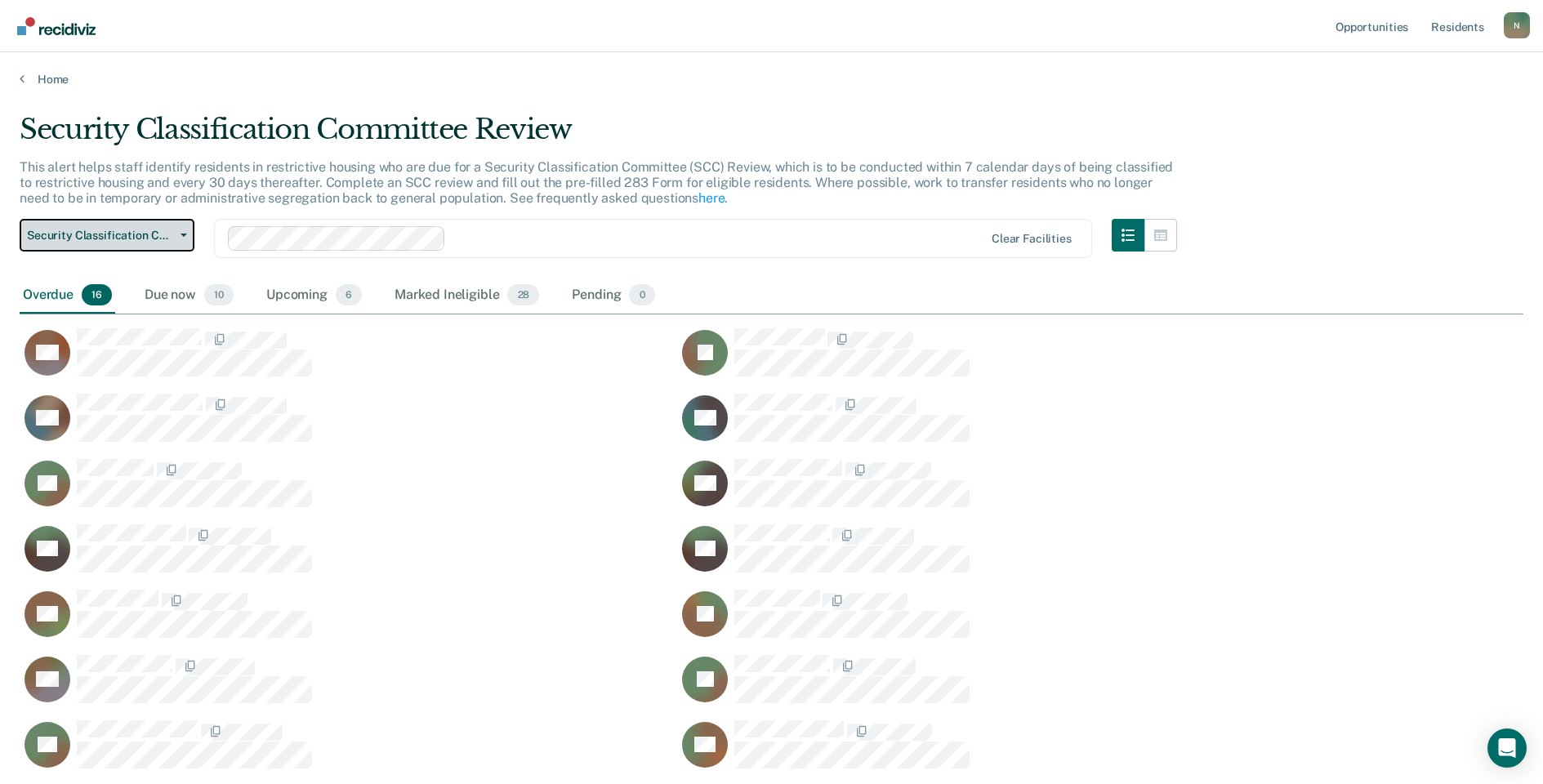
scroll to position [721, 1492]
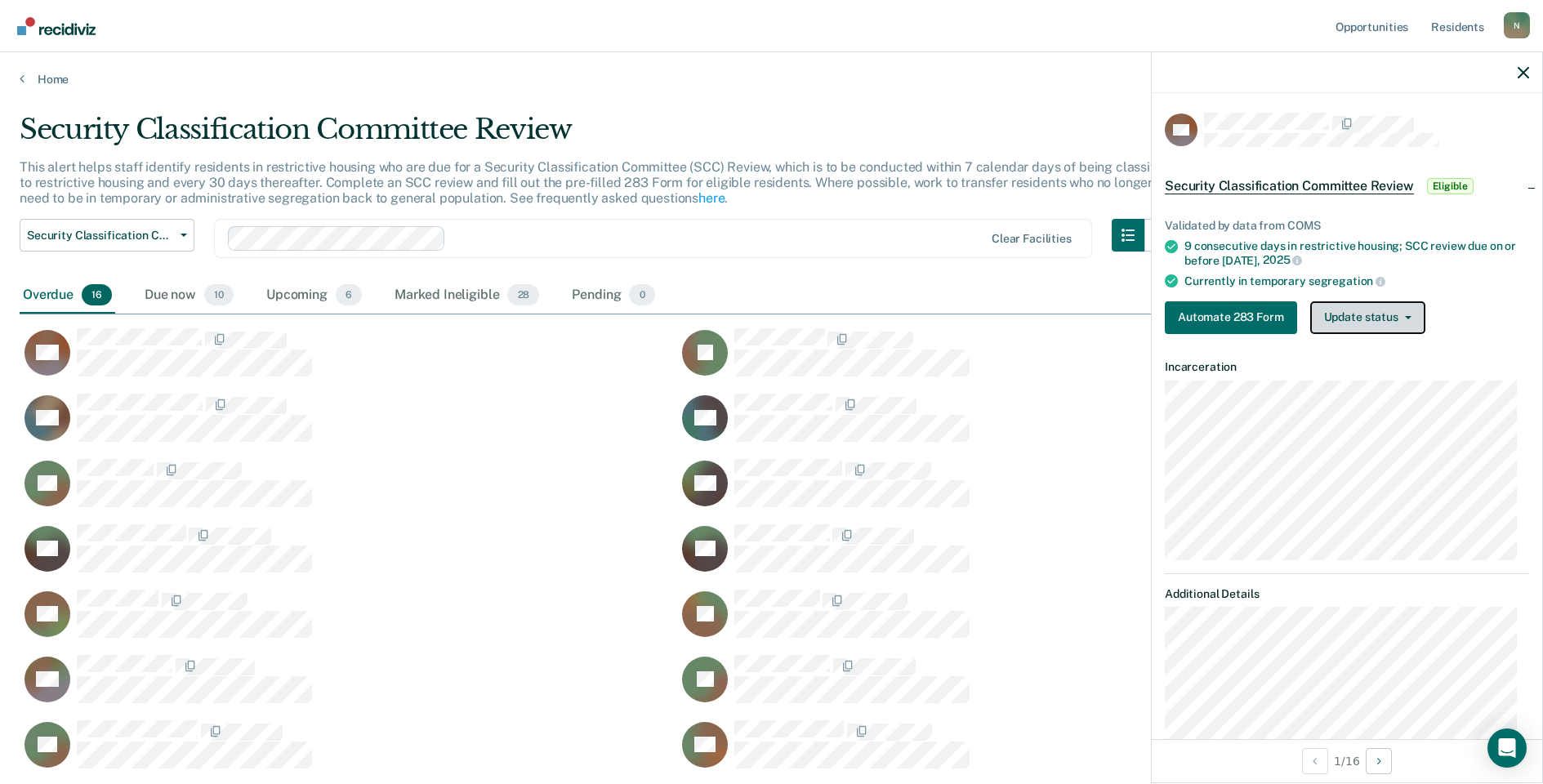
click at [1350, 304] on button "Update status" at bounding box center [1368, 318] width 115 height 33
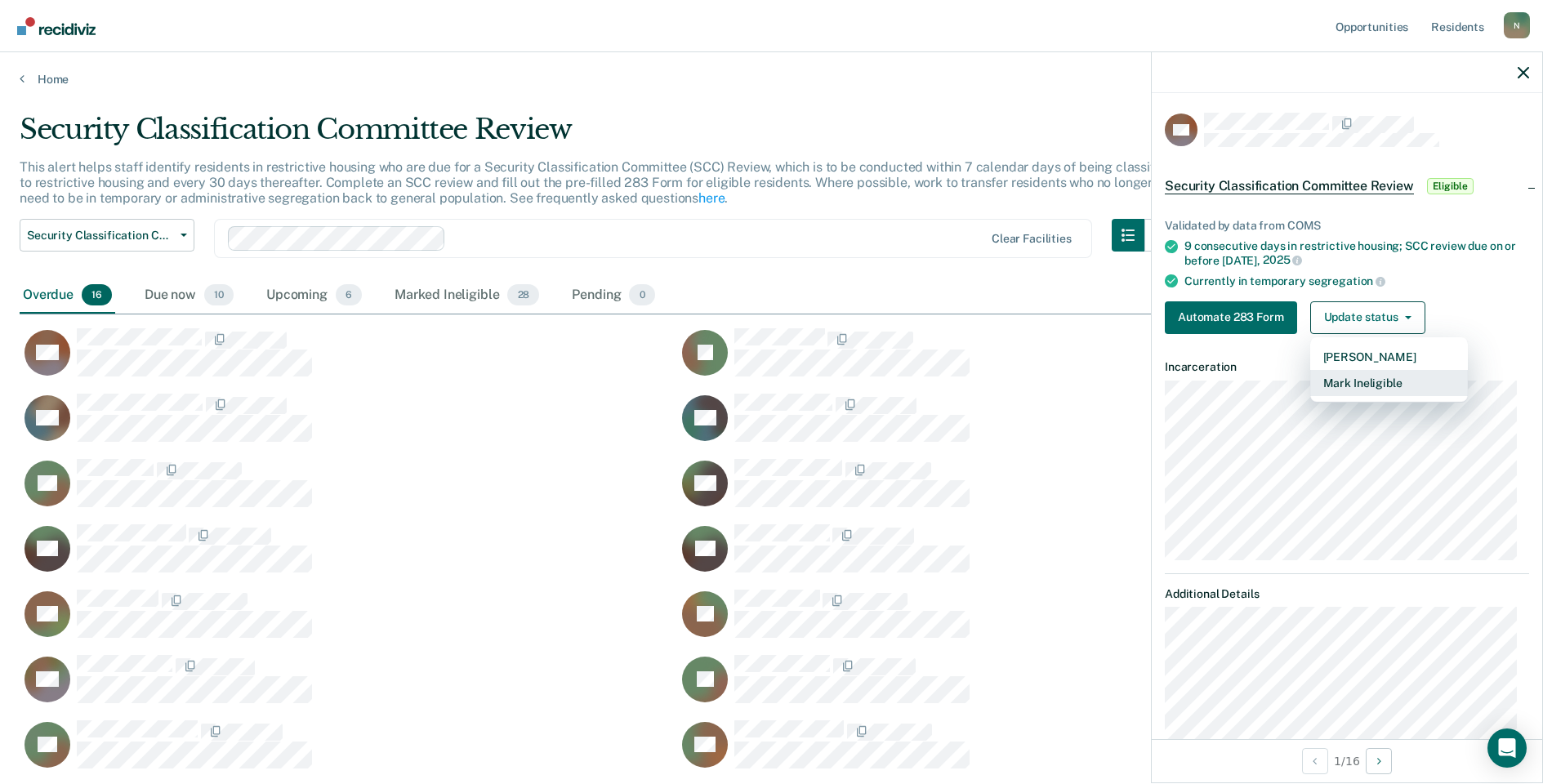
click at [1327, 382] on button "Mark Ineligible" at bounding box center [1389, 383] width 158 height 26
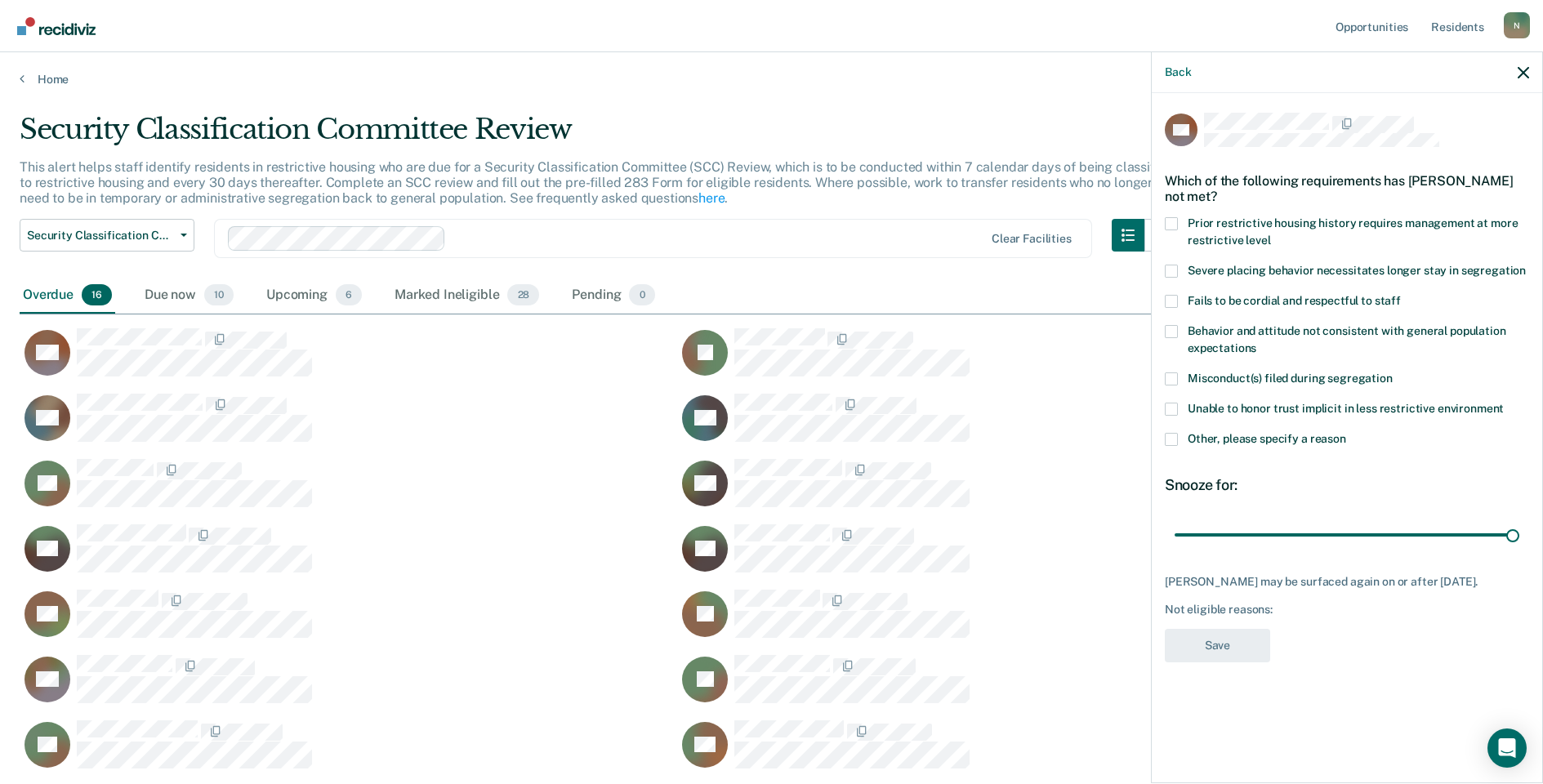
click at [1166, 437] on span at bounding box center [1171, 439] width 13 height 13
click at [1347, 433] on input "Other, please specify a reason" at bounding box center [1347, 433] width 0 height 0
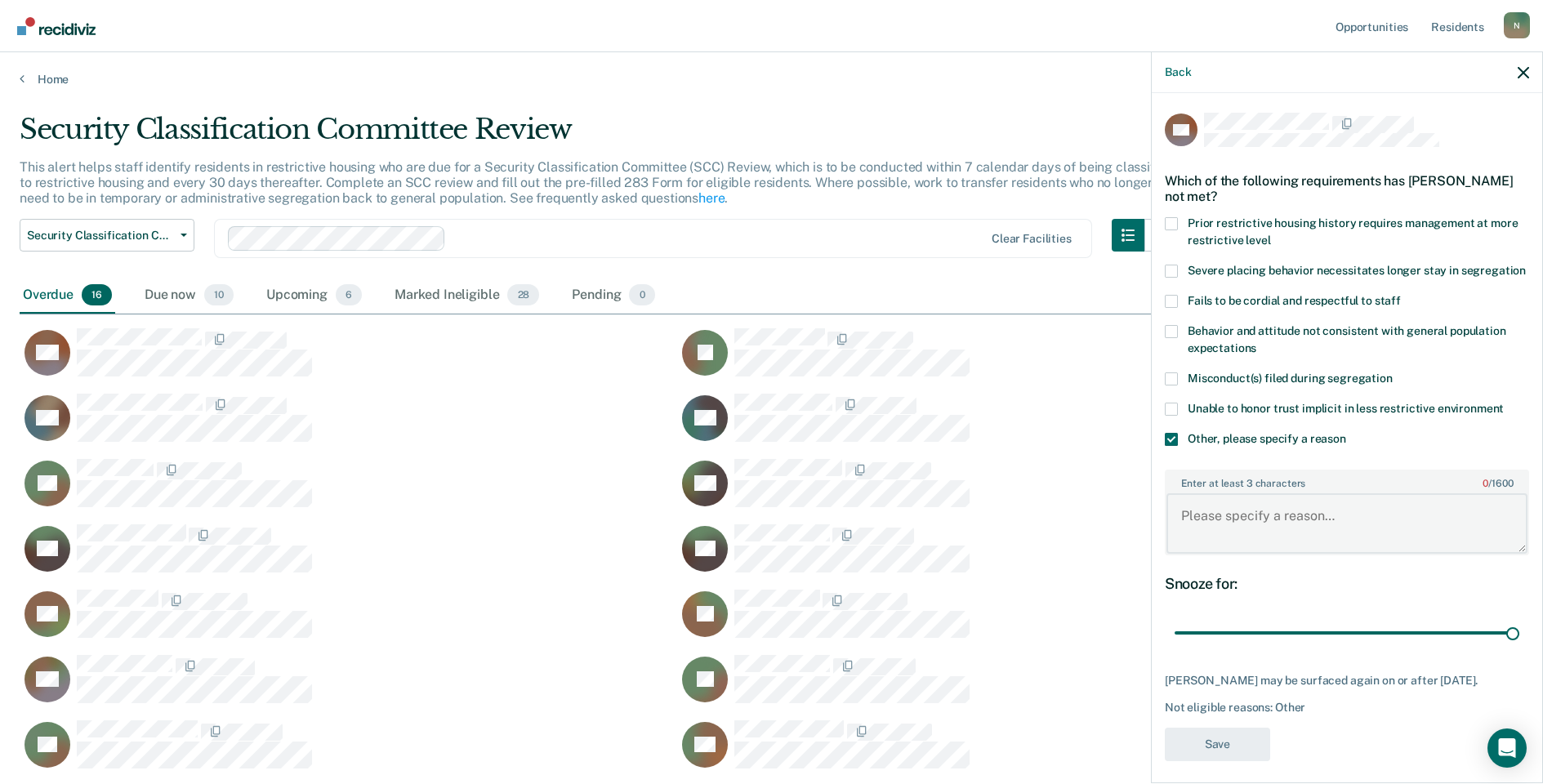
click at [1199, 544] on textarea "Enter at least 3 characters 0 / 1600" at bounding box center [1348, 524] width 361 height 61
type textarea "Temp seg until end of detention"
click at [1217, 761] on button "Save" at bounding box center [1217, 744] width 105 height 34
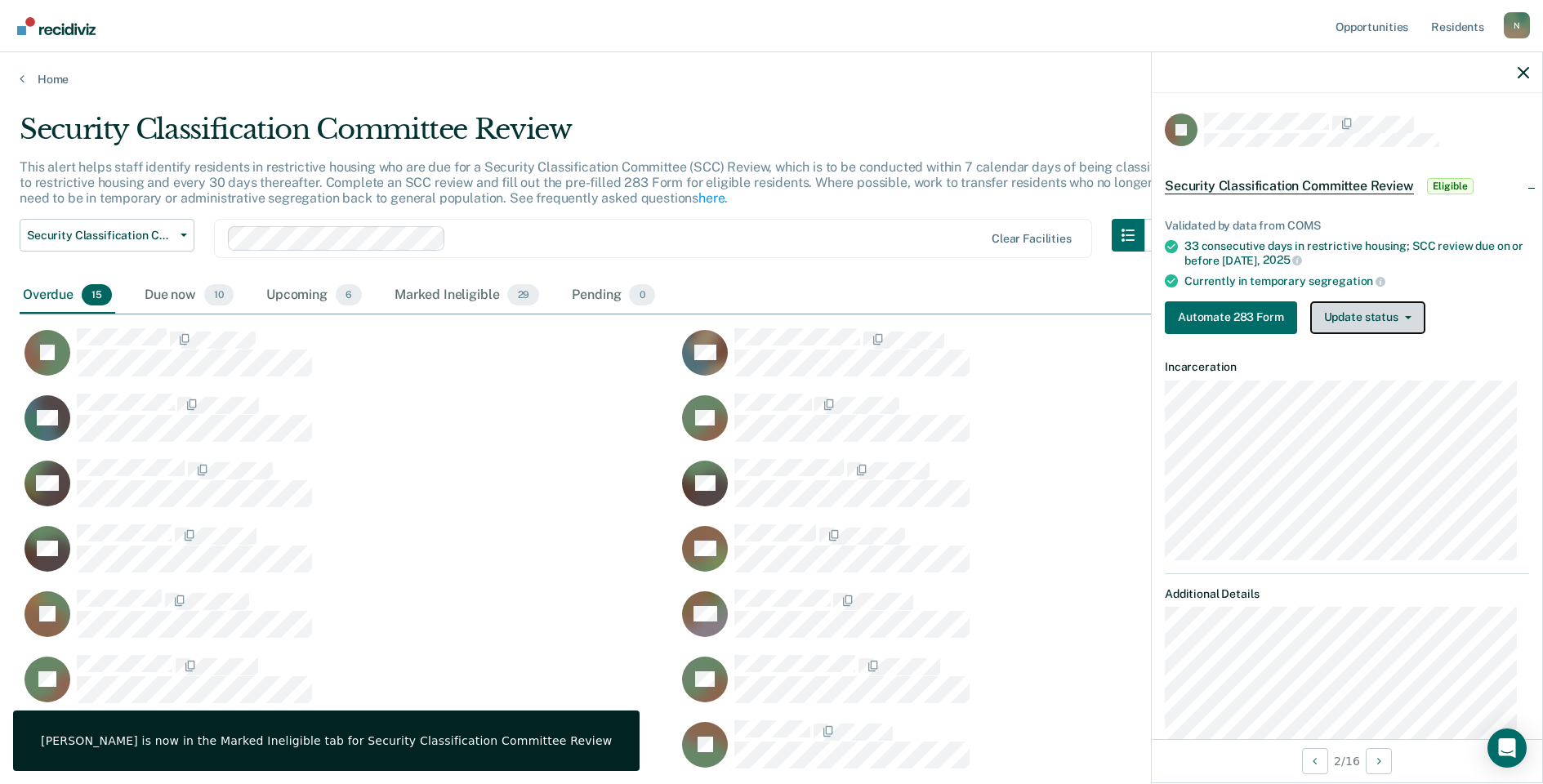
click at [1368, 311] on button "Update status" at bounding box center [1368, 318] width 115 height 33
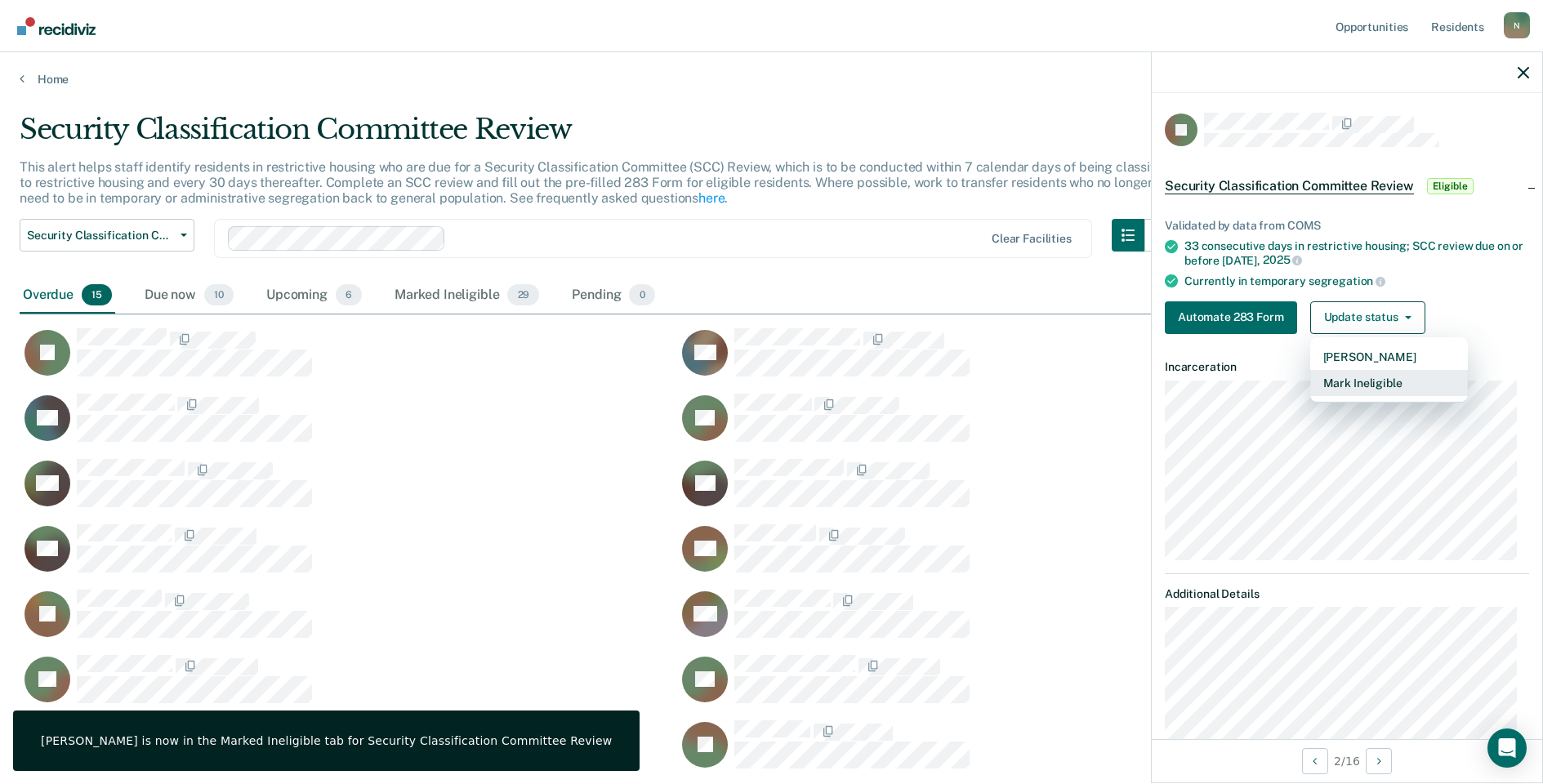
click at [1338, 380] on button "Mark Ineligible" at bounding box center [1389, 383] width 158 height 26
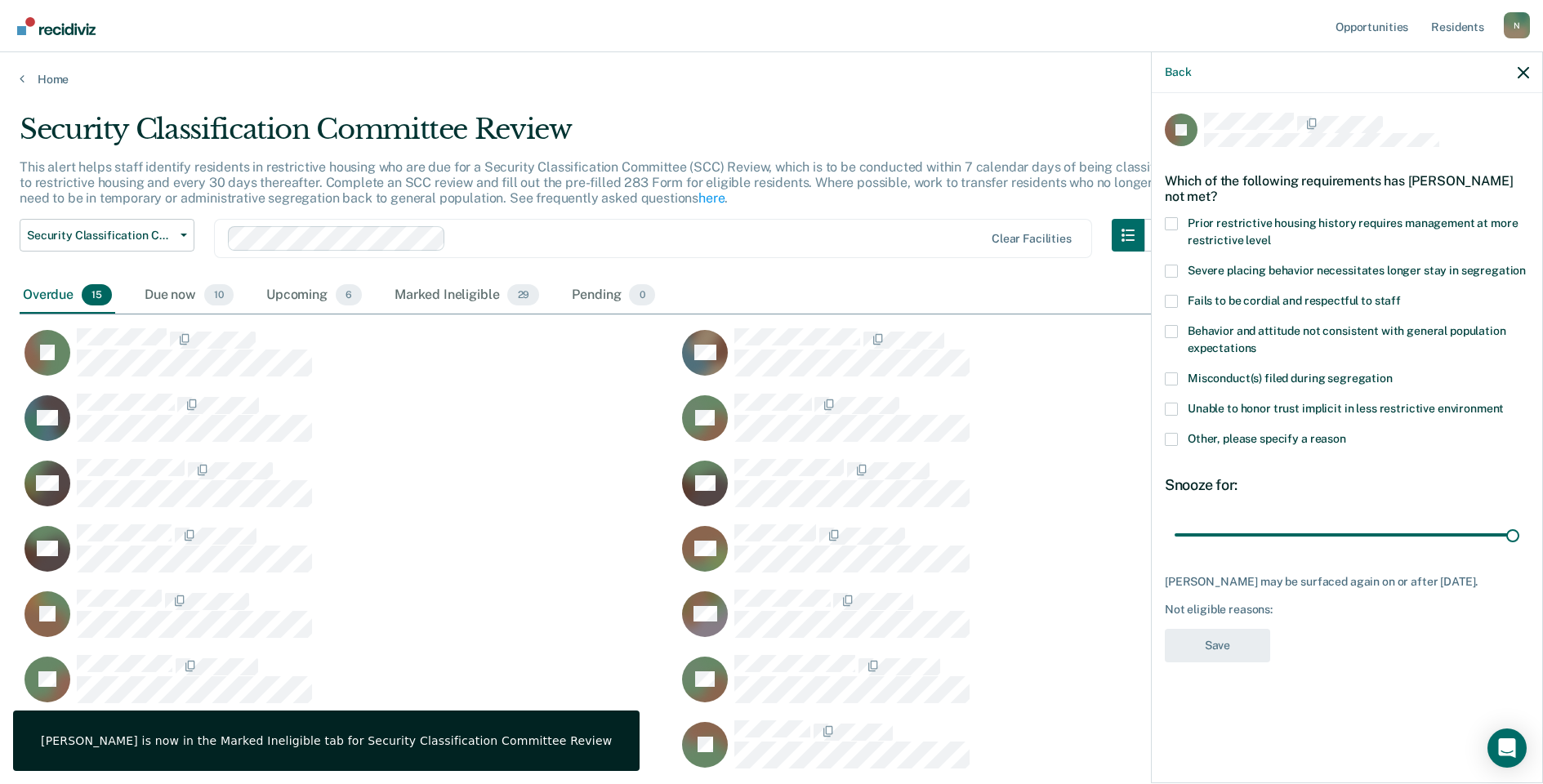
click at [1162, 438] on div "LJ Which of the following requirements has Lamont Jones not met? Prior restrict…" at bounding box center [1348, 436] width 391 height 687
click at [1168, 438] on span at bounding box center [1171, 439] width 13 height 13
click at [1347, 433] on input "Other, please specify a reason" at bounding box center [1347, 433] width 0 height 0
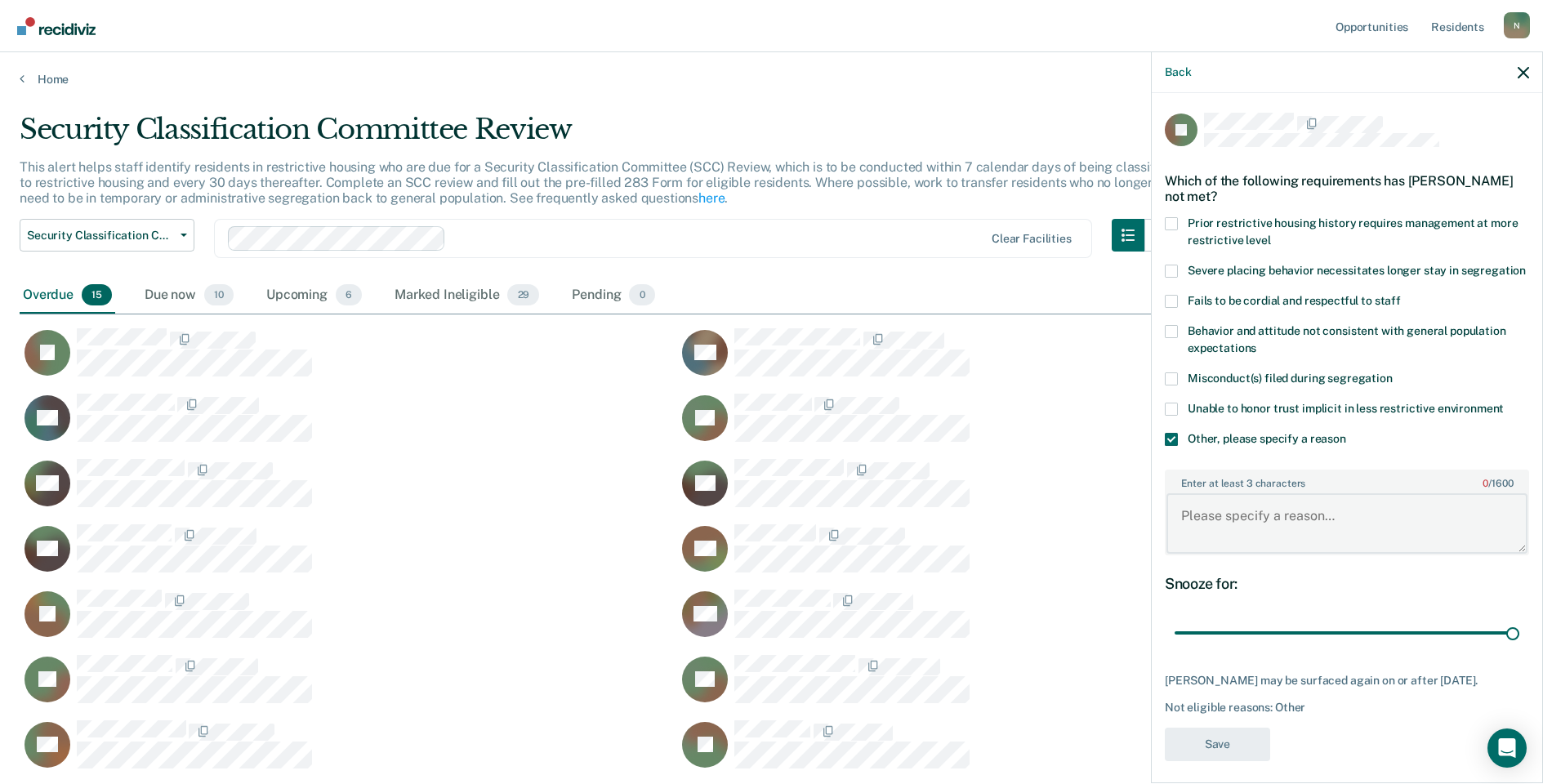
click at [1208, 531] on textarea "Enter at least 3 characters 0 / 1600" at bounding box center [1348, 524] width 361 height 61
type textarea "Temp seg pending alt IV placement"
click at [1243, 761] on button "Save" at bounding box center [1217, 744] width 105 height 34
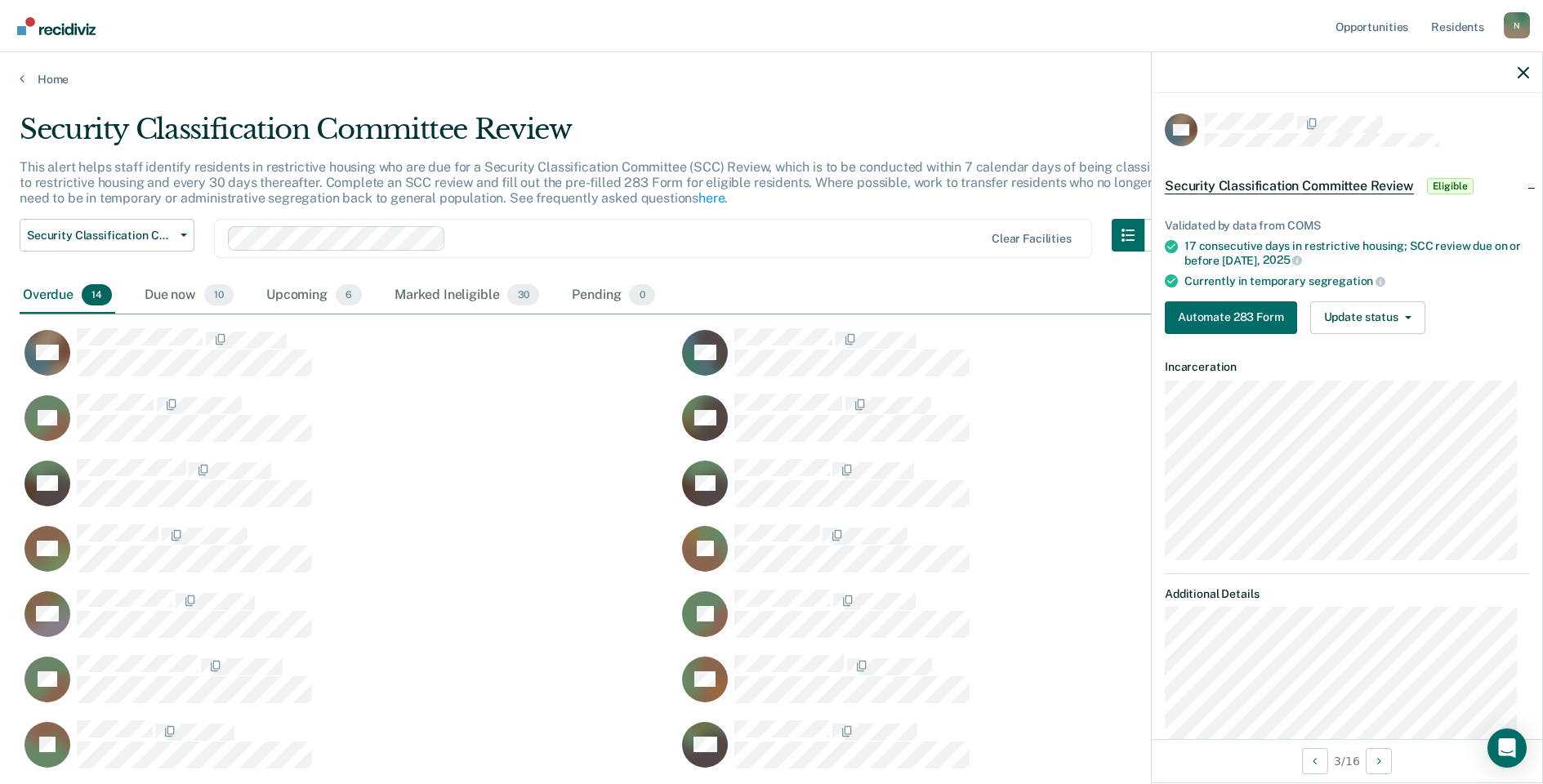
click at [1362, 333] on div "Validated by data from COMS 17 consecutive days in restrictive housing; SCC rev…" at bounding box center [1348, 270] width 391 height 155
click at [1366, 327] on button "Update status" at bounding box center [1368, 318] width 115 height 33
click at [1354, 380] on button "Mark Ineligible" at bounding box center [1389, 383] width 158 height 26
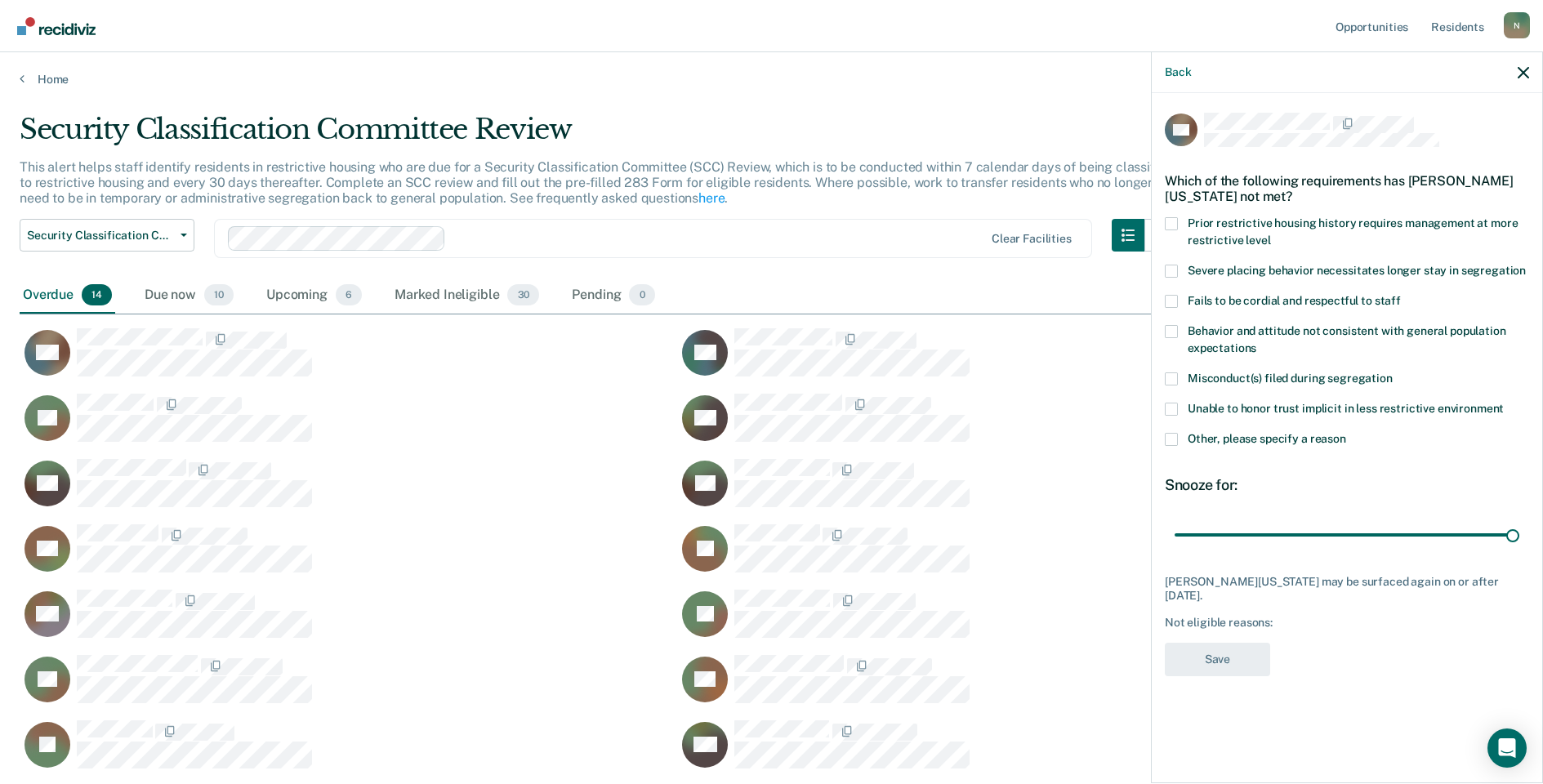
click at [1174, 442] on span at bounding box center [1171, 439] width 13 height 13
click at [1347, 433] on input "Other, please specify a reason" at bounding box center [1347, 433] width 0 height 0
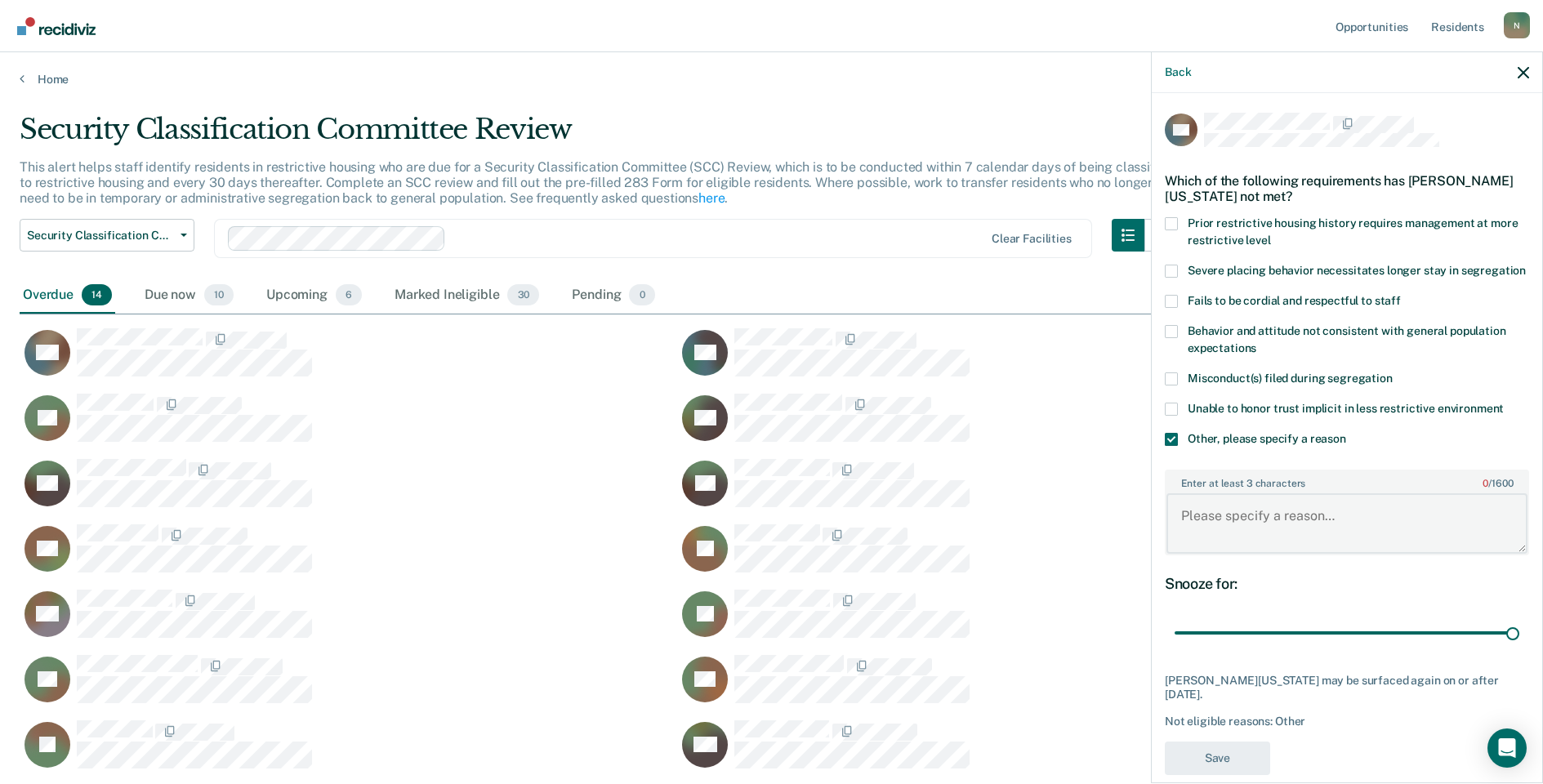
click at [1223, 528] on textarea "Enter at least 3 characters 0 / 1600" at bounding box center [1348, 524] width 361 height 61
type textarea "Temp seg until end of detention"
click at [1184, 758] on button "Save" at bounding box center [1217, 758] width 105 height 34
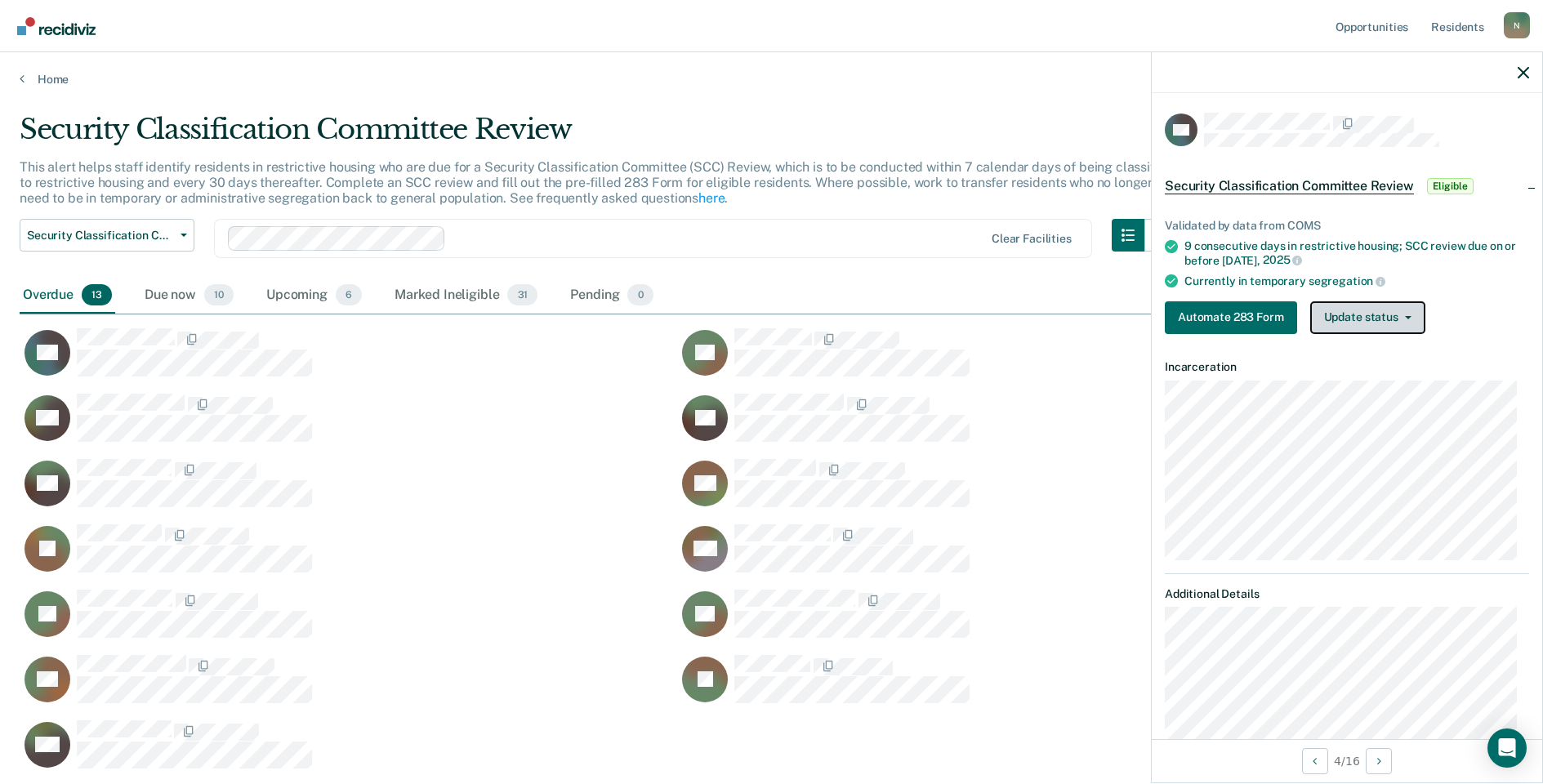
click at [1389, 313] on button "Update status" at bounding box center [1368, 318] width 115 height 33
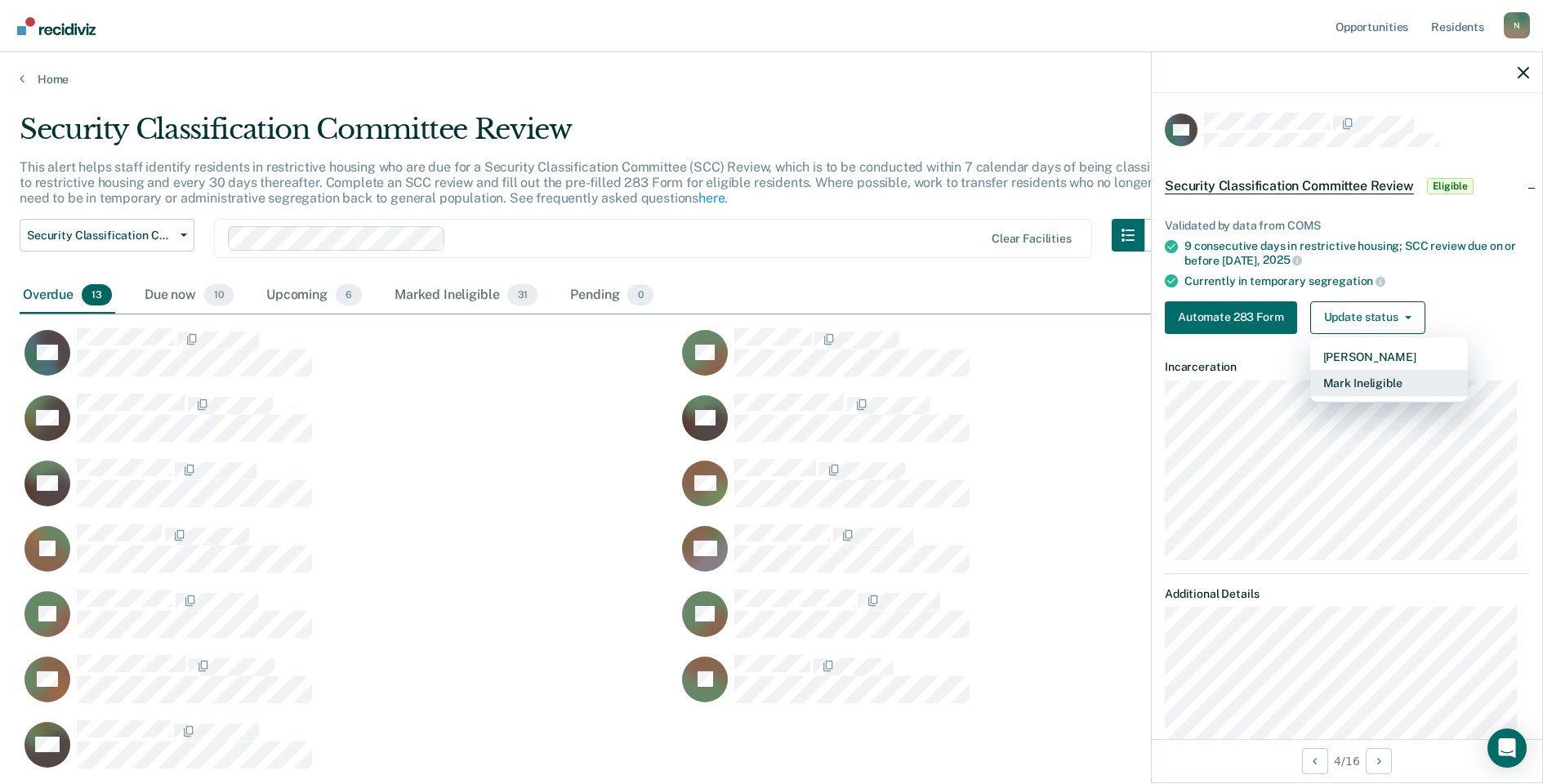
click at [1388, 391] on button "Mark Ineligible" at bounding box center [1389, 383] width 158 height 26
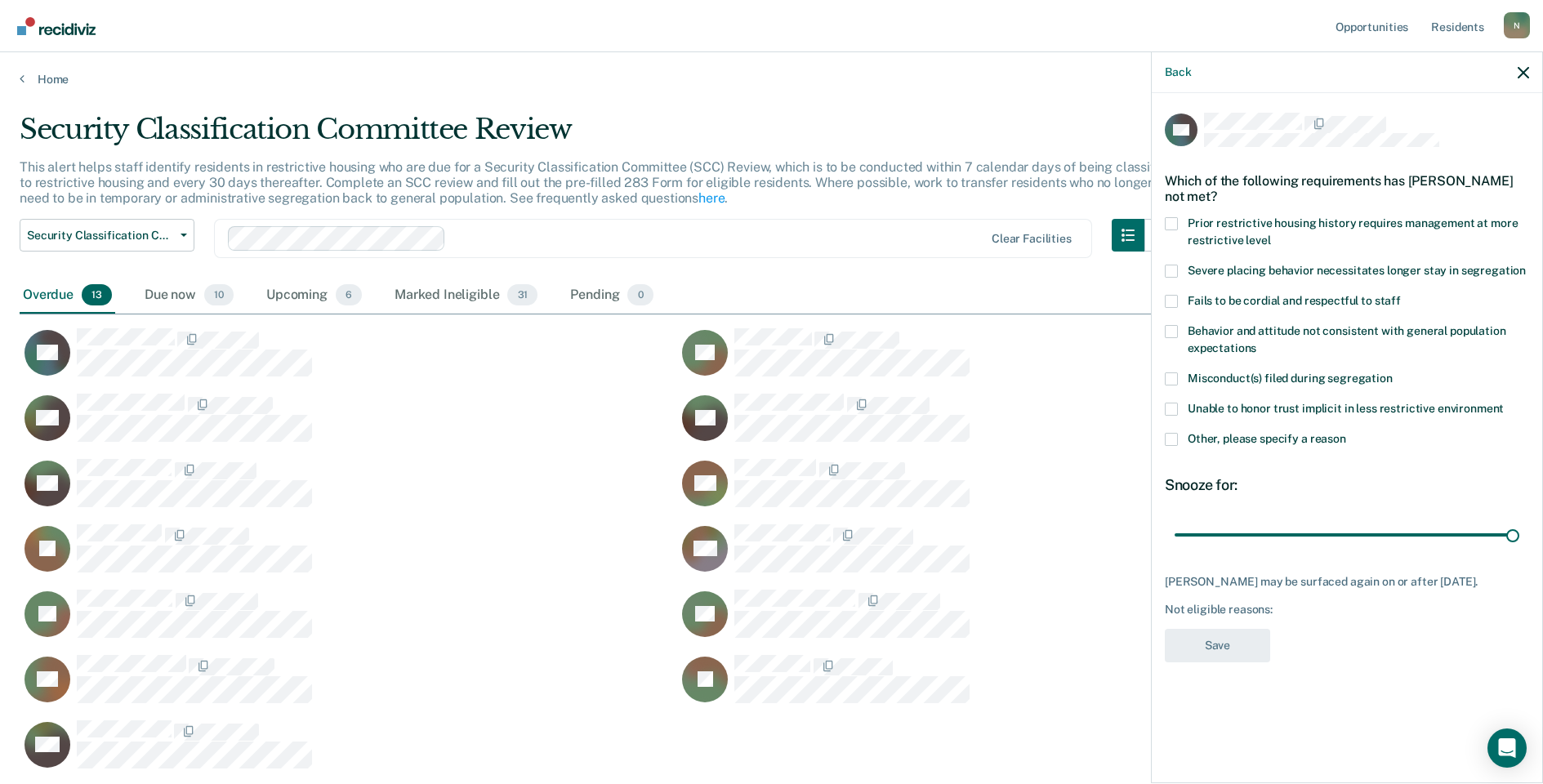
click at [1175, 441] on span at bounding box center [1171, 439] width 13 height 13
click at [1347, 433] on input "Other, please specify a reason" at bounding box center [1347, 433] width 0 height 0
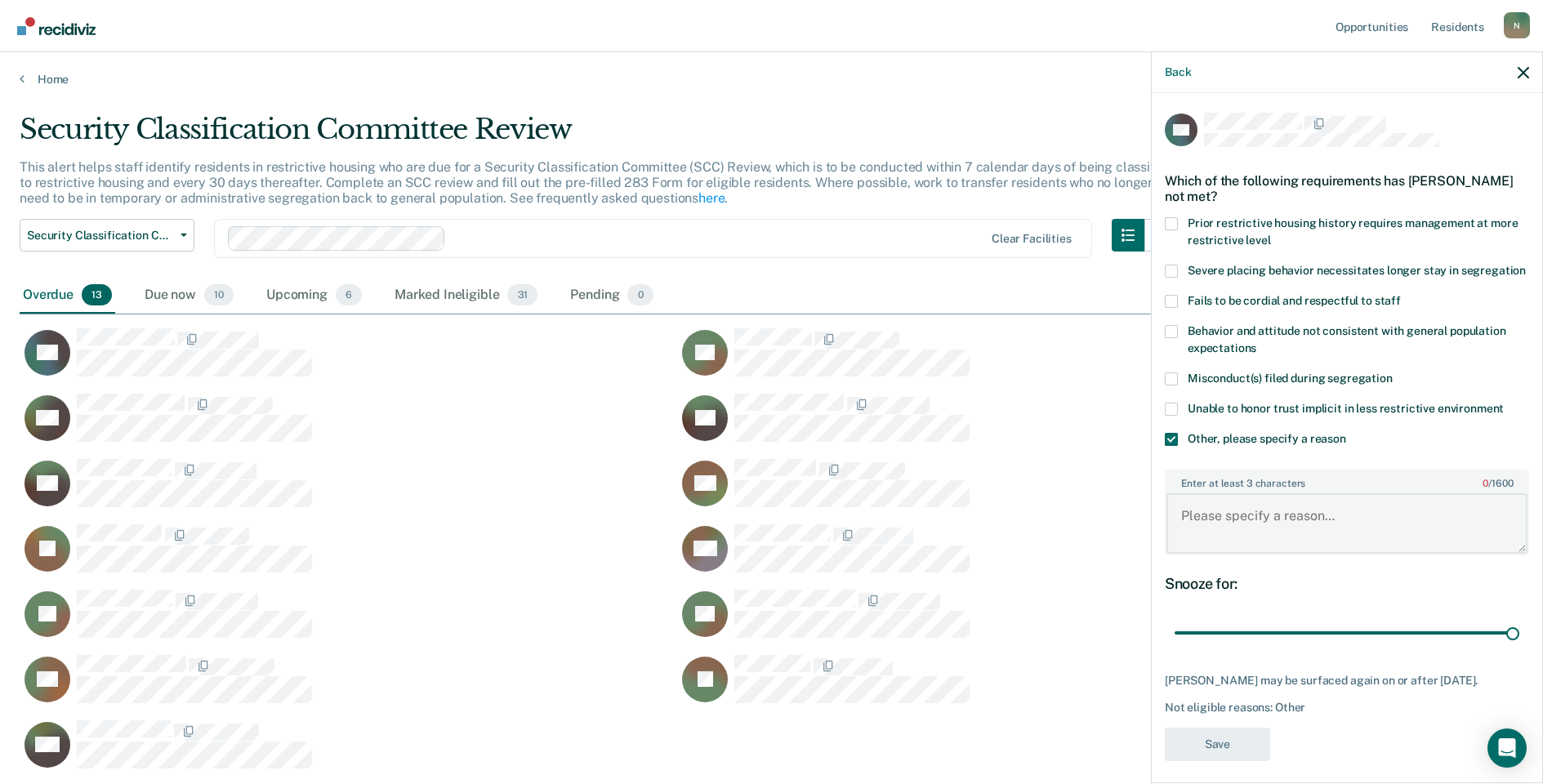
click at [1234, 533] on textarea "Enter at least 3 characters 0 / 1600" at bounding box center [1348, 524] width 361 height 61
type textarea "Temp seg pending PC investigation"
click at [1233, 754] on button "Save" at bounding box center [1217, 744] width 105 height 34
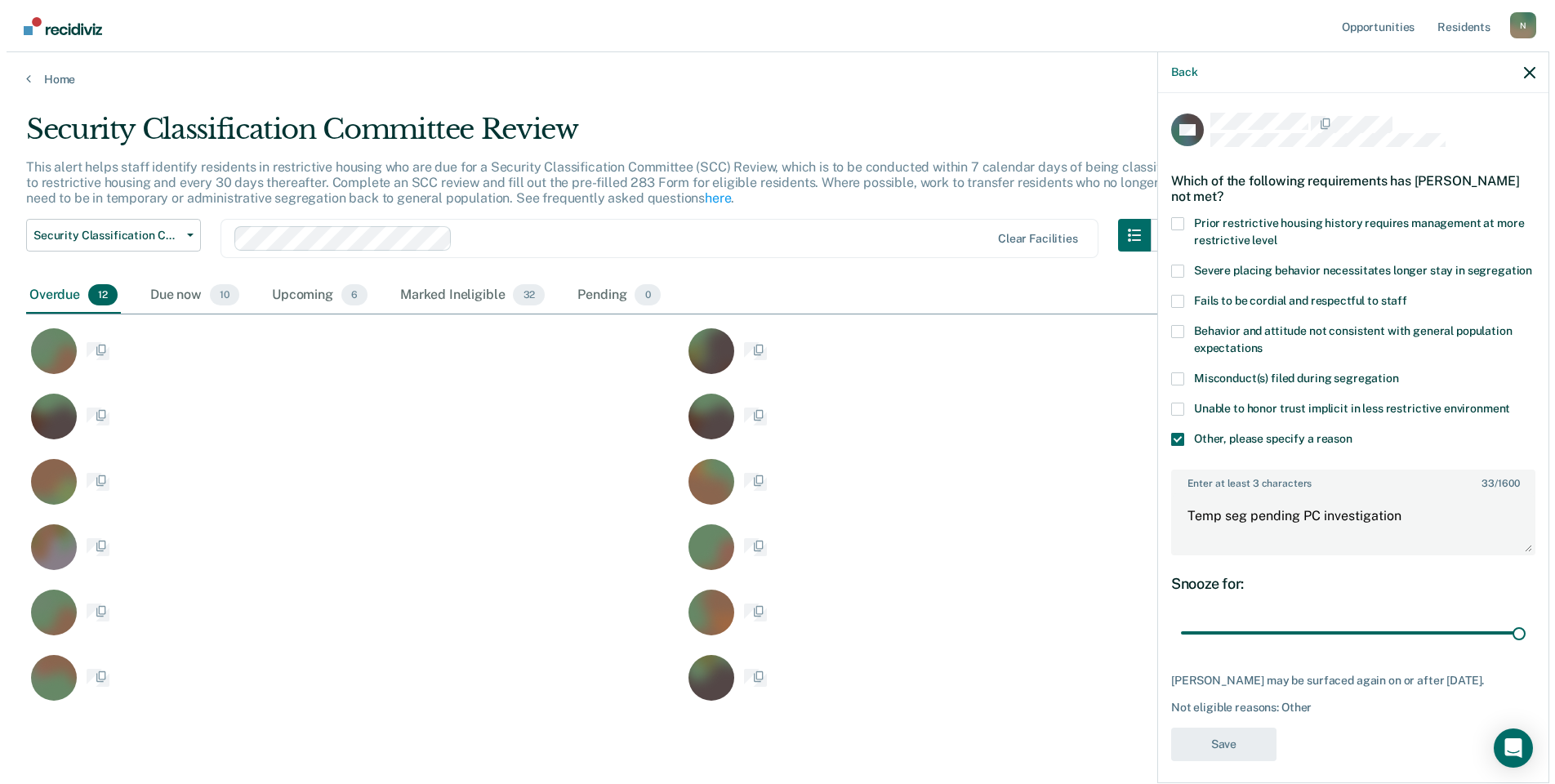
scroll to position [590, 1492]
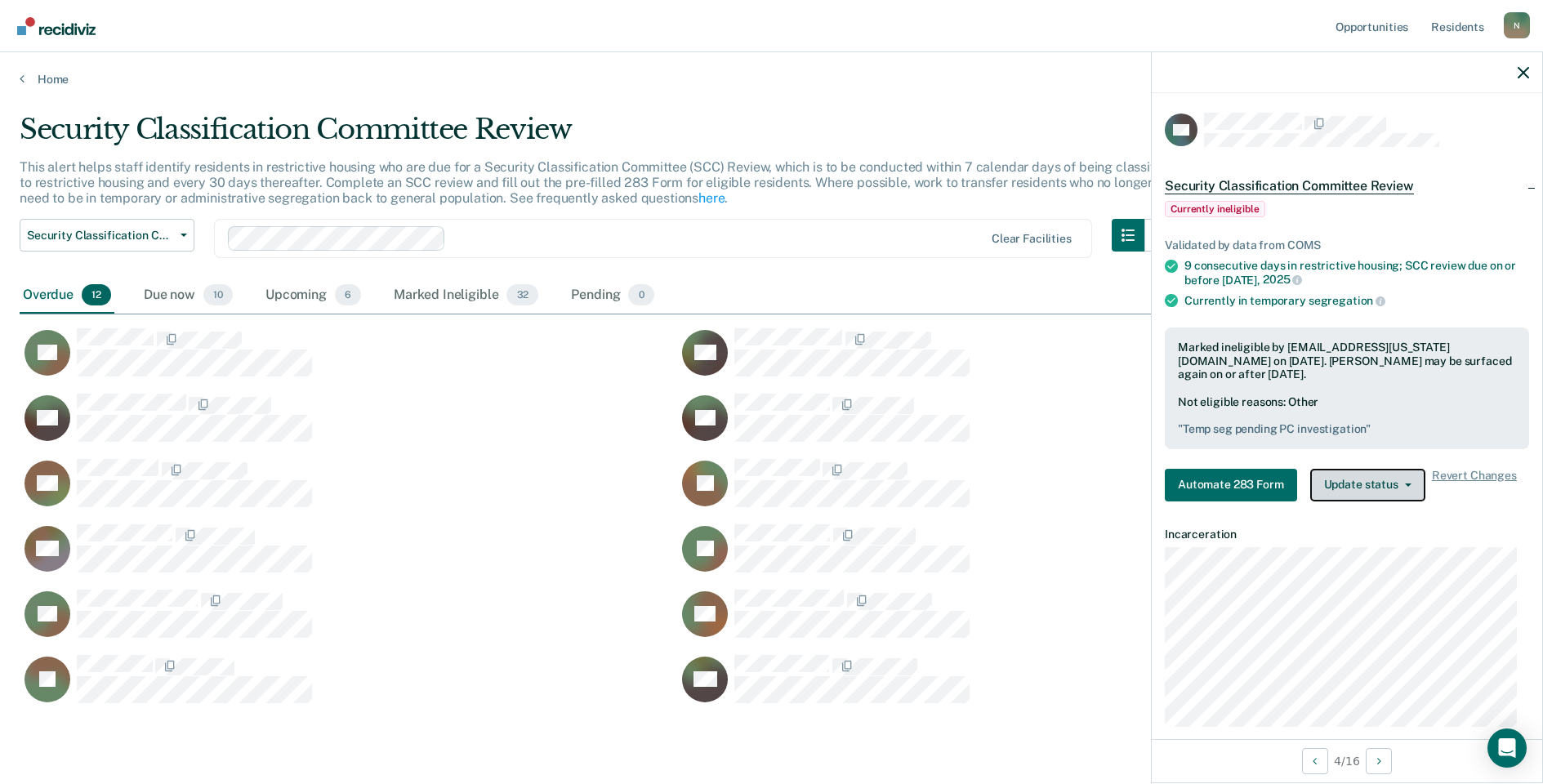
click at [1342, 475] on button "Update status" at bounding box center [1368, 485] width 115 height 33
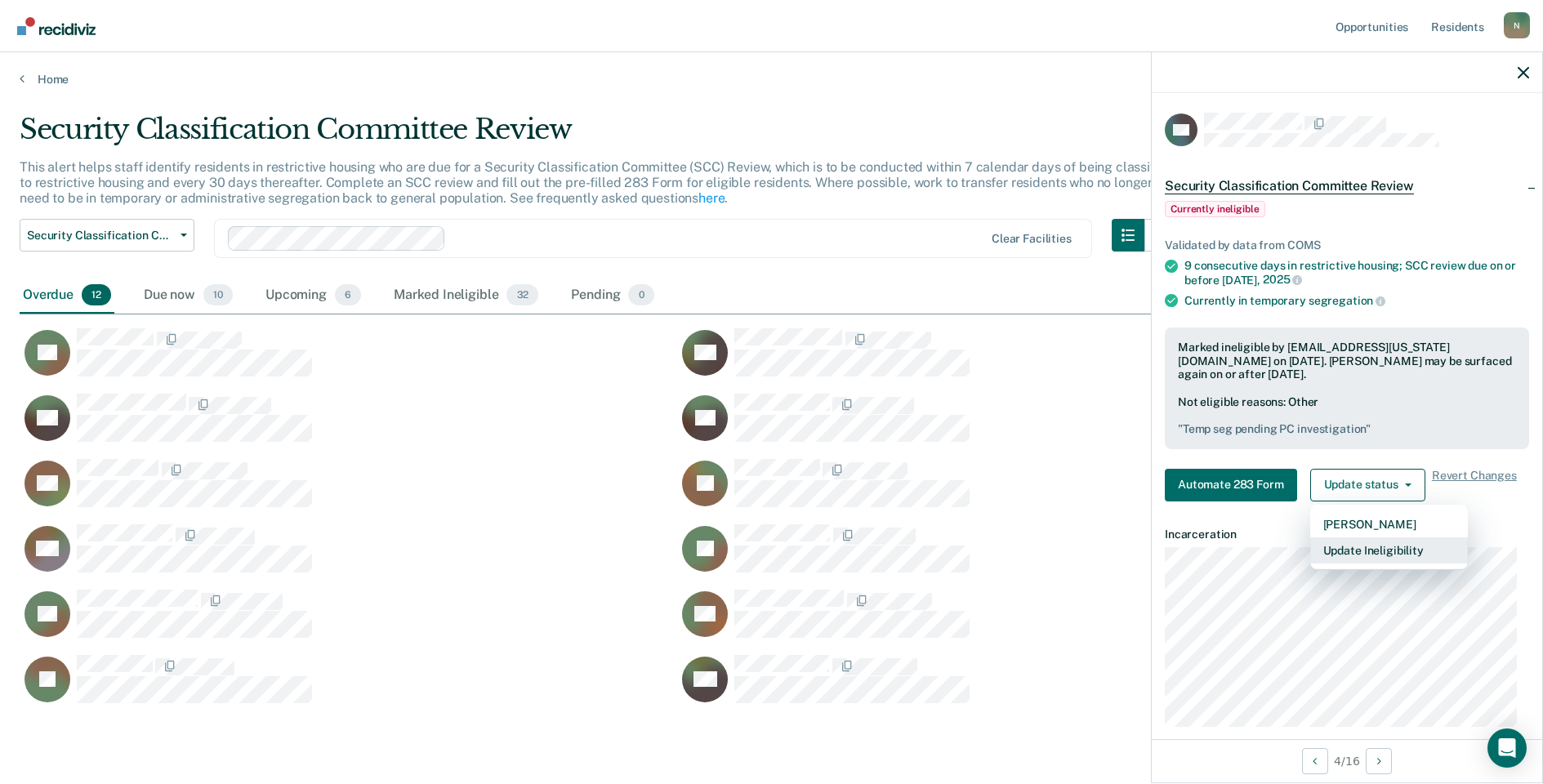
click at [1365, 544] on button "Update Ineligibility" at bounding box center [1389, 550] width 158 height 26
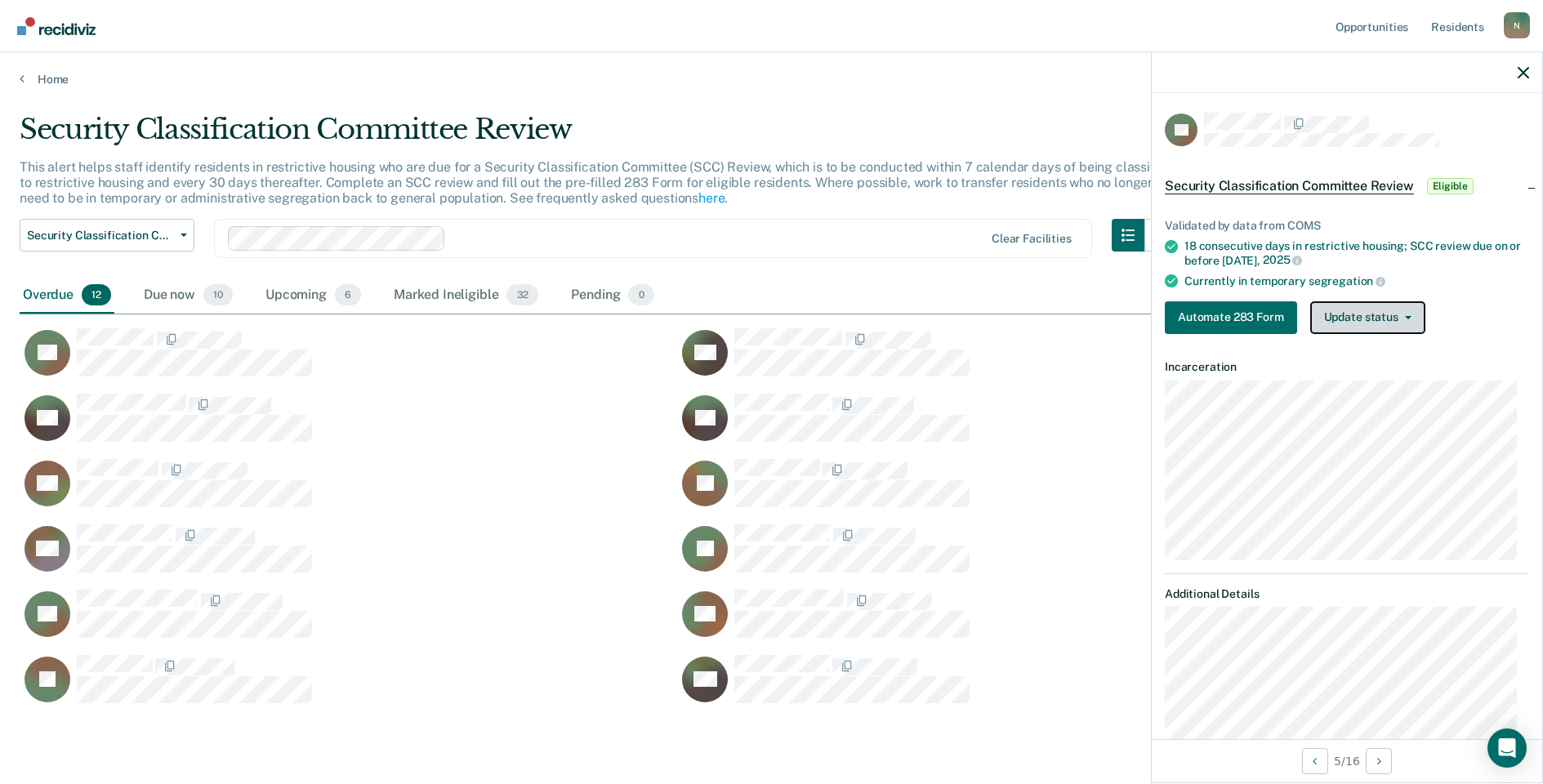
click at [1399, 310] on button "Update status" at bounding box center [1368, 318] width 115 height 33
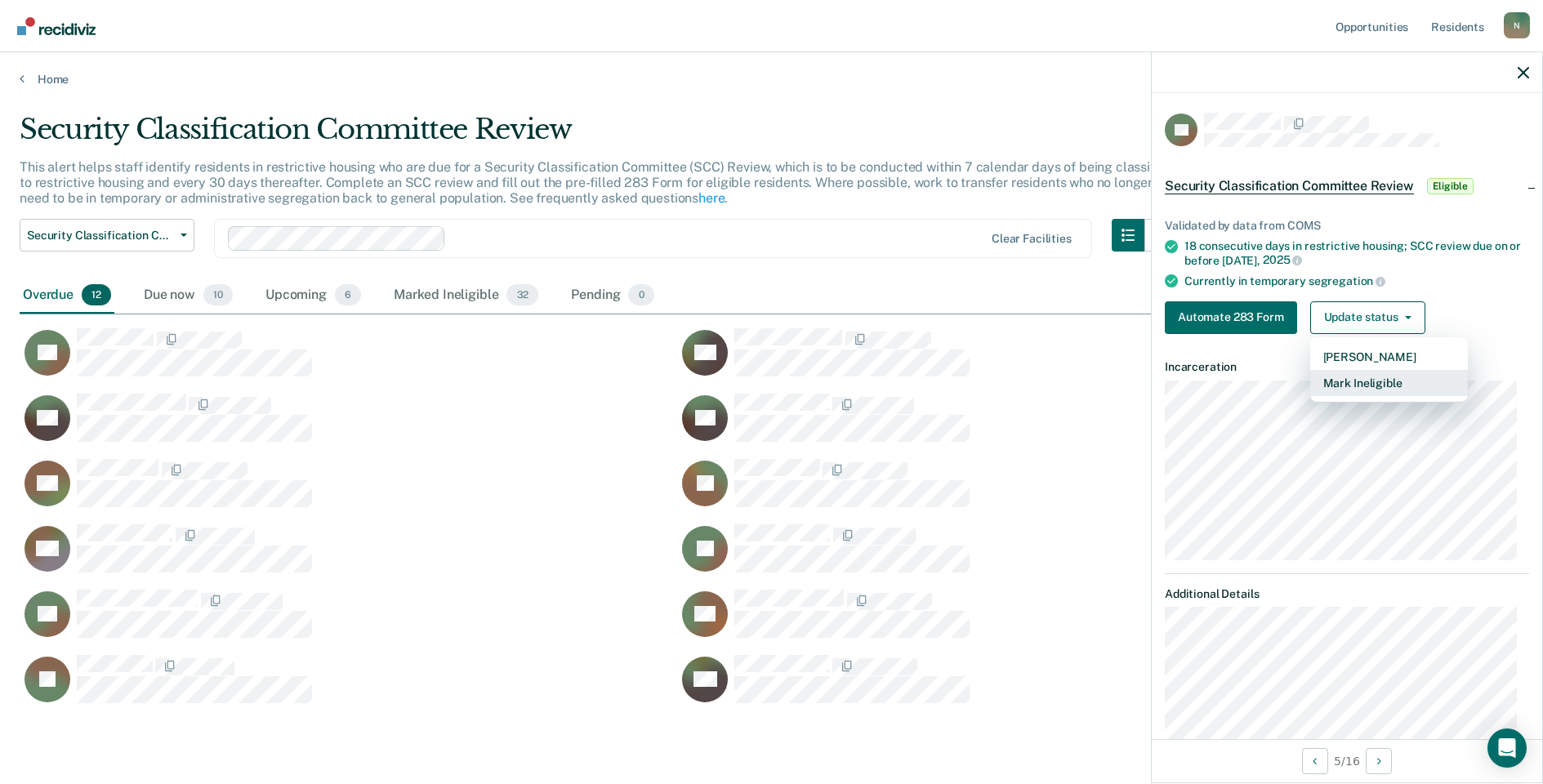
click at [1373, 384] on button "Mark Ineligible" at bounding box center [1389, 383] width 158 height 26
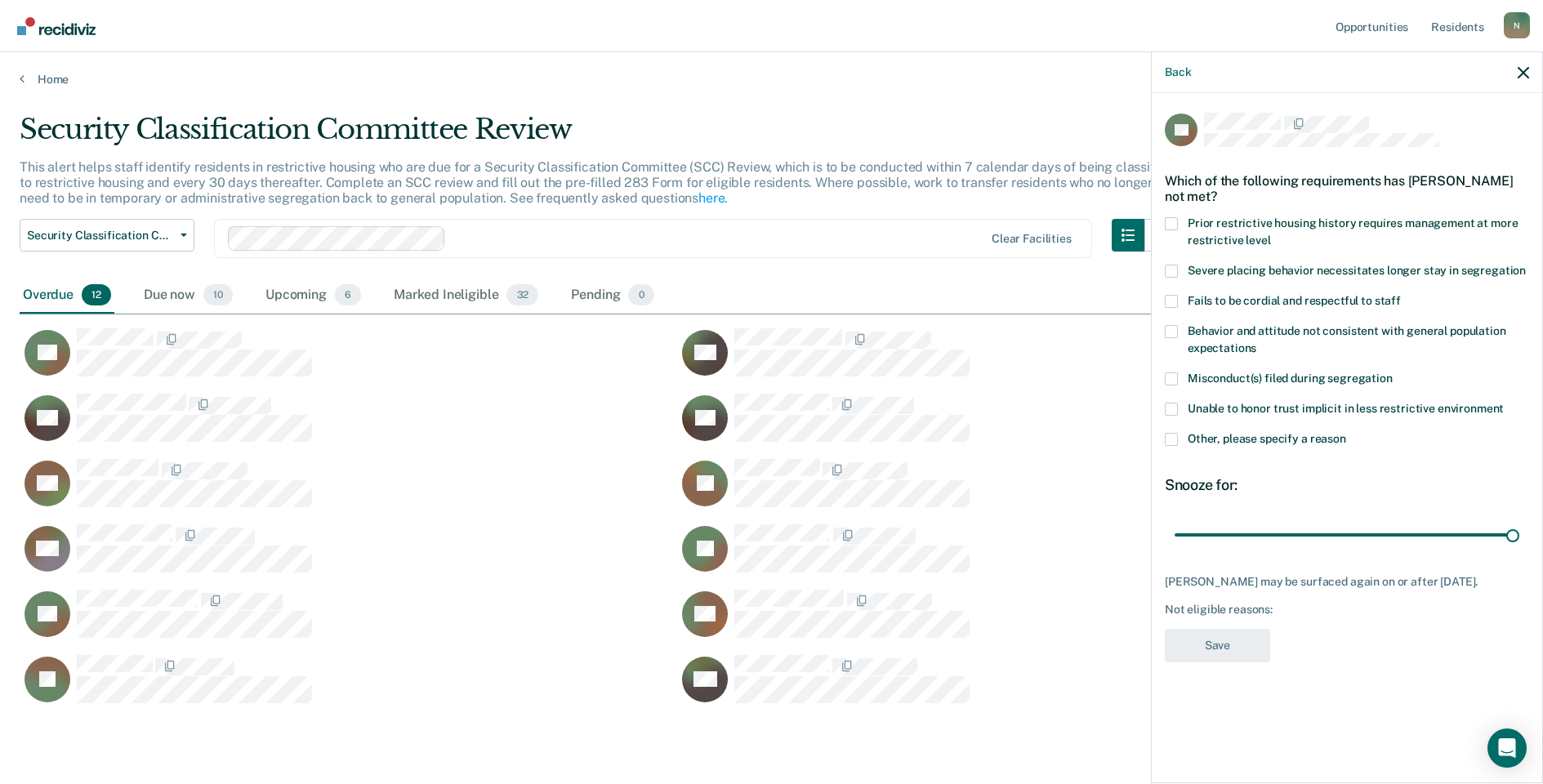
click at [1178, 436] on label "Other, please specify a reason" at bounding box center [1348, 442] width 365 height 17
click at [1347, 433] on input "Other, please specify a reason" at bounding box center [1347, 433] width 0 height 0
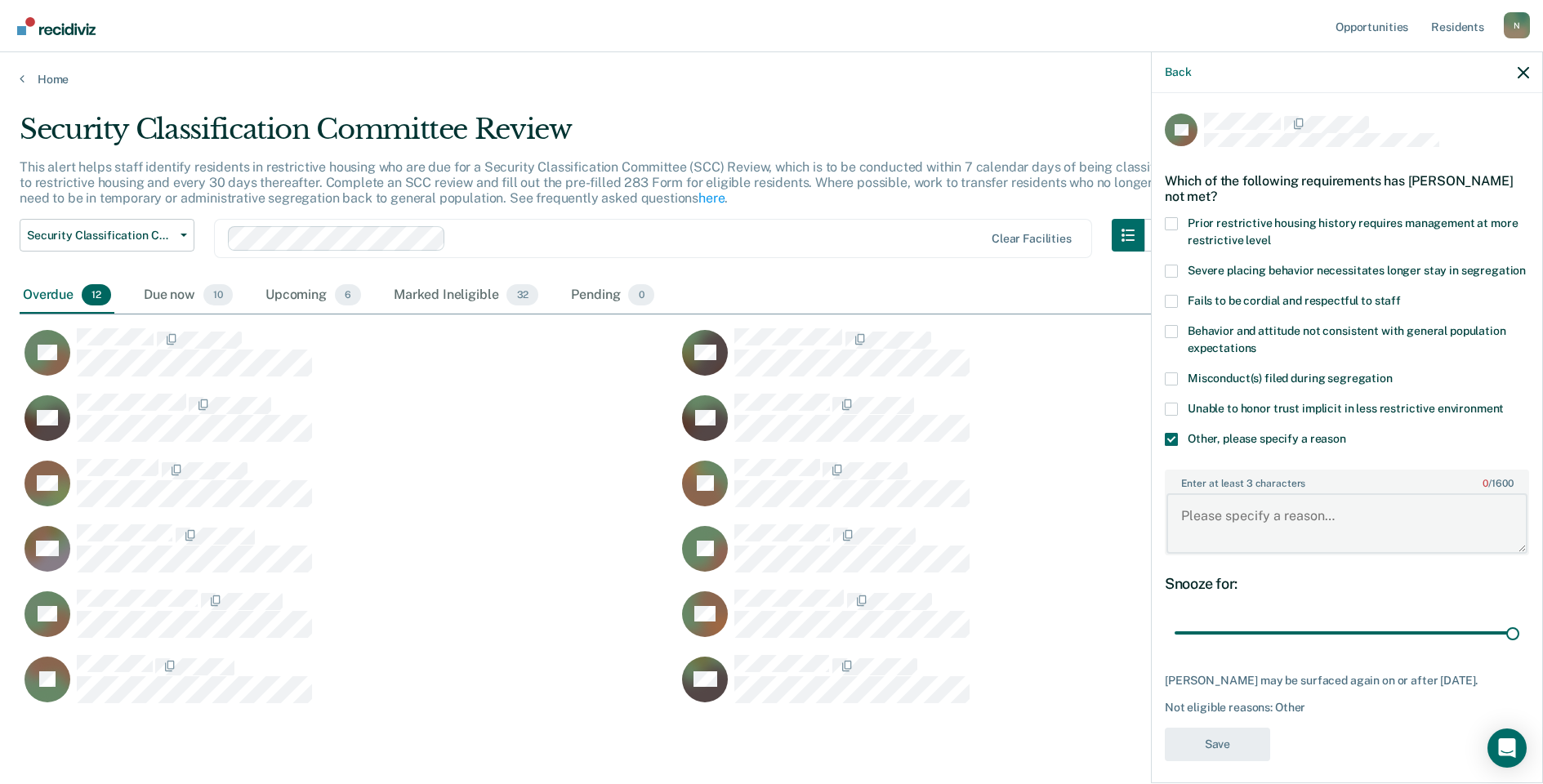
click at [1254, 542] on textarea "Enter at least 3 characters 0 / 1600" at bounding box center [1348, 524] width 361 height 61
type textarea "Temp seg pending misconduct hearing"
click at [1210, 761] on button "Save" at bounding box center [1217, 744] width 105 height 34
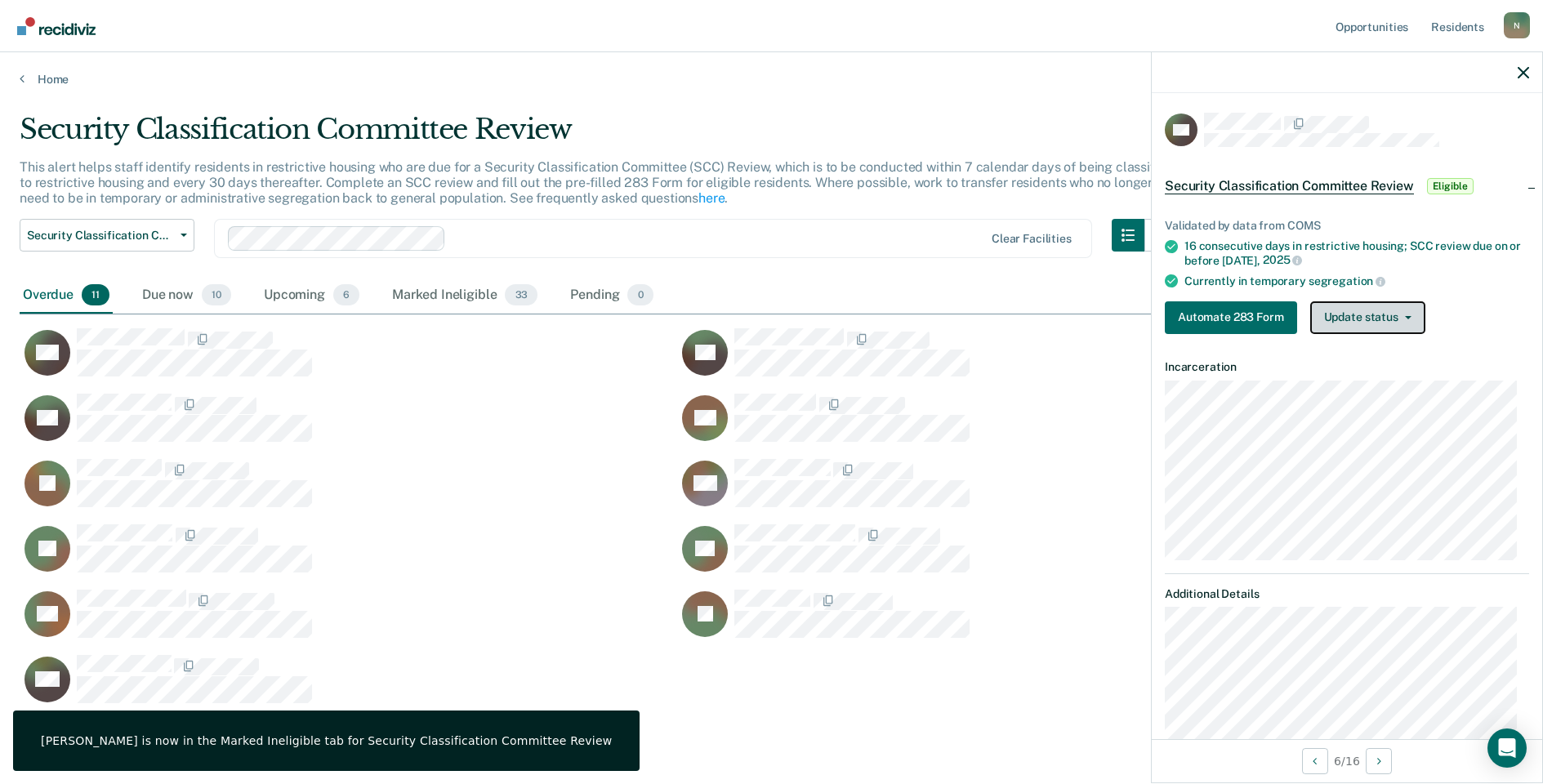
click at [1361, 322] on button "Update status" at bounding box center [1368, 318] width 115 height 33
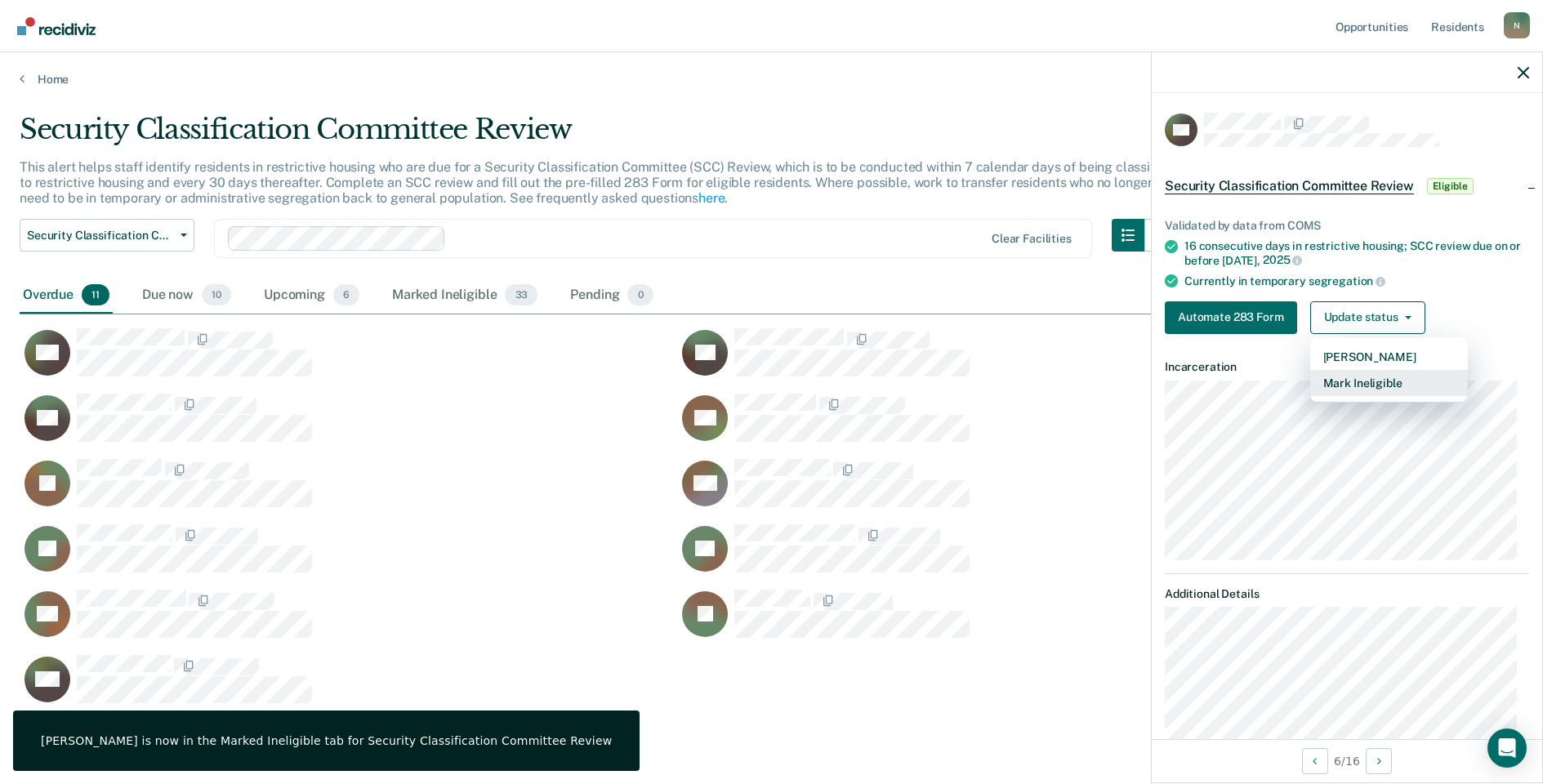
click at [1365, 380] on button "Mark Ineligible" at bounding box center [1389, 383] width 158 height 26
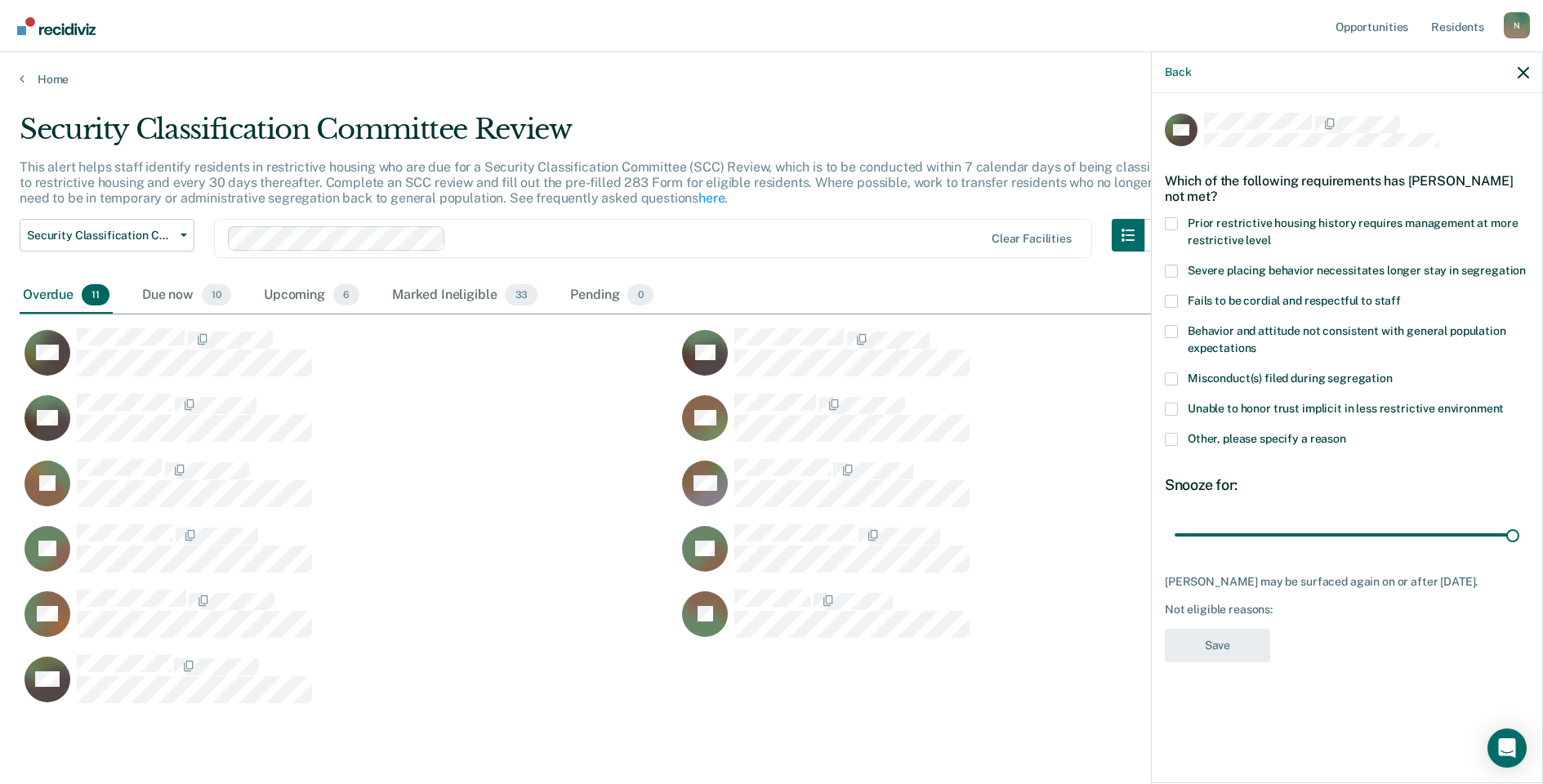
click at [1170, 439] on span at bounding box center [1171, 439] width 13 height 13
click at [1347, 433] on input "Other, please specify a reason" at bounding box center [1347, 433] width 0 height 0
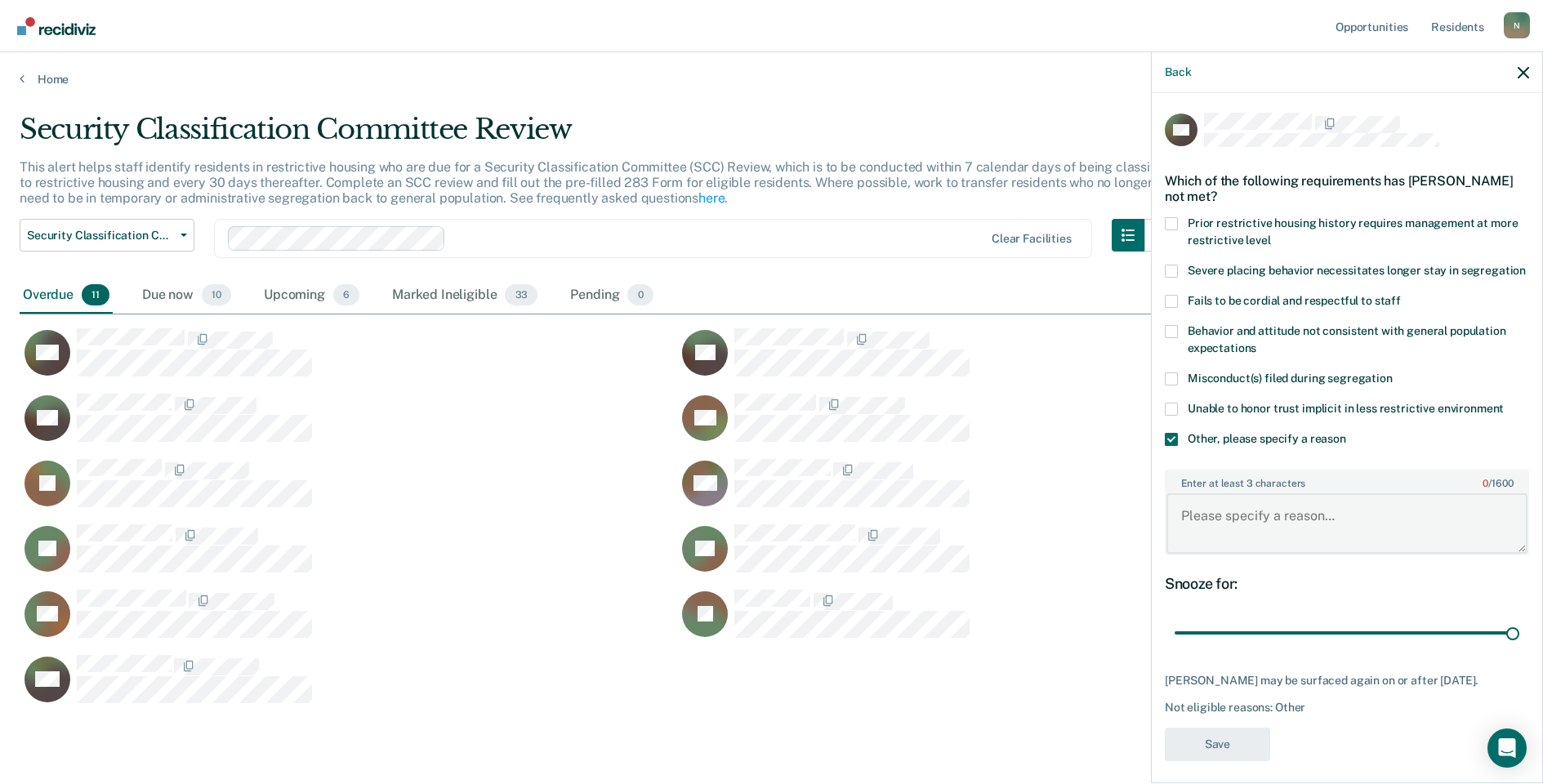
click at [1230, 529] on textarea "Enter at least 3 characters 0 / 1600" at bounding box center [1348, 524] width 361 height 61
type textarea "Temp seg until end of detention"
click at [1240, 761] on button "Save" at bounding box center [1217, 744] width 105 height 34
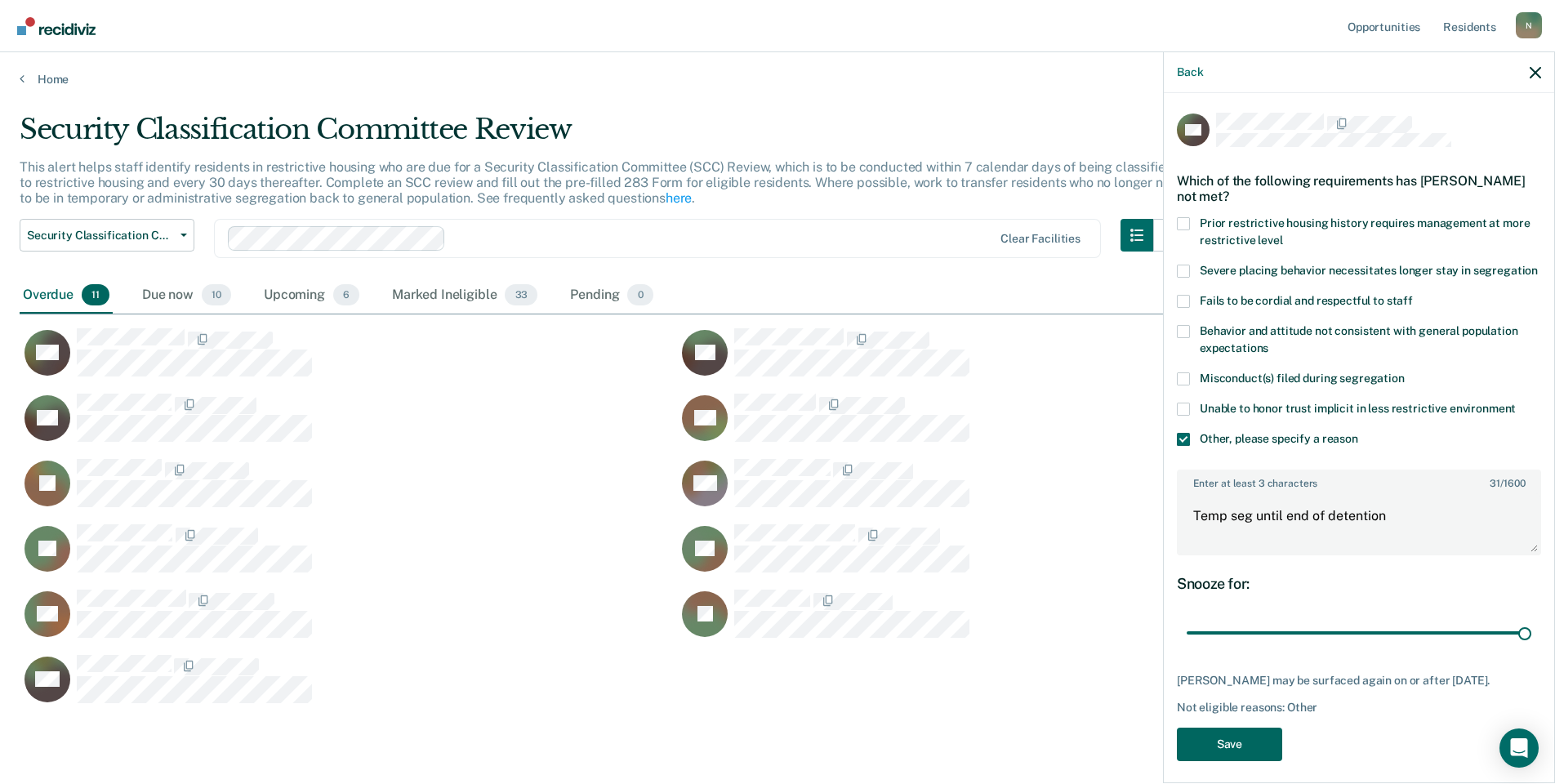
scroll to position [13, 13]
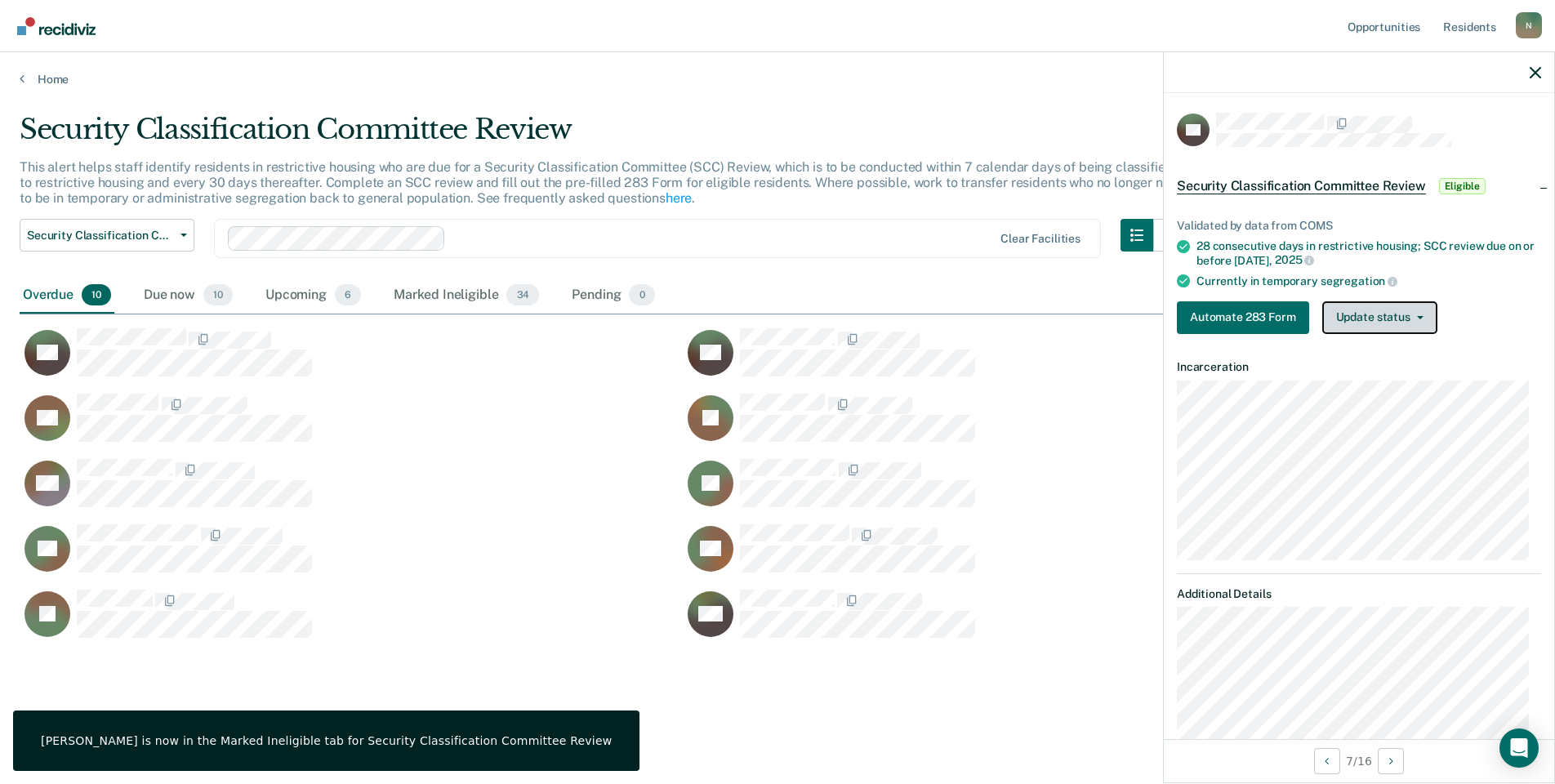
click at [1357, 322] on button "Update status" at bounding box center [1380, 318] width 115 height 33
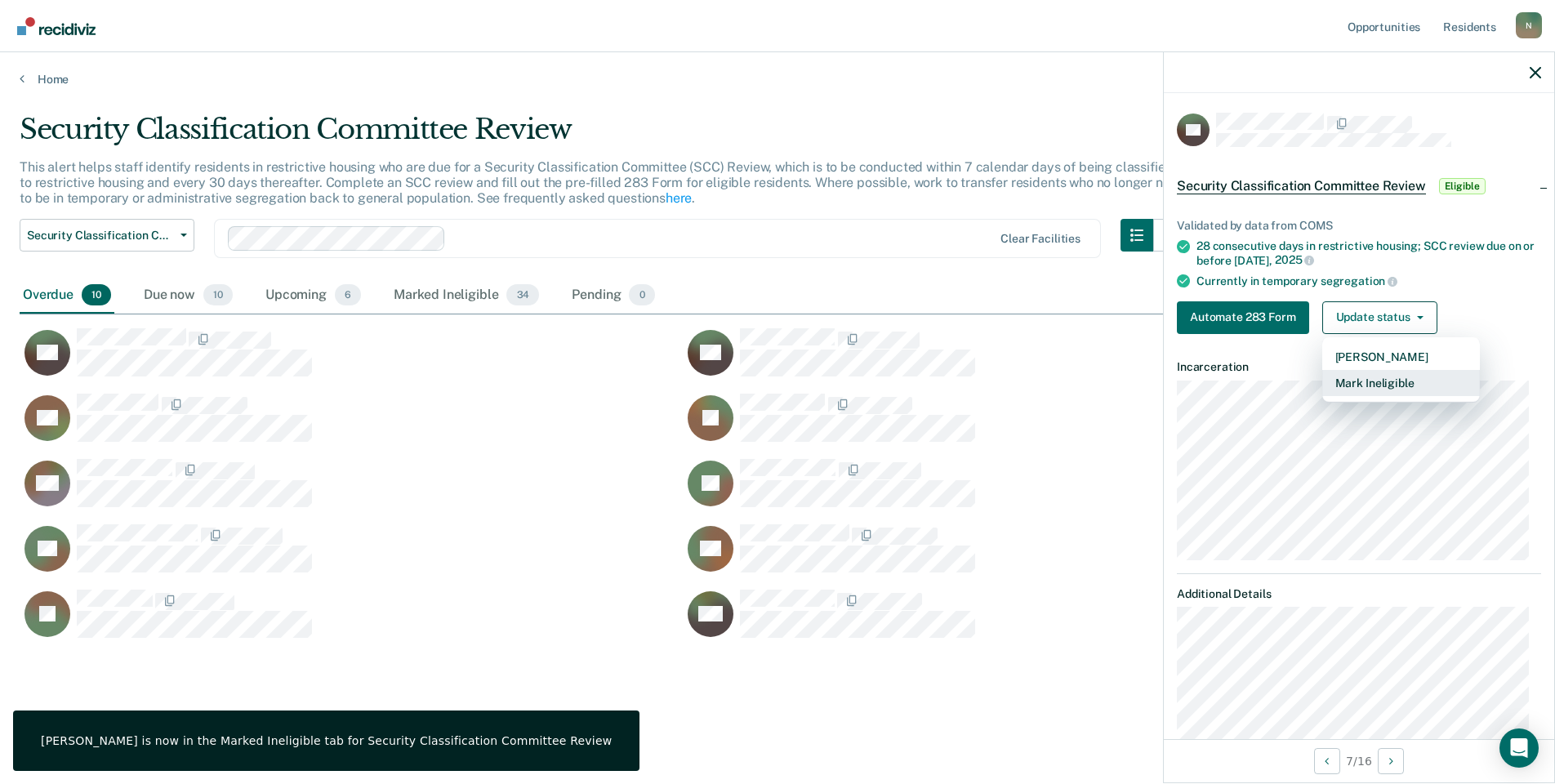
click at [1371, 379] on button "Mark Ineligible" at bounding box center [1401, 383] width 158 height 26
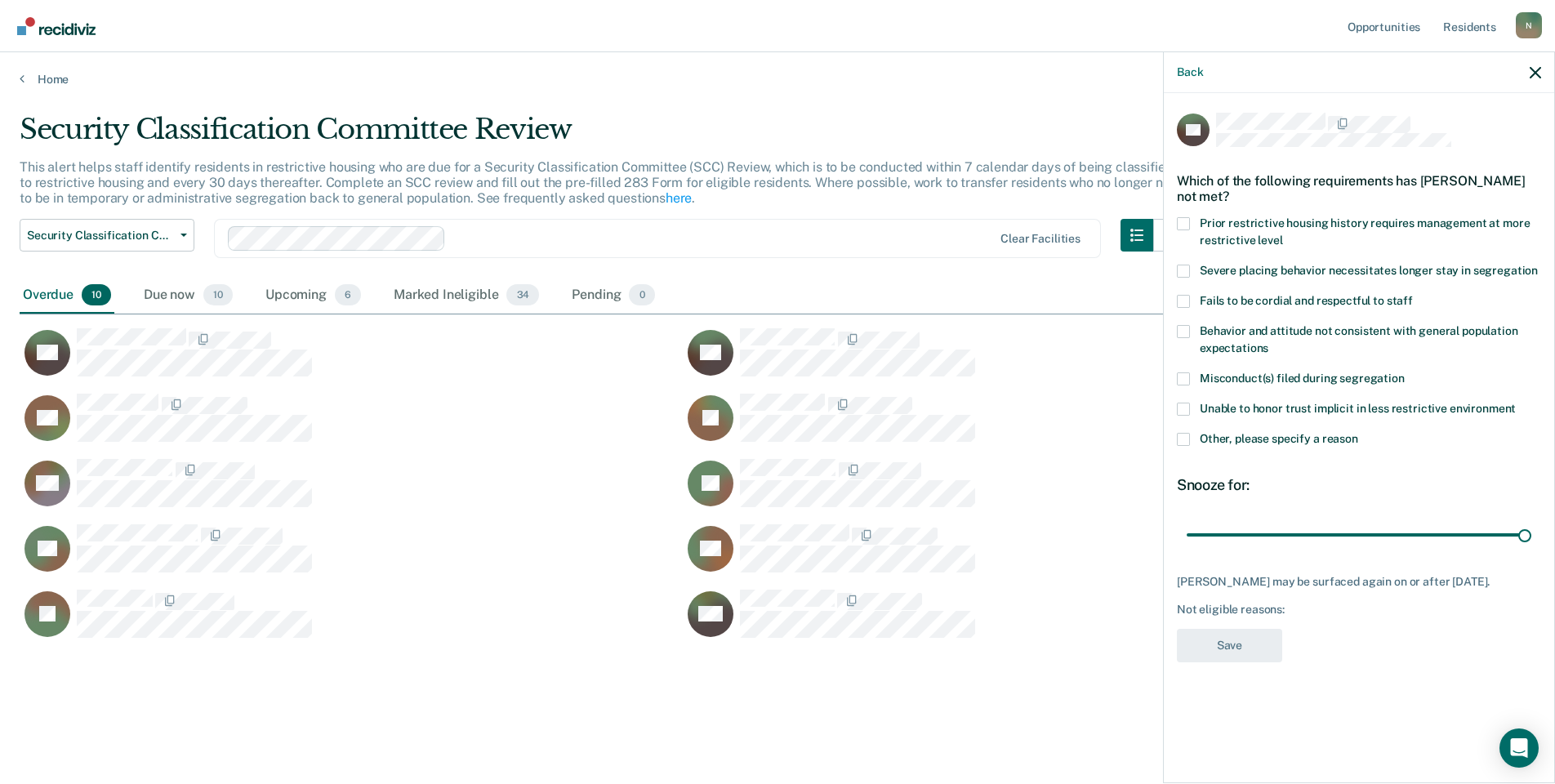
click at [1182, 435] on span at bounding box center [1183, 439] width 13 height 13
click at [1359, 433] on input "Other, please specify a reason" at bounding box center [1359, 433] width 0 height 0
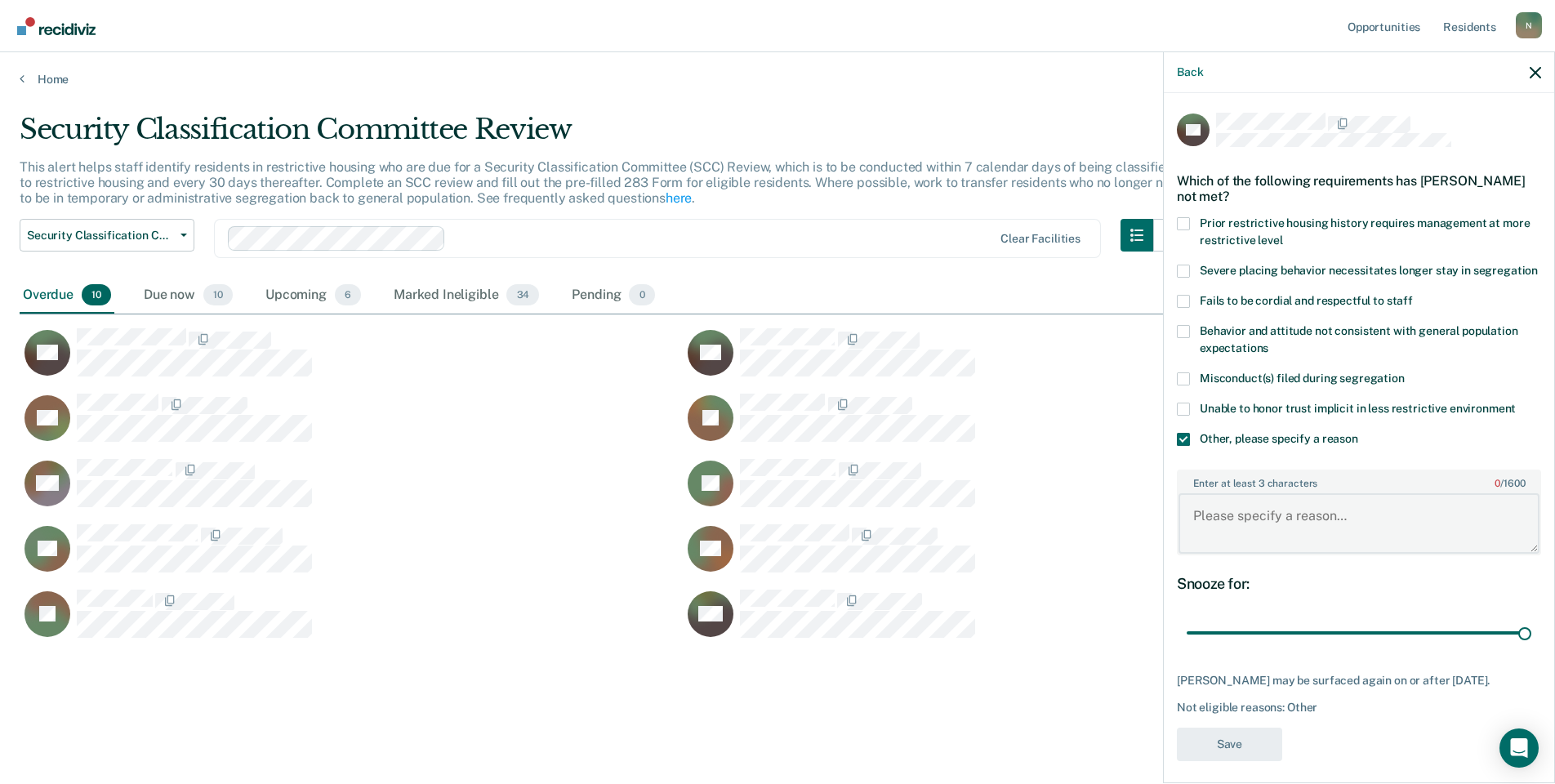
click at [1233, 540] on textarea "Enter at least 3 characters 0 / 1600" at bounding box center [1360, 524] width 361 height 61
type textarea "Temp seg pending alt IV placement"
click at [1225, 761] on button "Save" at bounding box center [1229, 744] width 105 height 34
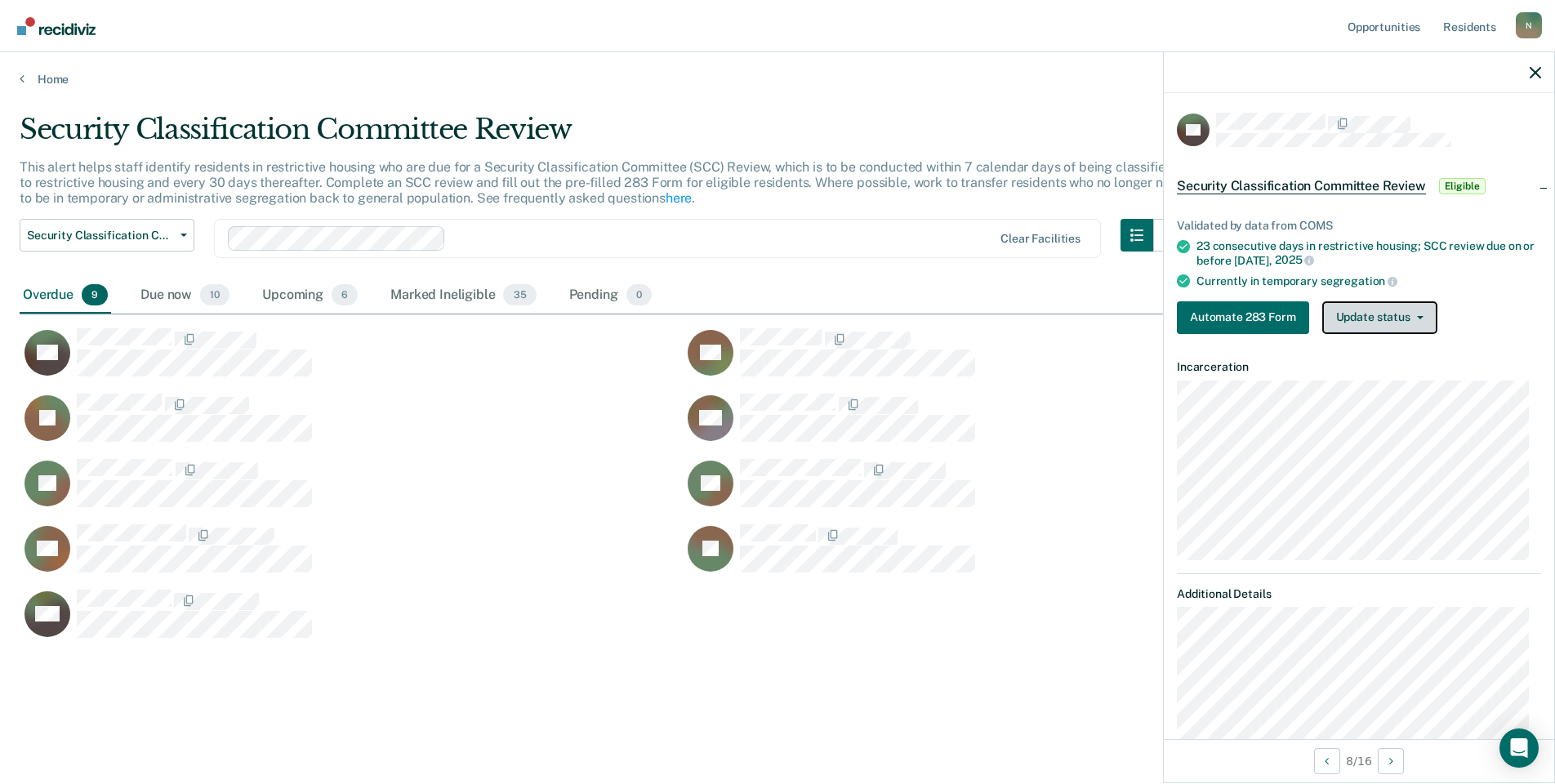
click at [1347, 320] on button "Update status" at bounding box center [1380, 318] width 115 height 33
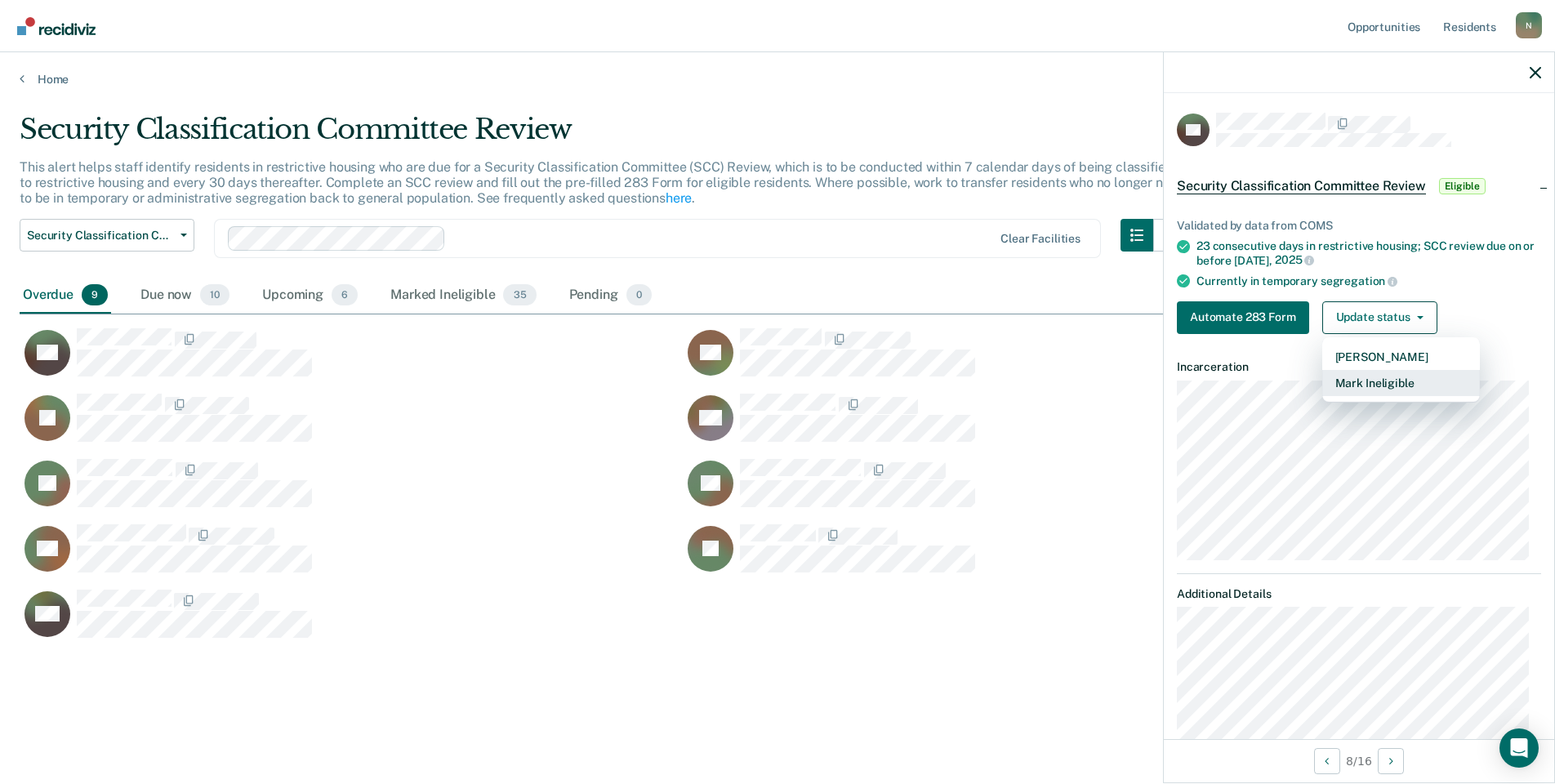
click at [1367, 384] on button "Mark Ineligible" at bounding box center [1401, 383] width 158 height 26
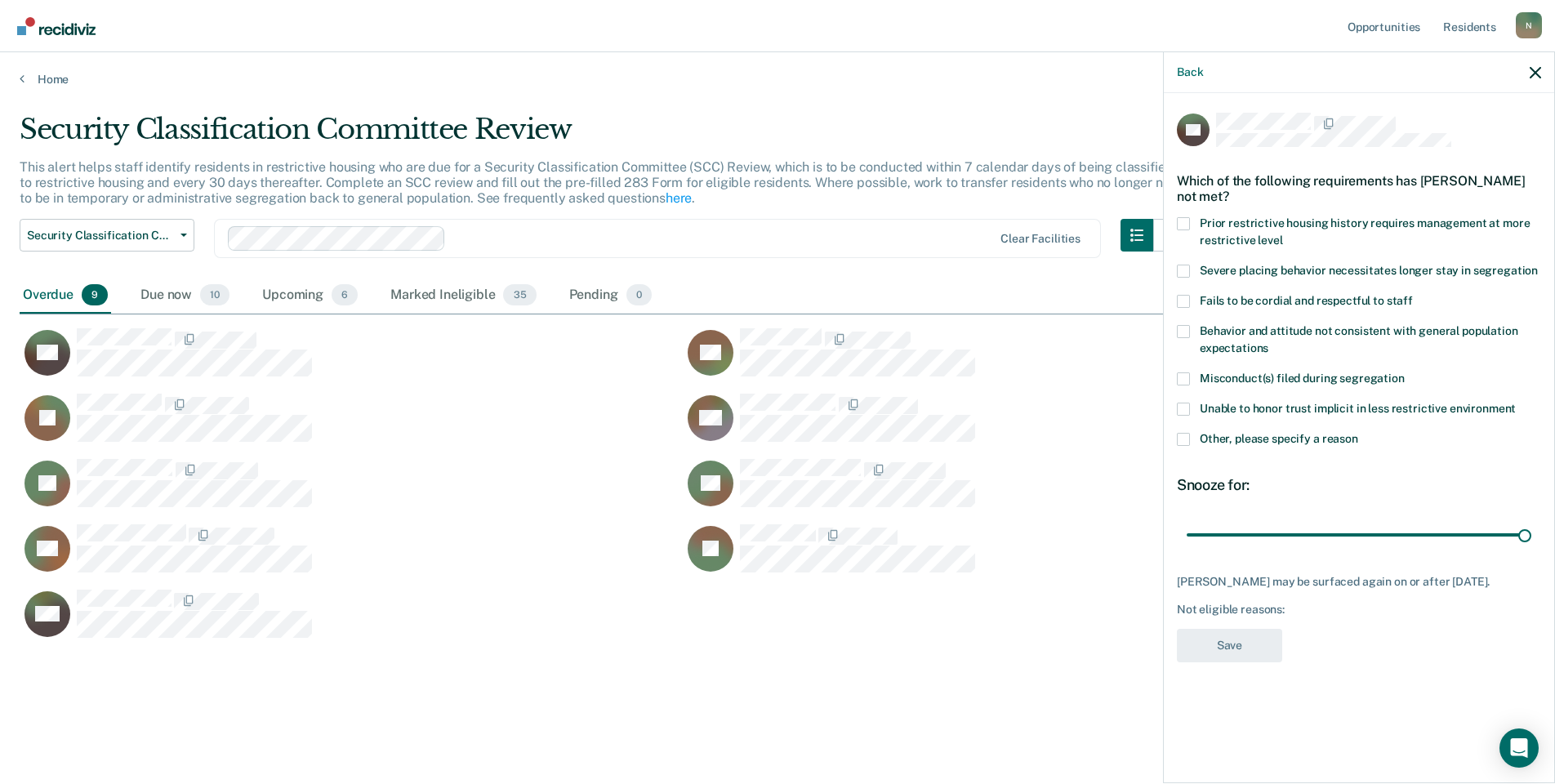
click at [1189, 440] on span at bounding box center [1183, 439] width 13 height 13
click at [1359, 433] on input "Other, please specify a reason" at bounding box center [1359, 433] width 0 height 0
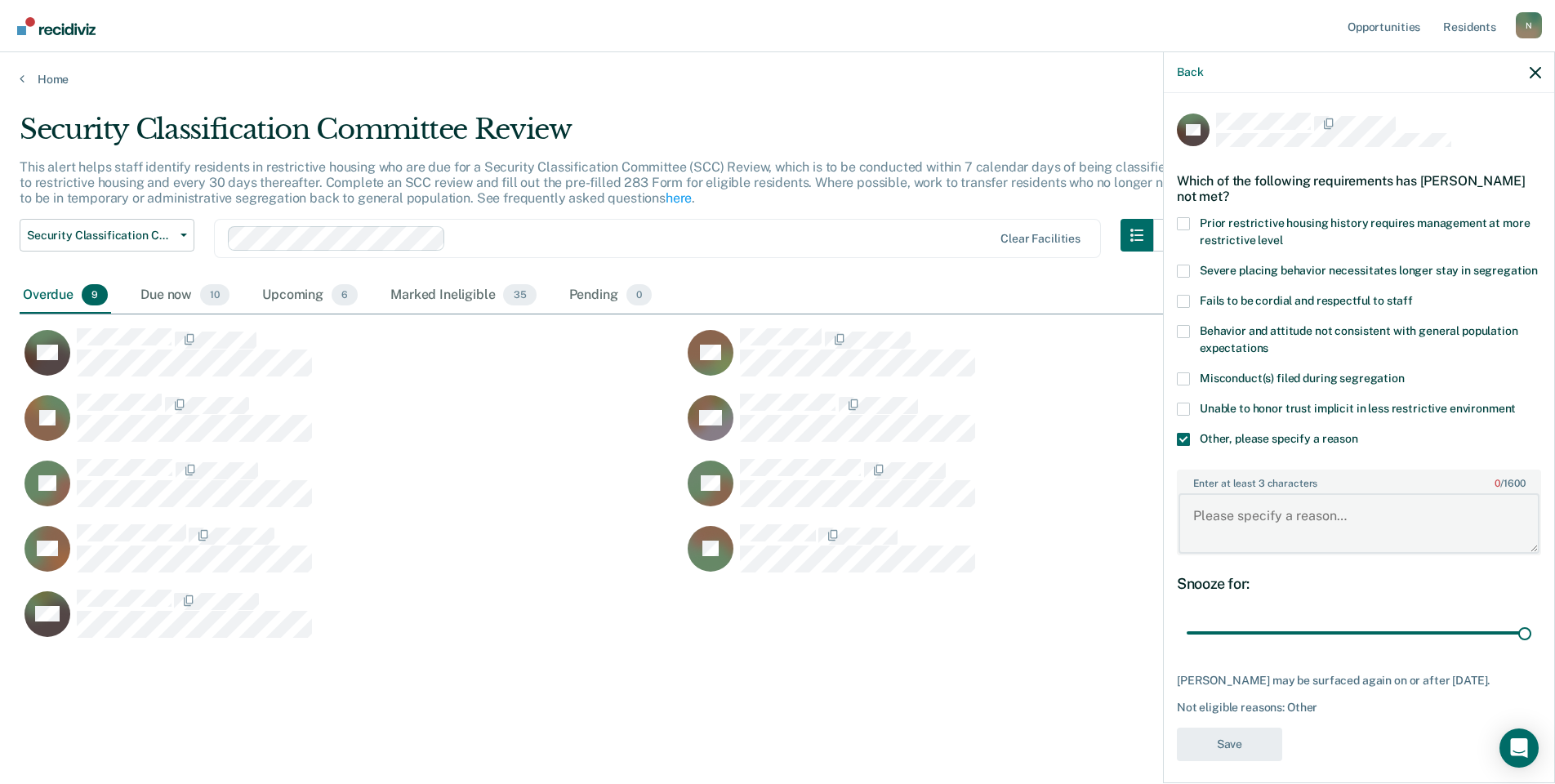
click at [1223, 529] on textarea "Enter at least 3 characters 0 / 1600" at bounding box center [1360, 524] width 361 height 61
type textarea "Temp seg until end of detention"
click at [1229, 761] on button "Save" at bounding box center [1229, 744] width 105 height 34
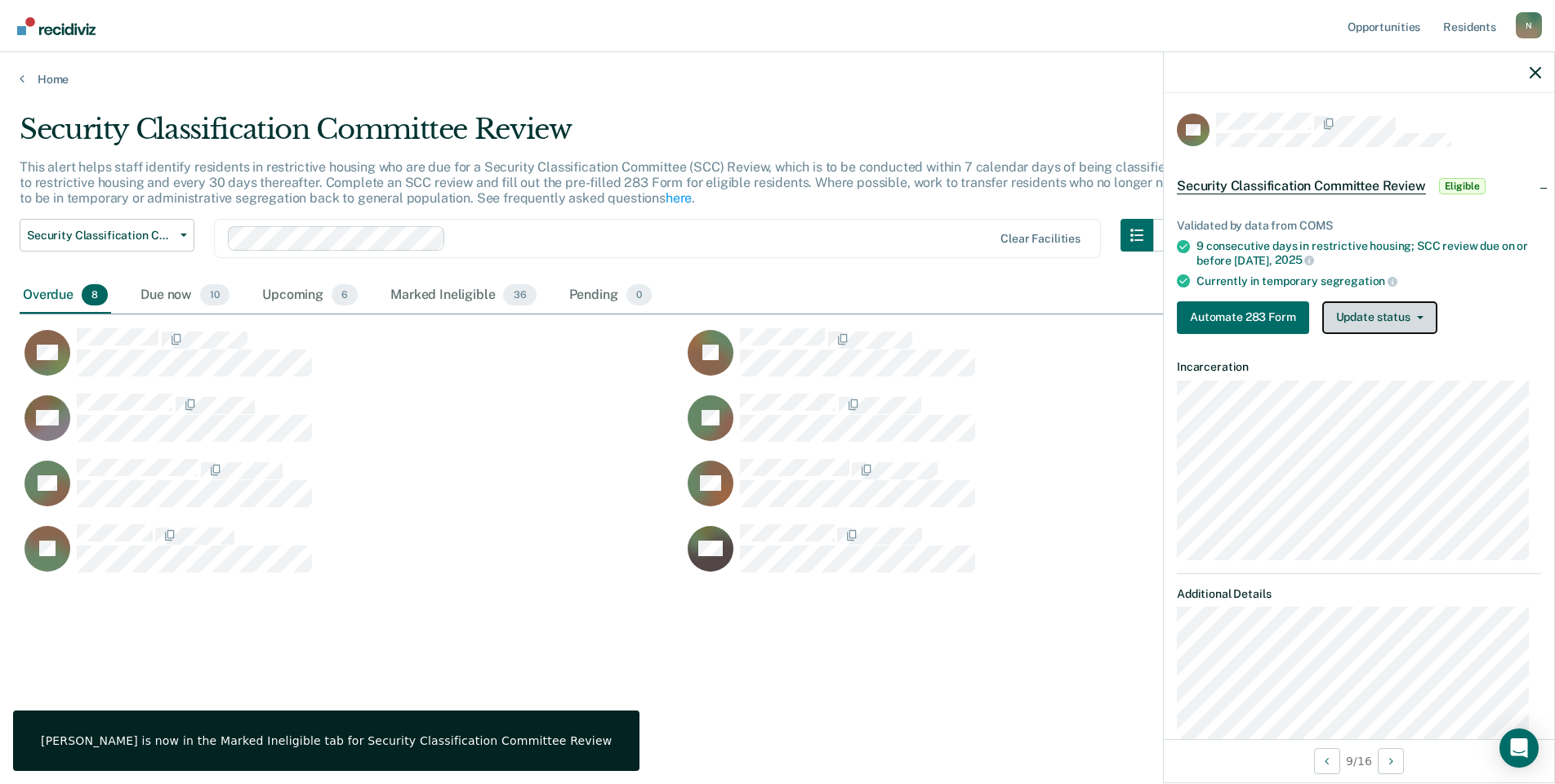
click at [1362, 311] on button "Update status" at bounding box center [1380, 318] width 115 height 33
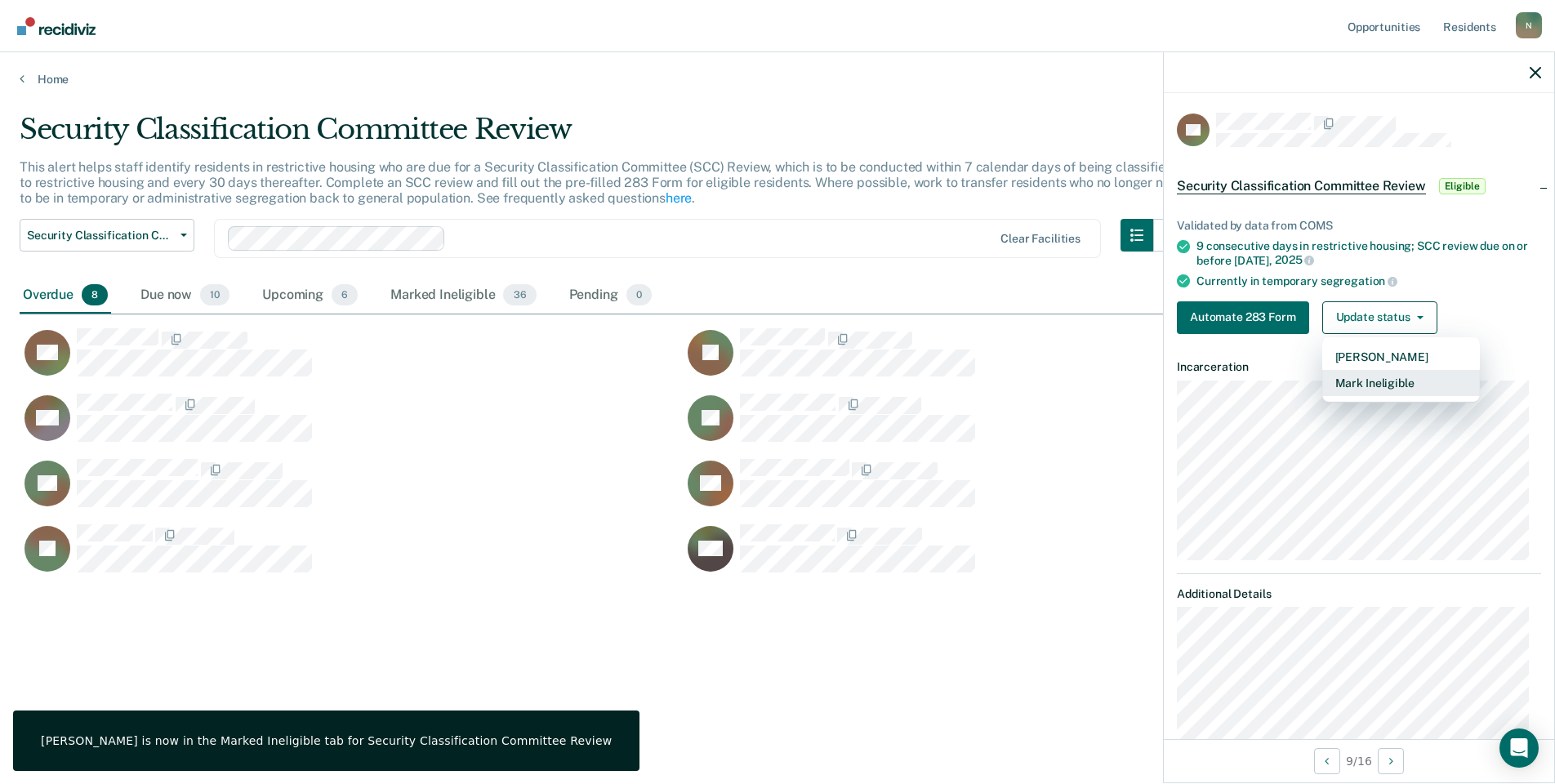
click at [1357, 385] on button "Mark Ineligible" at bounding box center [1401, 383] width 158 height 26
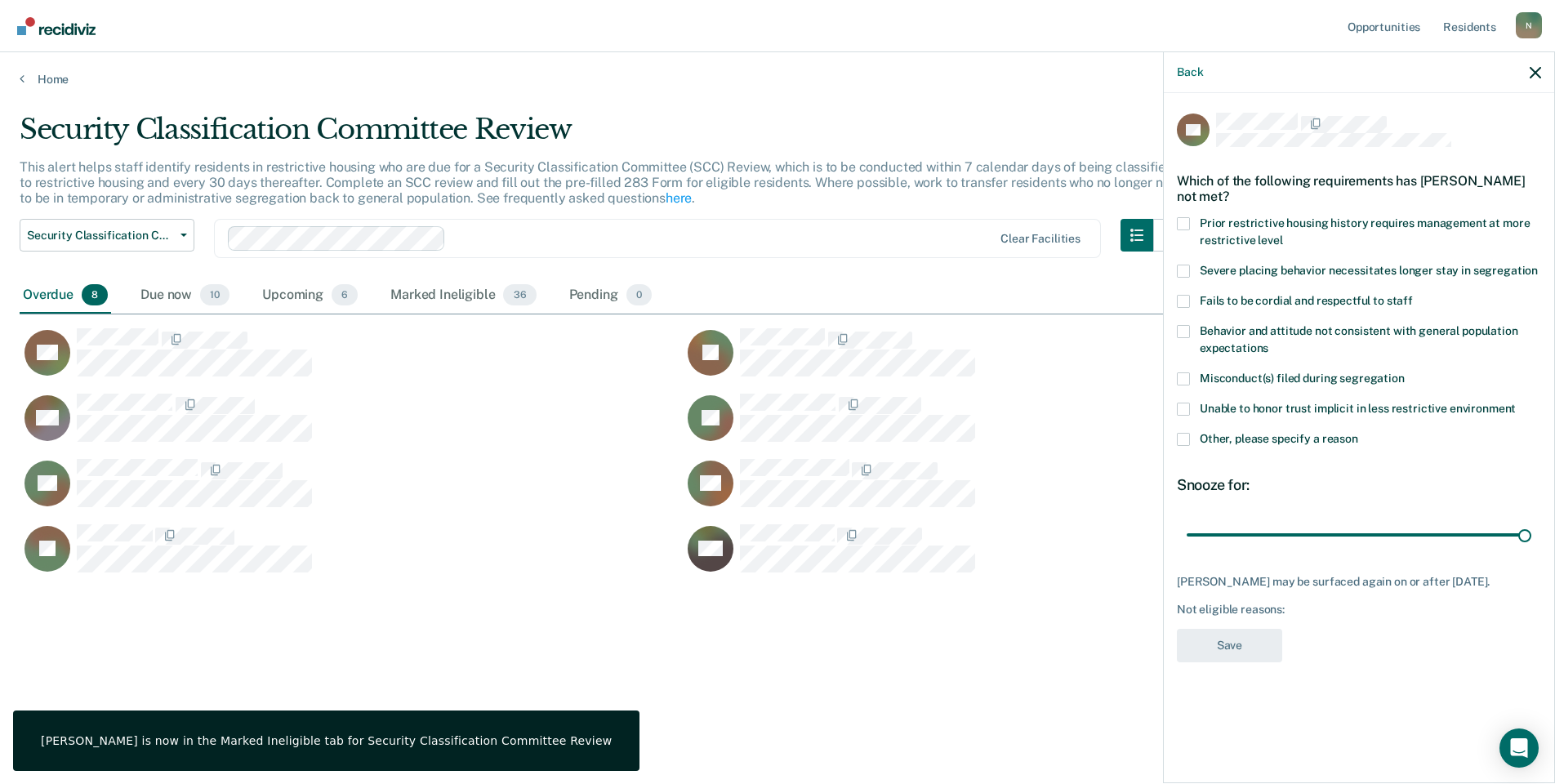
click at [1182, 440] on span at bounding box center [1183, 439] width 13 height 13
click at [1359, 433] on input "Other, please specify a reason" at bounding box center [1359, 433] width 0 height 0
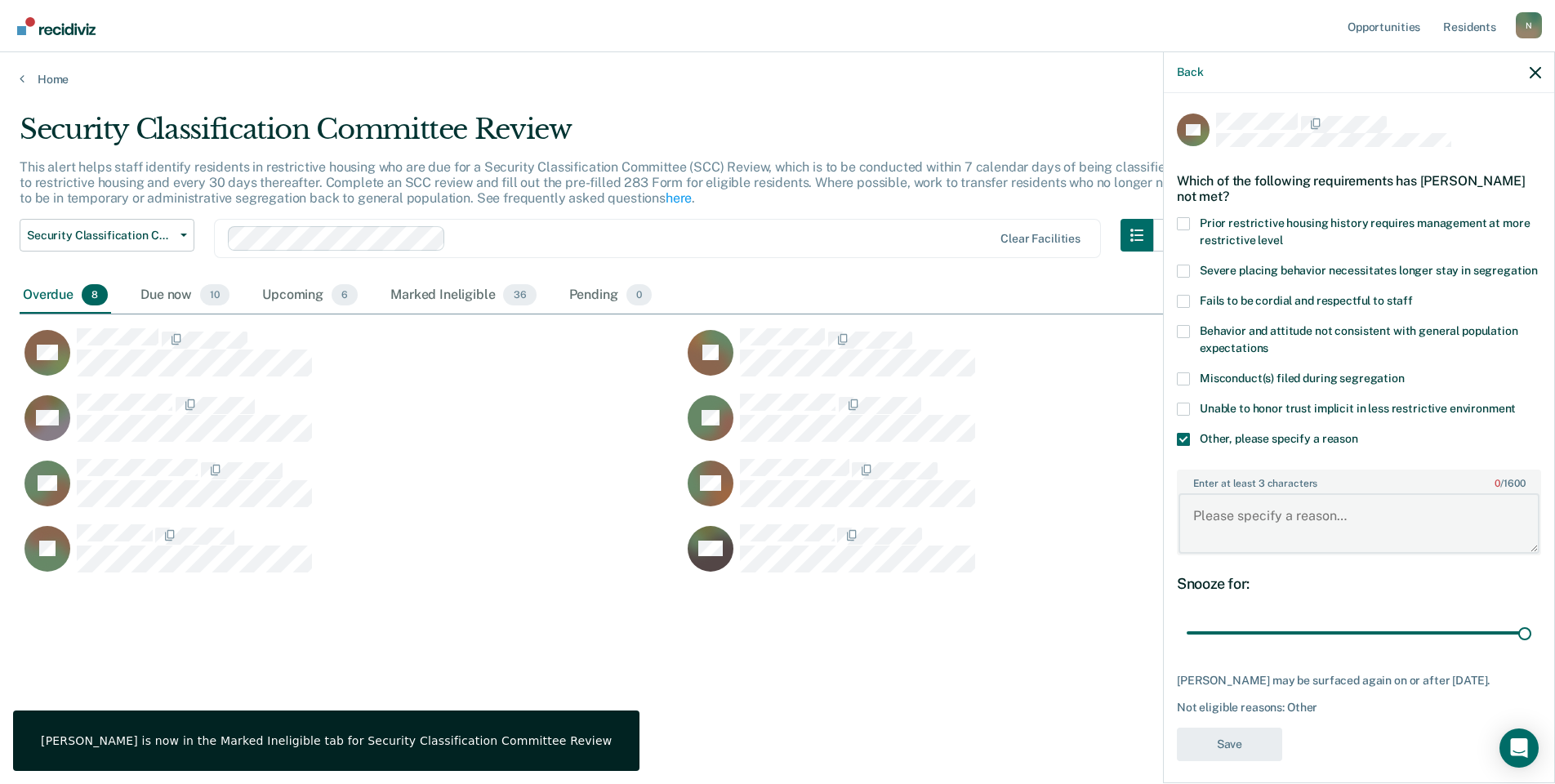
click at [1235, 526] on textarea "Enter at least 3 characters 0 / 1600" at bounding box center [1360, 524] width 361 height 61
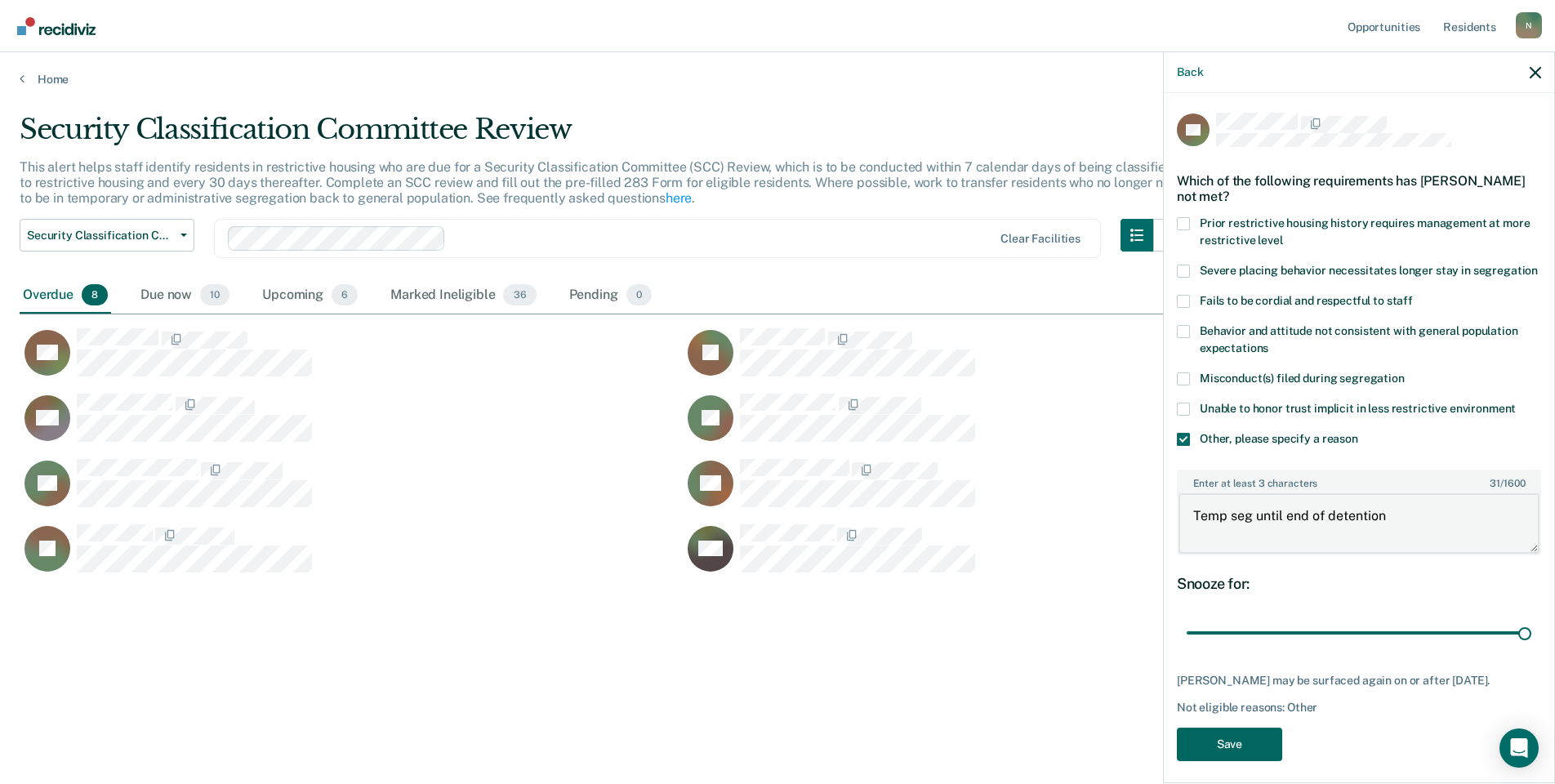
type textarea "Temp seg until end of detention"
click at [1218, 761] on button "Save" at bounding box center [1229, 744] width 105 height 34
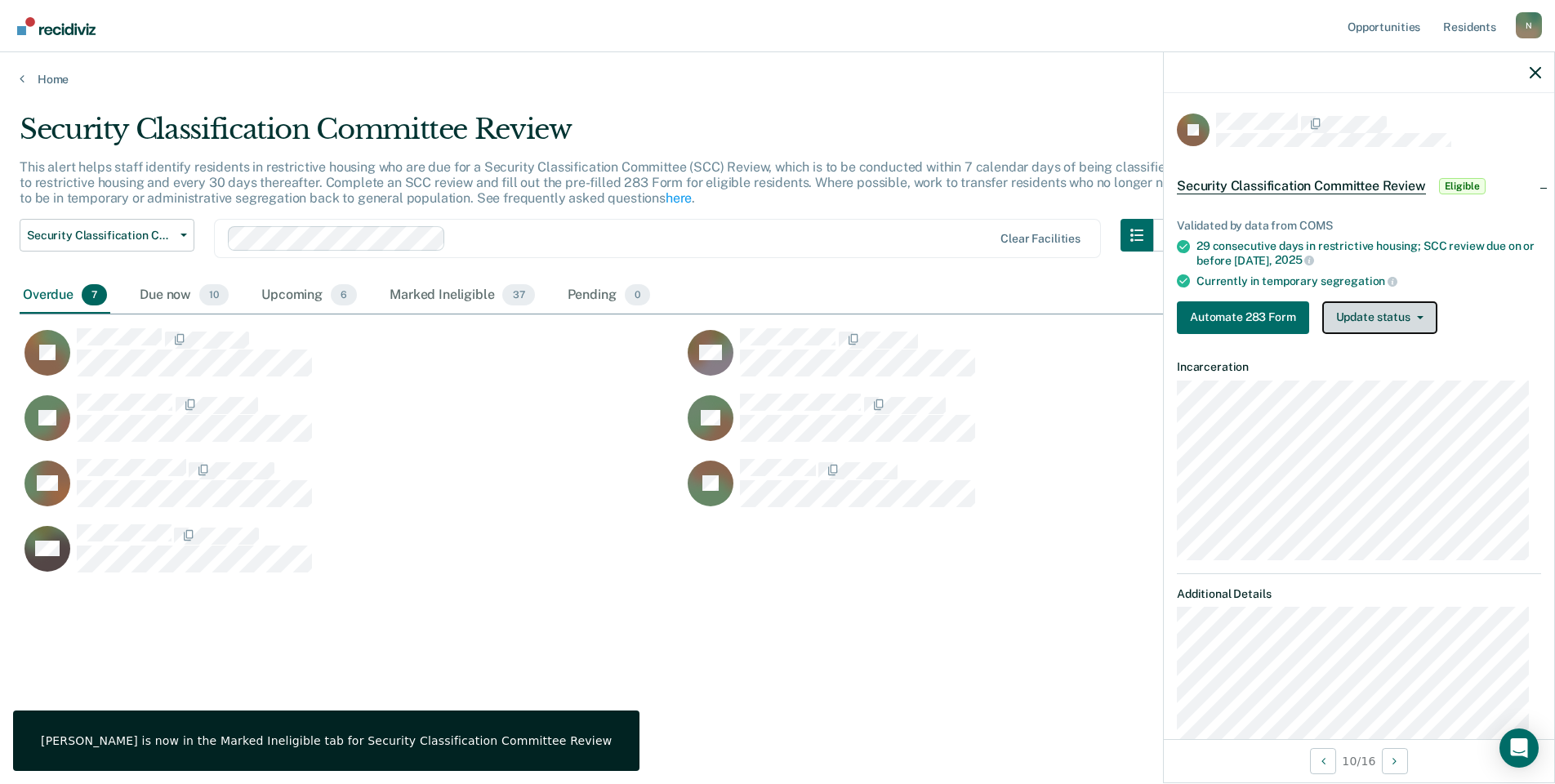
click at [1384, 318] on button "Update status" at bounding box center [1380, 318] width 115 height 33
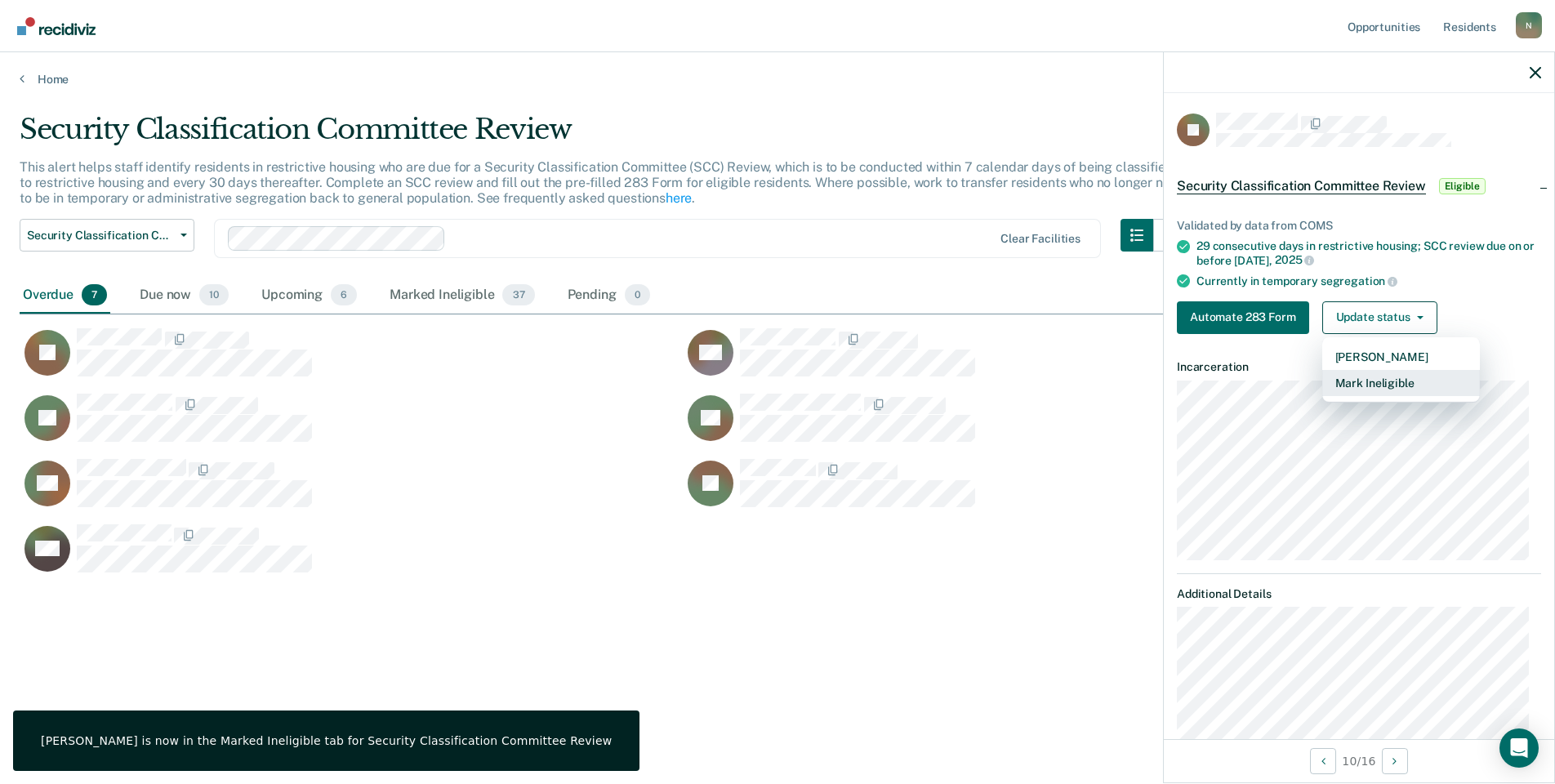
click at [1363, 377] on button "Mark Ineligible" at bounding box center [1401, 383] width 158 height 26
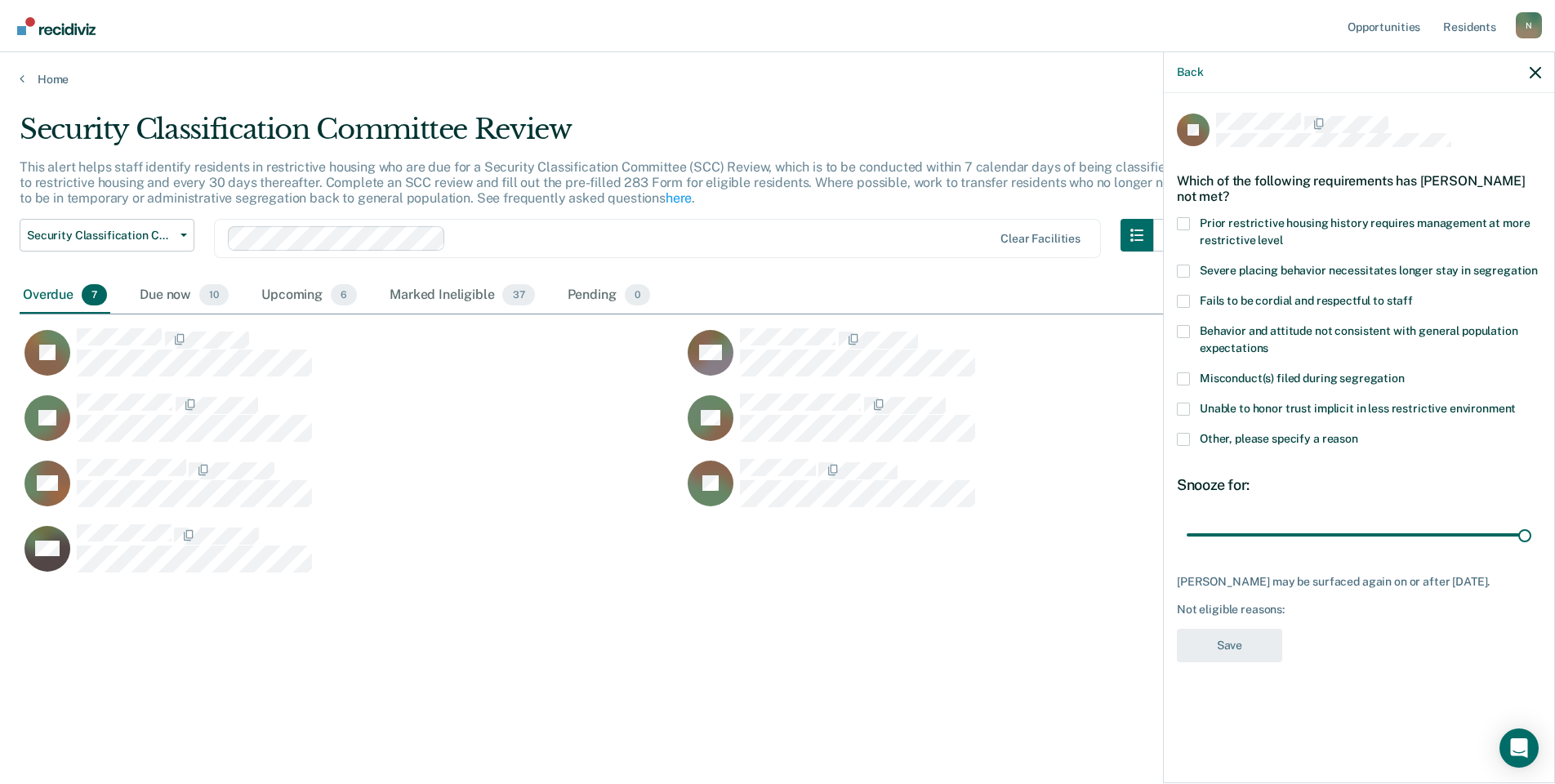
click at [1186, 440] on span at bounding box center [1183, 439] width 13 height 13
click at [1359, 433] on input "Other, please specify a reason" at bounding box center [1359, 433] width 0 height 0
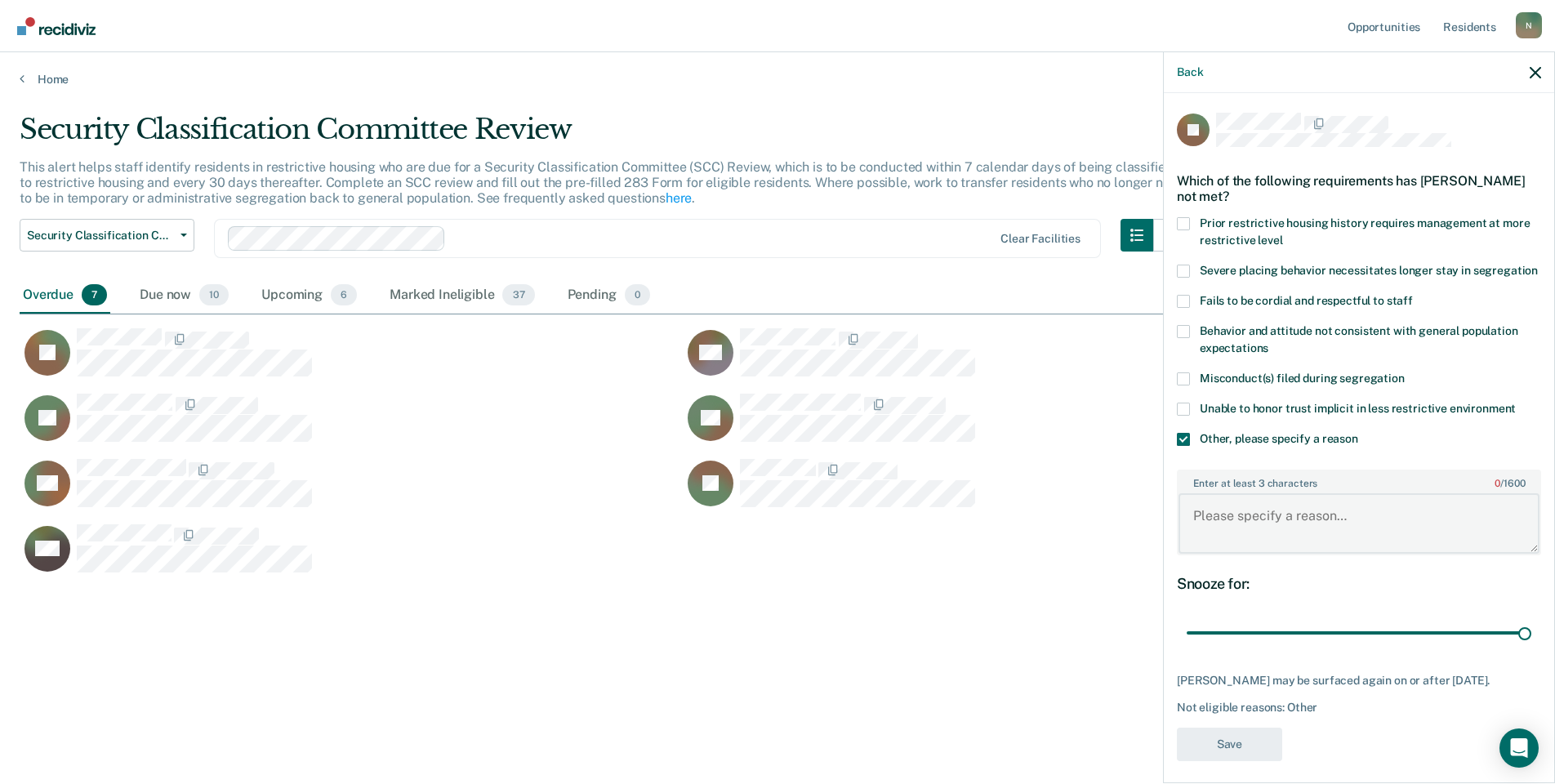
click at [1245, 530] on textarea "Enter at least 3 characters 0 / 1600" at bounding box center [1360, 524] width 361 height 61
type textarea "Temp seg pending alt IV placement"
click at [1223, 749] on button "Save" at bounding box center [1229, 744] width 105 height 34
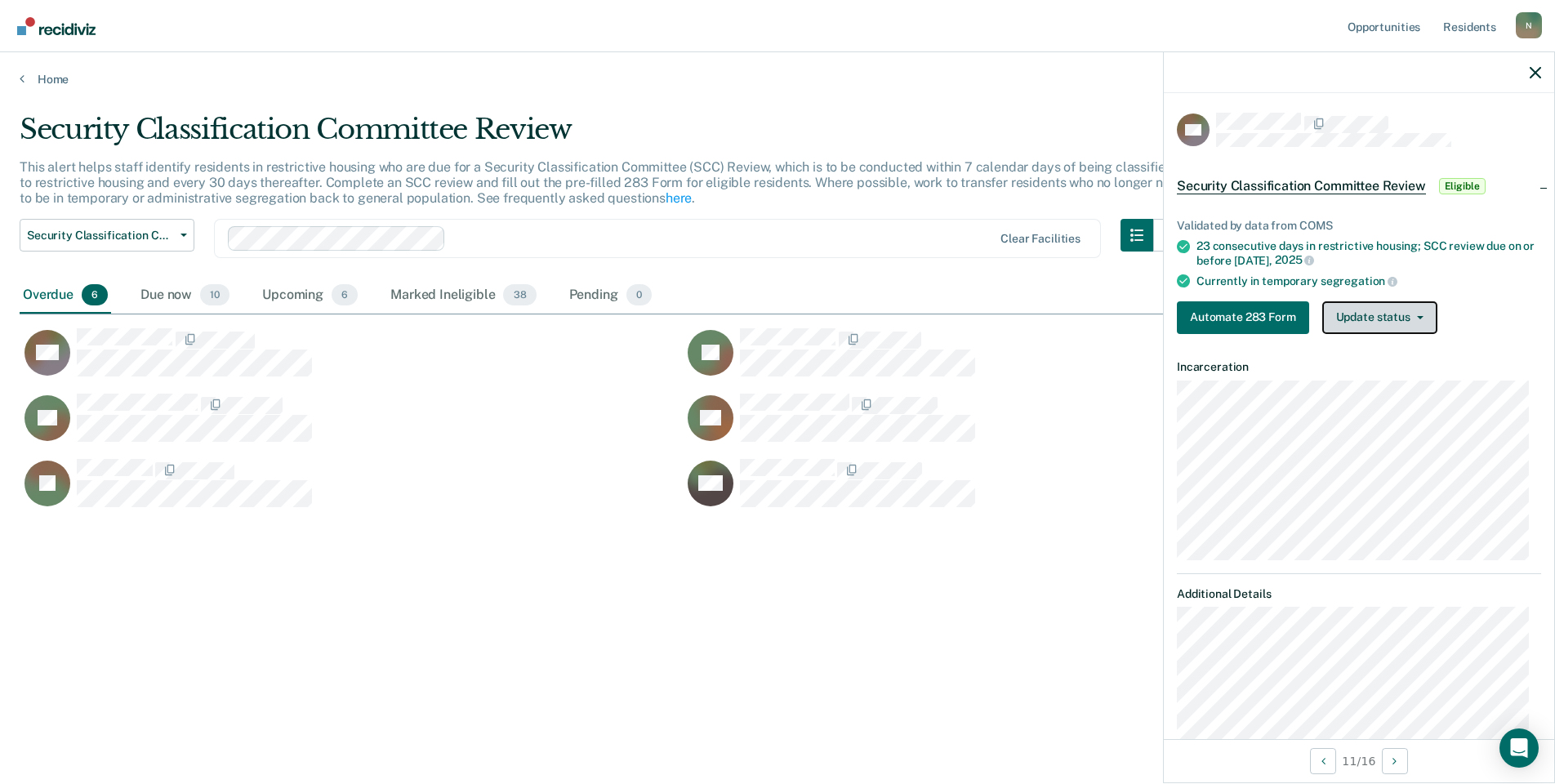
click at [1419, 331] on button "Update status" at bounding box center [1380, 318] width 115 height 33
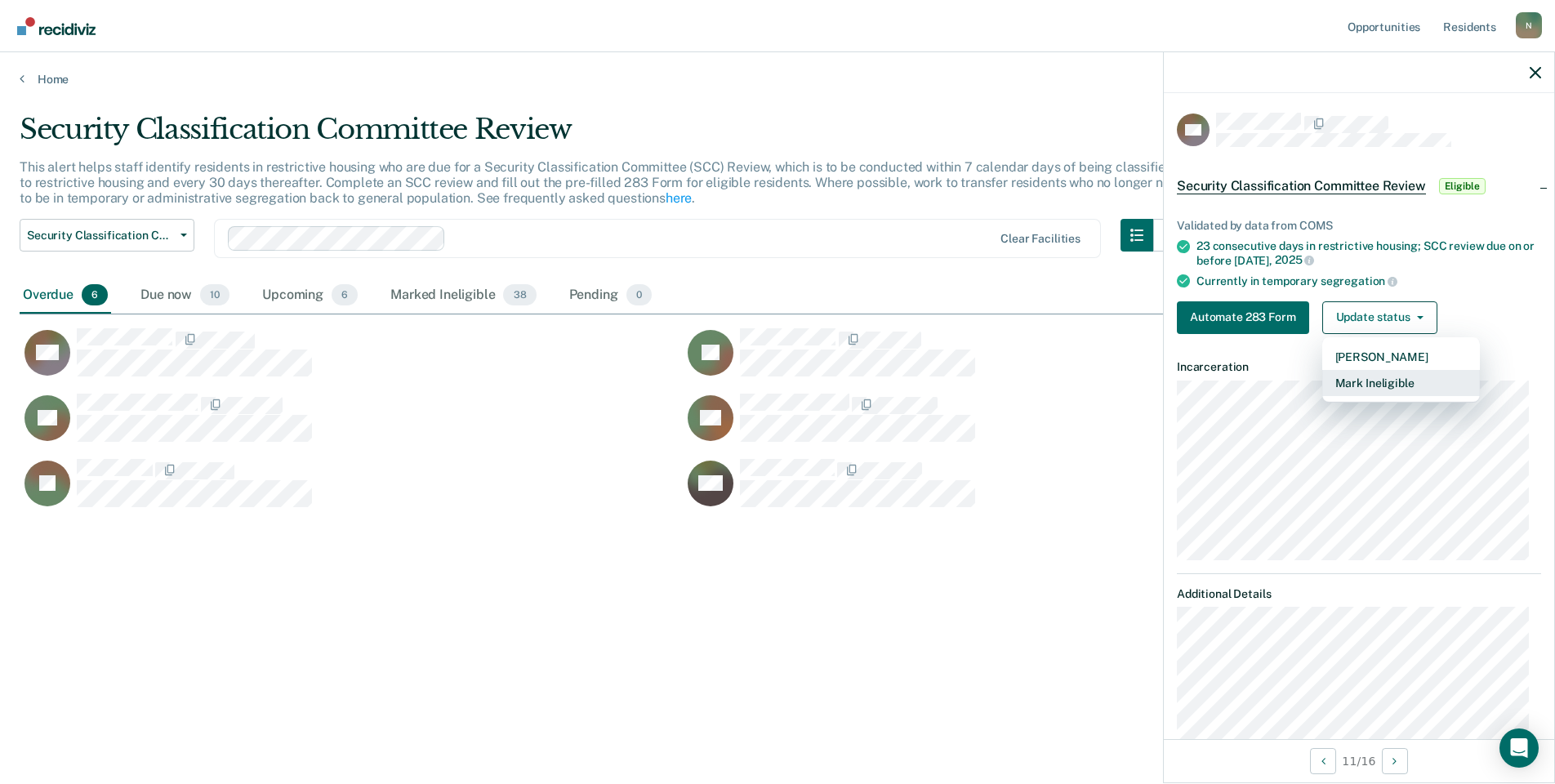
click at [1409, 383] on button "Mark Ineligible" at bounding box center [1401, 383] width 158 height 26
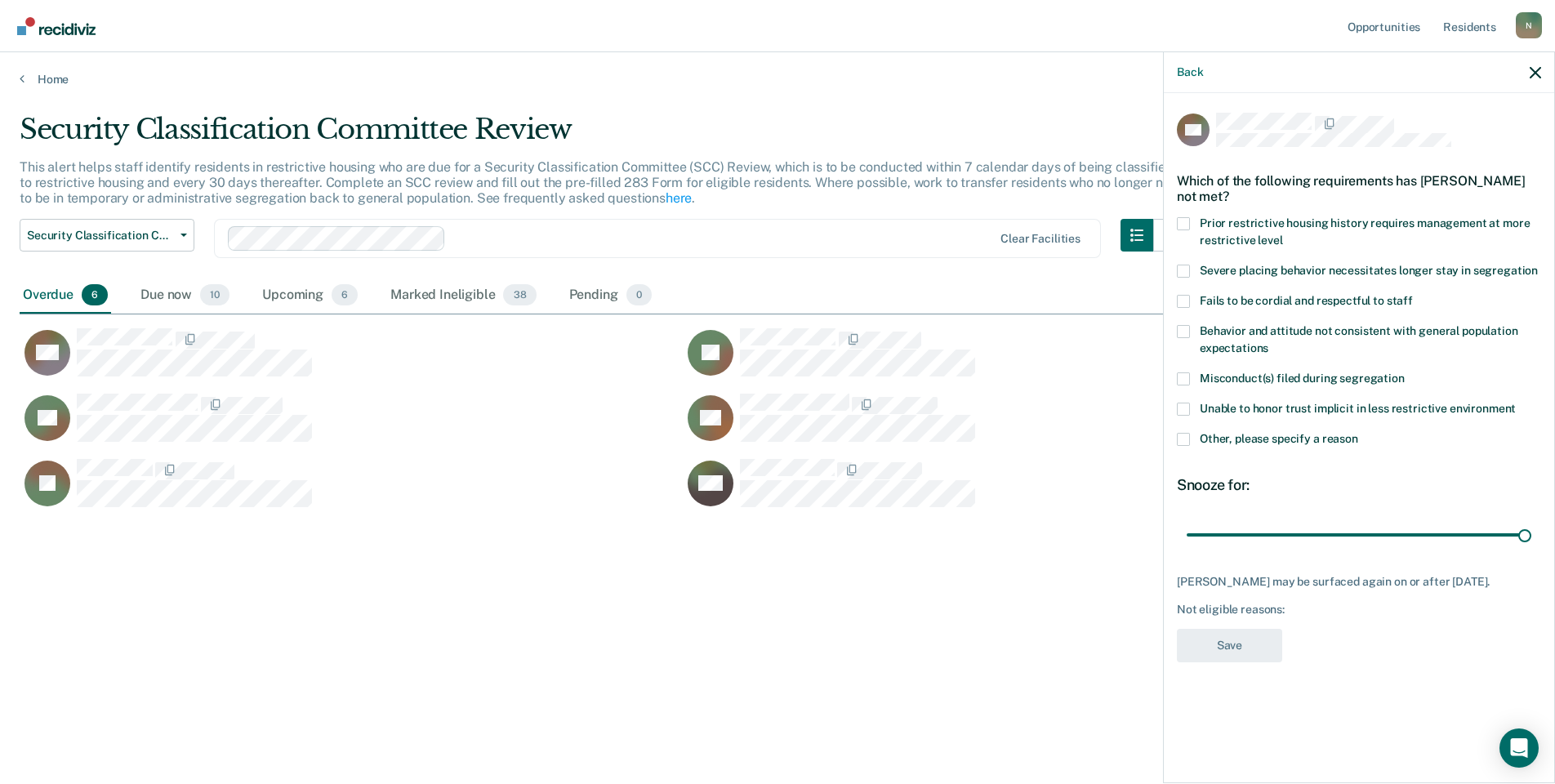
click at [1179, 446] on label "Other, please specify a reason" at bounding box center [1360, 442] width 365 height 17
click at [1359, 433] on input "Other, please specify a reason" at bounding box center [1359, 433] width 0 height 0
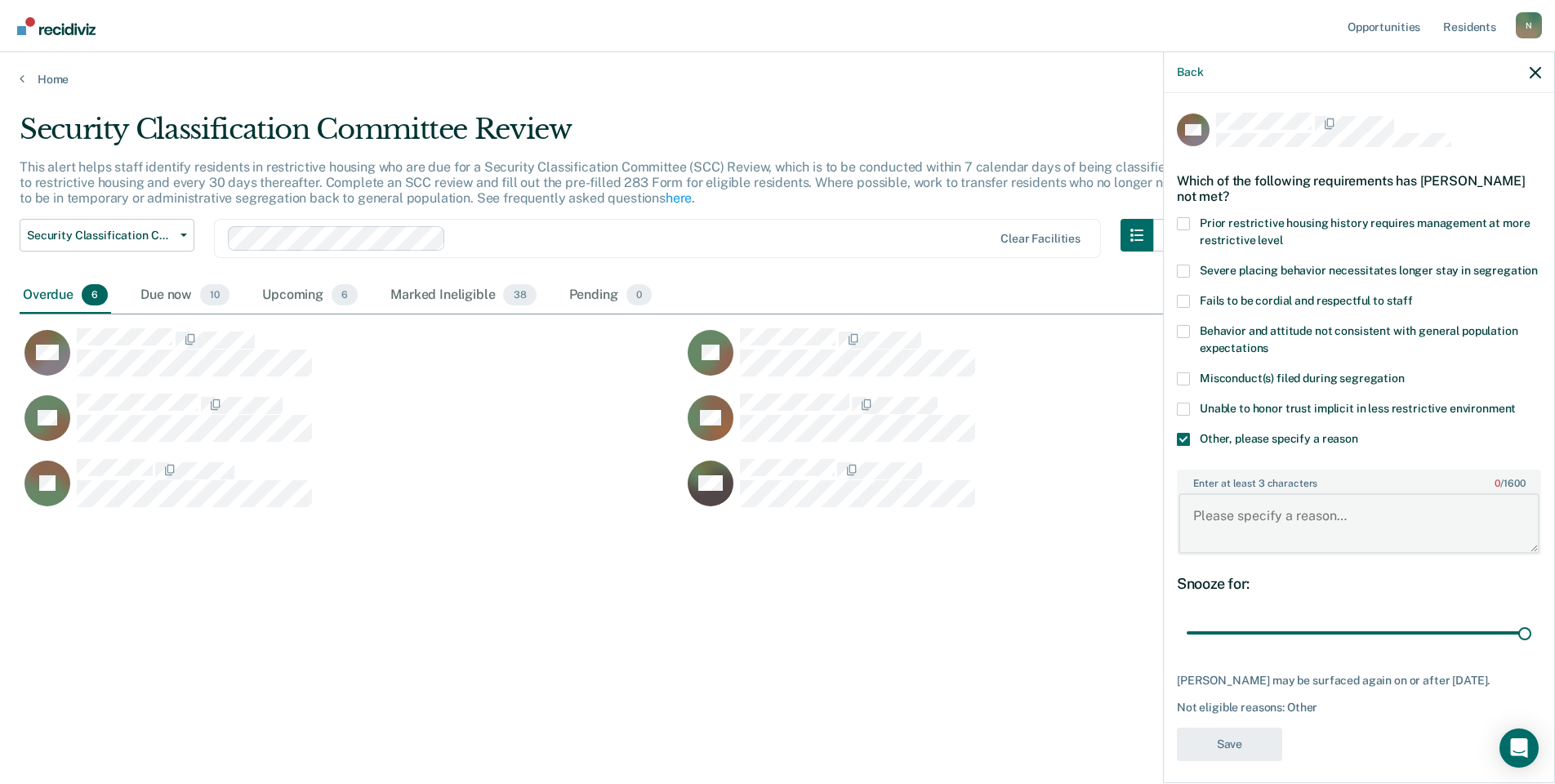
click at [1197, 548] on textarea "Enter at least 3 characters 0 / 1600" at bounding box center [1360, 524] width 361 height 61
type textarea "Temp seg until end of detention"
click at [1248, 748] on button "Save" at bounding box center [1229, 744] width 105 height 34
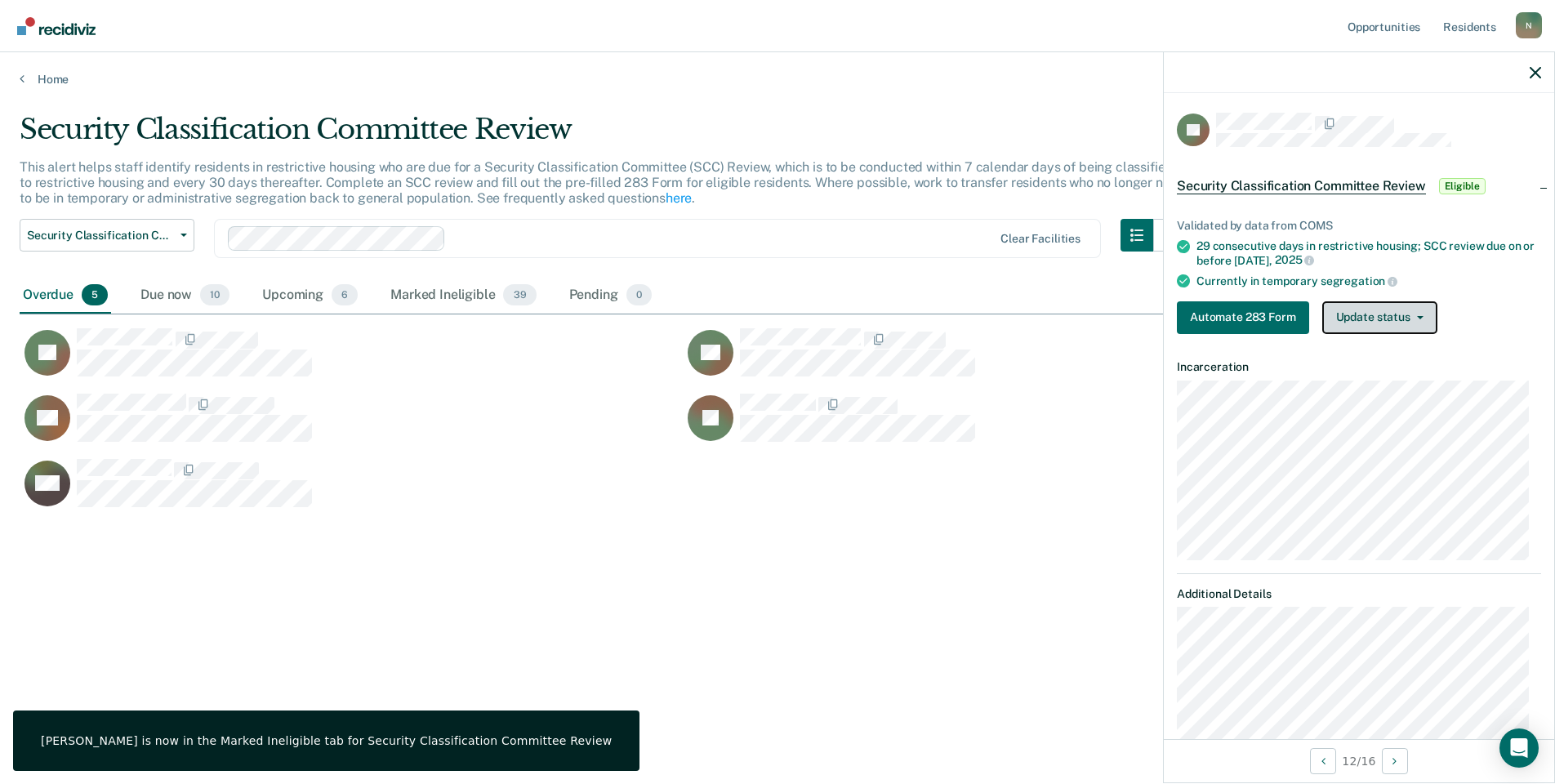
click at [1363, 310] on button "Update status" at bounding box center [1380, 318] width 115 height 33
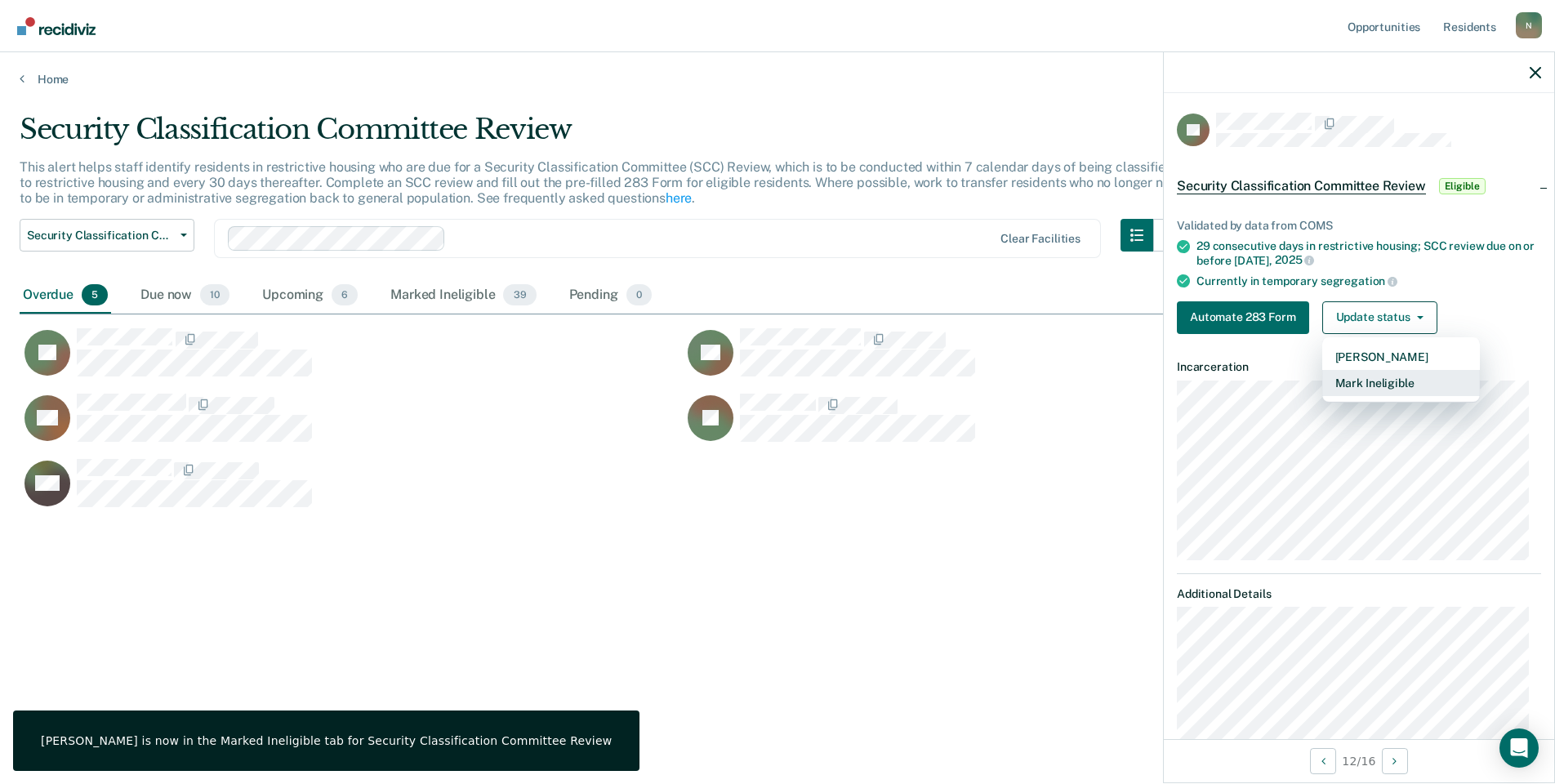
click at [1374, 381] on button "Mark Ineligible" at bounding box center [1401, 383] width 158 height 26
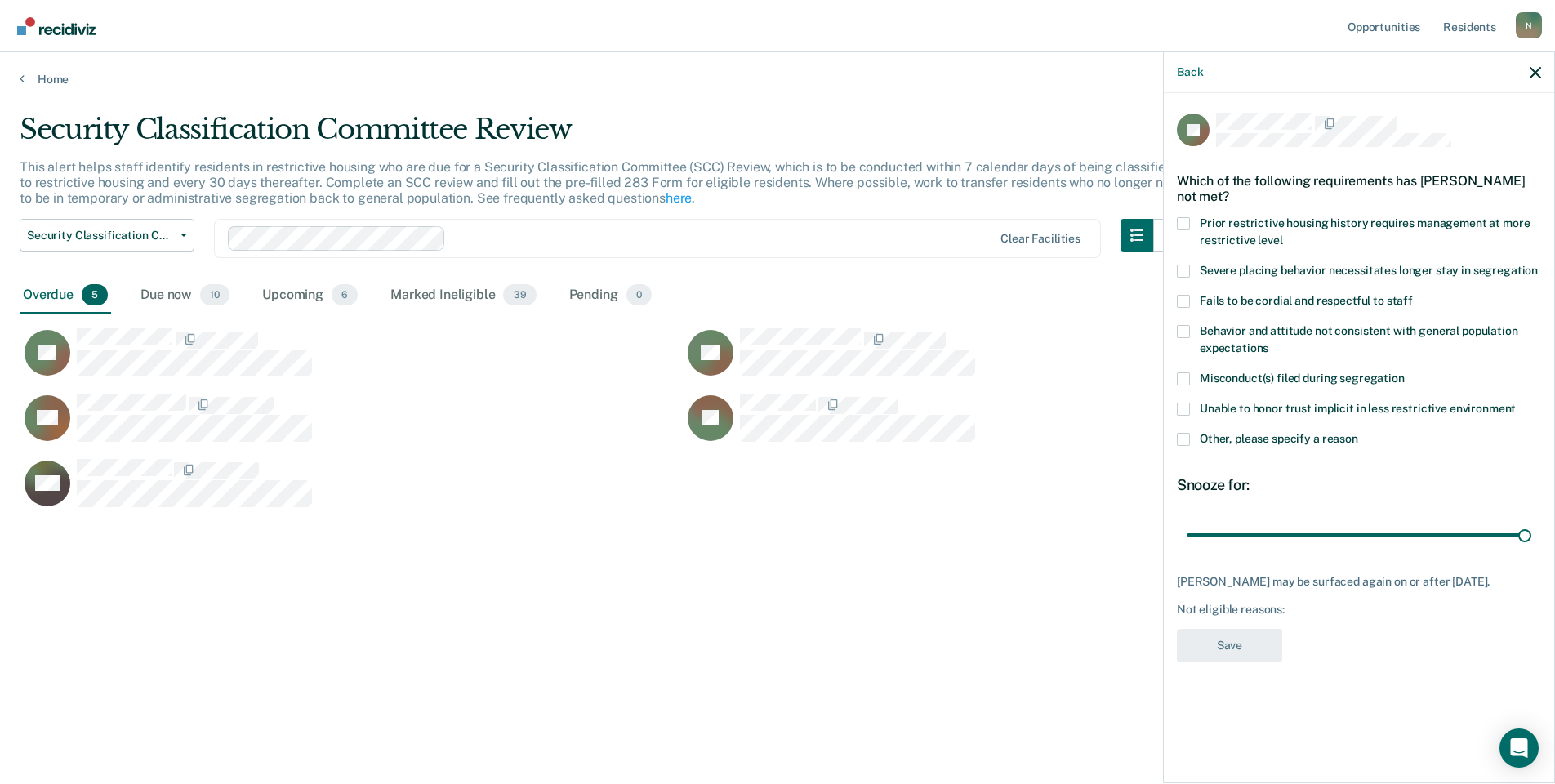
click at [1195, 444] on label "Other, please specify a reason" at bounding box center [1360, 442] width 365 height 17
click at [1359, 433] on input "Other, please specify a reason" at bounding box center [1359, 433] width 0 height 0
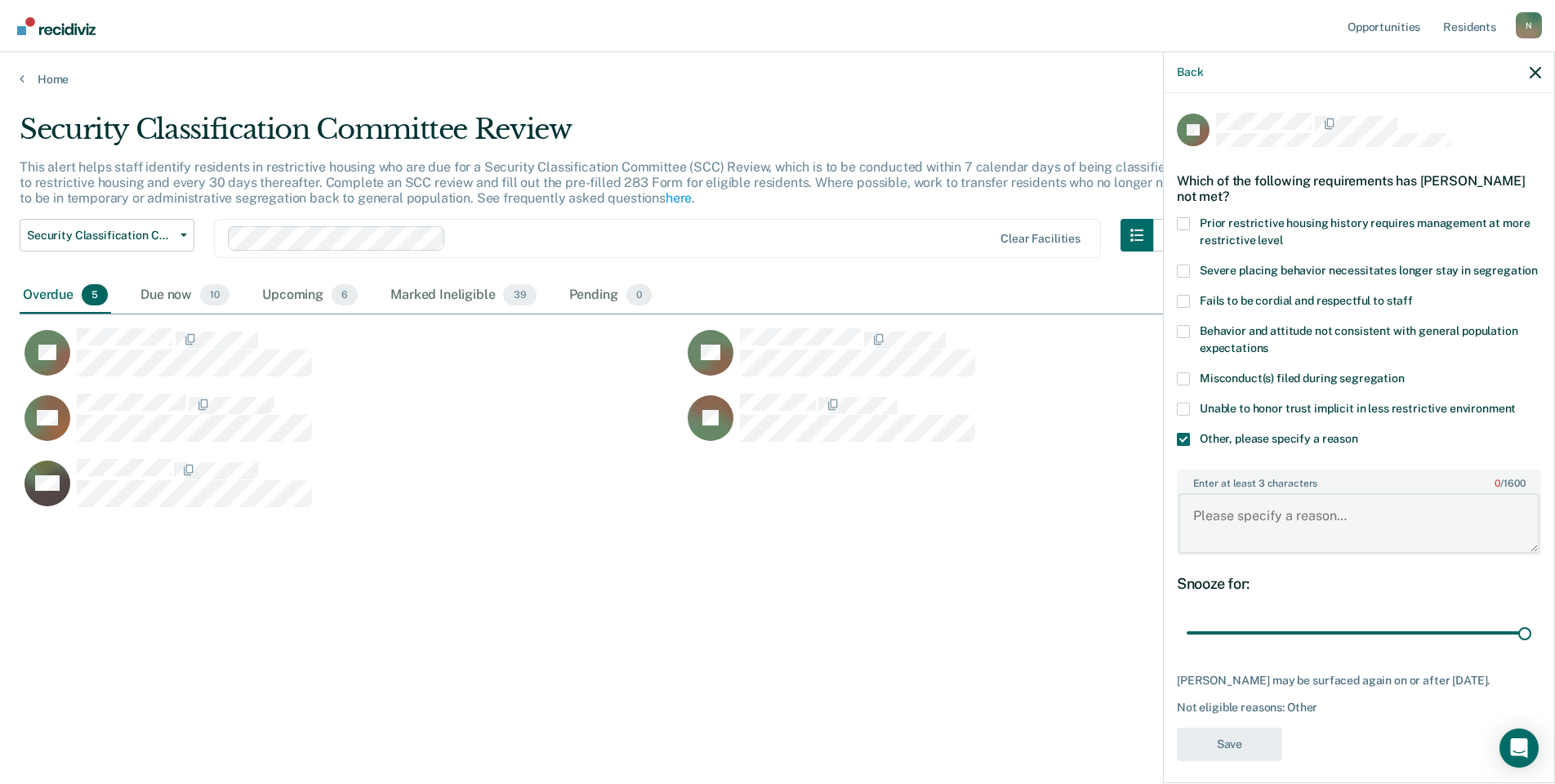
click at [1238, 542] on textarea "Enter at least 3 characters 0 / 1600" at bounding box center [1360, 524] width 361 height 61
type textarea "Temp seg pending misconduct hearing"
click at [1226, 754] on button "Save" at bounding box center [1229, 744] width 105 height 34
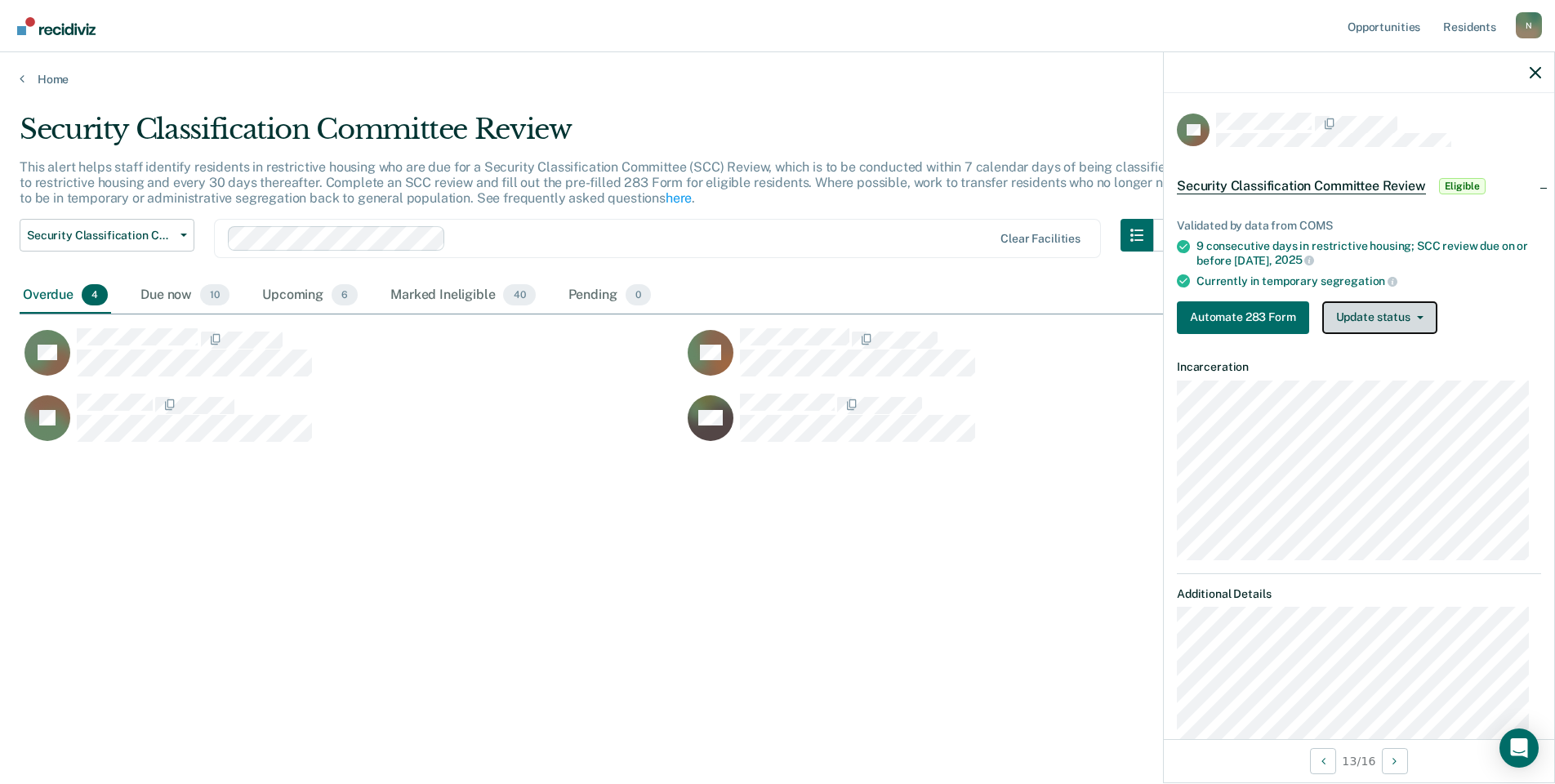
click at [1369, 330] on button "Update status" at bounding box center [1380, 318] width 115 height 33
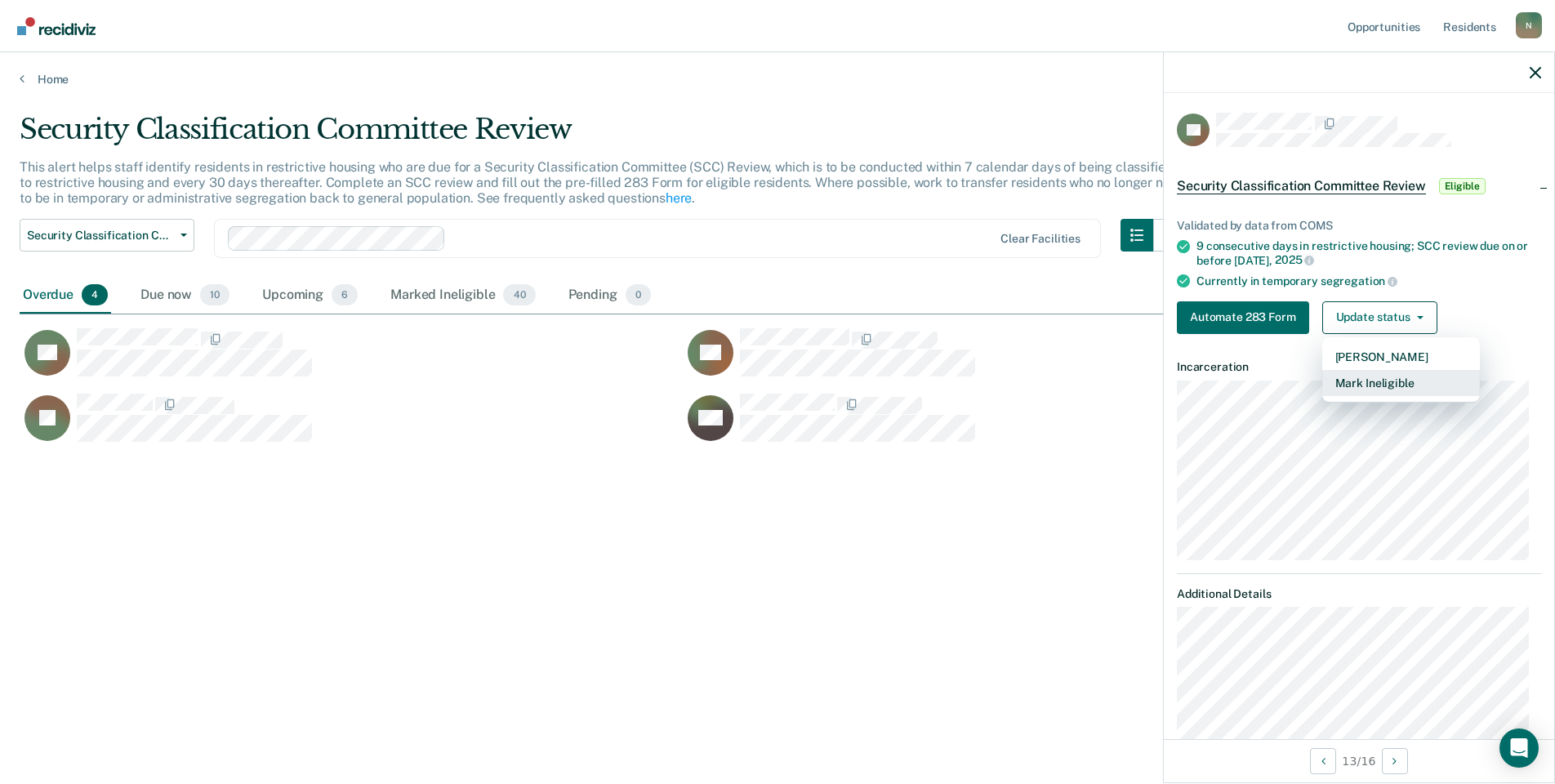
click at [1344, 376] on button "Mark Ineligible" at bounding box center [1401, 383] width 158 height 26
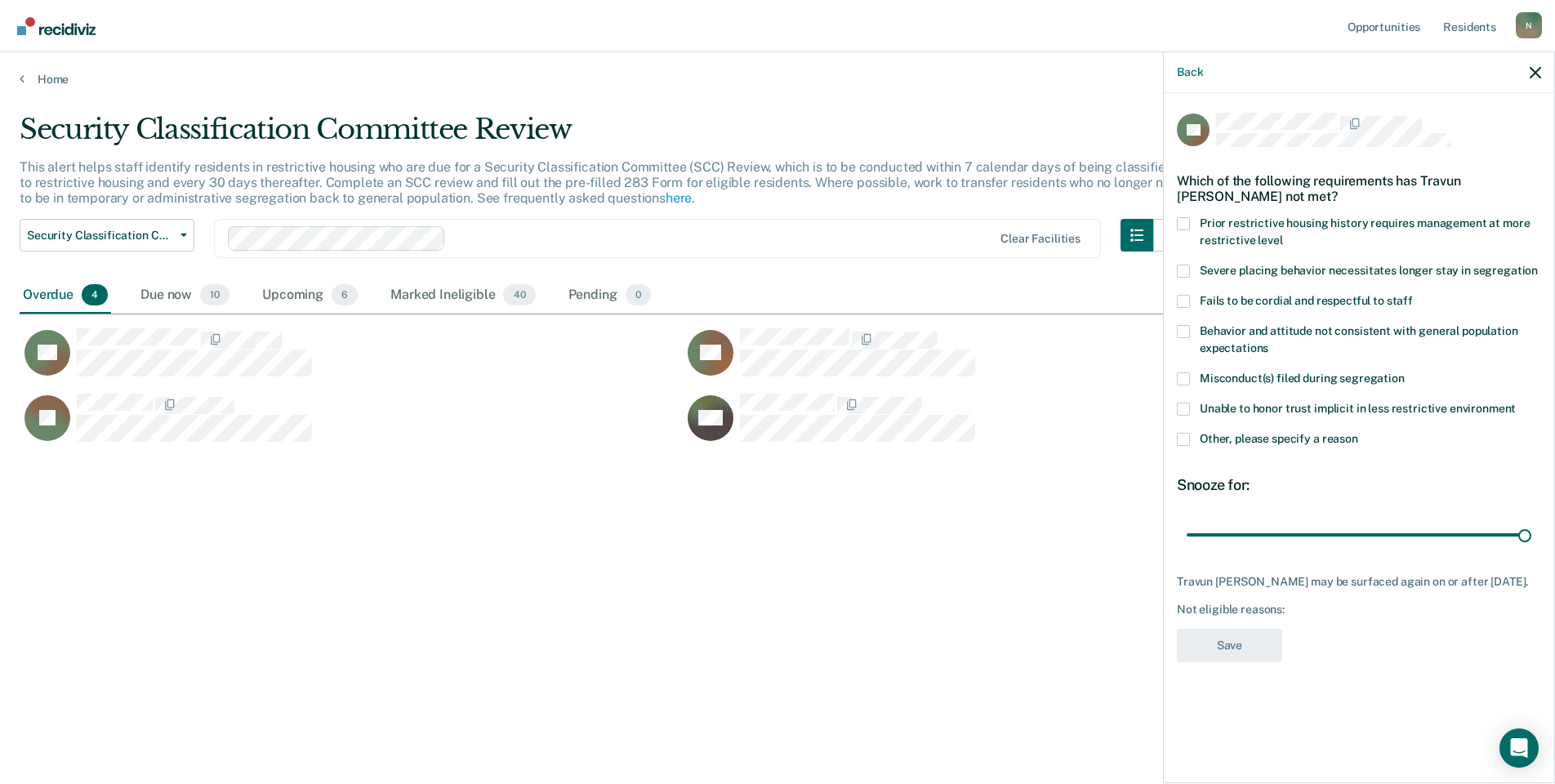
click at [1180, 438] on span at bounding box center [1183, 439] width 13 height 13
click at [1359, 433] on input "Other, please specify a reason" at bounding box center [1359, 433] width 0 height 0
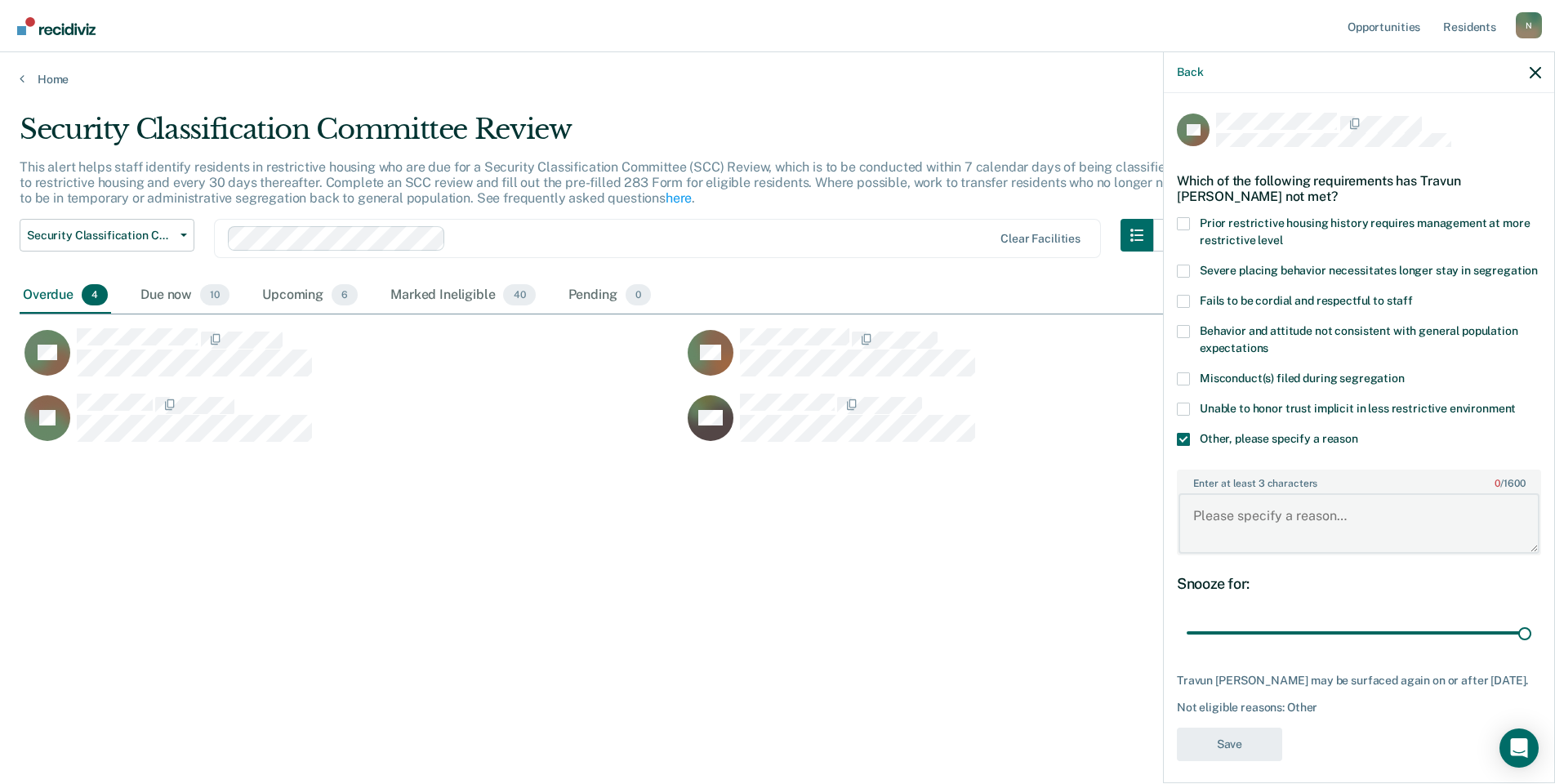
click at [1238, 530] on textarea "Enter at least 3 characters 0 / 1600" at bounding box center [1360, 524] width 361 height 61
type textarea "Temp seg until end of detention"
click at [1255, 760] on button "Save" at bounding box center [1229, 744] width 105 height 34
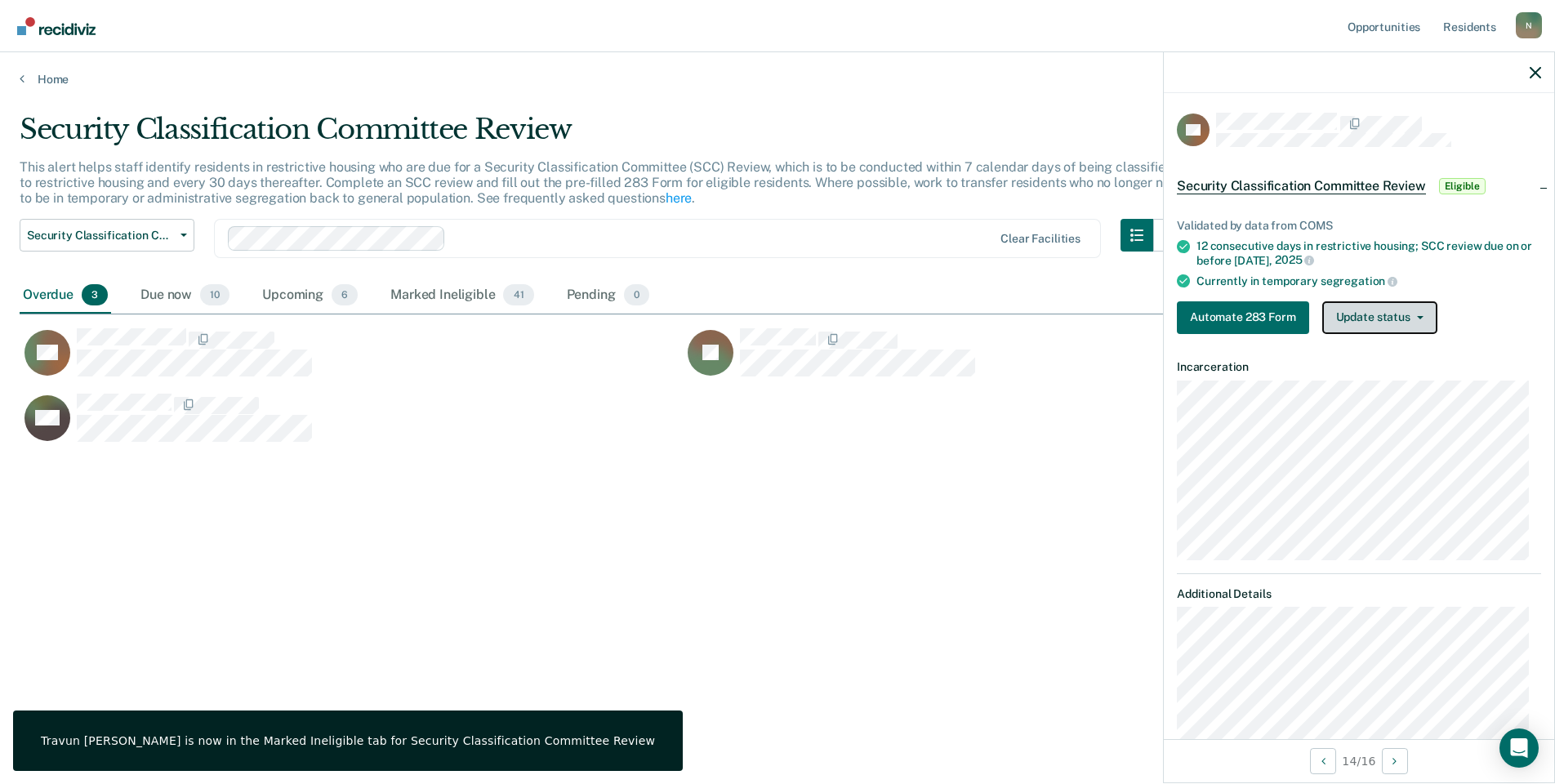
click at [1362, 307] on button "Update status" at bounding box center [1380, 318] width 115 height 33
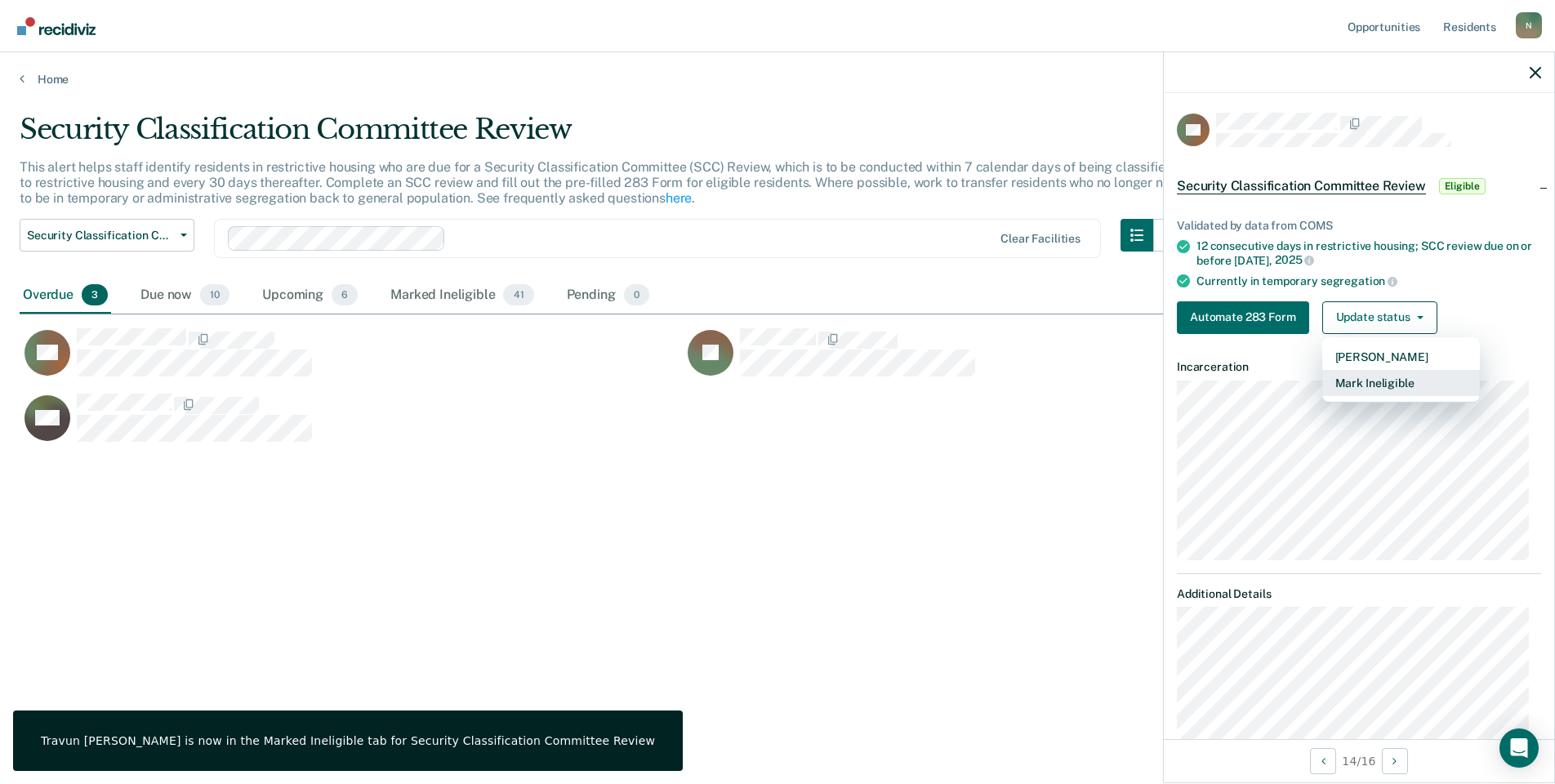
click at [1382, 376] on button "Mark Ineligible" at bounding box center [1401, 383] width 158 height 26
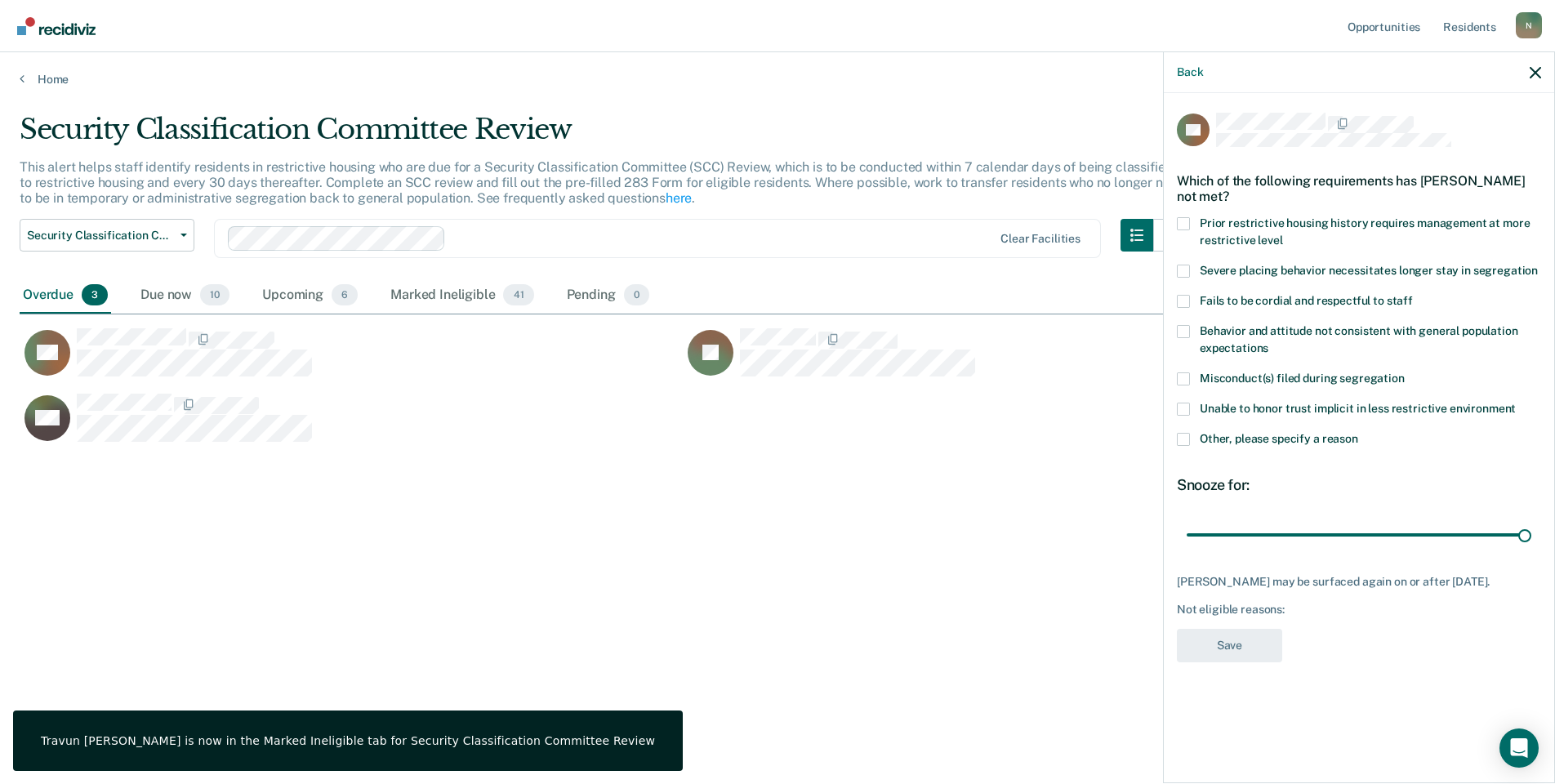
click at [1187, 439] on span at bounding box center [1183, 439] width 13 height 13
click at [1359, 433] on input "Other, please specify a reason" at bounding box center [1359, 433] width 0 height 0
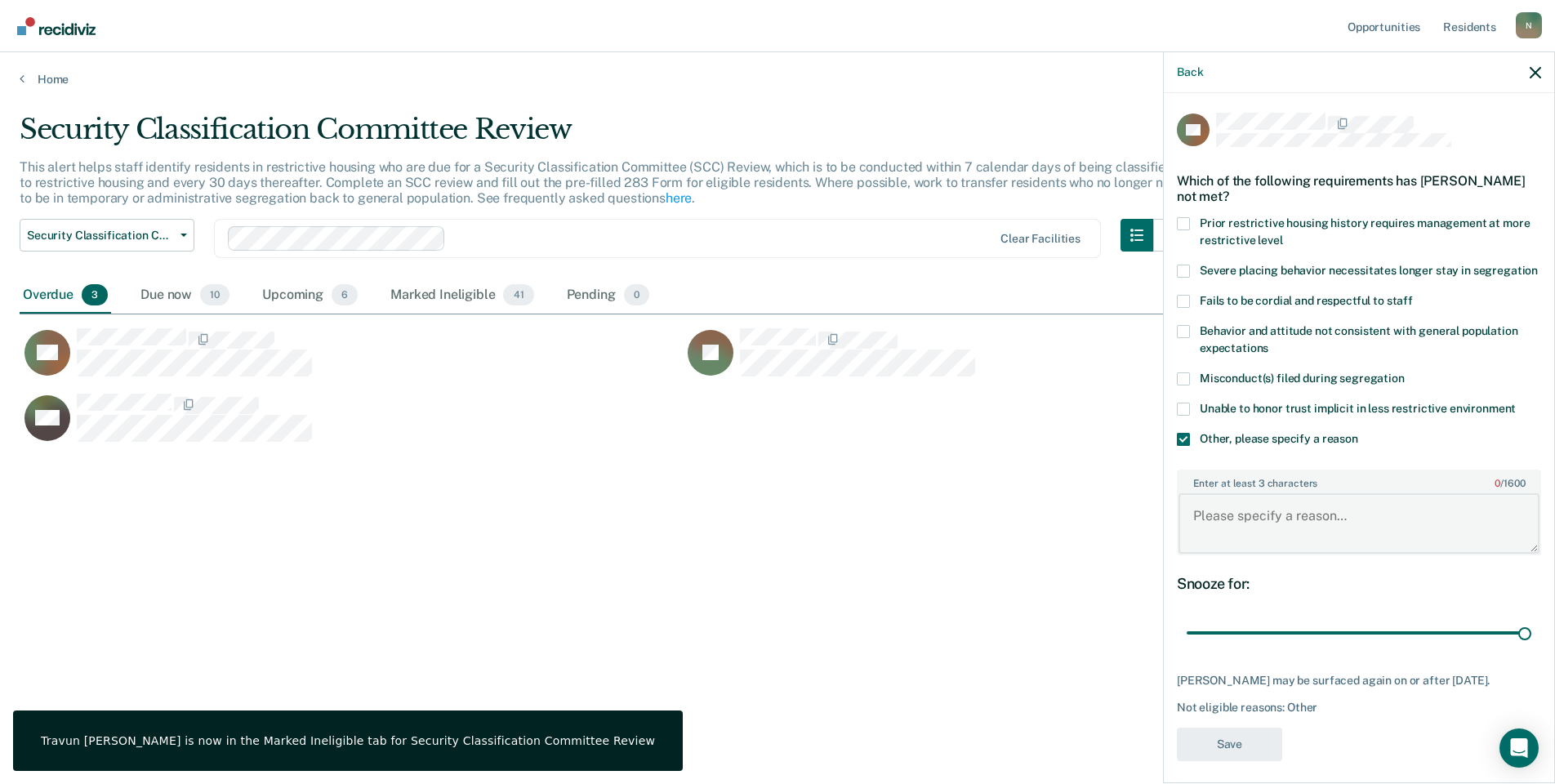
click at [1246, 527] on textarea "Enter at least 3 characters 0 / 1600" at bounding box center [1360, 524] width 361 height 61
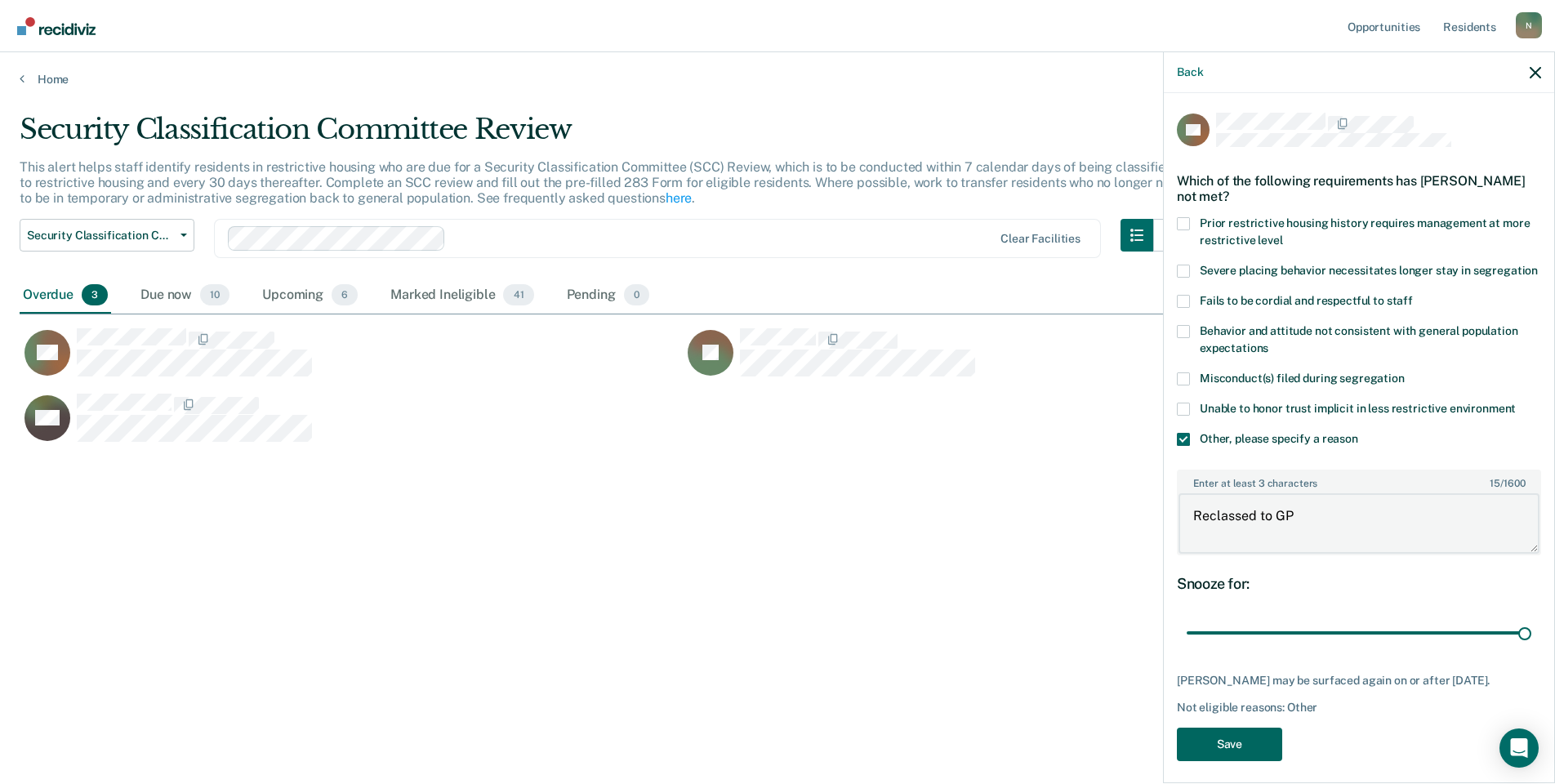
type textarea "Reclassed to GP"
click at [1214, 761] on button "Save" at bounding box center [1229, 744] width 105 height 34
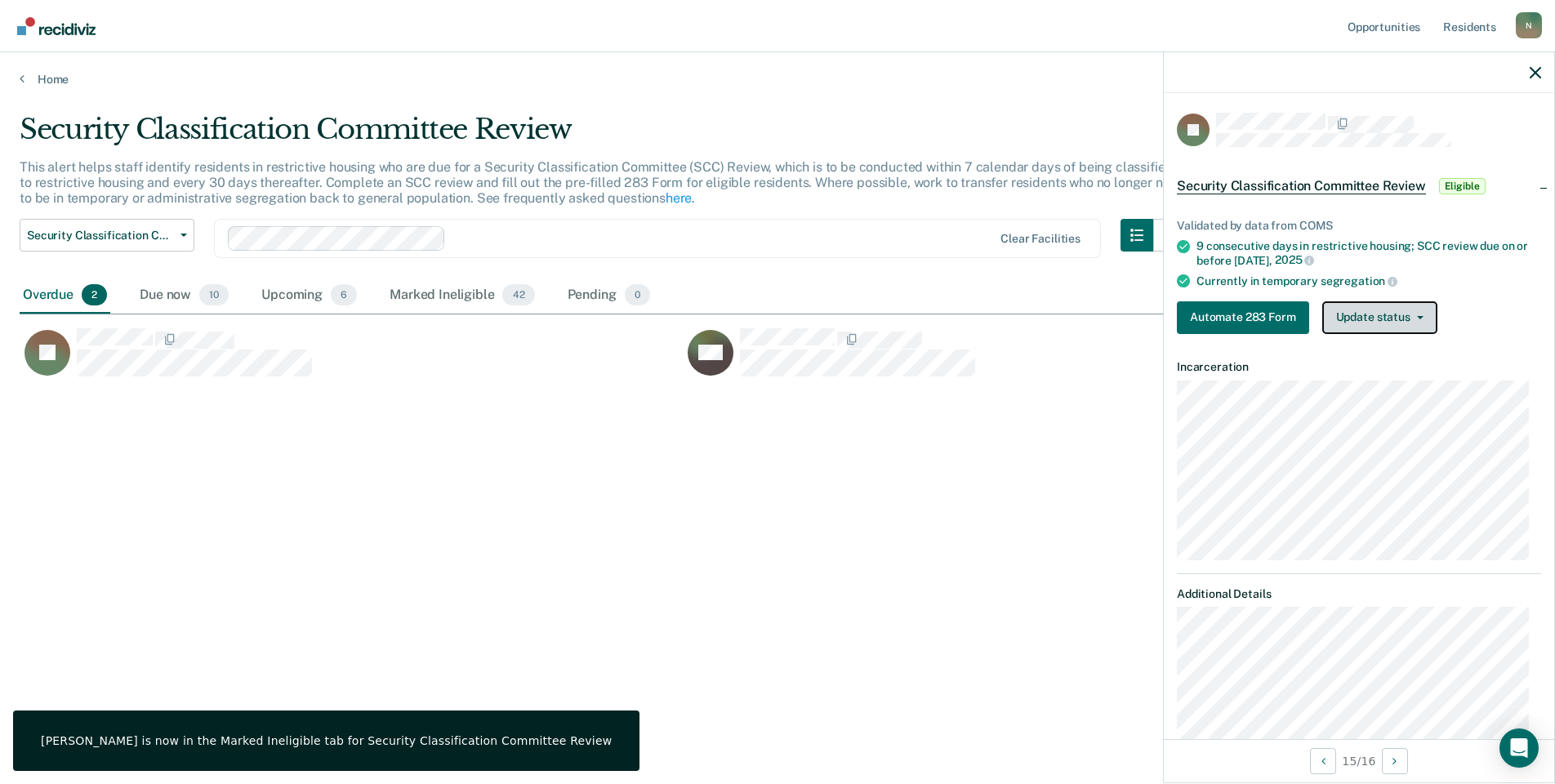
click at [1370, 321] on button "Update status" at bounding box center [1380, 318] width 115 height 33
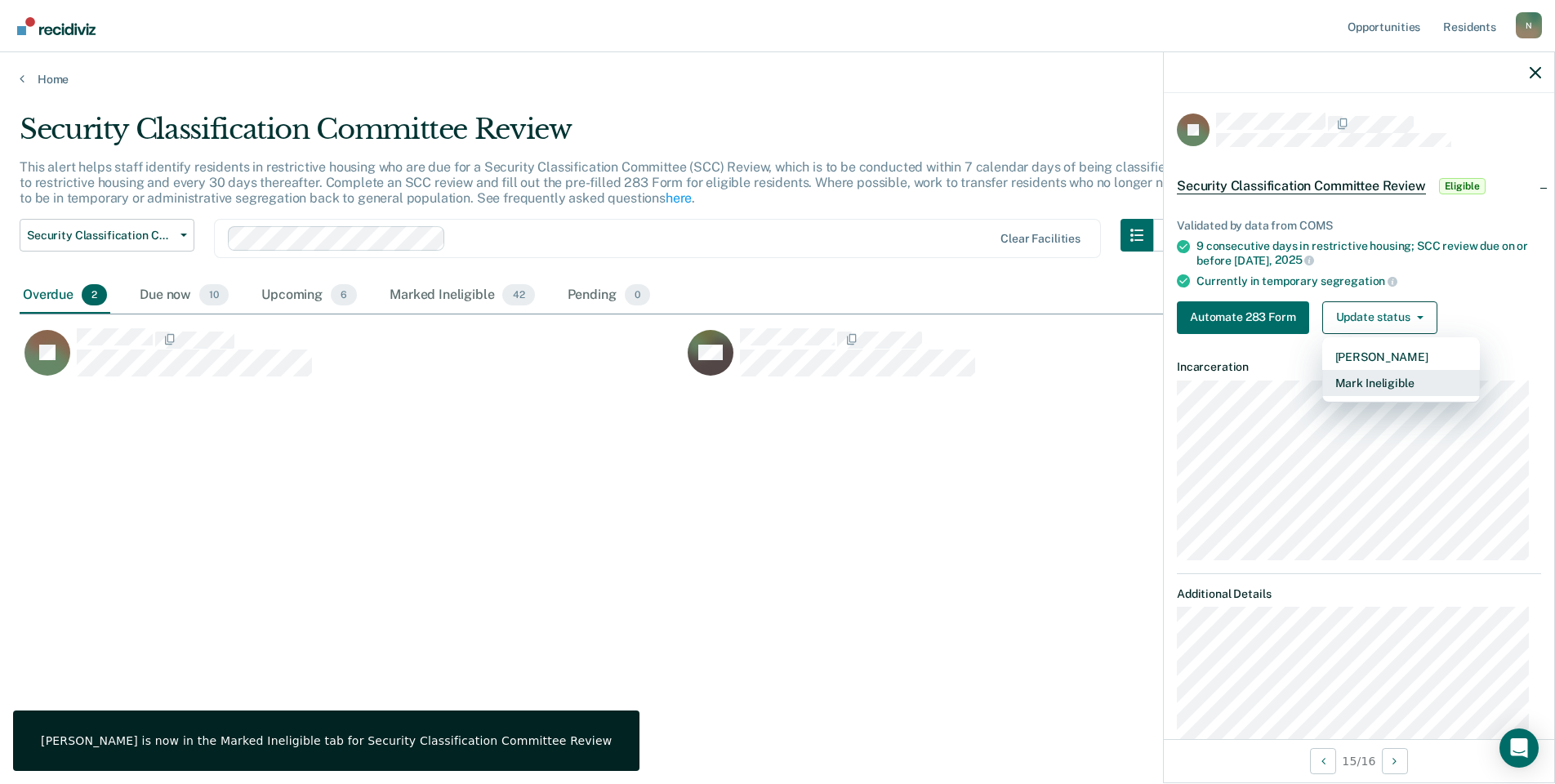
click at [1378, 380] on button "Mark Ineligible" at bounding box center [1401, 383] width 158 height 26
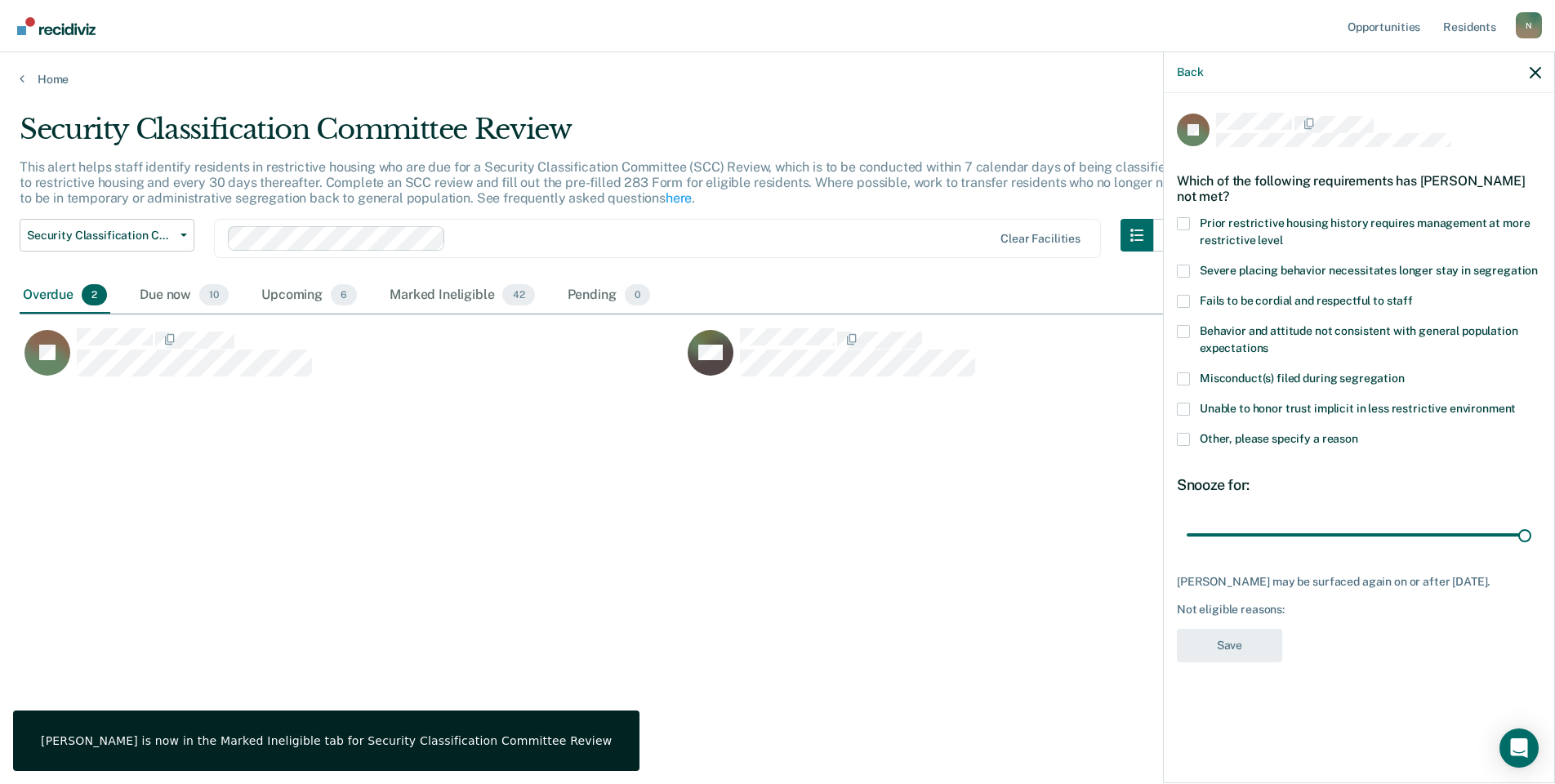
click at [1179, 440] on span at bounding box center [1183, 439] width 13 height 13
click at [1359, 433] on input "Other, please specify a reason" at bounding box center [1359, 433] width 0 height 0
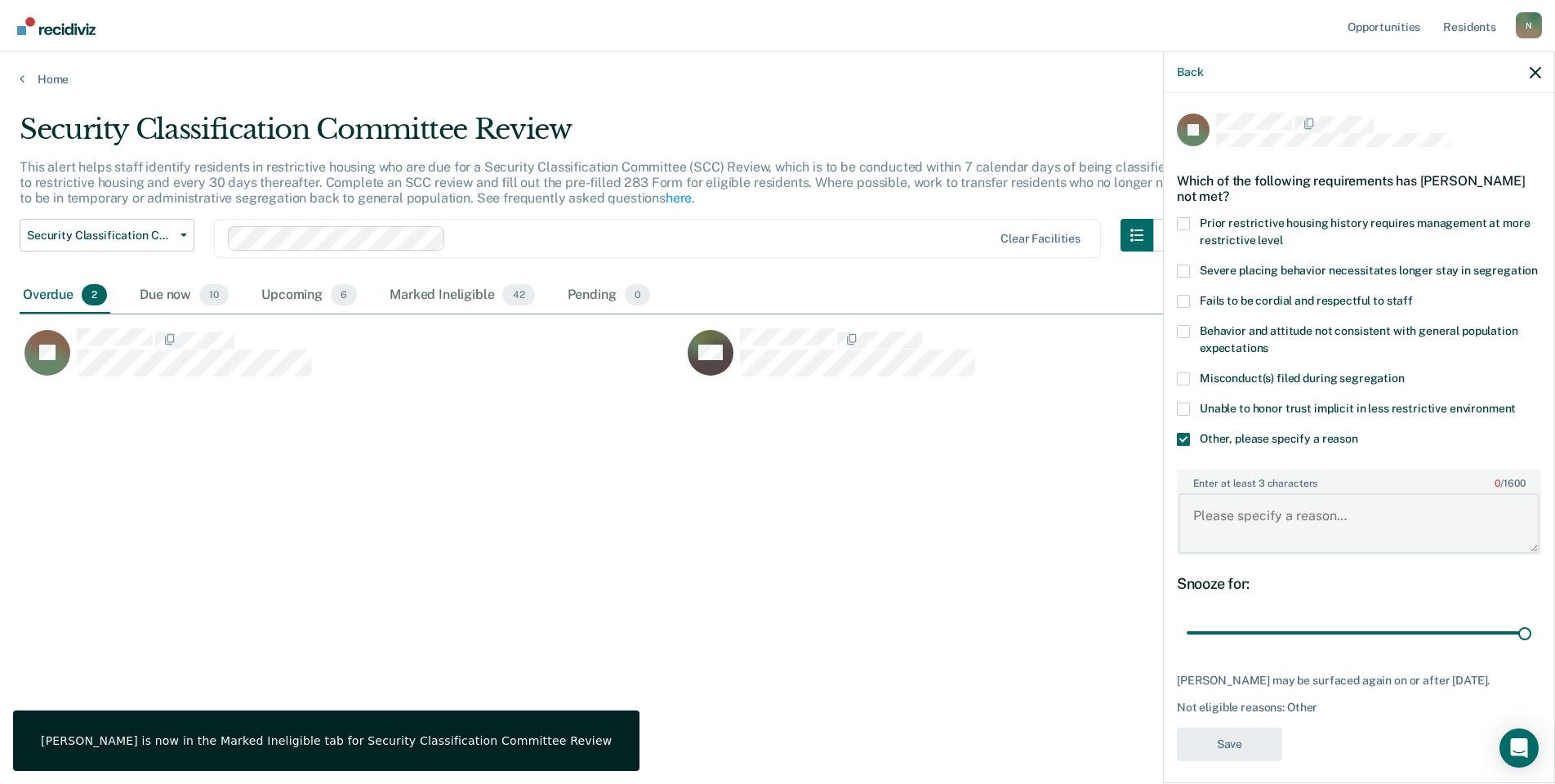
click at [1251, 544] on textarea "Enter at least 3 characters 0 / 1600" at bounding box center [1360, 524] width 361 height 61
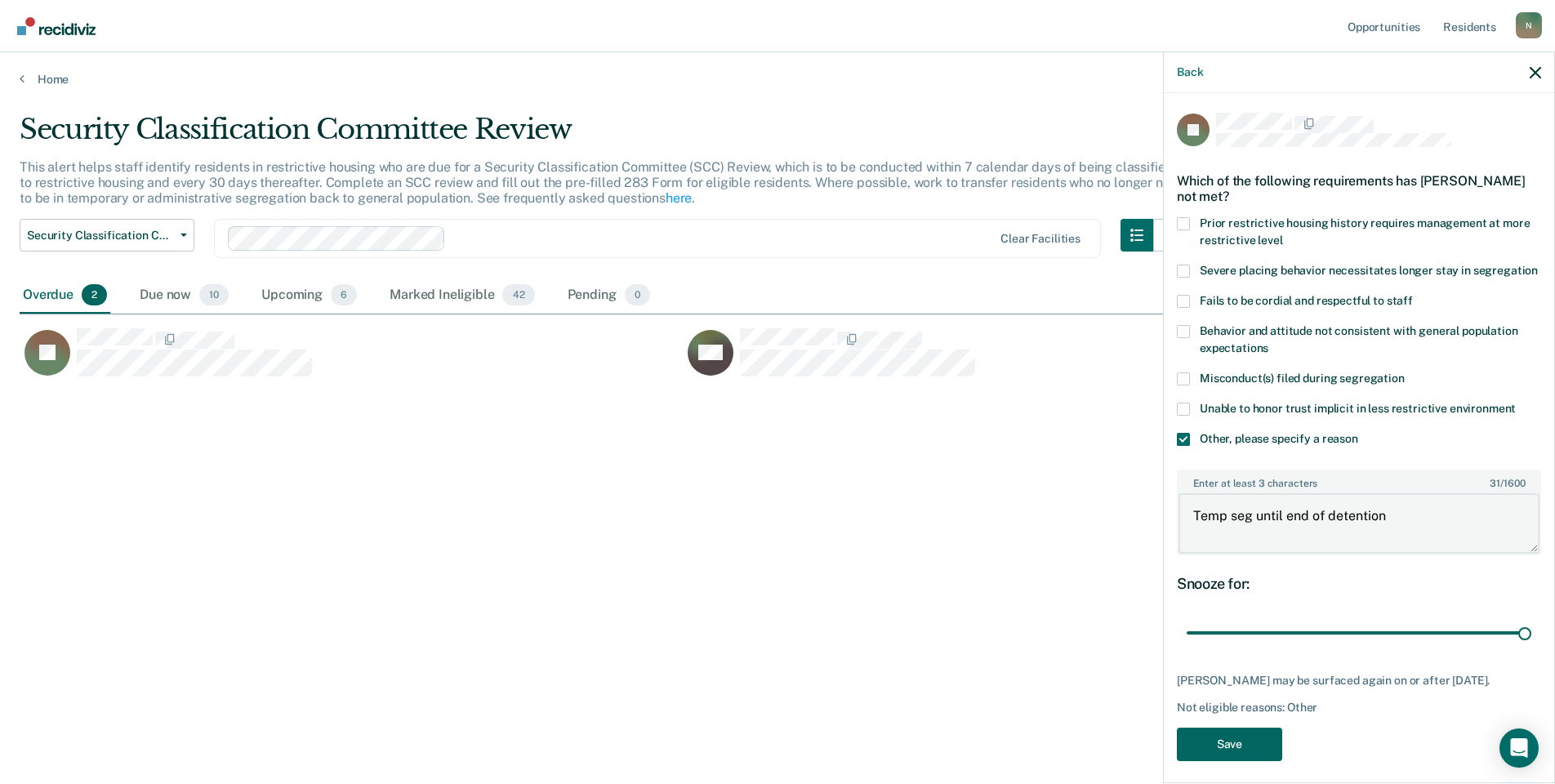
type textarea "Temp seg until end of detention"
click at [1218, 758] on button "Save" at bounding box center [1229, 744] width 105 height 34
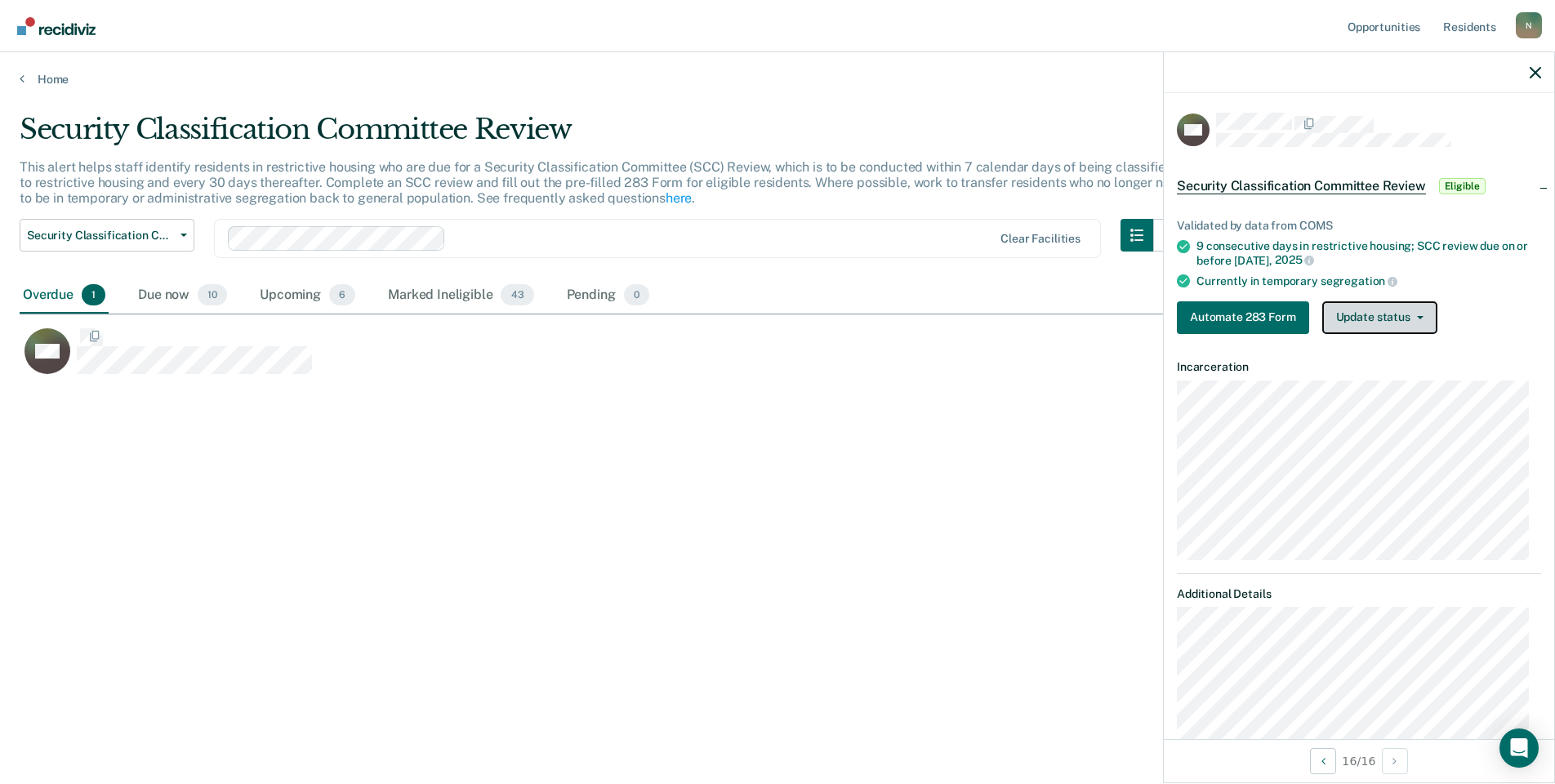
click at [1377, 323] on button "Update status" at bounding box center [1380, 318] width 115 height 33
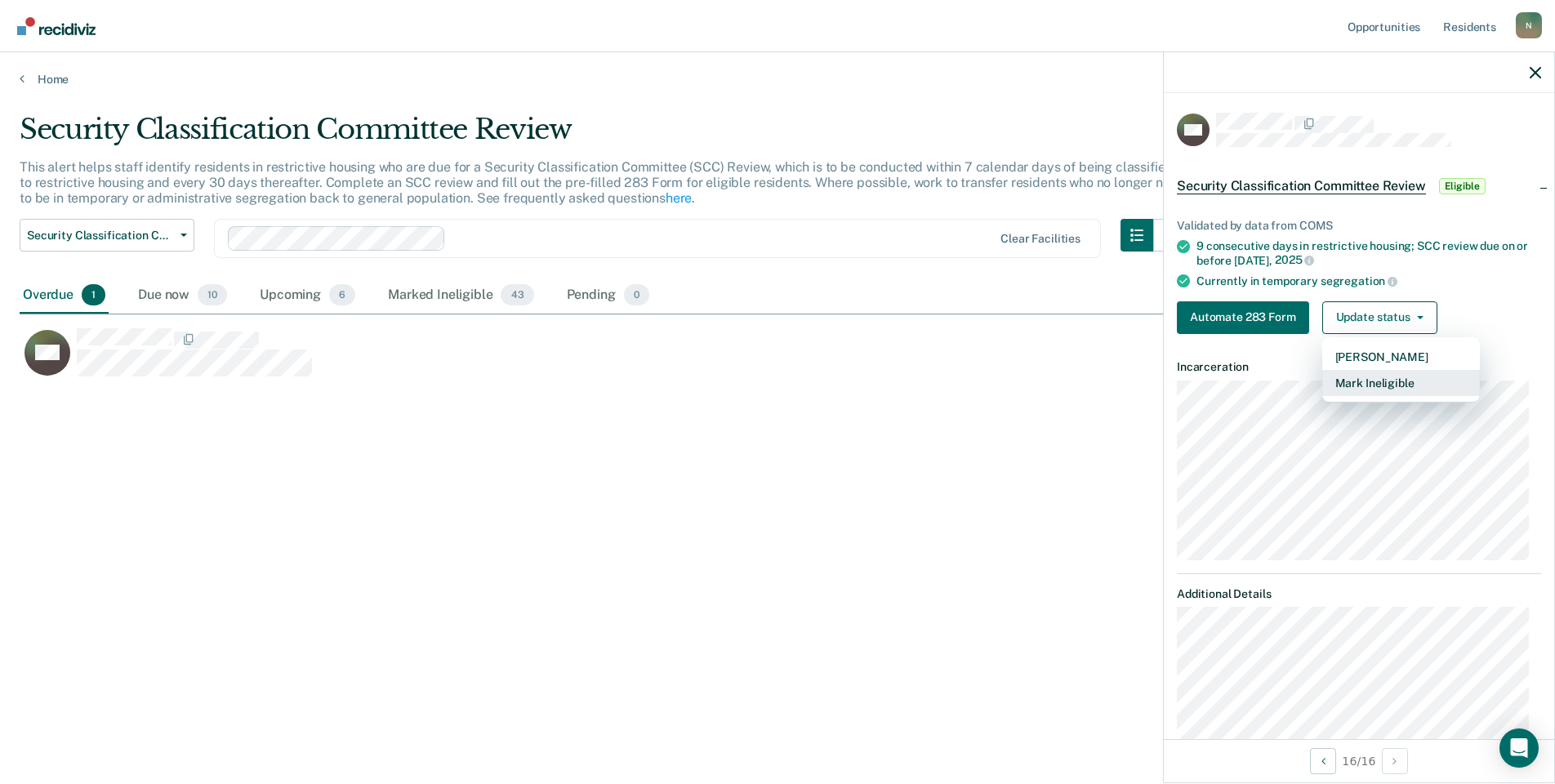
click at [1397, 378] on button "Mark Ineligible" at bounding box center [1401, 383] width 158 height 26
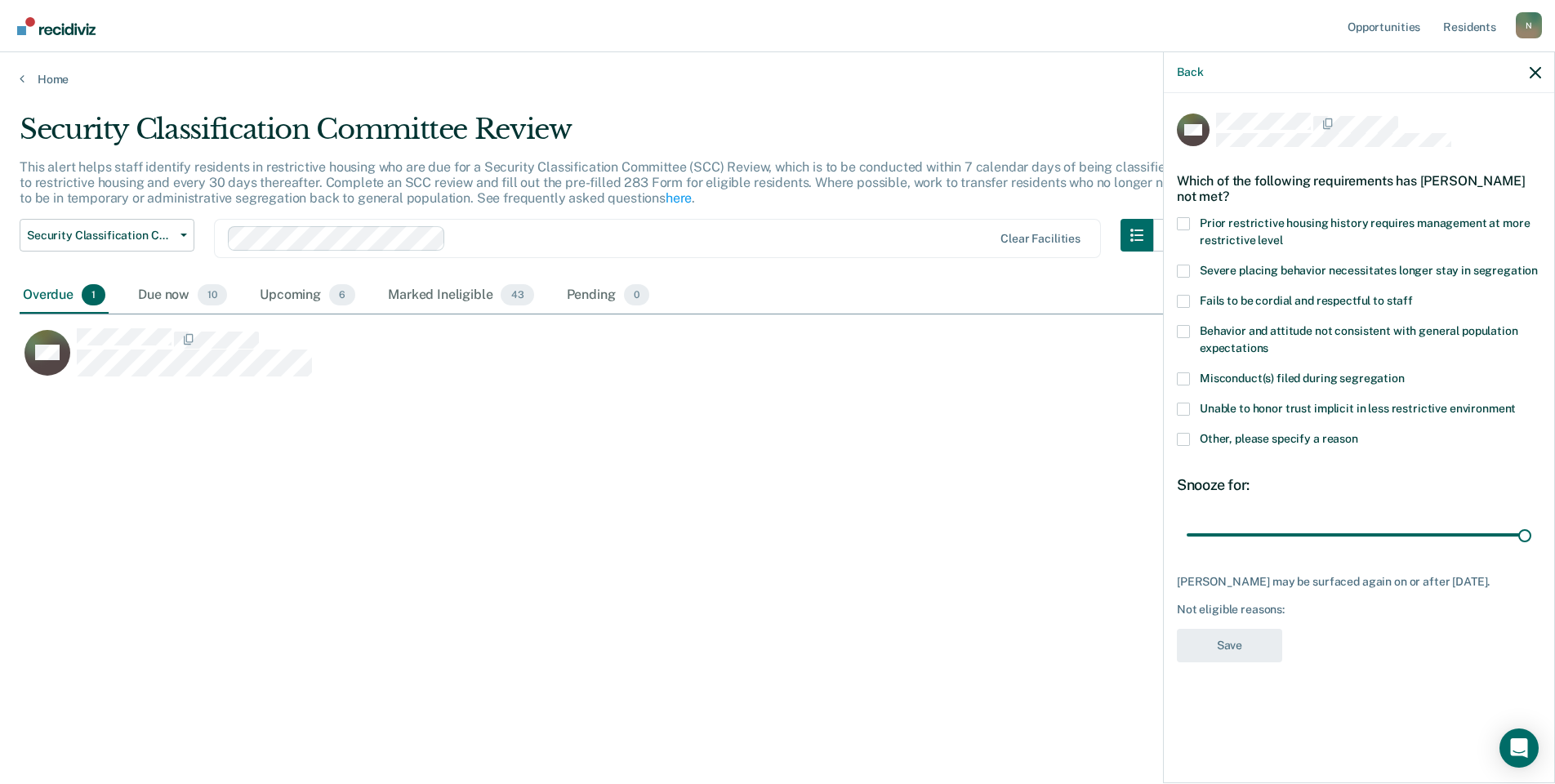
click at [1183, 436] on span at bounding box center [1183, 439] width 13 height 13
click at [1359, 433] on input "Other, please specify a reason" at bounding box center [1359, 433] width 0 height 0
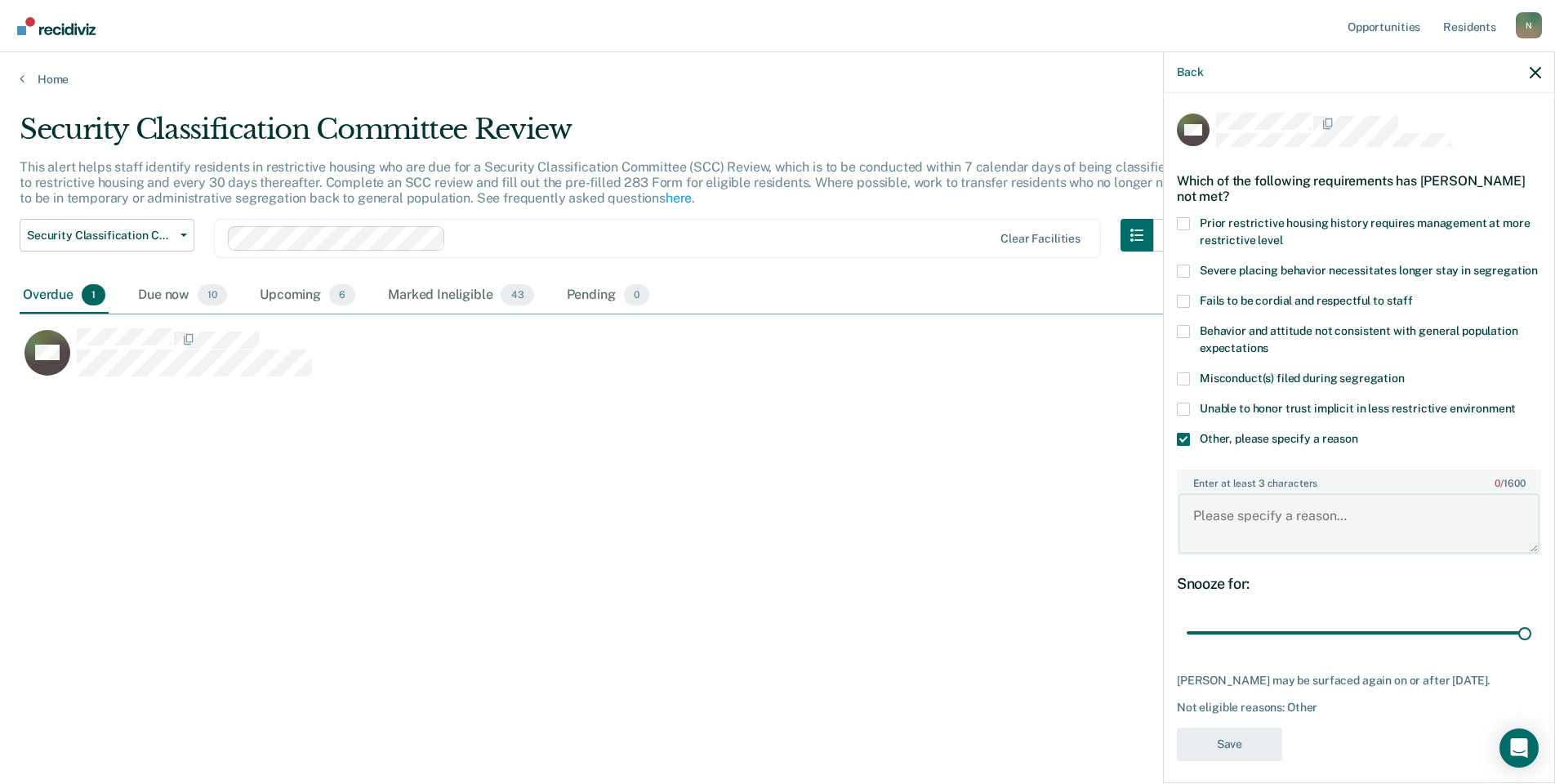
click at [1225, 526] on textarea "Enter at least 3 characters 0 / 1600" at bounding box center [1360, 524] width 361 height 61
type textarea "Temp seg until end of detention"
click at [1217, 759] on button "Save" at bounding box center [1229, 744] width 105 height 34
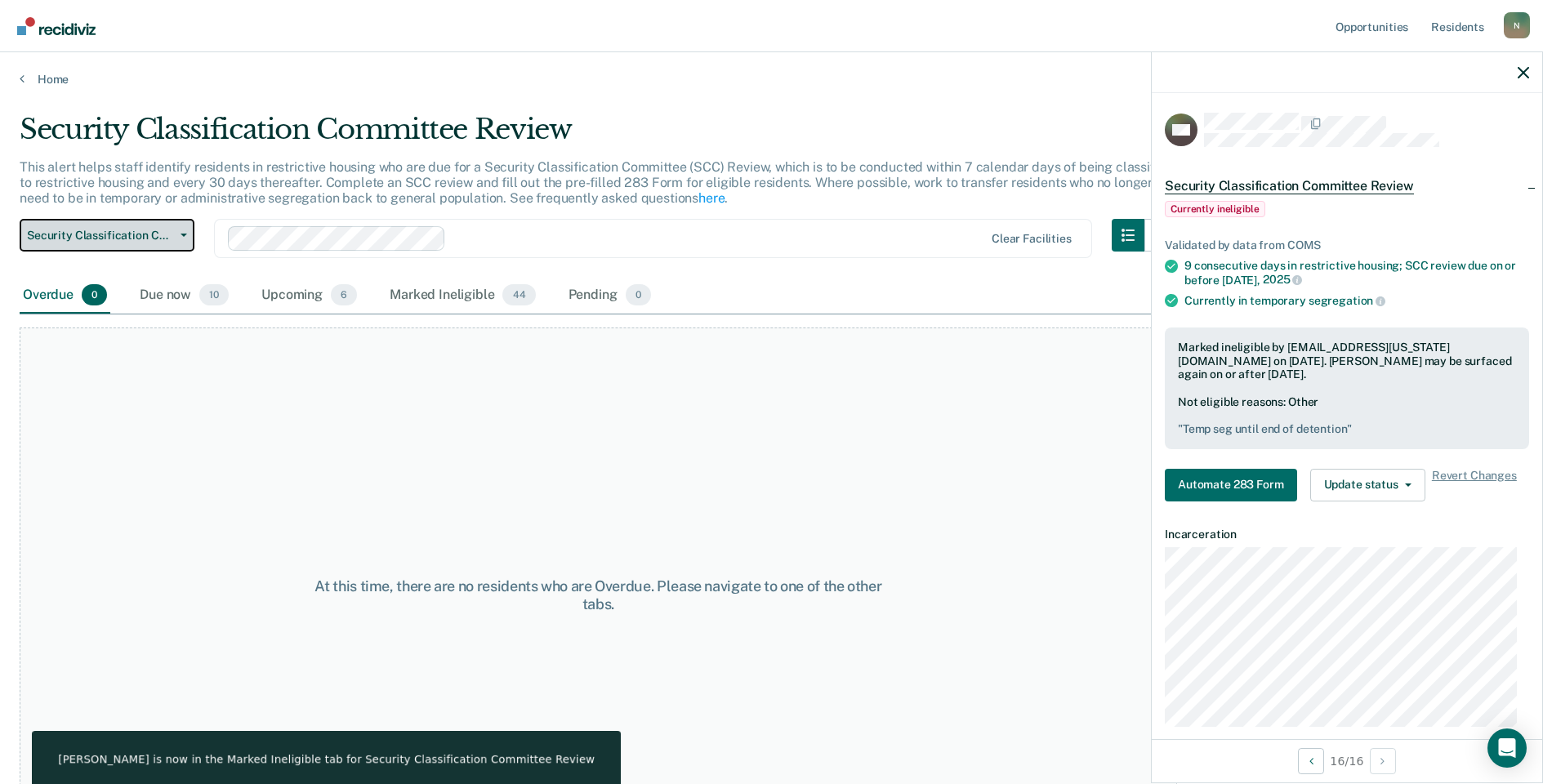
click at [139, 235] on span "Security Classification Committee Review" at bounding box center [100, 235] width 147 height 14
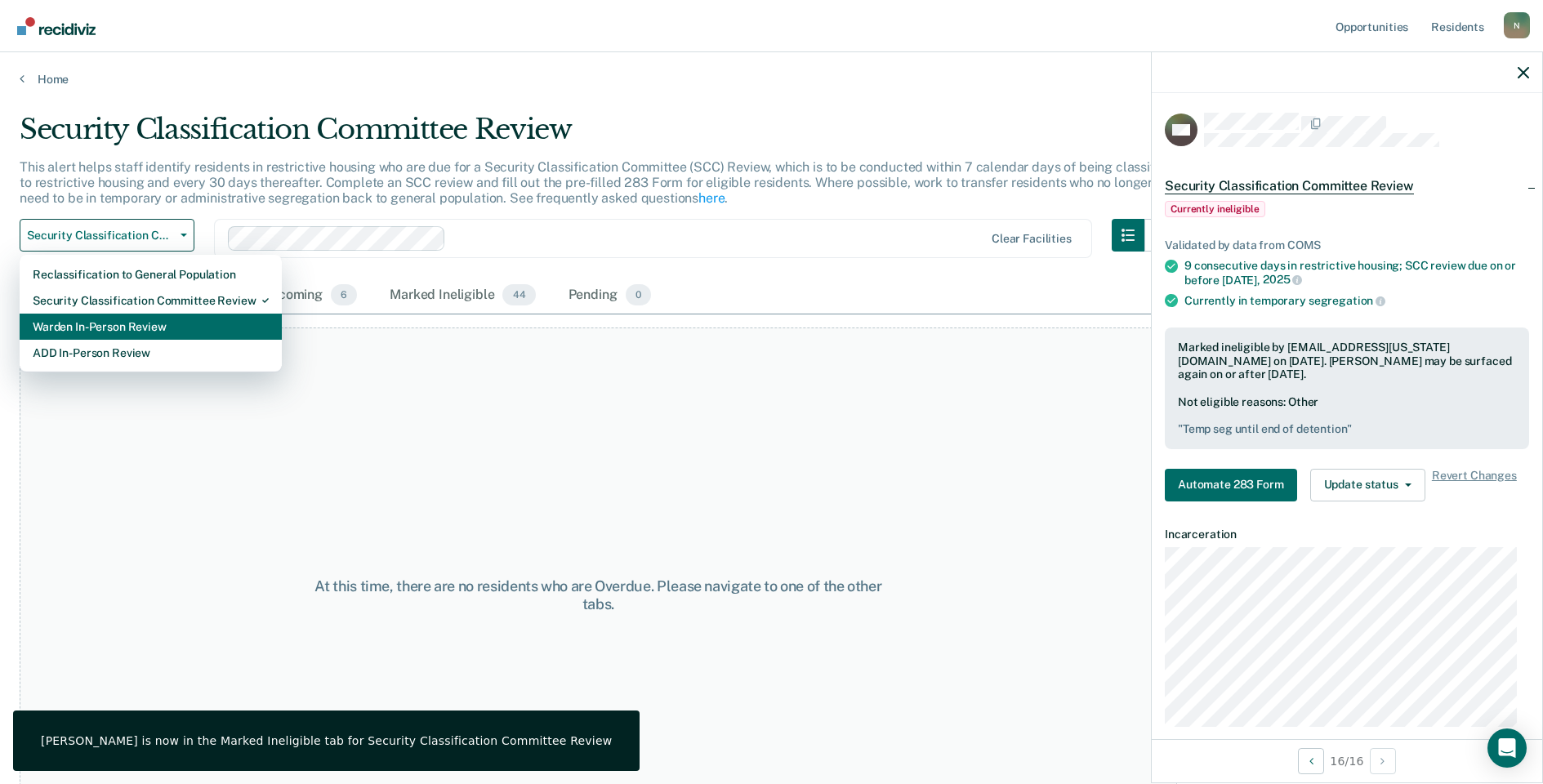
click at [142, 325] on div "Warden In-Person Review" at bounding box center [151, 326] width 236 height 26
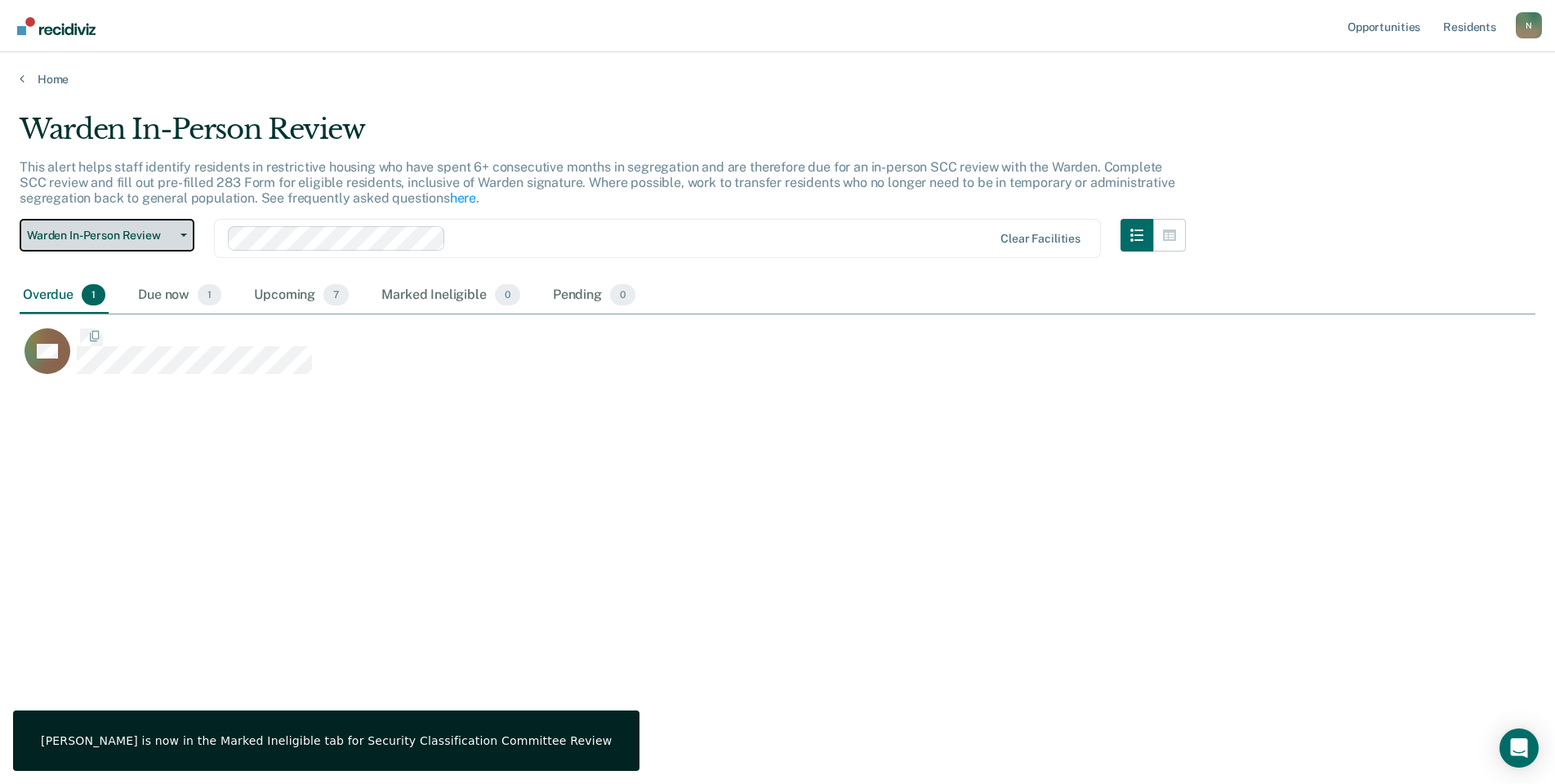
scroll to position [537, 1504]
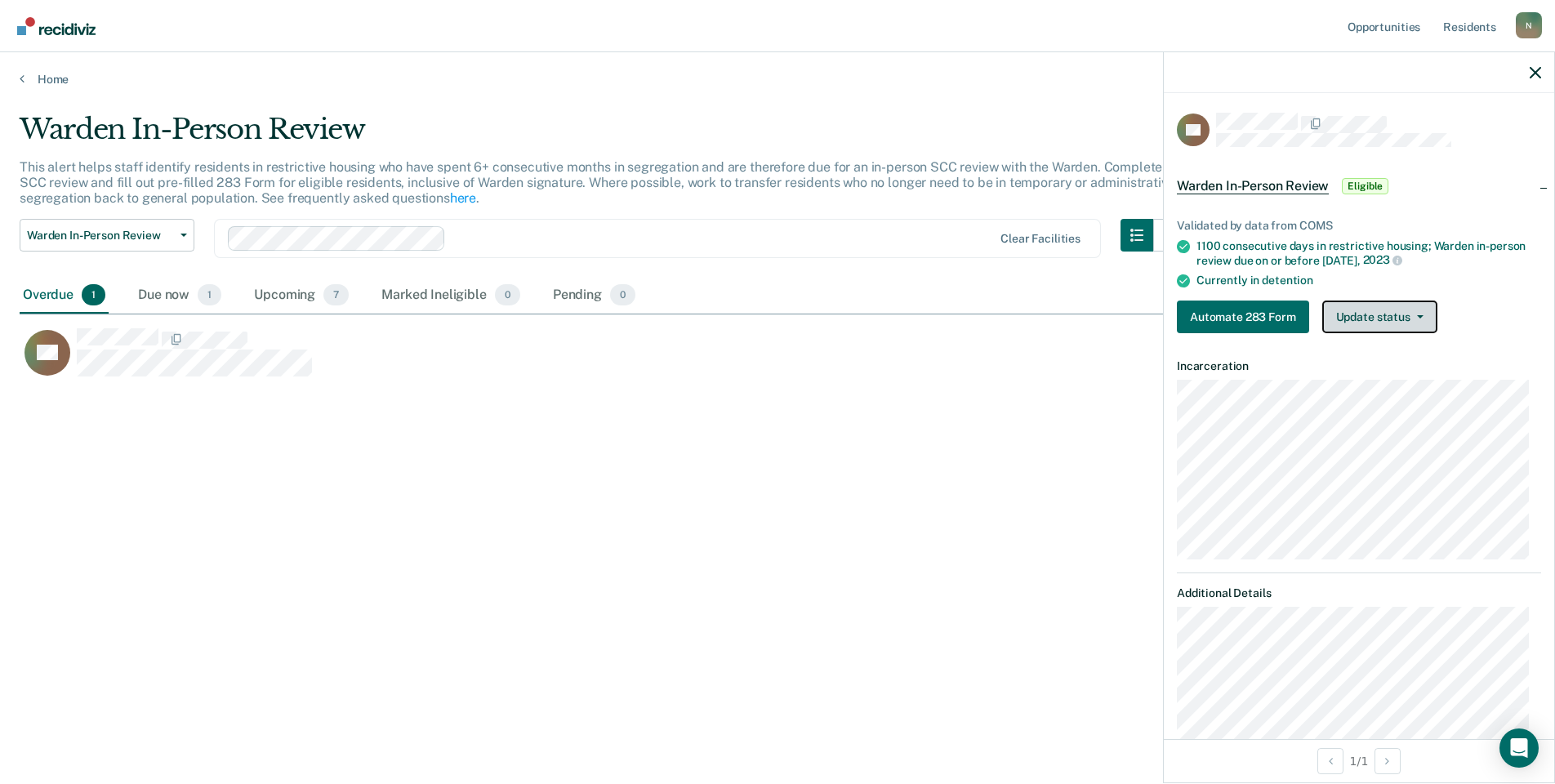
drag, startPoint x: 1389, startPoint y: 321, endPoint x: 1389, endPoint y: 340, distance: 19.0
click at [1389, 321] on button "Update status" at bounding box center [1380, 317] width 115 height 33
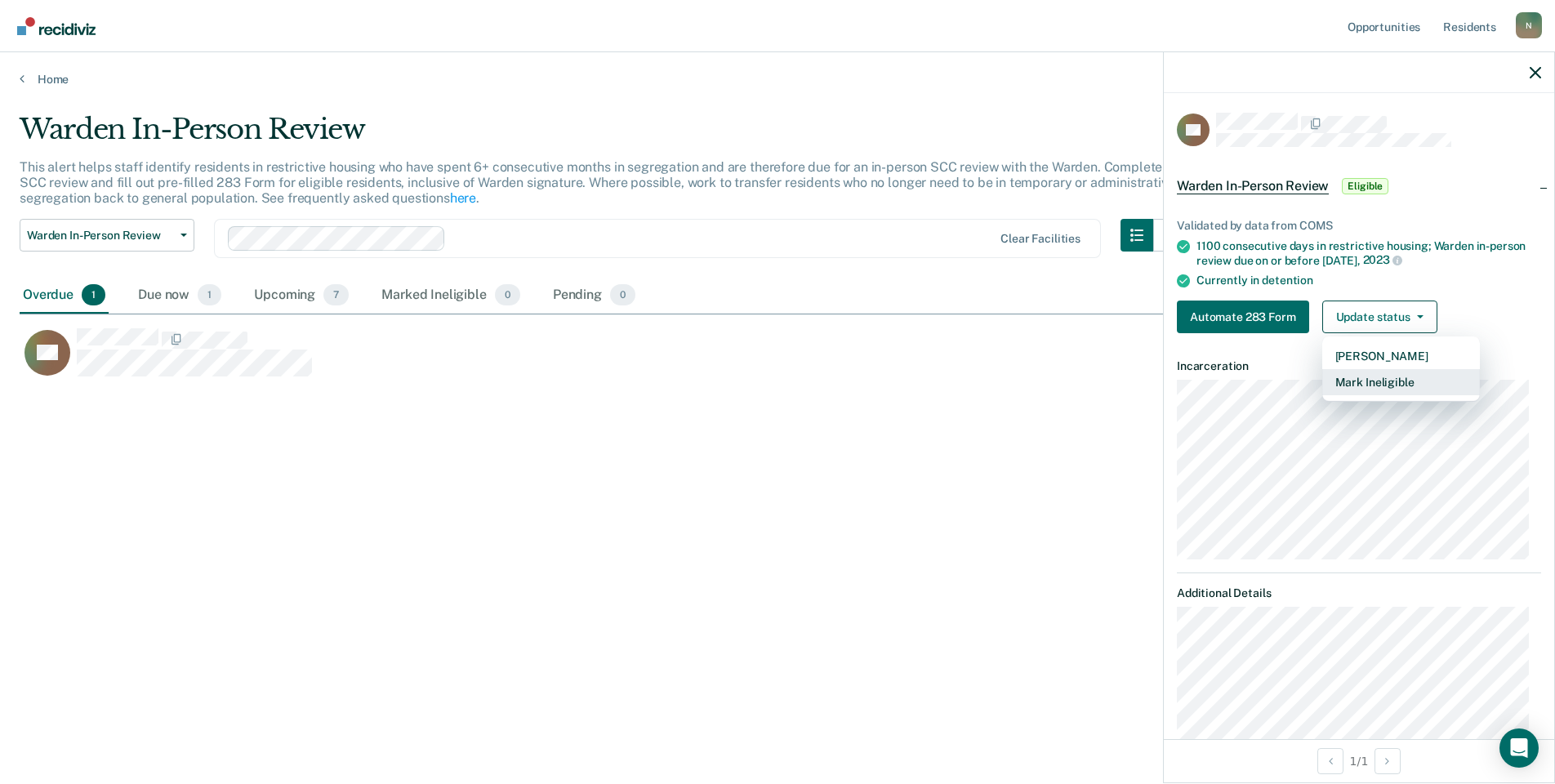
click at [1389, 378] on button "Mark Ineligible" at bounding box center [1401, 382] width 158 height 26
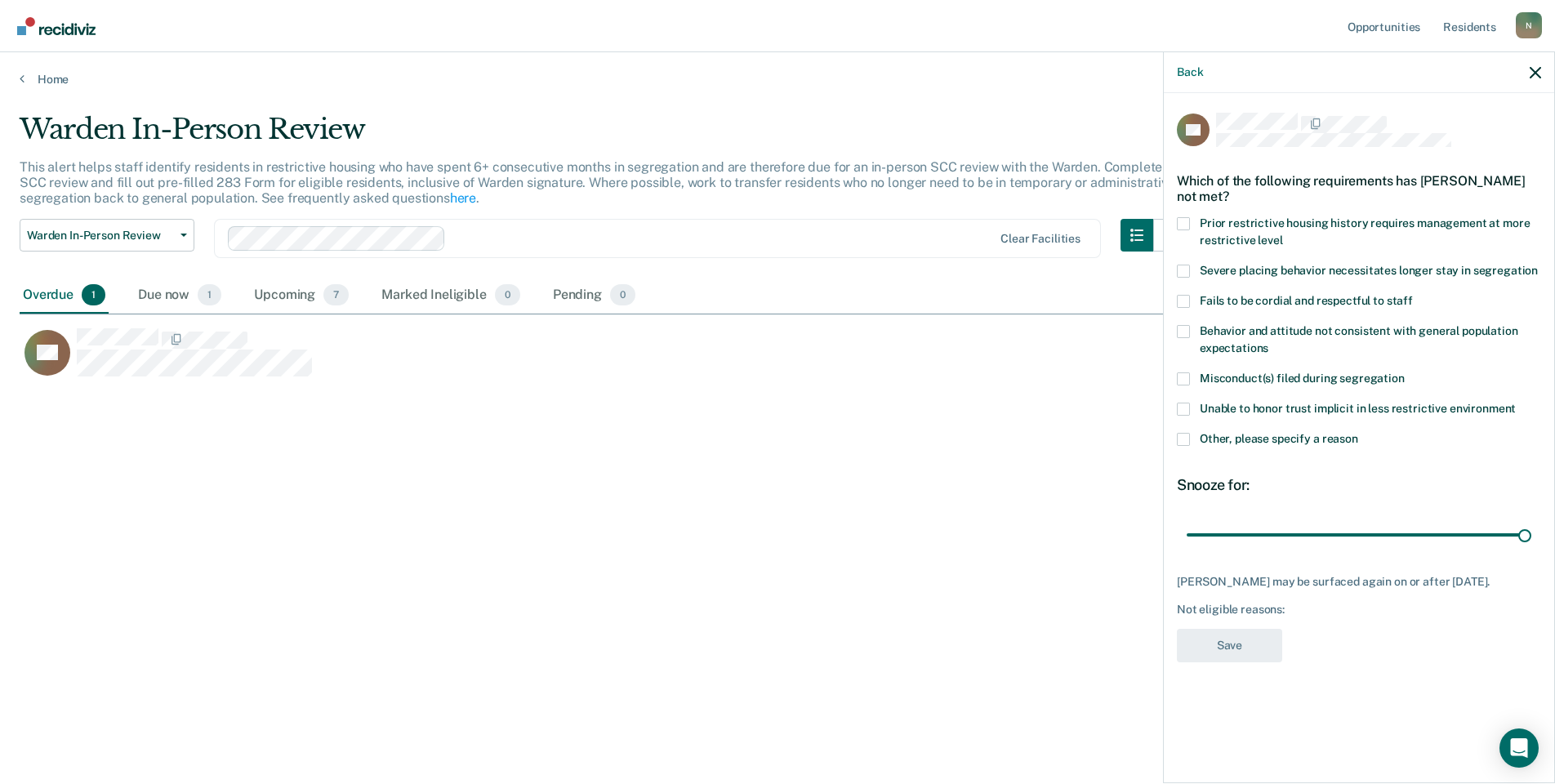
click at [1181, 441] on span at bounding box center [1183, 439] width 13 height 13
click at [1359, 433] on input "Other, please specify a reason" at bounding box center [1359, 433] width 0 height 0
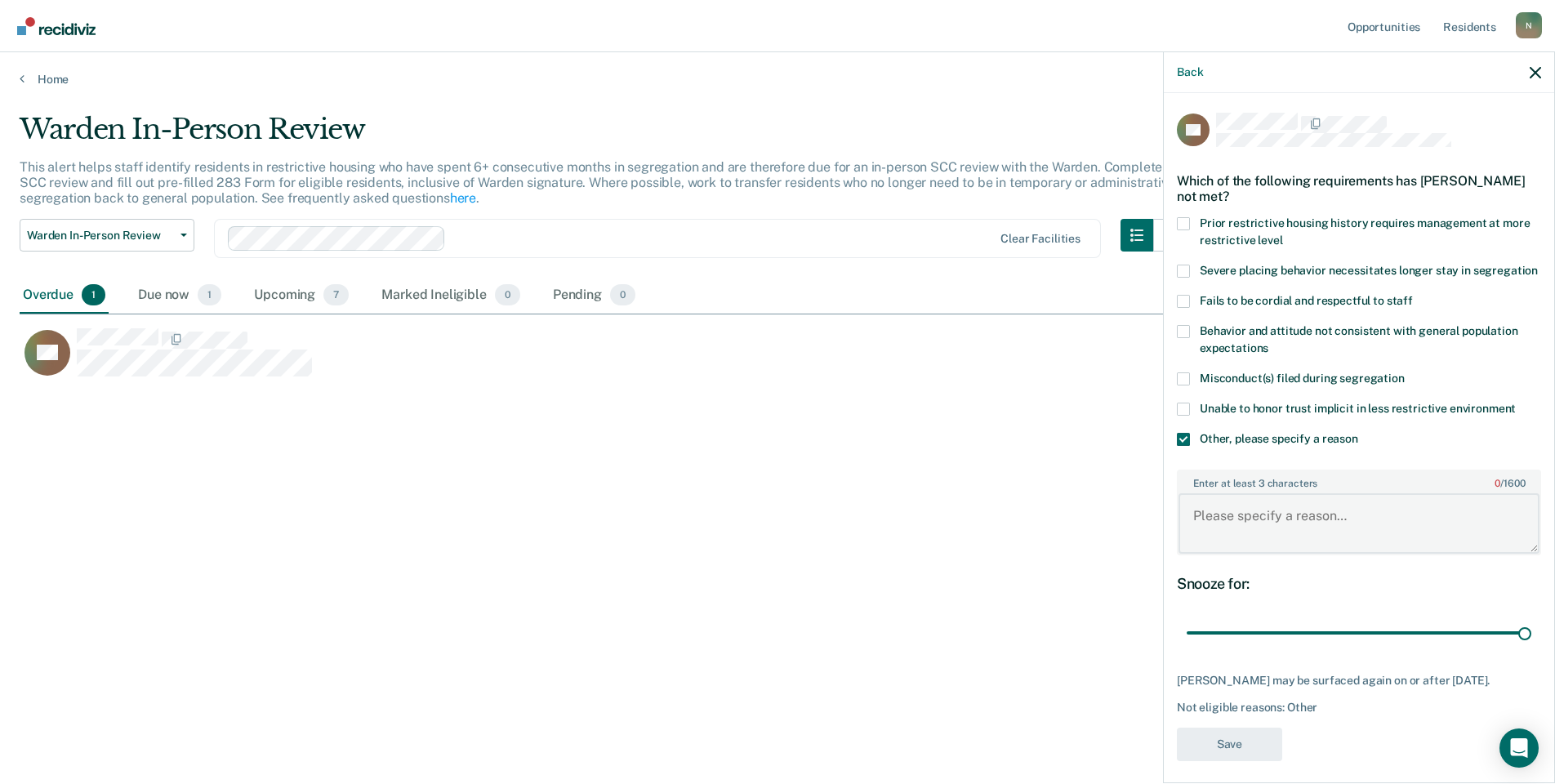
click at [1248, 528] on textarea "Enter at least 3 characters 0 / 1600" at bounding box center [1360, 524] width 361 height 61
type textarea "Not ad seg, hasn't been in seg for 1100 days"
click at [1231, 758] on button "Save" at bounding box center [1229, 744] width 105 height 34
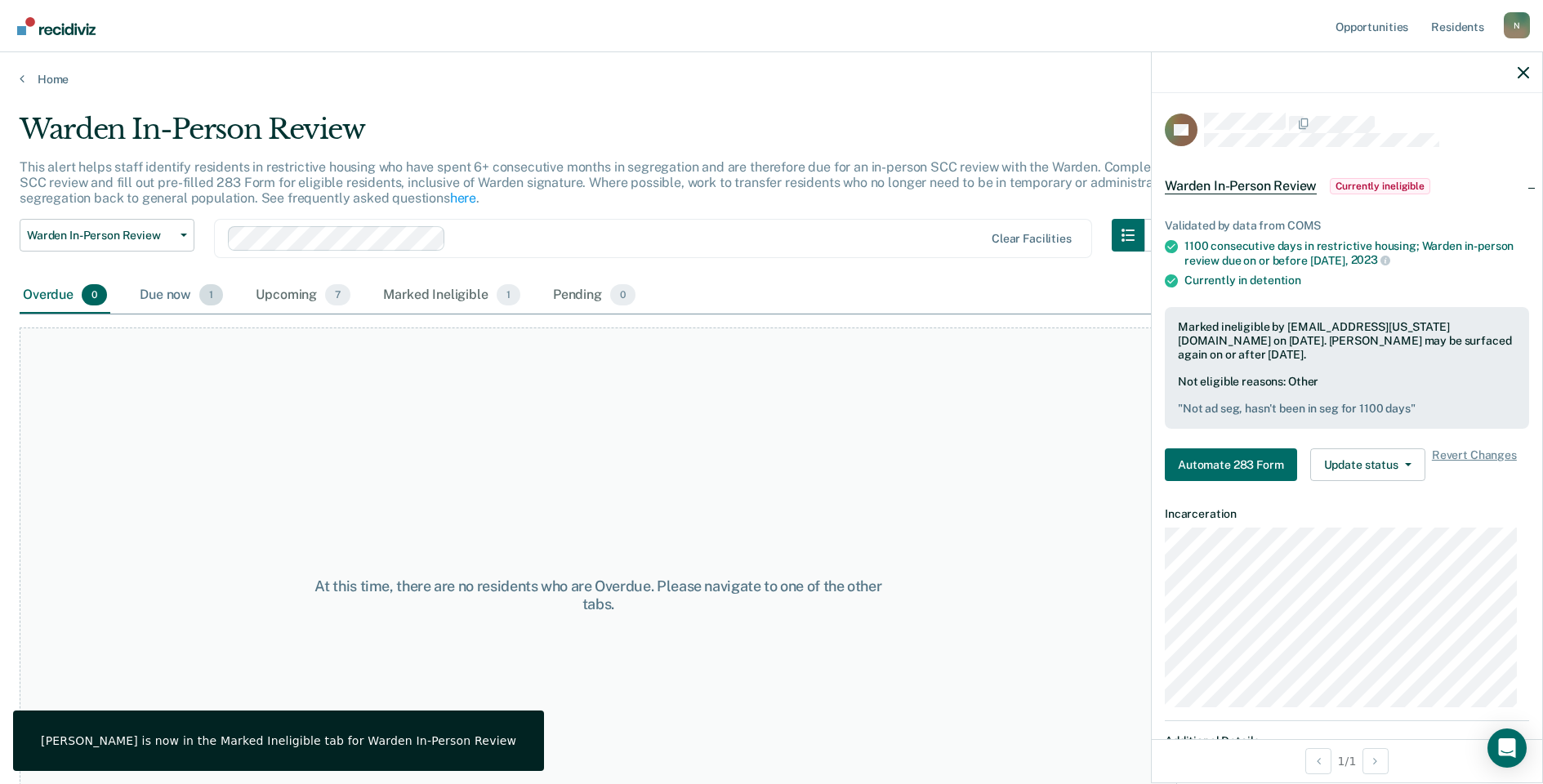
click at [148, 289] on div "Due now 1" at bounding box center [181, 295] width 89 height 36
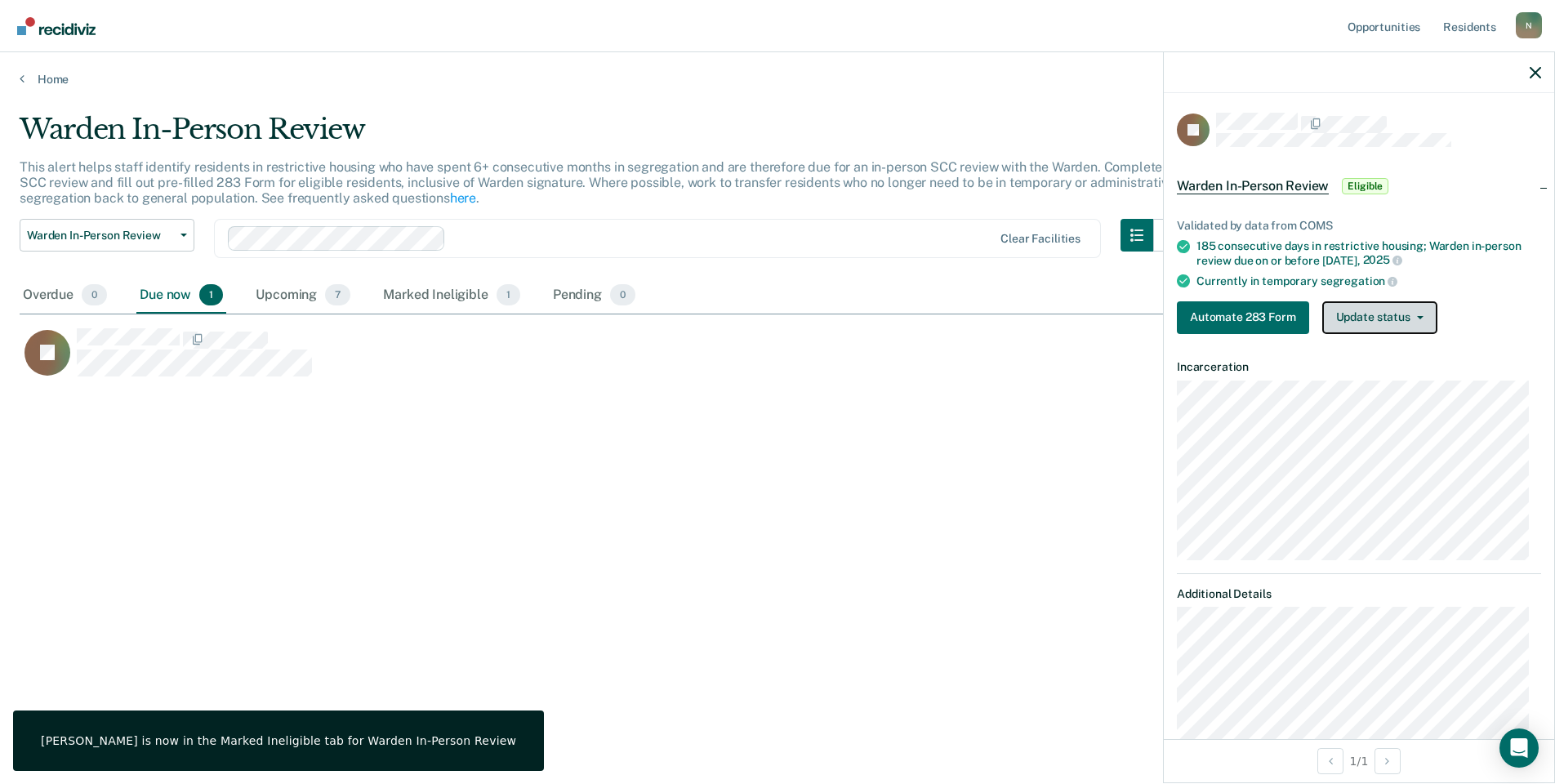
click at [1348, 314] on button "Update status" at bounding box center [1380, 318] width 115 height 33
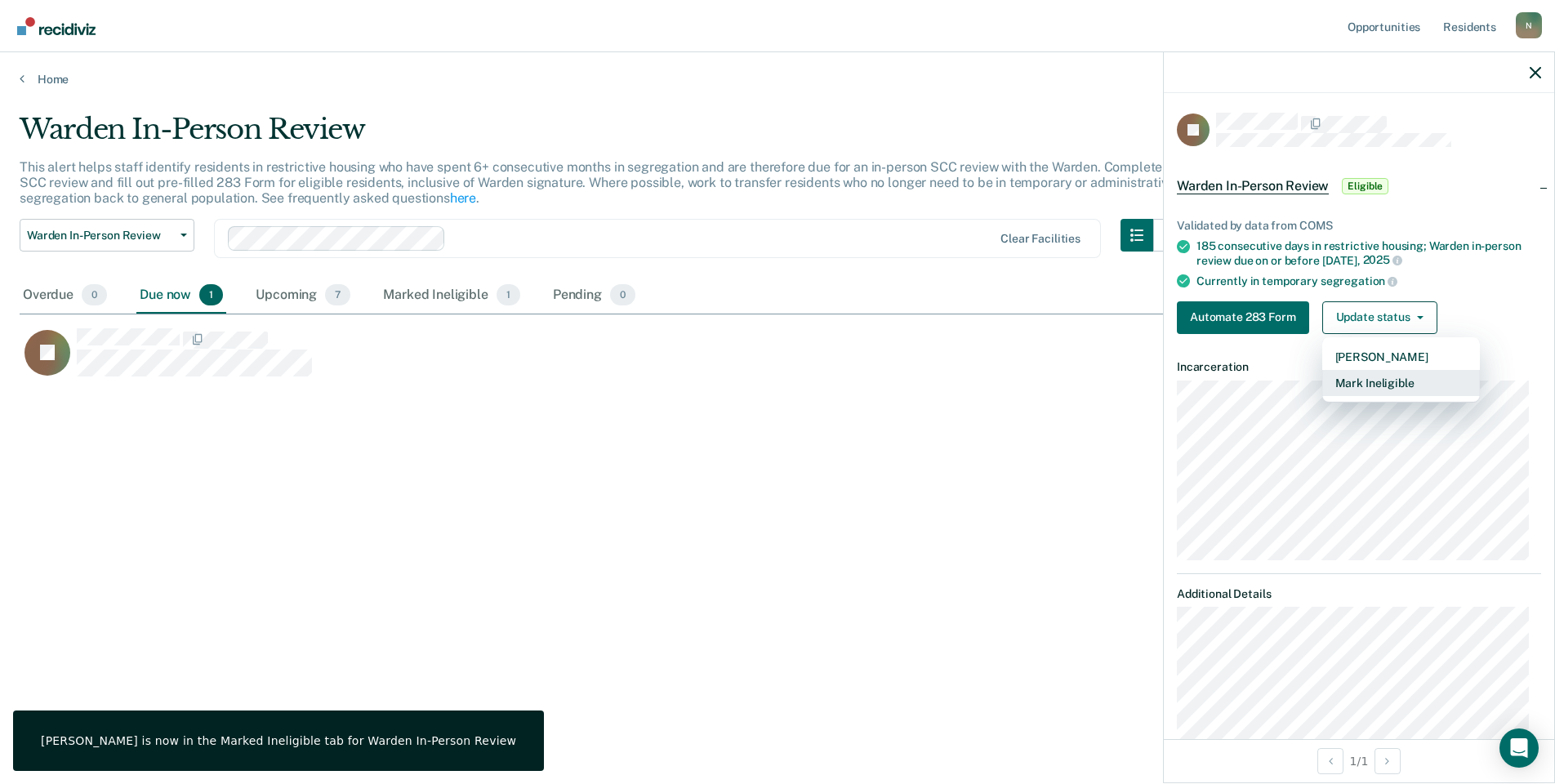
click at [1362, 383] on button "Mark Ineligible" at bounding box center [1401, 383] width 158 height 26
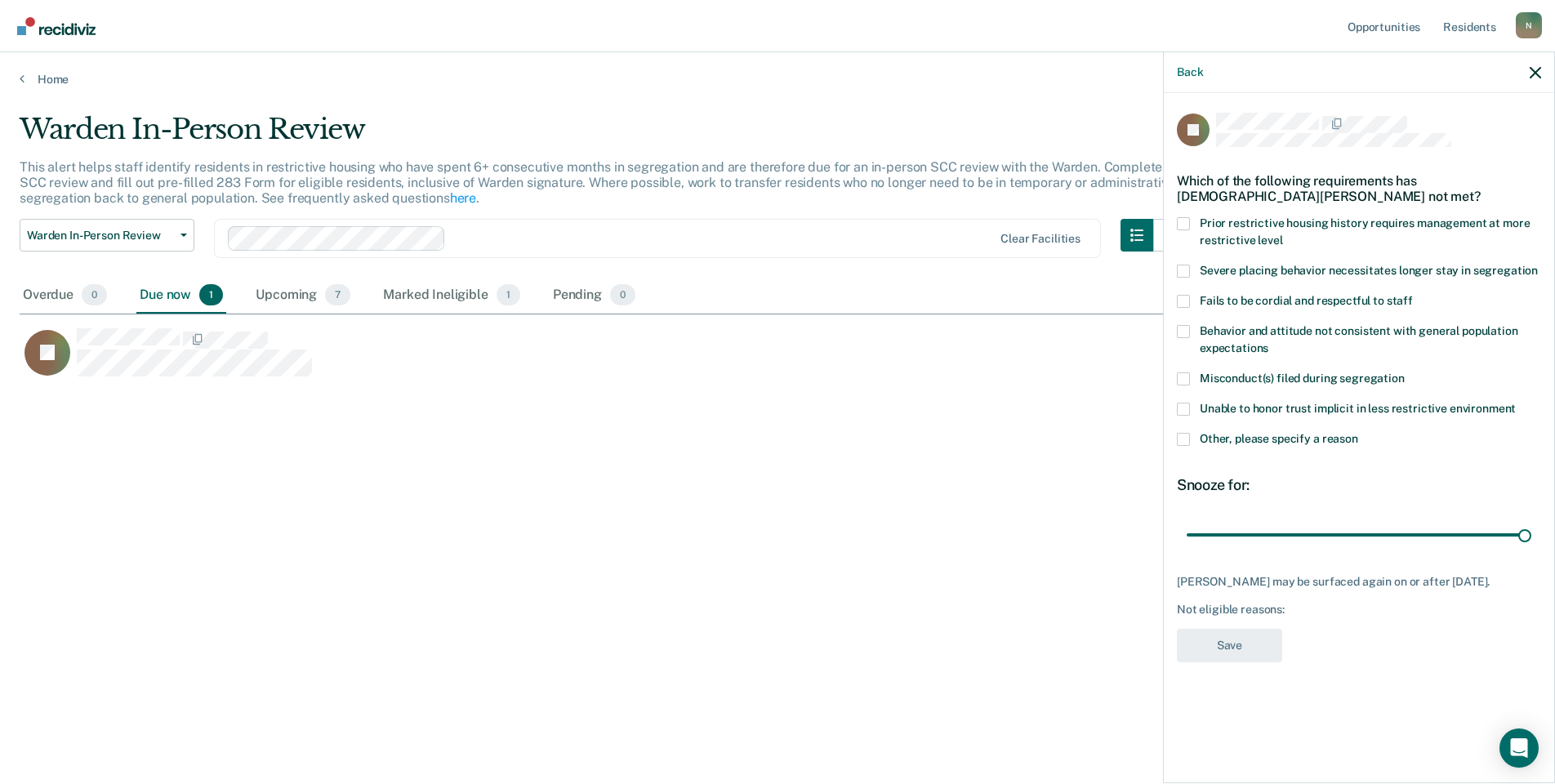
click at [1186, 445] on span at bounding box center [1183, 439] width 13 height 13
click at [1359, 433] on input "Other, please specify a reason" at bounding box center [1359, 433] width 0 height 0
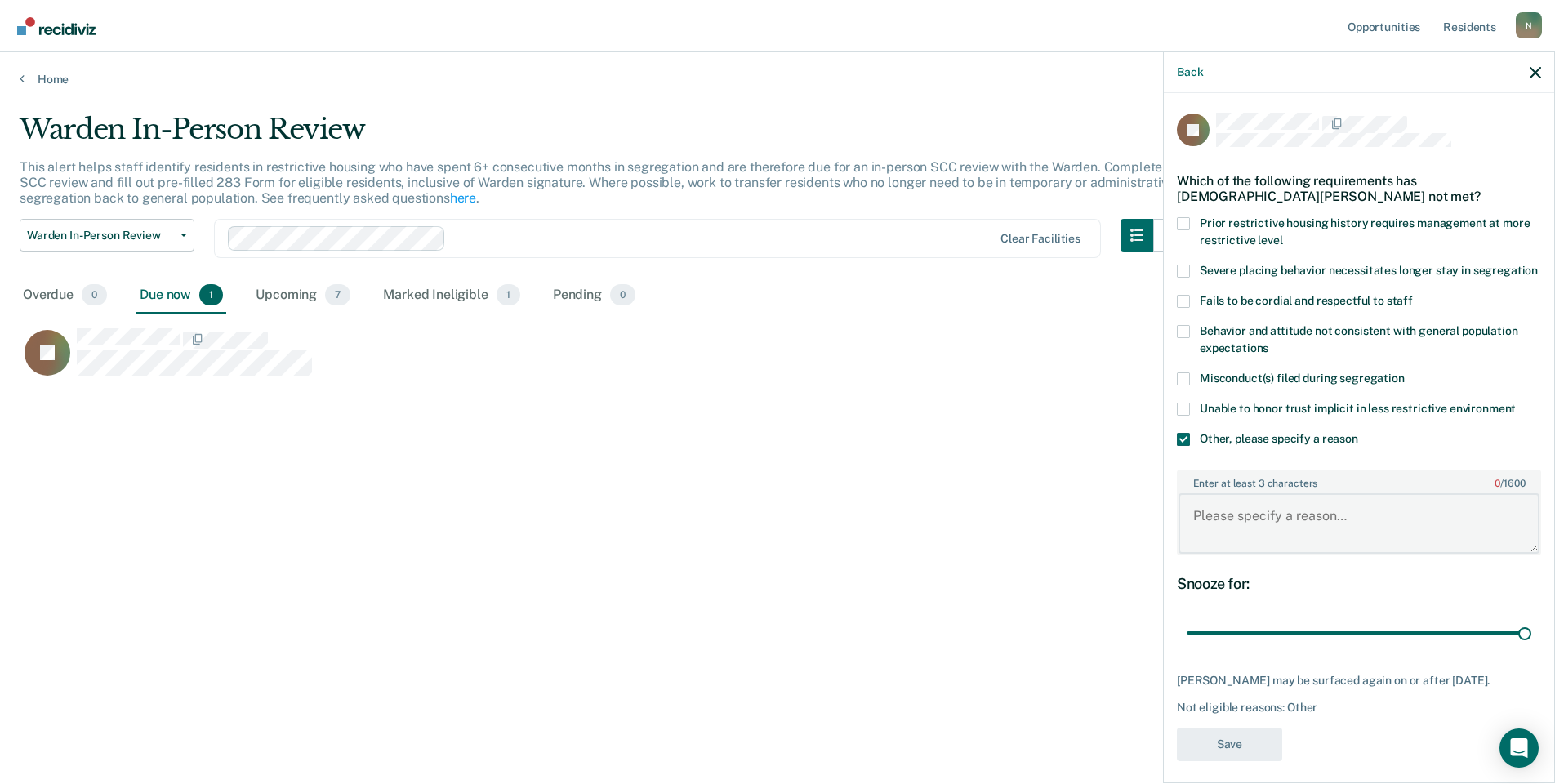
click at [1236, 540] on textarea "Enter at least 3 characters 0 / 1600" at bounding box center [1360, 524] width 361 height 61
type textarea "Not classified as ad seg, no need for warden review"
click at [1272, 761] on button "Save" at bounding box center [1229, 744] width 105 height 34
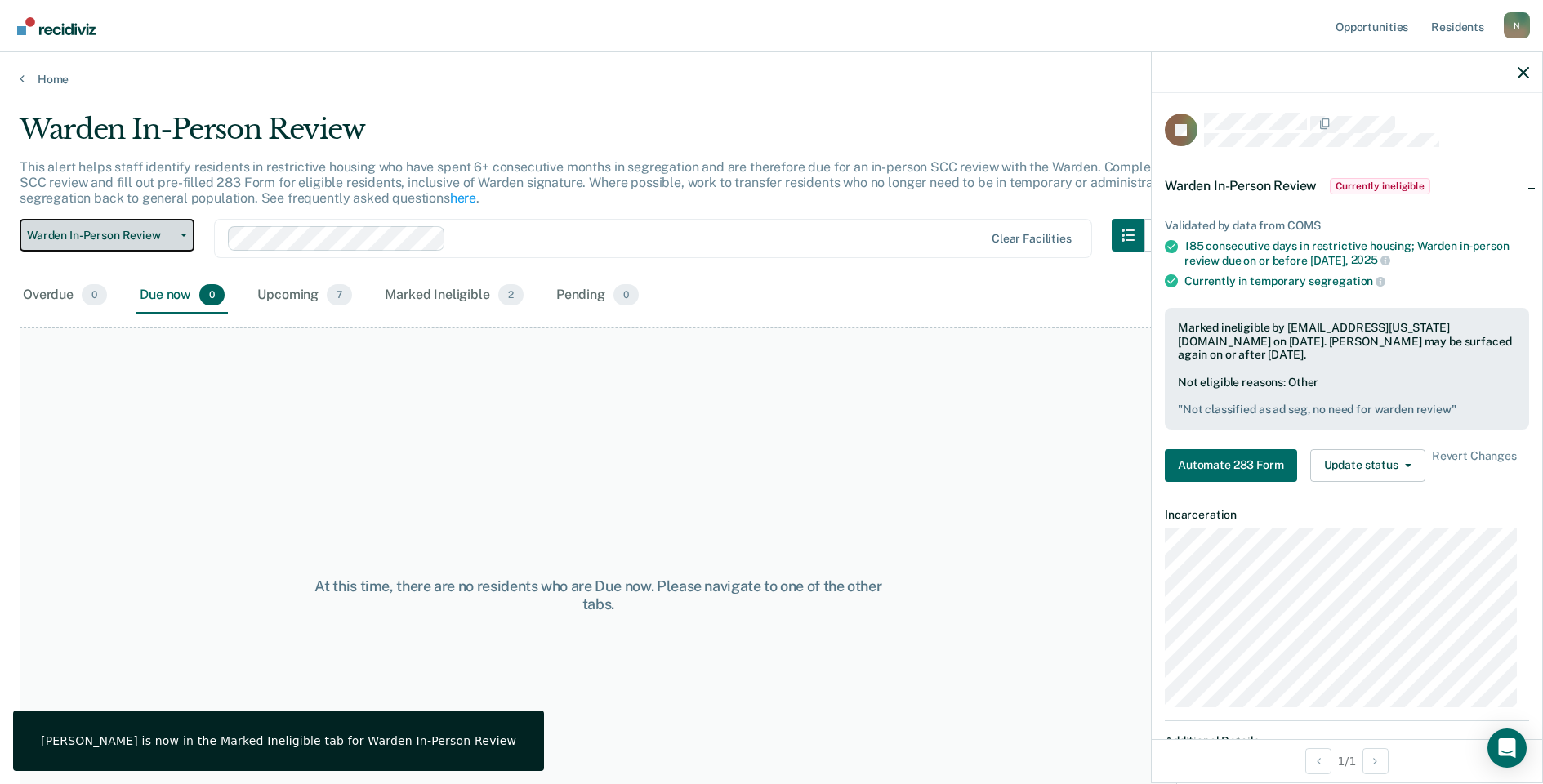
click at [155, 242] on button "Warden In-Person Review" at bounding box center [107, 235] width 175 height 33
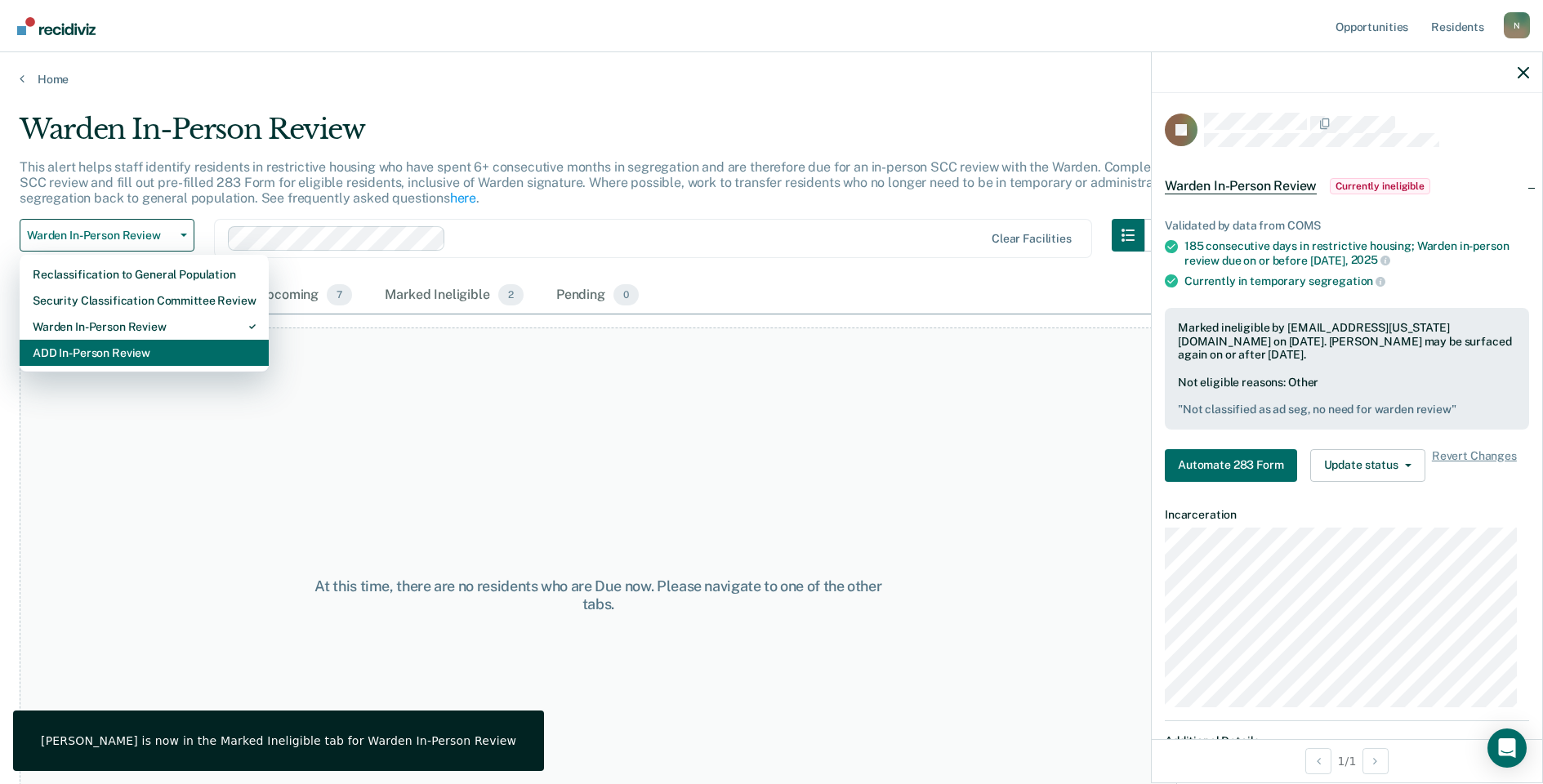
click at [115, 352] on div "ADD In-Person Review" at bounding box center [144, 352] width 223 height 26
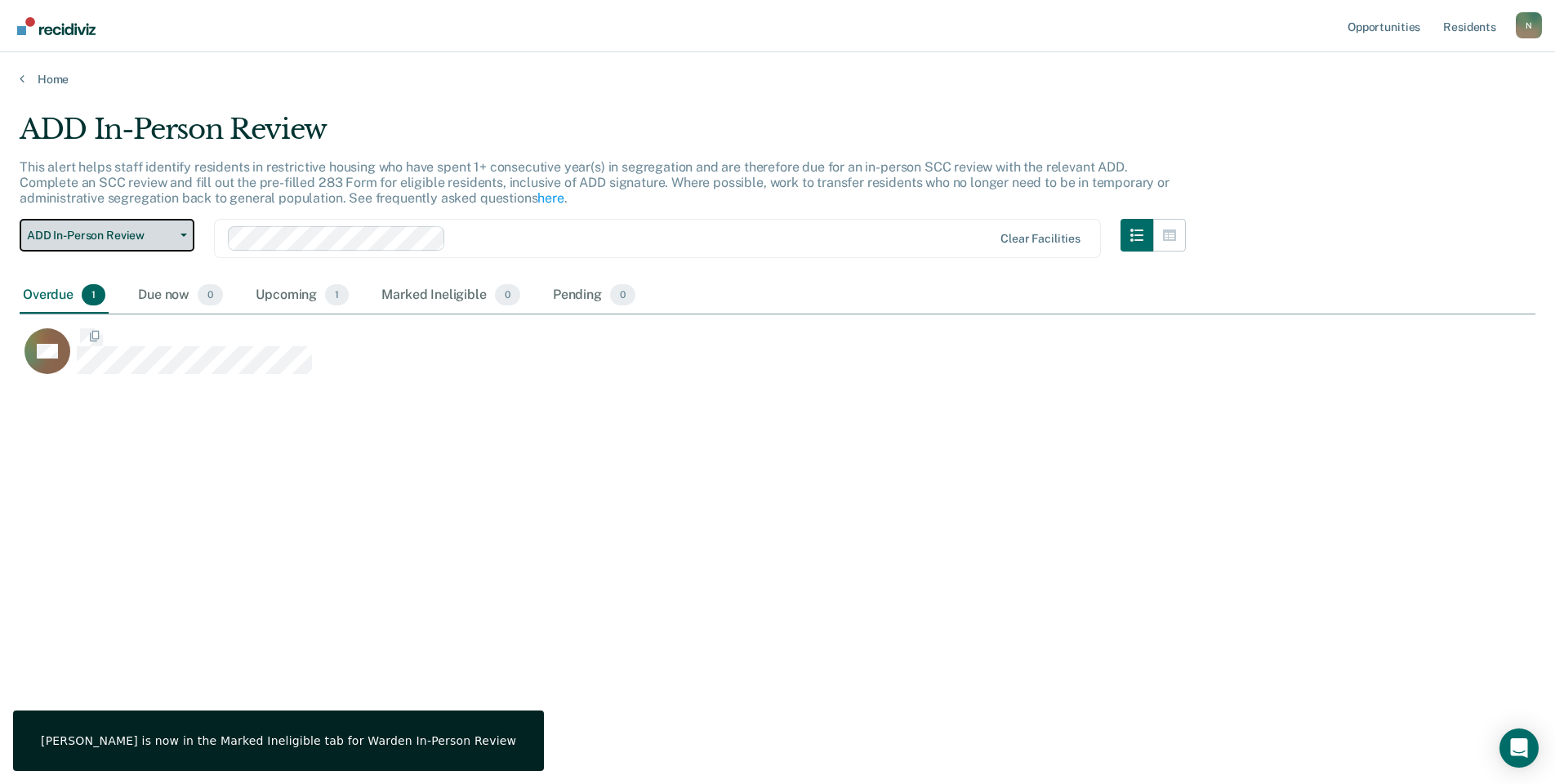
scroll to position [537, 1504]
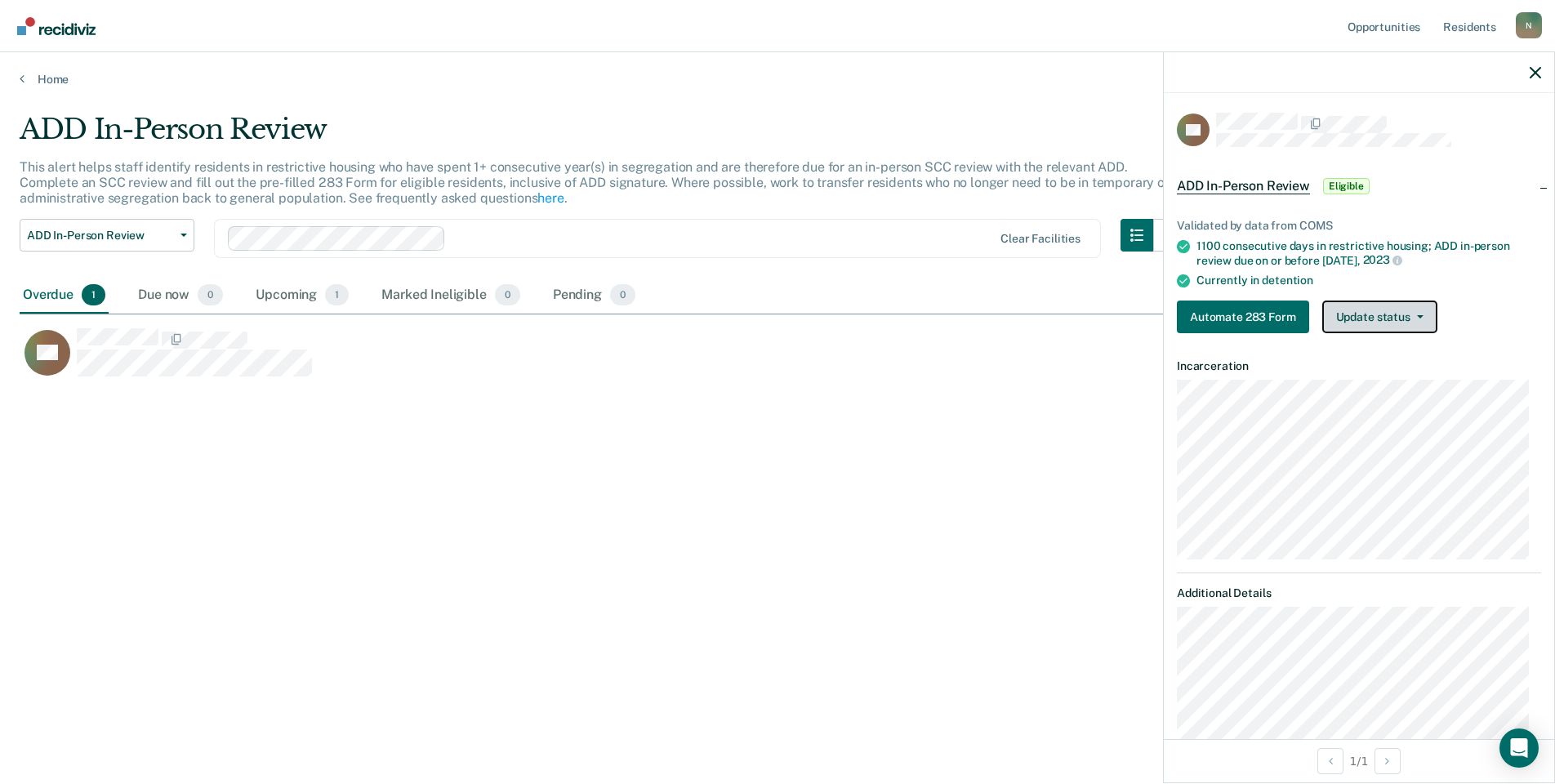
click at [1358, 324] on button "Update status" at bounding box center [1380, 317] width 115 height 33
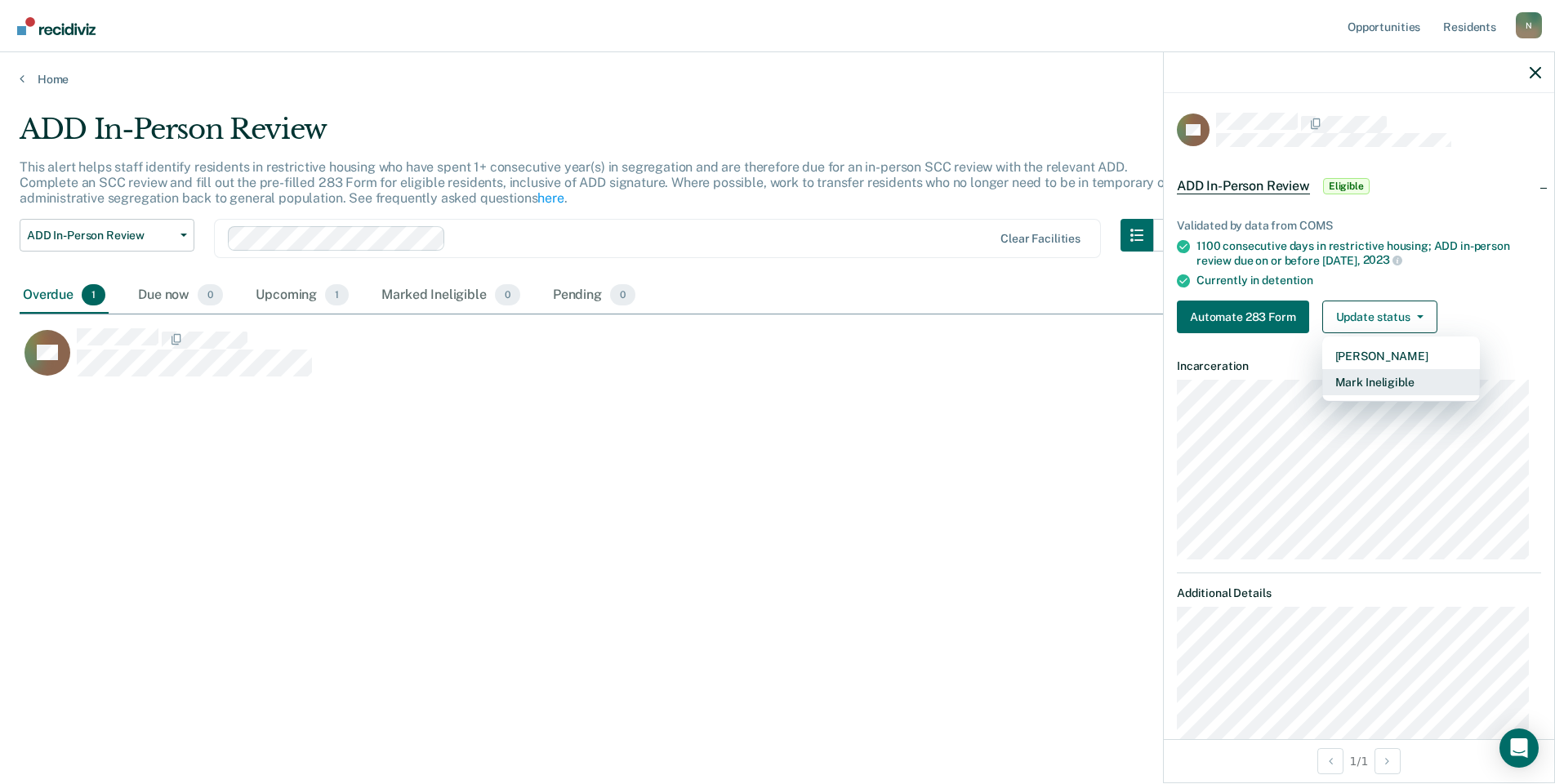
click at [1385, 386] on button "Mark Ineligible" at bounding box center [1401, 382] width 158 height 26
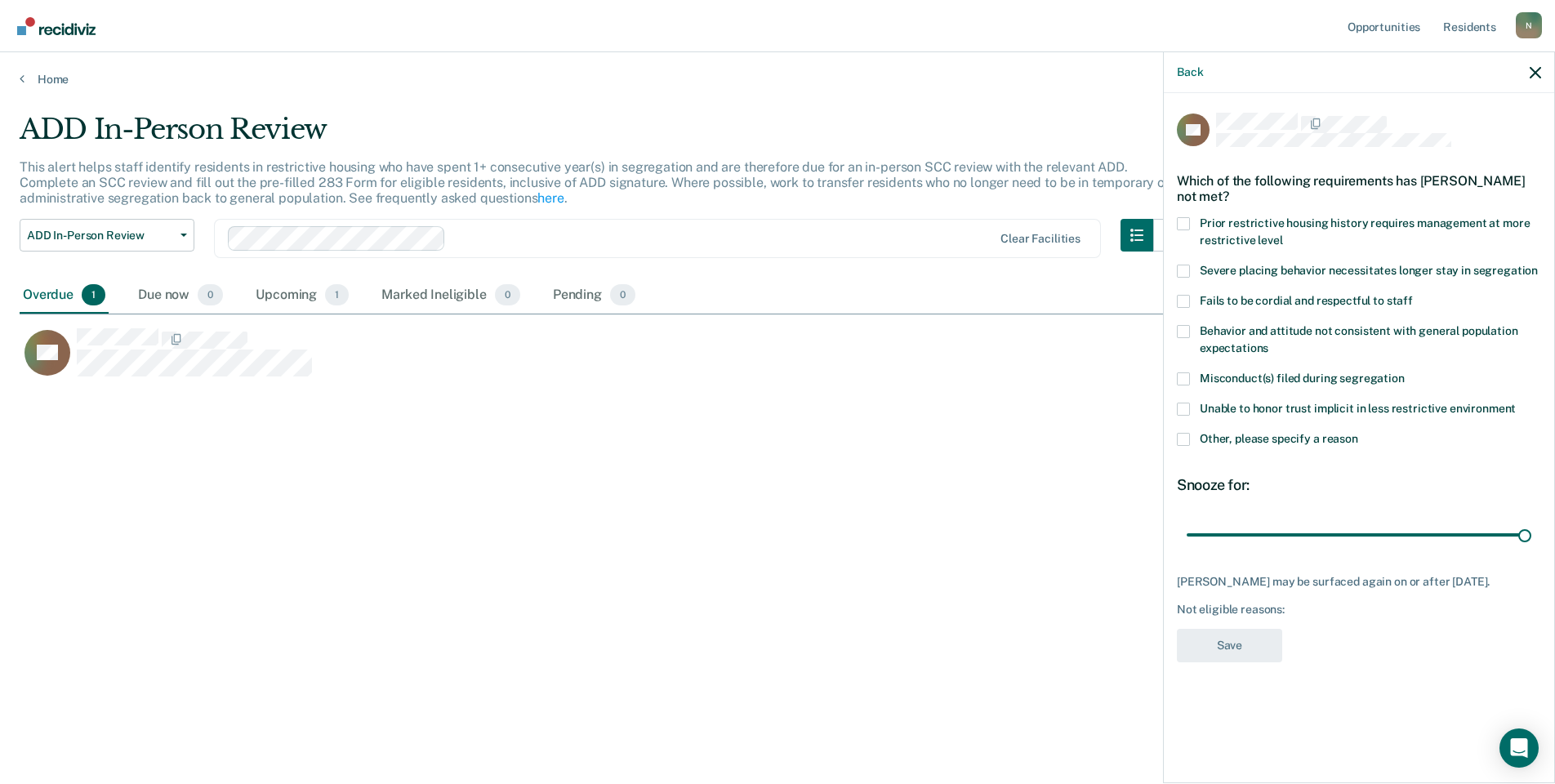
click at [1193, 445] on label "Other, please specify a reason" at bounding box center [1360, 442] width 365 height 17
click at [1359, 433] on input "Other, please specify a reason" at bounding box center [1359, 433] width 0 height 0
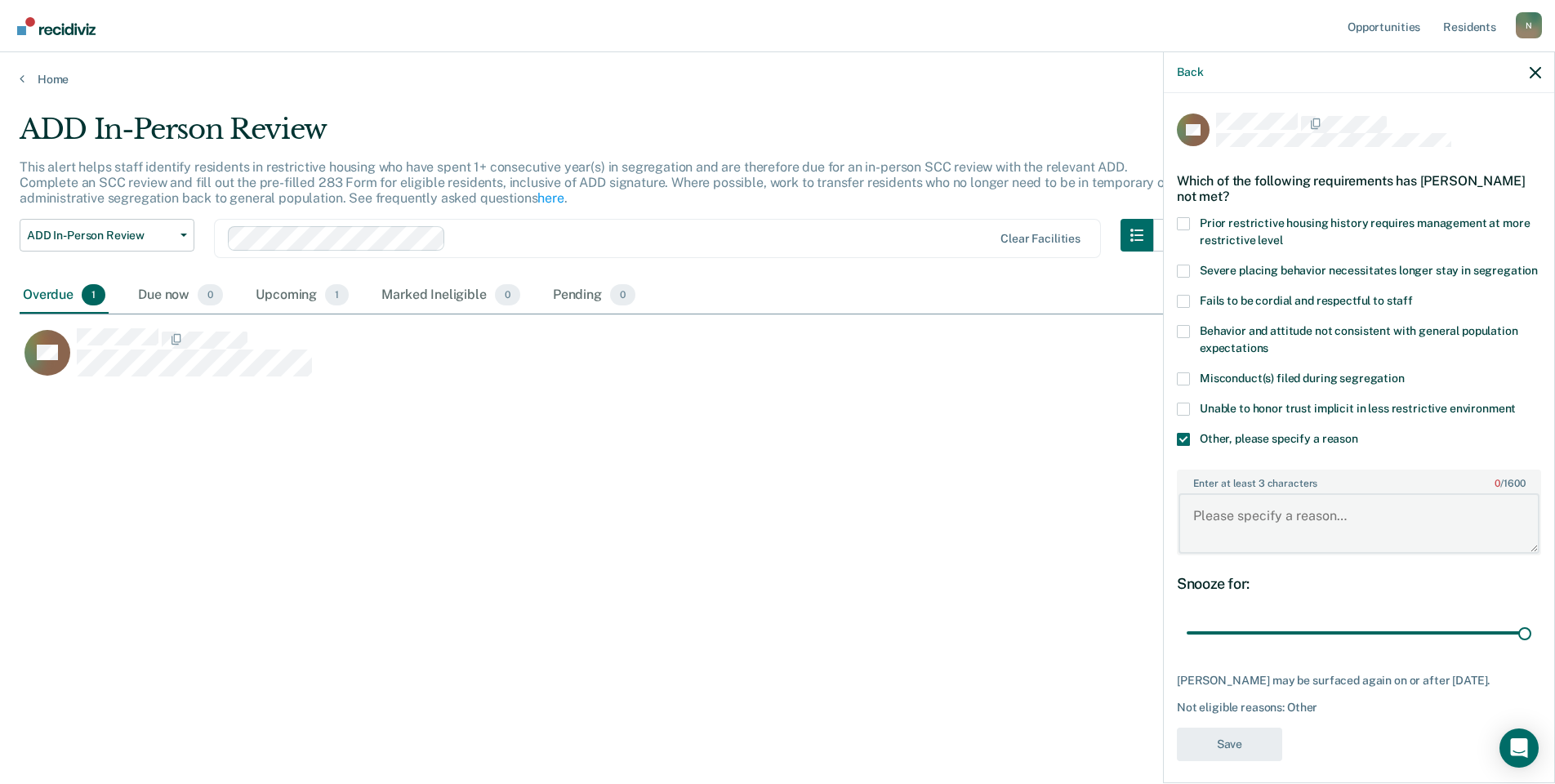
click at [1251, 529] on textarea "Enter at least 3 characters 0 / 1600" at bounding box center [1360, 524] width 361 height 61
type textarea "Hasn't been in seg for 1100 days"
click at [1257, 757] on button "Save" at bounding box center [1229, 744] width 105 height 34
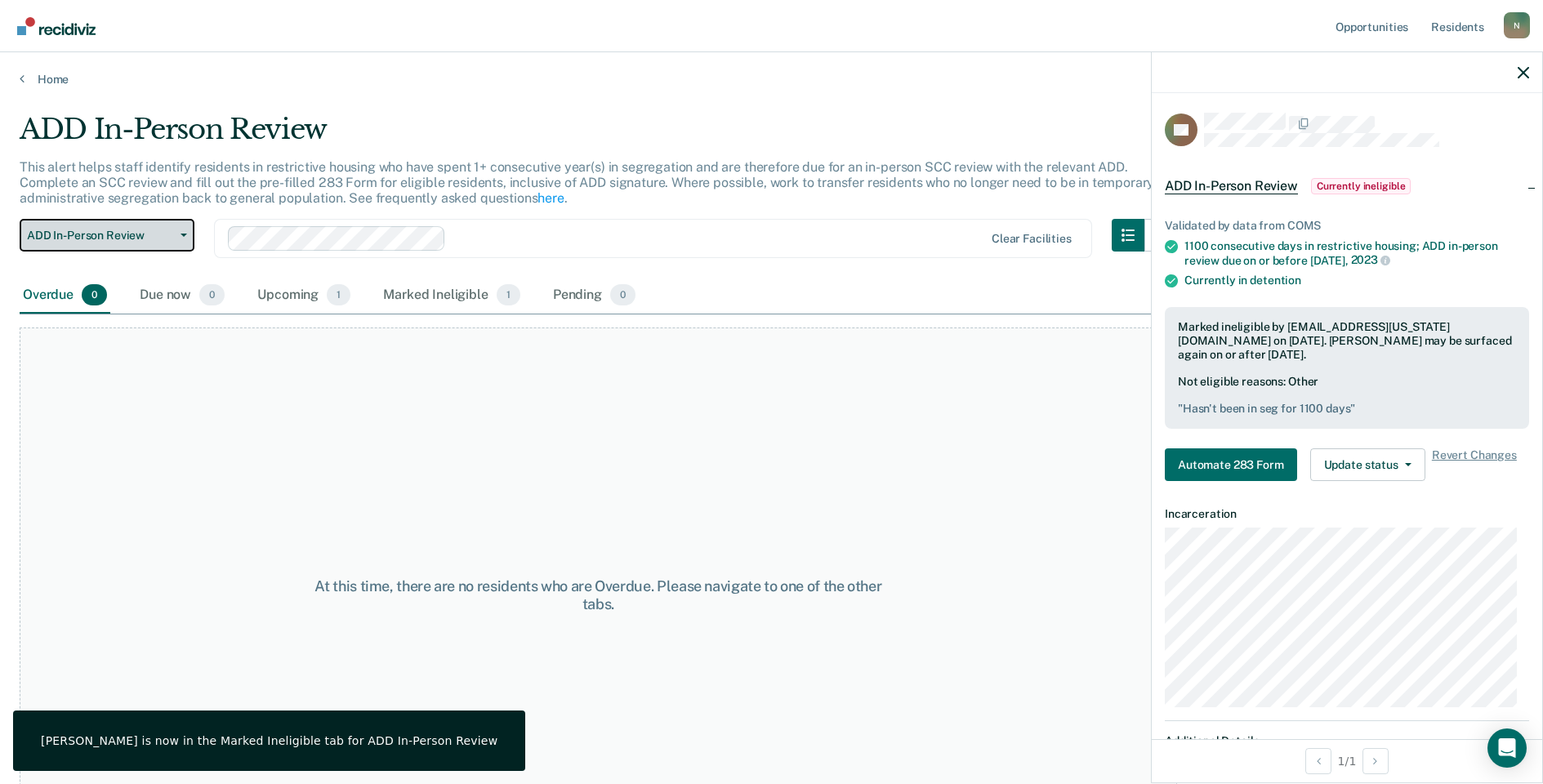
click at [172, 241] on span "ADD In-Person Review" at bounding box center [100, 235] width 147 height 14
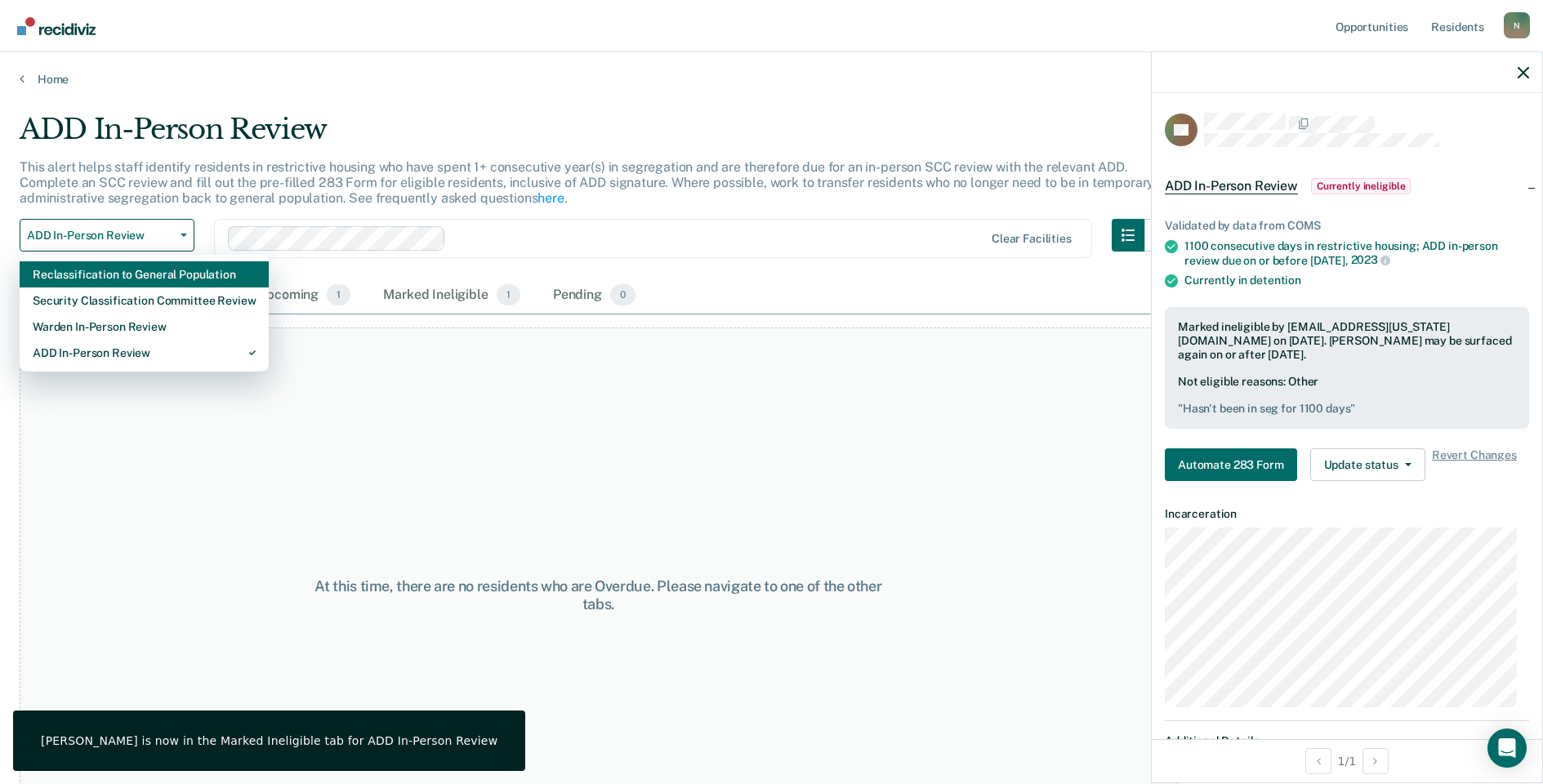
click at [162, 277] on div "Reclassification to General Population" at bounding box center [144, 274] width 223 height 26
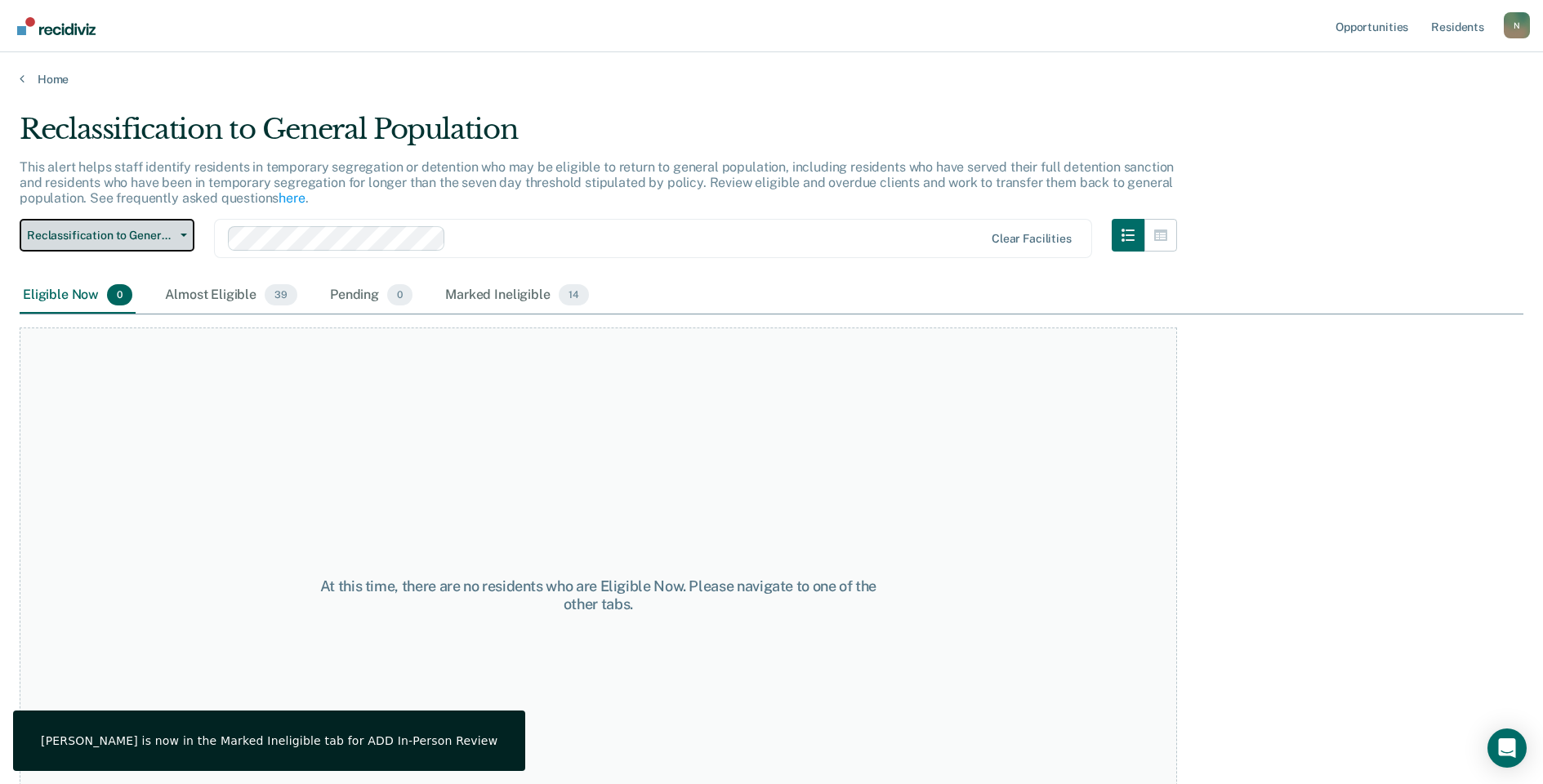
click at [162, 235] on span "Reclassification to General Population" at bounding box center [100, 235] width 147 height 14
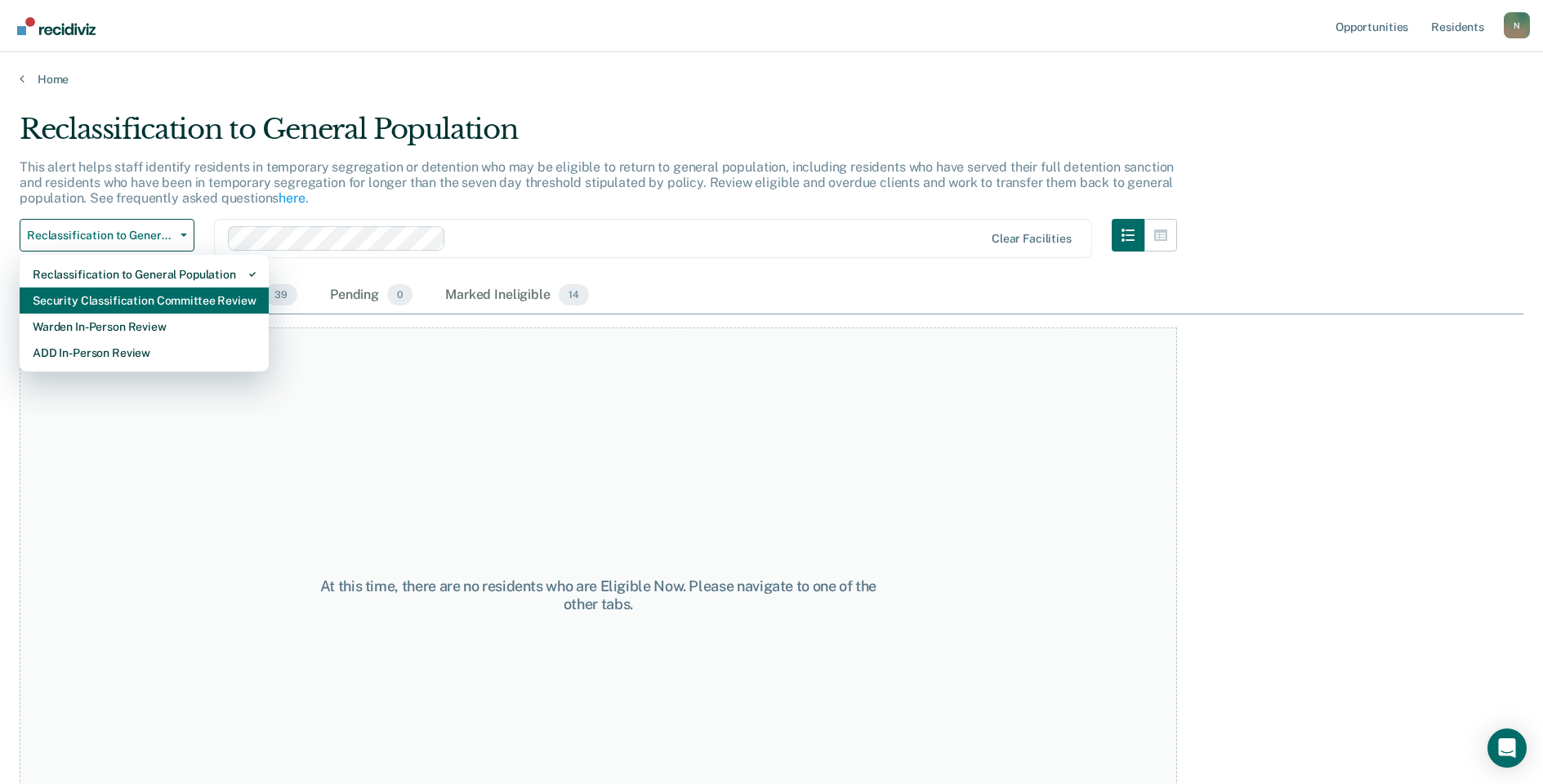
click at [155, 300] on div "Security Classification Committee Review" at bounding box center [144, 300] width 223 height 26
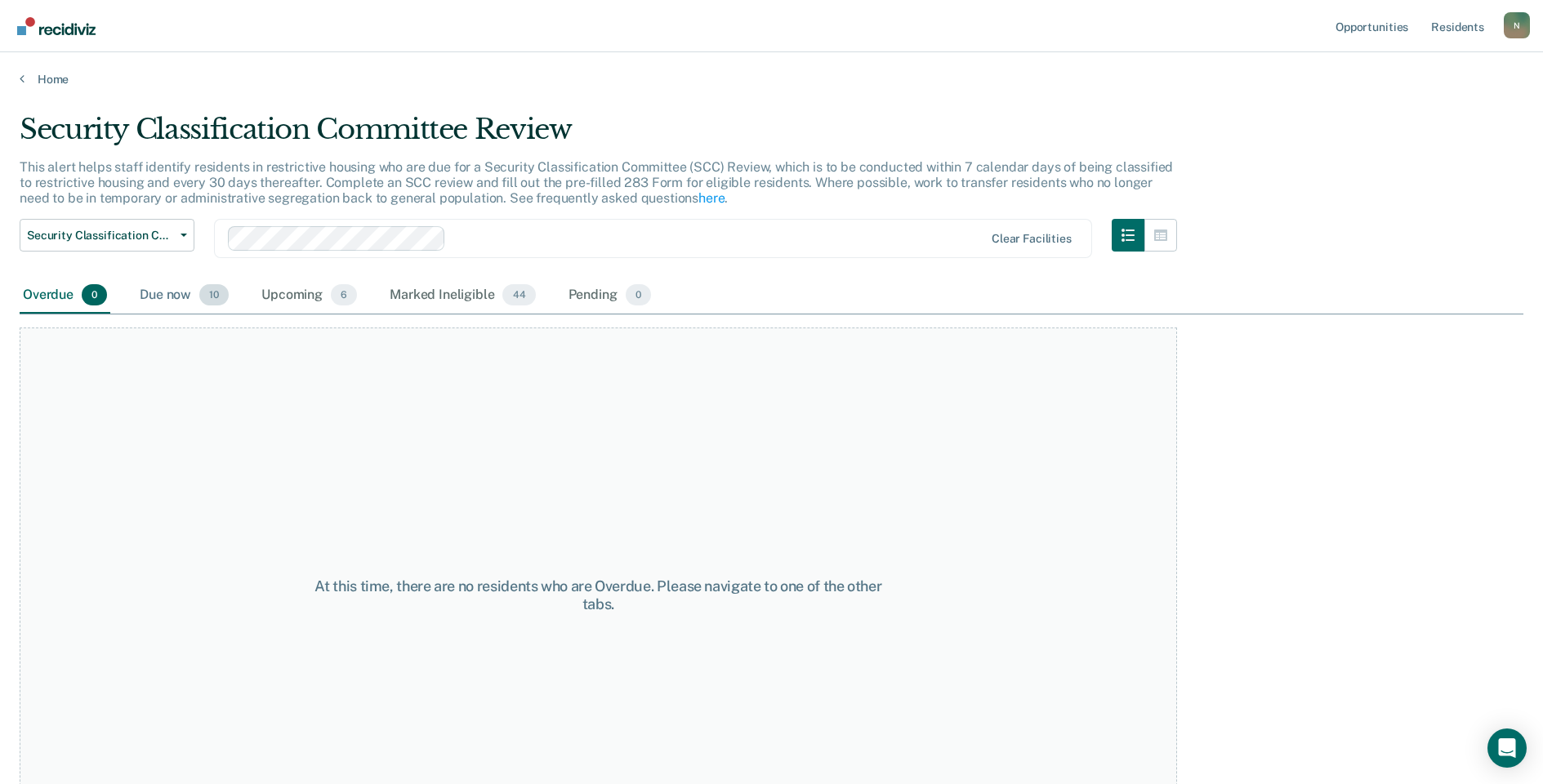
click at [187, 293] on div "Due now 10" at bounding box center [184, 295] width 96 height 36
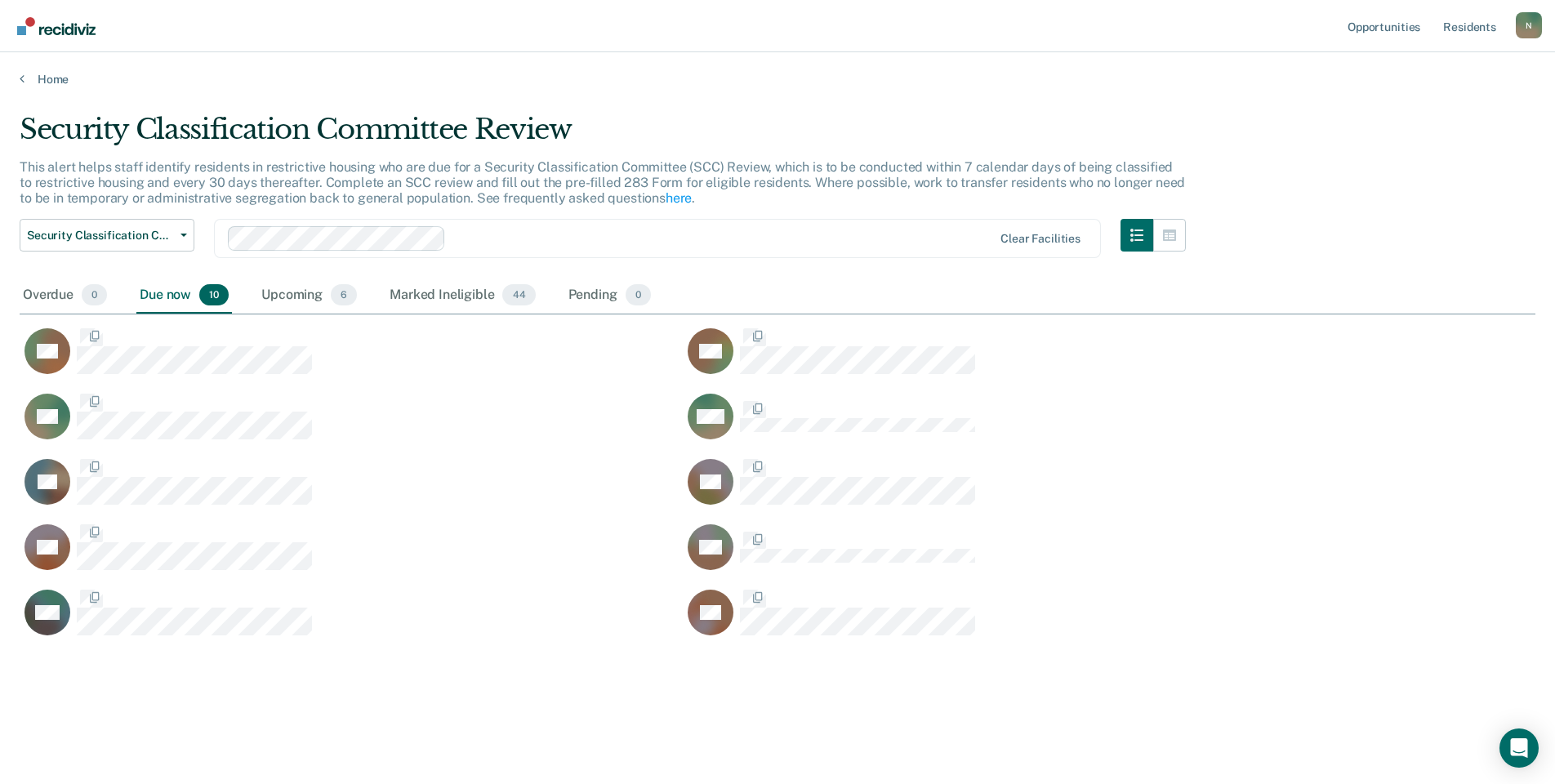
scroll to position [537, 1504]
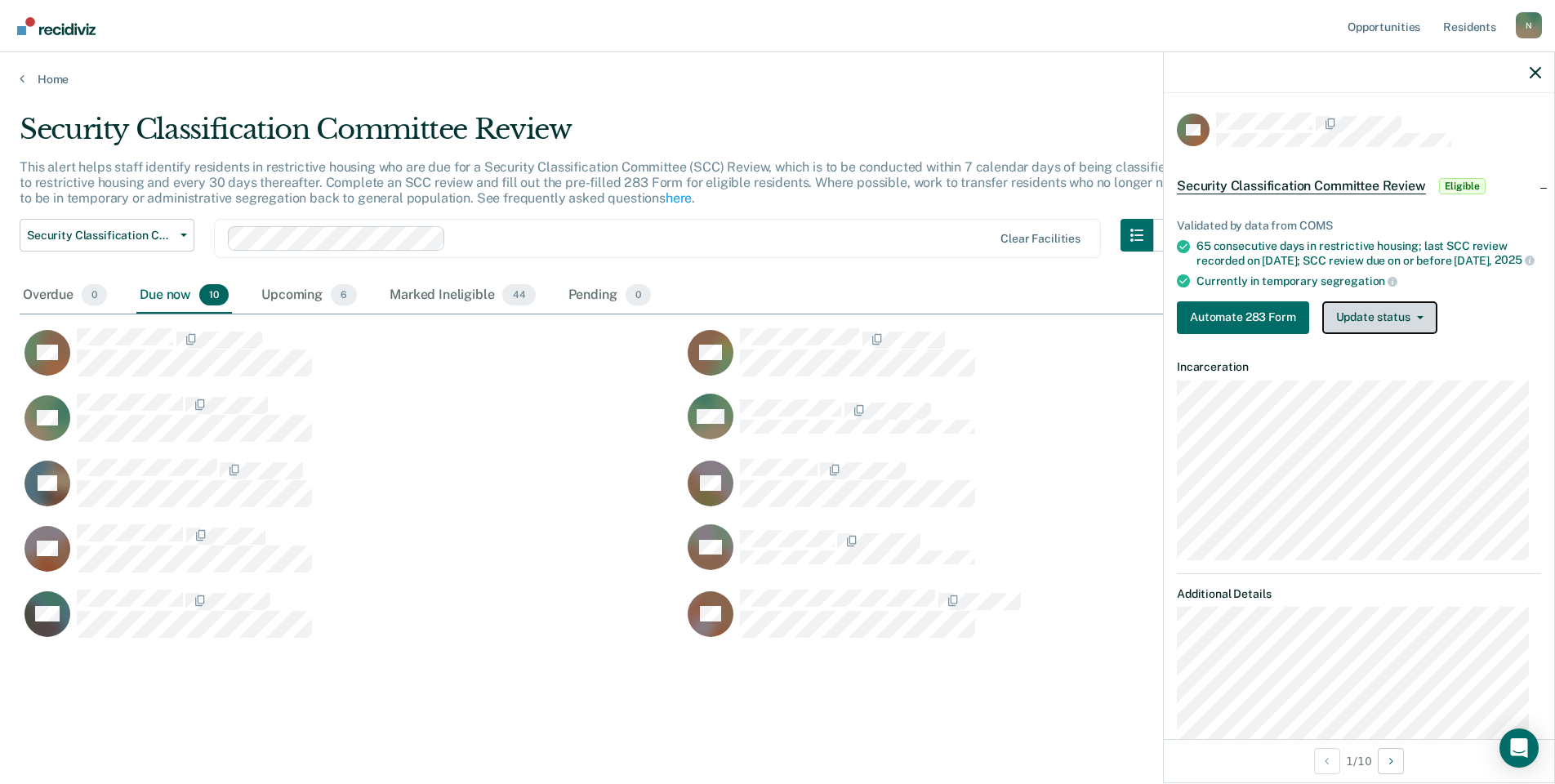
click at [1343, 322] on button "Update status" at bounding box center [1380, 318] width 115 height 33
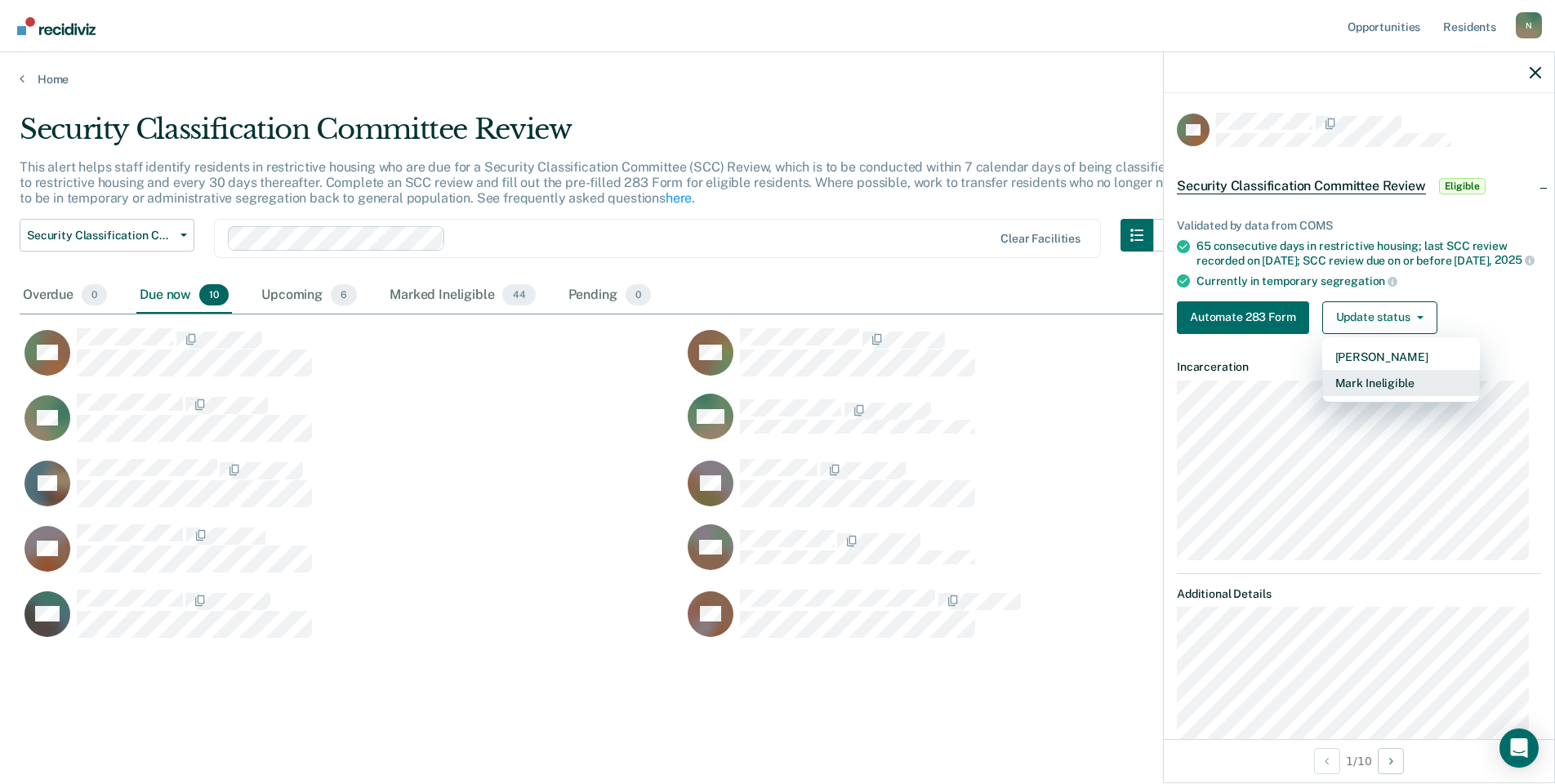
click at [1358, 396] on button "Mark Ineligible" at bounding box center [1401, 383] width 158 height 26
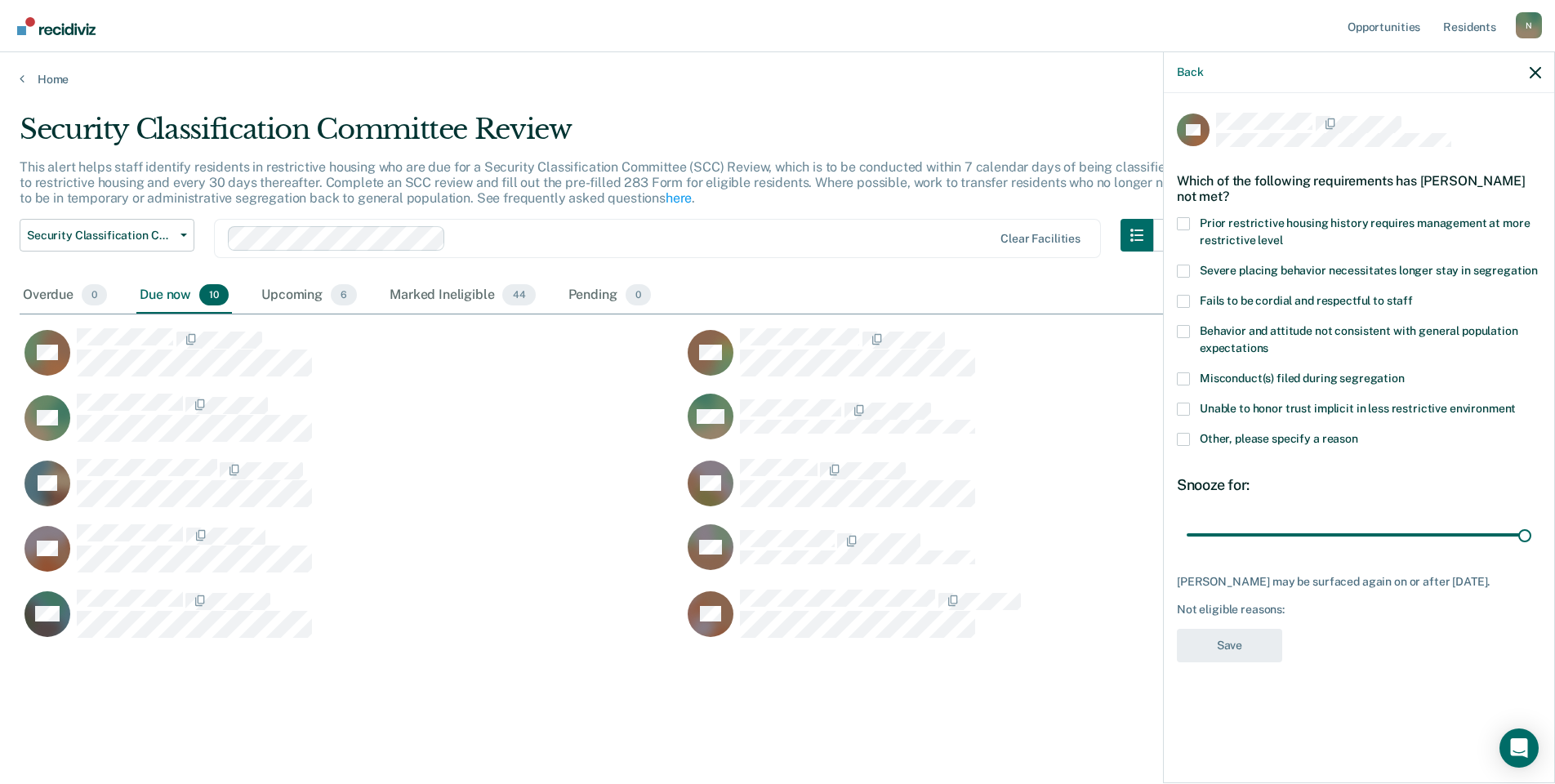
click at [1189, 444] on span at bounding box center [1183, 439] width 13 height 13
click at [1359, 433] on input "Other, please specify a reason" at bounding box center [1359, 433] width 0 height 0
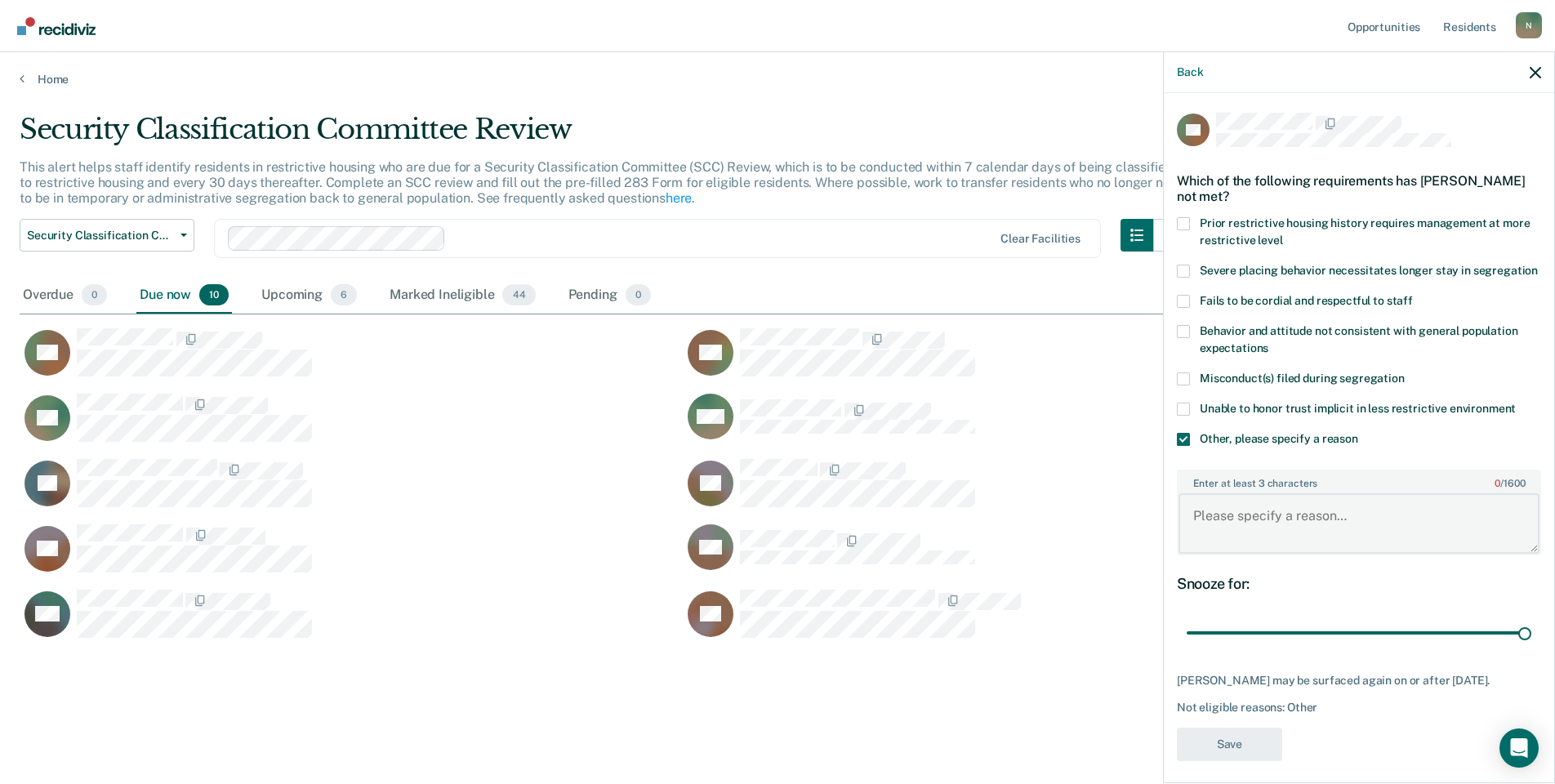
click at [1252, 550] on textarea "Enter at least 3 characters 0 / 1600" at bounding box center [1360, 524] width 361 height 61
type textarea "R"
type textarea "Transferred [DATE]"
click at [1239, 761] on button "Save" at bounding box center [1229, 744] width 105 height 34
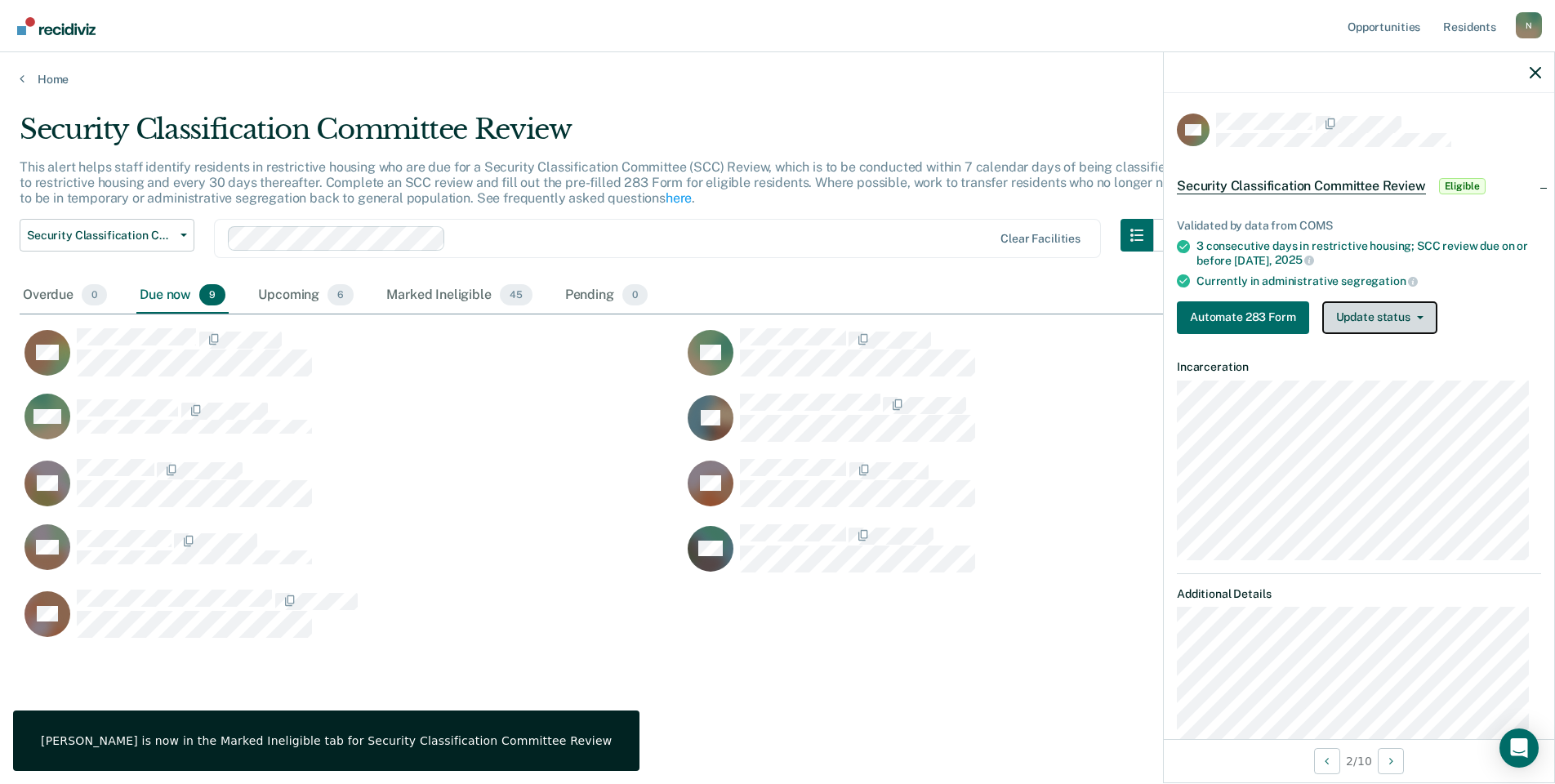
click at [1341, 321] on button "Update status" at bounding box center [1380, 318] width 115 height 33
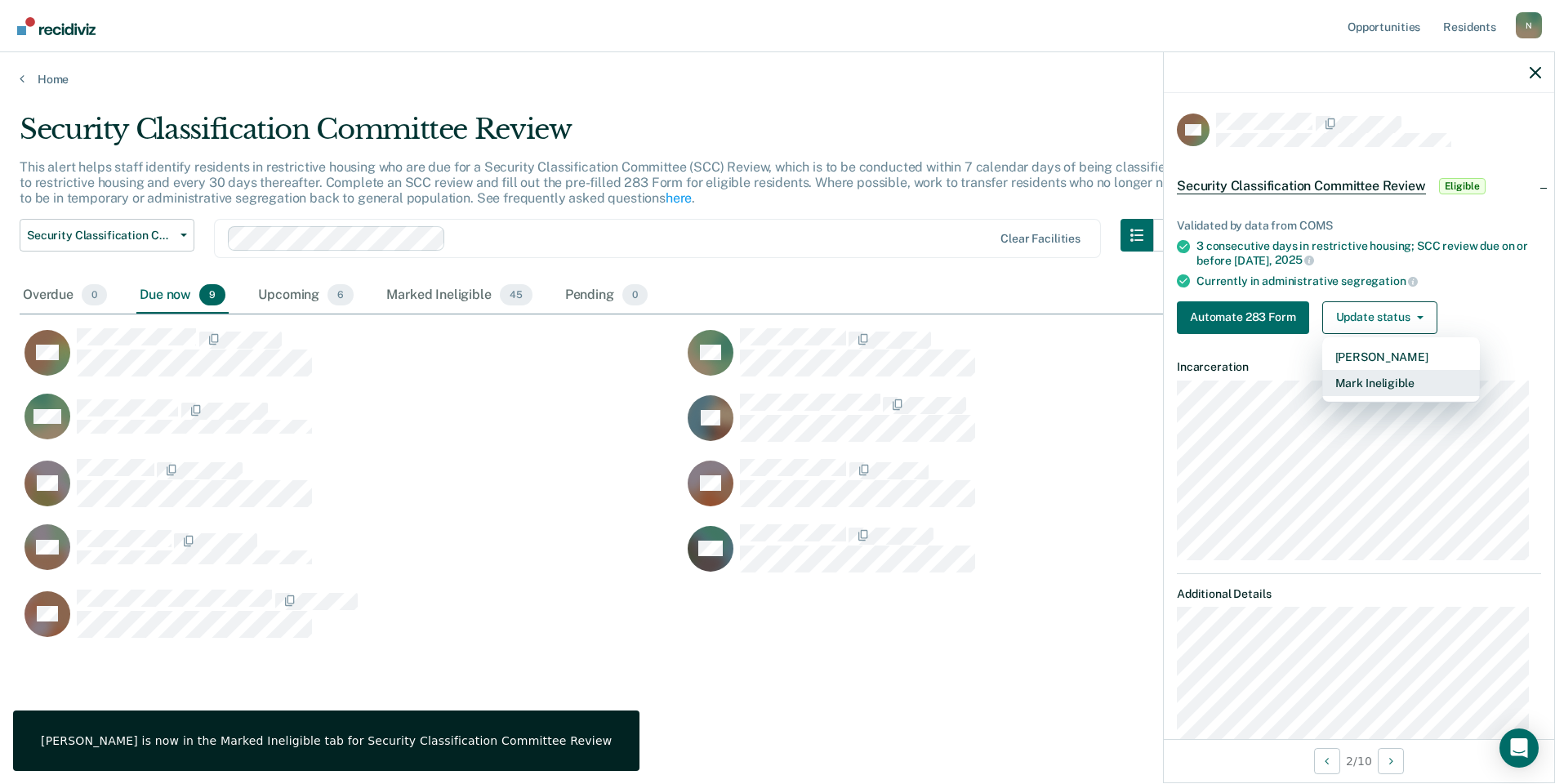
click at [1374, 384] on button "Mark Ineligible" at bounding box center [1401, 383] width 158 height 26
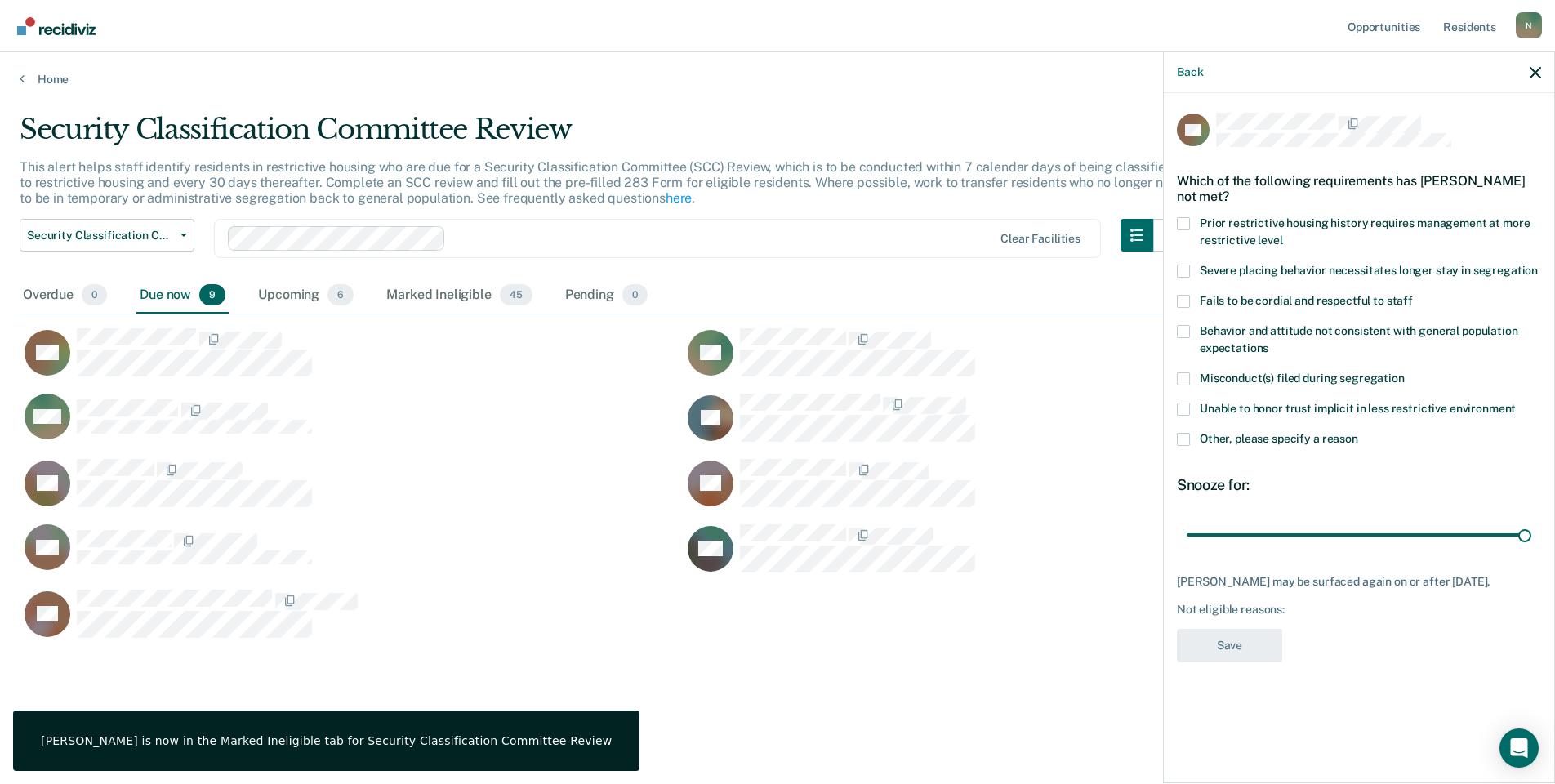
click at [1178, 445] on span at bounding box center [1183, 439] width 13 height 13
click at [1359, 433] on input "Other, please specify a reason" at bounding box center [1359, 433] width 0 height 0
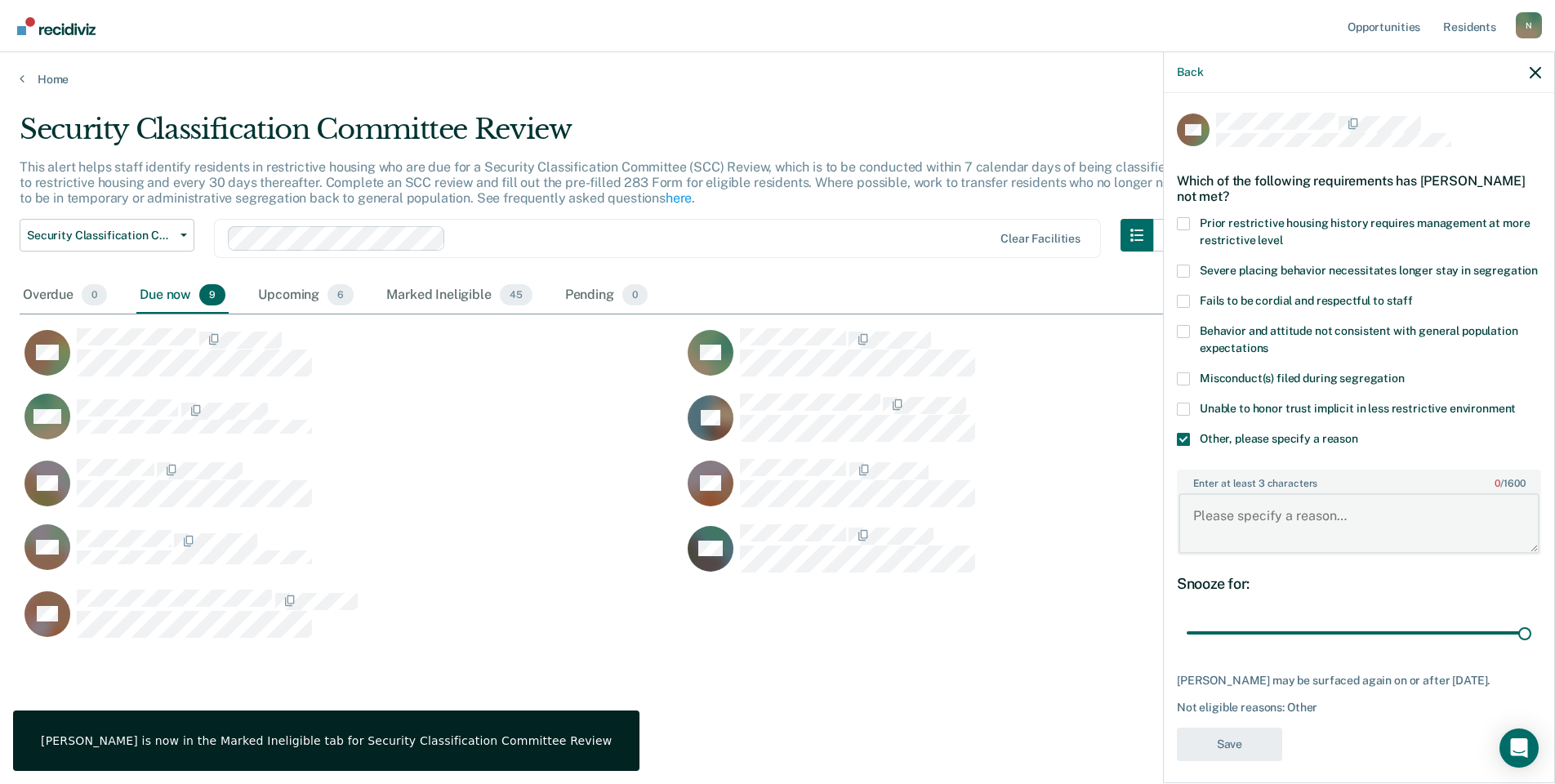
click at [1263, 537] on textarea "Enter at least 3 characters 0 / 1600" at bounding box center [1360, 524] width 361 height 61
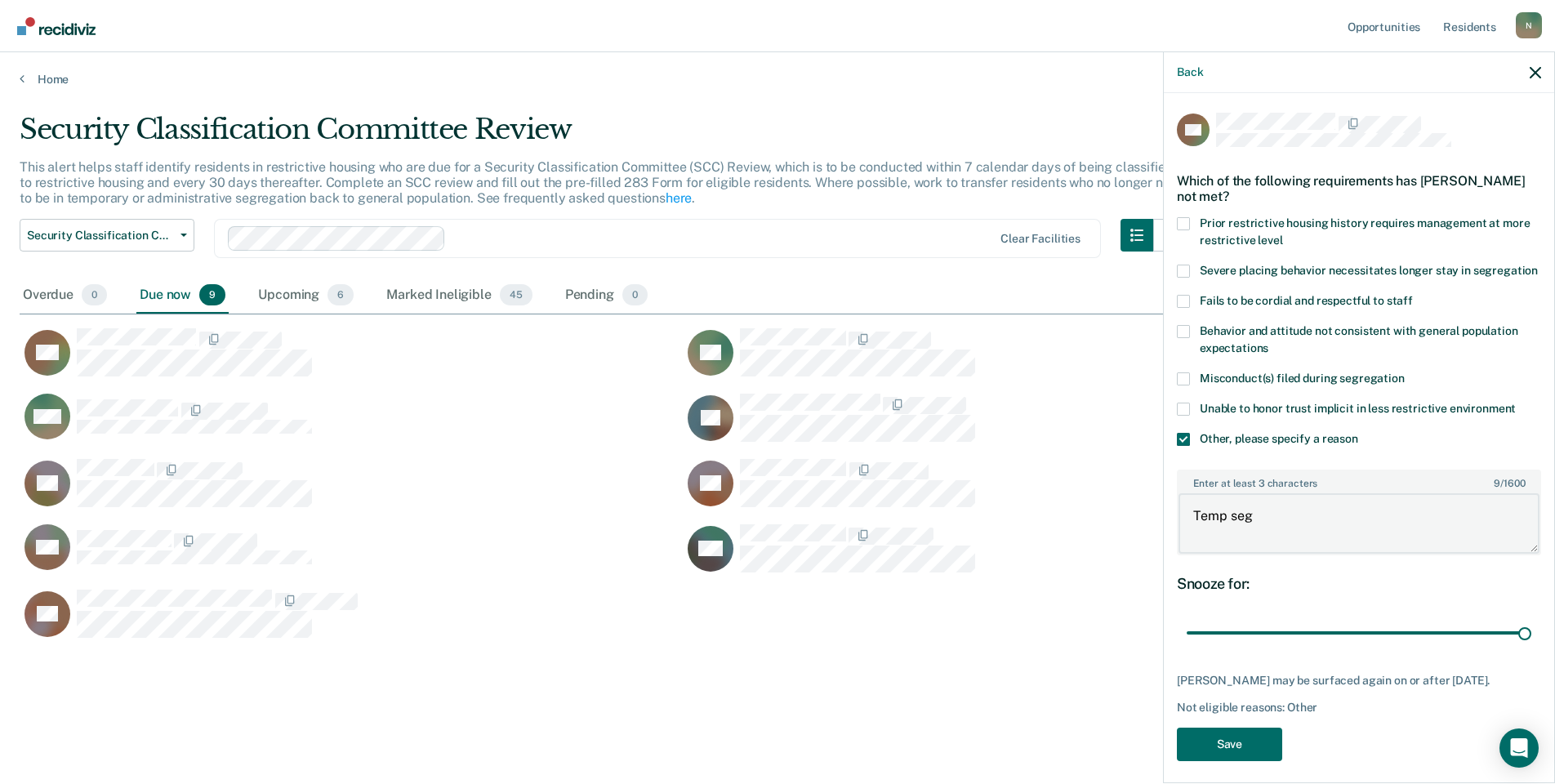
click at [1334, 550] on textarea "Temp seg" at bounding box center [1360, 524] width 361 height 61
type textarea "Temp seg pending misconduct hearing"
click at [1235, 761] on button "Save" at bounding box center [1229, 744] width 105 height 34
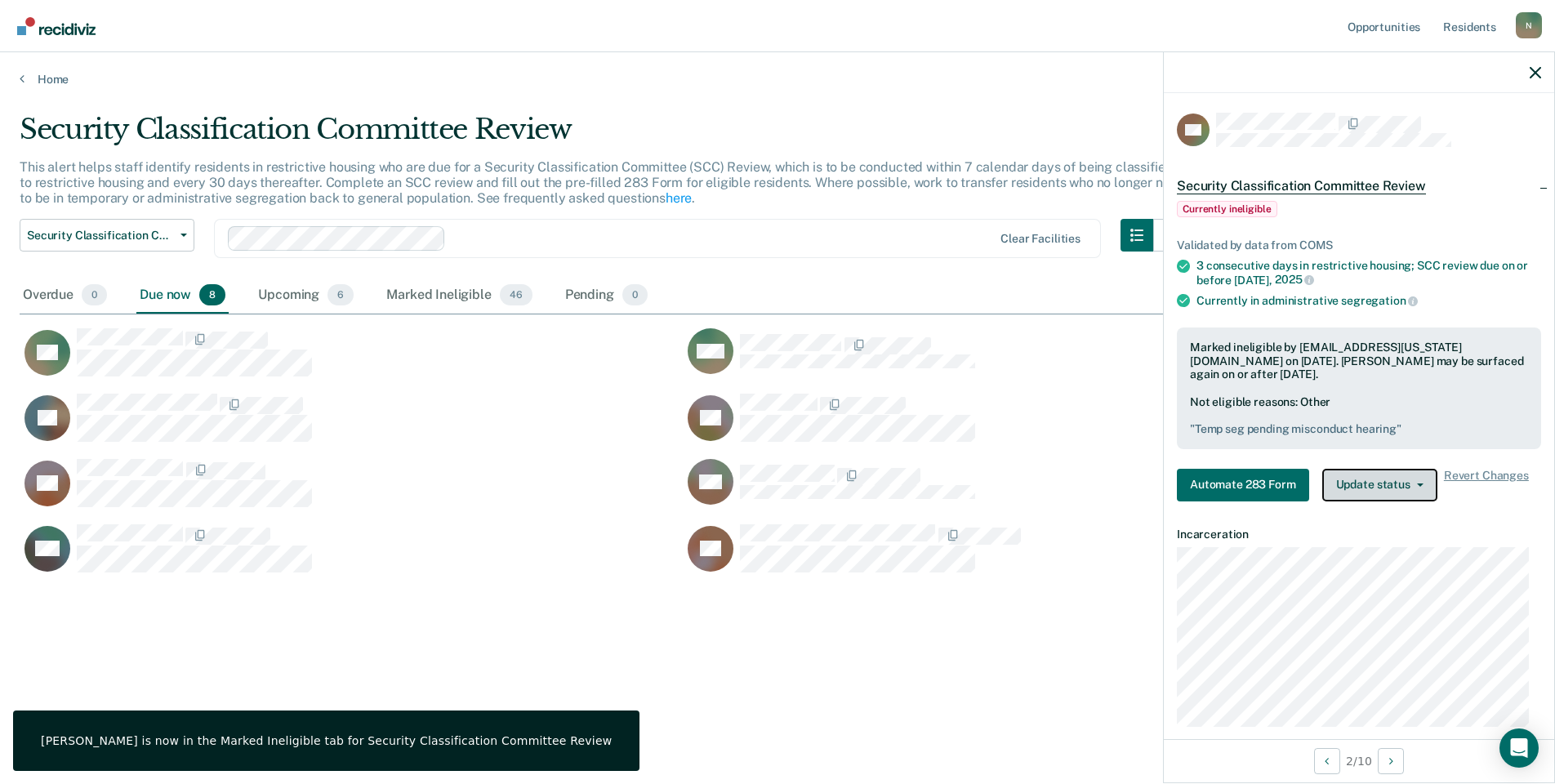
click at [1388, 492] on button "Update status" at bounding box center [1380, 485] width 115 height 33
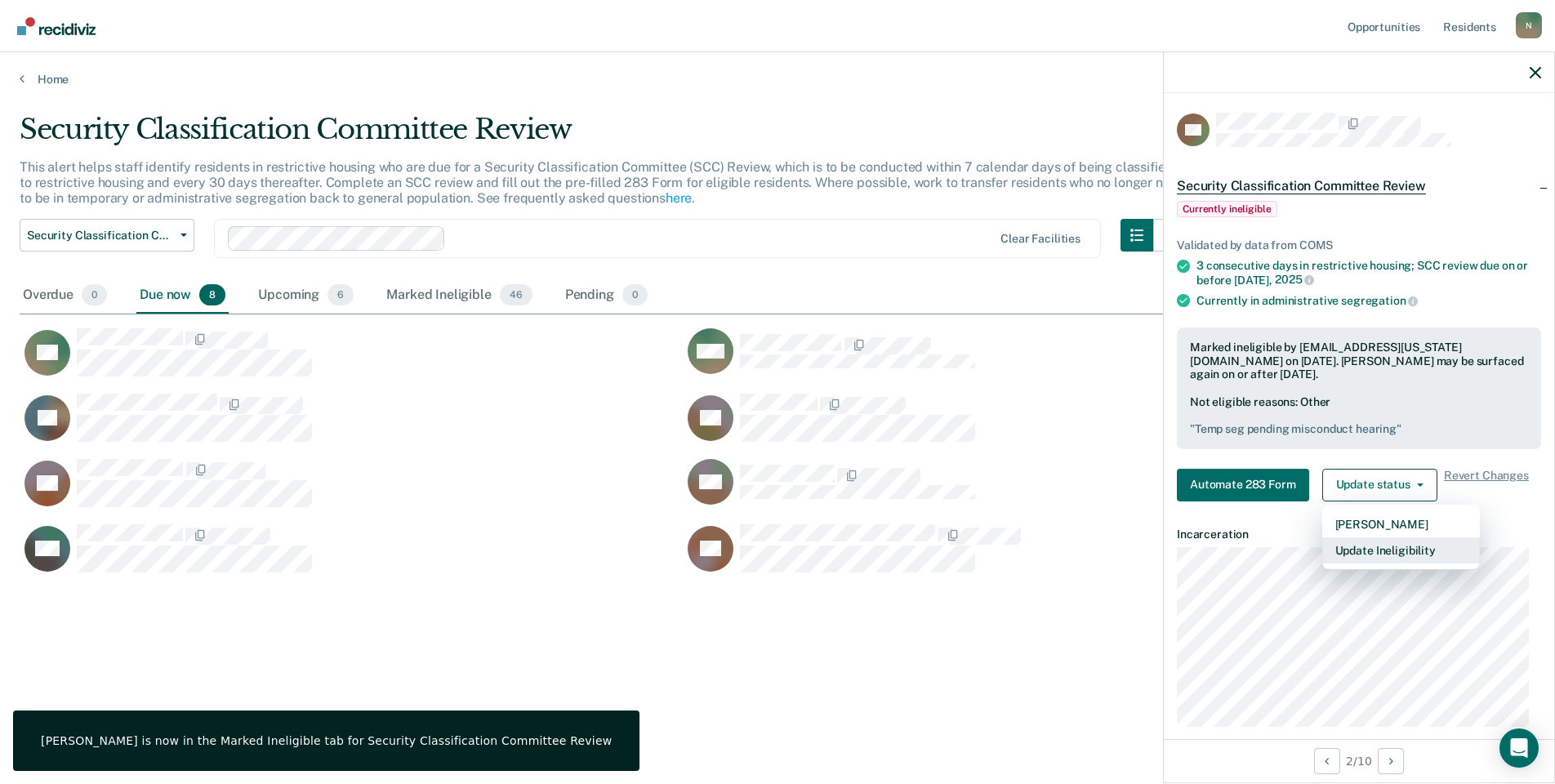
click at [1341, 548] on button "Update Ineligibility" at bounding box center [1401, 550] width 158 height 26
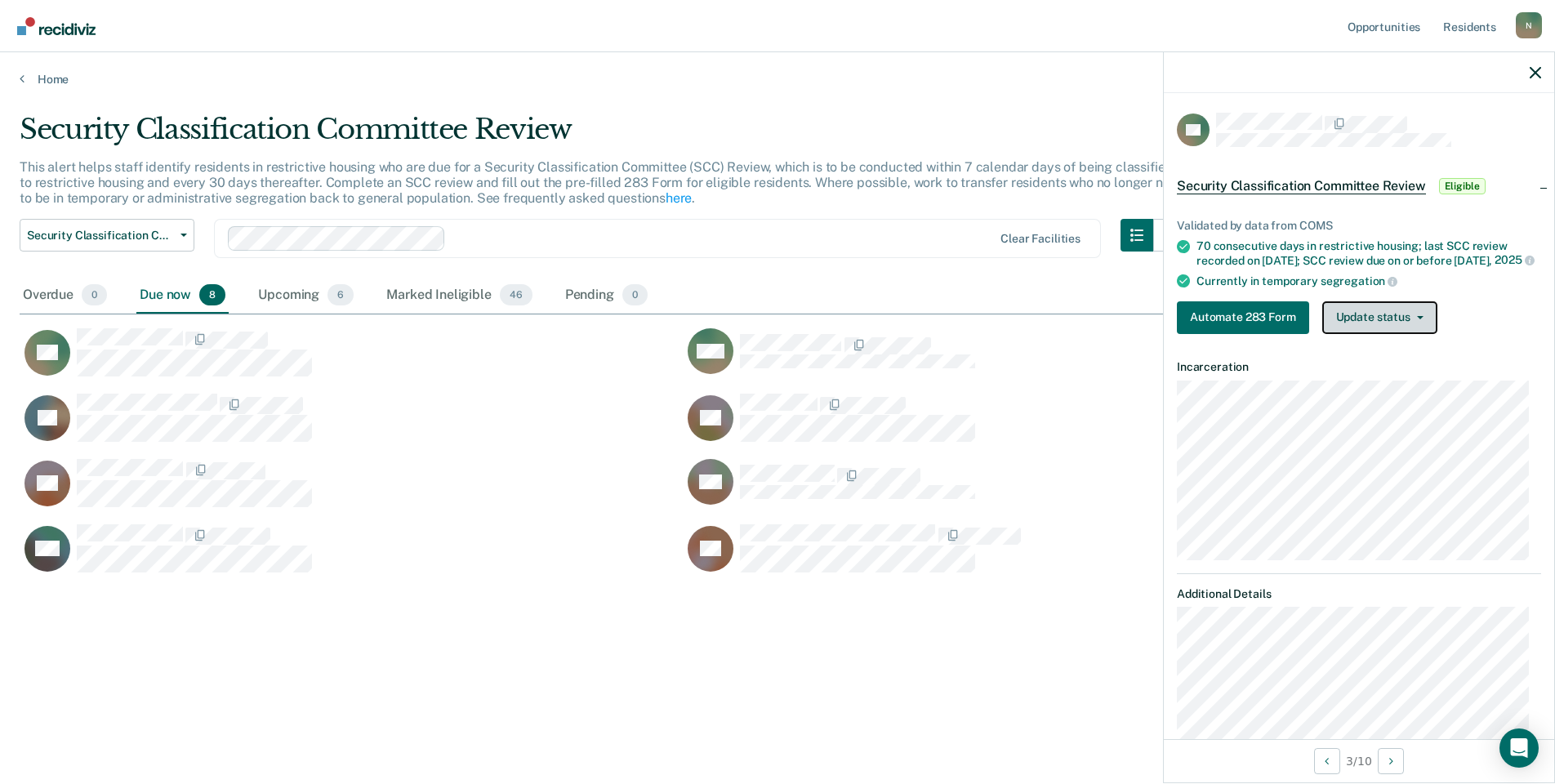
click at [1422, 334] on button "Update status" at bounding box center [1380, 318] width 115 height 33
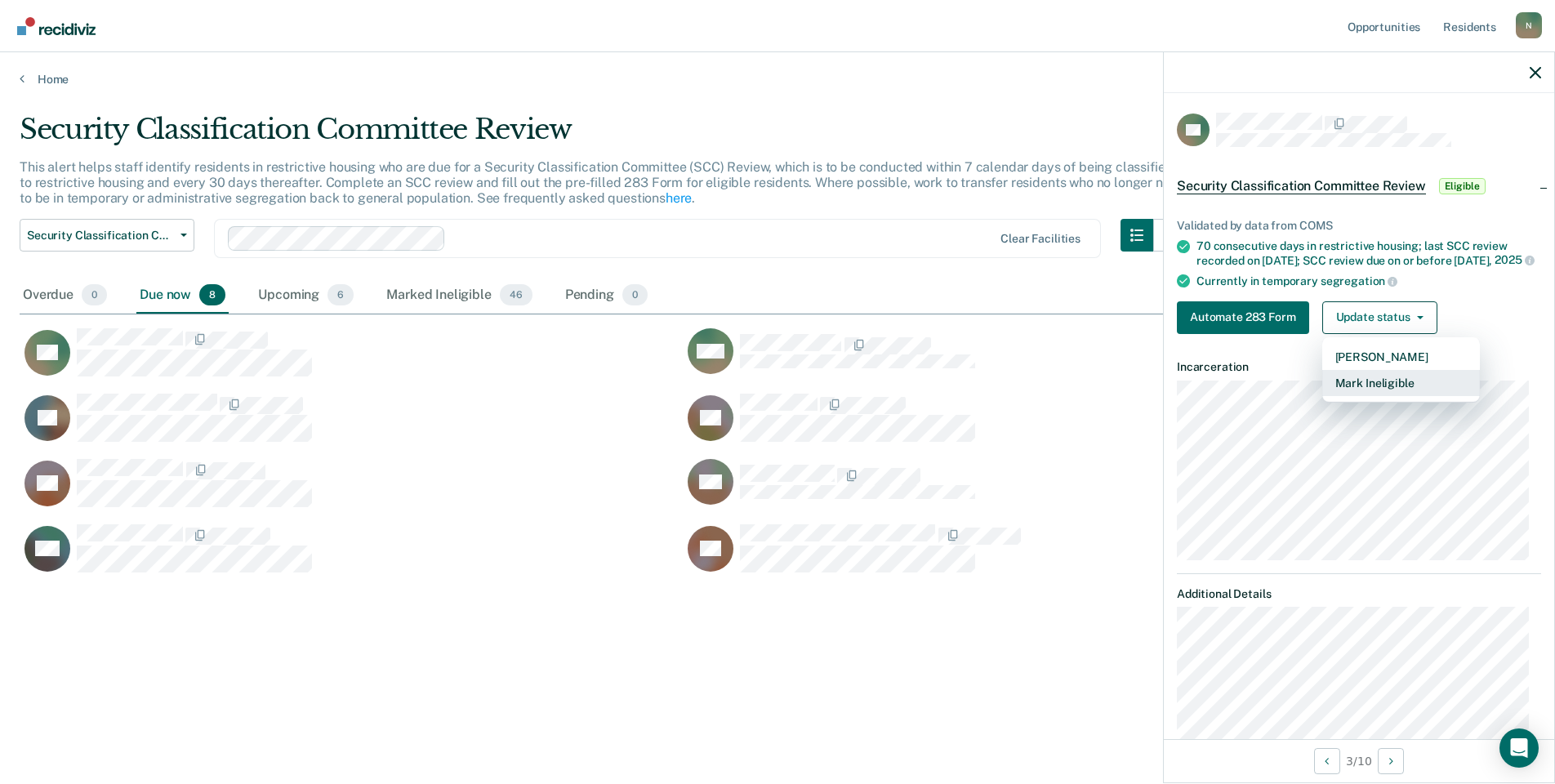
click at [1407, 387] on button "Mark Ineligible" at bounding box center [1401, 383] width 158 height 26
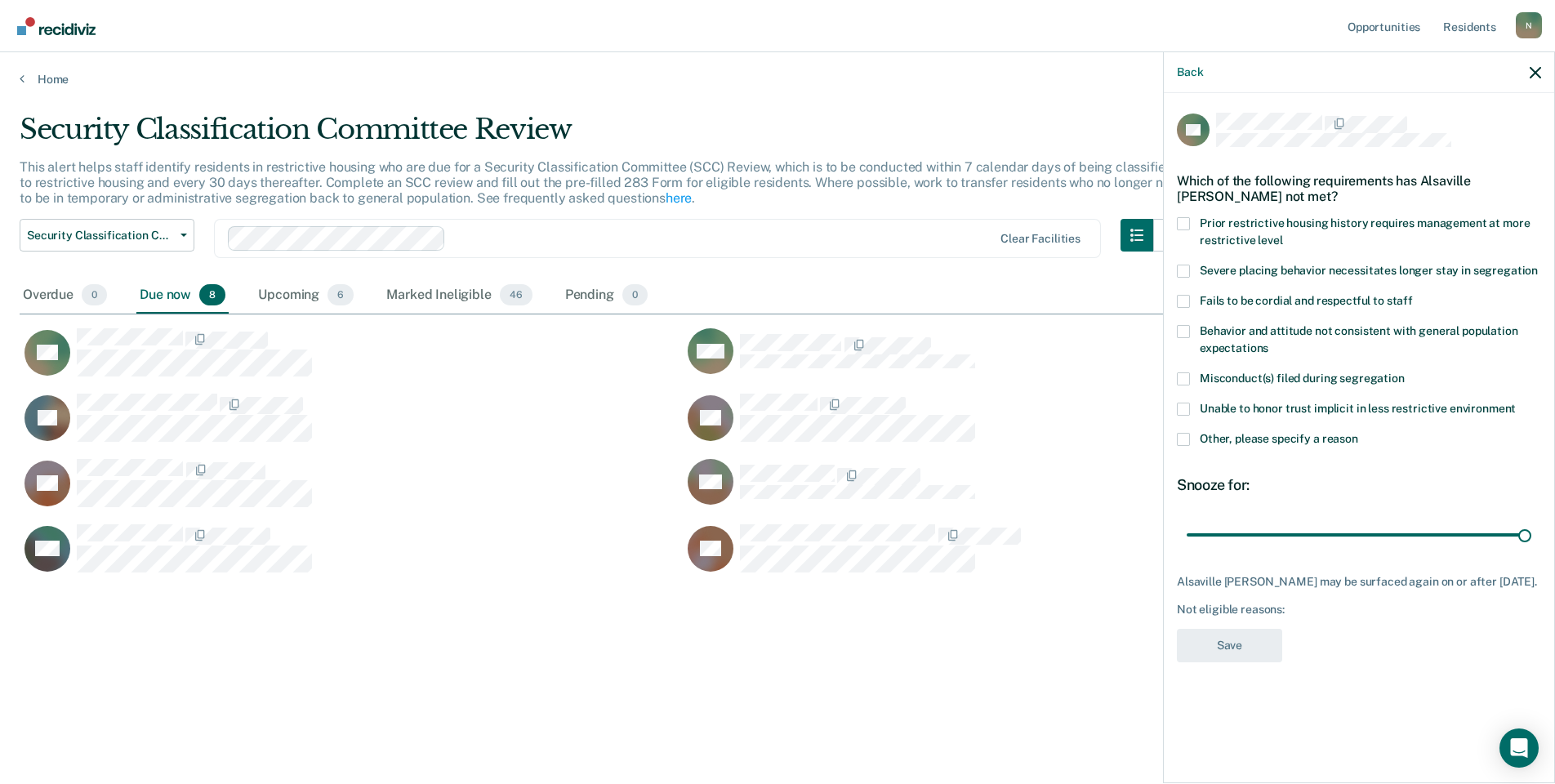
click at [1189, 438] on span at bounding box center [1183, 439] width 13 height 13
click at [1359, 433] on input "Other, please specify a reason" at bounding box center [1359, 433] width 0 height 0
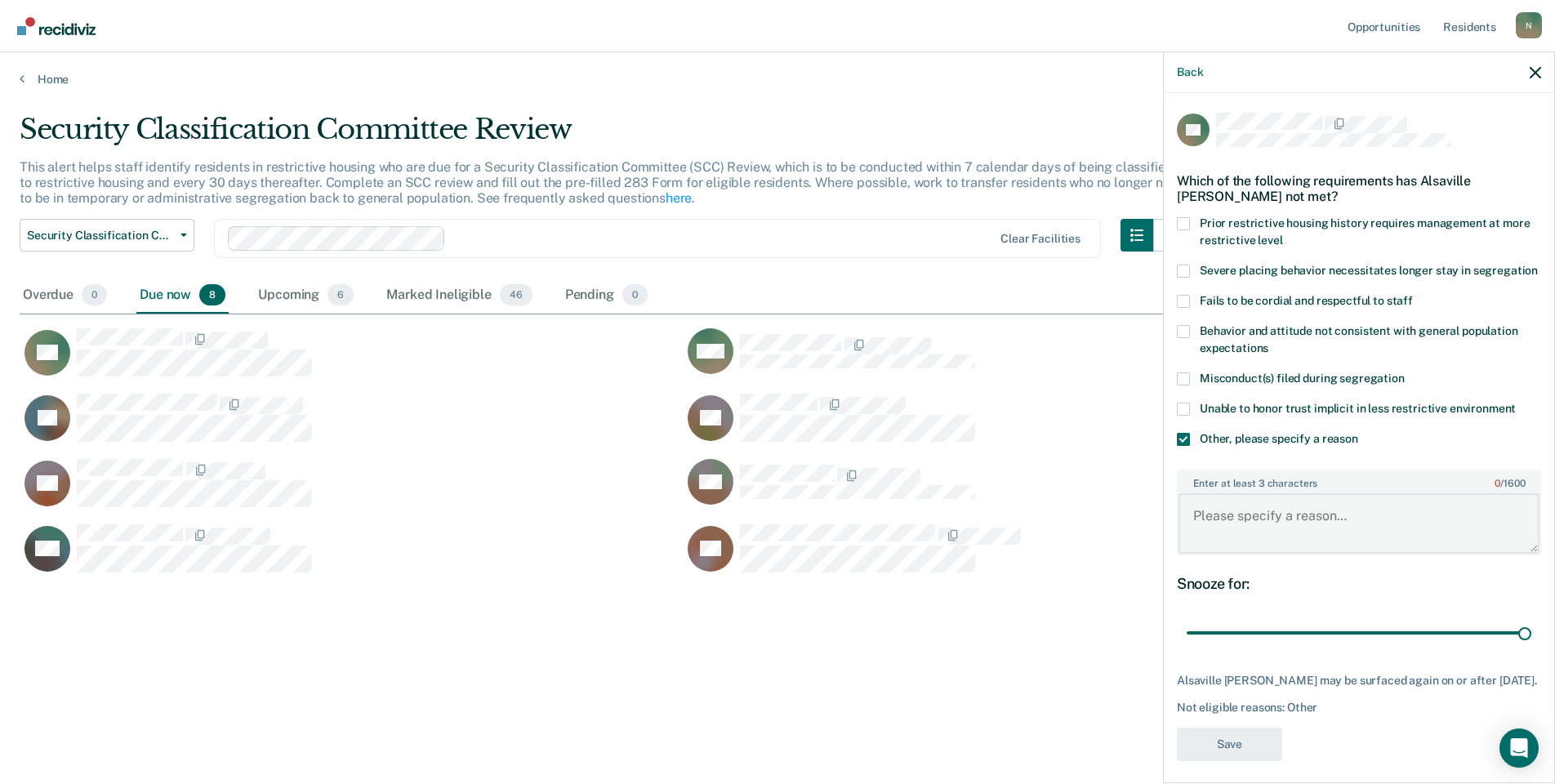
click at [1251, 532] on textarea "Enter at least 3 characters 0 / 1600" at bounding box center [1360, 524] width 361 height 61
type textarea "Temp seg pending alt IV placement"
click at [1254, 761] on button "Save" at bounding box center [1229, 744] width 105 height 34
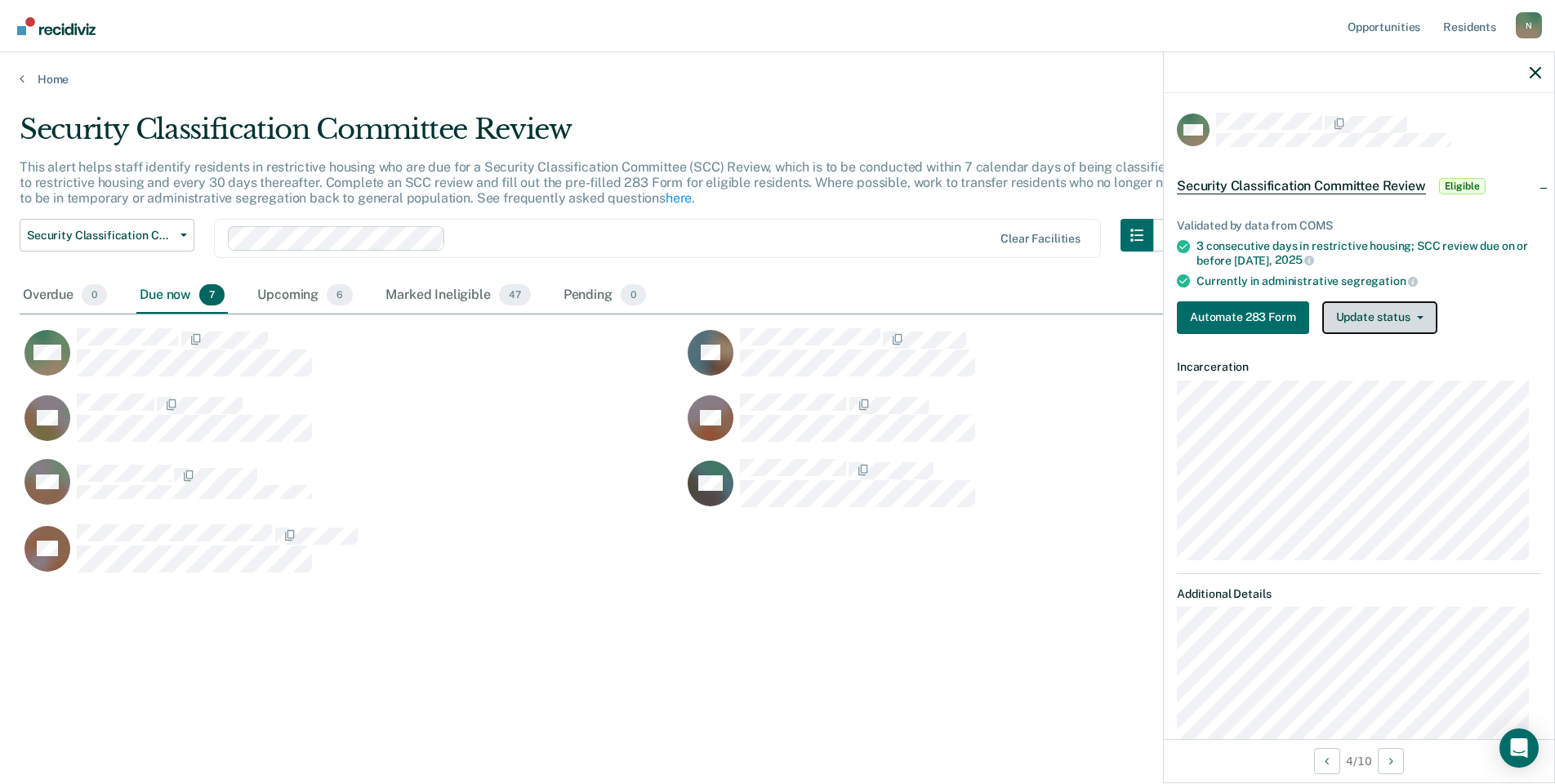
click at [1414, 320] on button "Update status" at bounding box center [1380, 318] width 115 height 33
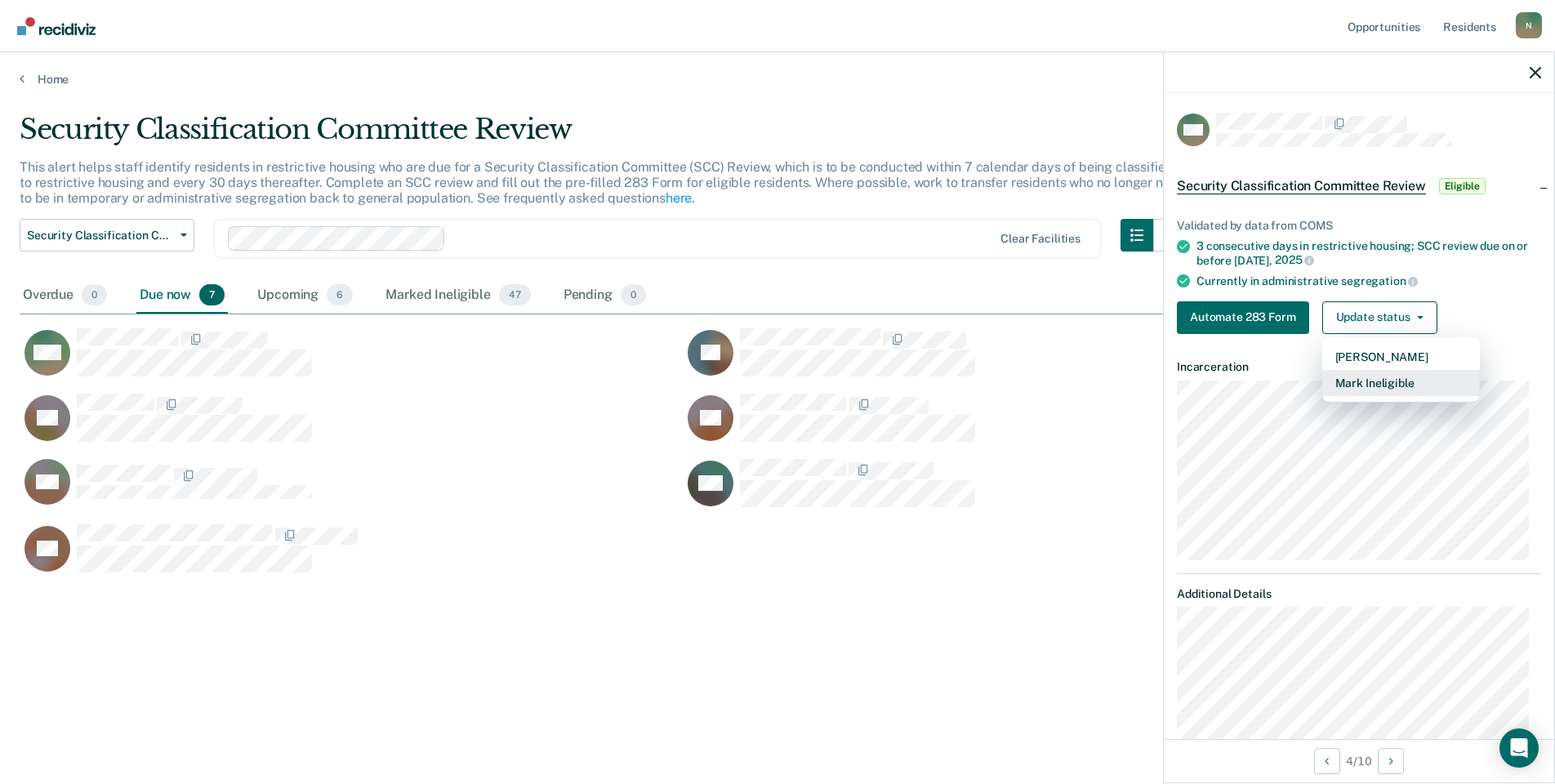
click at [1369, 389] on button "Mark Ineligible" at bounding box center [1401, 383] width 158 height 26
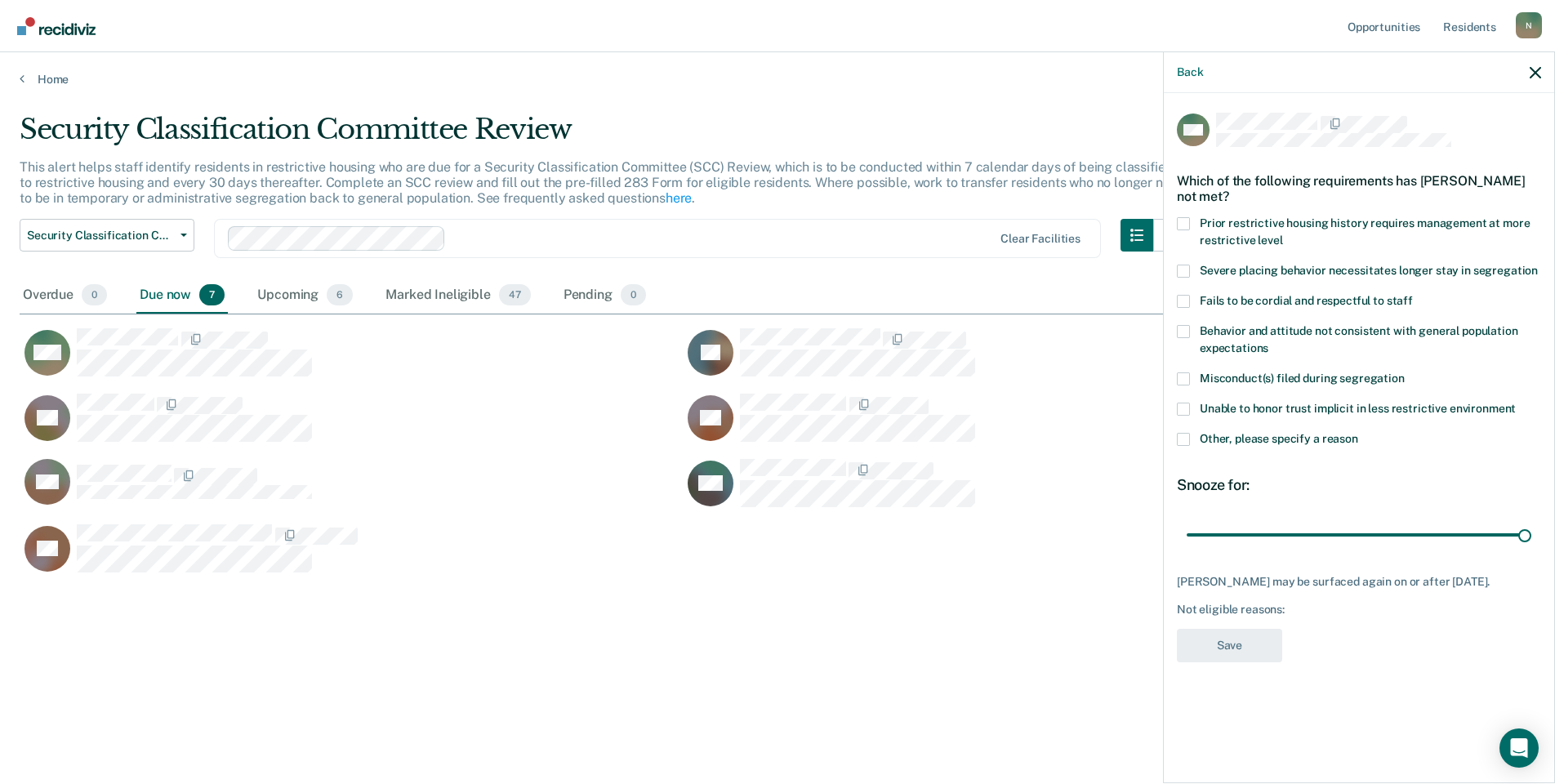
click at [1188, 441] on span at bounding box center [1183, 439] width 13 height 13
click at [1359, 433] on input "Other, please specify a reason" at bounding box center [1359, 433] width 0 height 0
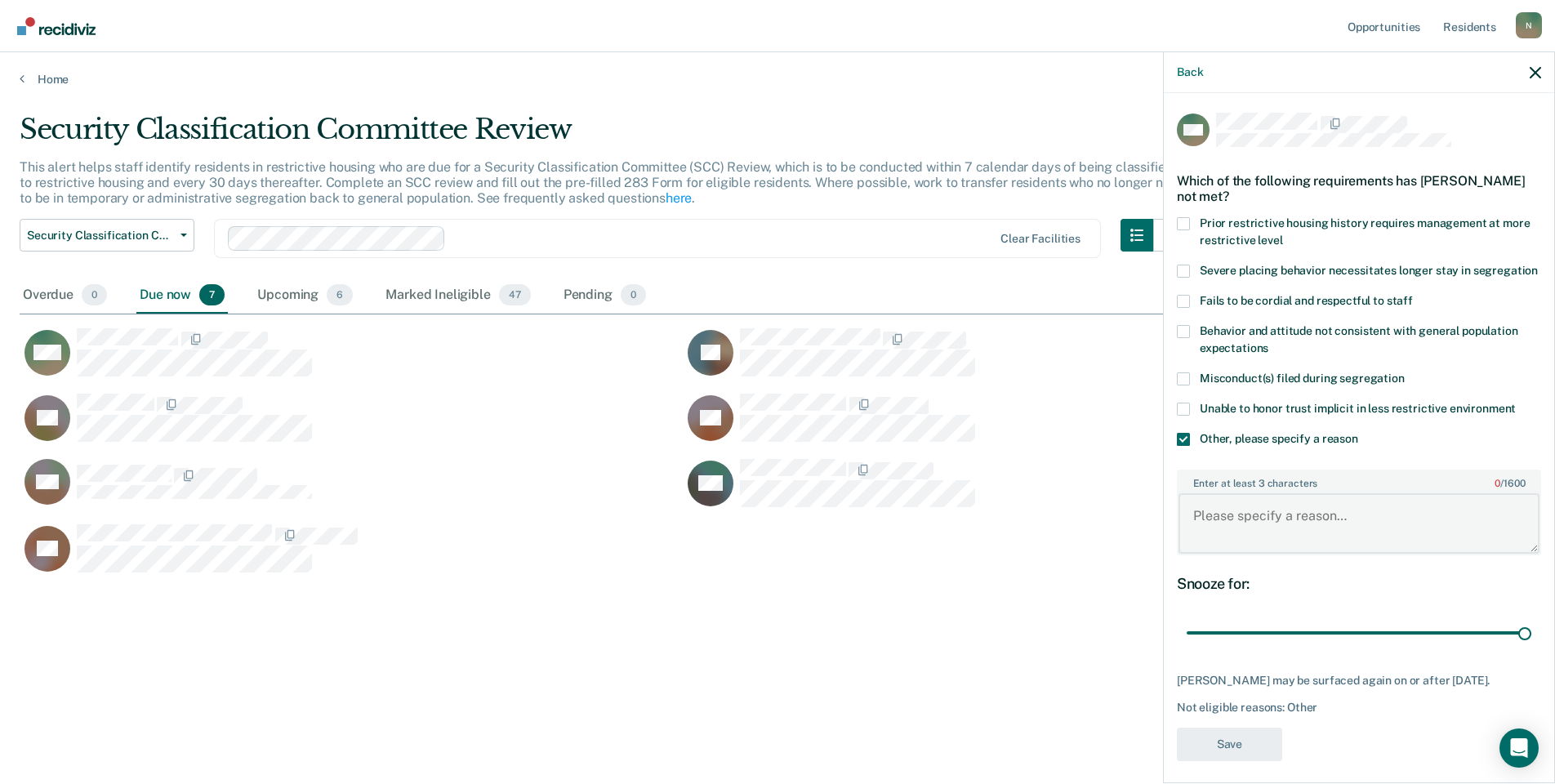
click at [1281, 539] on textarea "Enter at least 3 characters 0 / 1600" at bounding box center [1360, 524] width 361 height 61
type textarea "Temp seg pending misconduct hearing"
click at [1251, 761] on button "Save" at bounding box center [1229, 744] width 105 height 34
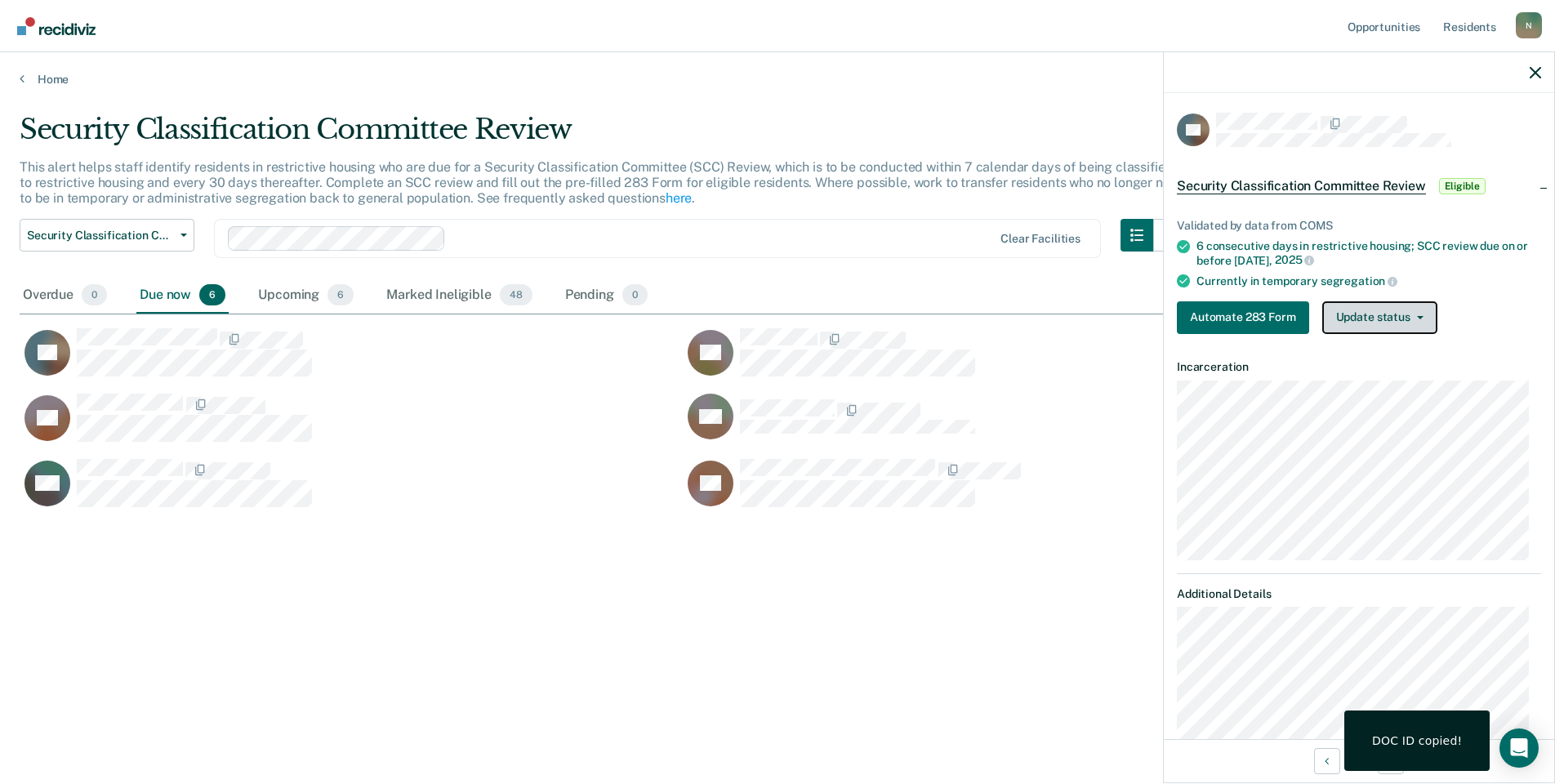
click at [1409, 326] on button "Update status" at bounding box center [1380, 318] width 115 height 33
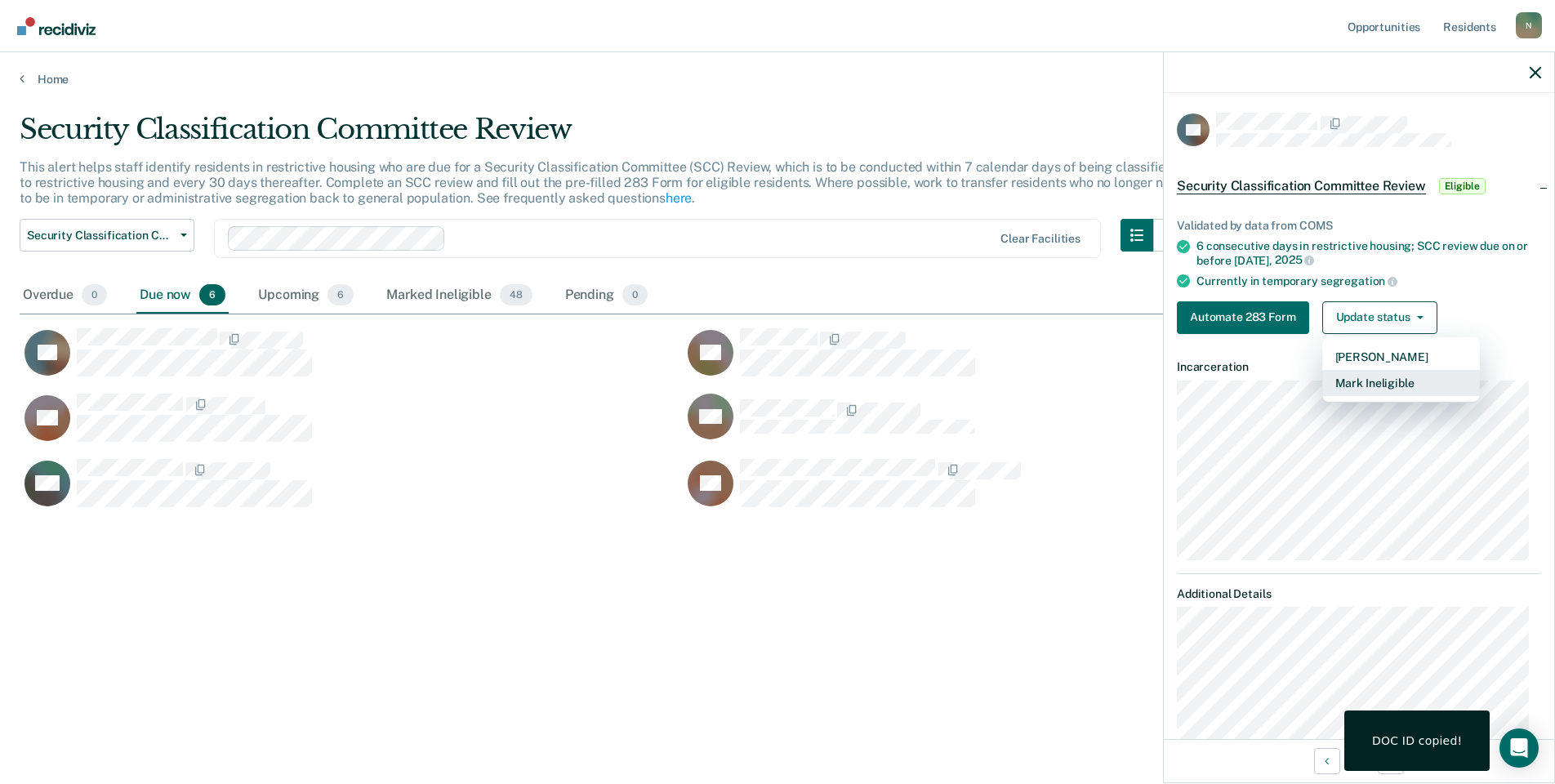
click at [1403, 381] on button "Mark Ineligible" at bounding box center [1401, 383] width 158 height 26
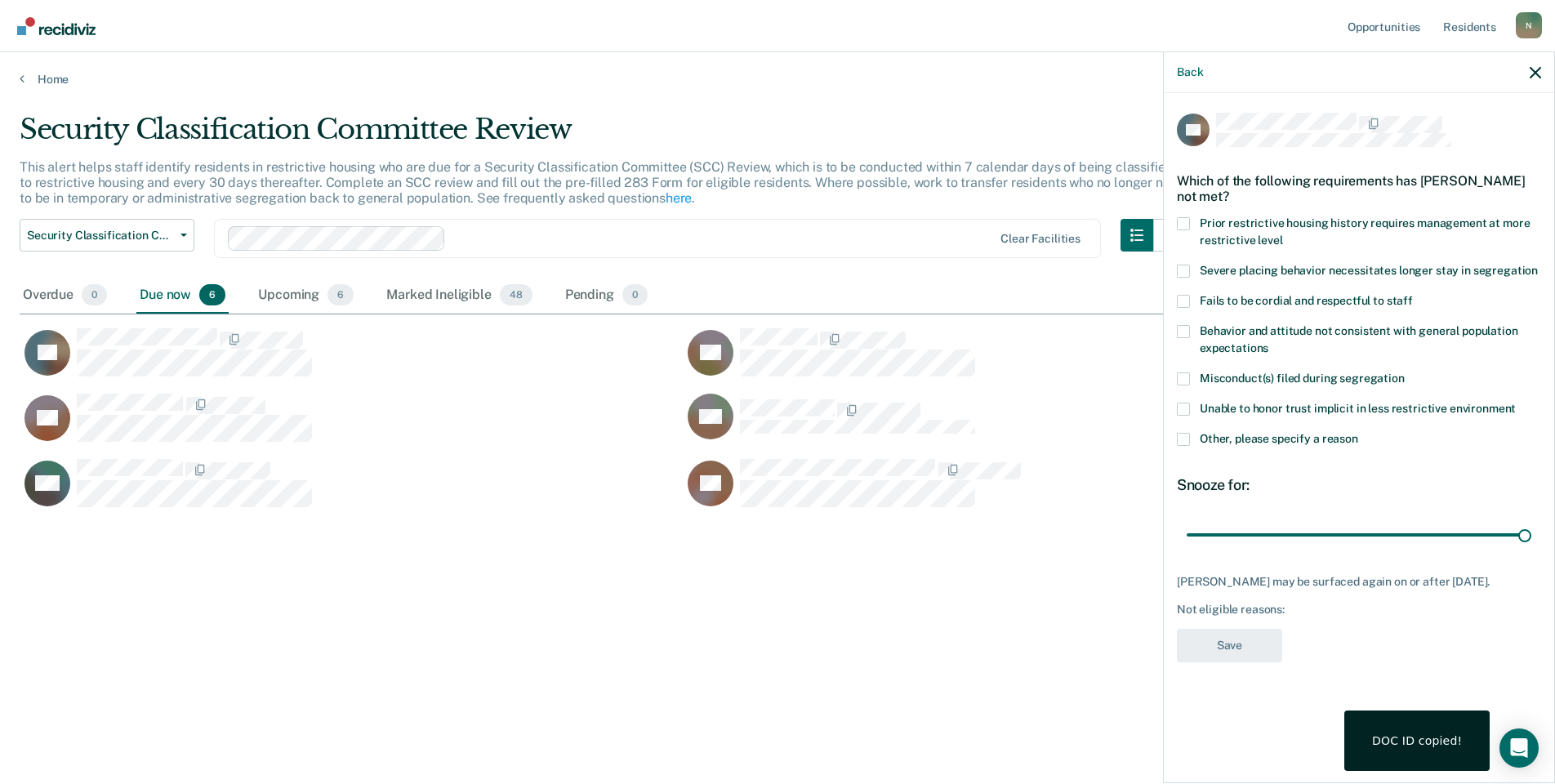
click at [1189, 436] on span at bounding box center [1183, 439] width 13 height 13
click at [1359, 433] on input "Other, please specify a reason" at bounding box center [1359, 433] width 0 height 0
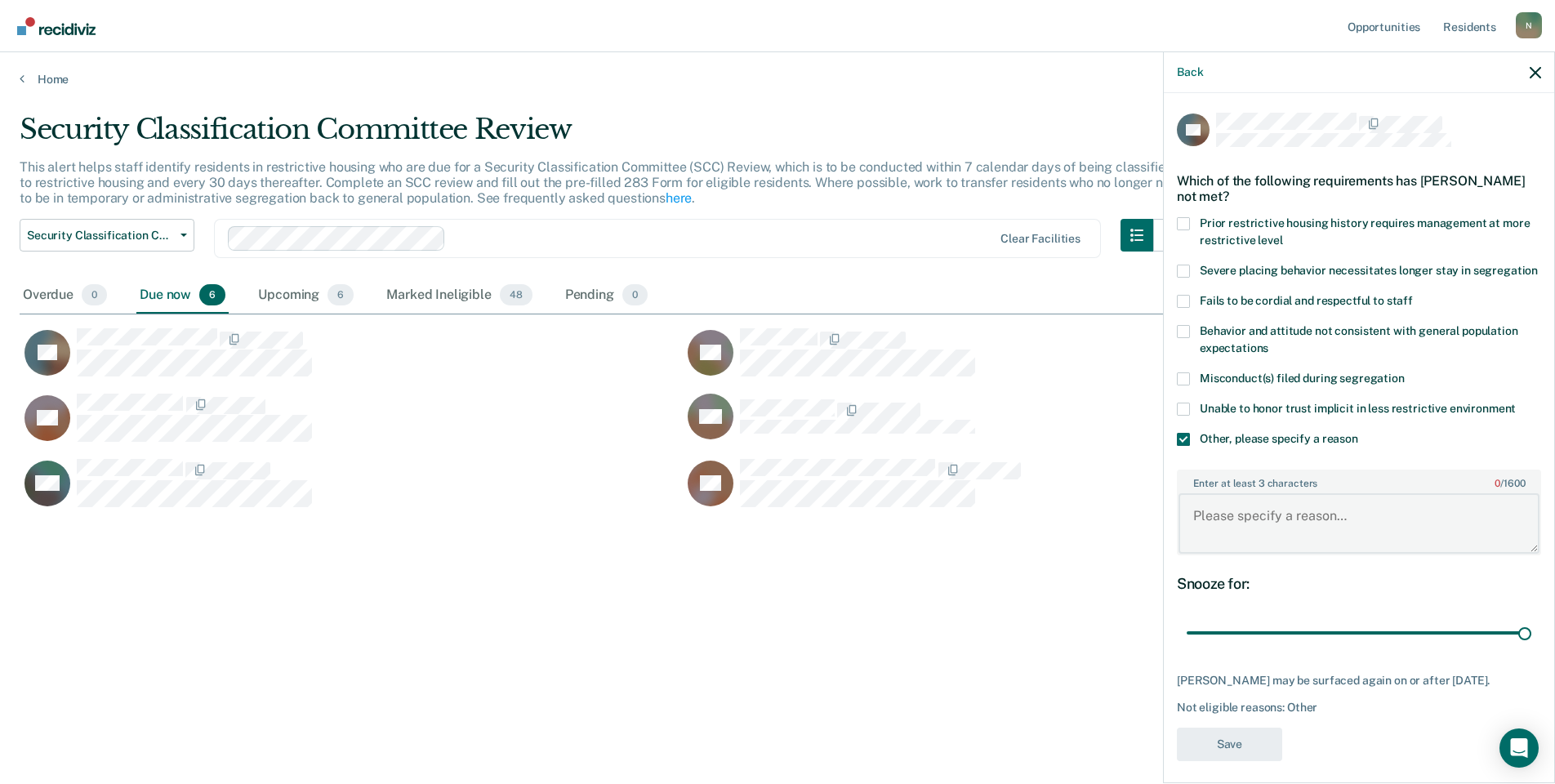
click at [1217, 530] on textarea "Enter at least 3 characters 0 / 1600" at bounding box center [1360, 524] width 361 height 61
type textarea "Temp seg pending misconduct hearing"
click at [1210, 759] on button "Save" at bounding box center [1229, 744] width 105 height 34
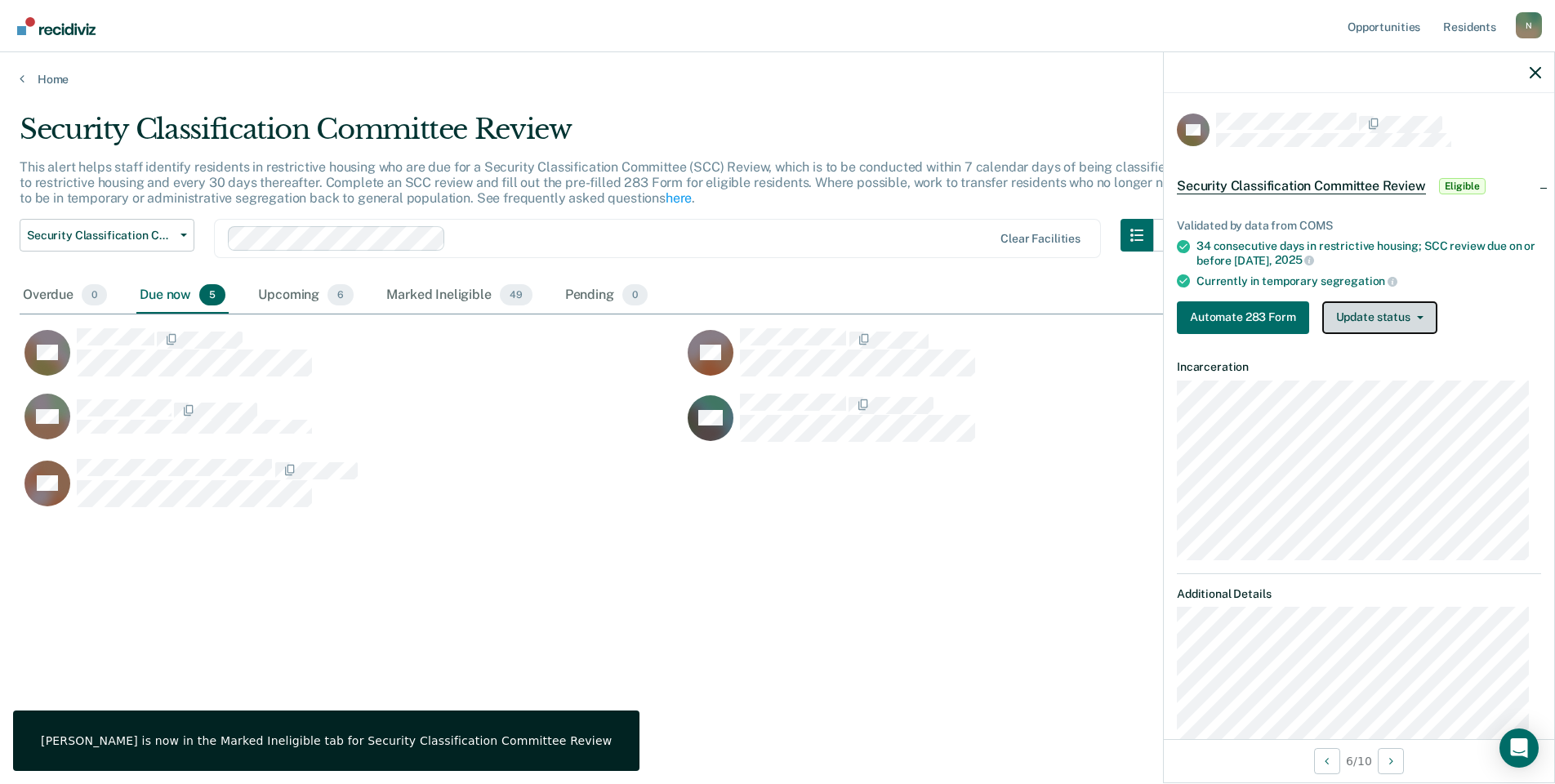
click at [1388, 321] on button "Update status" at bounding box center [1380, 318] width 115 height 33
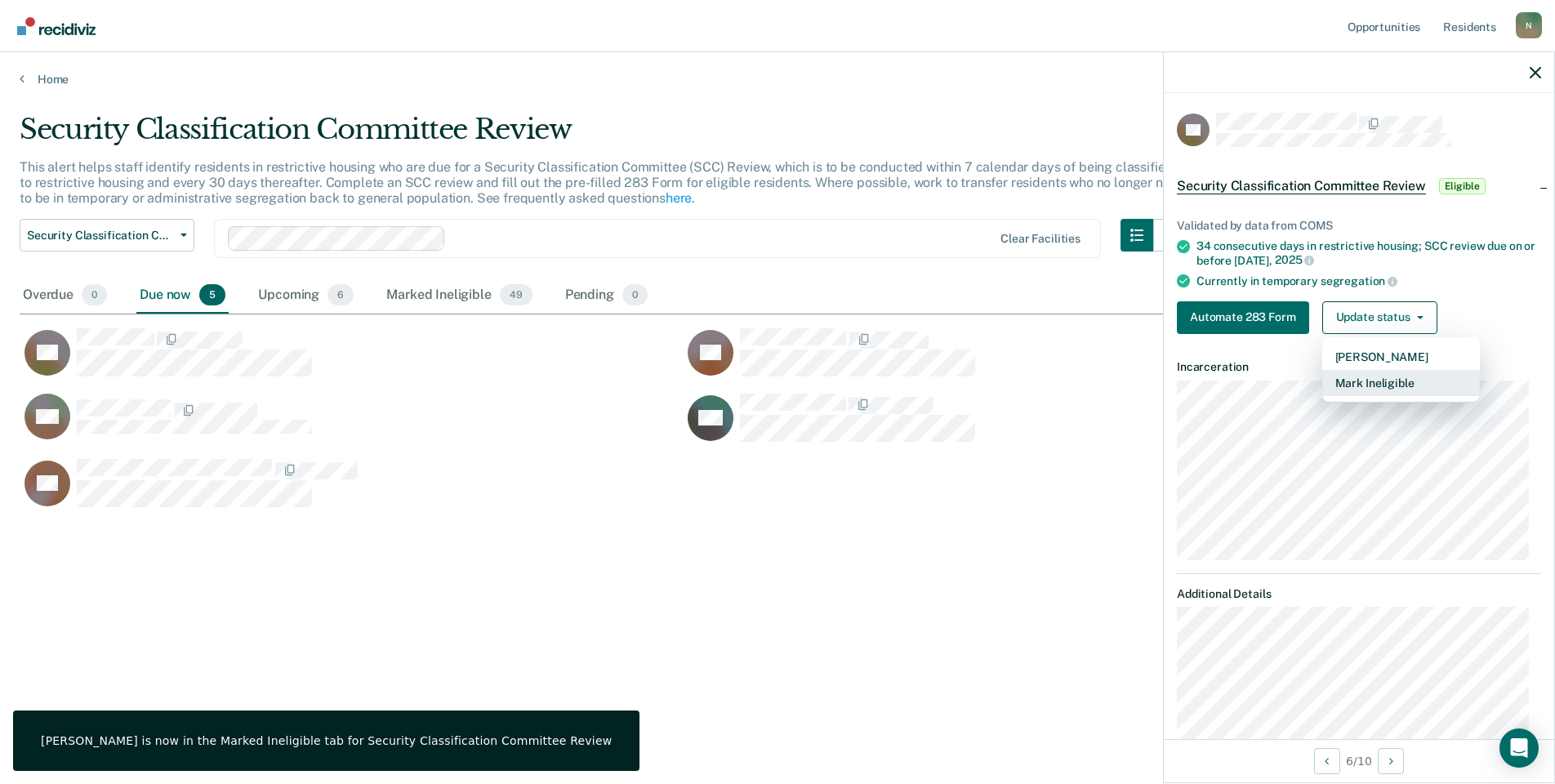
click at [1380, 383] on button "Mark Ineligible" at bounding box center [1401, 383] width 158 height 26
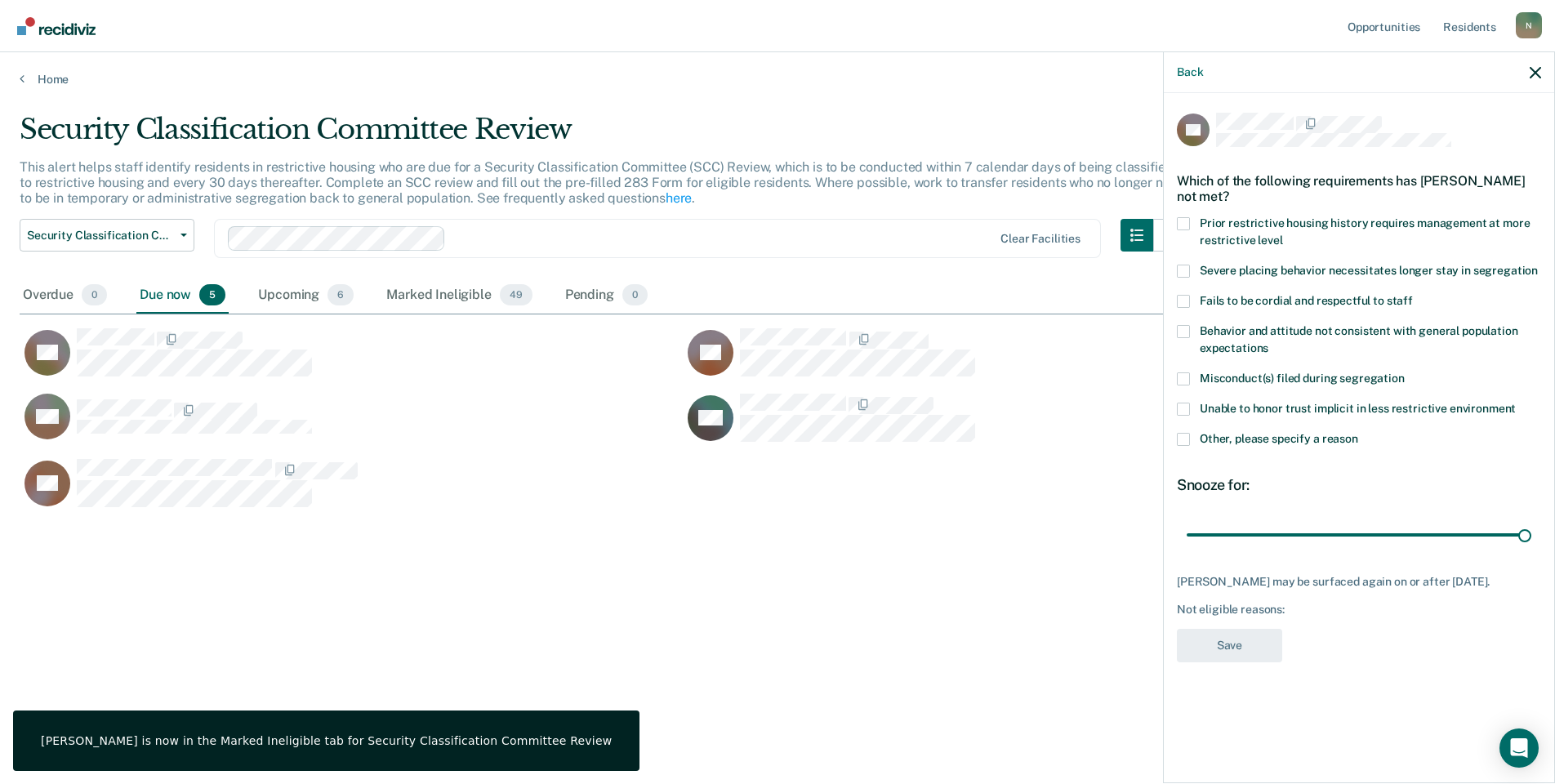
click at [1184, 438] on span at bounding box center [1183, 439] width 13 height 13
click at [1359, 433] on input "Other, please specify a reason" at bounding box center [1359, 433] width 0 height 0
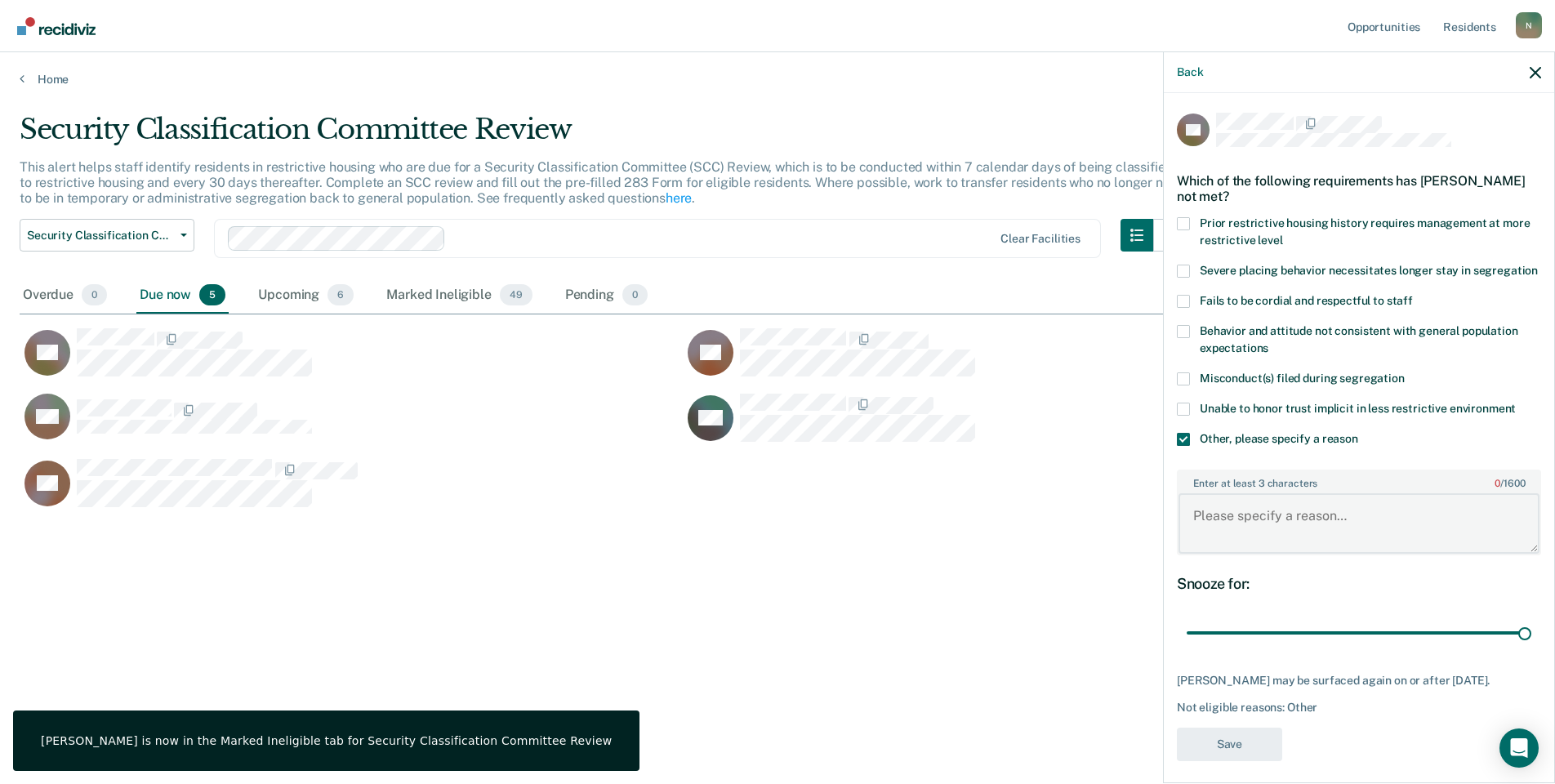
click at [1232, 530] on textarea "Enter at least 3 characters 0 / 1600" at bounding box center [1360, 524] width 361 height 61
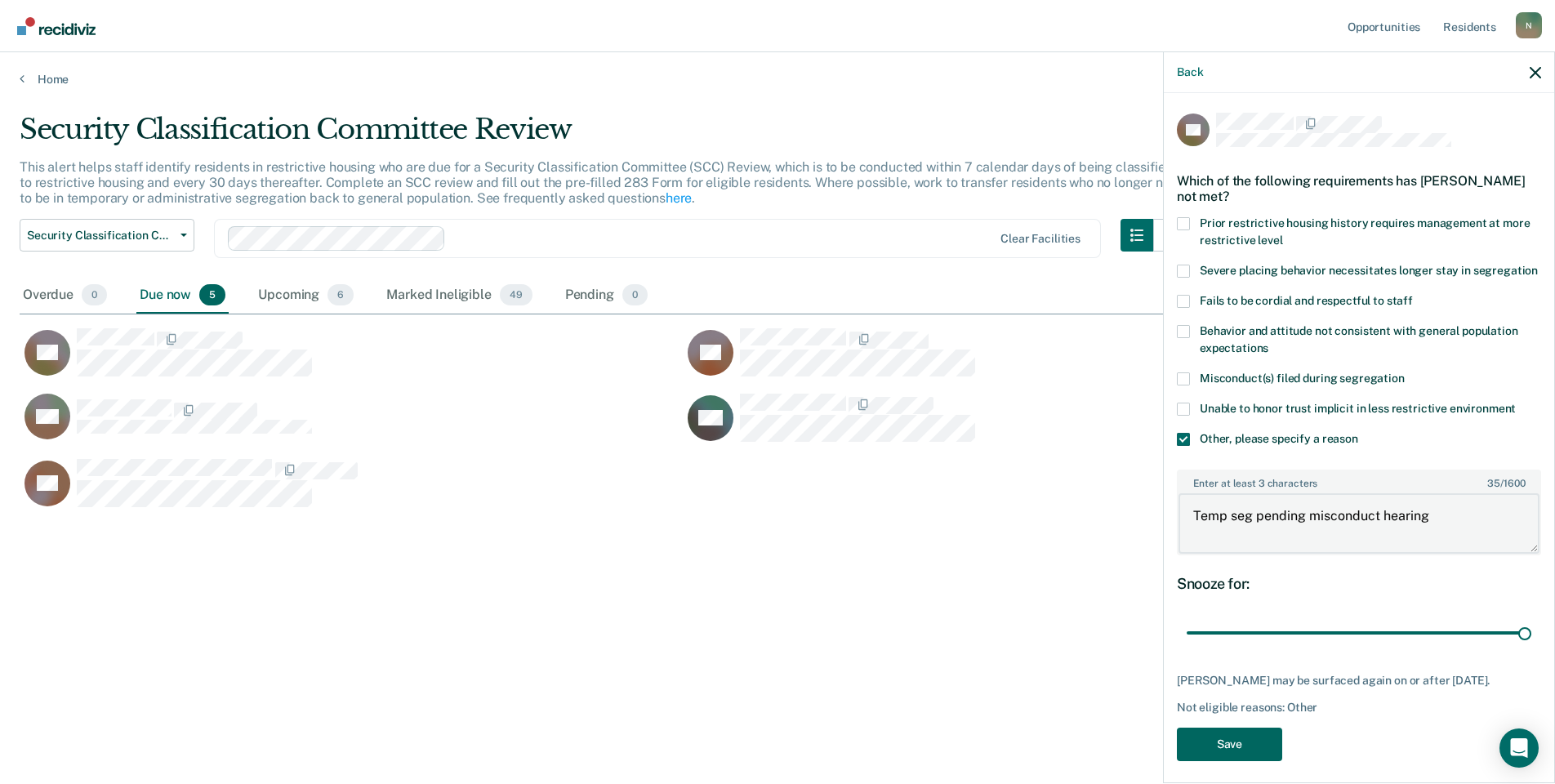
type textarea "Temp seg pending misconduct hearing"
click at [1237, 754] on button "Save" at bounding box center [1229, 744] width 105 height 34
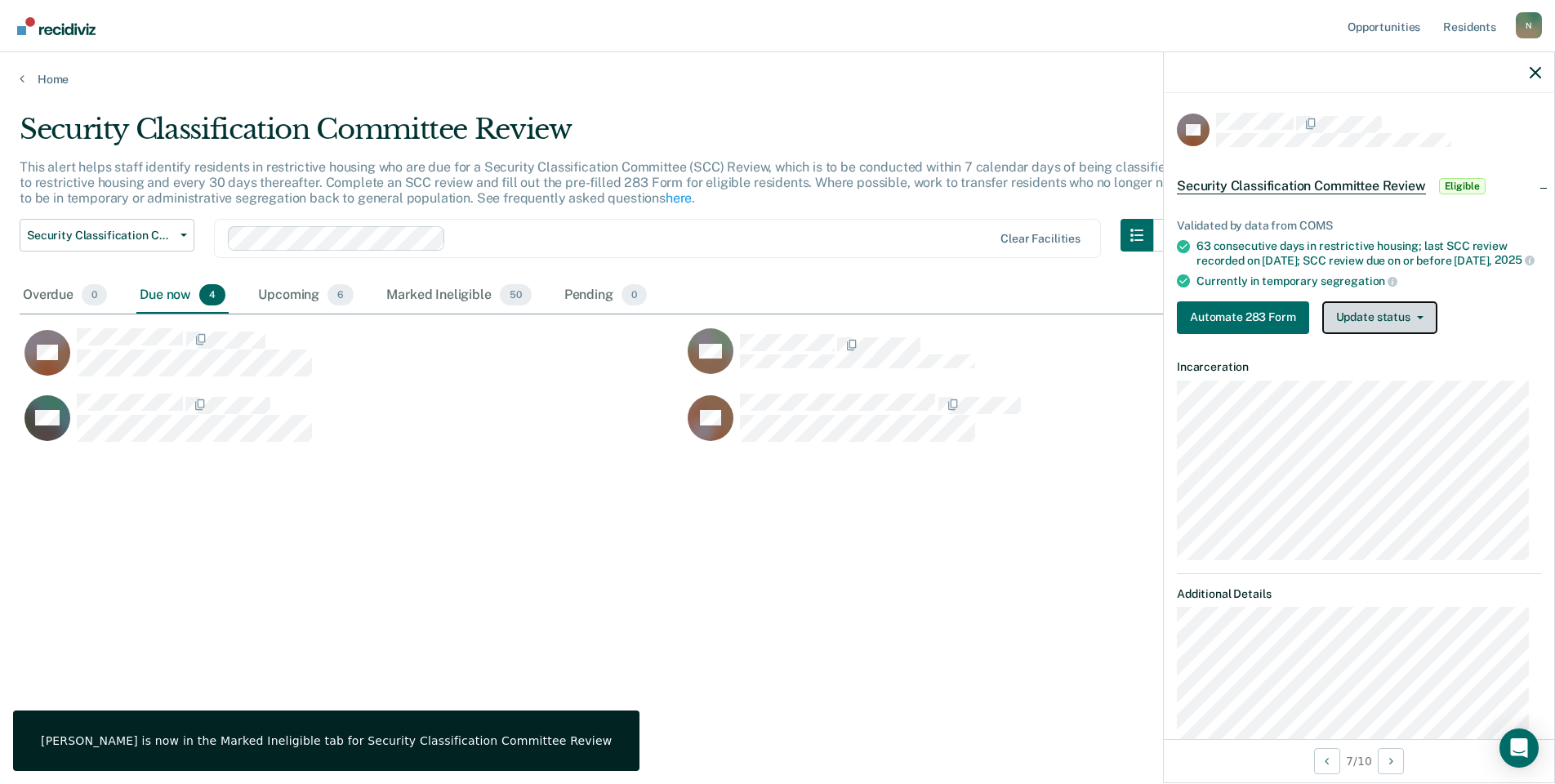
click at [1349, 321] on button "Update status" at bounding box center [1380, 318] width 115 height 33
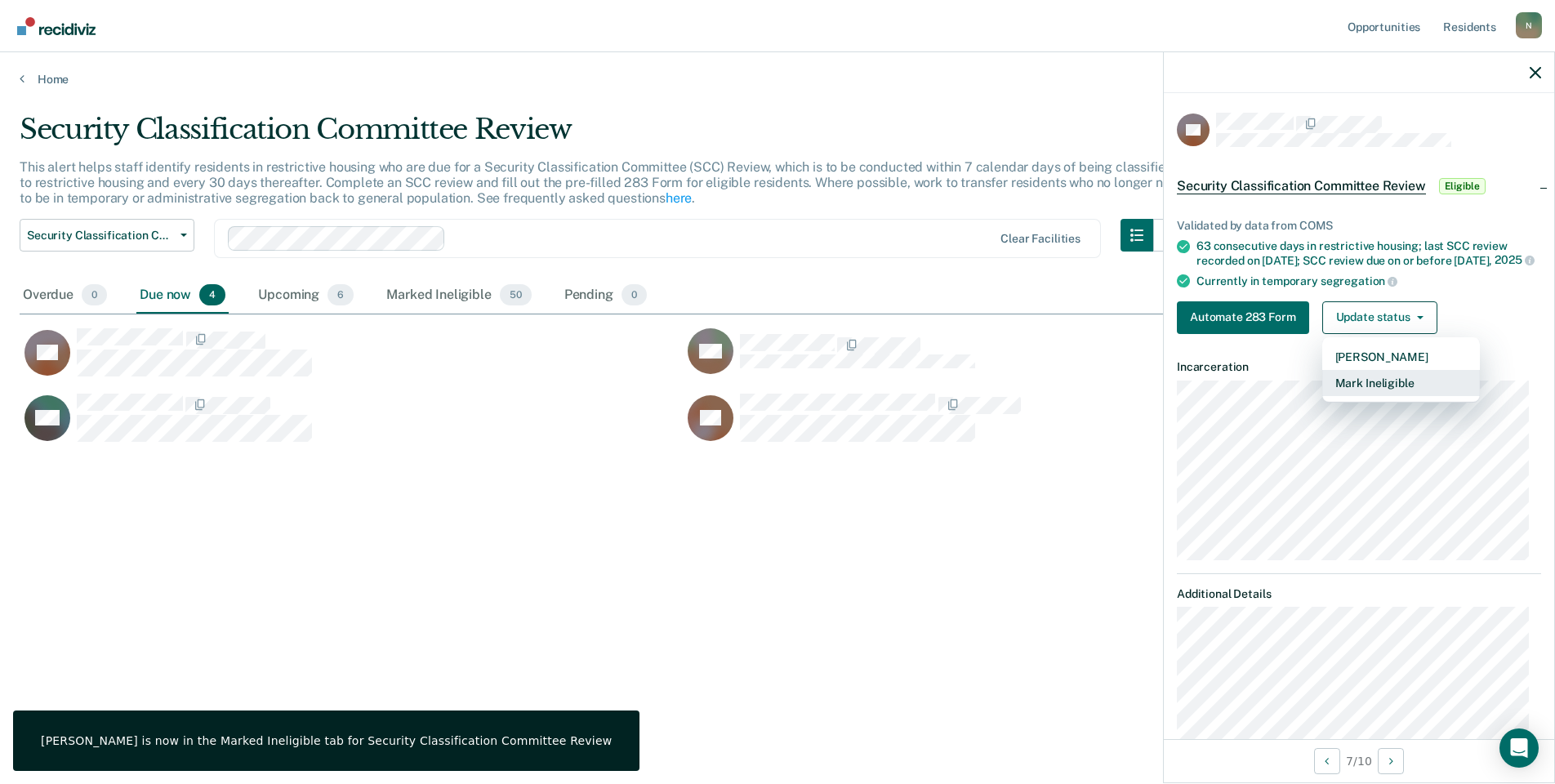
click at [1352, 396] on button "Mark Ineligible" at bounding box center [1401, 383] width 158 height 26
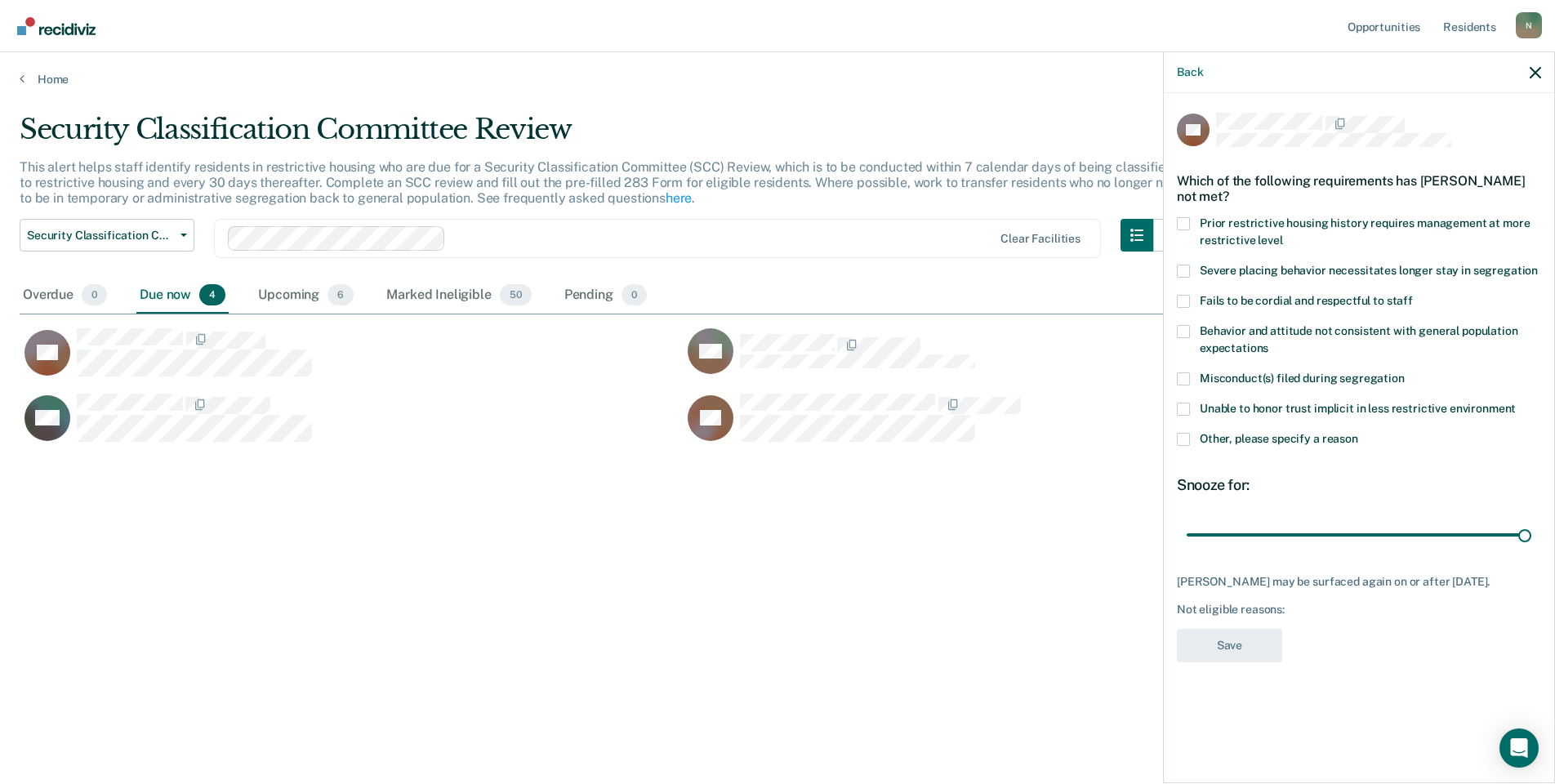
click at [1188, 444] on span at bounding box center [1183, 439] width 13 height 13
click at [1359, 433] on input "Other, please specify a reason" at bounding box center [1359, 433] width 0 height 0
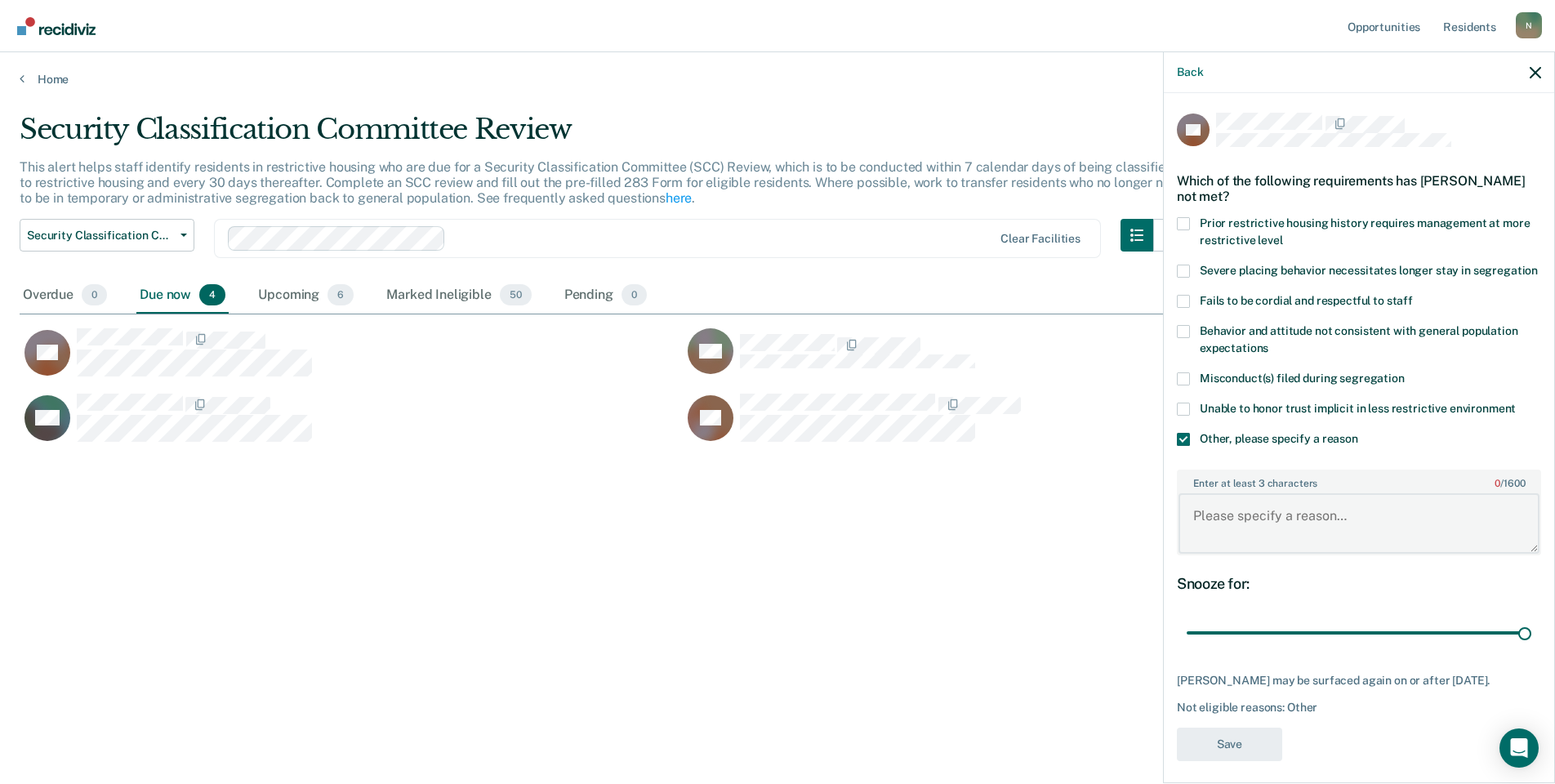
click at [1233, 529] on textarea "Enter at least 3 characters 0 / 1600" at bounding box center [1360, 524] width 361 height 61
type textarea "Temp seg pending alt IV placement"
click at [1245, 761] on button "Save" at bounding box center [1229, 744] width 105 height 34
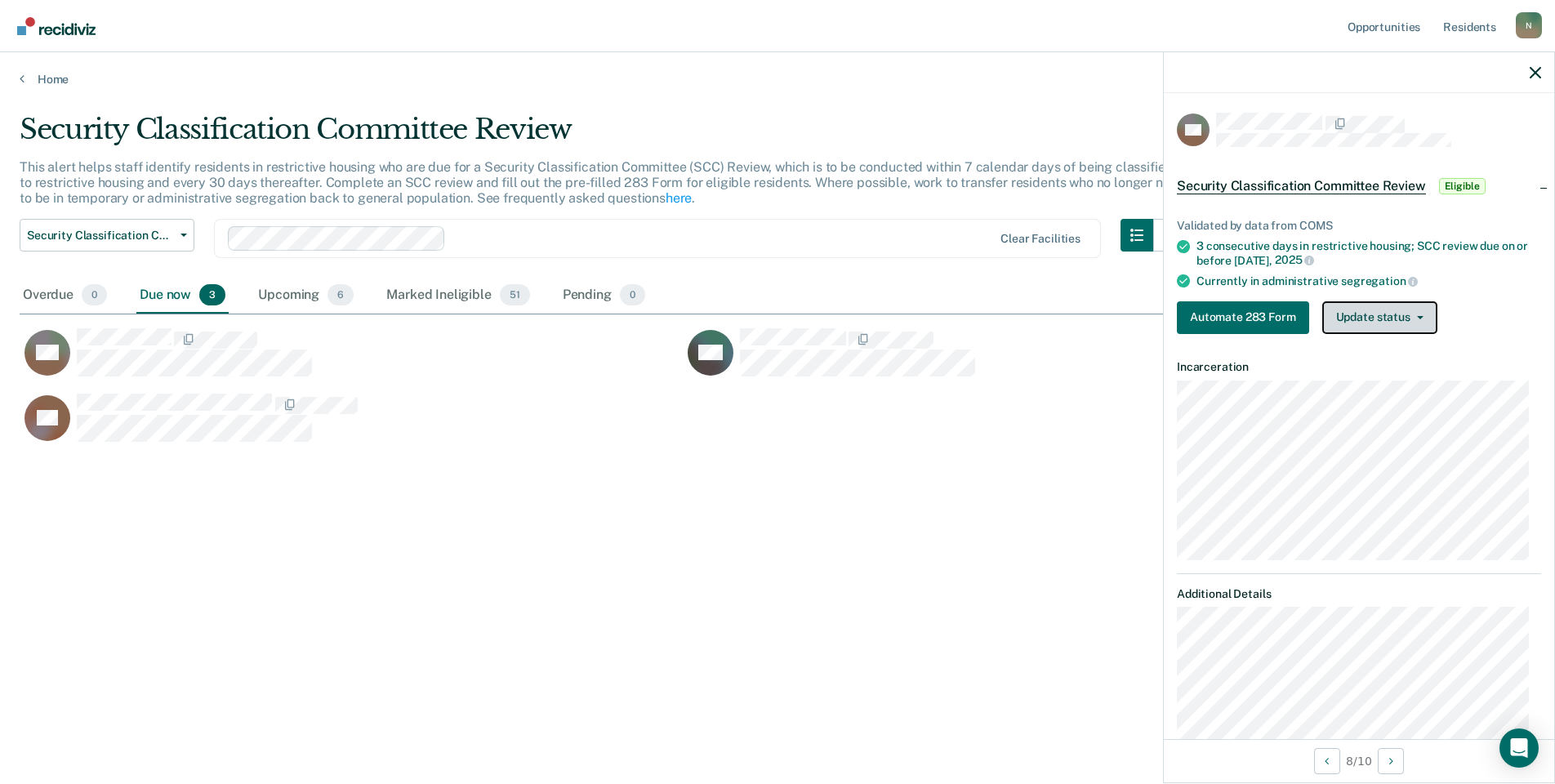
click at [1354, 313] on button "Update status" at bounding box center [1380, 318] width 115 height 33
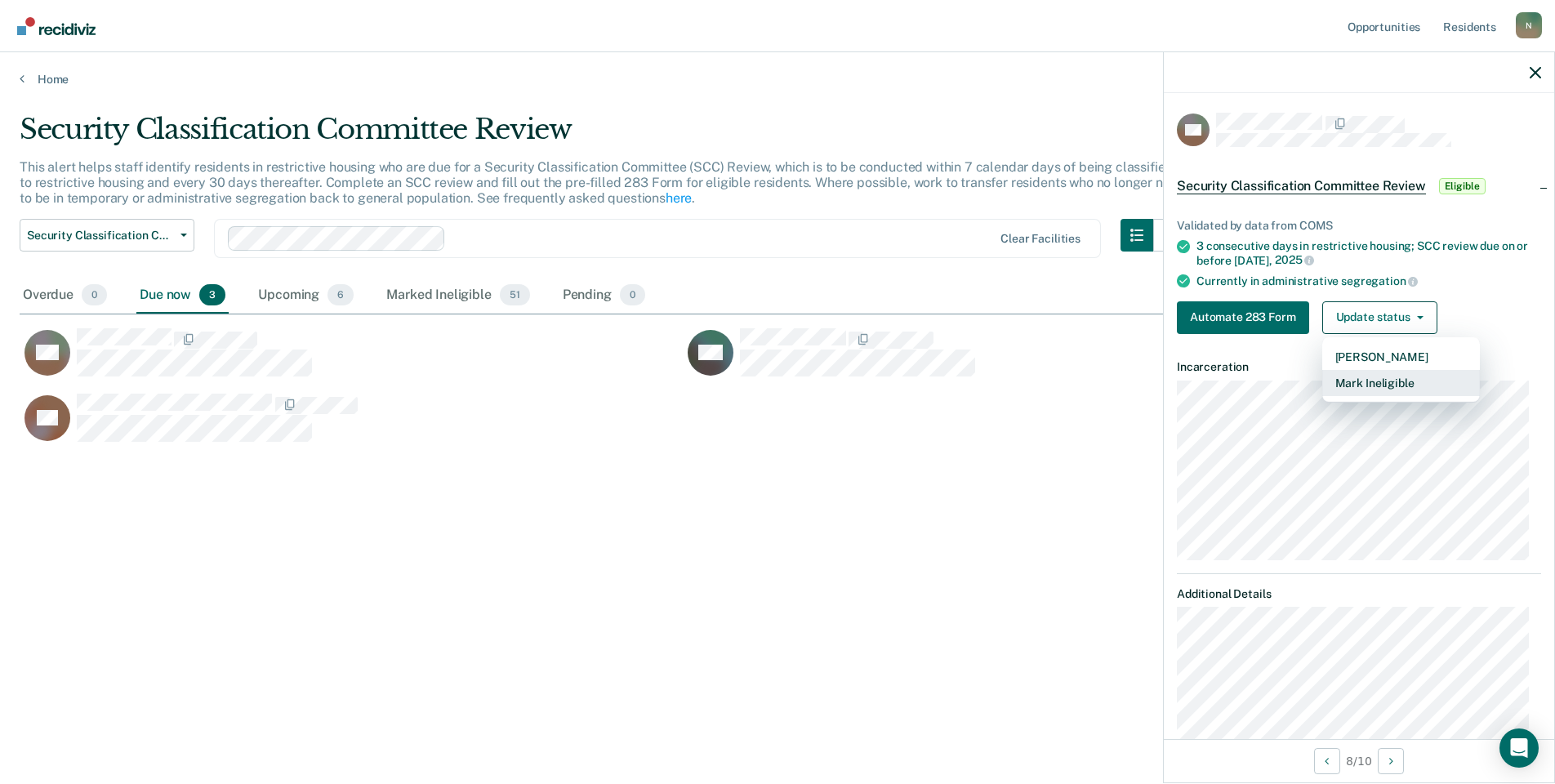
click at [1377, 379] on button "Mark Ineligible" at bounding box center [1401, 383] width 158 height 26
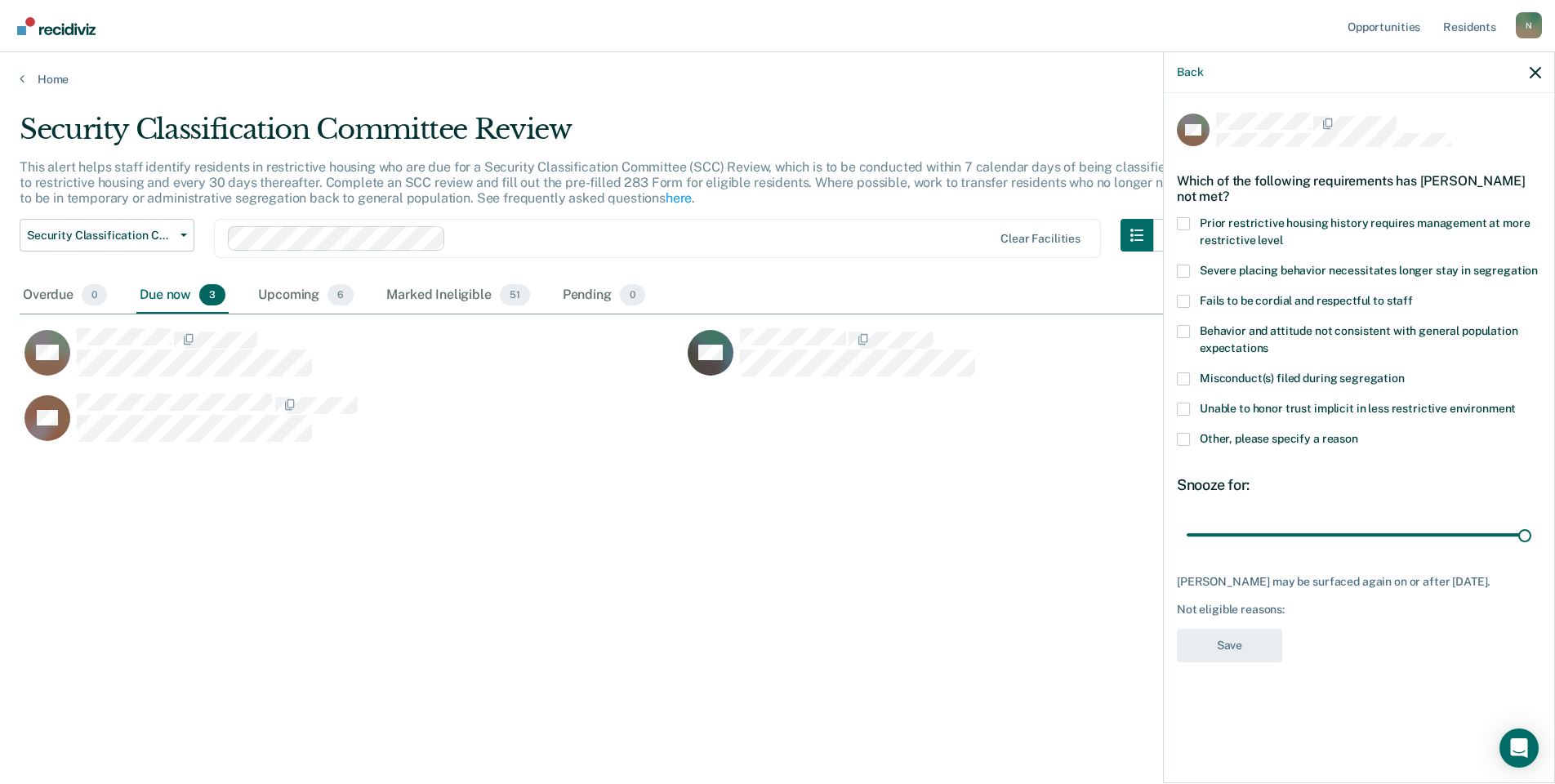
click at [1189, 443] on span at bounding box center [1183, 439] width 13 height 13
click at [1359, 433] on input "Other, please specify a reason" at bounding box center [1359, 433] width 0 height 0
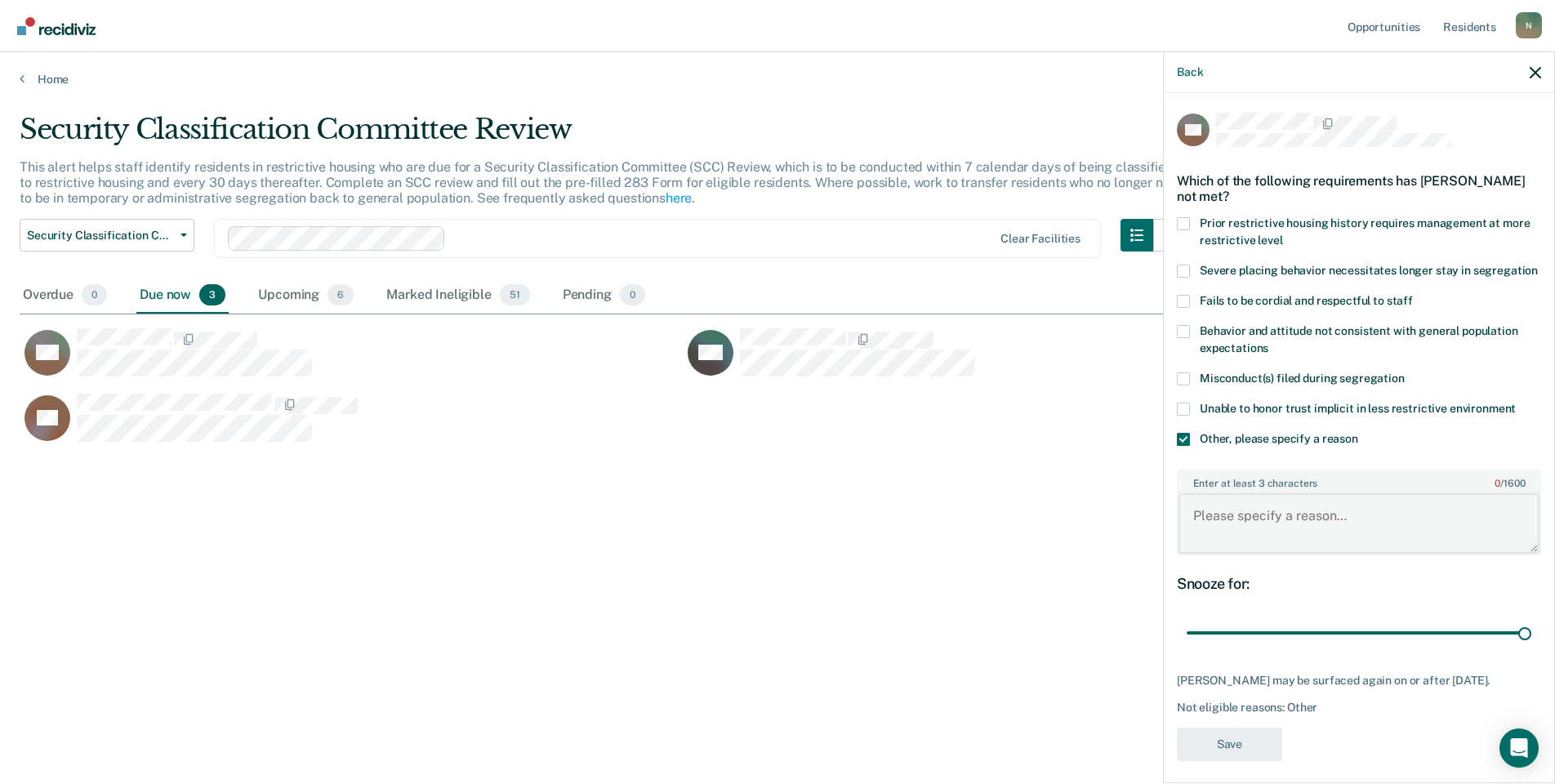
click at [1189, 542] on textarea "Enter at least 3 characters 0 / 1600" at bounding box center [1360, 524] width 361 height 61
type textarea "Temp seg pending misconduct hearing"
click at [1216, 742] on button "Save" at bounding box center [1229, 744] width 105 height 34
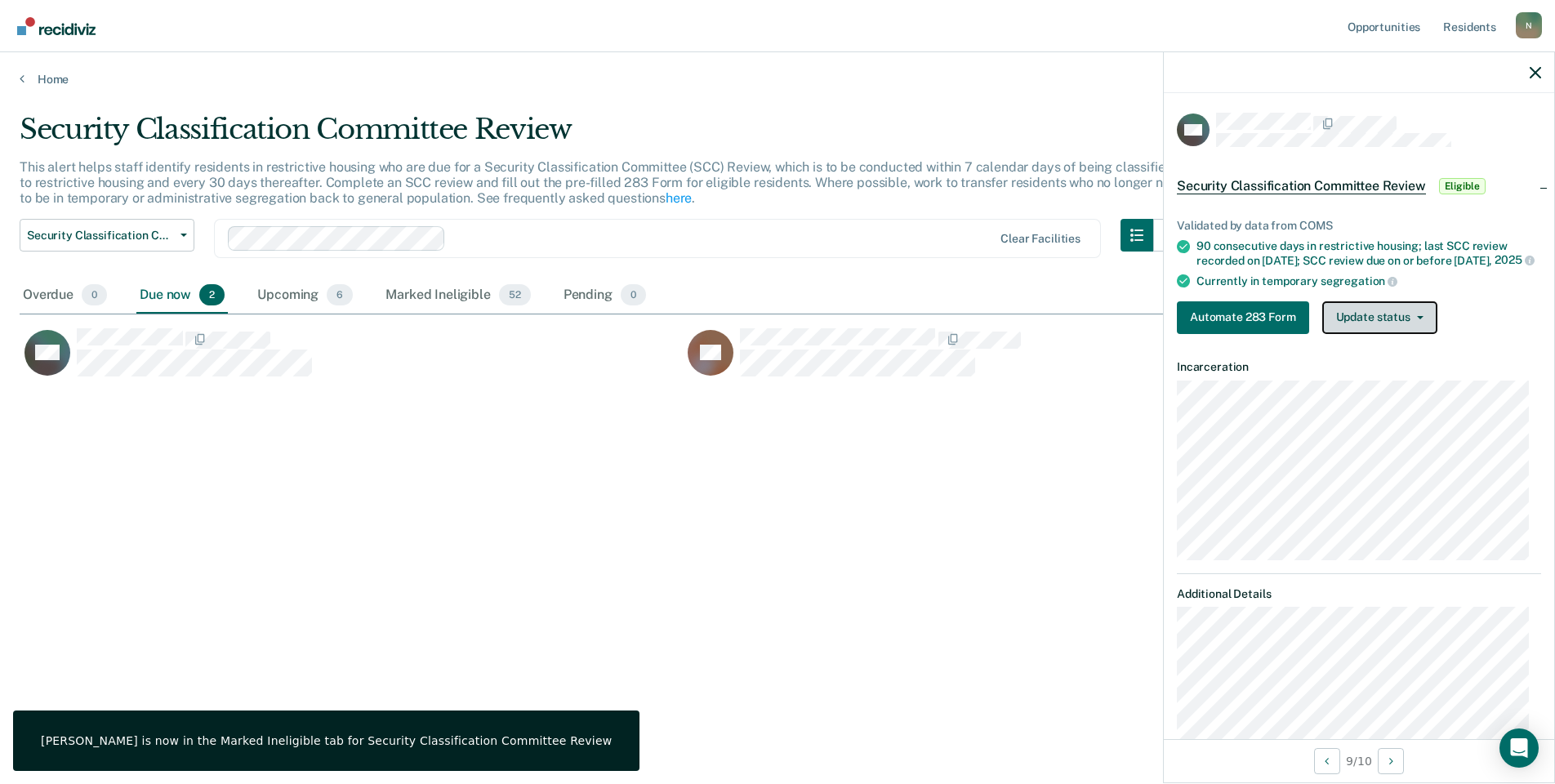
click at [1389, 330] on button "Update status" at bounding box center [1380, 318] width 115 height 33
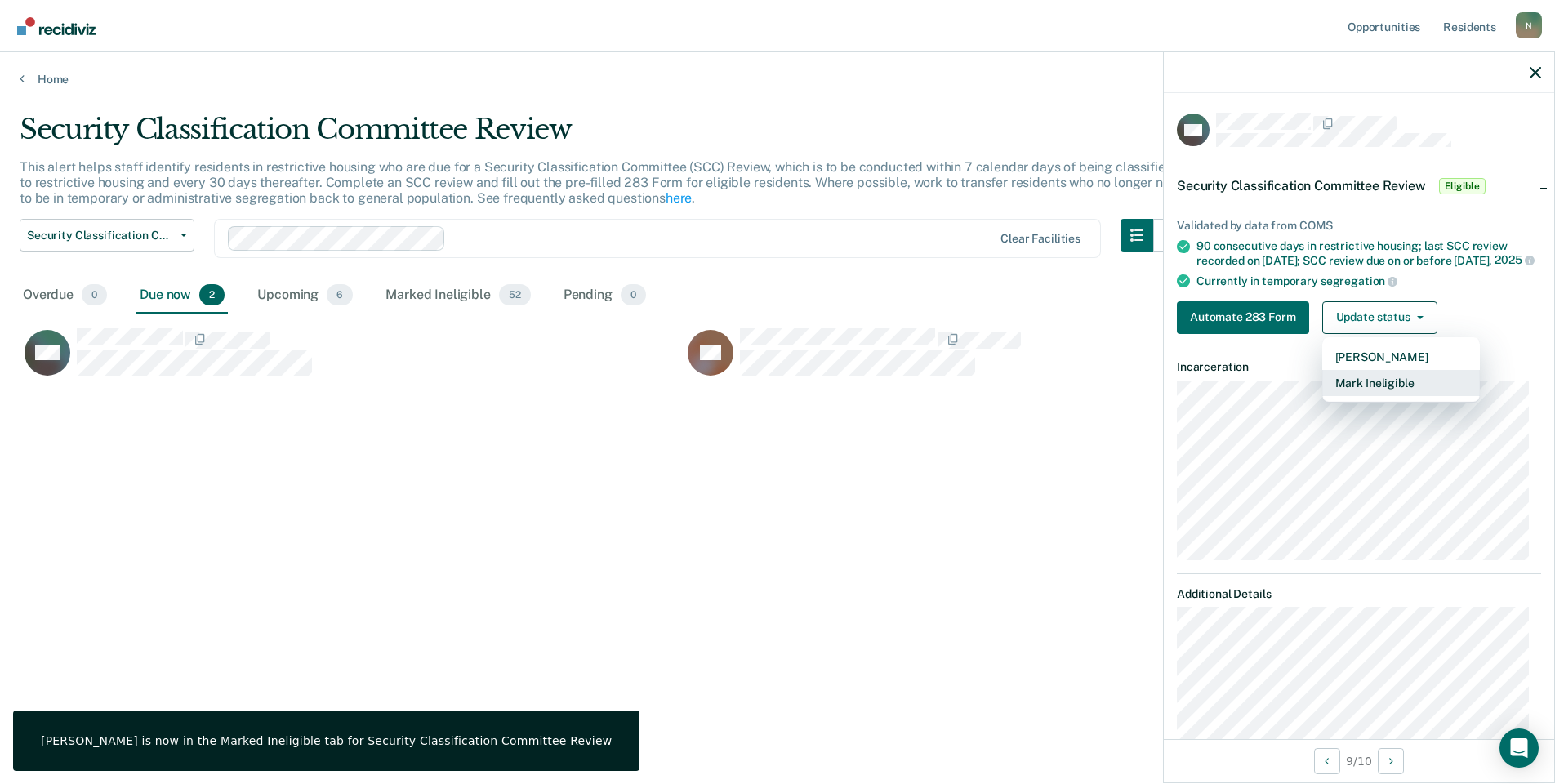
click at [1339, 394] on button "Mark Ineligible" at bounding box center [1401, 383] width 158 height 26
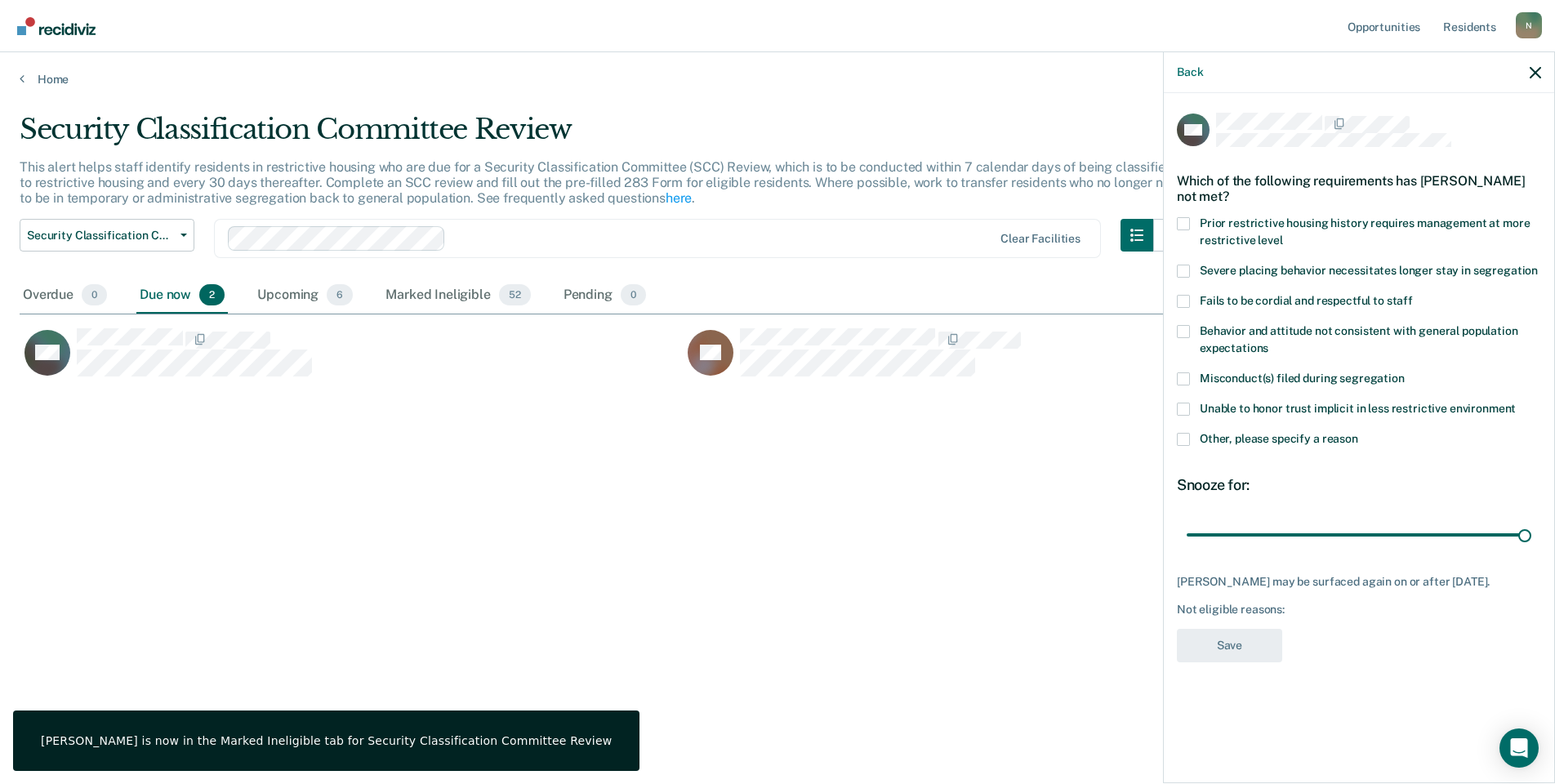
click at [1181, 441] on span at bounding box center [1183, 439] width 13 height 13
click at [1359, 433] on input "Other, please specify a reason" at bounding box center [1359, 433] width 0 height 0
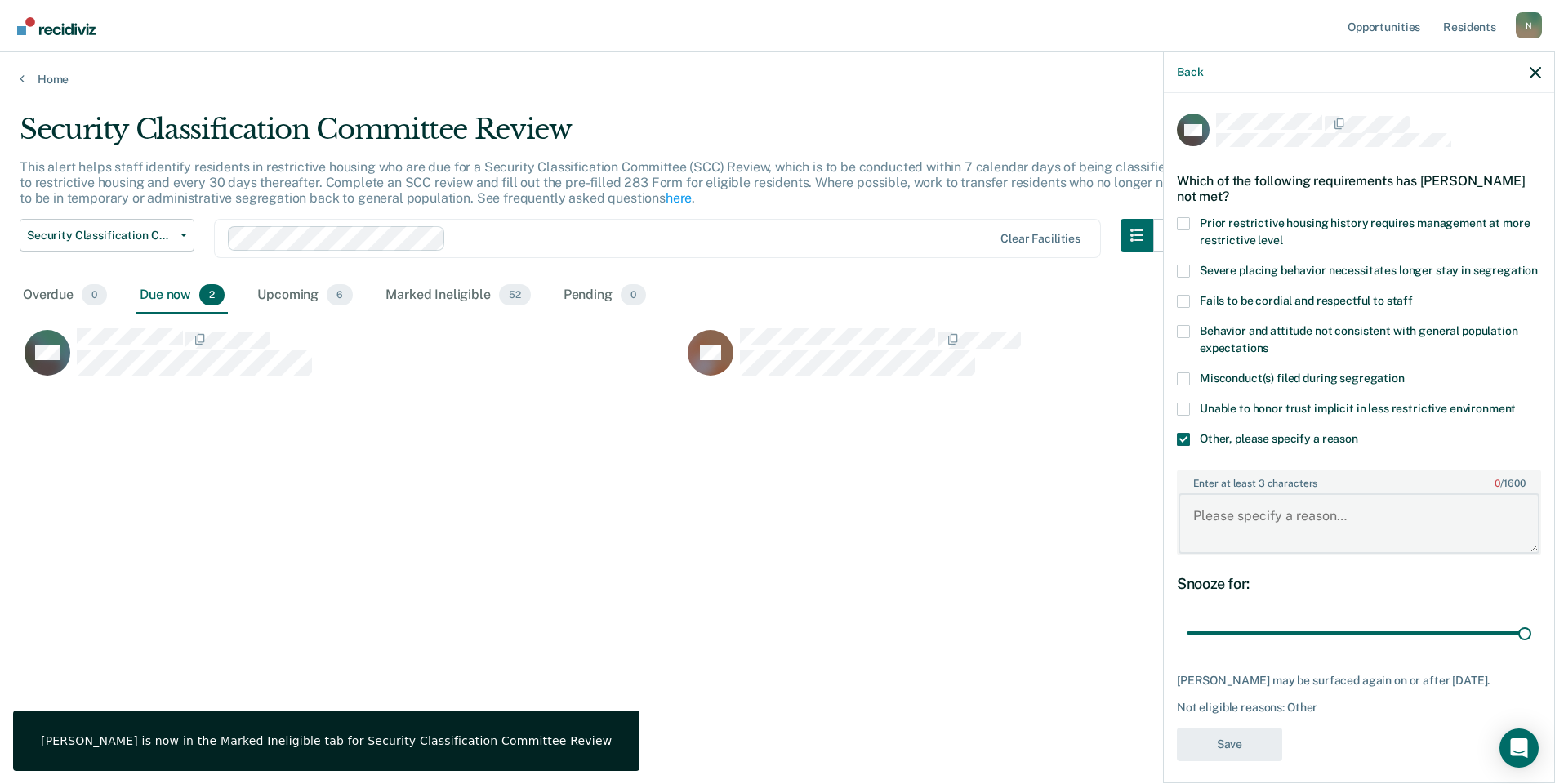
click at [1242, 532] on textarea "Enter at least 3 characters 0 / 1600" at bounding box center [1360, 524] width 361 height 61
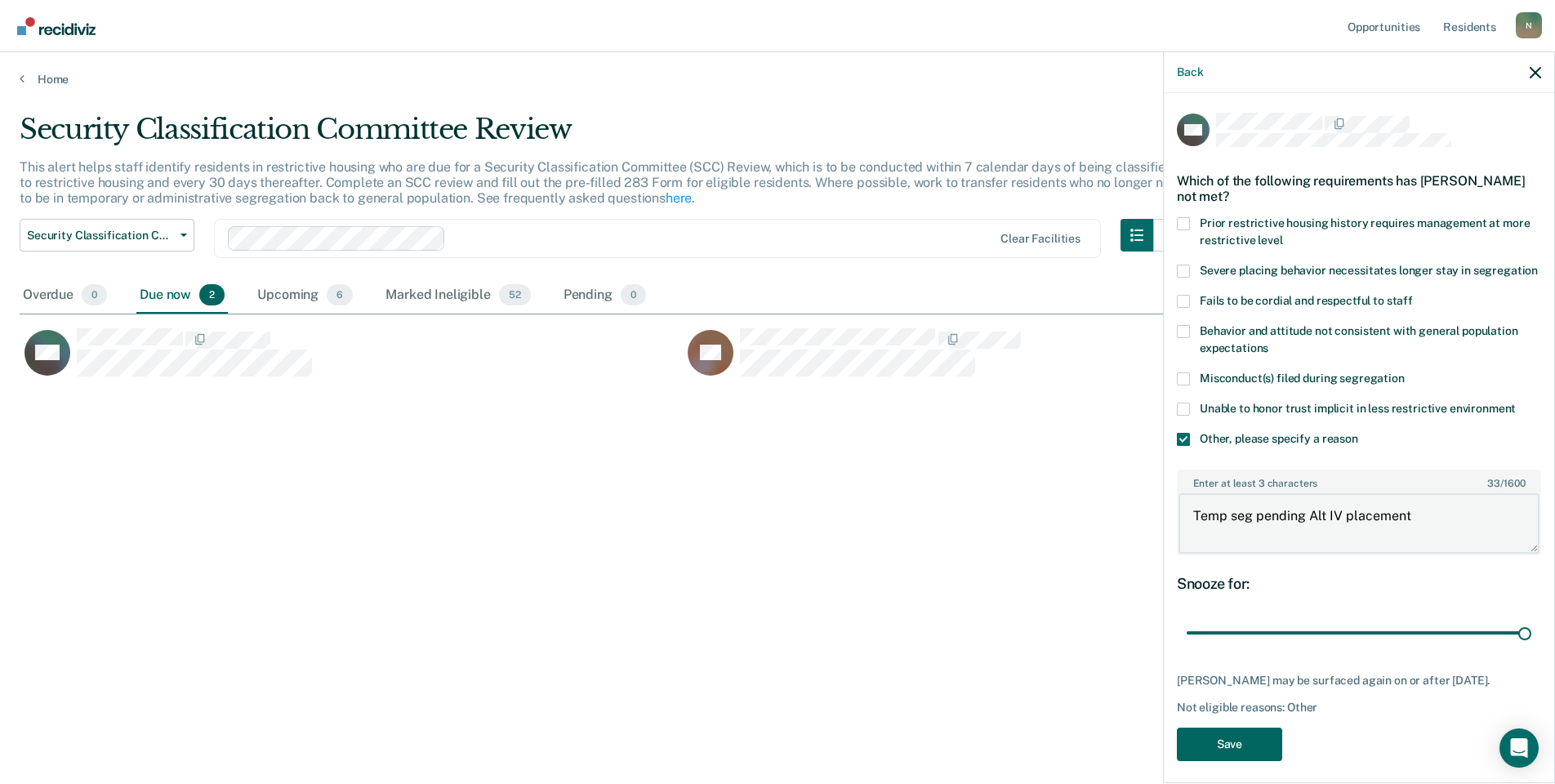
type textarea "Temp seg pending Alt IV placement"
click at [1242, 756] on button "Save" at bounding box center [1229, 744] width 105 height 34
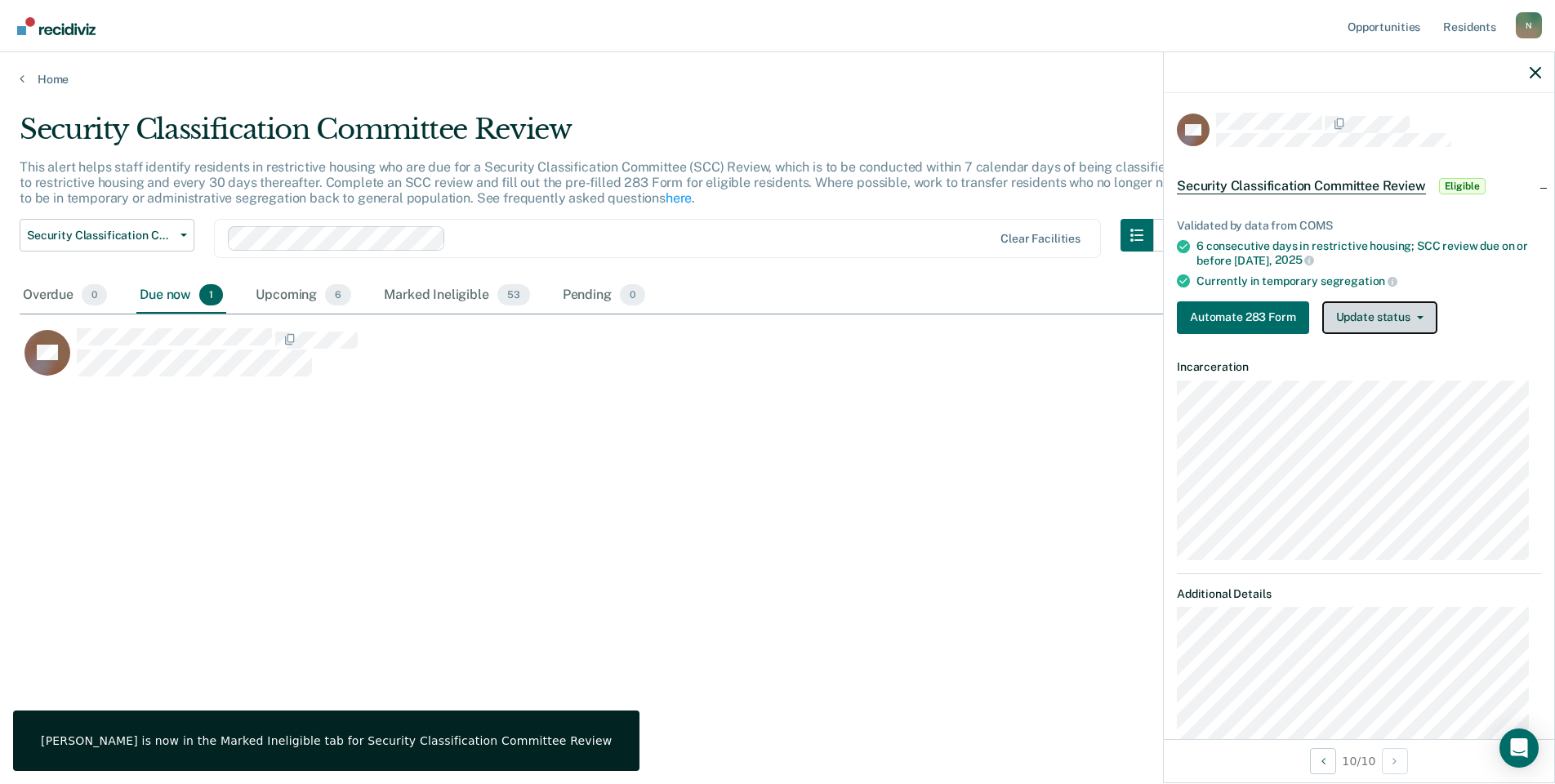
click at [1366, 322] on button "Update status" at bounding box center [1380, 318] width 115 height 33
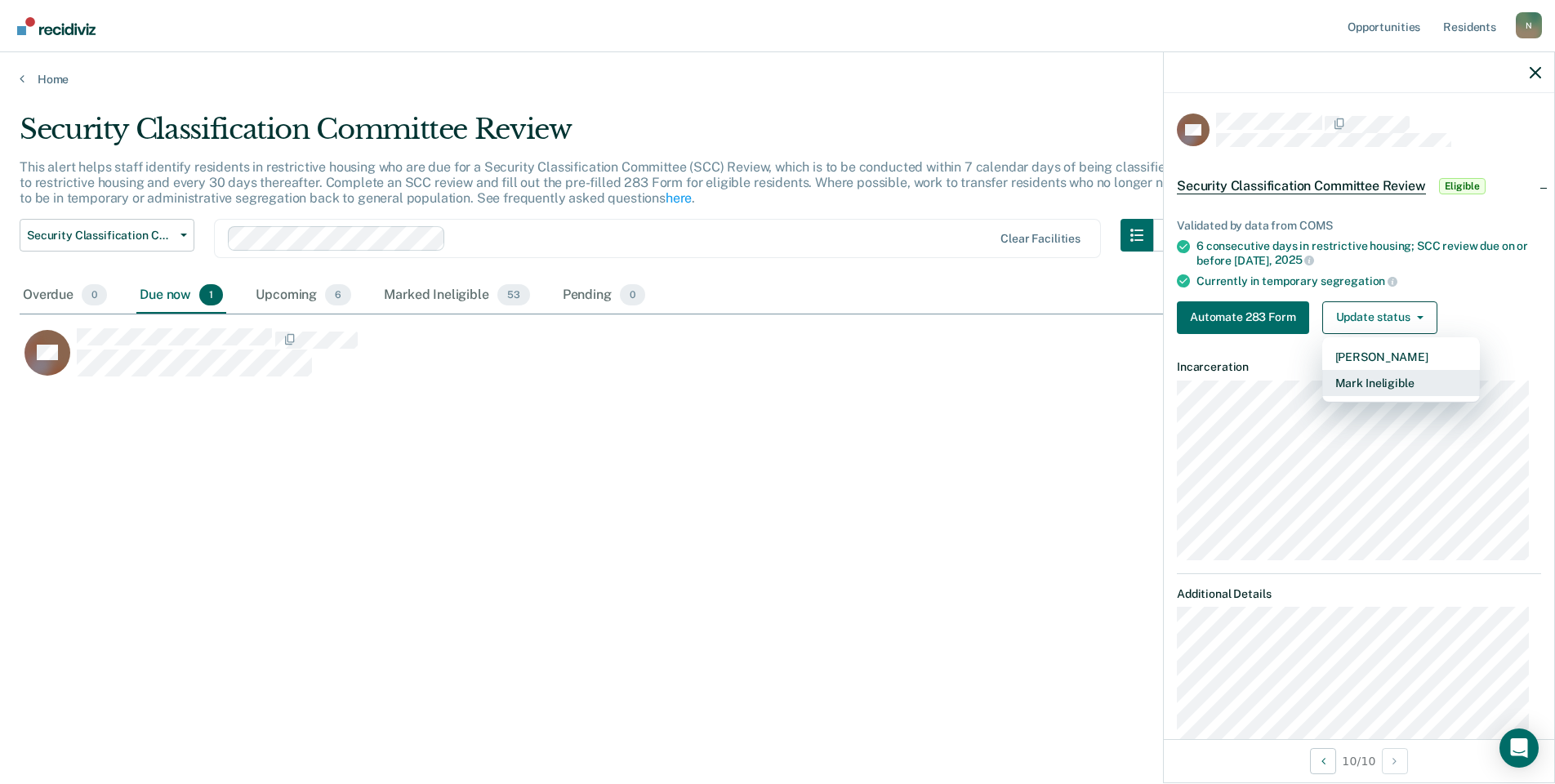
click at [1373, 378] on button "Mark Ineligible" at bounding box center [1401, 383] width 158 height 26
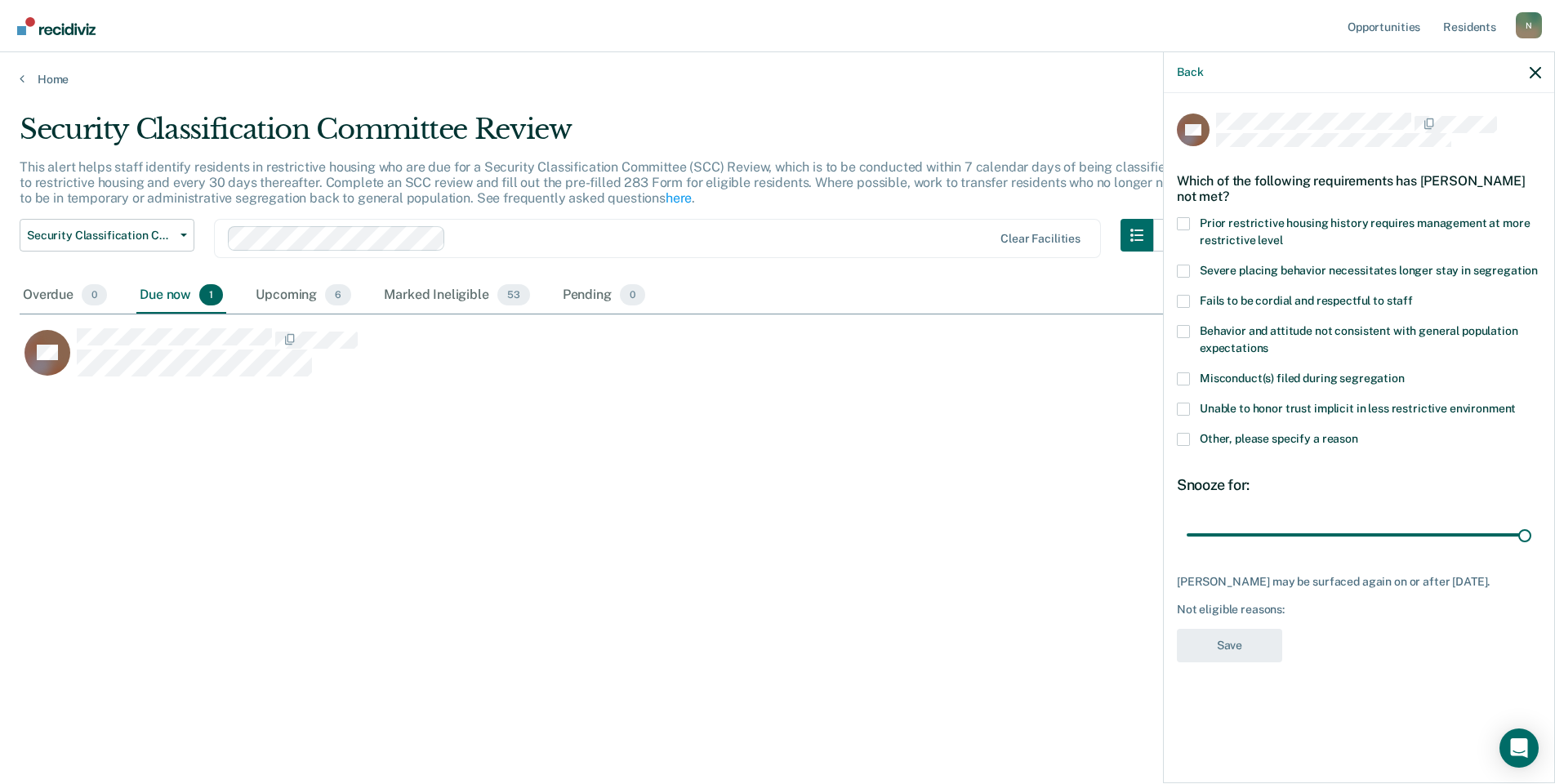
click at [1185, 439] on span at bounding box center [1183, 439] width 13 height 13
click at [1359, 433] on input "Other, please specify a reason" at bounding box center [1359, 433] width 0 height 0
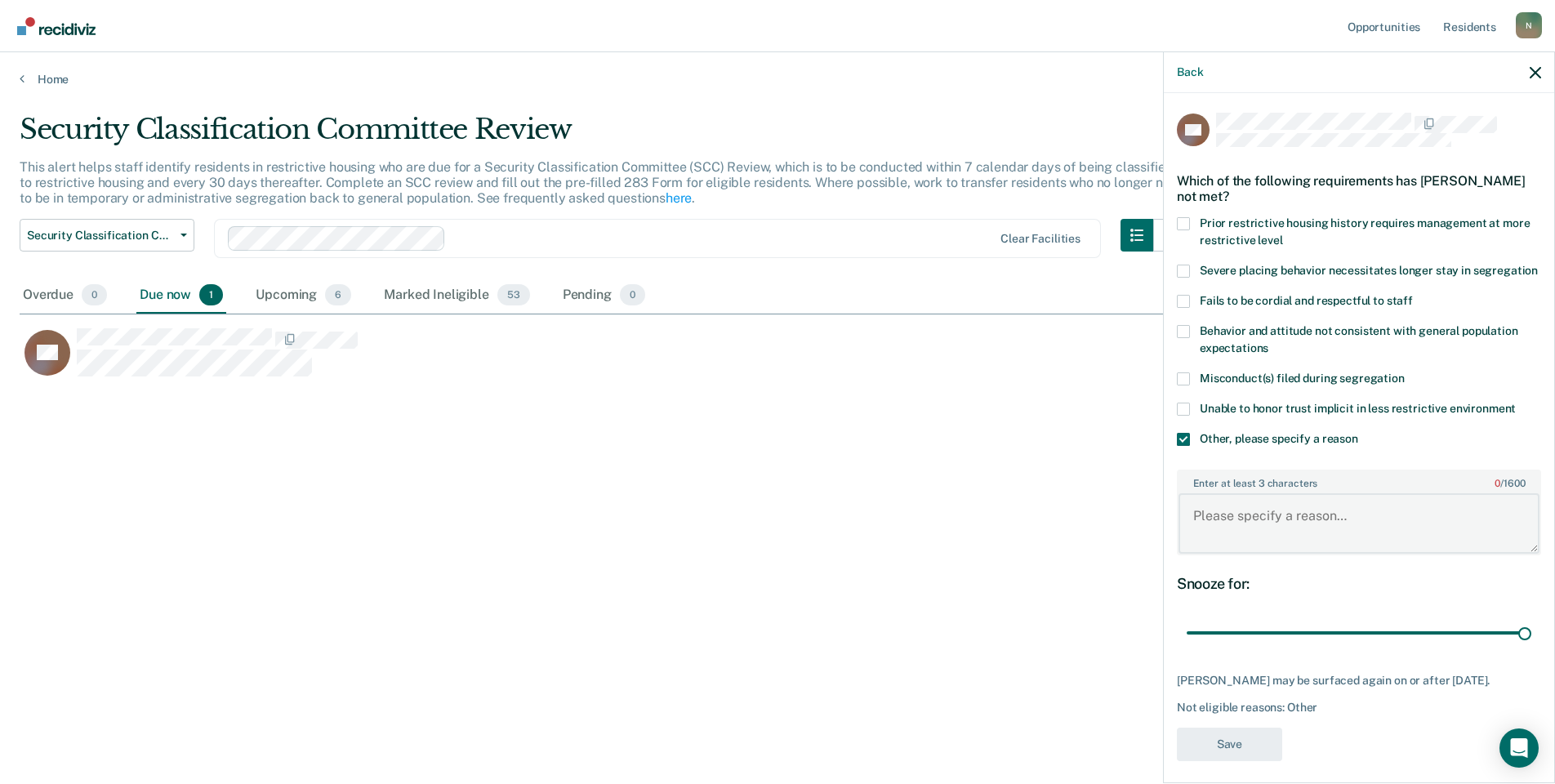
click at [1232, 548] on textarea "Enter at least 3 characters 0 / 1600" at bounding box center [1360, 524] width 361 height 61
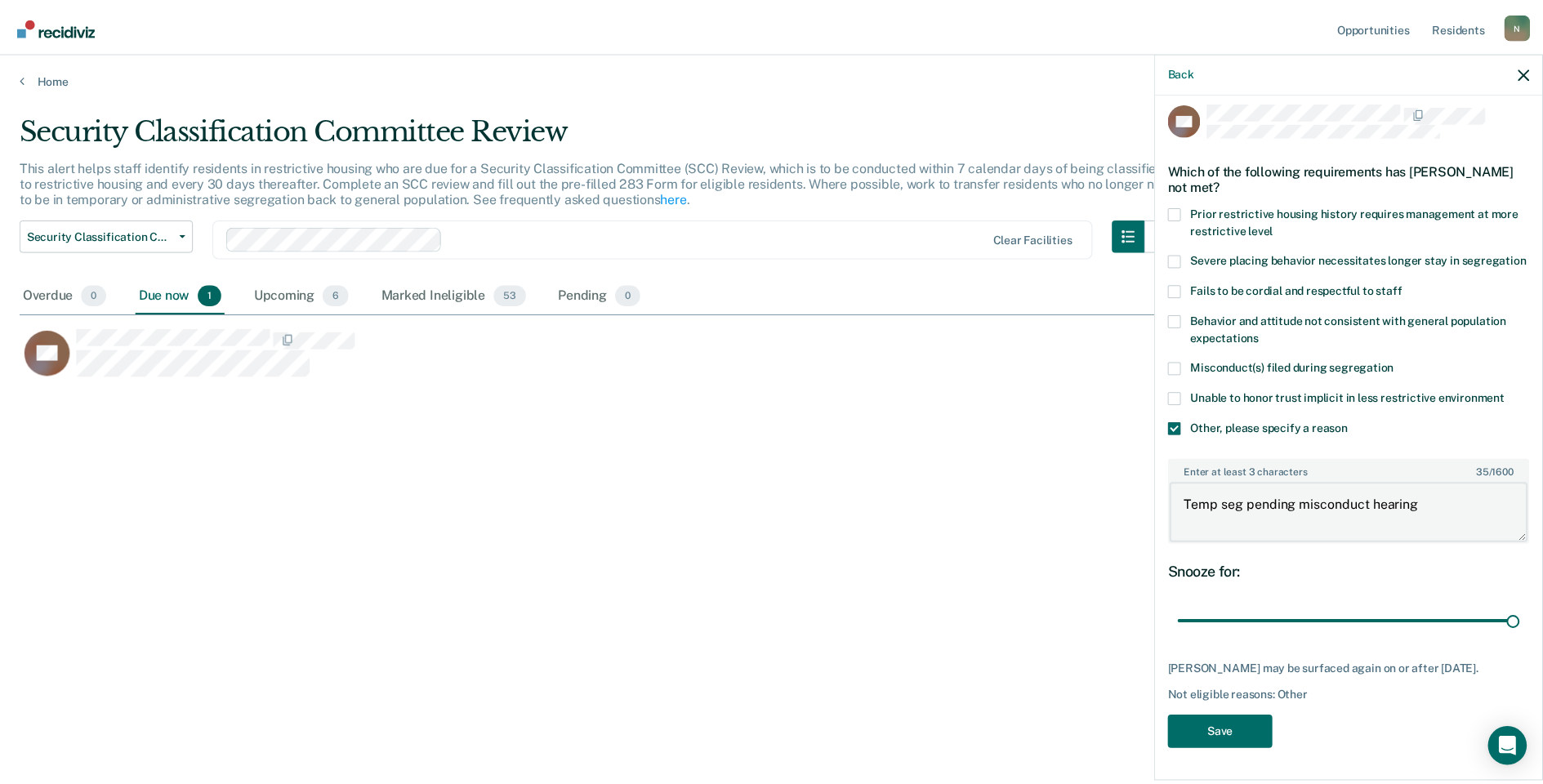
scroll to position [40, 0]
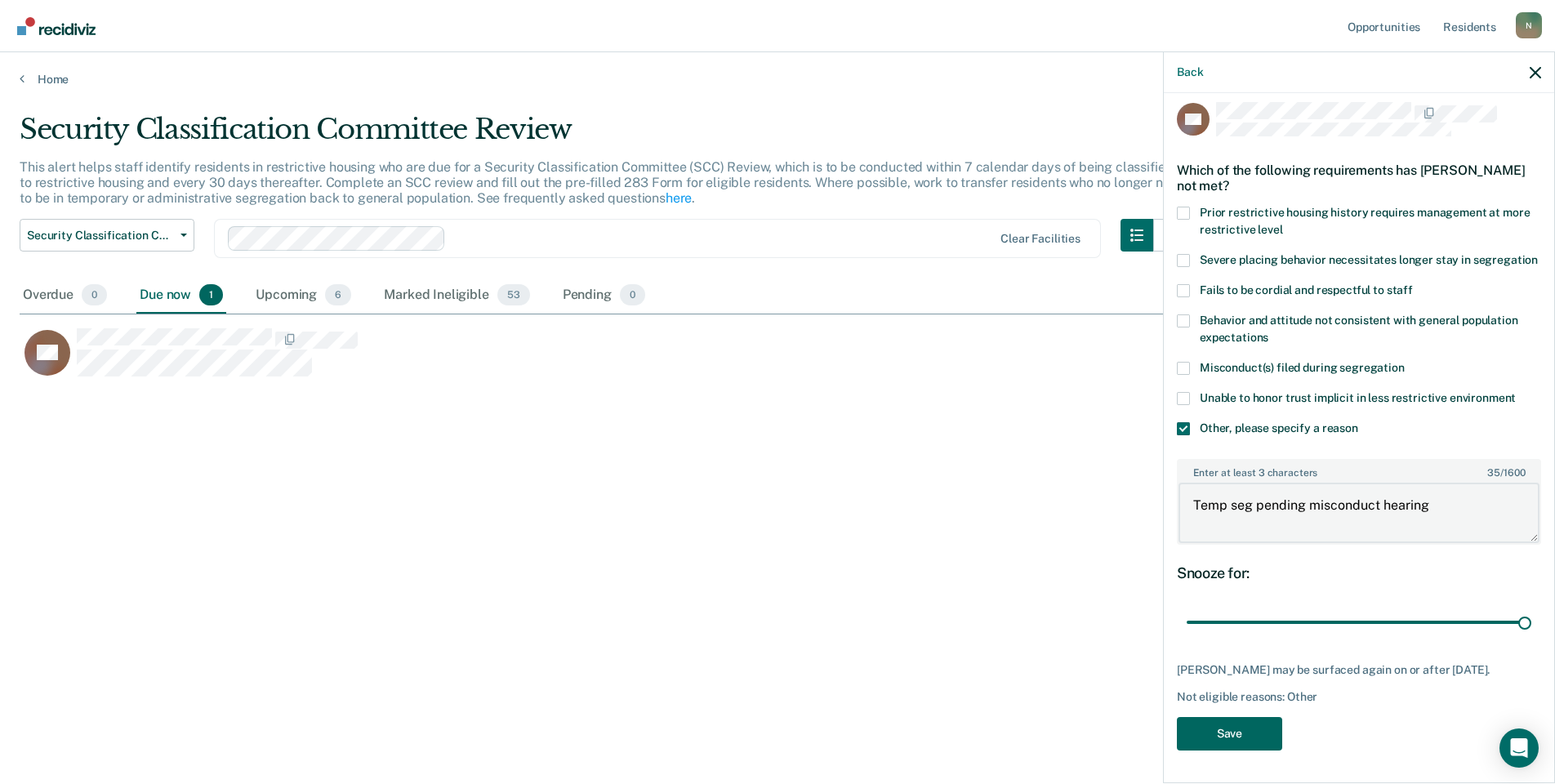
type textarea "Temp seg pending misconduct hearing"
click at [1216, 723] on button "Save" at bounding box center [1229, 734] width 105 height 34
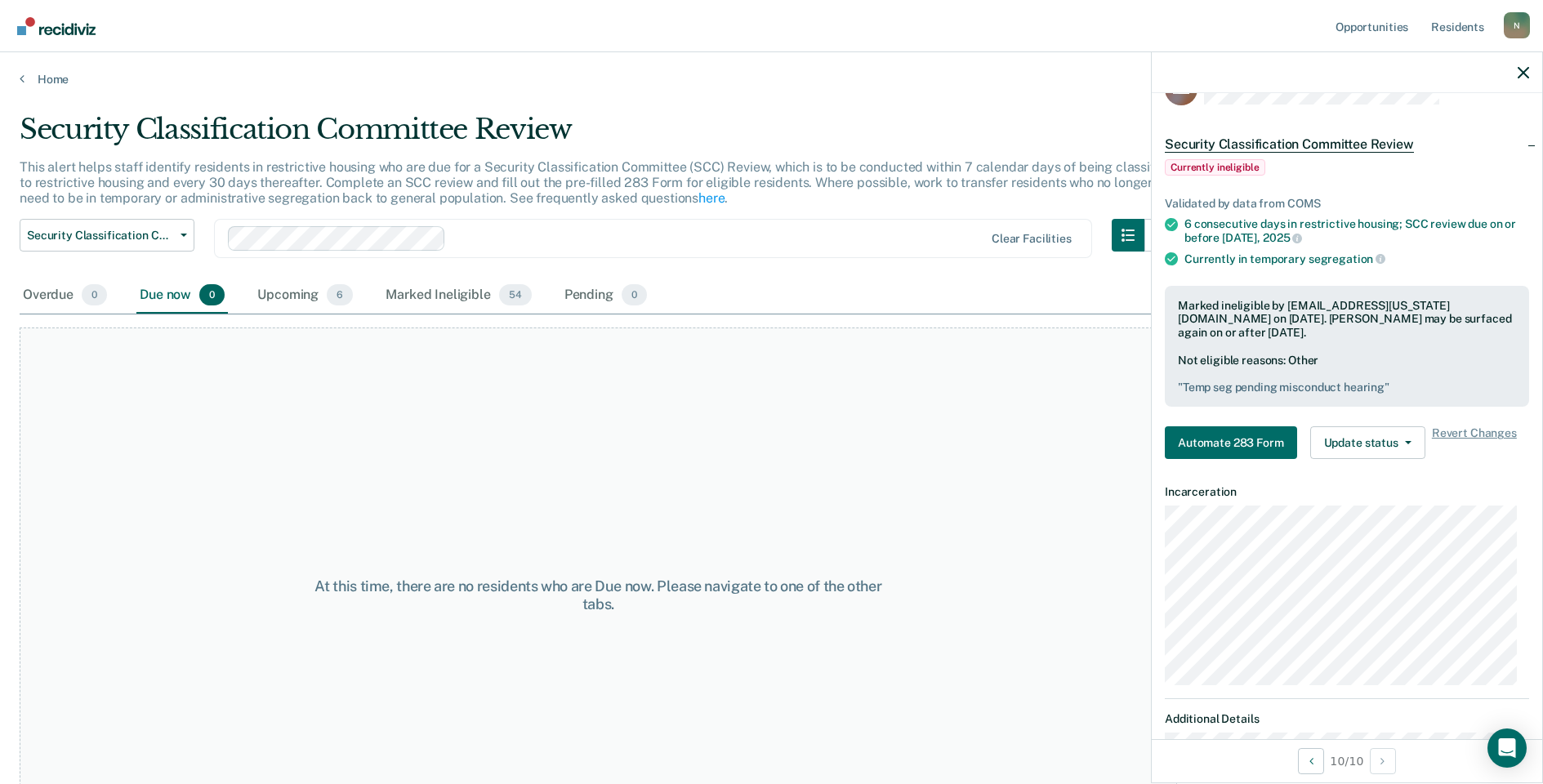
click at [262, 489] on div "At this time, there are no residents who are Due now. Please navigate to one of…" at bounding box center [598, 595] width 1157 height 536
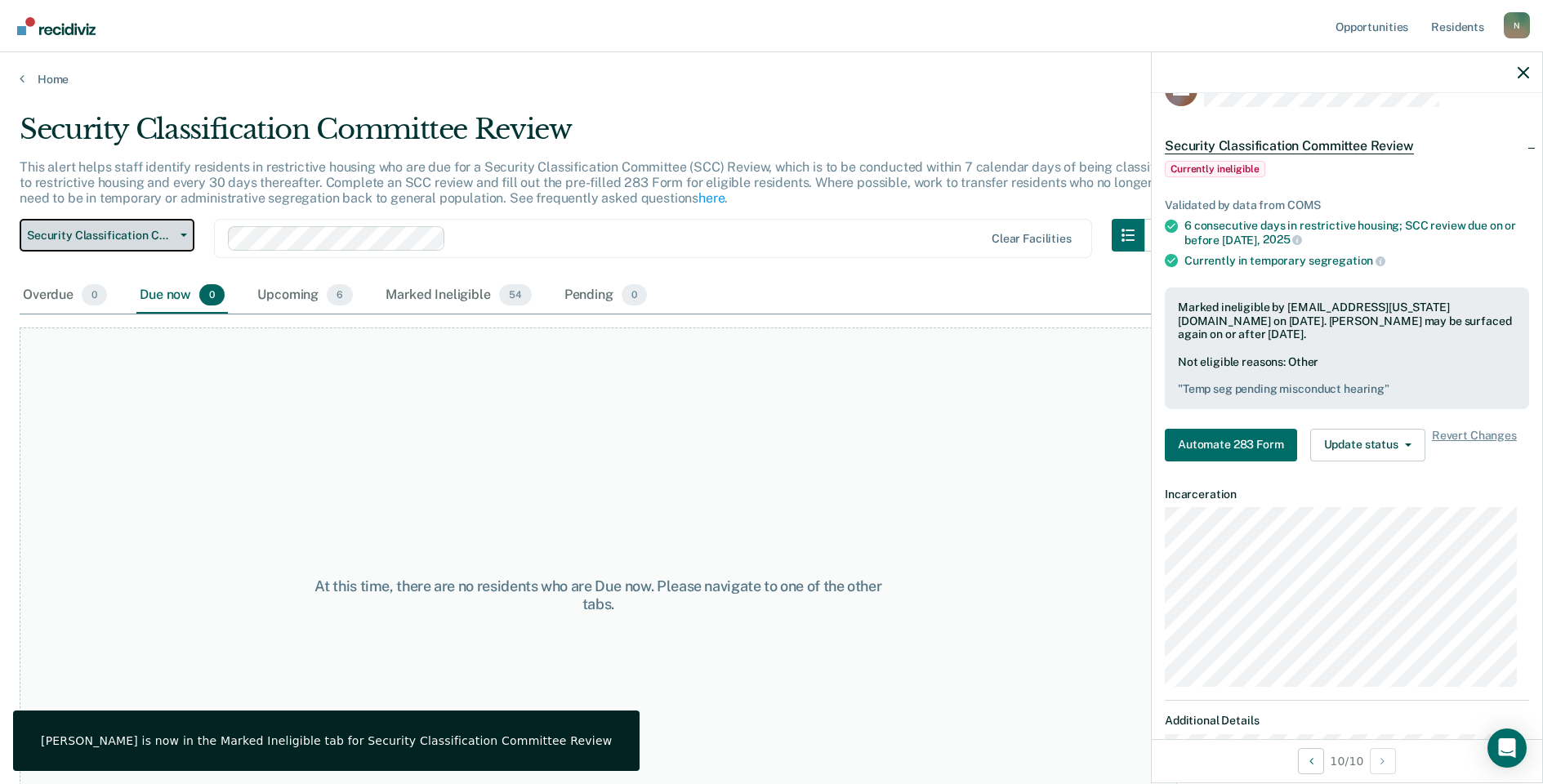
click at [131, 234] on span "Security Classification Committee Review" at bounding box center [100, 235] width 147 height 14
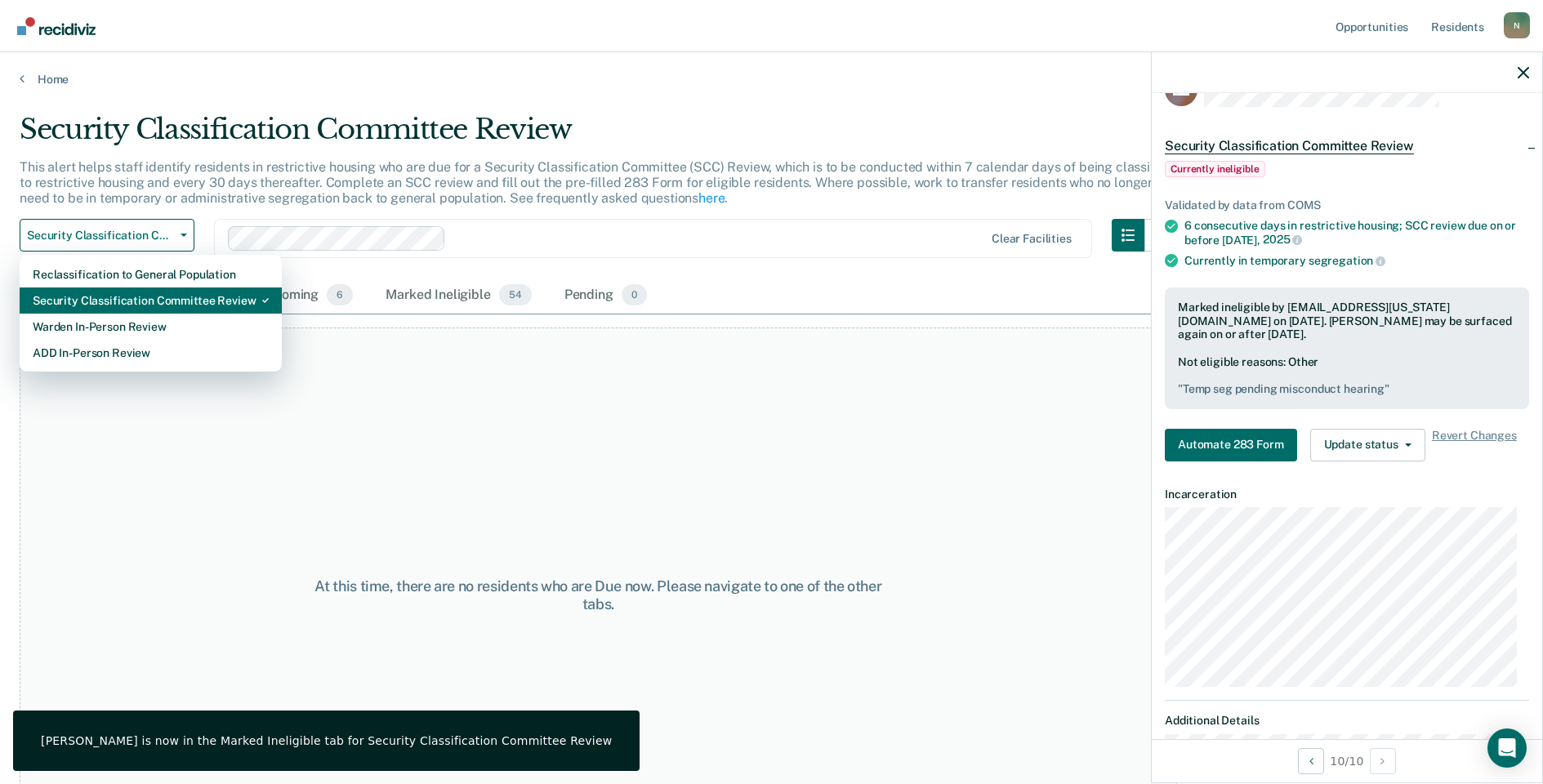
click at [139, 296] on div "Security Classification Committee Review" at bounding box center [151, 300] width 236 height 26
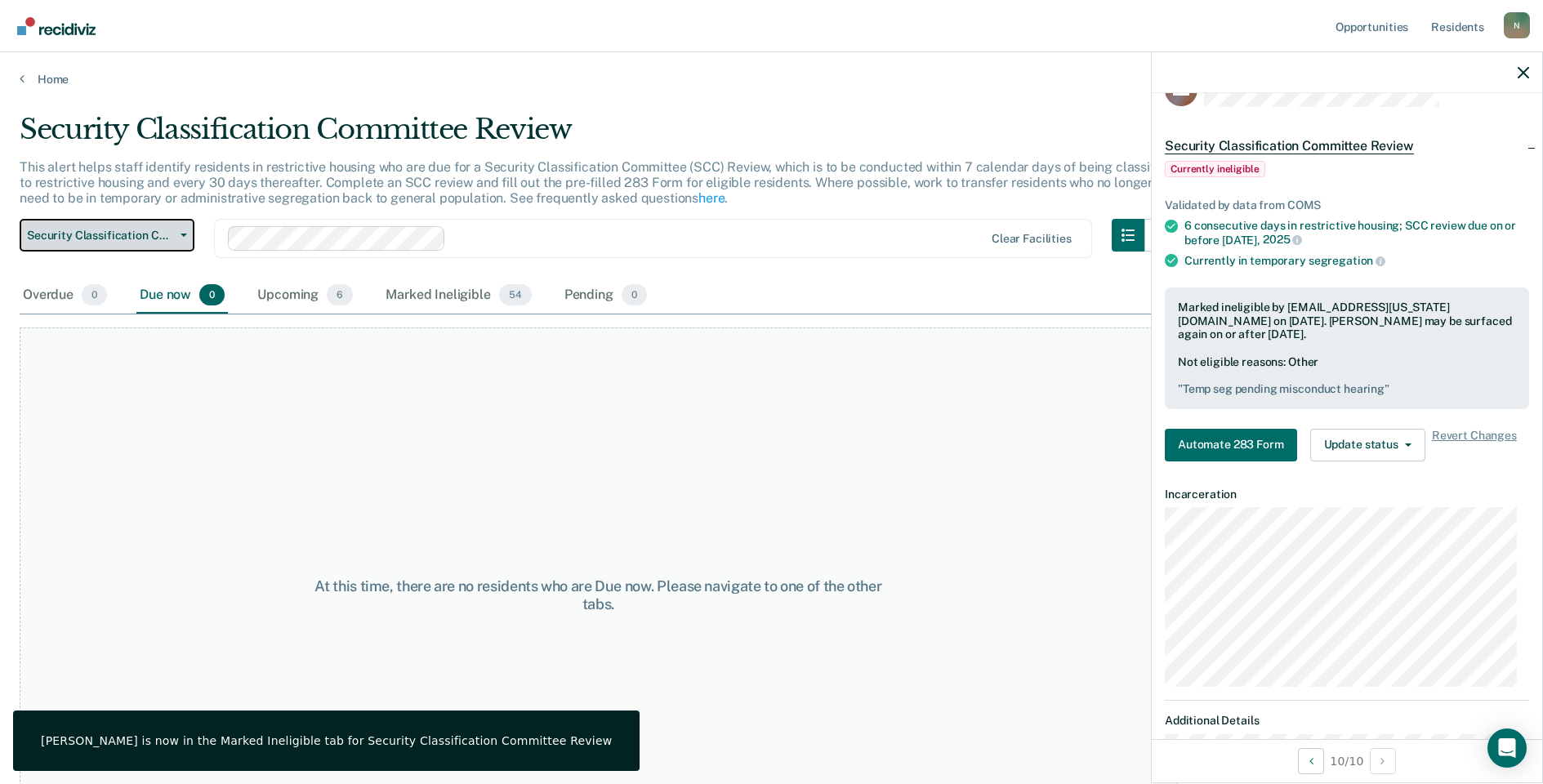
click at [142, 238] on span "Security Classification Committee Review" at bounding box center [100, 235] width 147 height 14
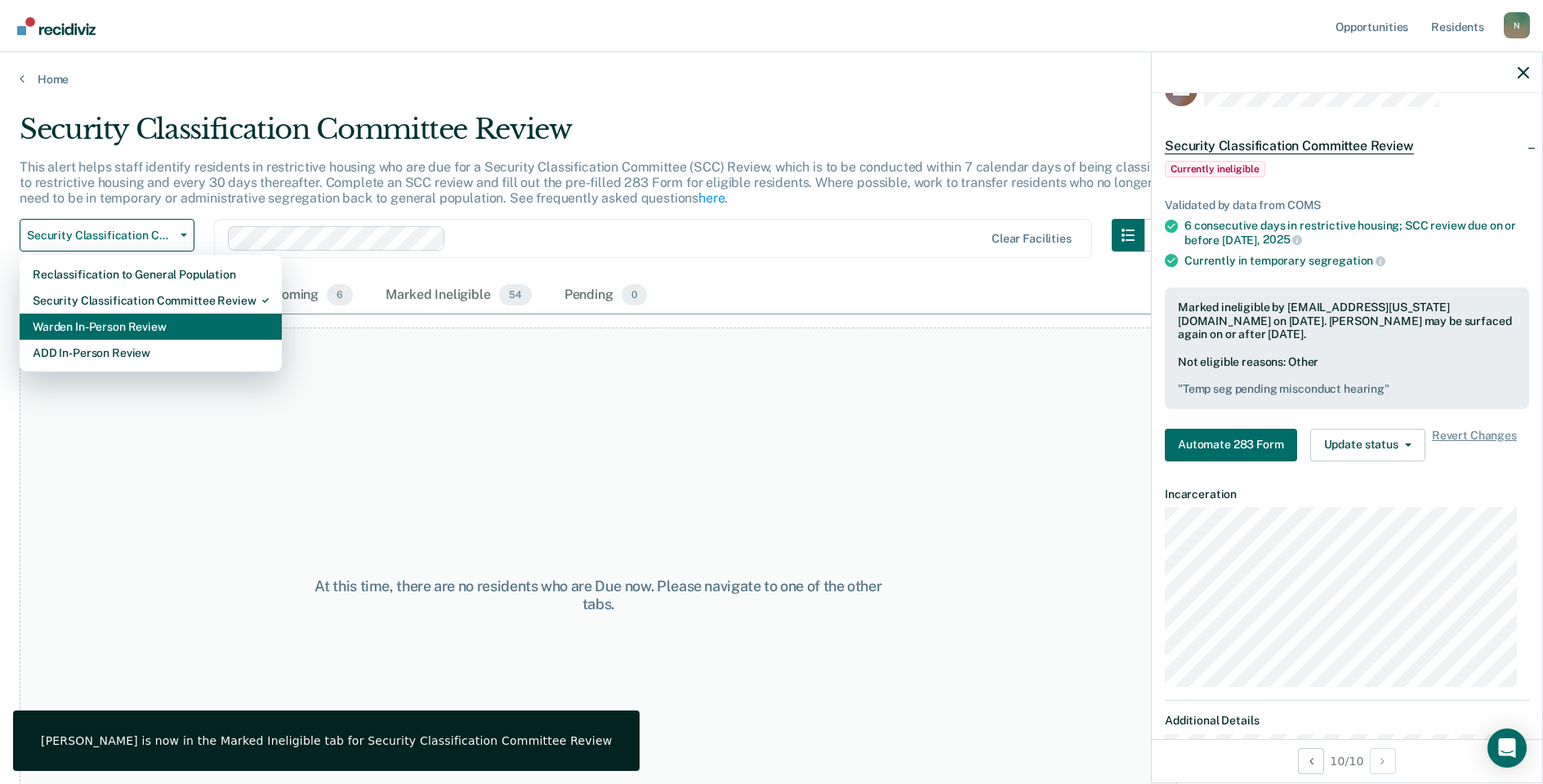
click at [144, 317] on div "Warden In-Person Review" at bounding box center [151, 326] width 236 height 26
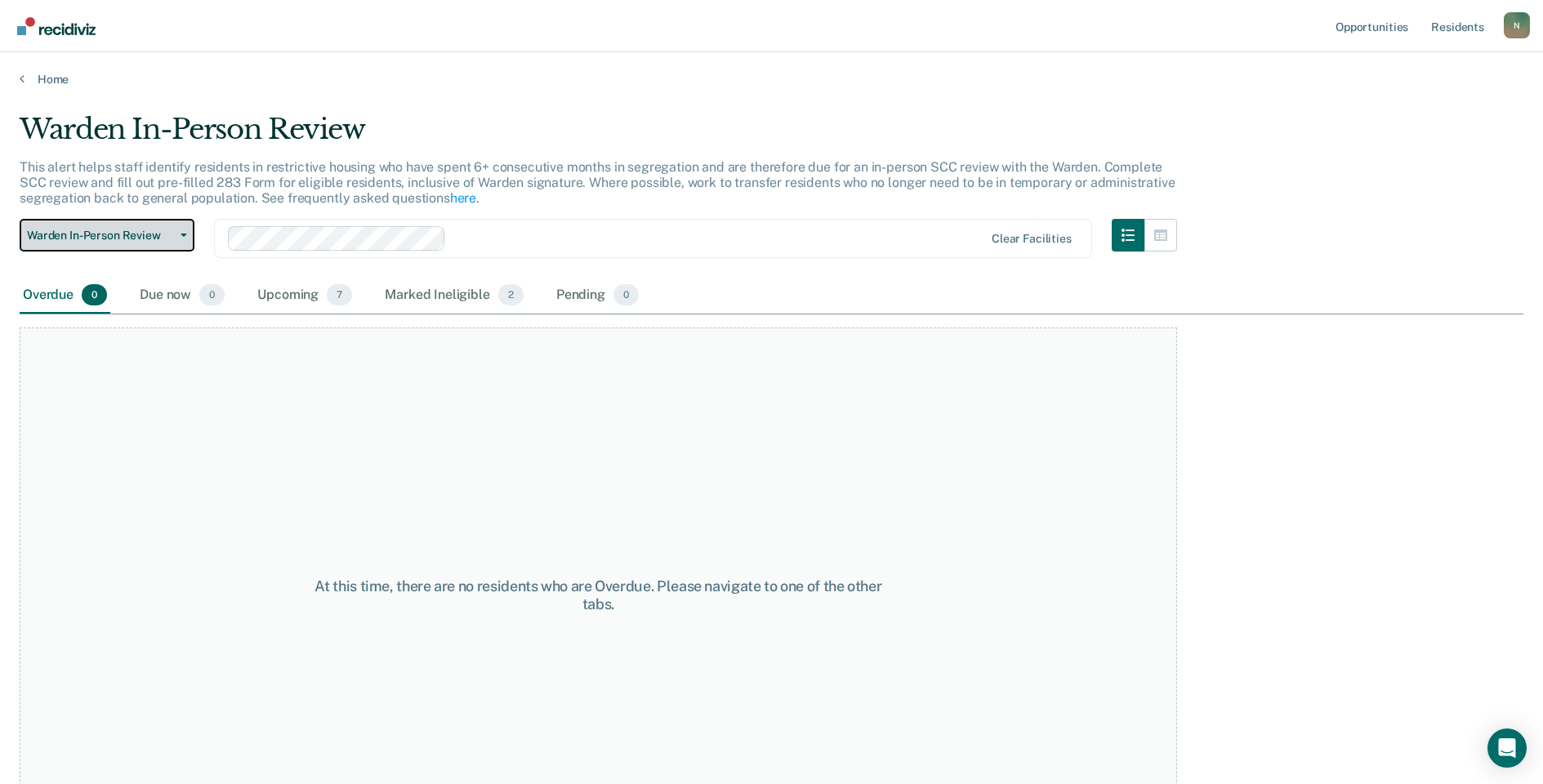
click at [135, 233] on span "Warden In-Person Review" at bounding box center [100, 235] width 147 height 14
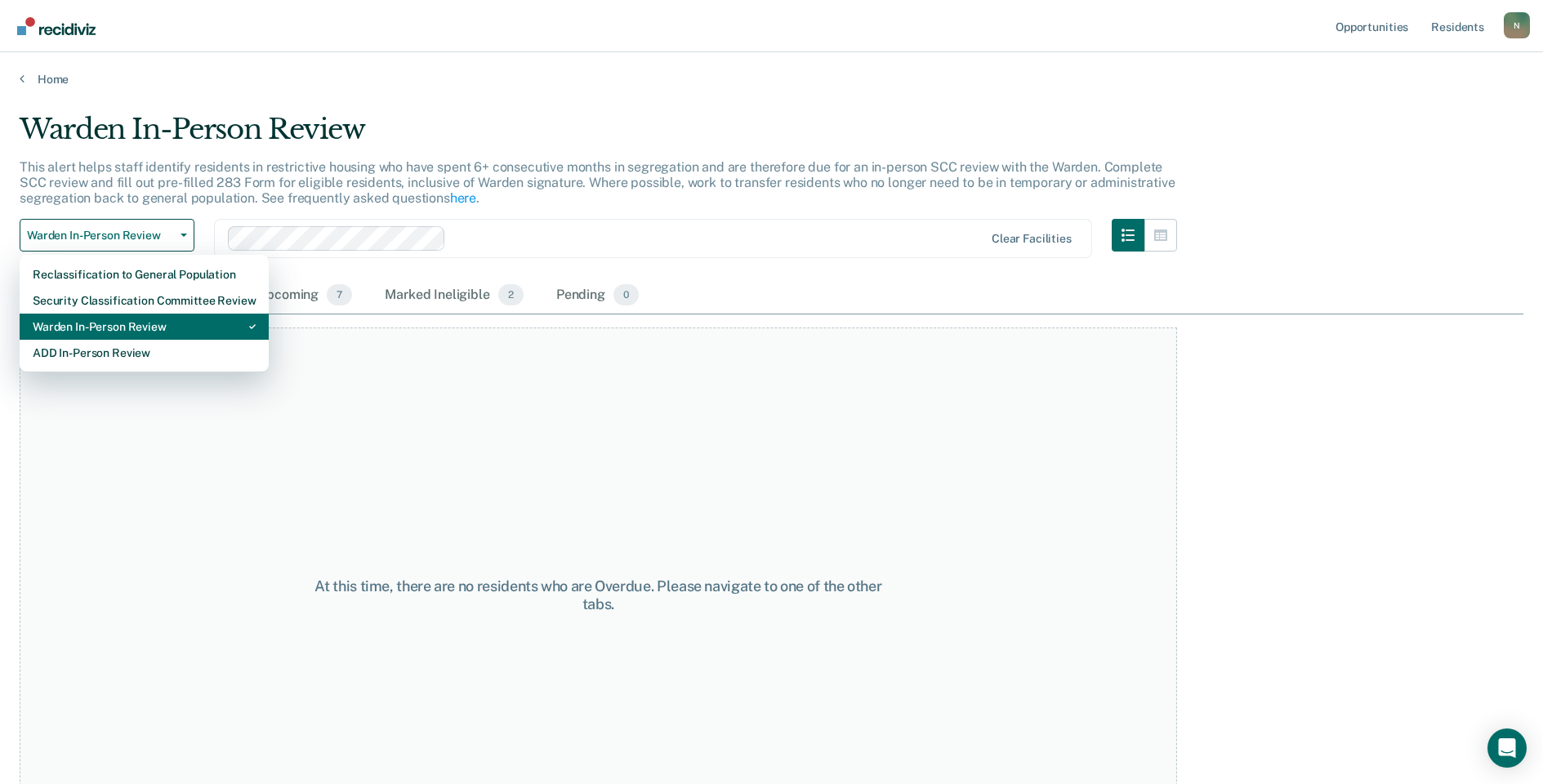
click at [142, 324] on div "Warden In-Person Review" at bounding box center [144, 326] width 223 height 26
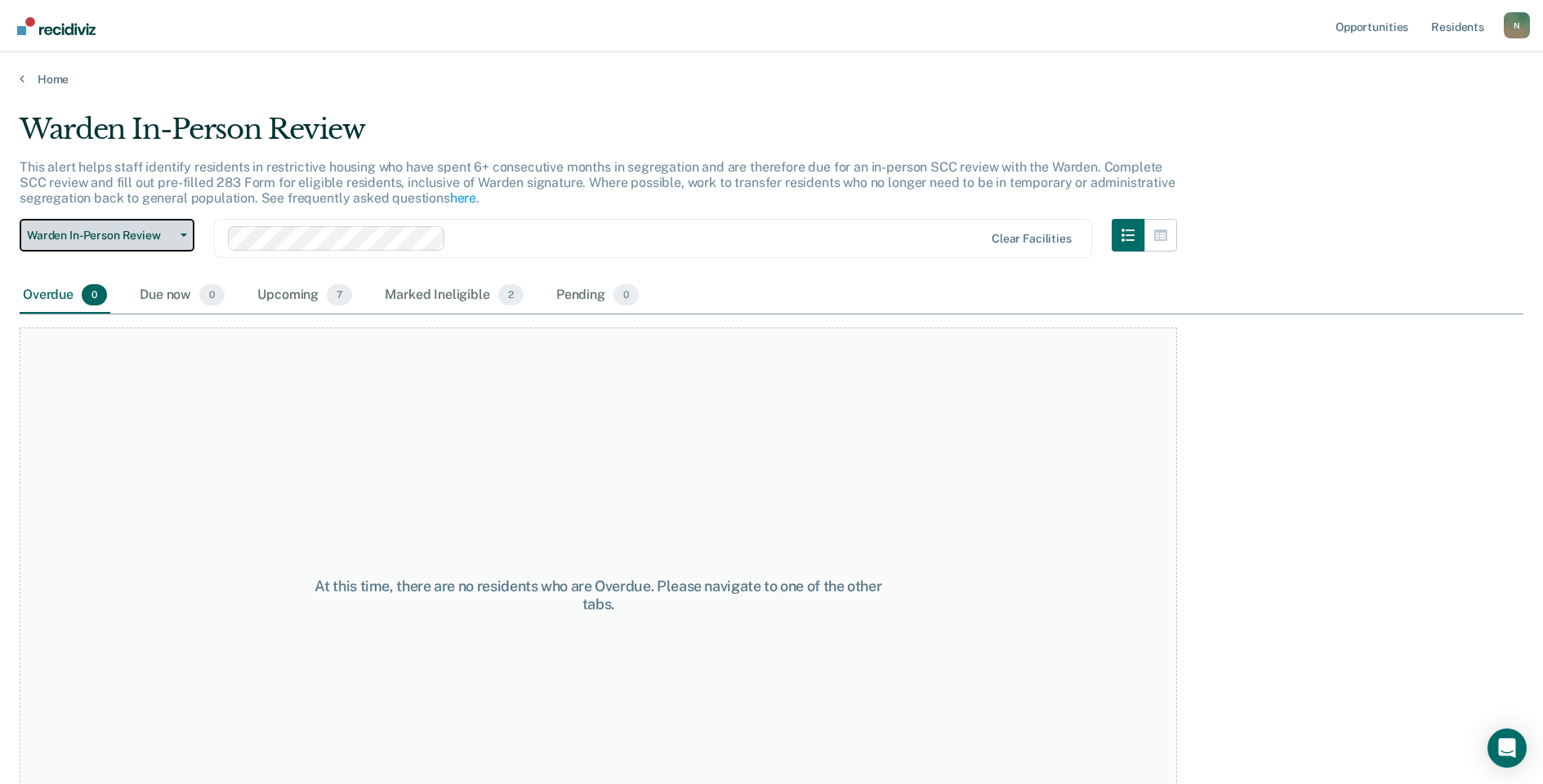
click at [126, 239] on span "Warden In-Person Review" at bounding box center [100, 235] width 147 height 14
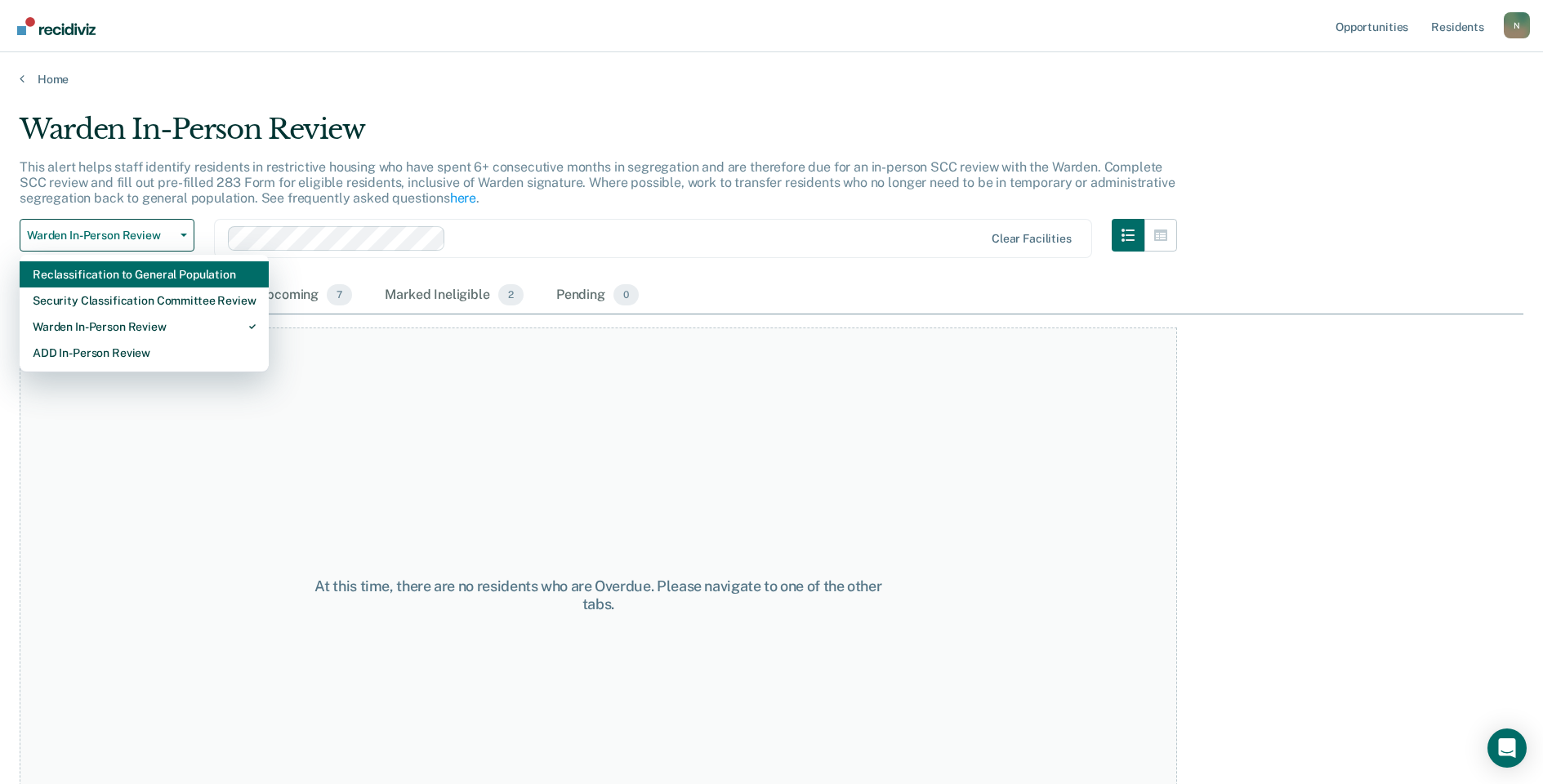
click at [141, 275] on div "Reclassification to General Population" at bounding box center [144, 274] width 223 height 26
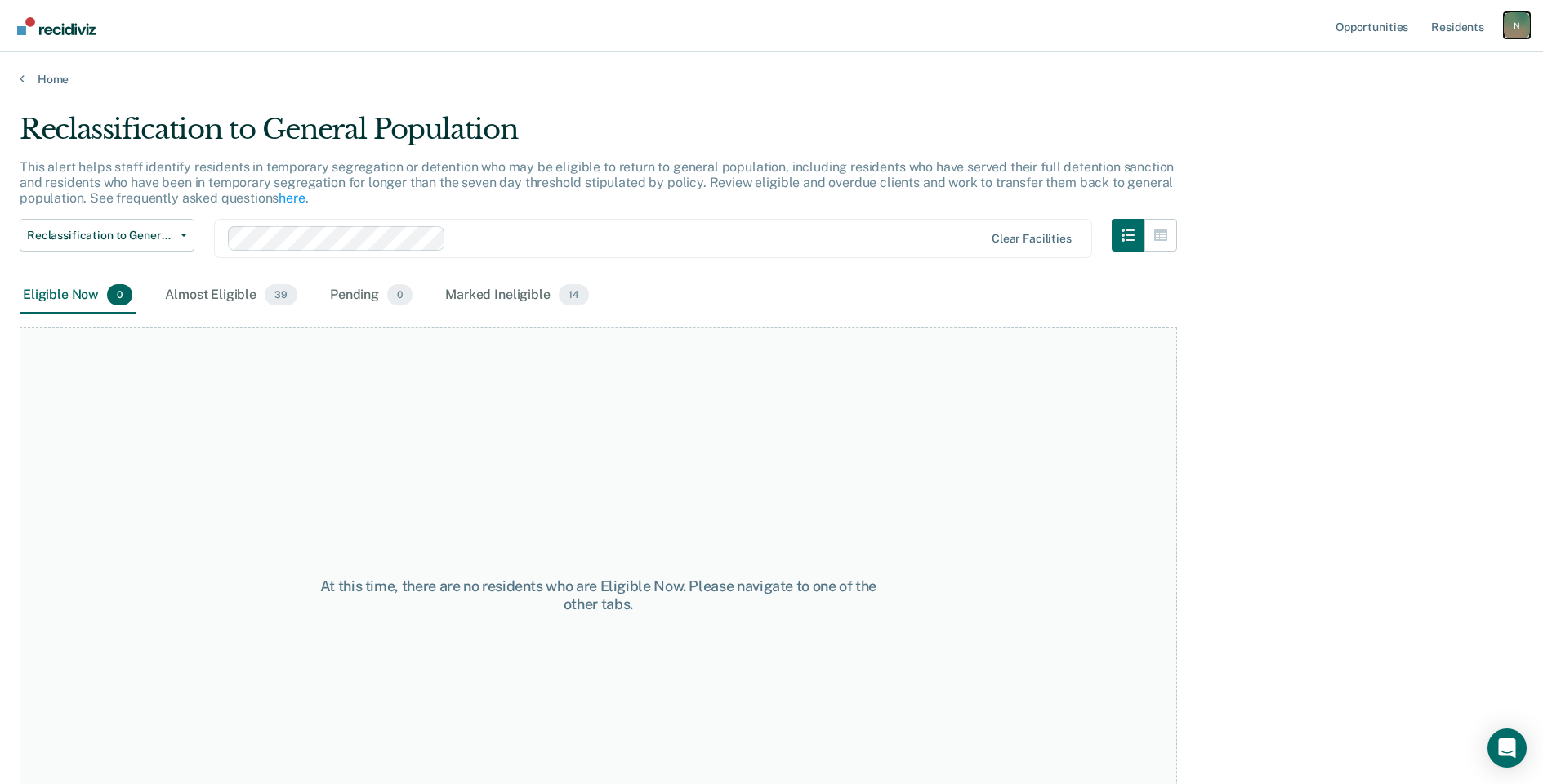
click at [1512, 30] on div "N" at bounding box center [1517, 25] width 26 height 26
click at [1401, 113] on link "Log Out" at bounding box center [1451, 108] width 131 height 14
